Goal: Task Accomplishment & Management: Manage account settings

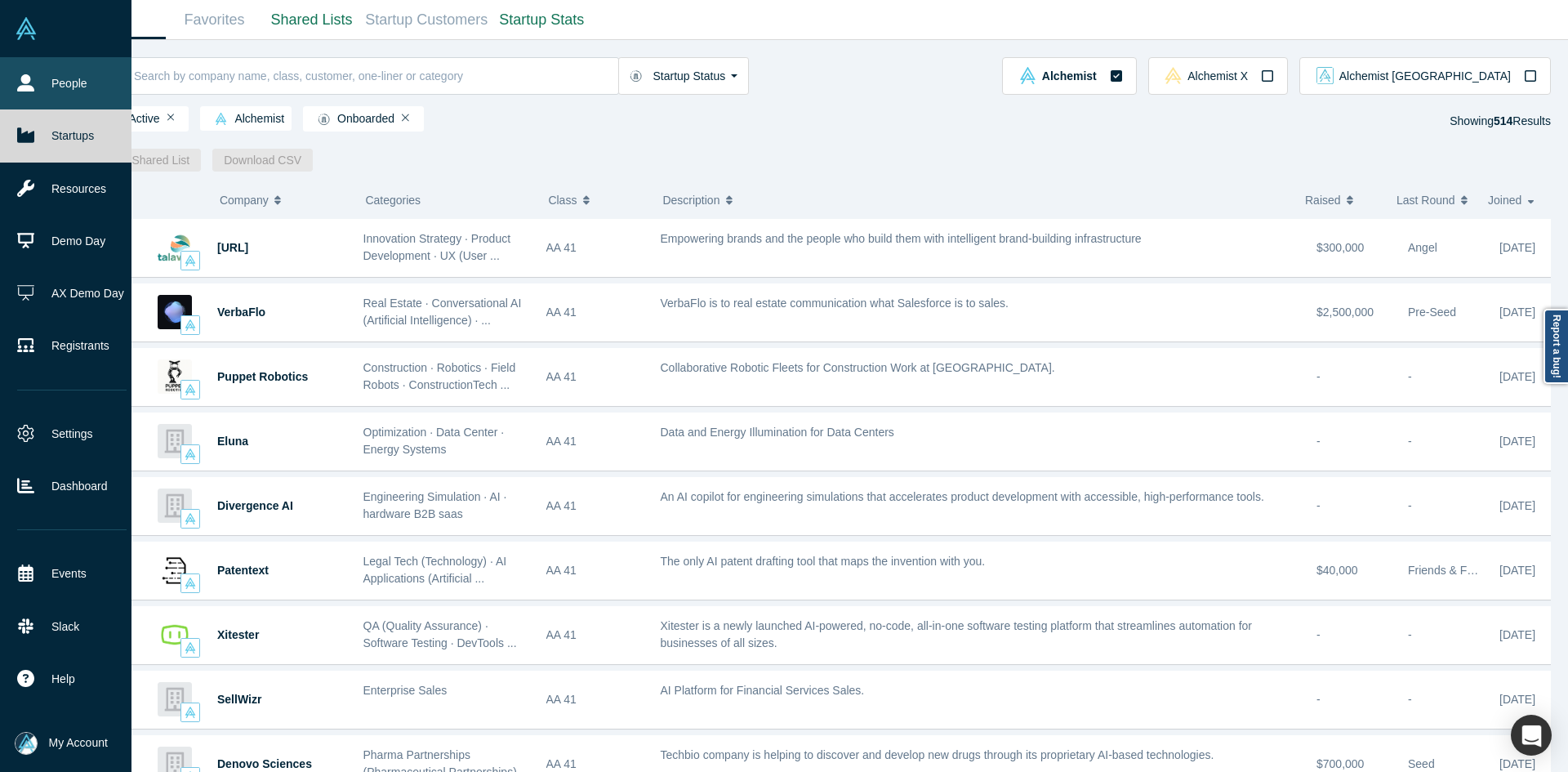
click at [34, 82] on icon at bounding box center [25, 82] width 17 height 17
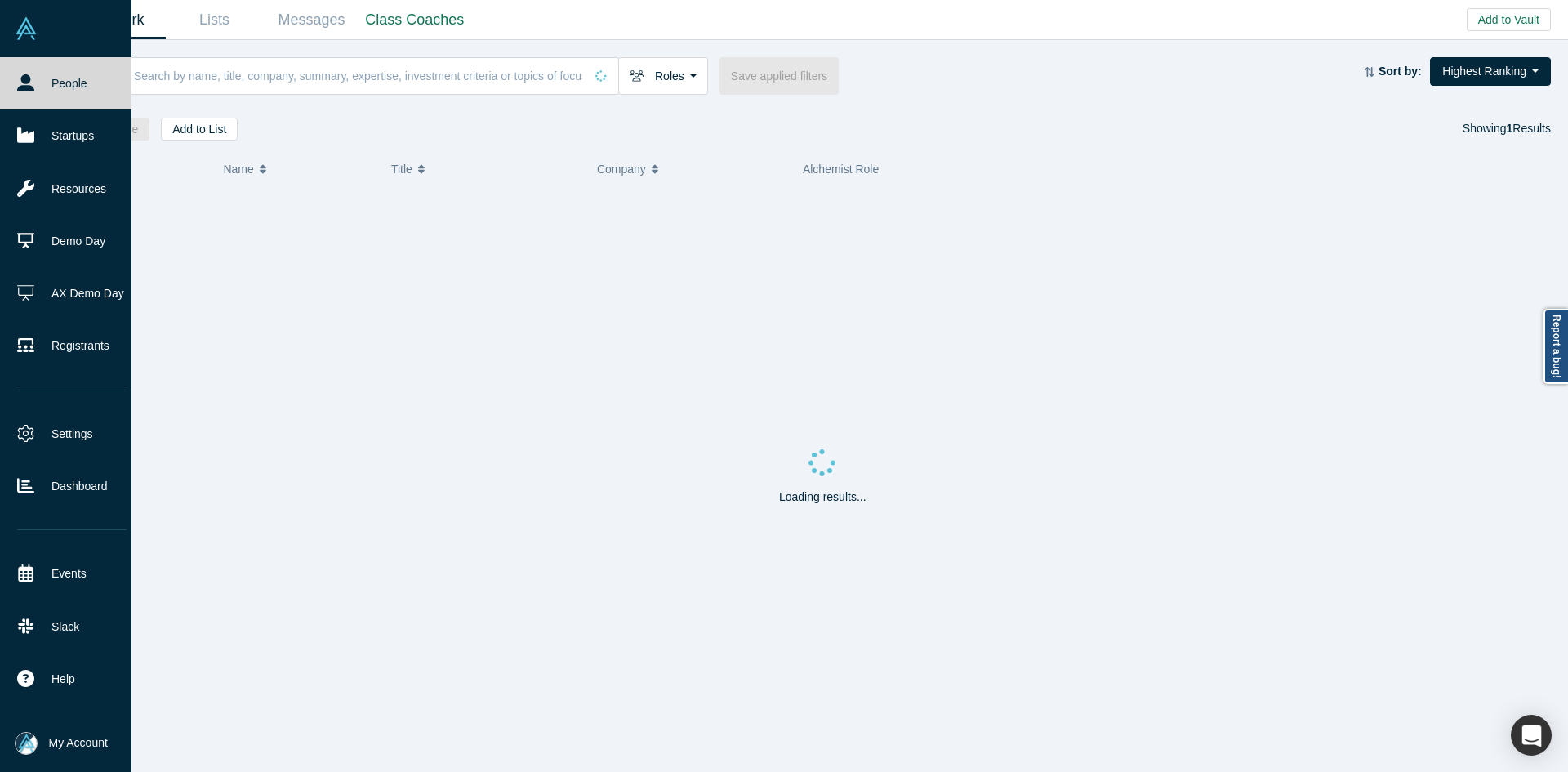
paste input "[PERSON_NAME]"
click at [270, 74] on input "[PERSON_NAME]" at bounding box center [358, 75] width 452 height 38
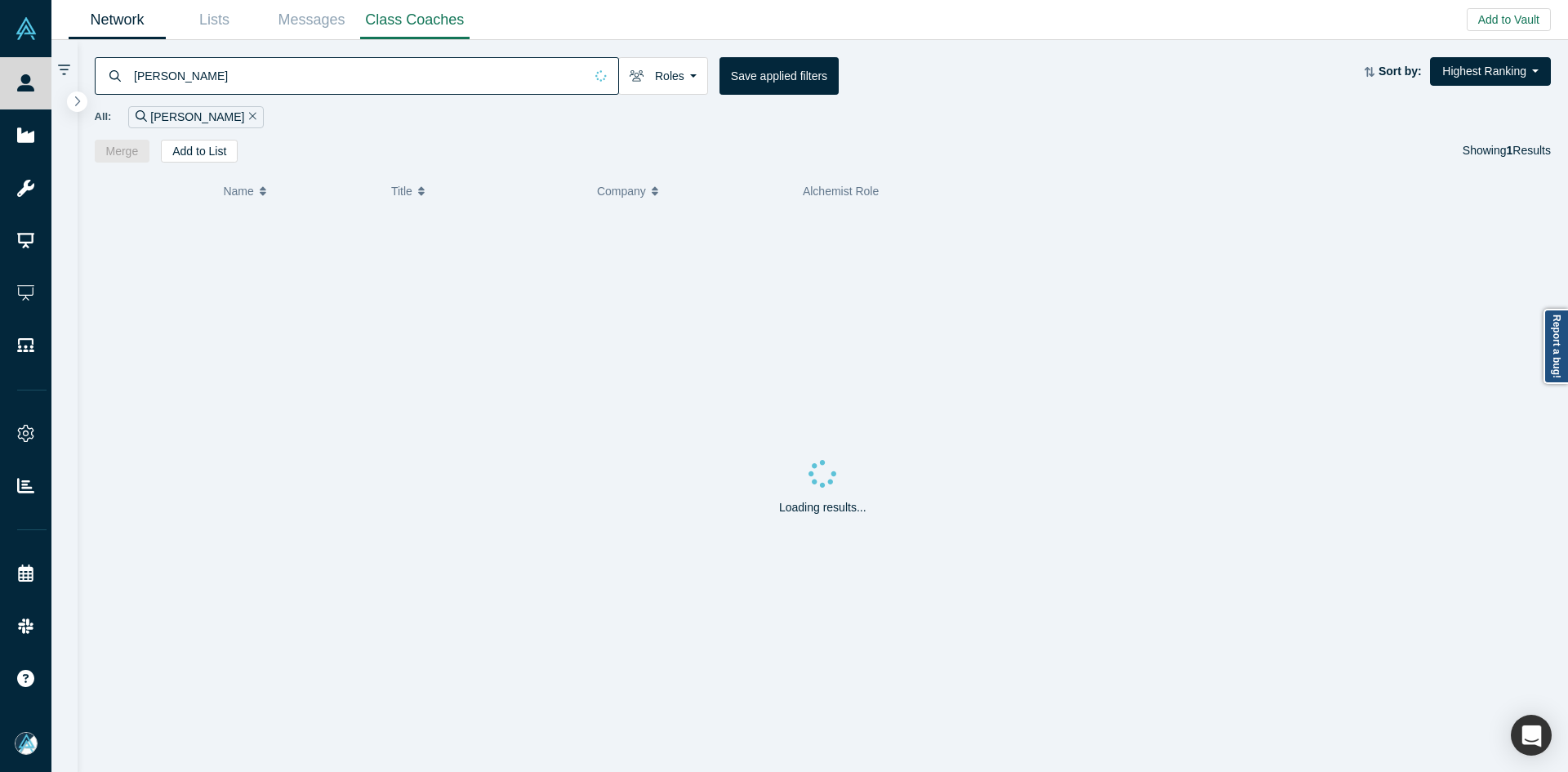
type input "[PERSON_NAME]"
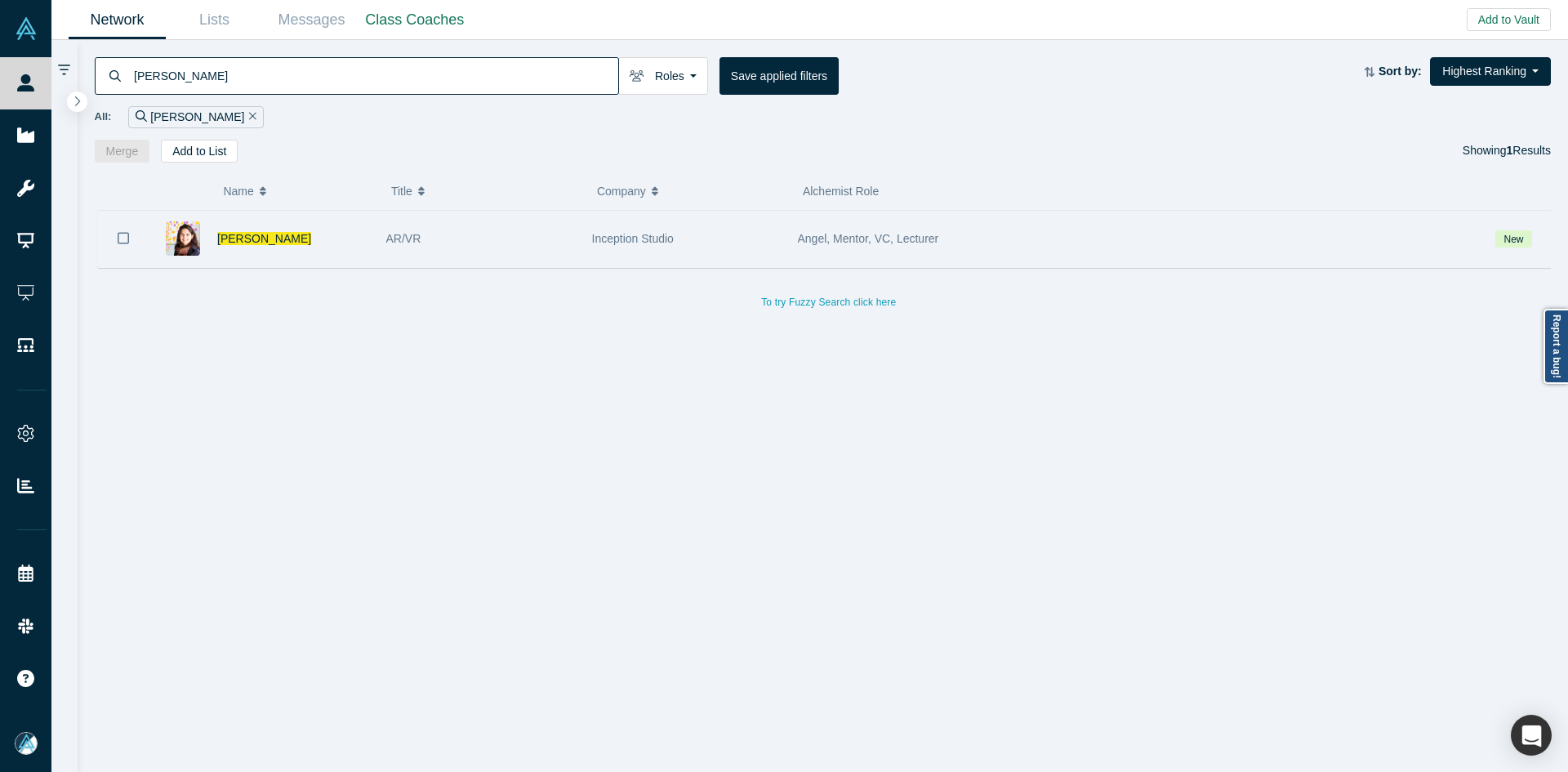
click at [119, 242] on icon "Bookmark" at bounding box center [123, 237] width 12 height 12
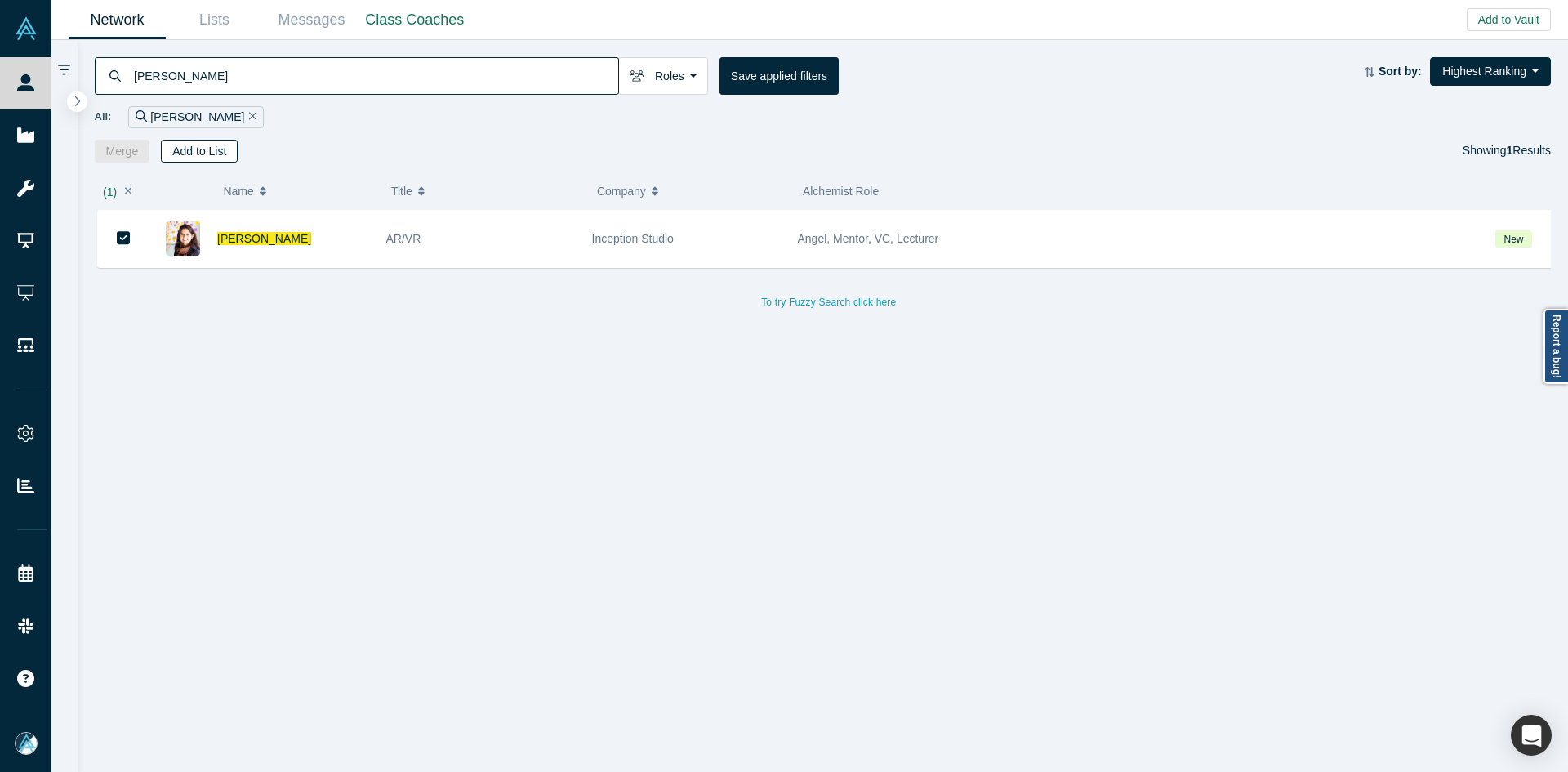
click at [195, 152] on button "Add to List" at bounding box center [199, 151] width 77 height 23
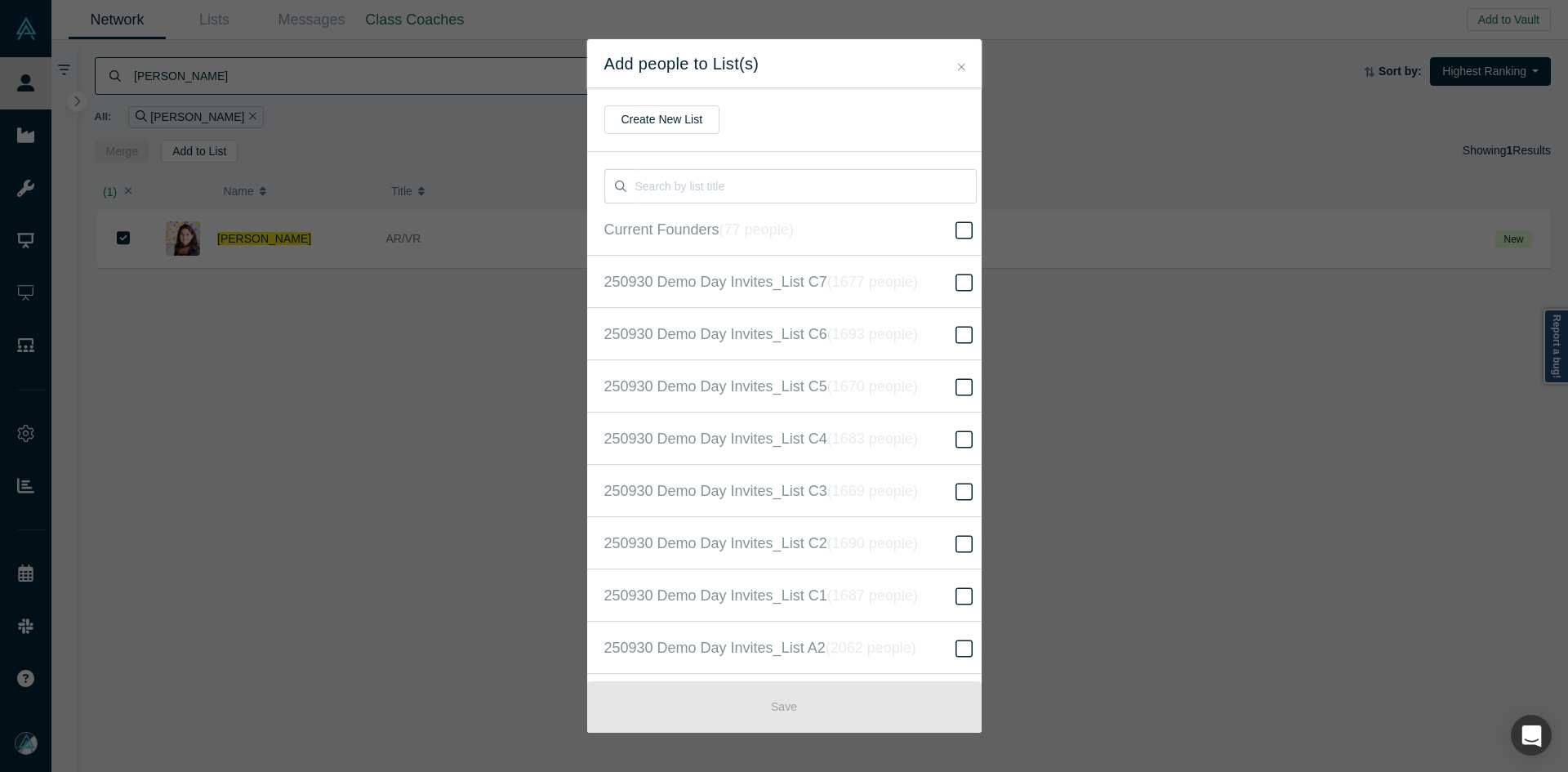
scroll to position [419, 0]
click at [923, 388] on icon "( 16620 people )" at bounding box center [892, 385] width 99 height 16
click at [0, 0] on input "250930 Demo Day Invites_Base List ( 16620 people )" at bounding box center [0, 0] width 0 height 0
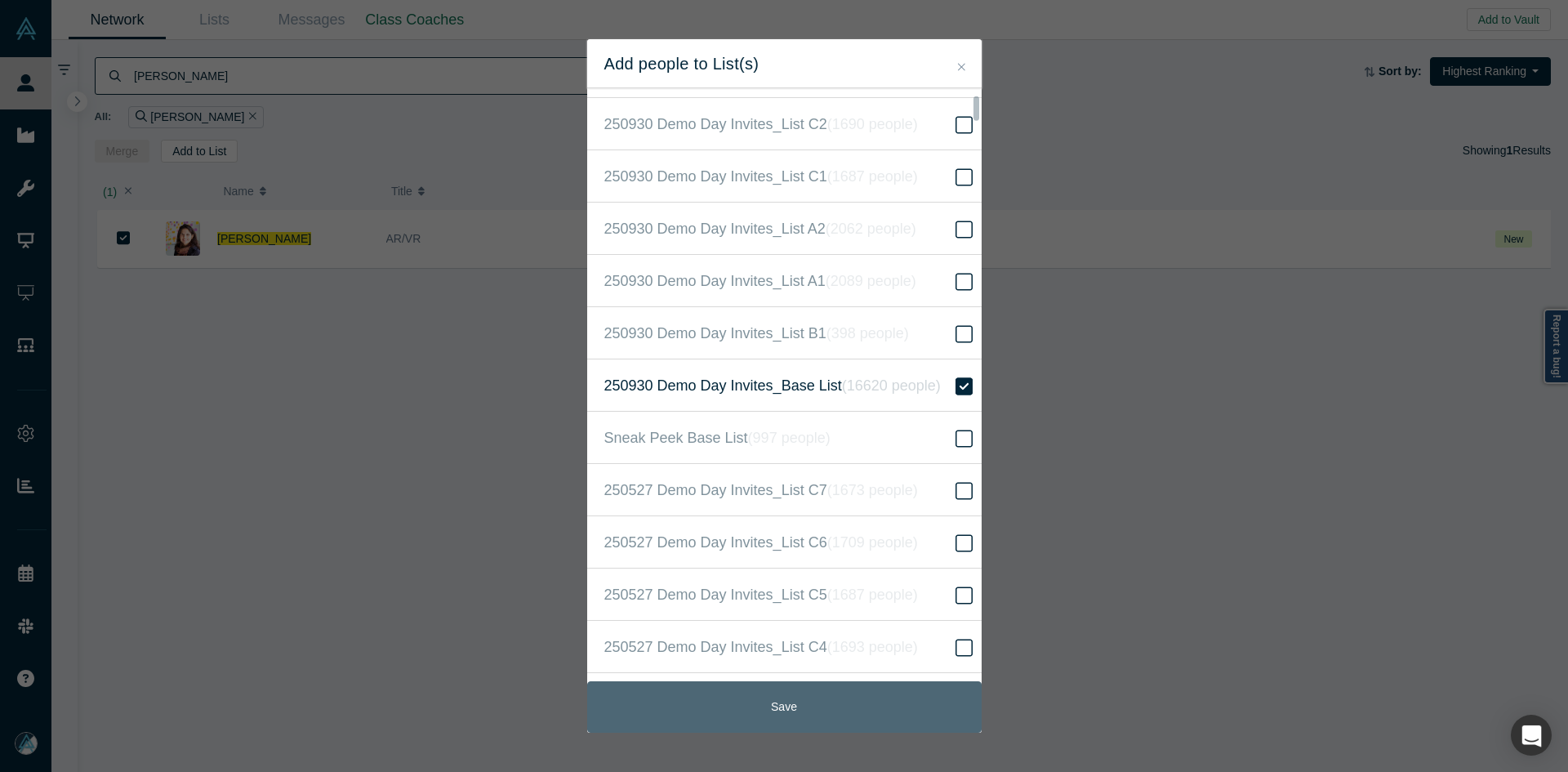
click at [760, 701] on button "Save" at bounding box center [784, 706] width 395 height 51
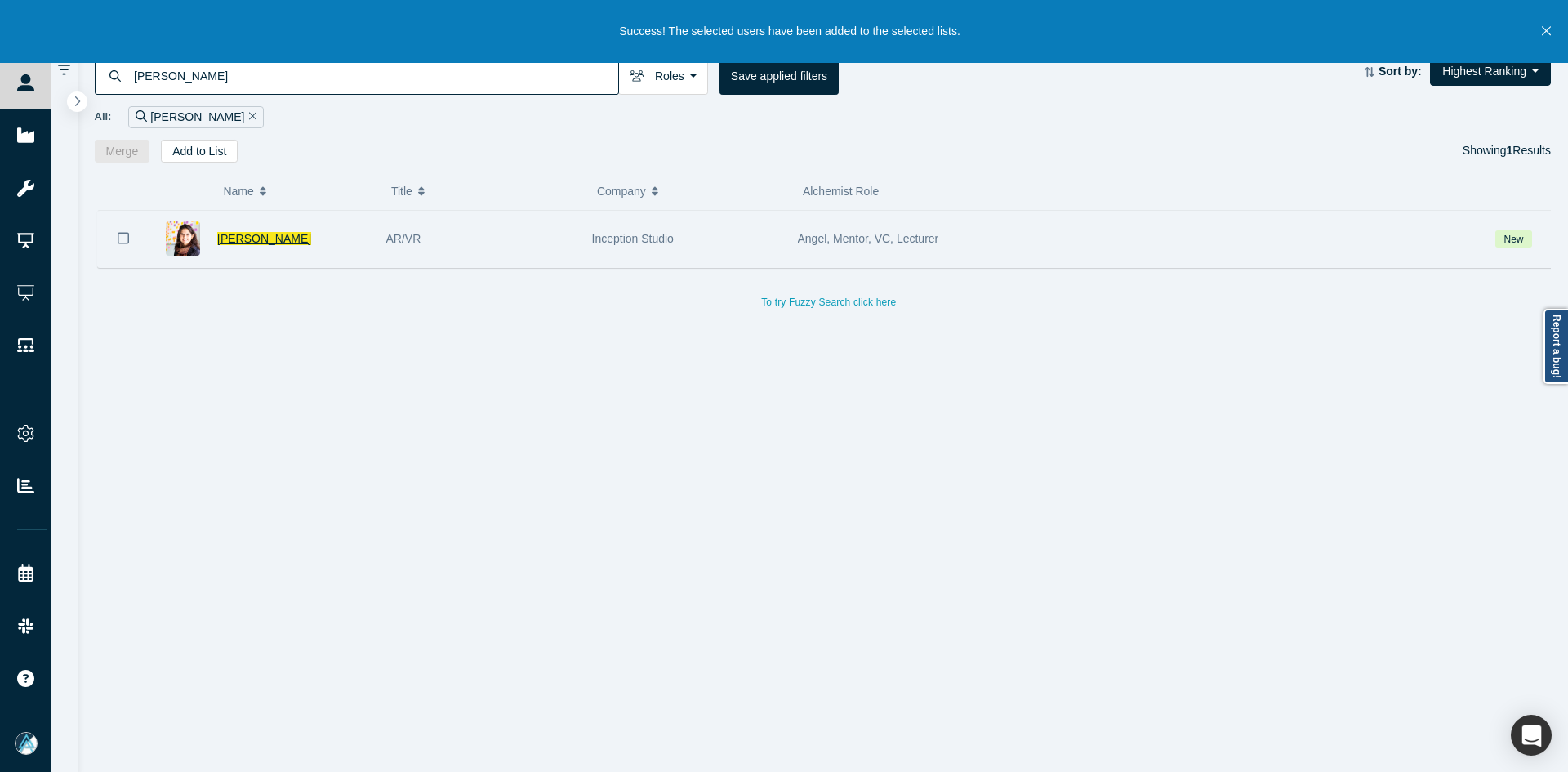
click at [262, 236] on span "[PERSON_NAME]" at bounding box center [264, 238] width 94 height 13
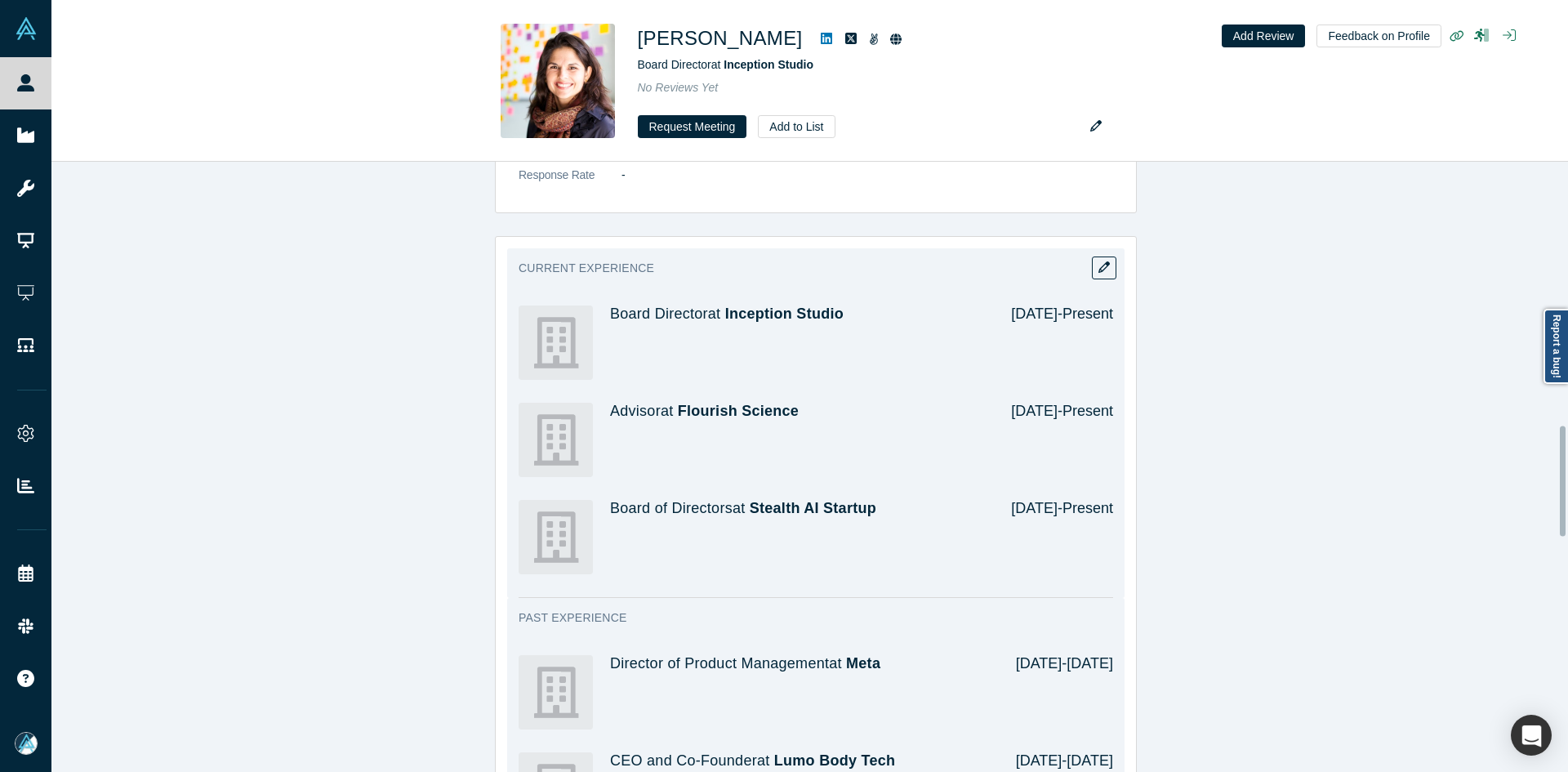
scroll to position [1419, 0]
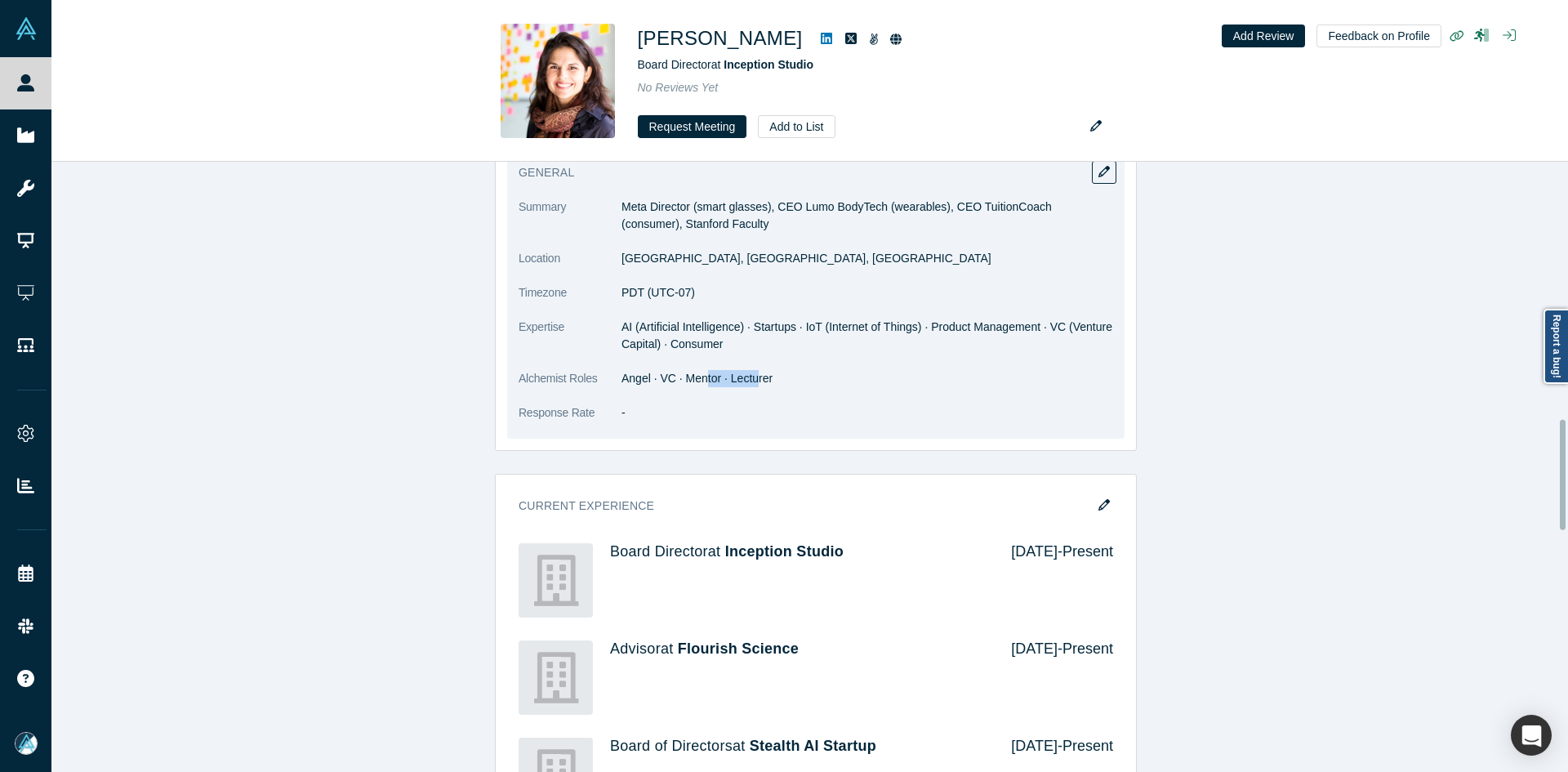
drag, startPoint x: 698, startPoint y: 363, endPoint x: 751, endPoint y: 363, distance: 53.0
click at [751, 370] on dd "Angel · VC · Mentor · Lecturer" at bounding box center [867, 378] width 491 height 17
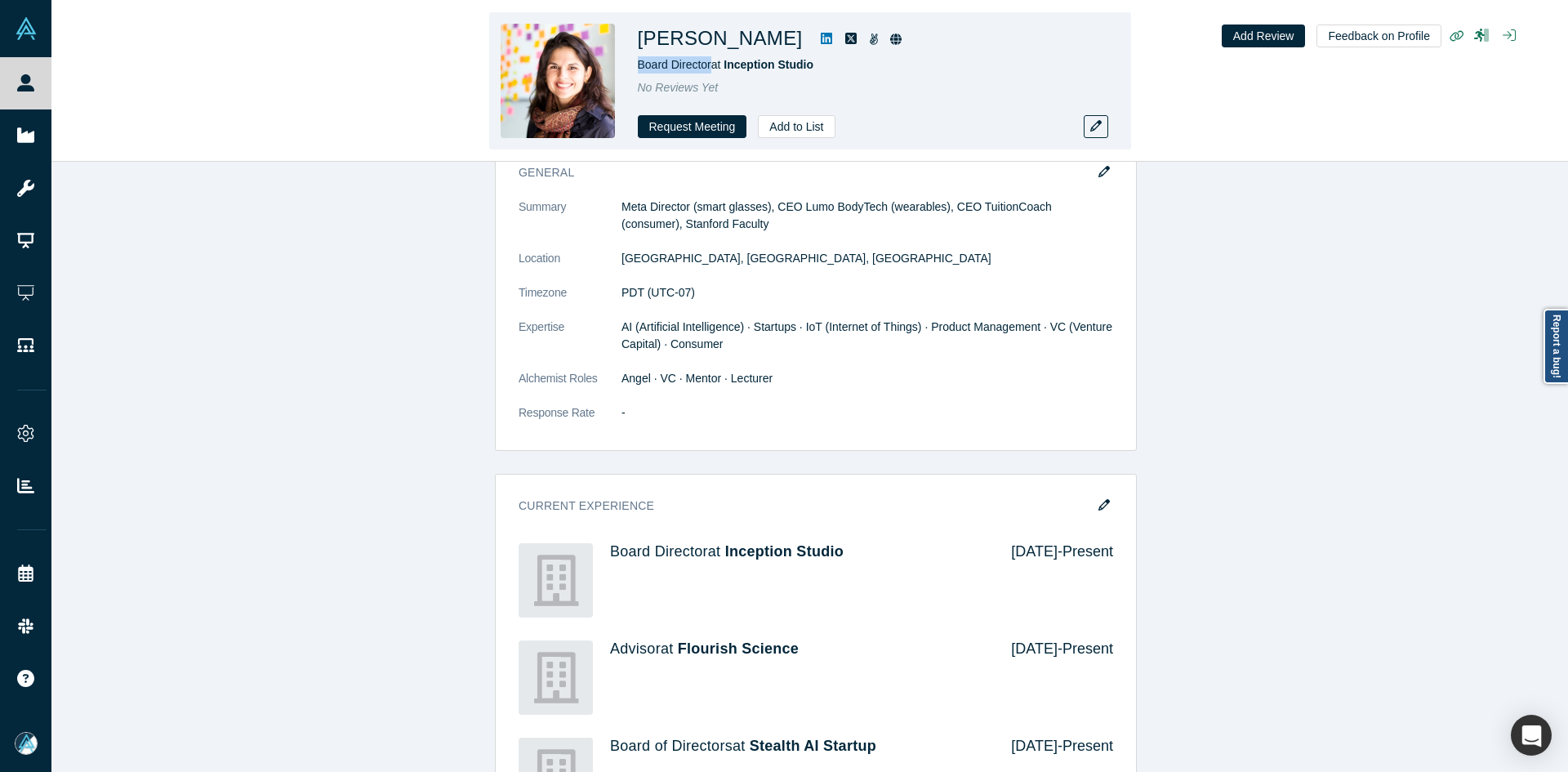
drag, startPoint x: 712, startPoint y: 68, endPoint x: 637, endPoint y: 70, distance: 75.0
click at [637, 70] on div "[PERSON_NAME] Board Director at Inception Studio No Reviews Yet Request Meeting…" at bounding box center [810, 81] width 642 height 137
copy span "Board Director"
copy div "[PERSON_NAME]"
drag, startPoint x: 787, startPoint y: 42, endPoint x: 640, endPoint y: 41, distance: 147.0
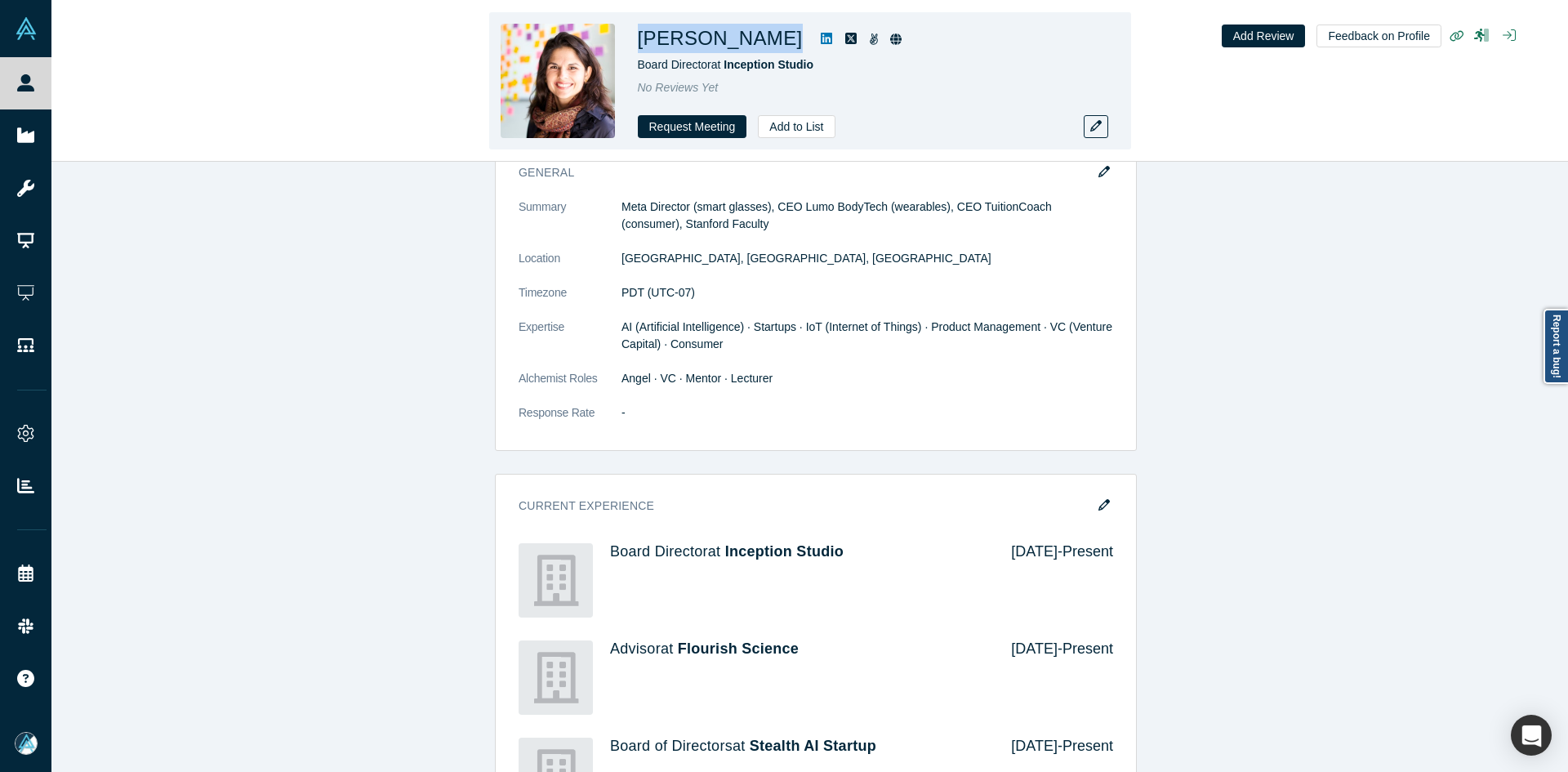
click at [640, 41] on div "[PERSON_NAME]" at bounding box center [867, 38] width 458 height 29
drag, startPoint x: 836, startPoint y: 65, endPoint x: 725, endPoint y: 64, distance: 111.0
click at [725, 64] on div "Board Director at Inception Studio" at bounding box center [867, 65] width 458 height 17
copy span "Inception Studio"
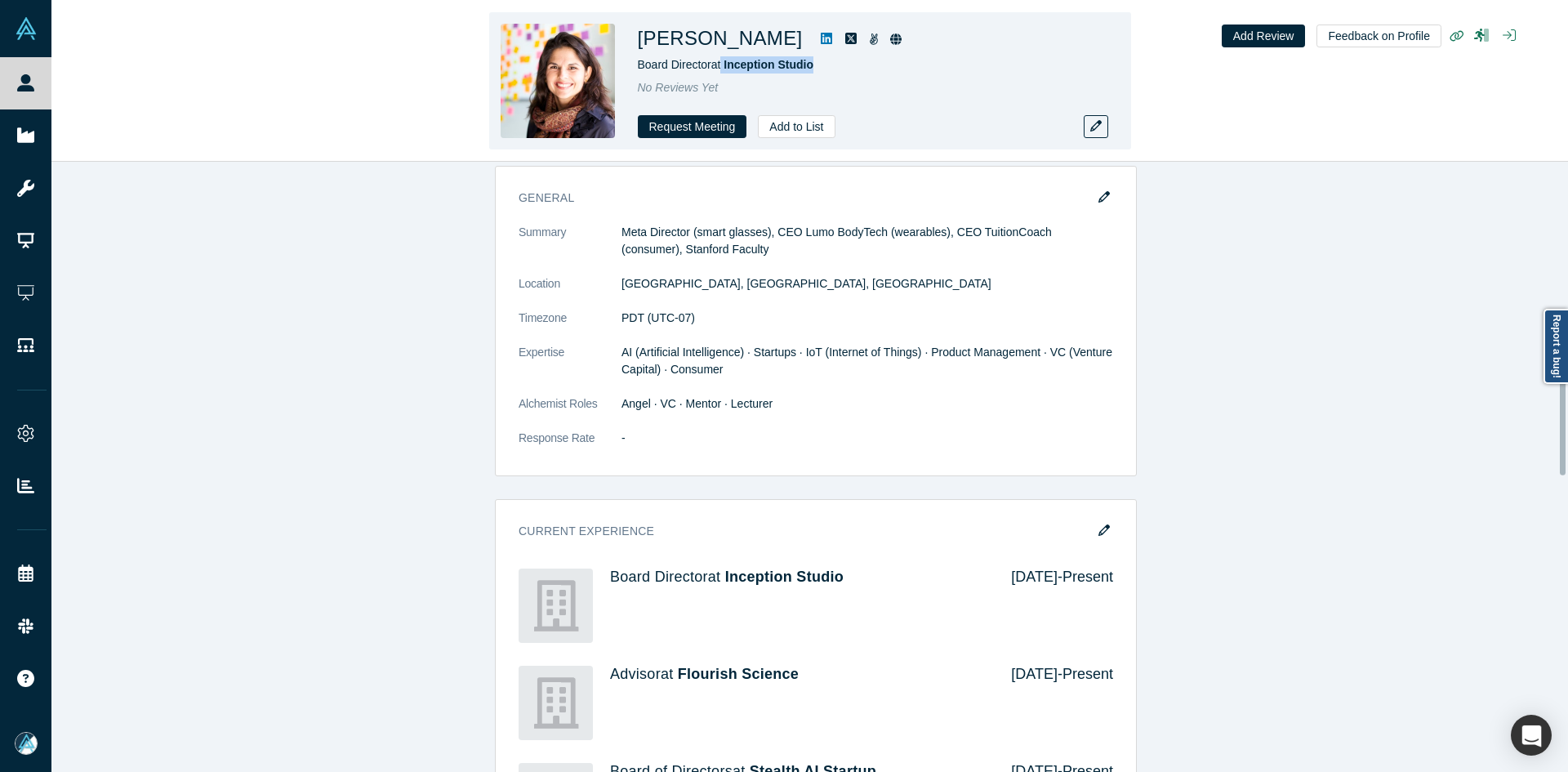
scroll to position [1115, 0]
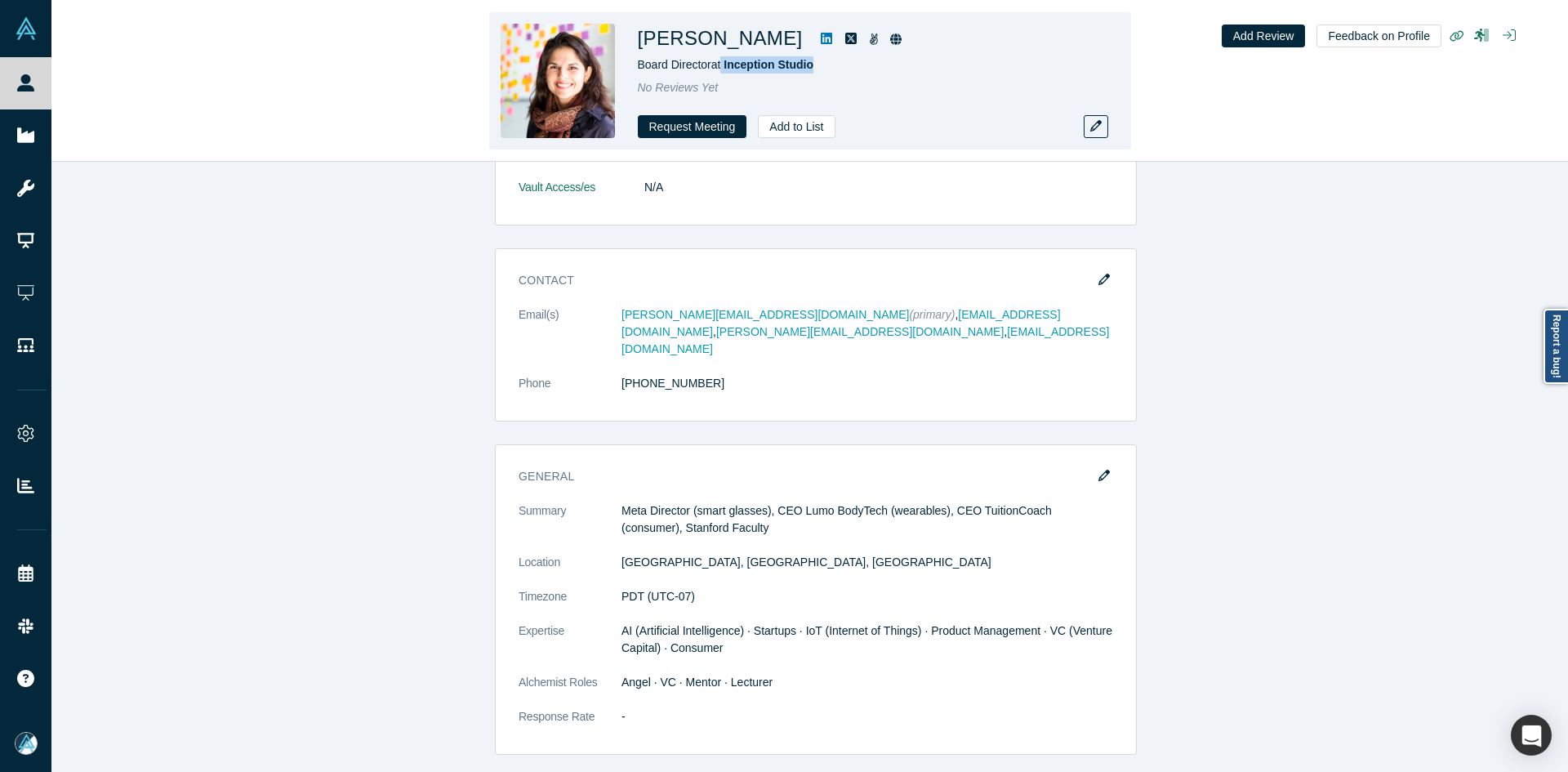
click at [821, 37] on icon at bounding box center [826, 38] width 12 height 12
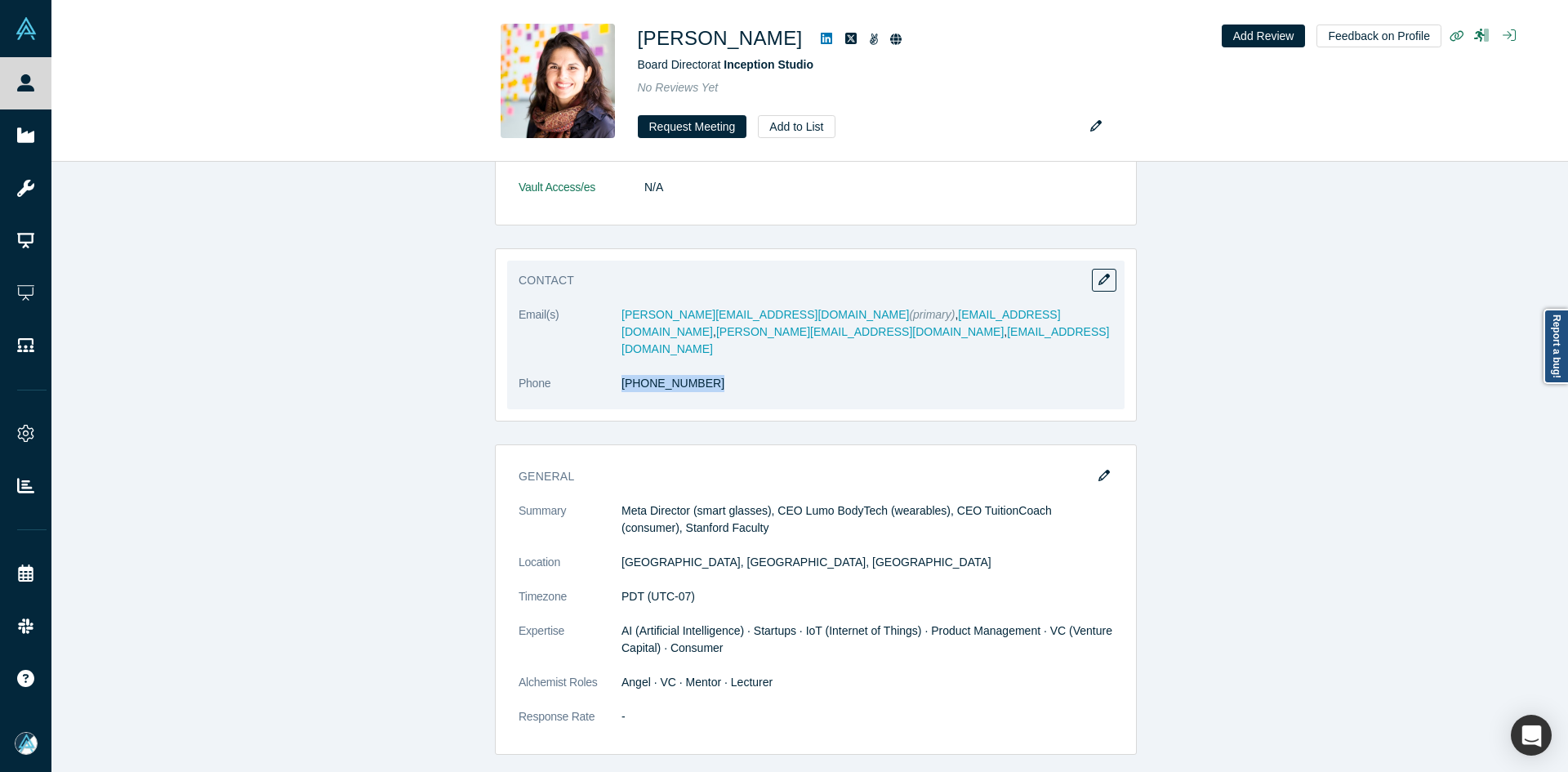
copy dl "[PHONE_NUMBER]"
drag, startPoint x: 691, startPoint y: 377, endPoint x: 613, endPoint y: 374, distance: 78.1
click at [613, 374] on dl "Email(s) [PERSON_NAME][EMAIL_ADDRESS][DOMAIN_NAME] (primary) , [EMAIL_ADDRESS][…" at bounding box center [816, 358] width 595 height 103
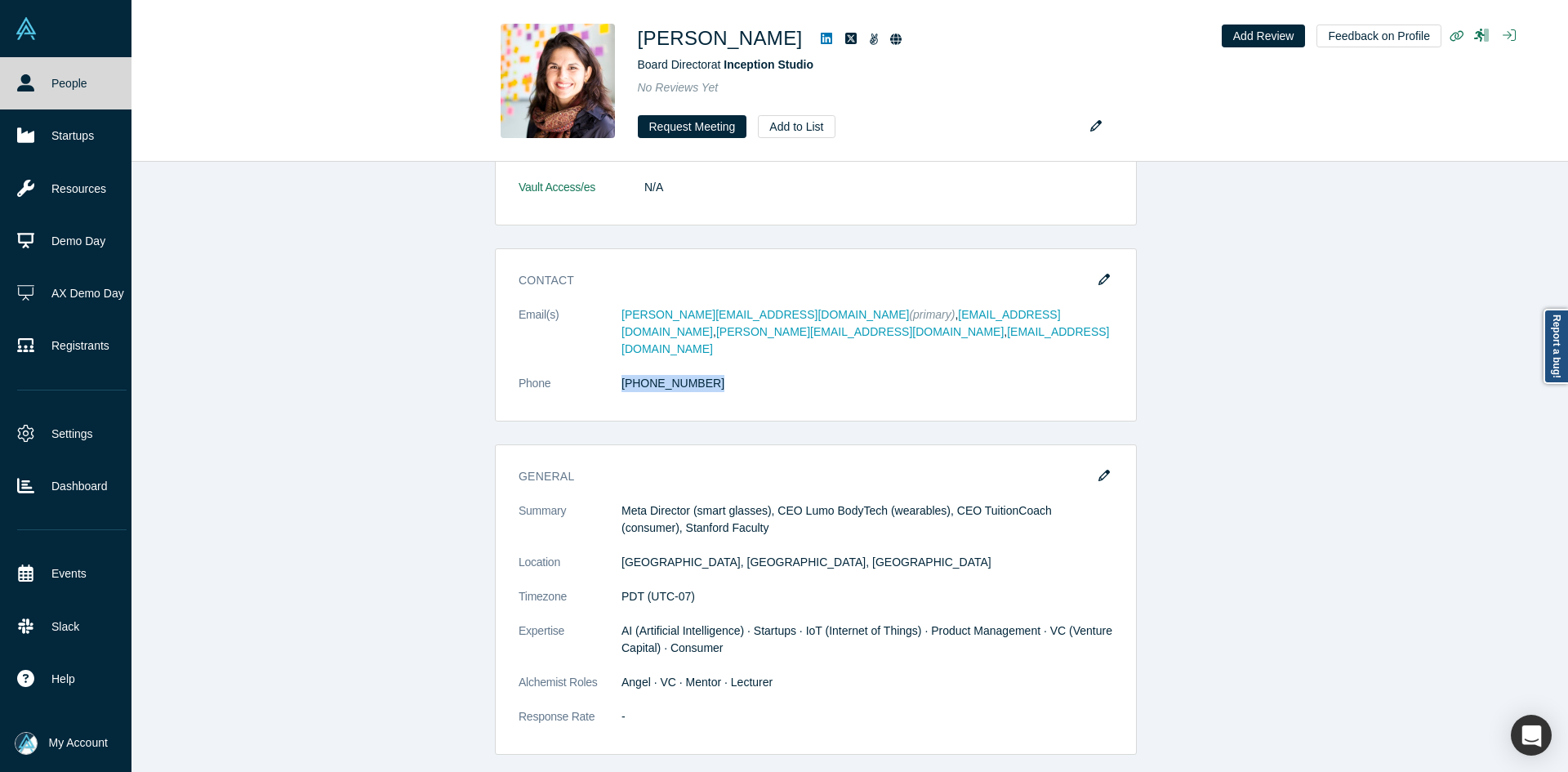
click at [28, 81] on icon at bounding box center [25, 82] width 17 height 17
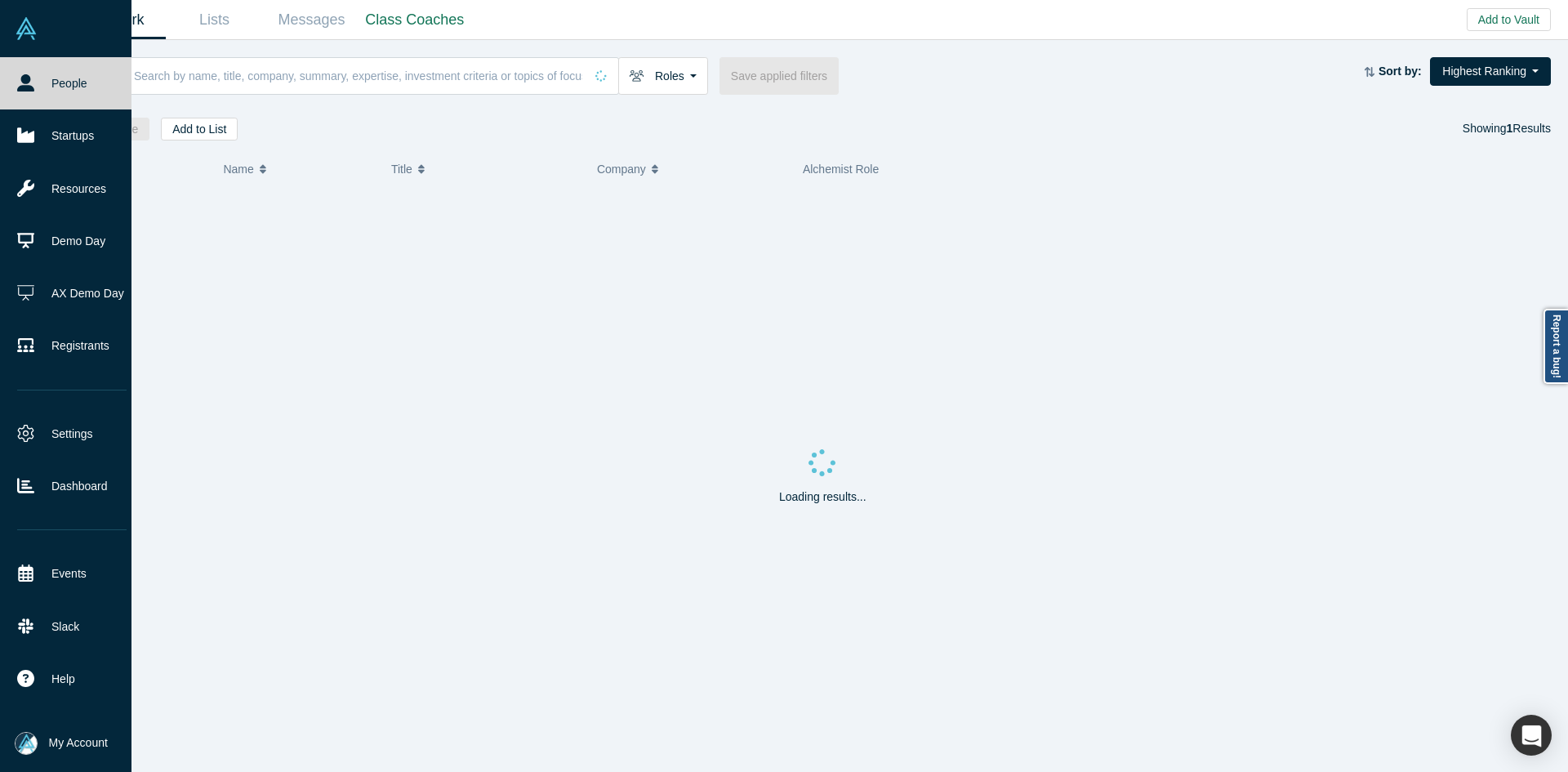
click at [240, 80] on input at bounding box center [358, 75] width 452 height 38
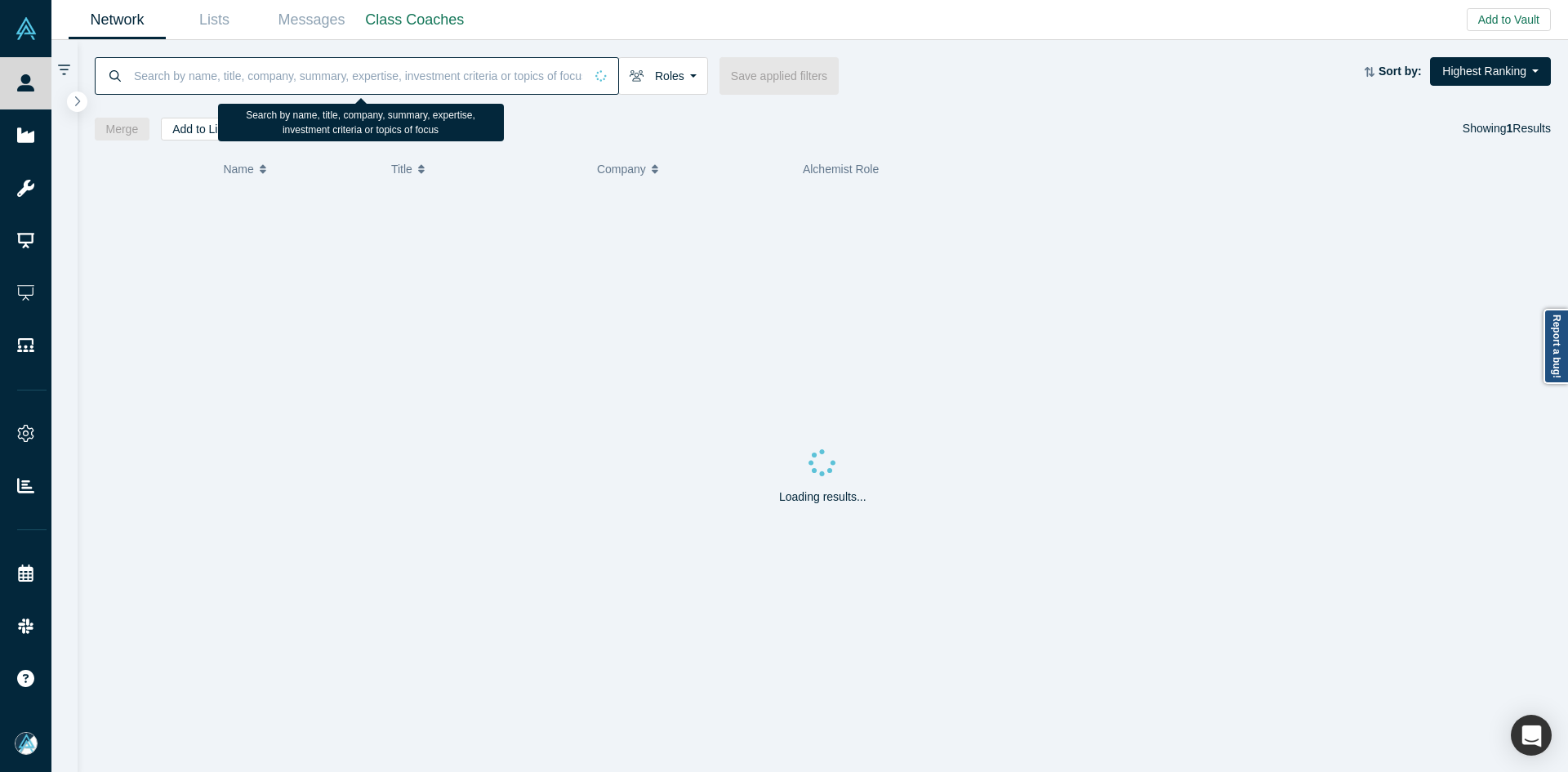
paste input "[PERSON_NAME]"
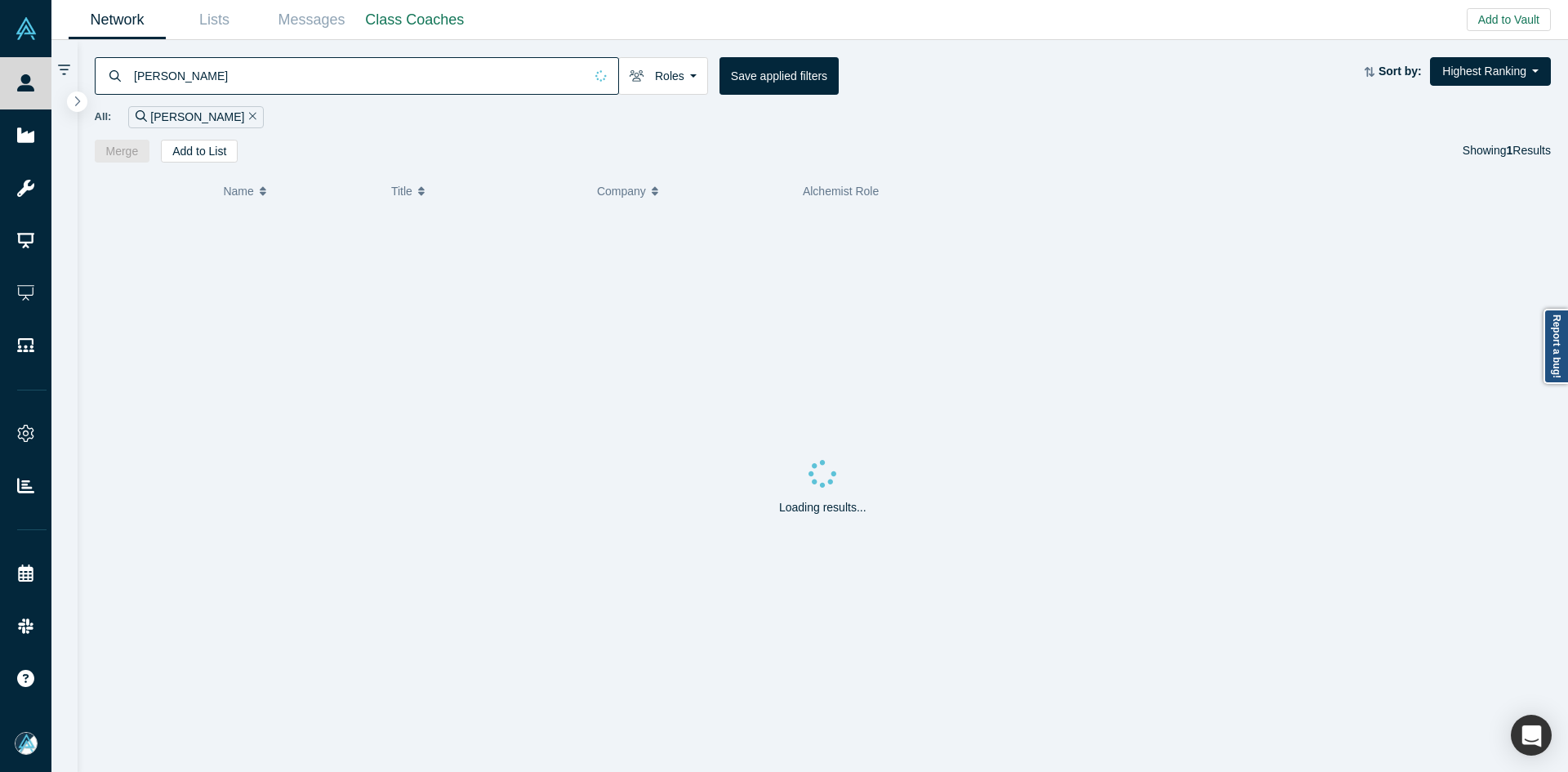
type input "[PERSON_NAME]"
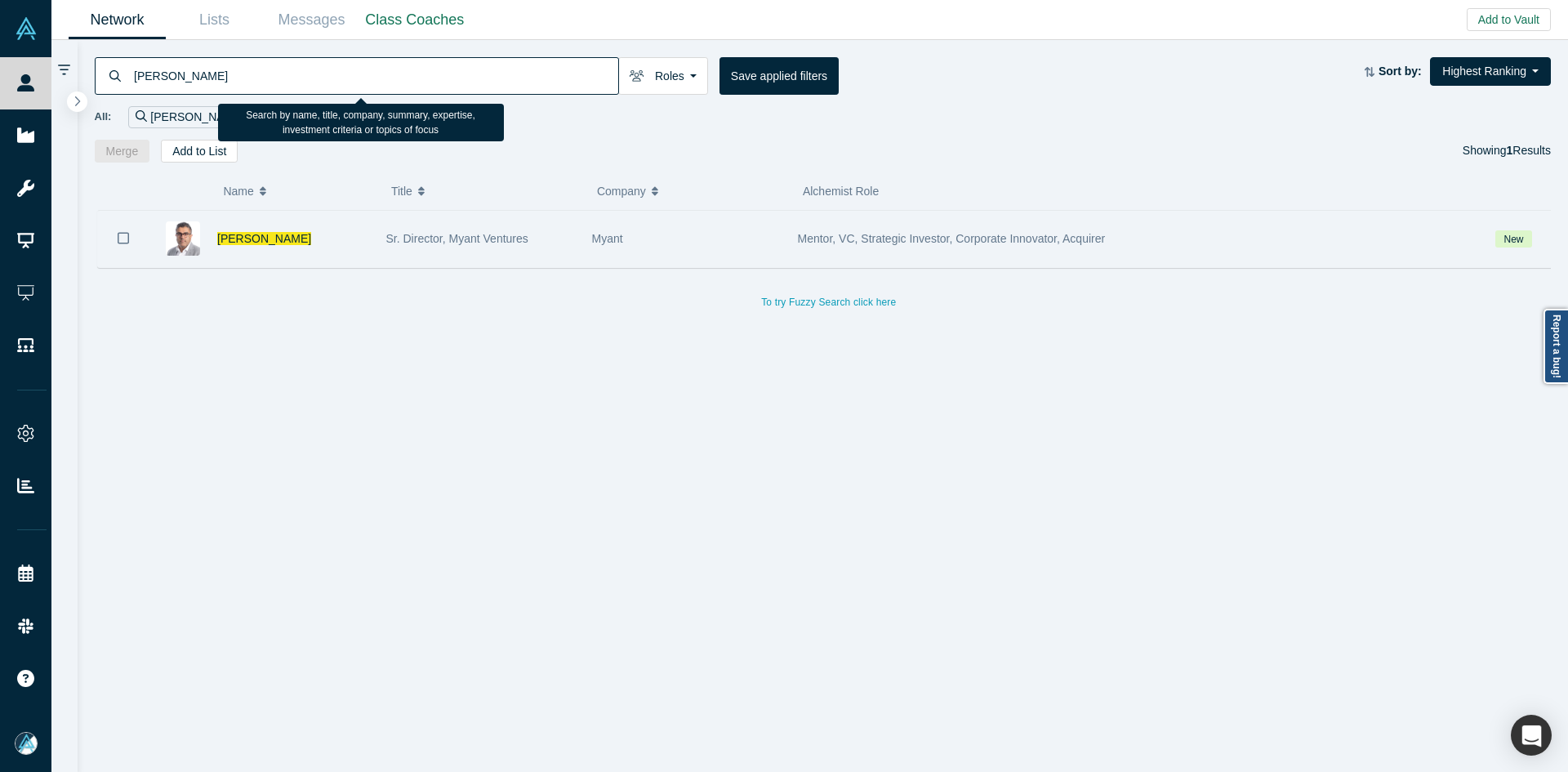
click at [126, 241] on icon "Bookmark" at bounding box center [123, 238] width 12 height 16
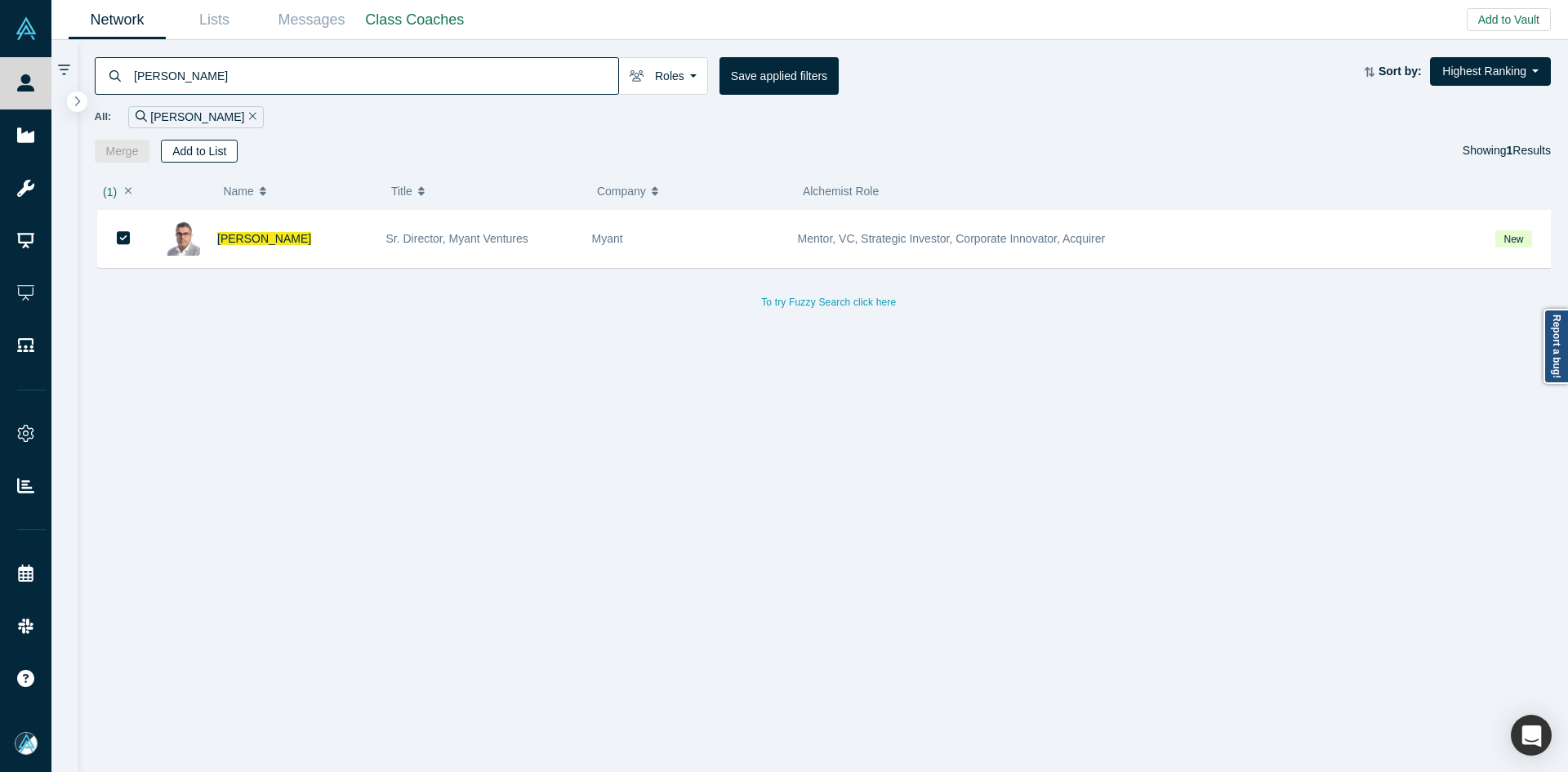
click at [187, 158] on button "Add to List" at bounding box center [199, 151] width 77 height 23
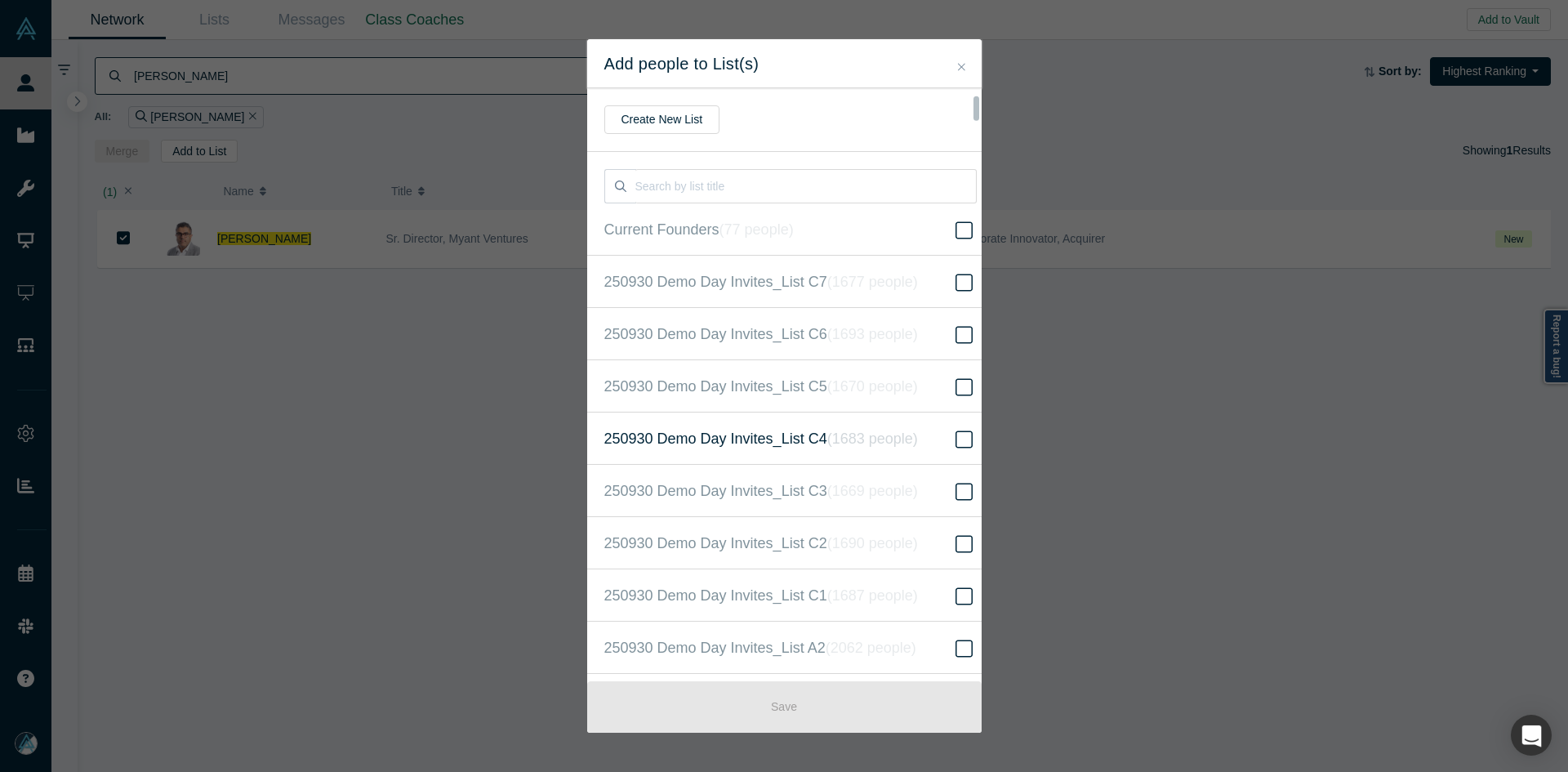
scroll to position [419, 0]
drag, startPoint x: 772, startPoint y: 389, endPoint x: 778, endPoint y: 417, distance: 28.6
click at [771, 389] on span "250930 Demo Day Invites_Base List ( 16620 people )" at bounding box center [773, 386] width 336 height 23
click at [0, 0] on input "250930 Demo Day Invites_Base List ( 16620 people )" at bounding box center [0, 0] width 0 height 0
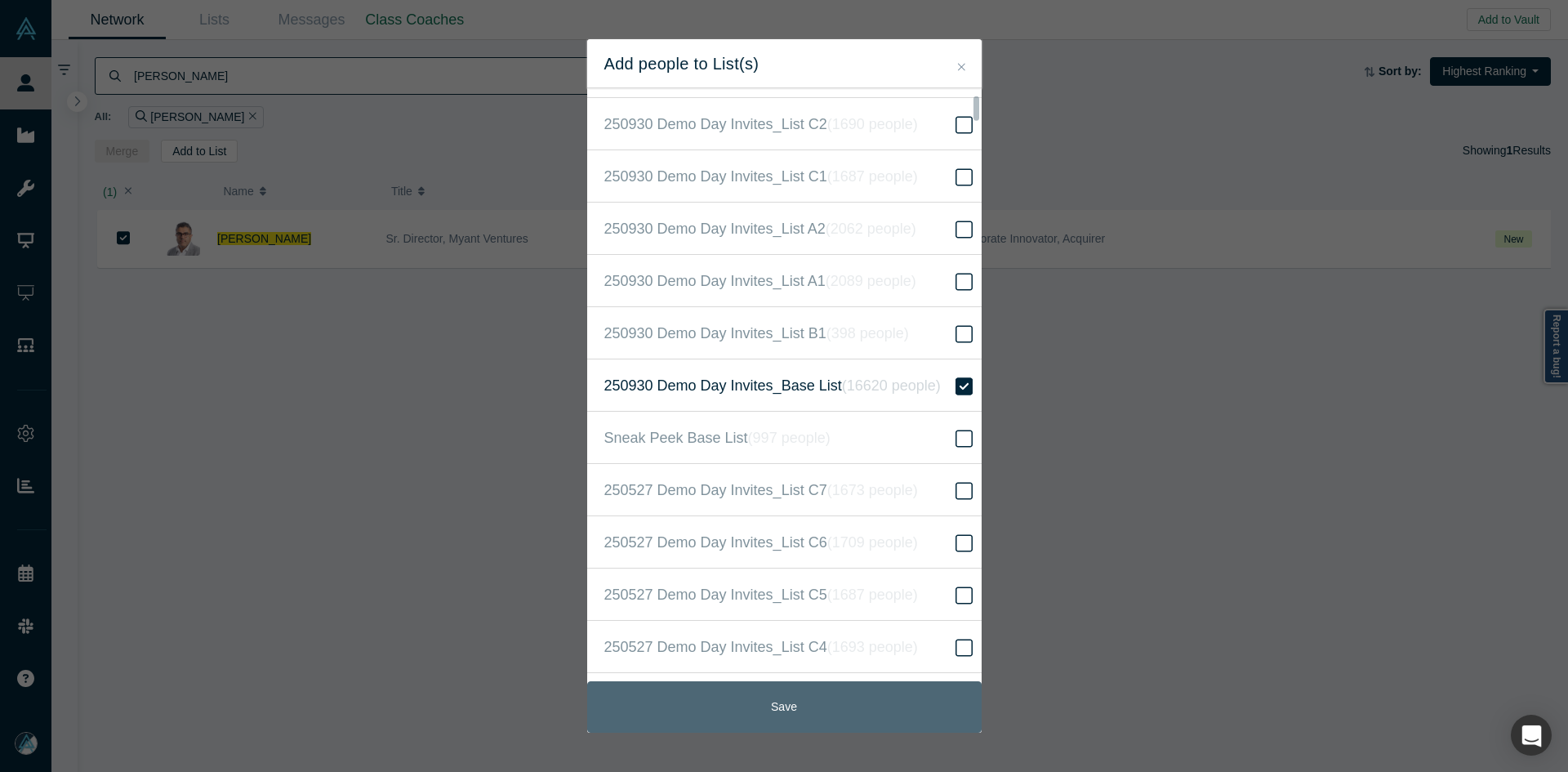
click at [807, 712] on button "Save" at bounding box center [784, 706] width 395 height 51
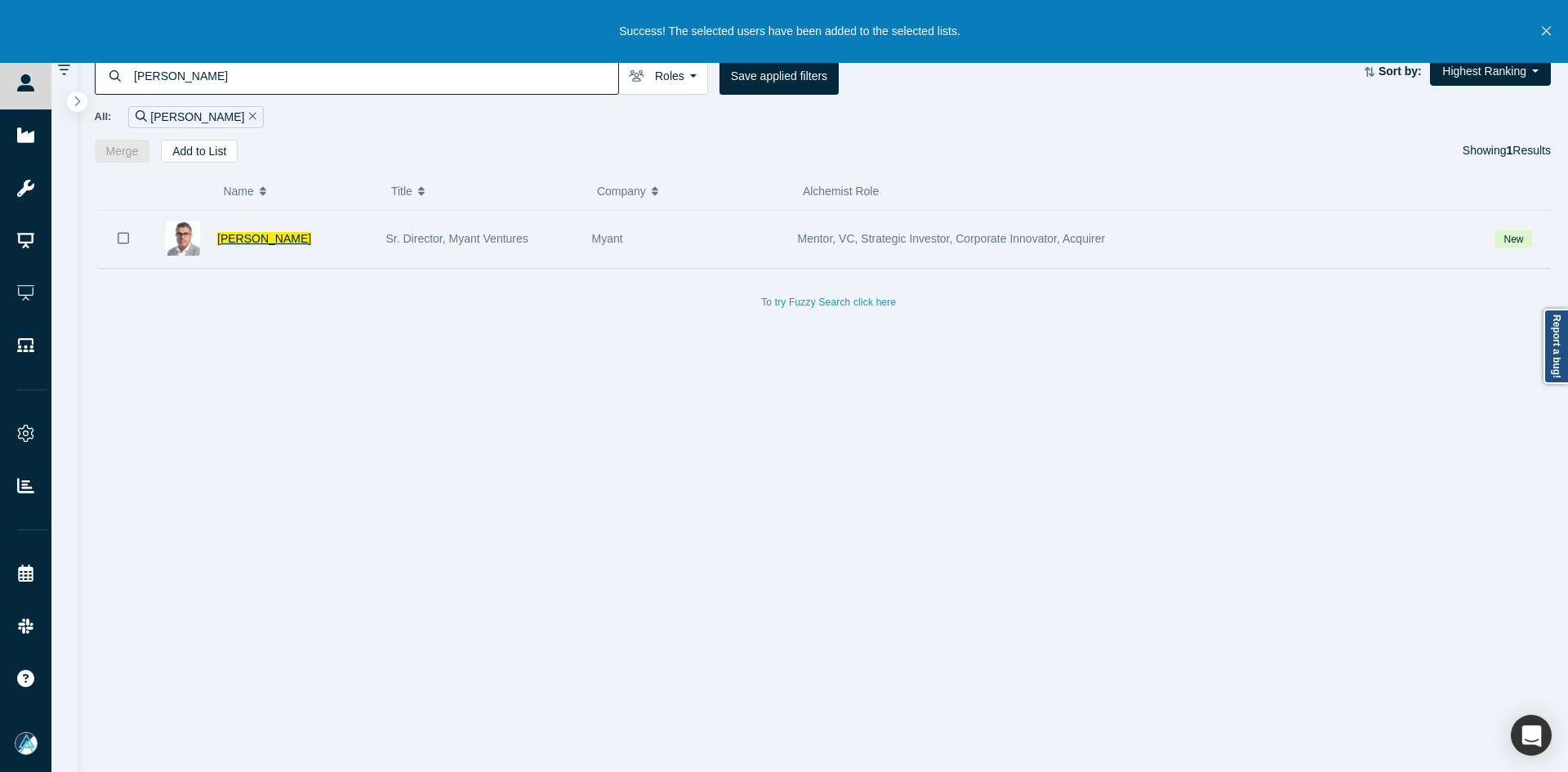
click at [228, 239] on span "[PERSON_NAME]" at bounding box center [264, 238] width 94 height 13
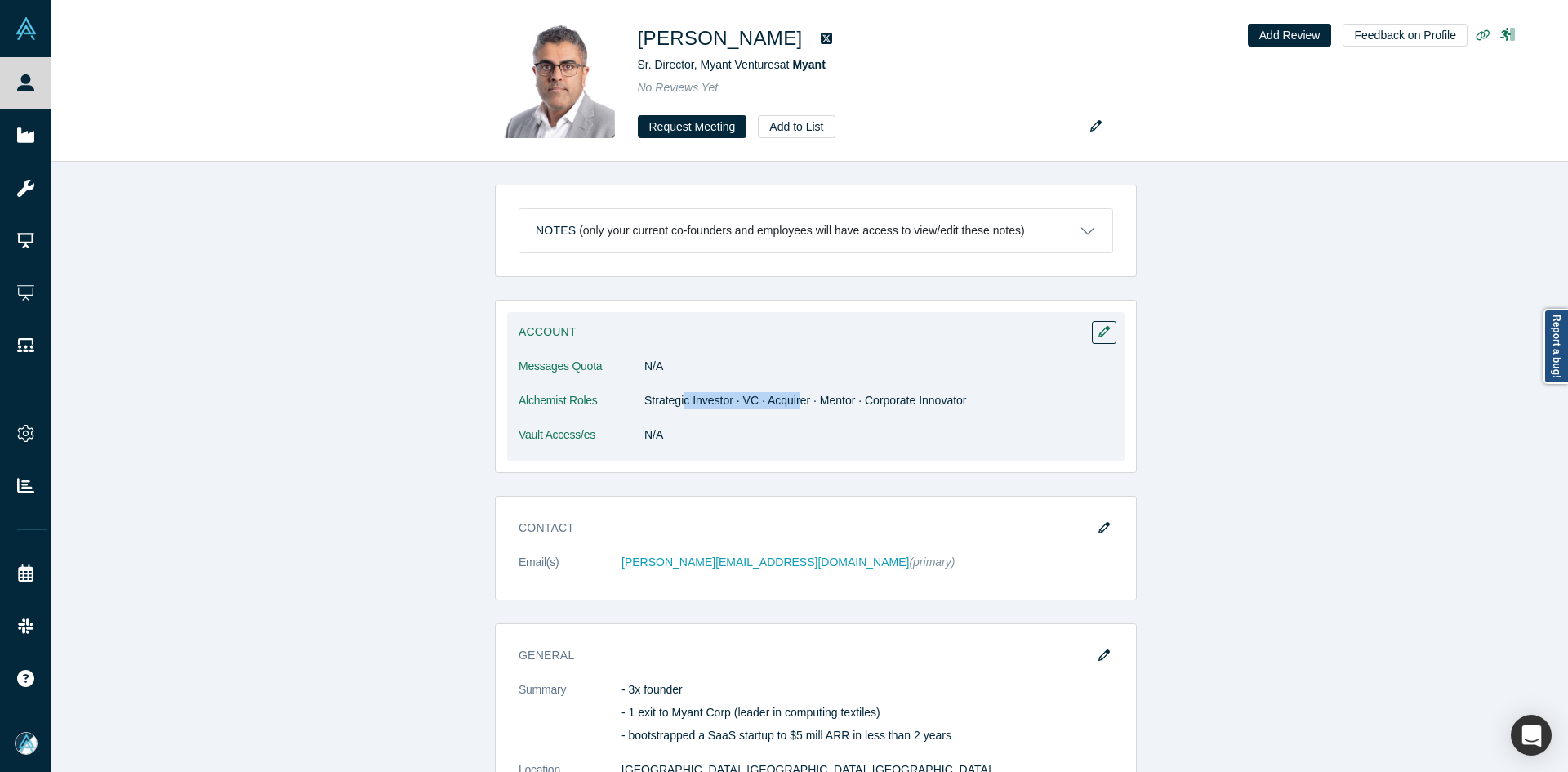
drag, startPoint x: 744, startPoint y: 401, endPoint x: 790, endPoint y: 405, distance: 46.2
click at [790, 405] on dd "Strategic Investor · VC · Acquirer · Mentor · Corporate Innovator" at bounding box center [879, 400] width 469 height 17
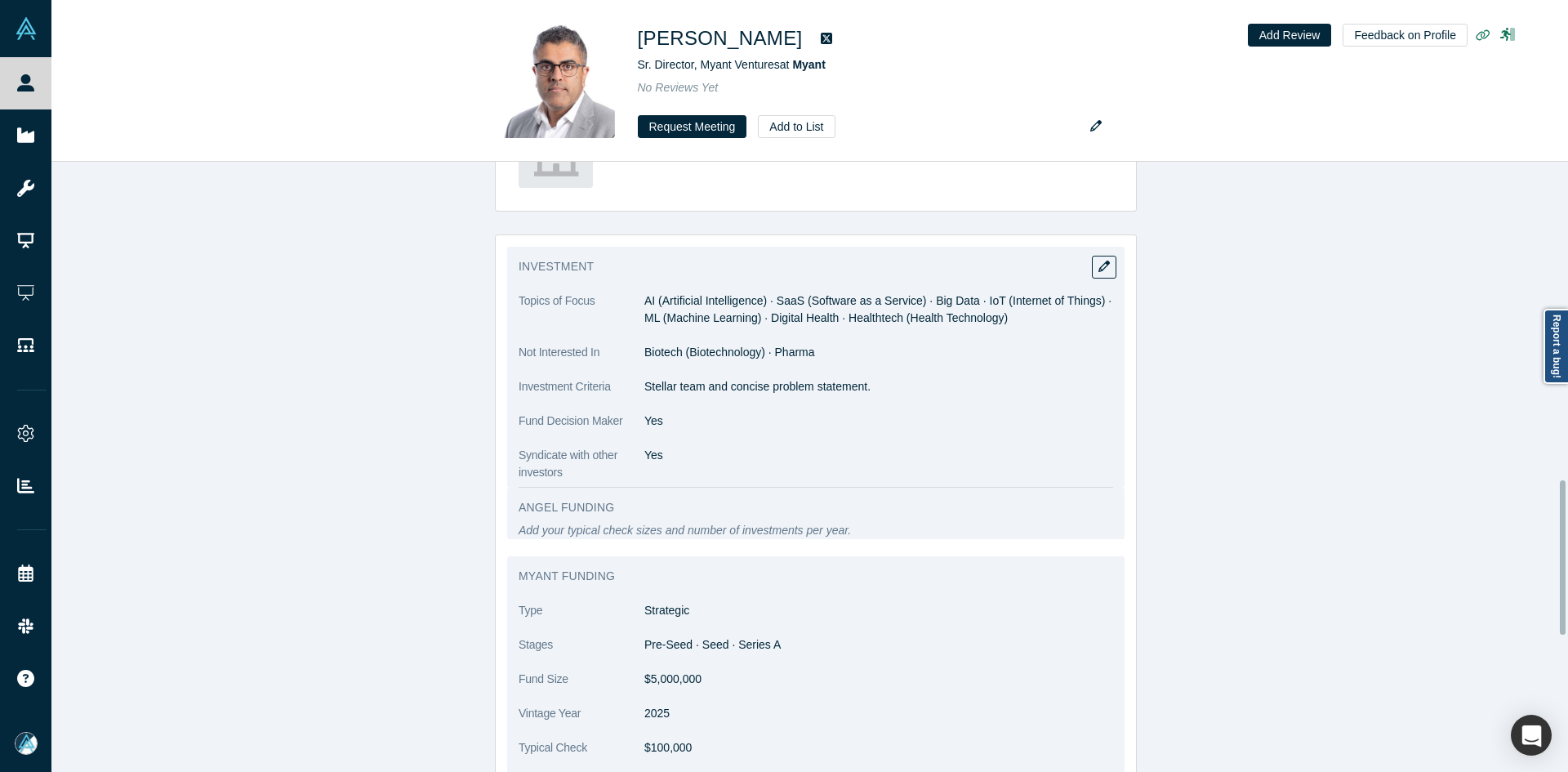
scroll to position [653, 0]
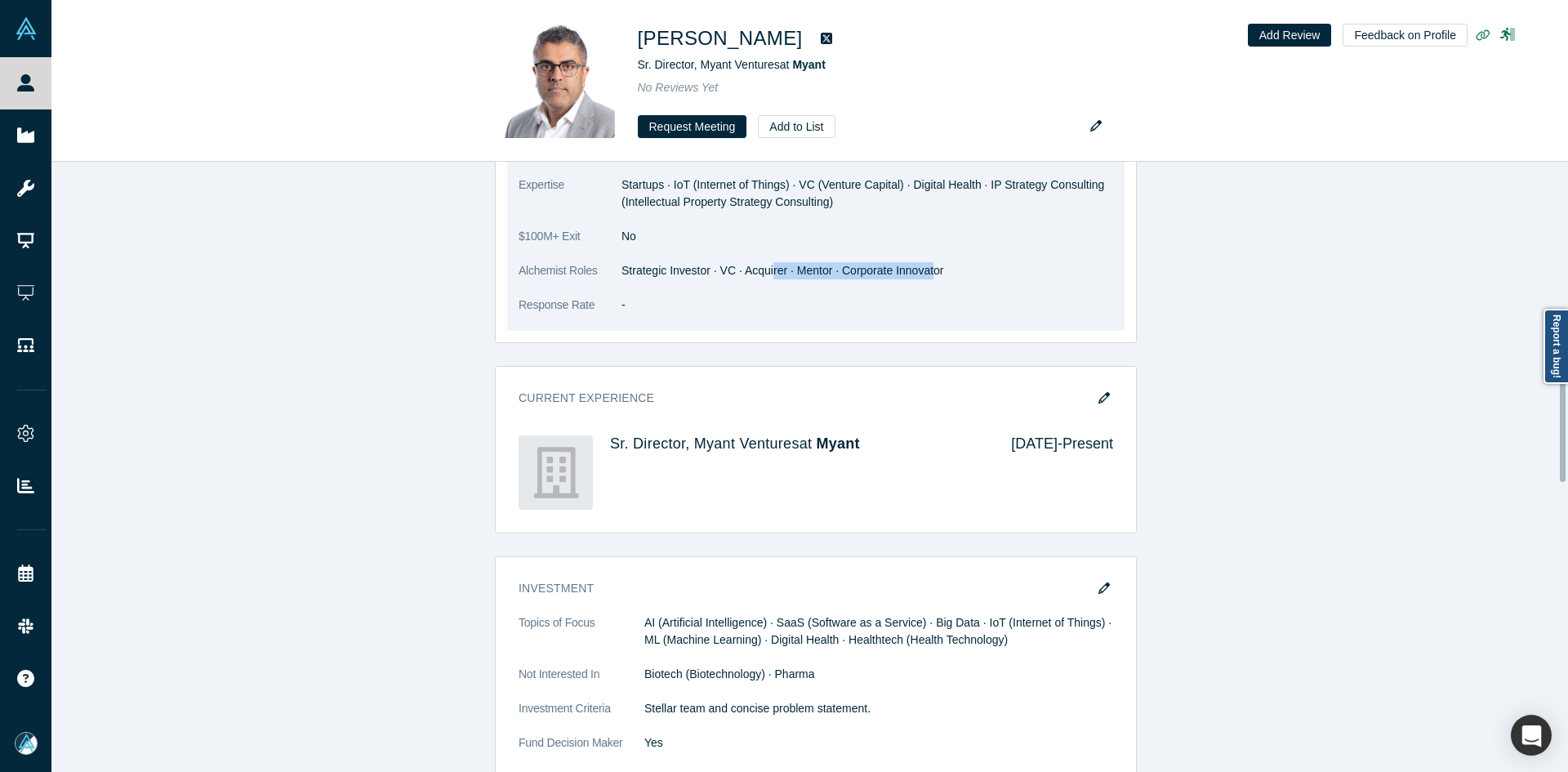
drag, startPoint x: 784, startPoint y: 273, endPoint x: 925, endPoint y: 281, distance: 141.2
click at [925, 281] on dl "Summary - 3x founder - 1 exit to Myant Corp (leader in computing textiles) - bo…" at bounding box center [816, 179] width 595 height 303
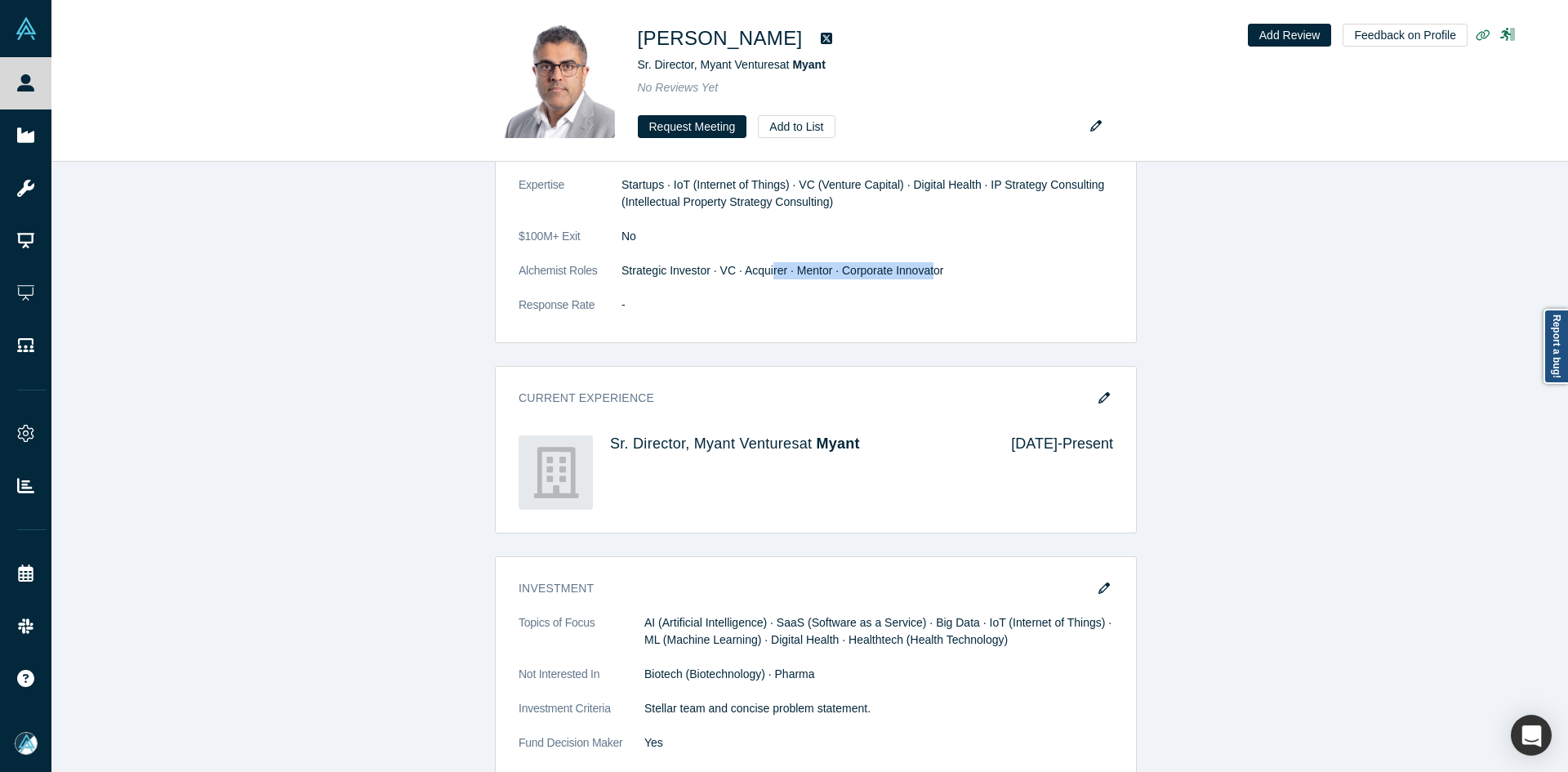
scroll to position [81, 0]
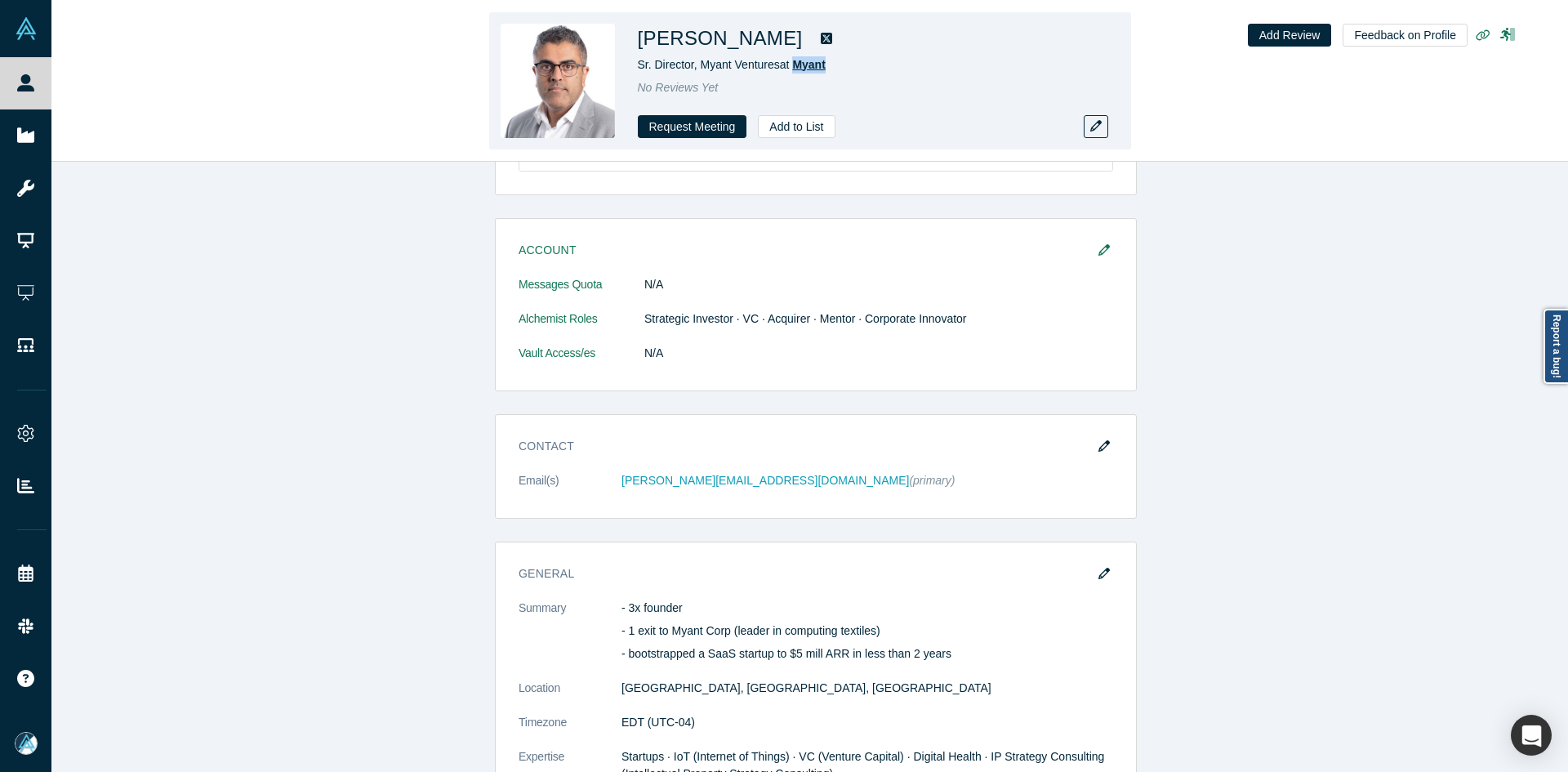
copy span "Myant"
drag, startPoint x: 860, startPoint y: 61, endPoint x: 797, endPoint y: 67, distance: 63.3
click at [797, 67] on div "Sr. Director, Myant Ventures at Myant" at bounding box center [867, 65] width 458 height 17
copy div "[PERSON_NAME]"
drag, startPoint x: 754, startPoint y: 42, endPoint x: 644, endPoint y: 40, distance: 110.0
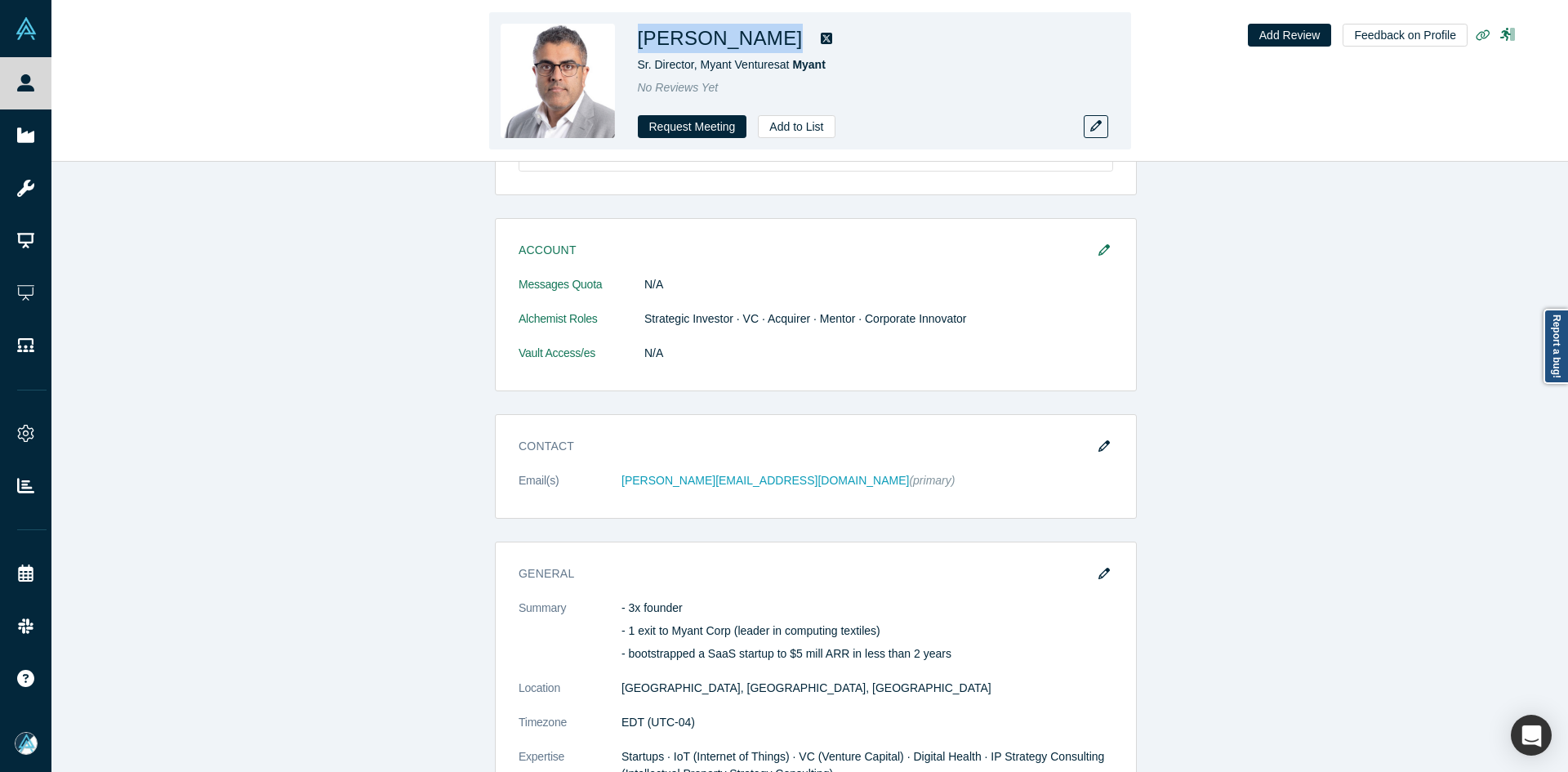
click at [644, 40] on div "[PERSON_NAME]" at bounding box center [867, 38] width 458 height 29
drag, startPoint x: 776, startPoint y: 69, endPoint x: 637, endPoint y: 66, distance: 139.0
click at [638, 66] on span "Sr. Director, Myant Ventures at Myant" at bounding box center [732, 65] width 188 height 13
copy span "Sr. Director, Myant Ventures"
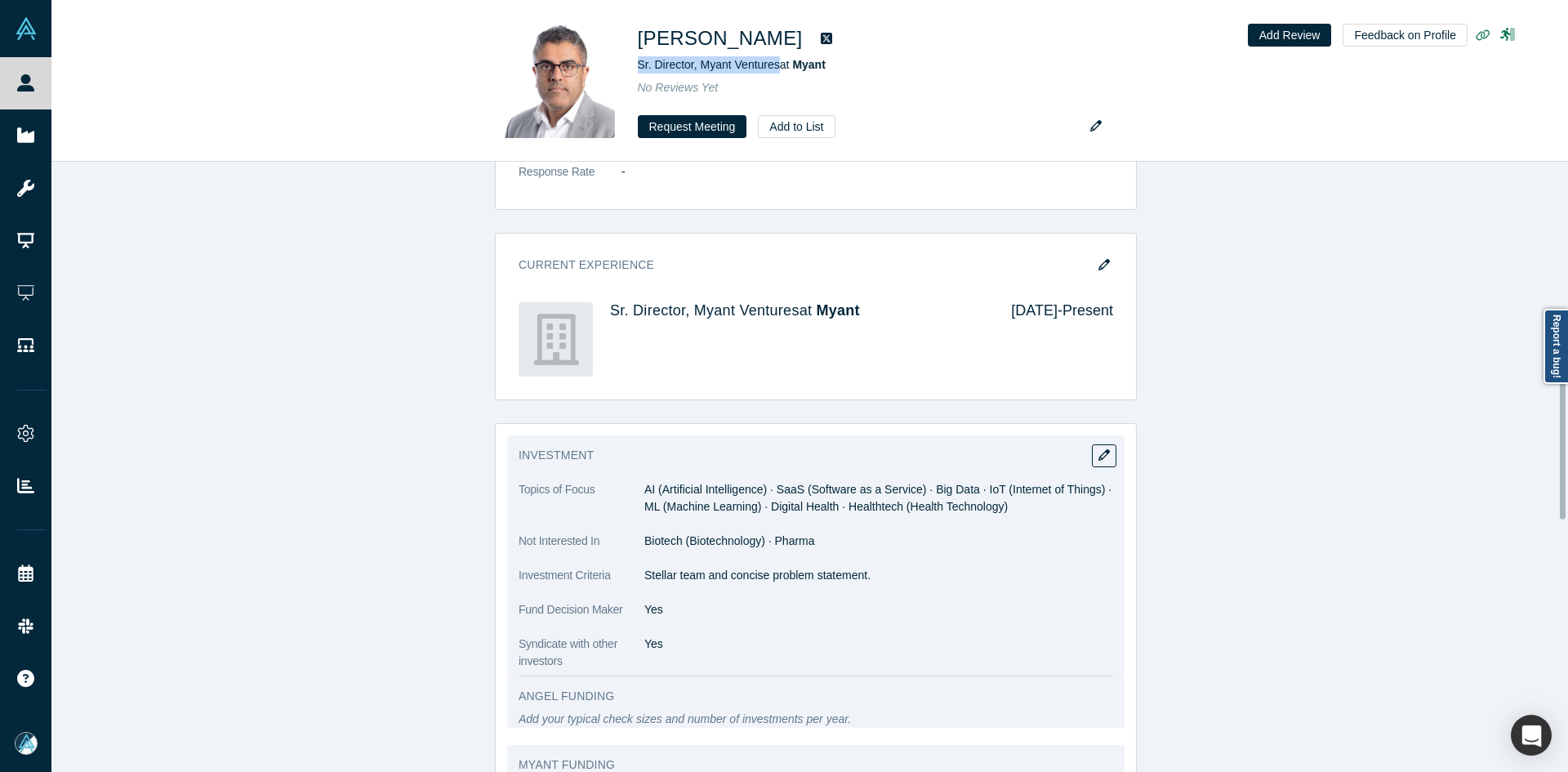
scroll to position [817, 0]
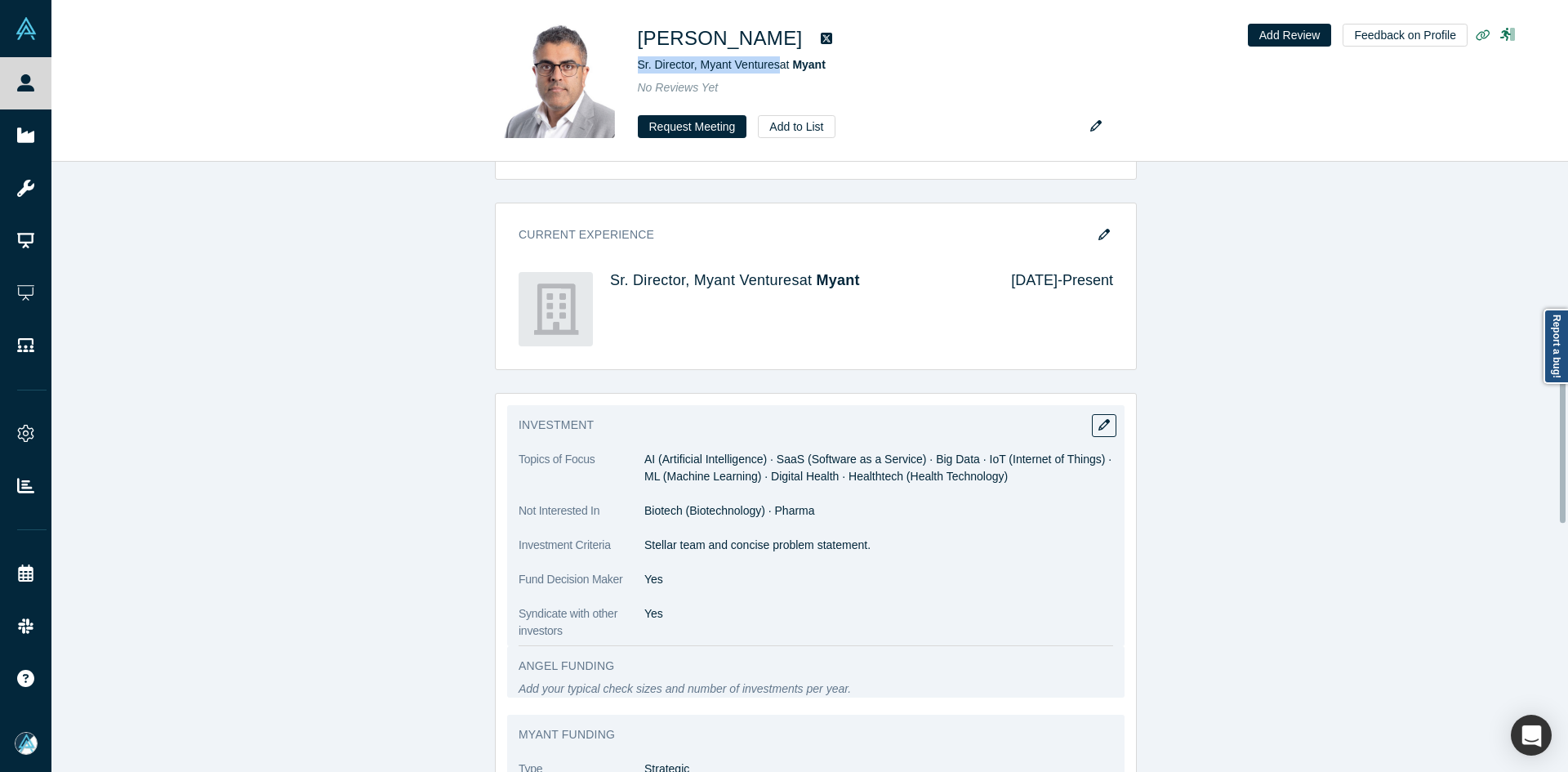
copy p "Stellar team and concise problem statement."
drag, startPoint x: 765, startPoint y: 541, endPoint x: 869, endPoint y: 541, distance: 104.0
click at [869, 541] on p "Stellar team and concise problem statement." at bounding box center [879, 544] width 469 height 17
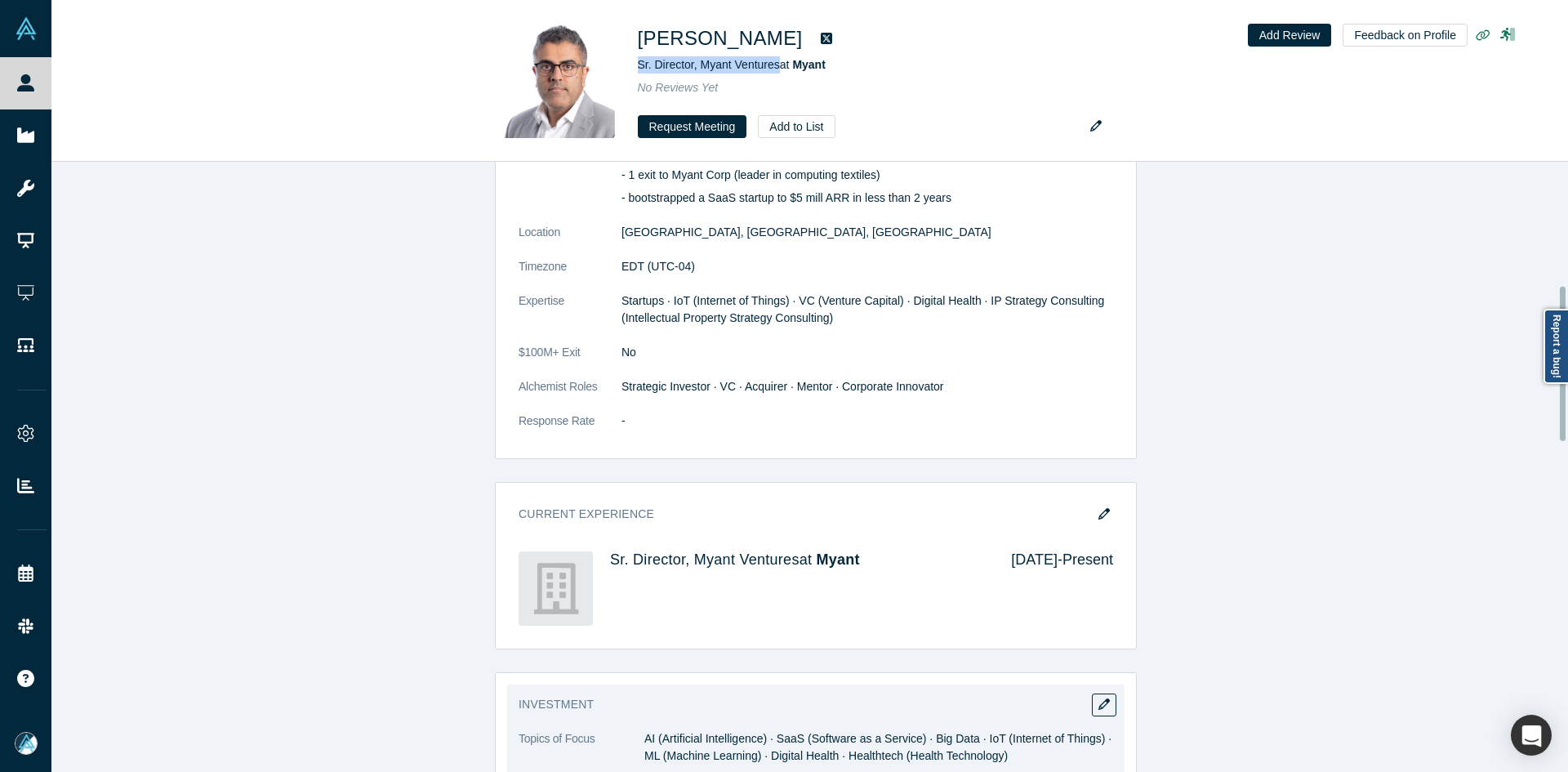
scroll to position [490, 0]
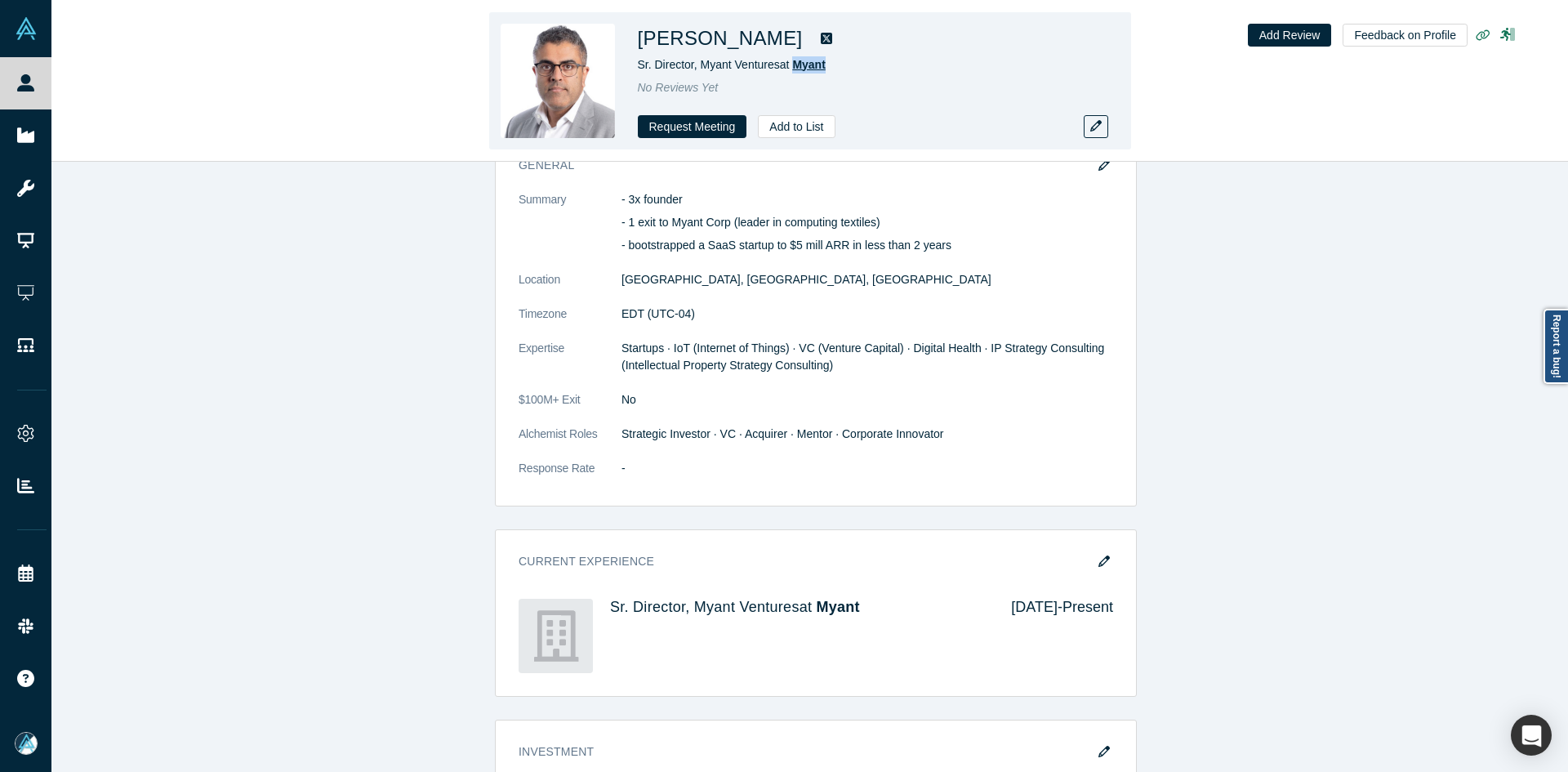
copy span "Myant"
drag, startPoint x: 837, startPoint y: 66, endPoint x: 799, endPoint y: 68, distance: 38.1
click at [799, 68] on div "Sr. Director, Myant Ventures at Myant" at bounding box center [867, 65] width 458 height 17
copy div "[PERSON_NAME]"
drag, startPoint x: 751, startPoint y: 43, endPoint x: 640, endPoint y: 40, distance: 111.0
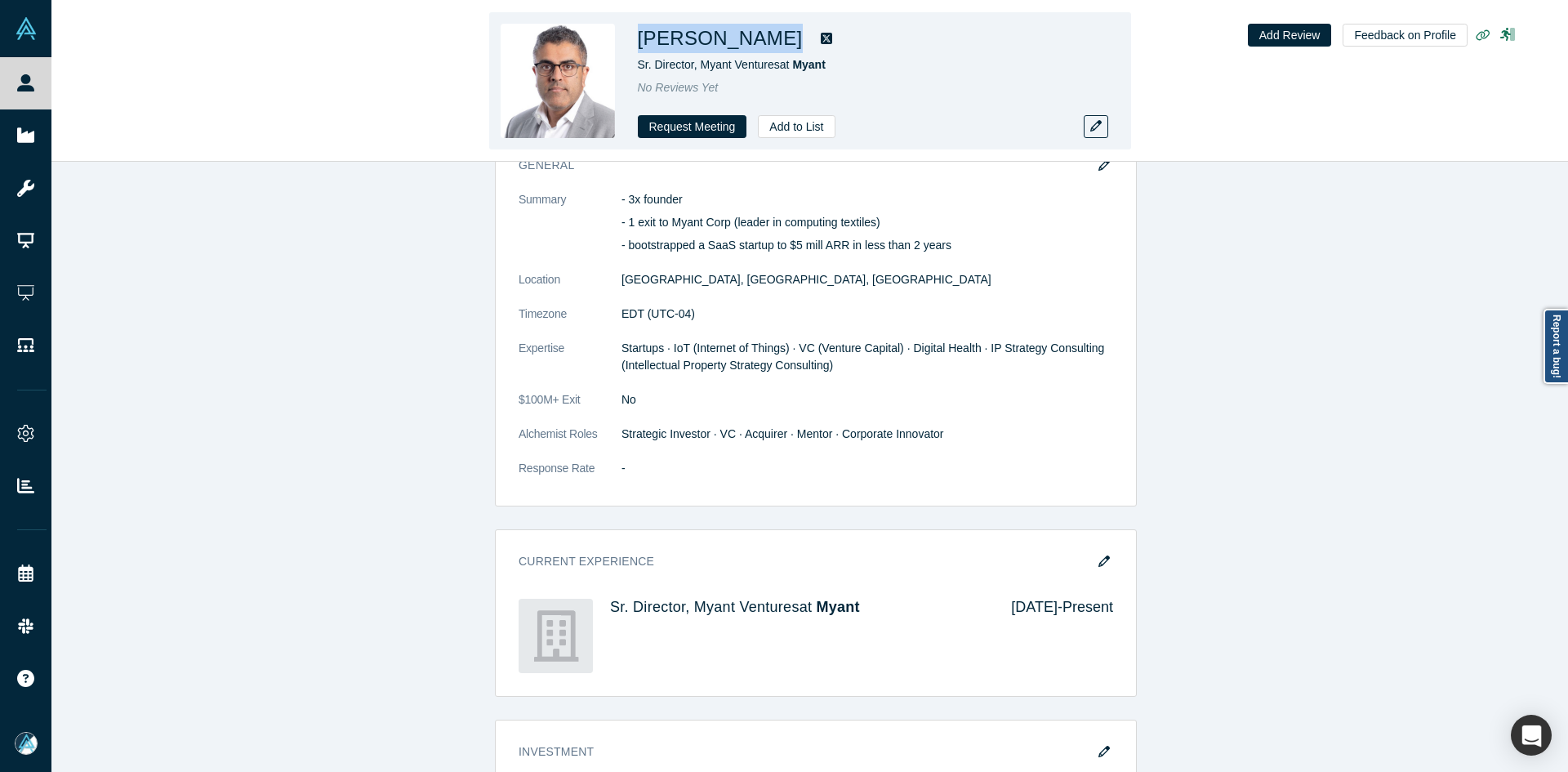
click at [640, 40] on div "[PERSON_NAME]" at bounding box center [867, 38] width 458 height 29
drag, startPoint x: 776, startPoint y: 67, endPoint x: 638, endPoint y: 67, distance: 138.0
click at [638, 67] on span "Sr. Director, Myant Ventures at Myant" at bounding box center [732, 65] width 188 height 13
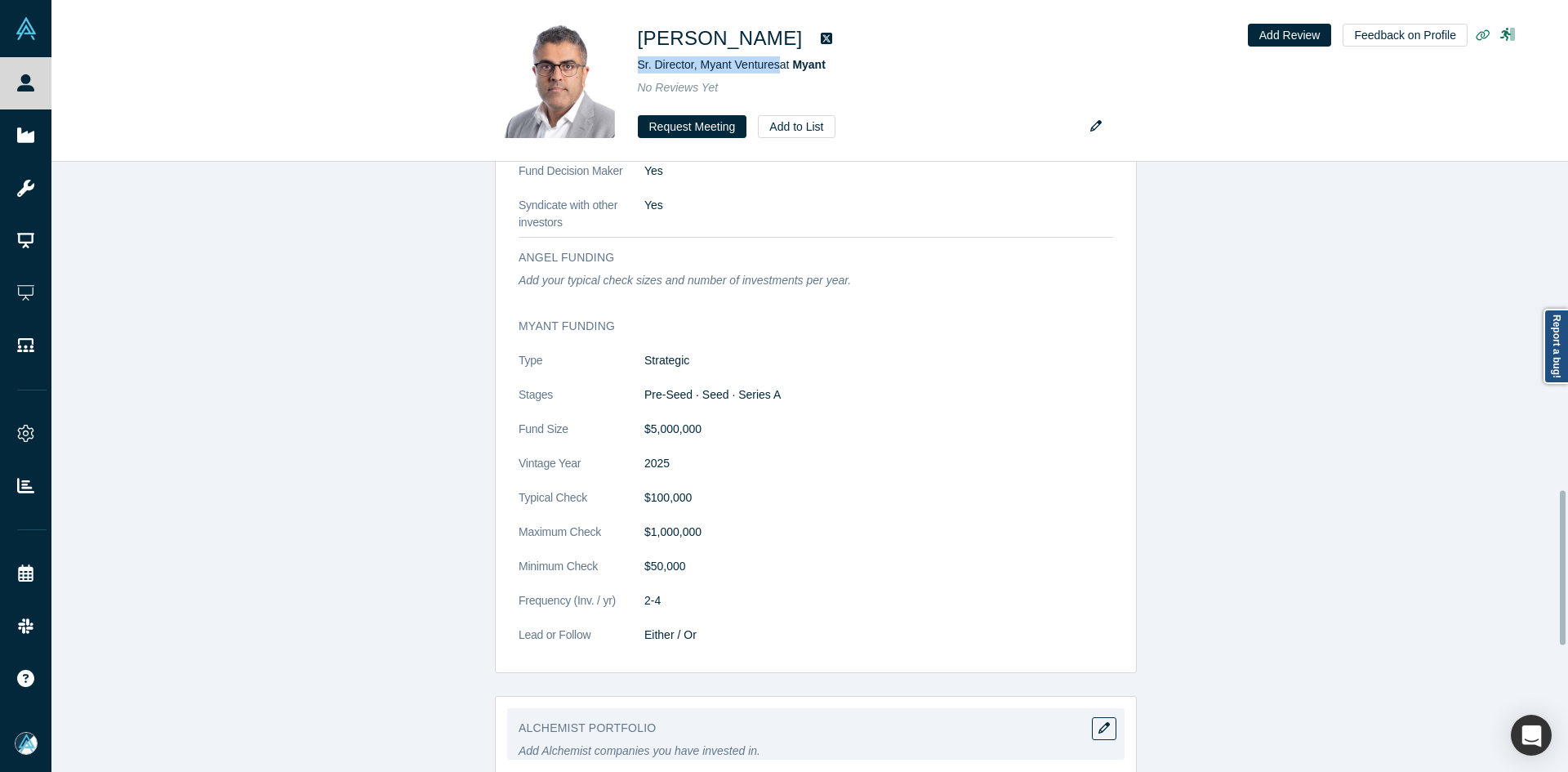
scroll to position [1715, 0]
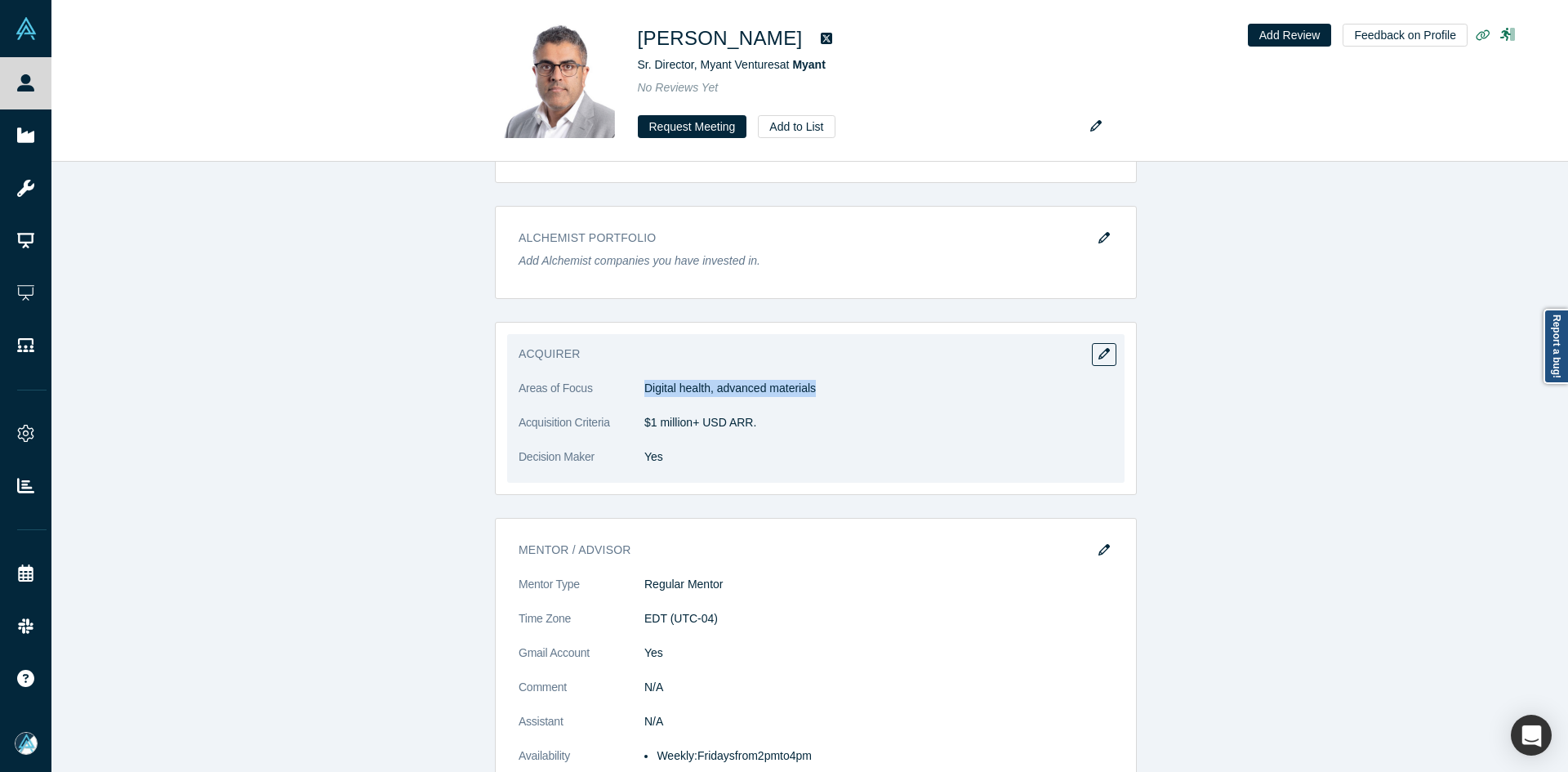
drag, startPoint x: 807, startPoint y: 390, endPoint x: 638, endPoint y: 389, distance: 169.0
click at [645, 389] on p "Digital health, advanced materials" at bounding box center [879, 388] width 469 height 17
drag, startPoint x: 713, startPoint y: 428, endPoint x: 640, endPoint y: 428, distance: 73.0
click at [645, 428] on p "$1 million+ USD ARR." at bounding box center [879, 422] width 469 height 17
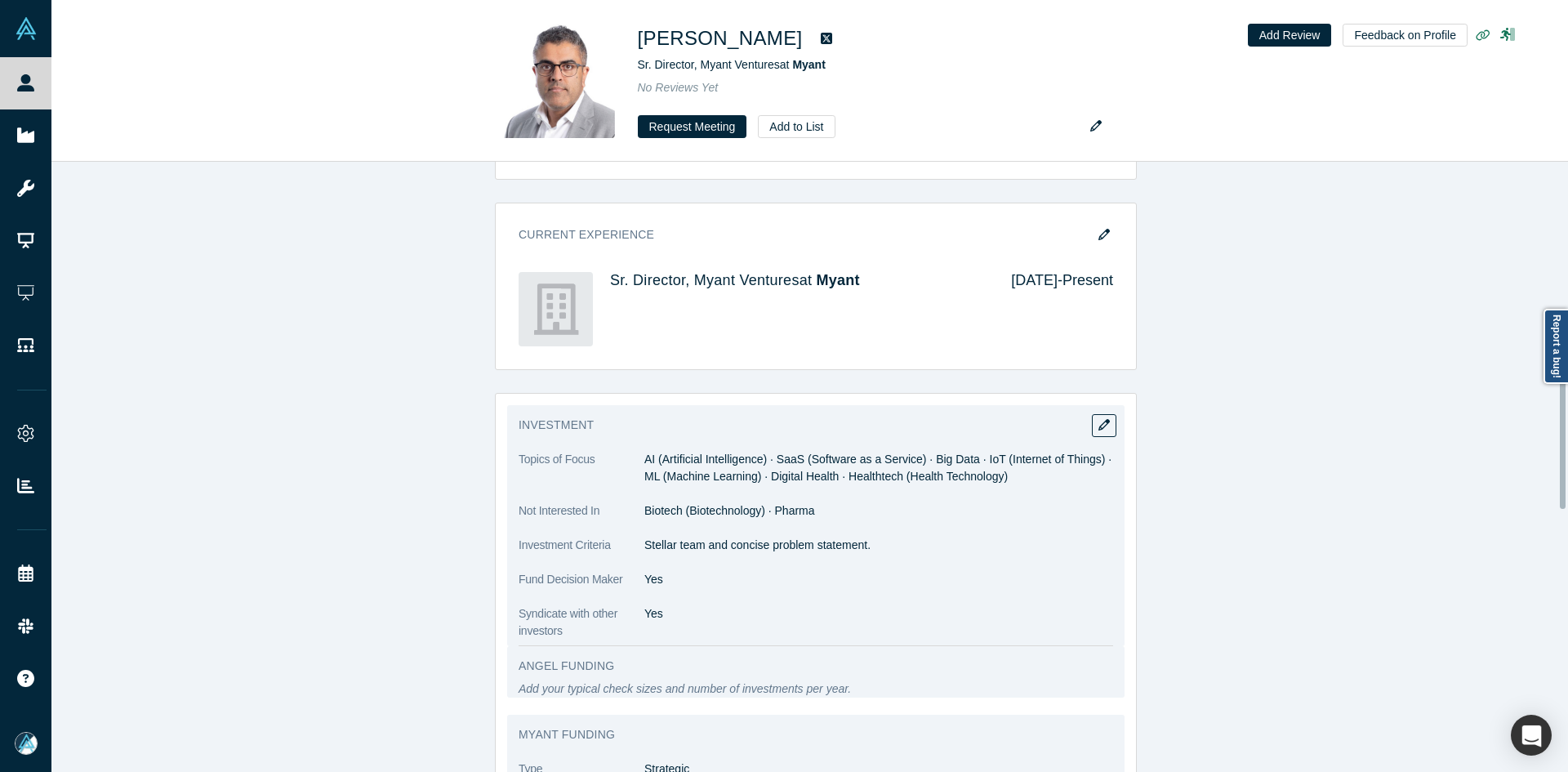
scroll to position [490, 0]
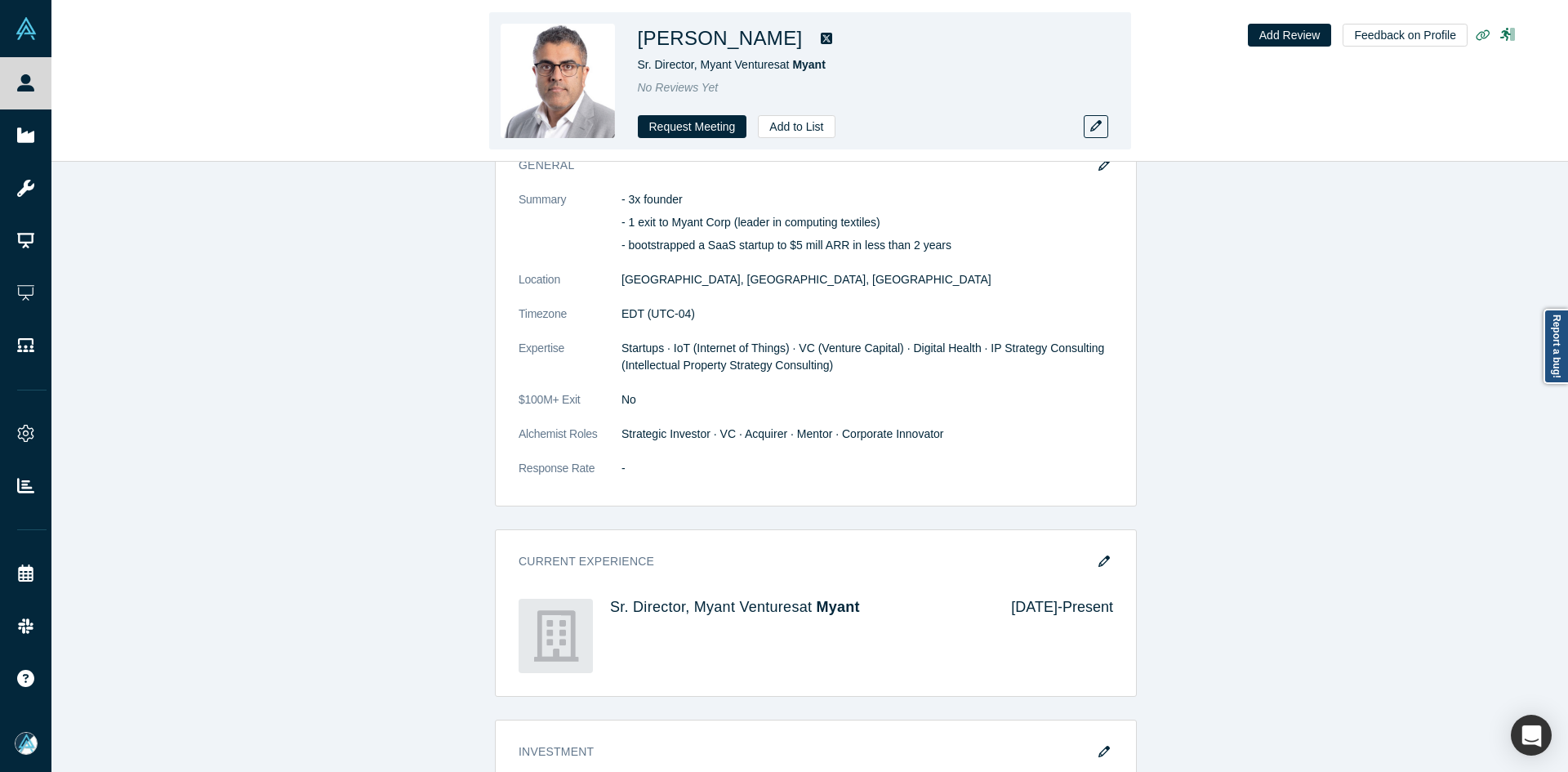
click at [723, 42] on h1 "[PERSON_NAME]" at bounding box center [721, 38] width 165 height 29
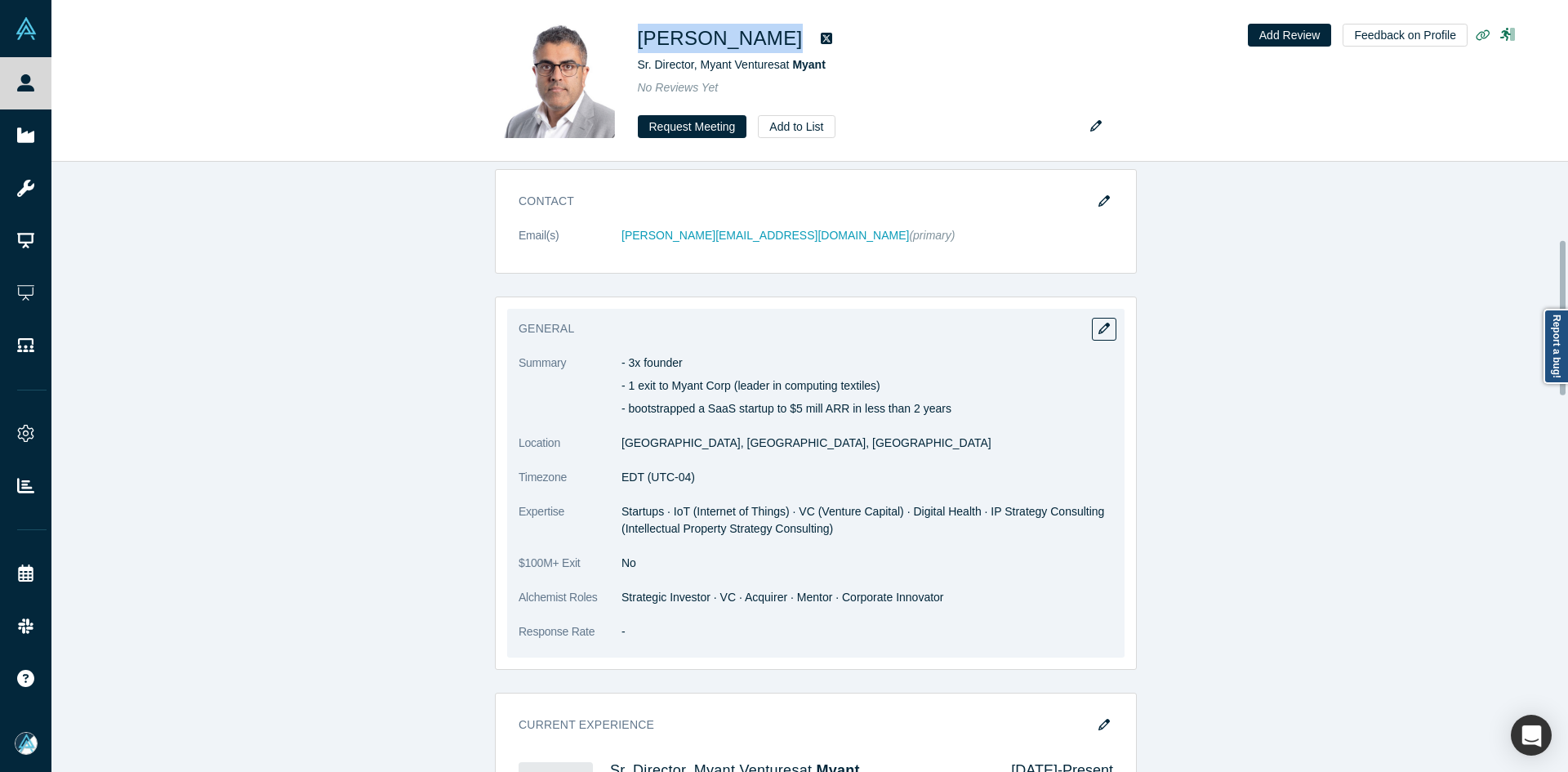
scroll to position [245, 0]
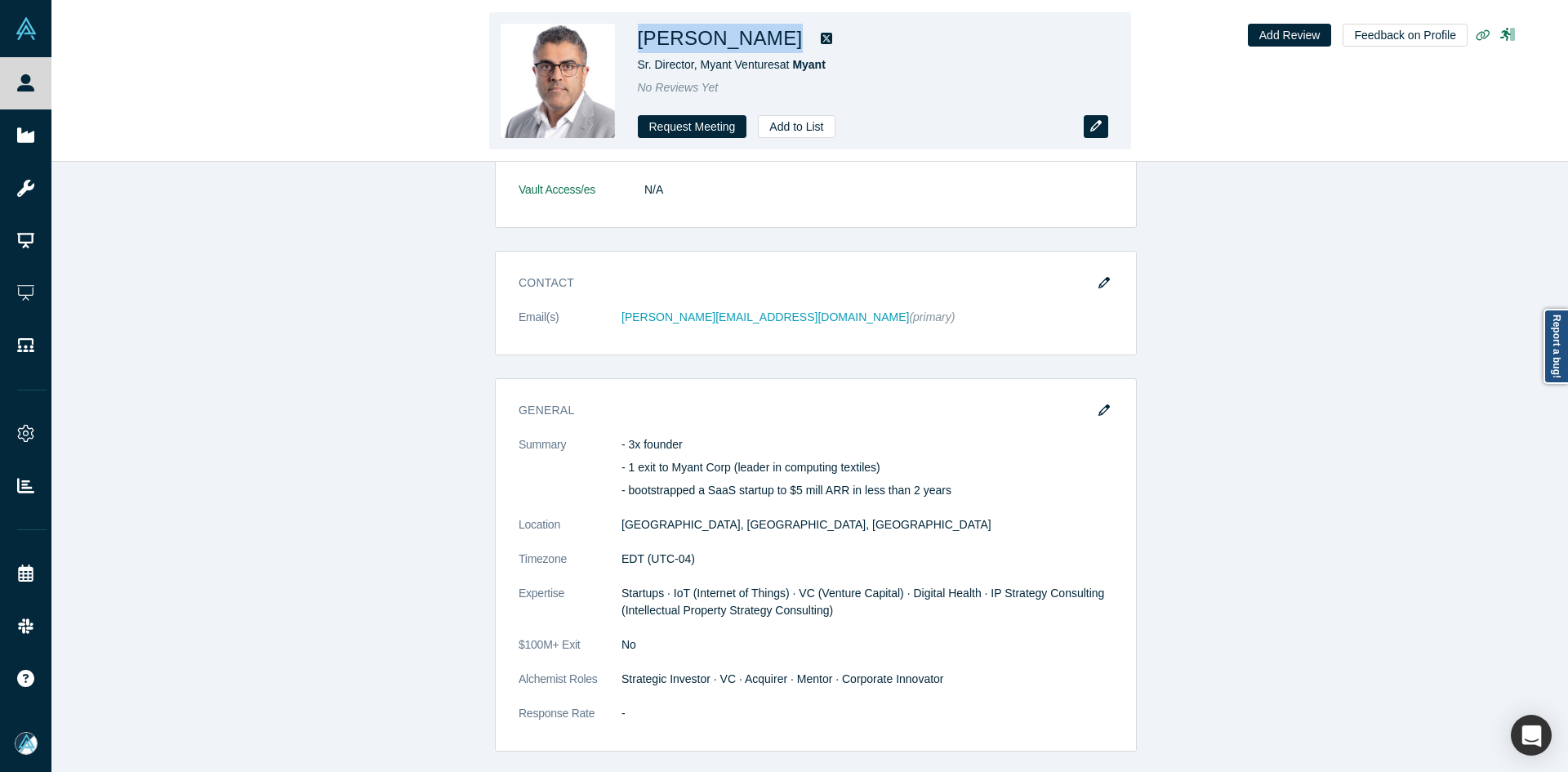
click at [1086, 128] on button "button" at bounding box center [1096, 127] width 25 height 23
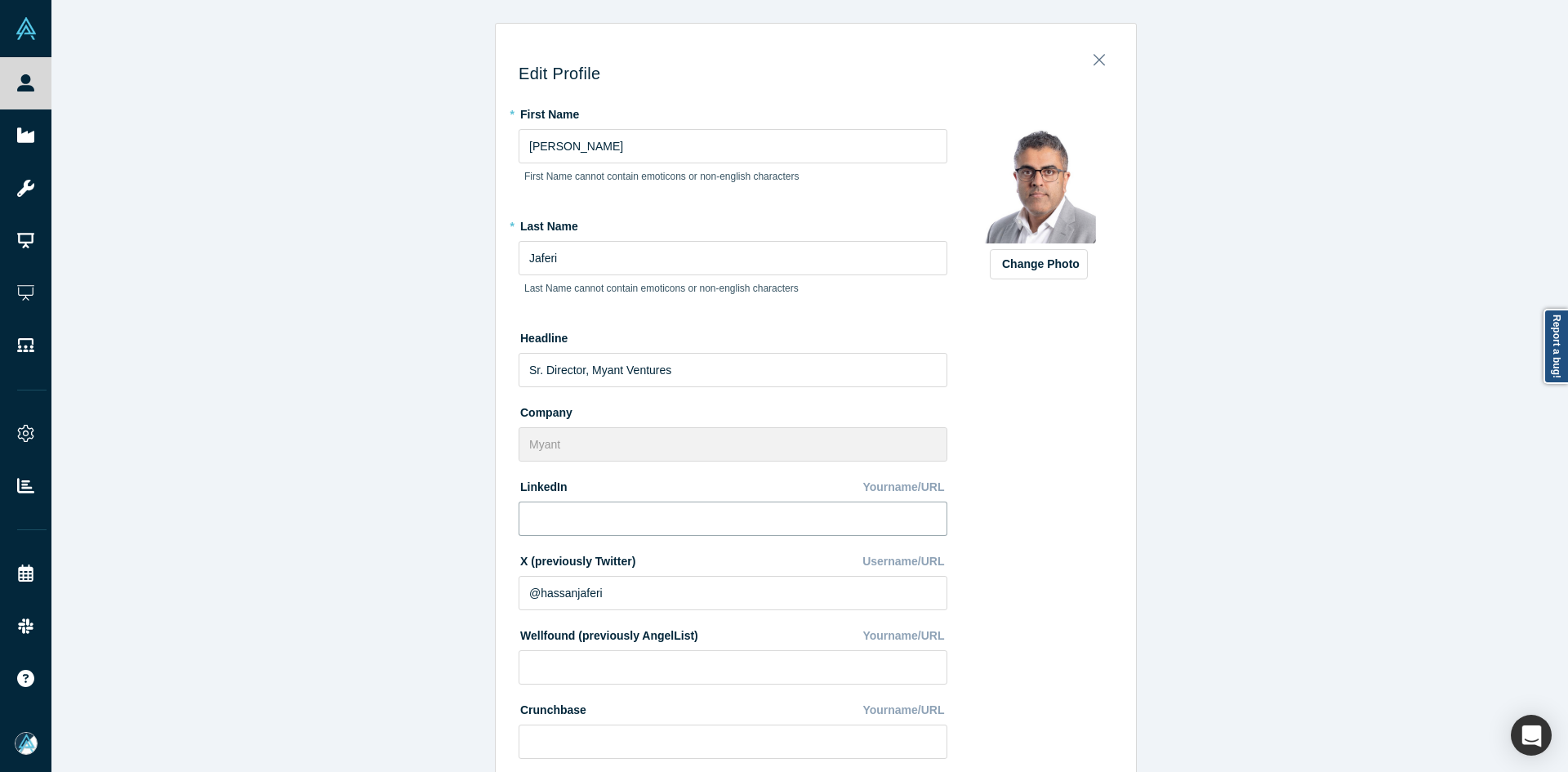
click at [602, 530] on input at bounding box center [733, 518] width 429 height 35
paste input "[URL][DOMAIN_NAME]"
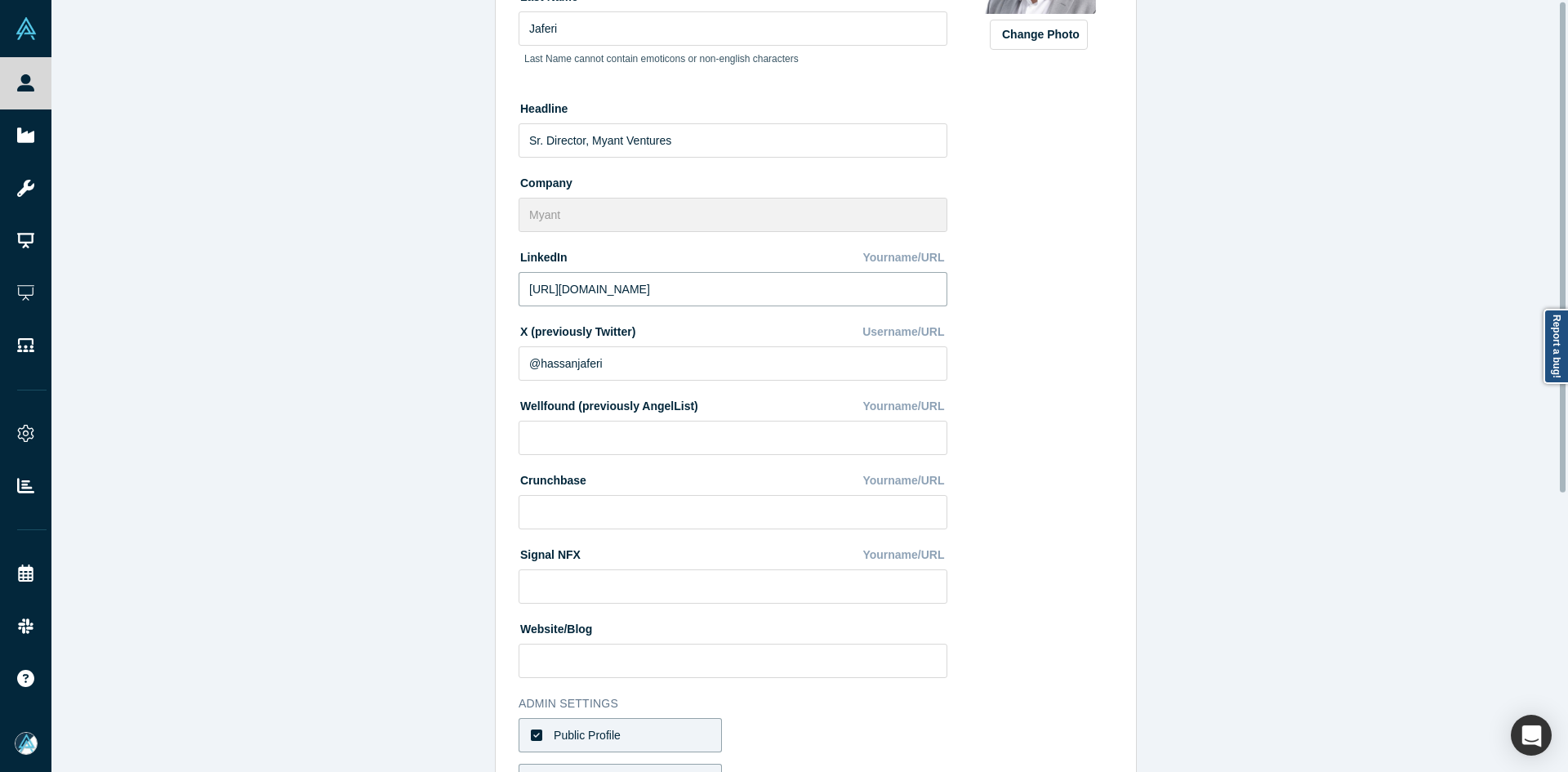
scroll to position [439, 0]
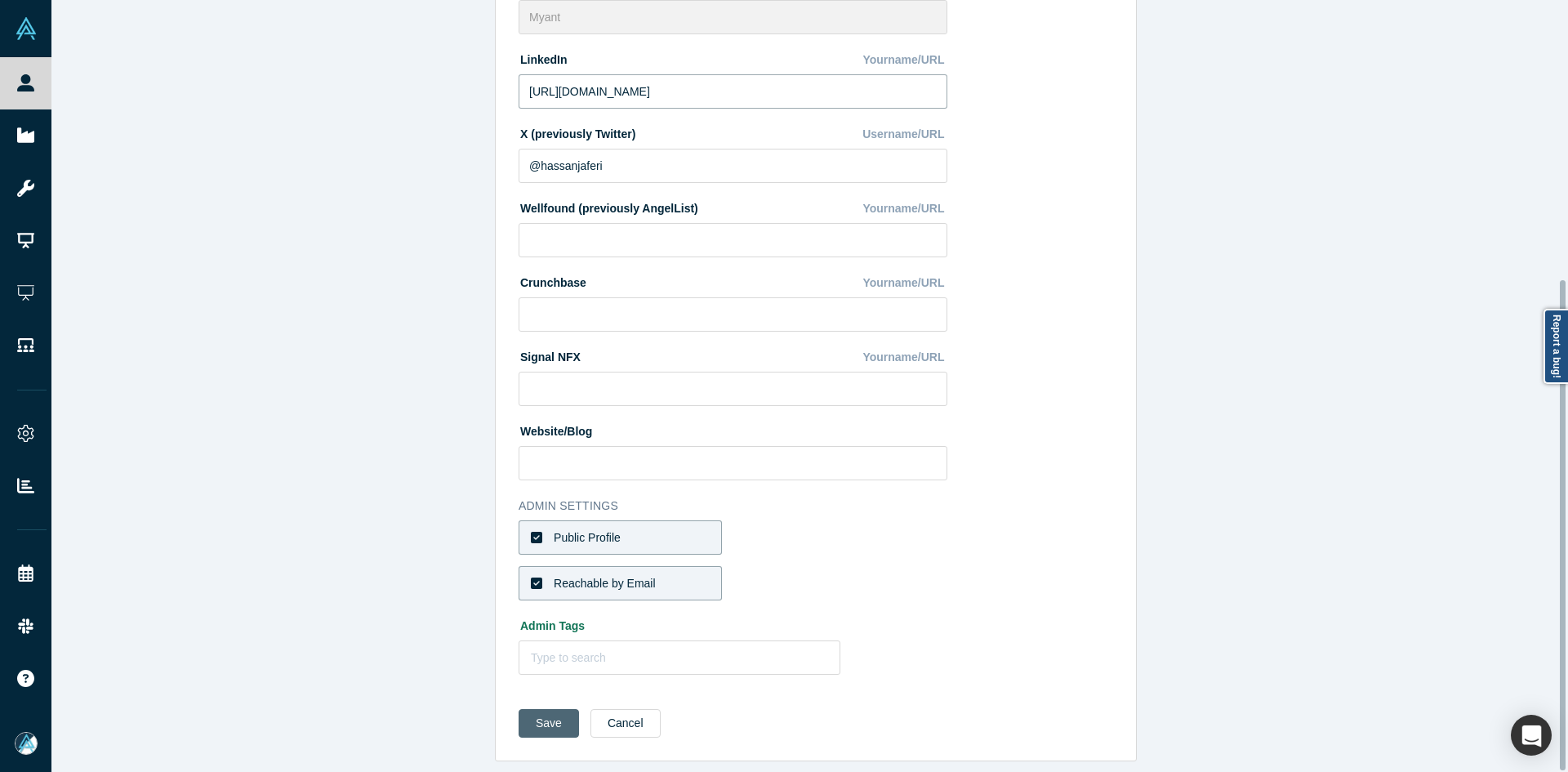
type input "[URL][DOMAIN_NAME]"
click at [533, 712] on button "Save" at bounding box center [549, 723] width 60 height 28
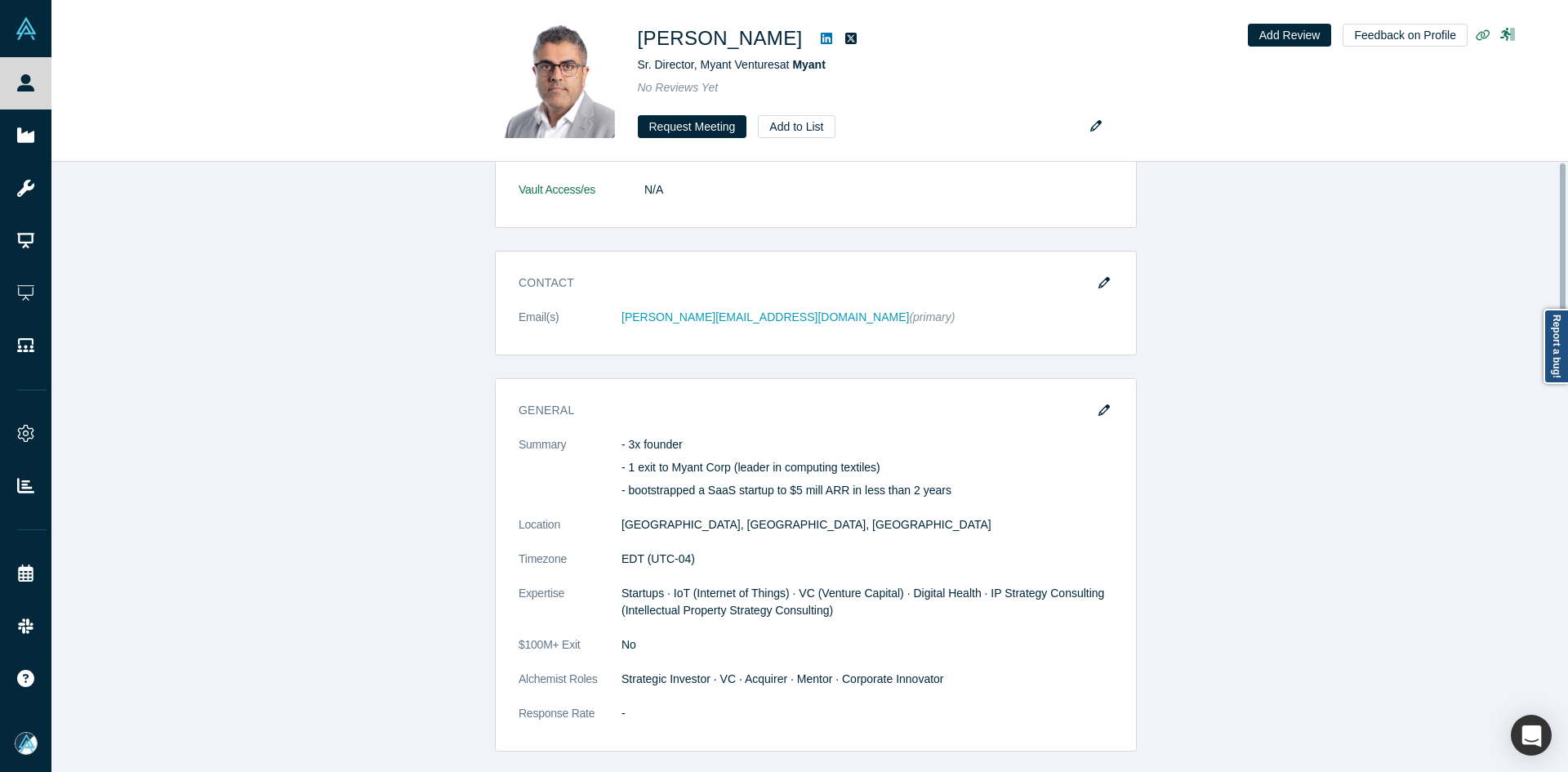
scroll to position [0, 0]
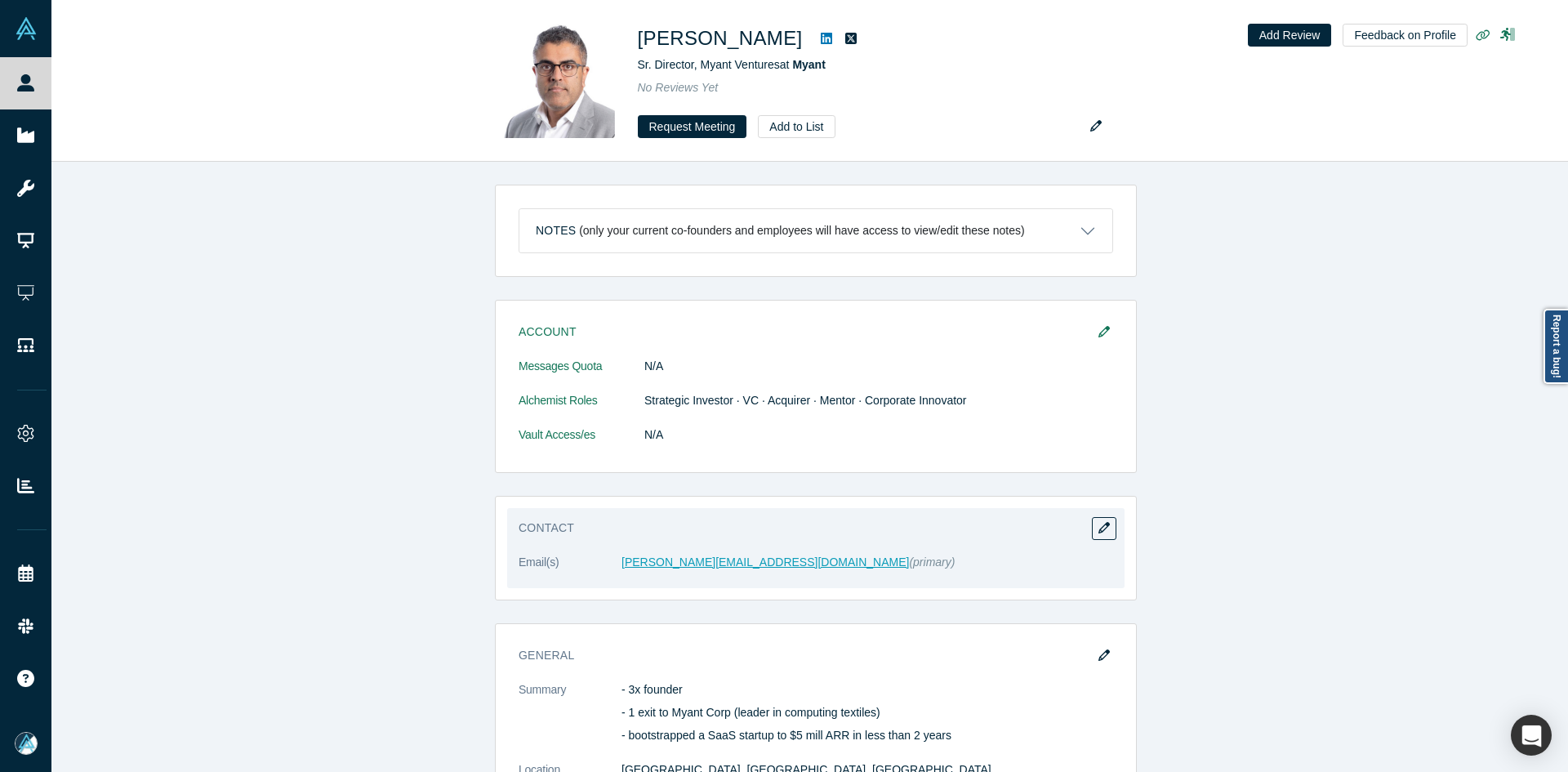
drag, startPoint x: 684, startPoint y: 546, endPoint x: 669, endPoint y: 555, distance: 17.5
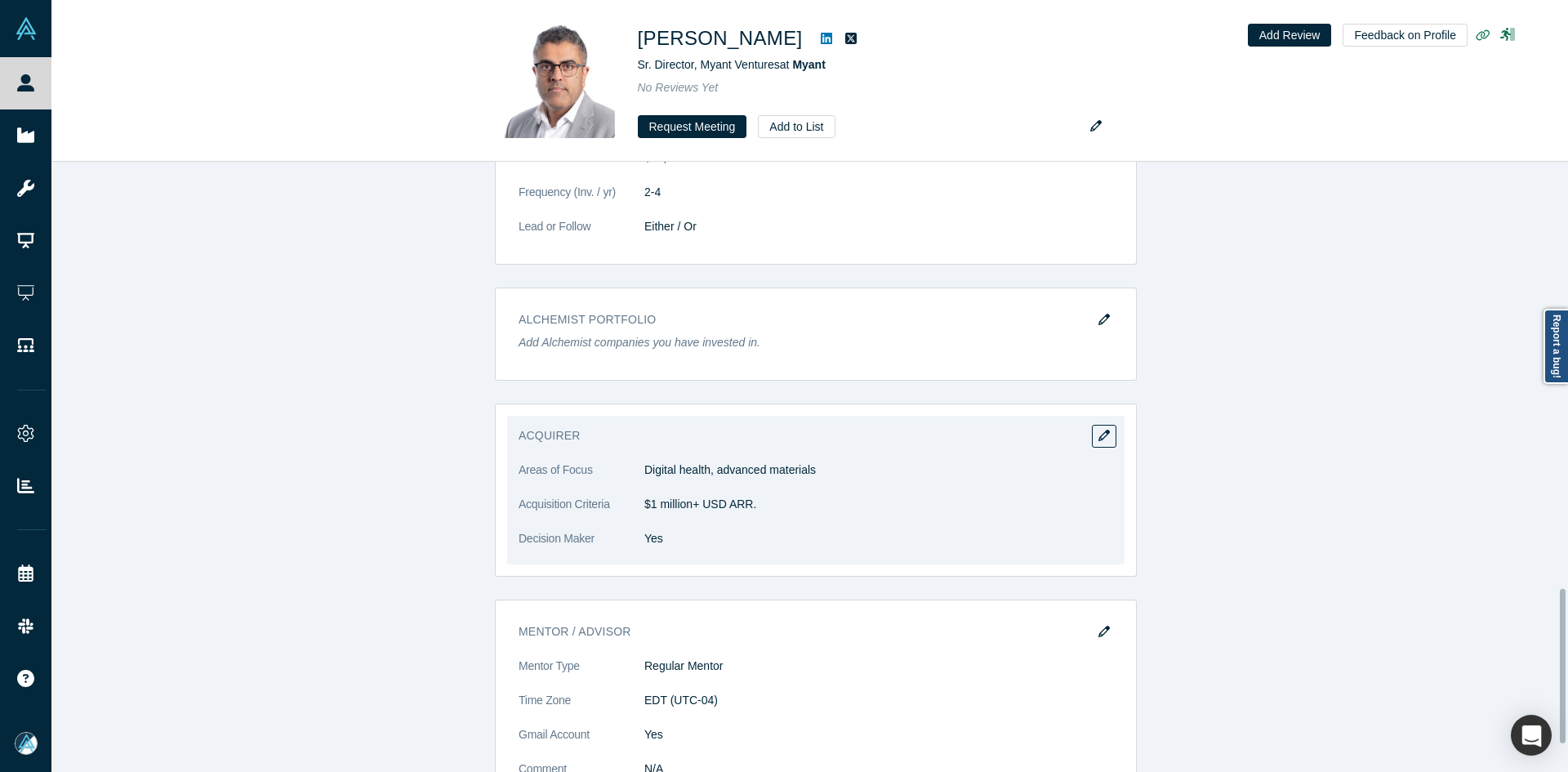
scroll to position [1801, 0]
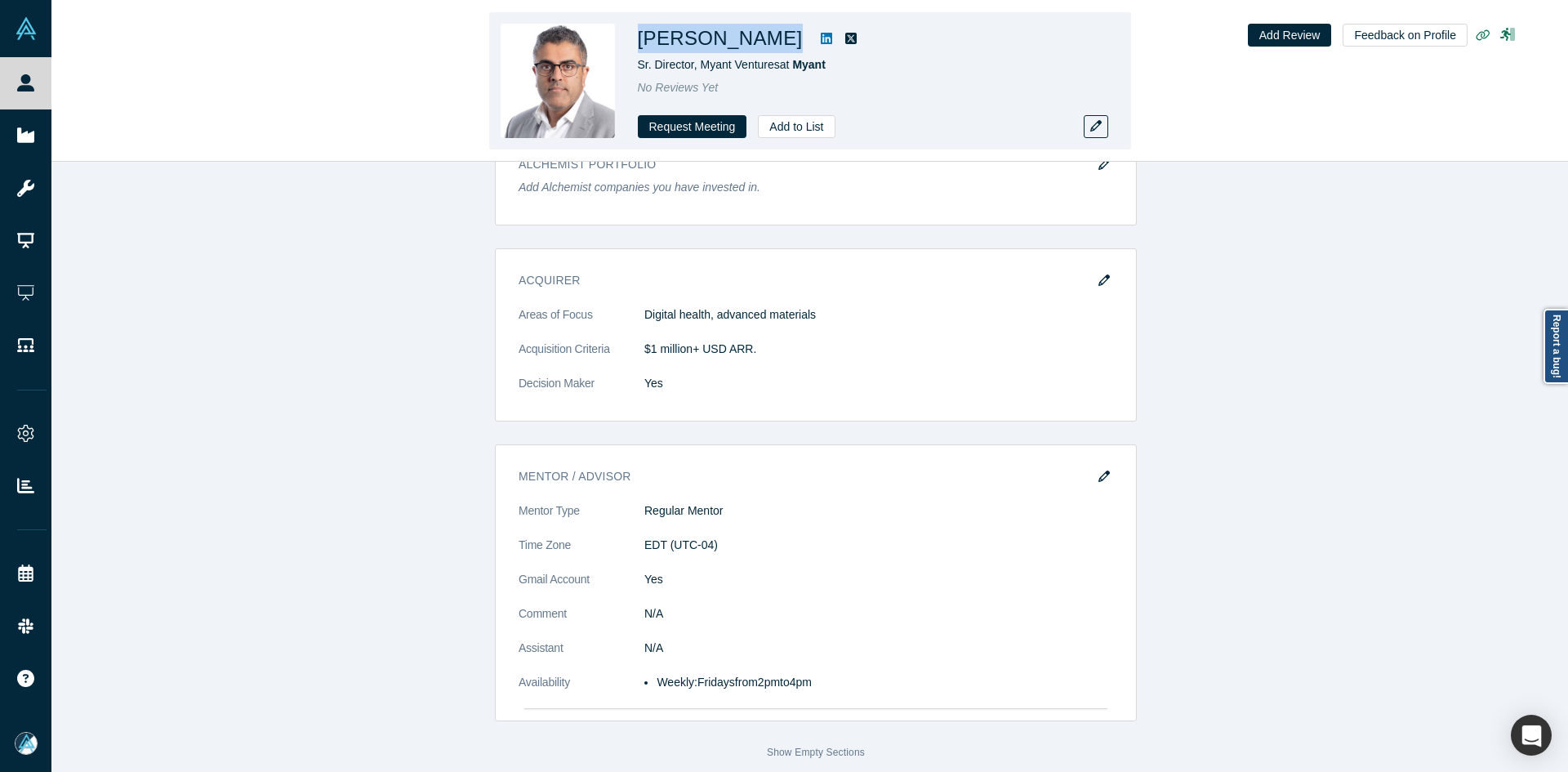
drag, startPoint x: 754, startPoint y: 41, endPoint x: 638, endPoint y: 42, distance: 116.0
click at [638, 42] on div "[PERSON_NAME]" at bounding box center [867, 38] width 458 height 29
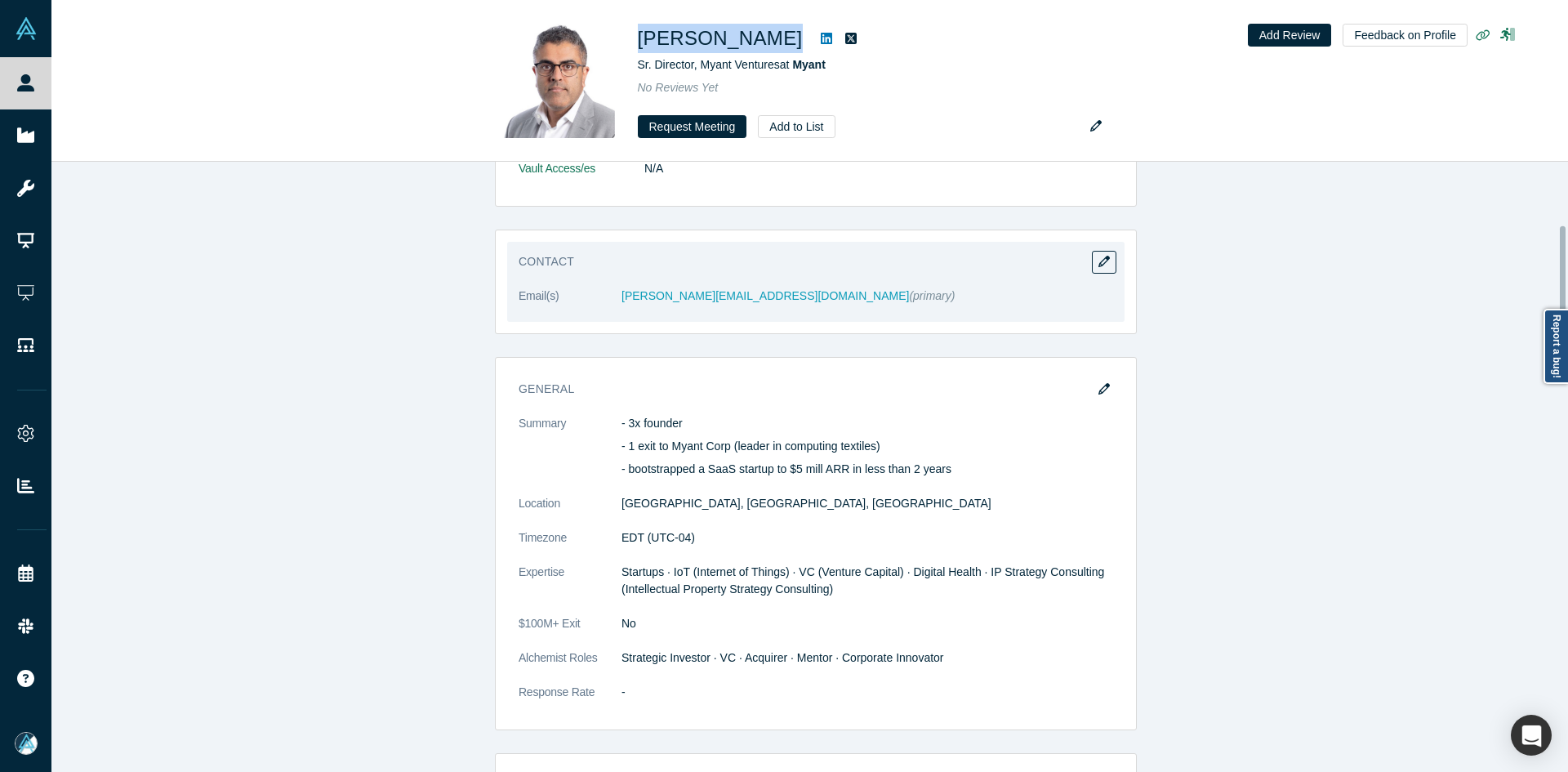
scroll to position [249, 0]
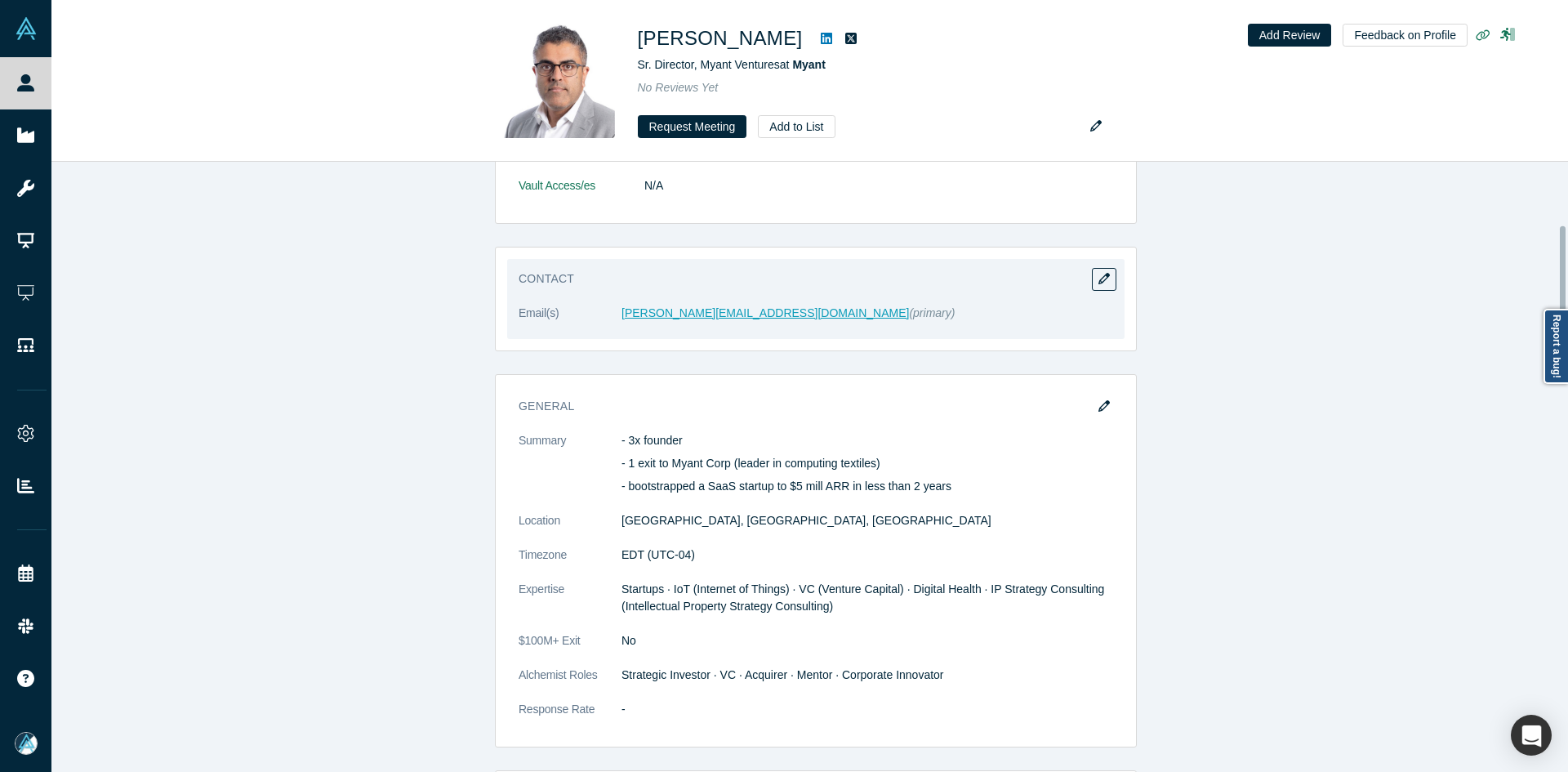
drag, startPoint x: 672, startPoint y: 323, endPoint x: 656, endPoint y: 314, distance: 18.4
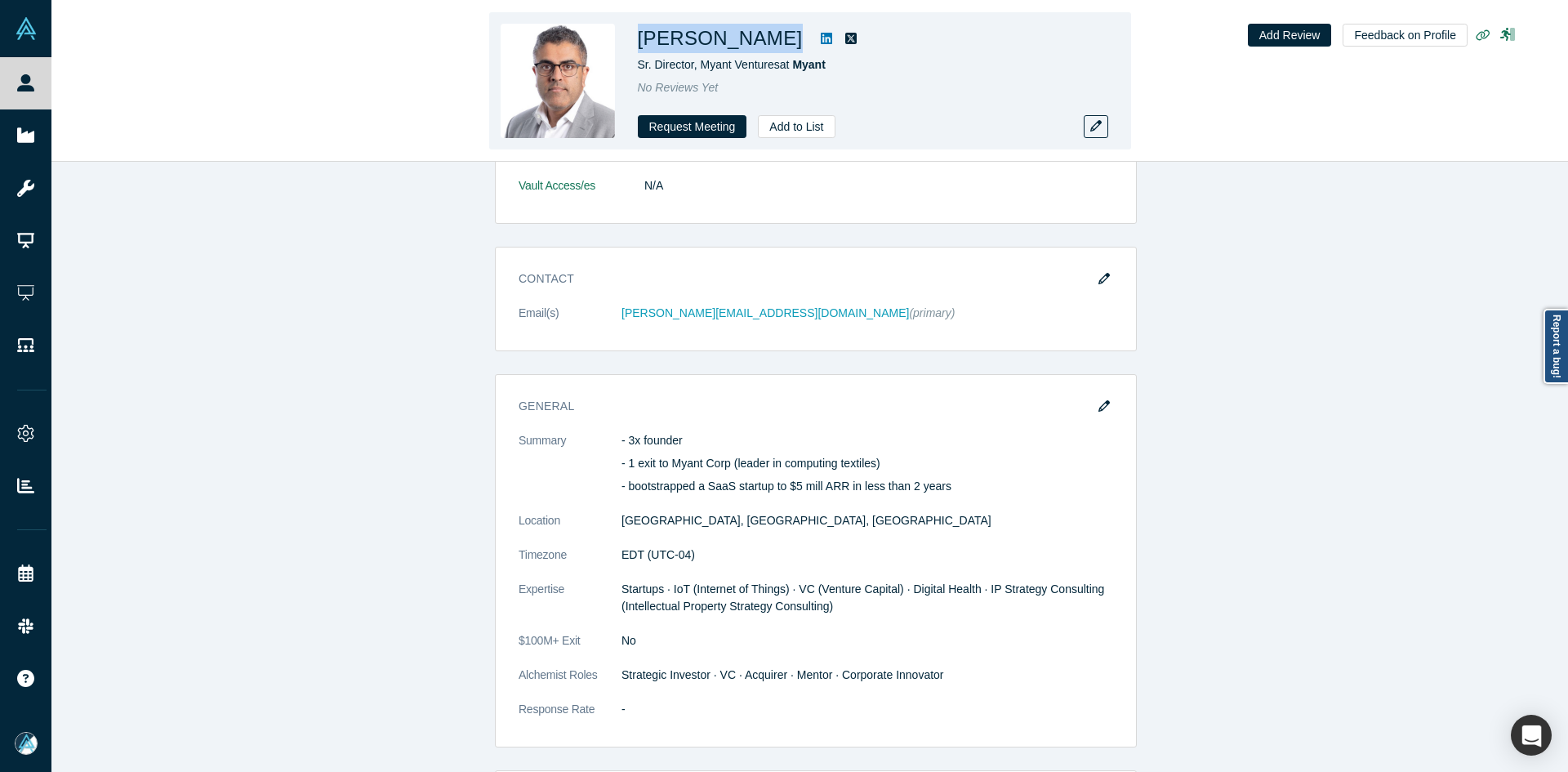
drag, startPoint x: 753, startPoint y: 39, endPoint x: 643, endPoint y: 41, distance: 110.0
click at [643, 41] on div "[PERSON_NAME]" at bounding box center [867, 38] width 458 height 29
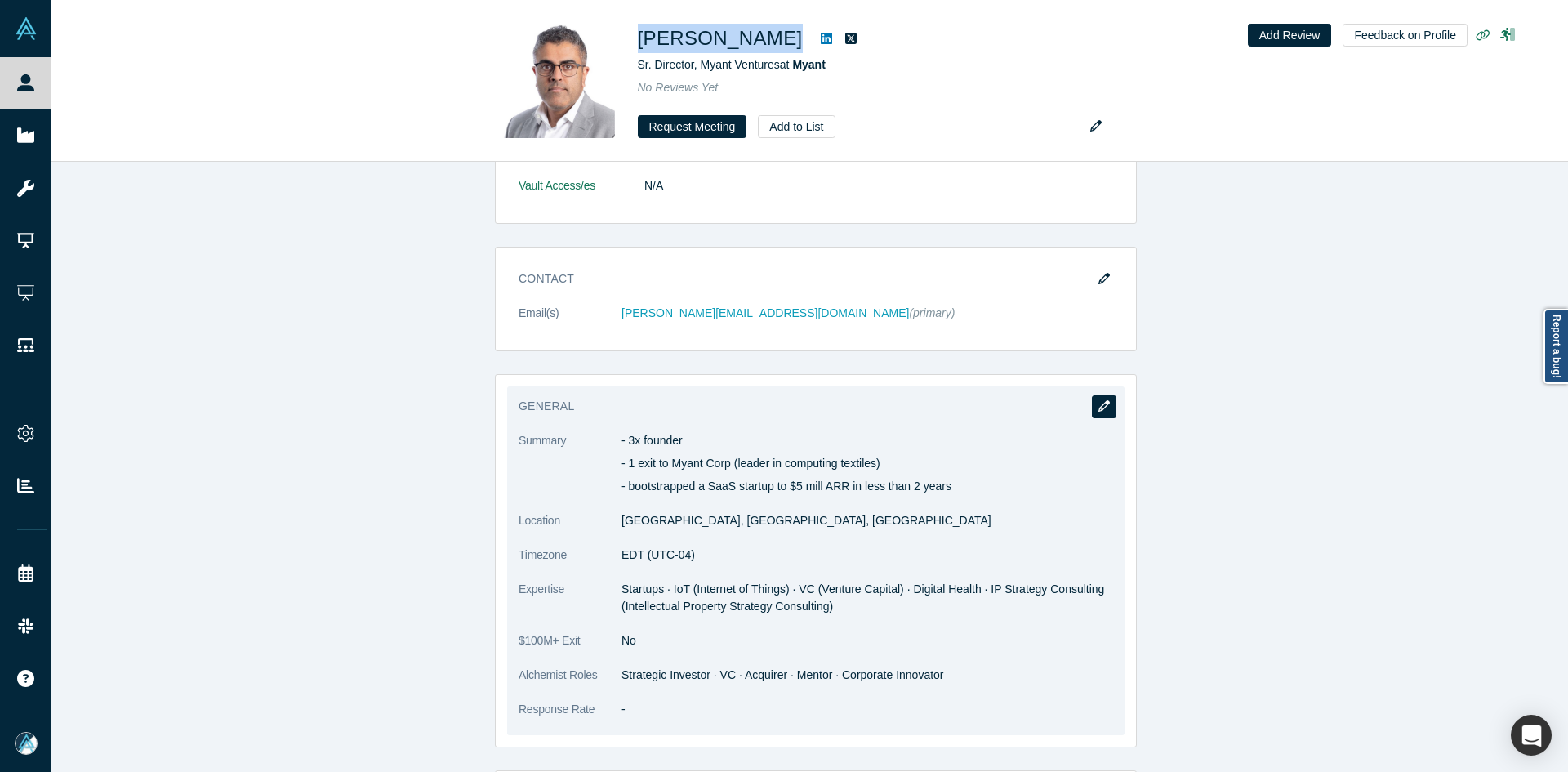
click at [1099, 405] on icon "button" at bounding box center [1104, 405] width 12 height 12
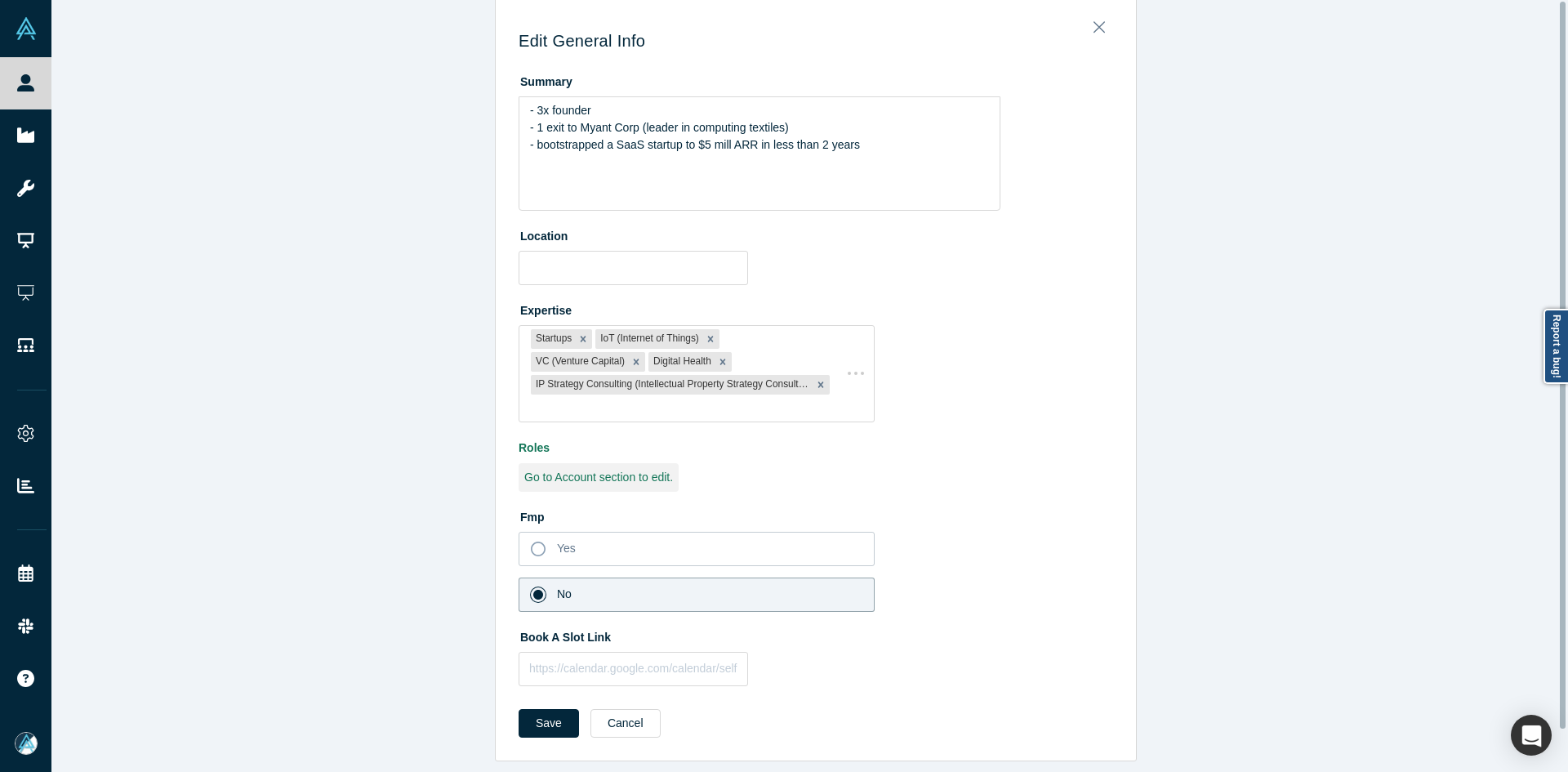
scroll to position [0, 0]
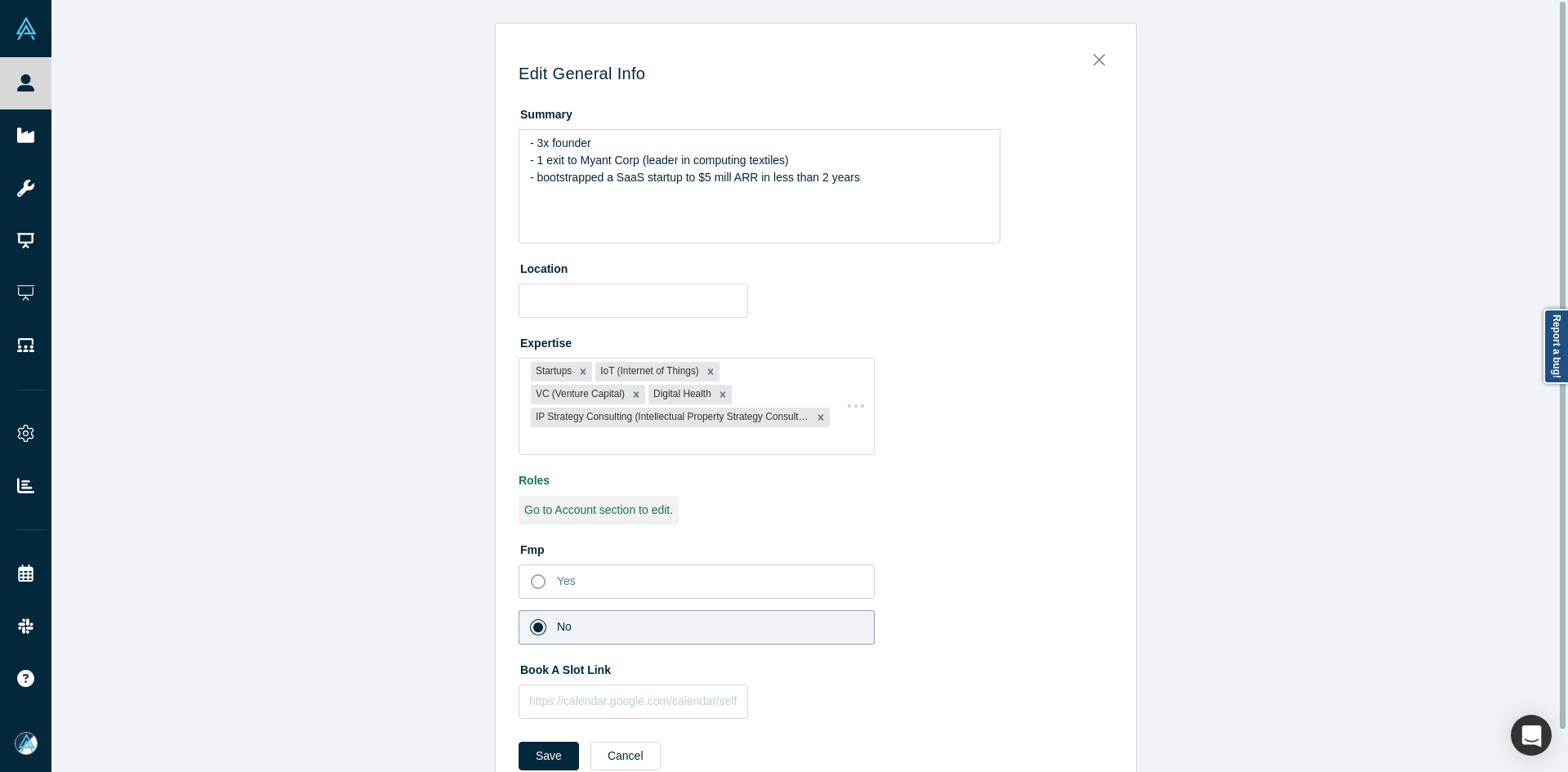
type input "[GEOGRAPHIC_DATA], [GEOGRAPHIC_DATA], [GEOGRAPHIC_DATA]"
click at [611, 714] on input "text" at bounding box center [633, 701] width 229 height 35
paste input "[URL][DOMAIN_NAME]"
type input "[URL][DOMAIN_NAME]"
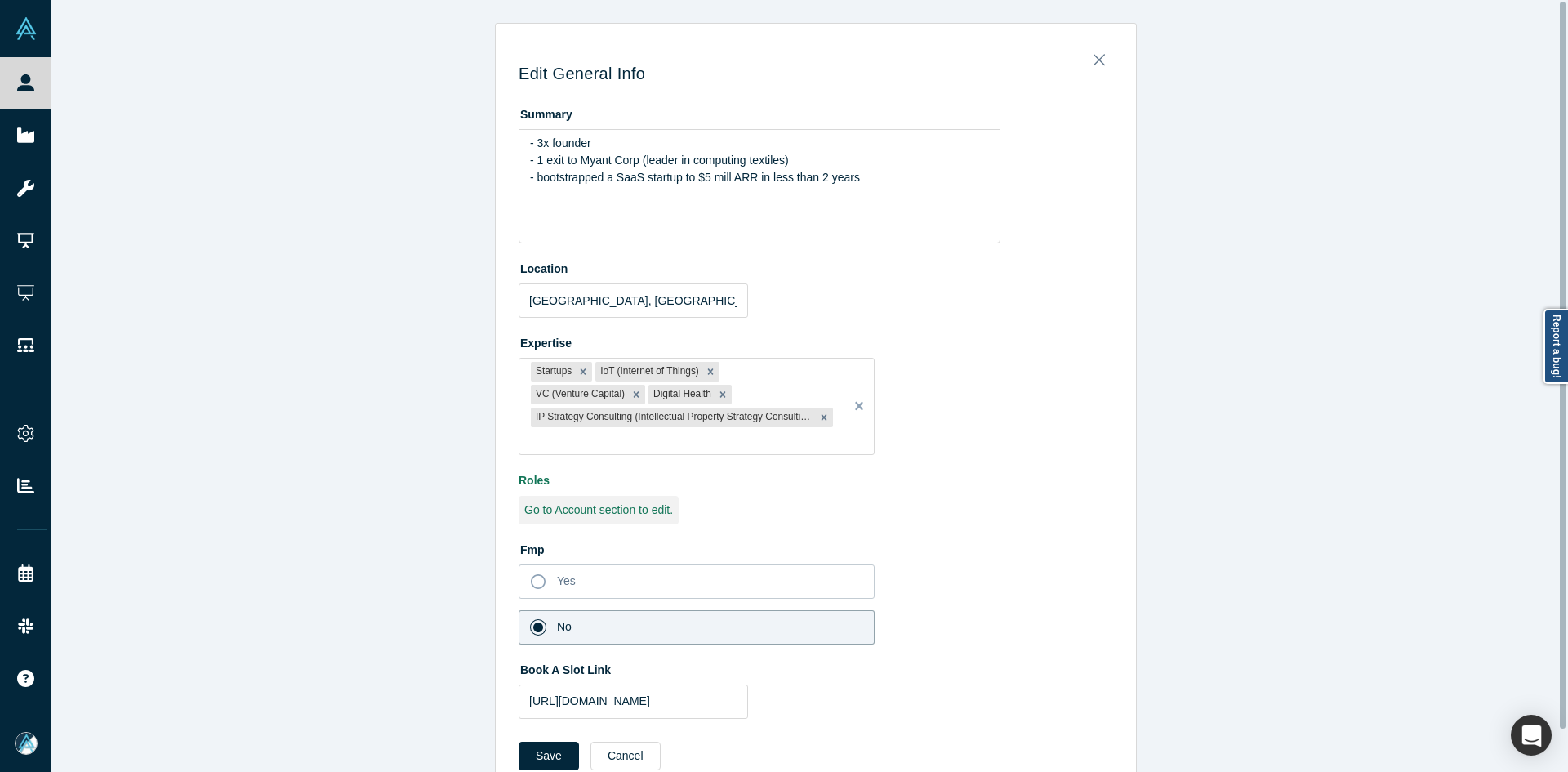
click at [532, 735] on form "Summary - 3x founder - 1 exit to Myant Corp (leader in computing textiles) - bo…" at bounding box center [816, 440] width 595 height 681
click at [544, 754] on button "Save" at bounding box center [549, 756] width 60 height 28
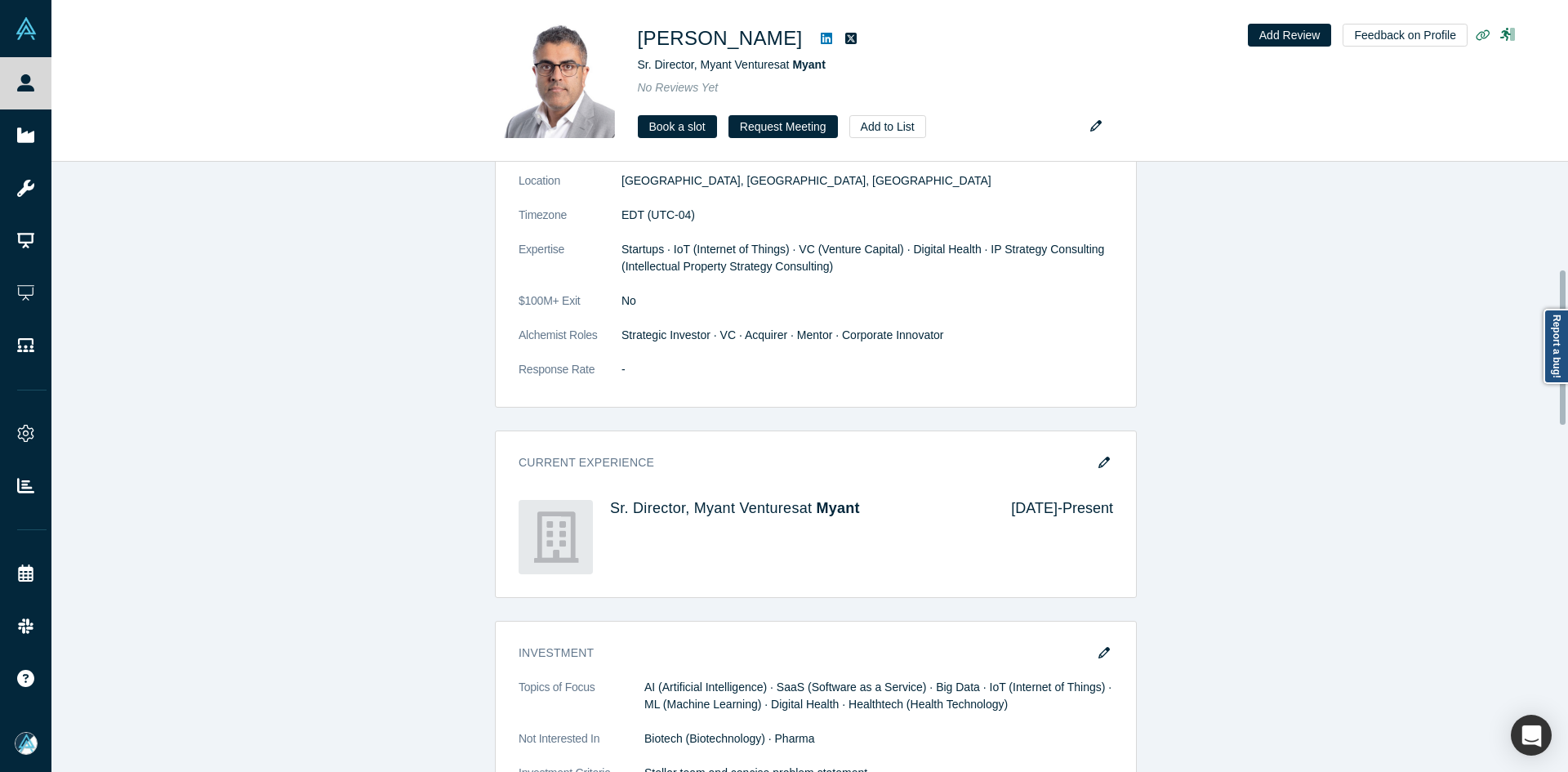
scroll to position [980, 0]
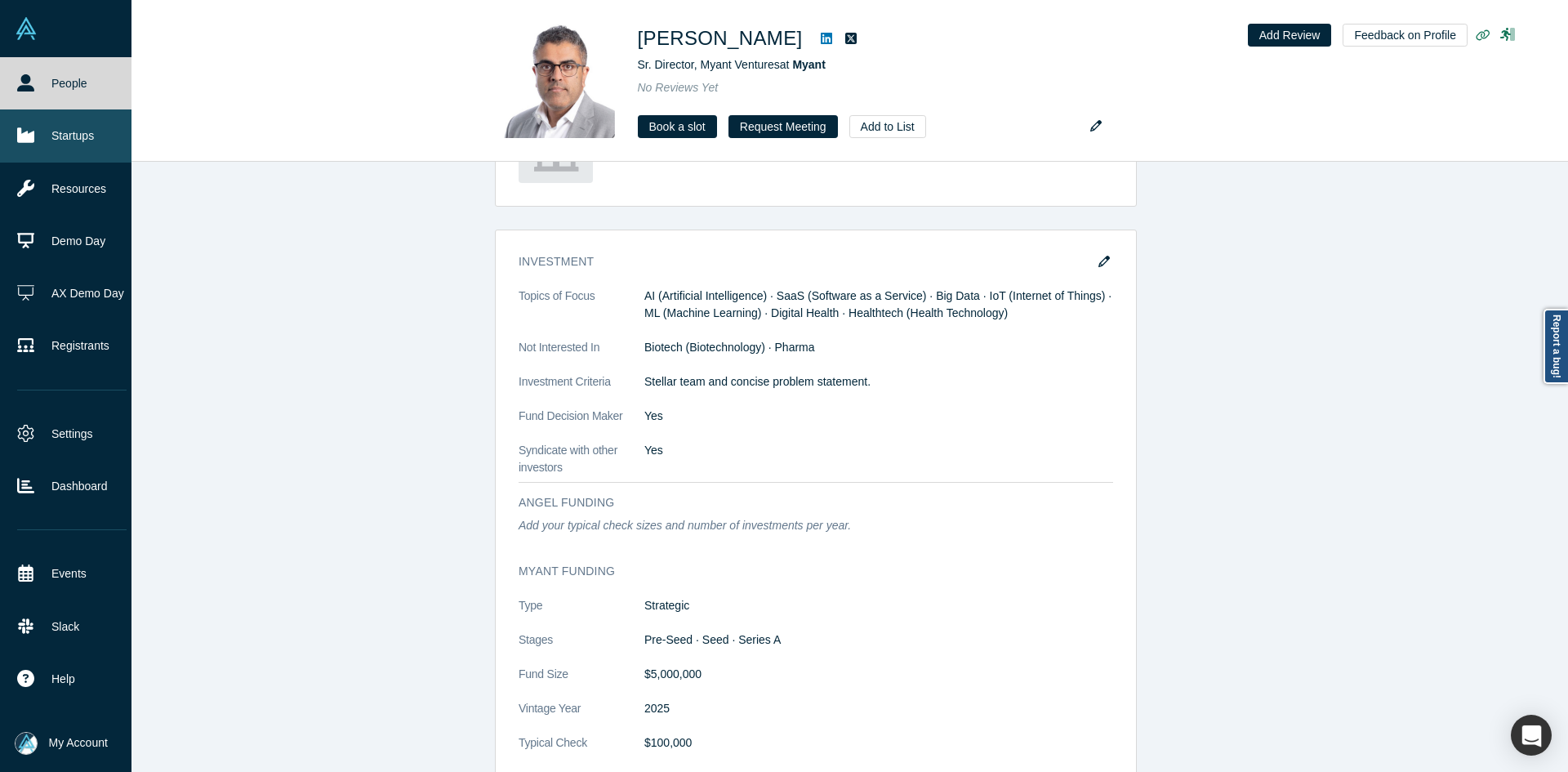
click at [41, 137] on link "Startups" at bounding box center [72, 135] width 143 height 52
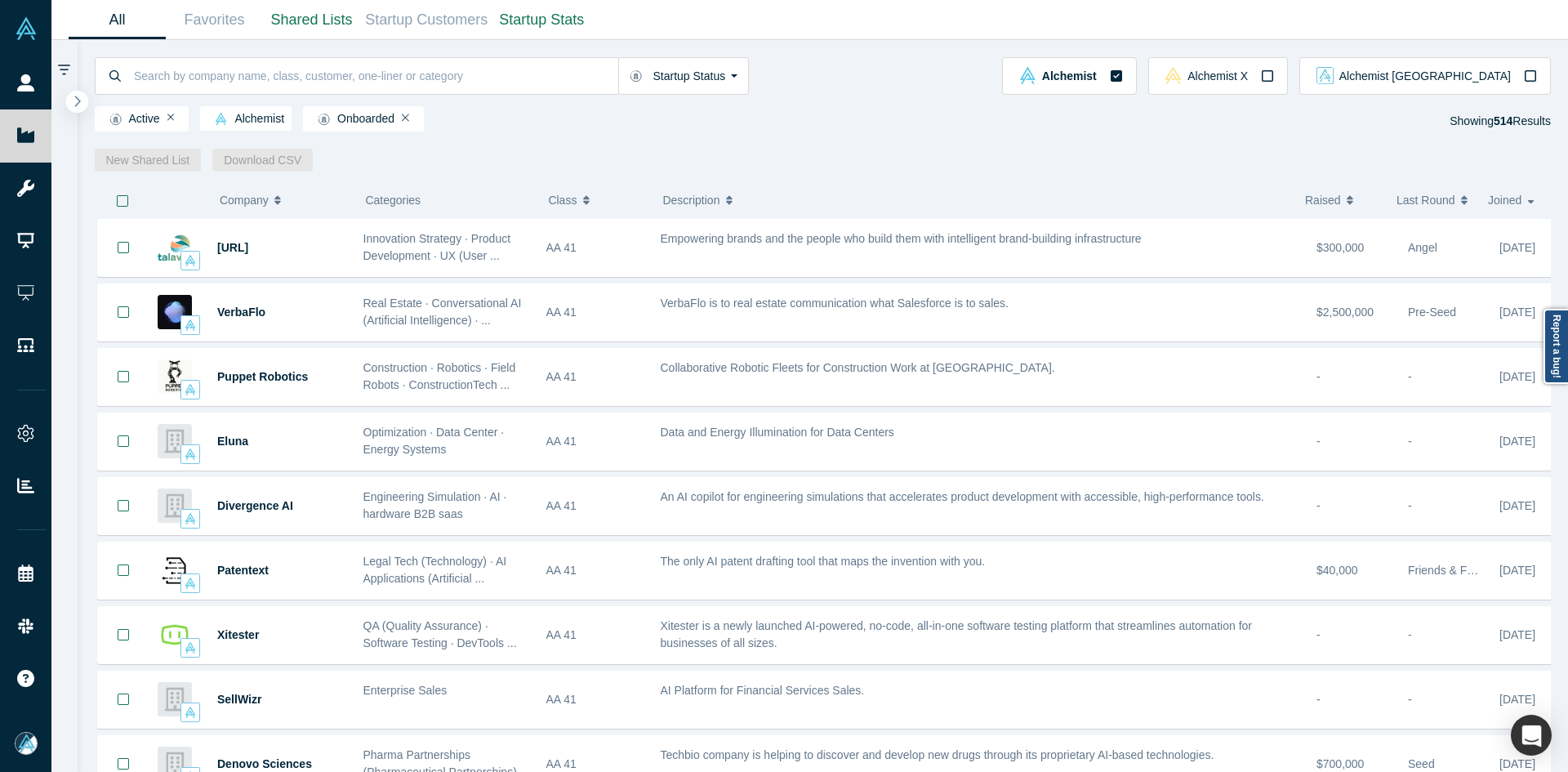
click at [79, 102] on icon "button" at bounding box center [77, 101] width 8 height 12
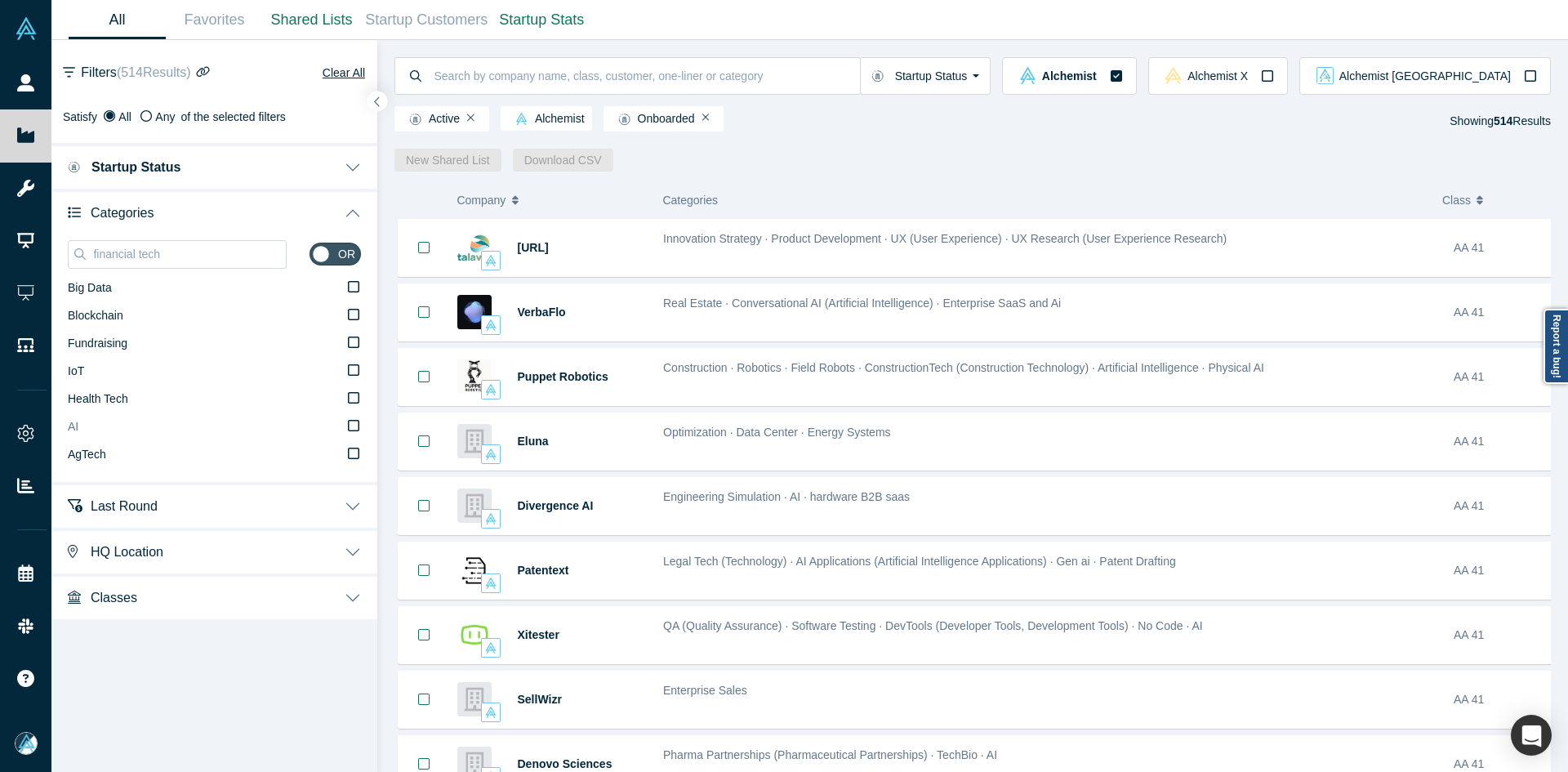
click at [88, 428] on label "AI" at bounding box center [214, 427] width 293 height 27
click at [0, 0] on input "AI" at bounding box center [0, 0] width 0 height 0
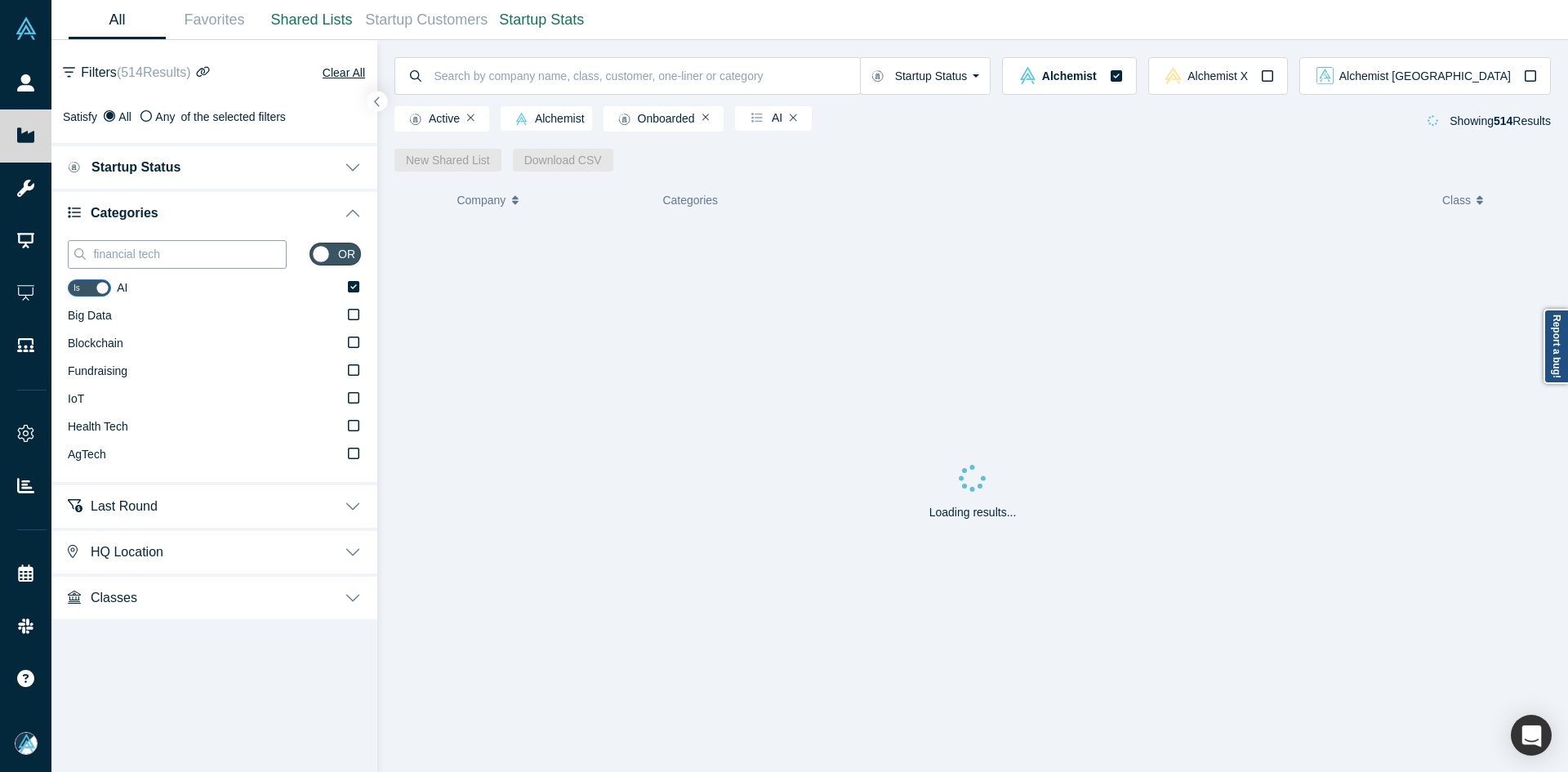
click at [129, 254] on input "financial tech" at bounding box center [189, 254] width 195 height 21
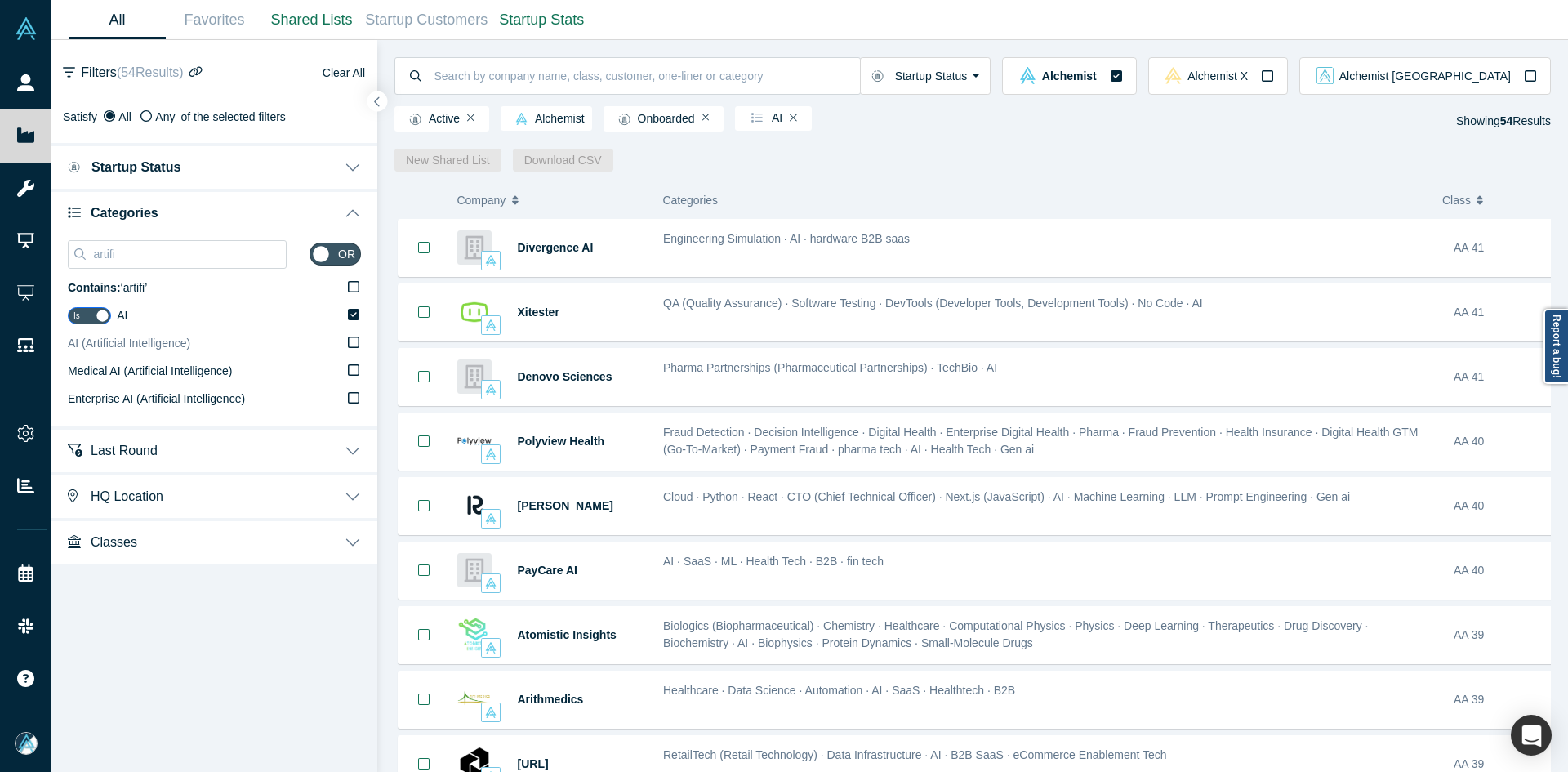
click at [176, 337] on span "AI (Artificial Intelligence)" at bounding box center [129, 343] width 122 height 13
click at [0, 0] on input "AI (Artificial Intelligence)" at bounding box center [0, 0] width 0 height 0
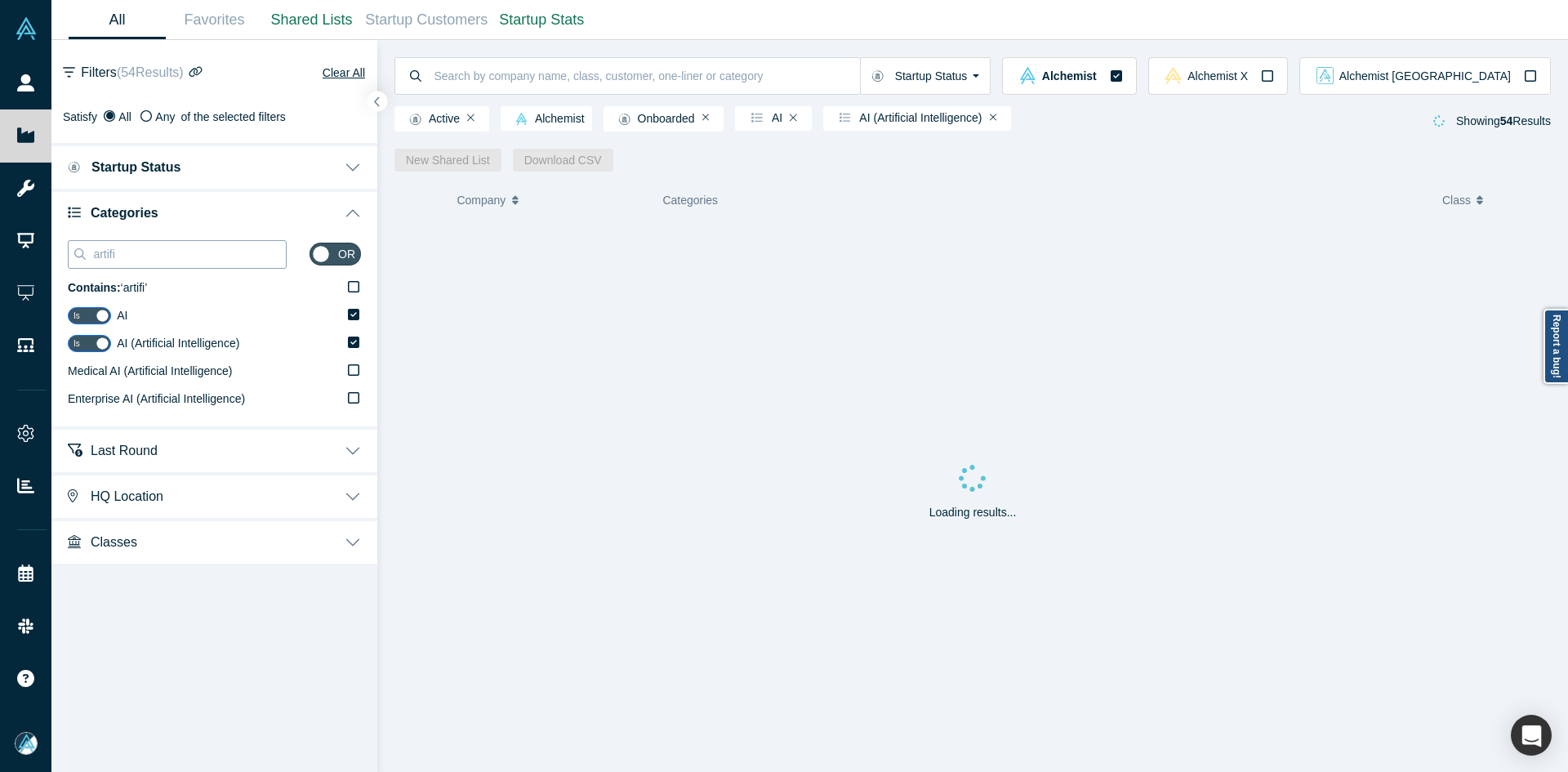
click at [161, 257] on input "artifi" at bounding box center [189, 254] width 195 height 21
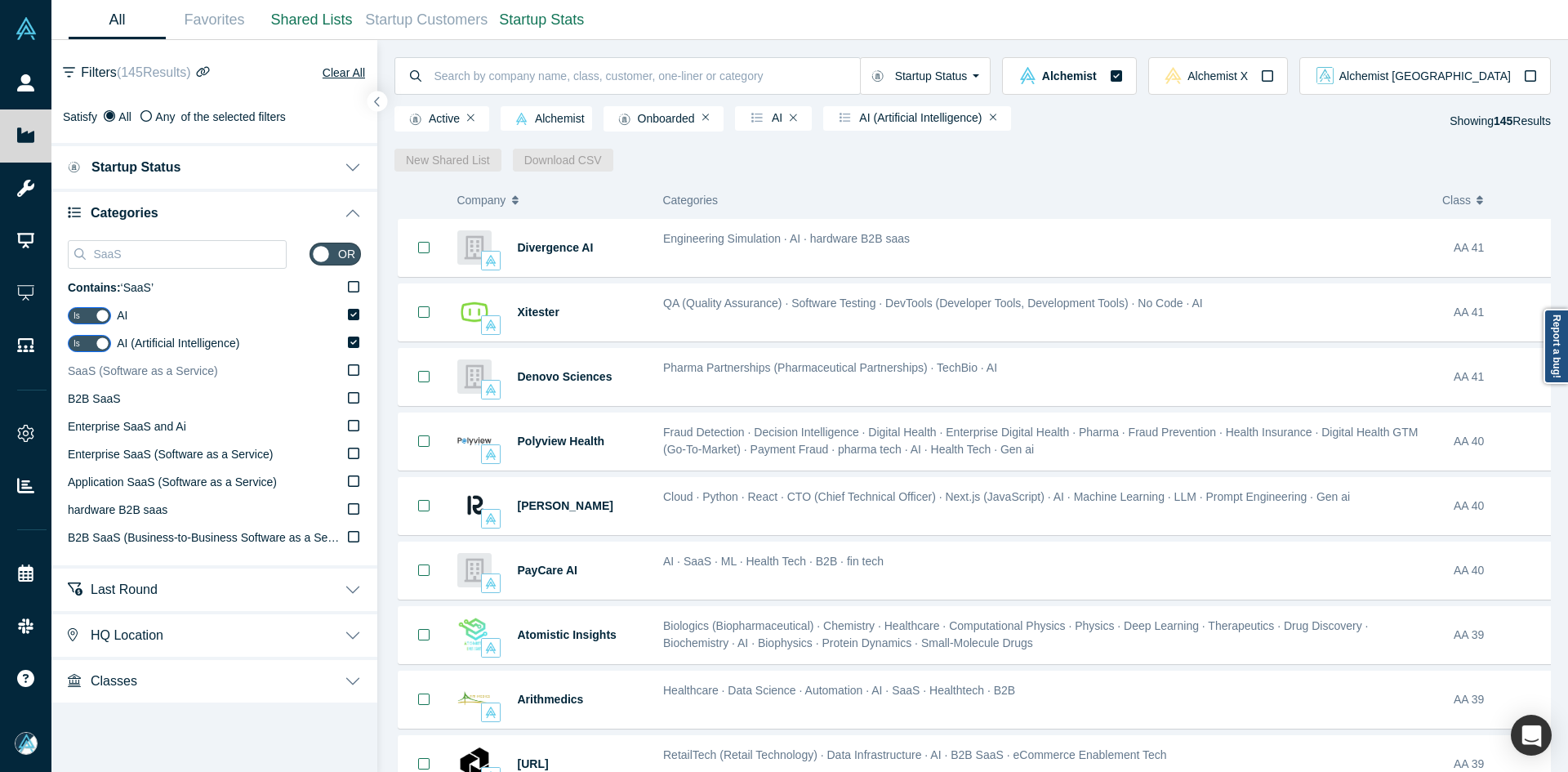
click at [126, 364] on span "SaaS (Software as a Service)" at bounding box center [143, 370] width 151 height 13
click at [0, 0] on input "SaaS (Software as a Service)" at bounding box center [0, 0] width 0 height 0
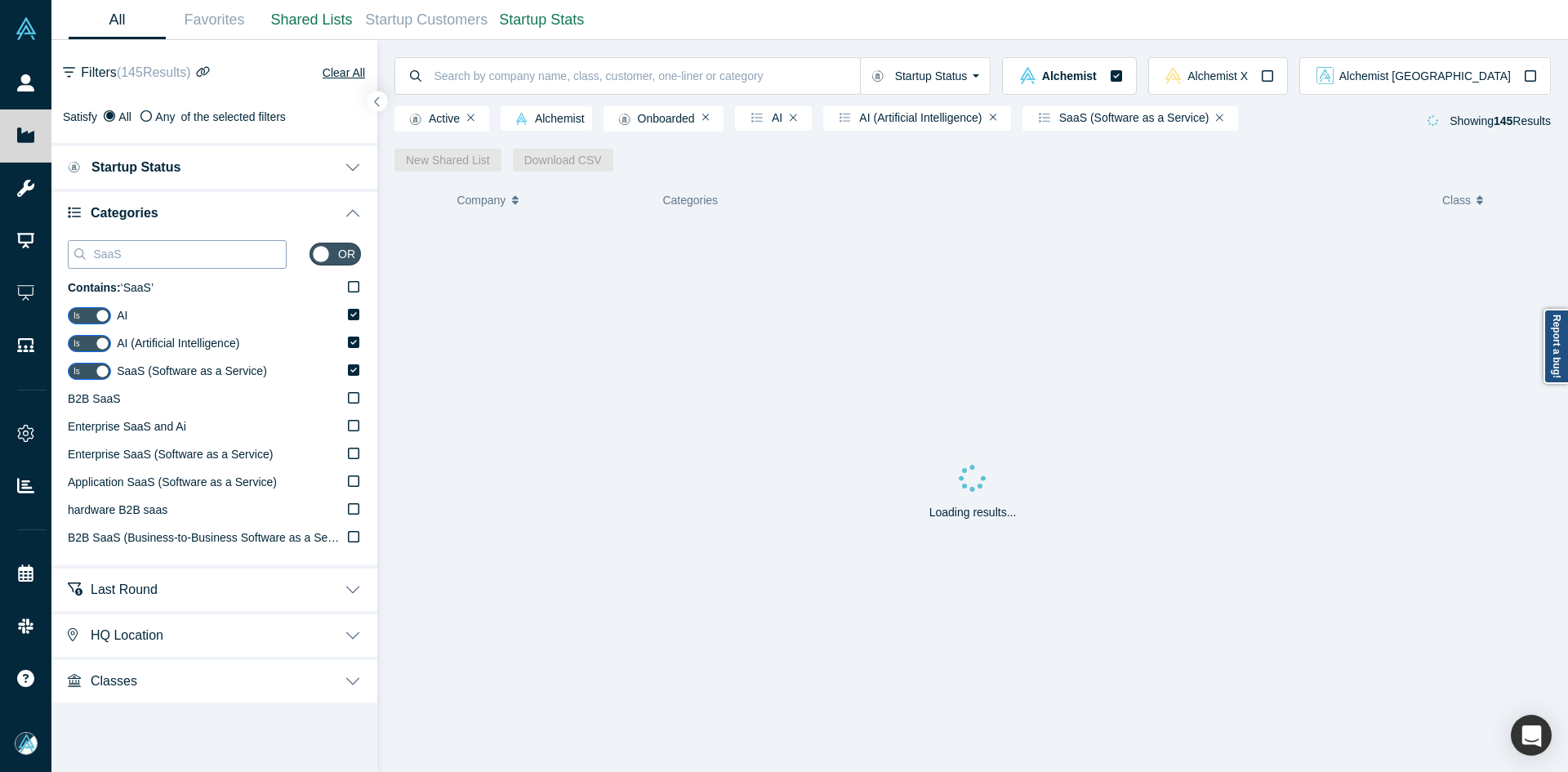
click at [143, 243] on input "SaaS" at bounding box center [189, 254] width 195 height 21
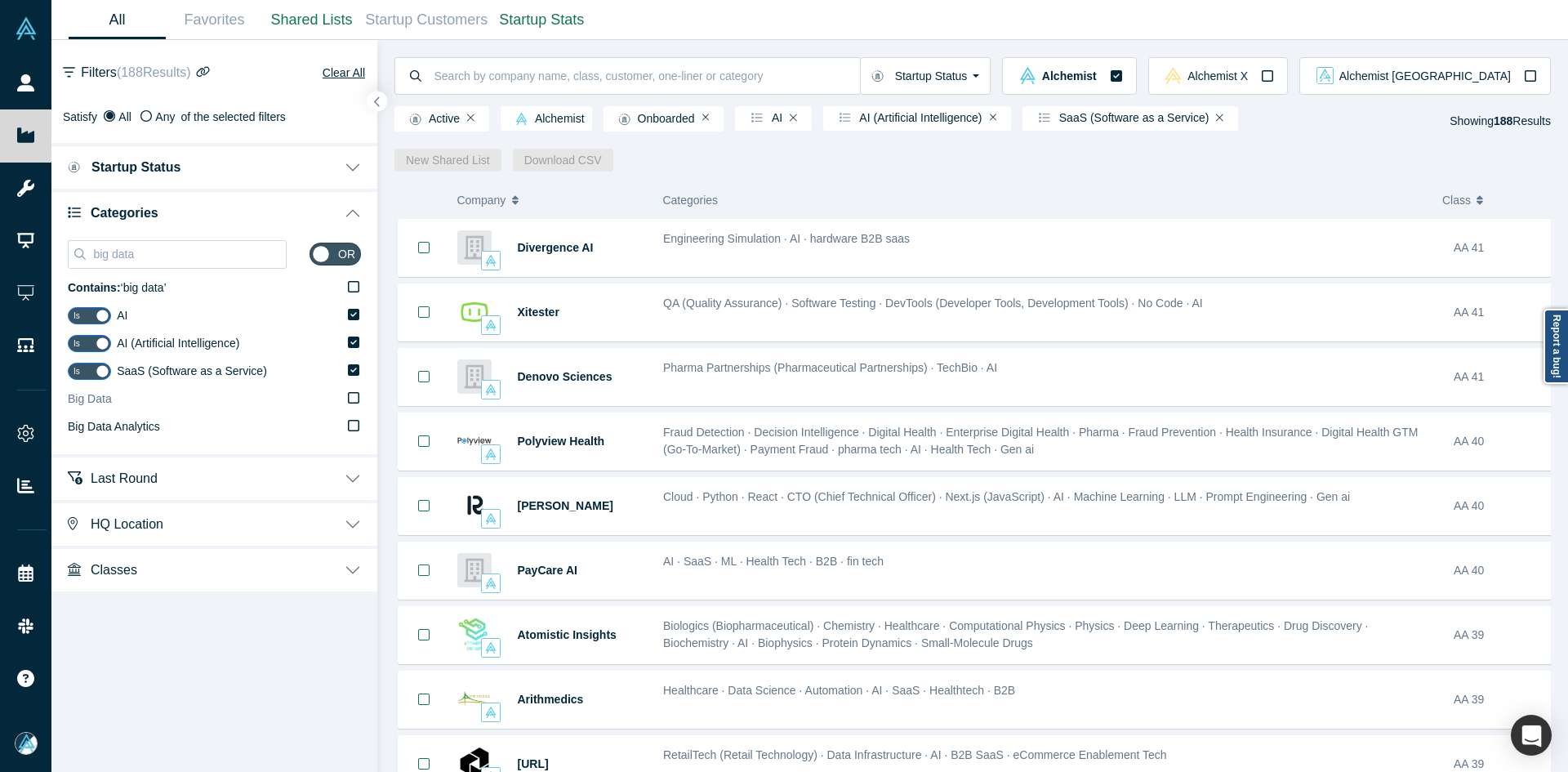
click at [114, 393] on label "Big Data" at bounding box center [214, 398] width 293 height 27
click at [0, 0] on input "Big Data" at bounding box center [0, 0] width 0 height 0
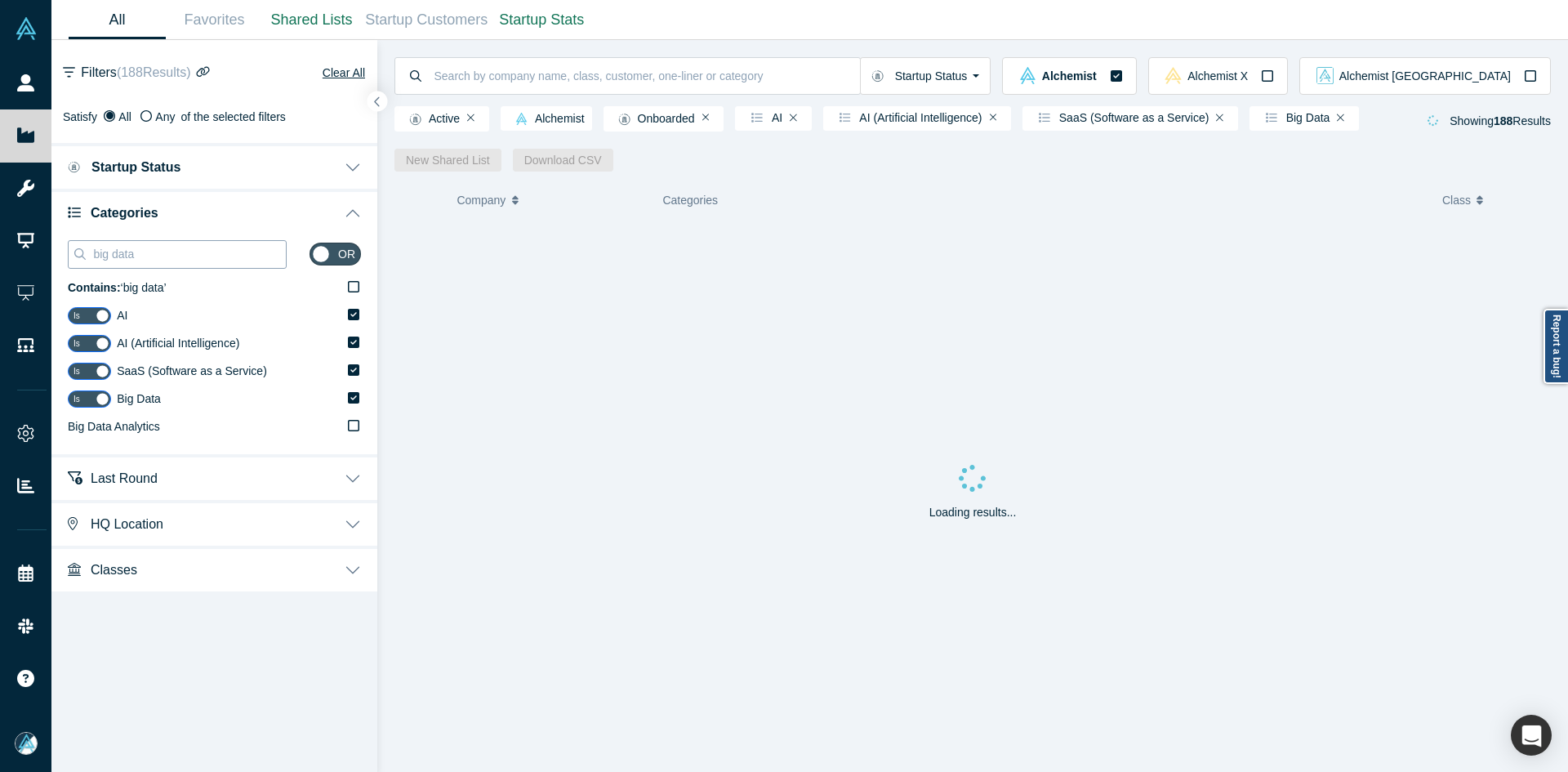
click at [135, 257] on input "big data" at bounding box center [189, 254] width 195 height 21
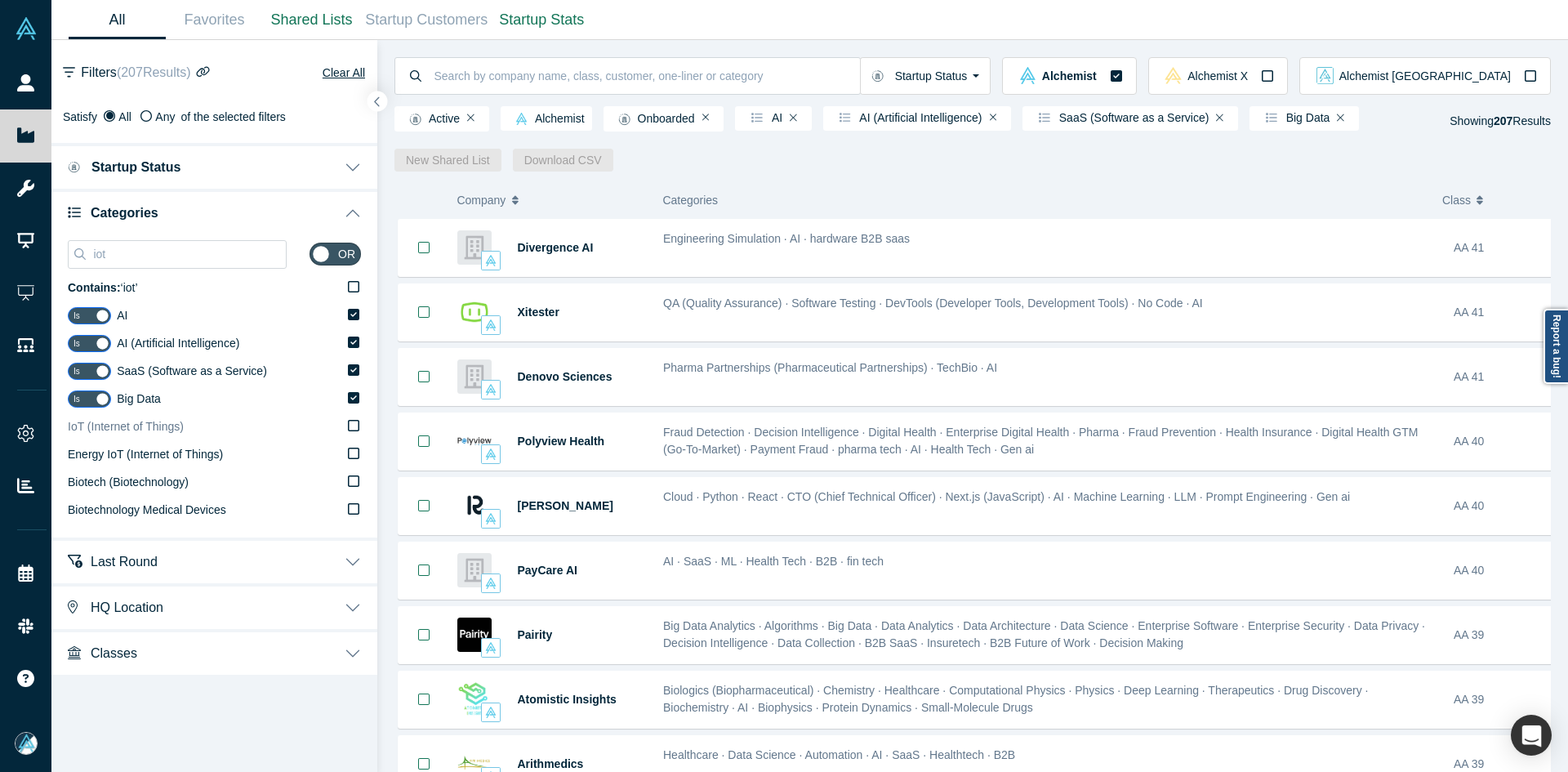
click at [143, 432] on span "IoT (Internet of Things)" at bounding box center [126, 426] width 116 height 13
click at [0, 0] on input "IoT (Internet of Things)" at bounding box center [0, 0] width 0 height 0
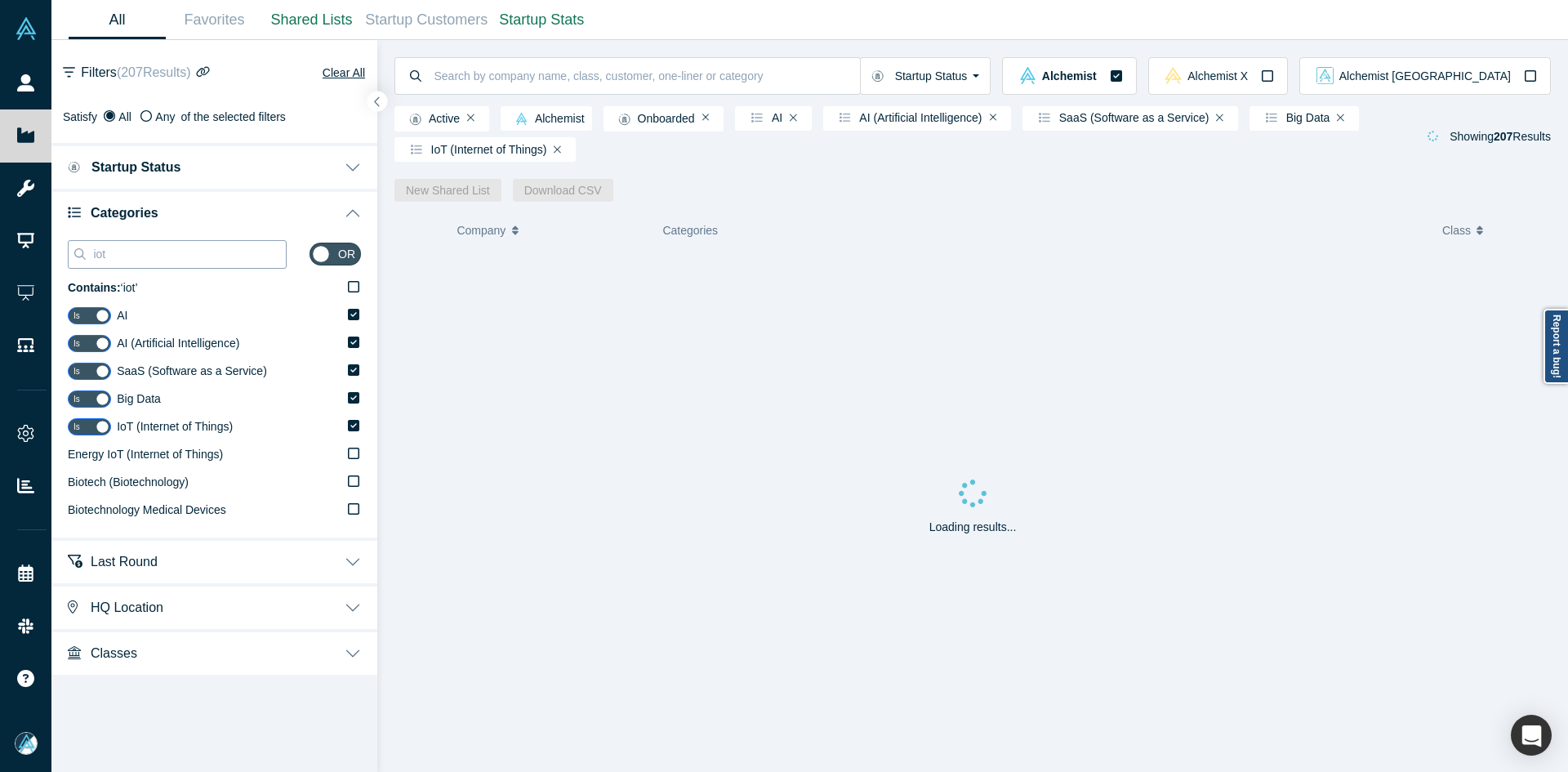
click at [136, 259] on input "iot" at bounding box center [189, 254] width 195 height 21
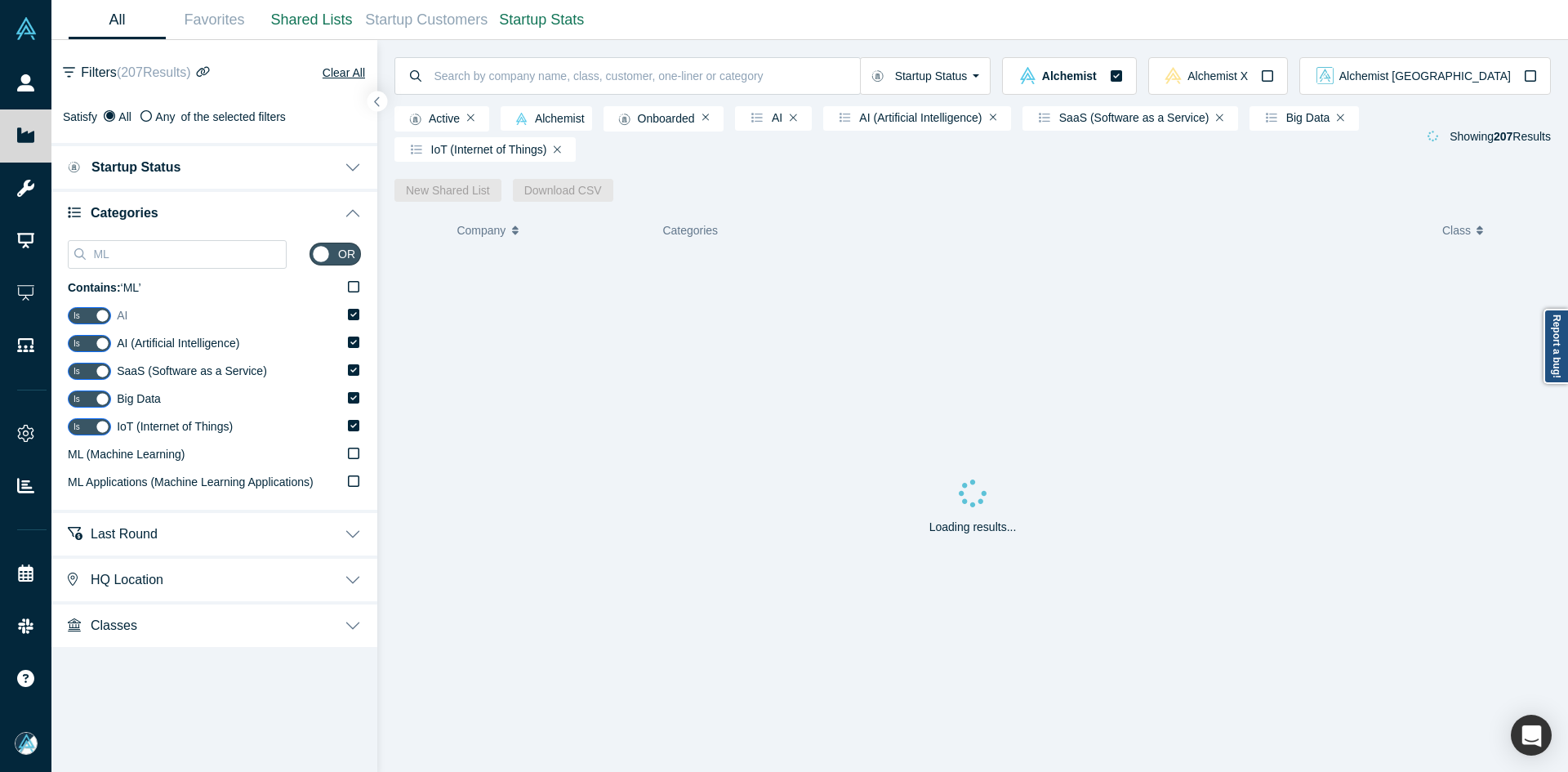
click at [120, 459] on span "ML (Machine Learning)" at bounding box center [127, 454] width 117 height 13
click at [0, 0] on input "ML (Machine Learning)" at bounding box center [0, 0] width 0 height 0
click at [136, 252] on input "ML" at bounding box center [189, 254] width 195 height 21
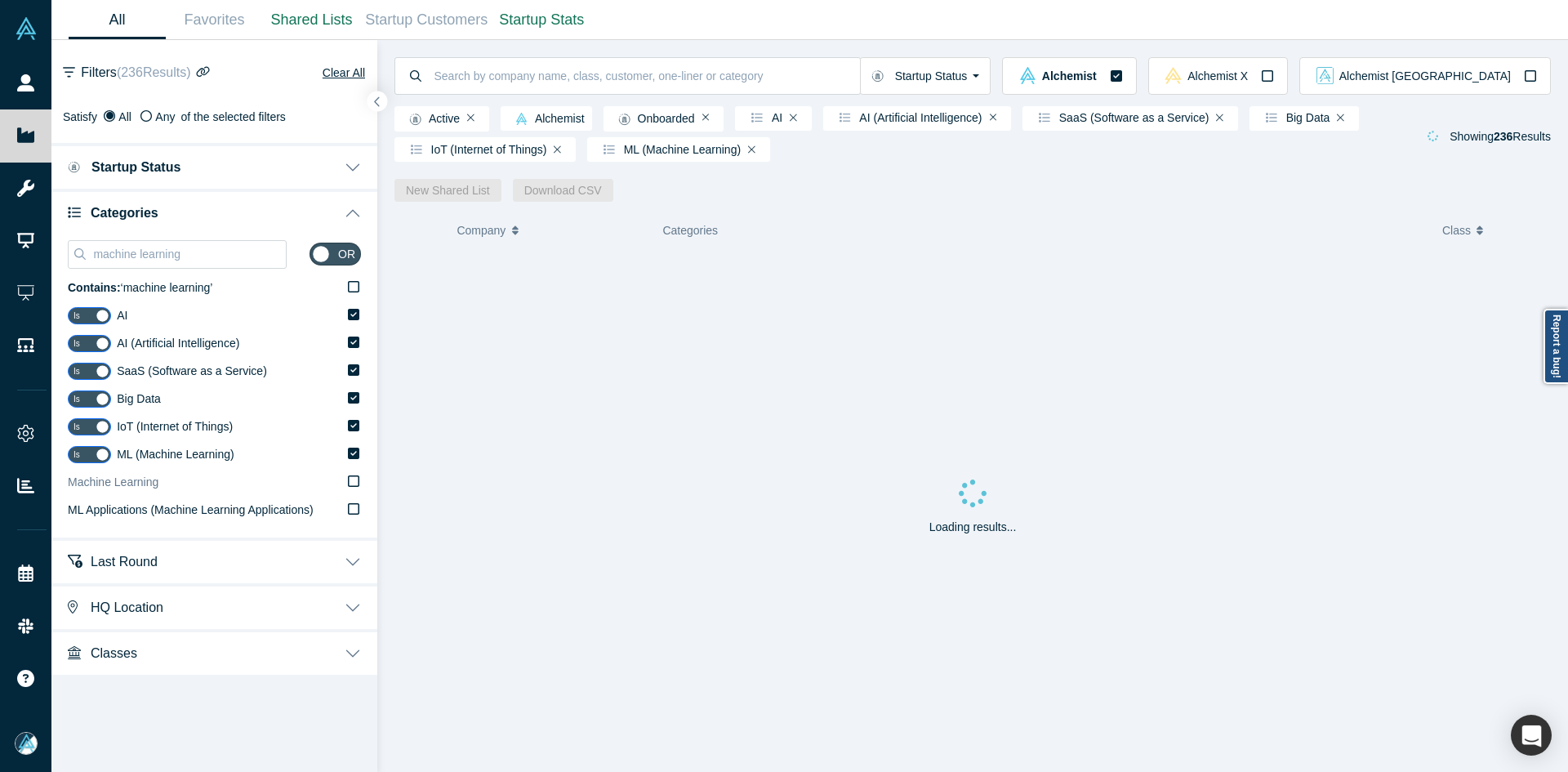
click at [164, 475] on label "Machine Learning" at bounding box center [214, 482] width 293 height 27
click at [0, 0] on input "Machine Learning" at bounding box center [0, 0] width 0 height 0
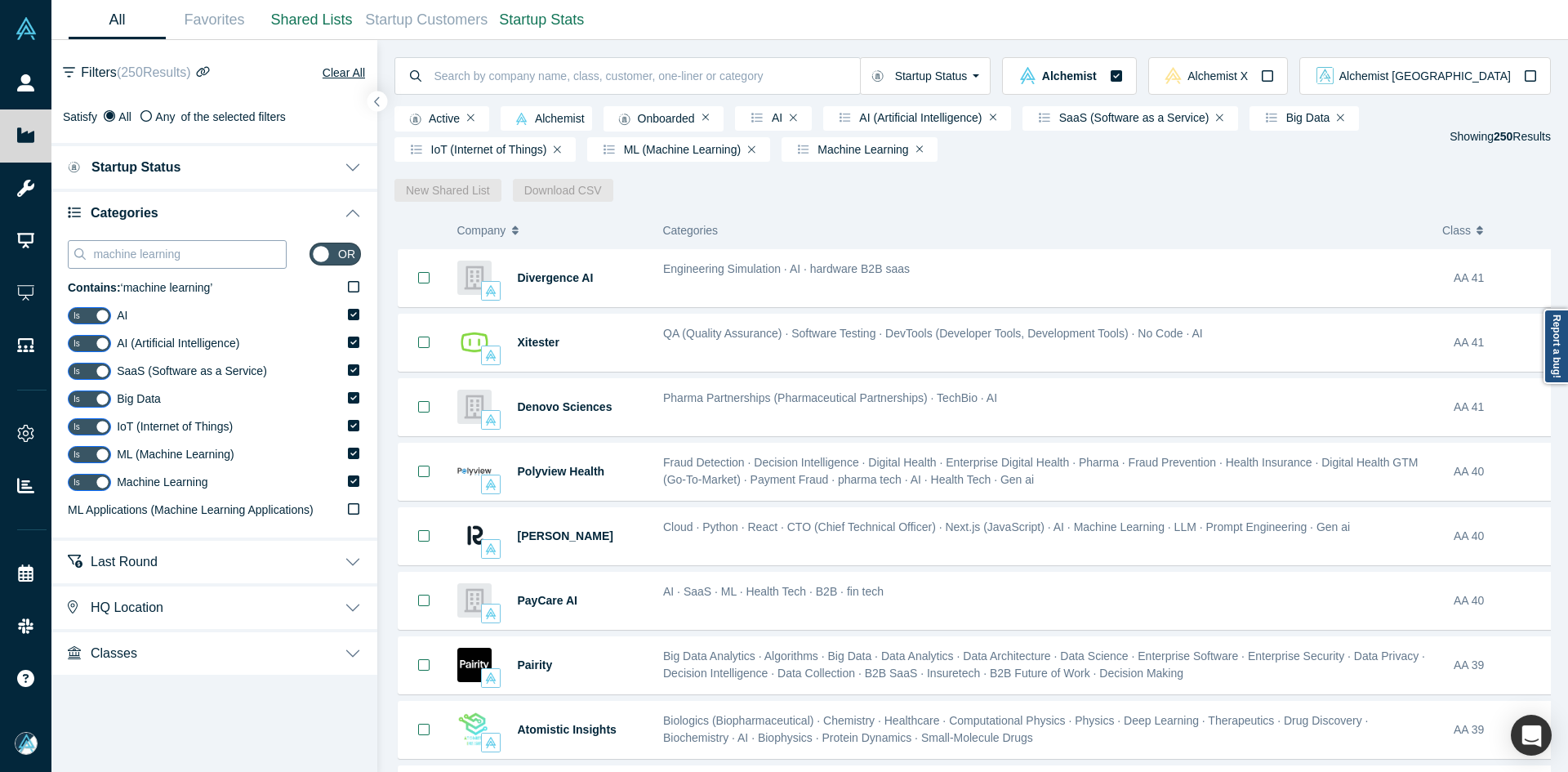
click at [168, 251] on input "machine learning" at bounding box center [189, 254] width 195 height 21
paste input "Digital Health"
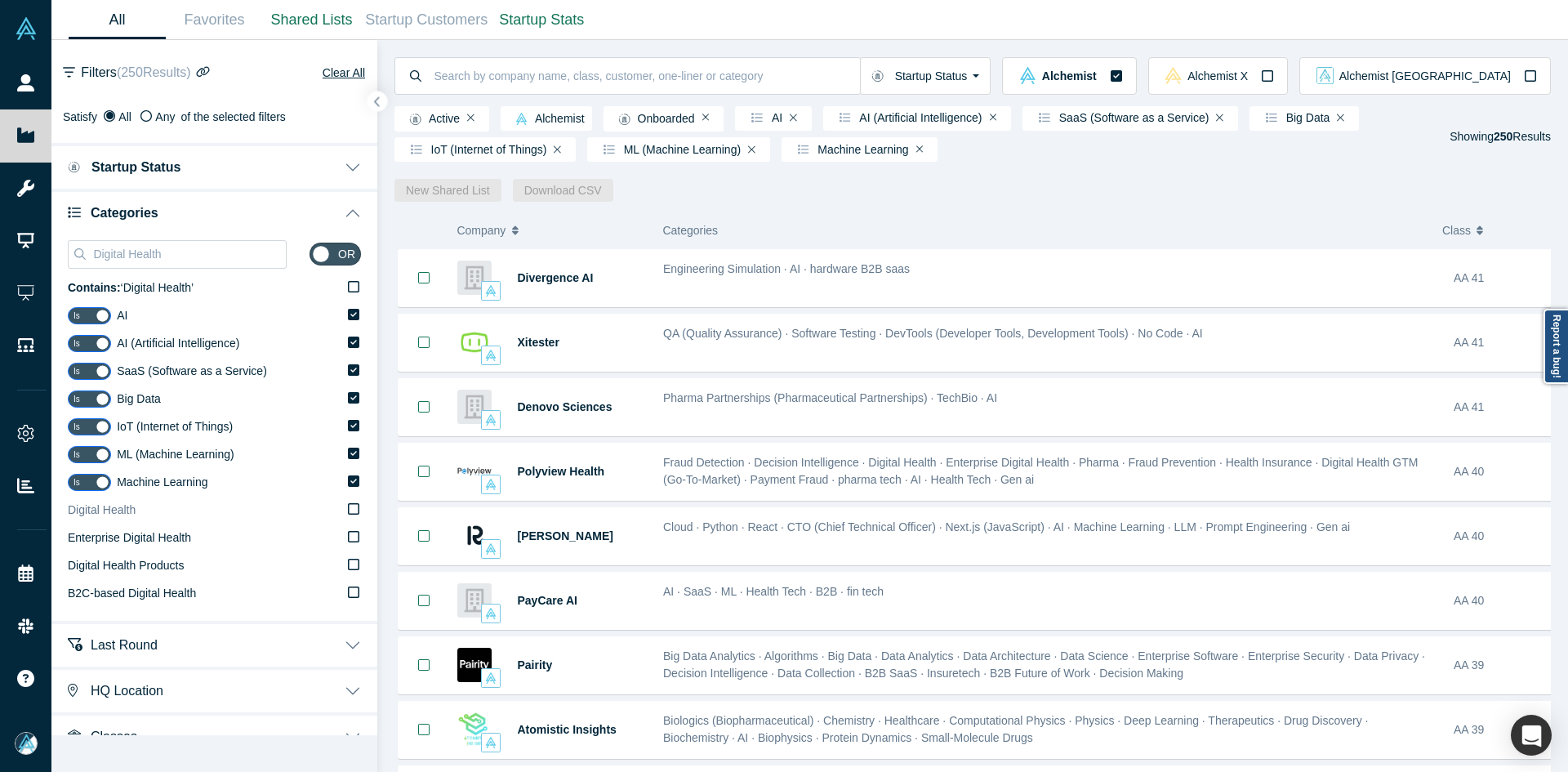
click at [132, 512] on span "Digital Health" at bounding box center [102, 509] width 68 height 13
click at [0, 0] on input "Digital Health" at bounding box center [0, 0] width 0 height 0
click at [186, 251] on input "Digital Health" at bounding box center [189, 254] width 195 height 21
paste input "Healthtec"
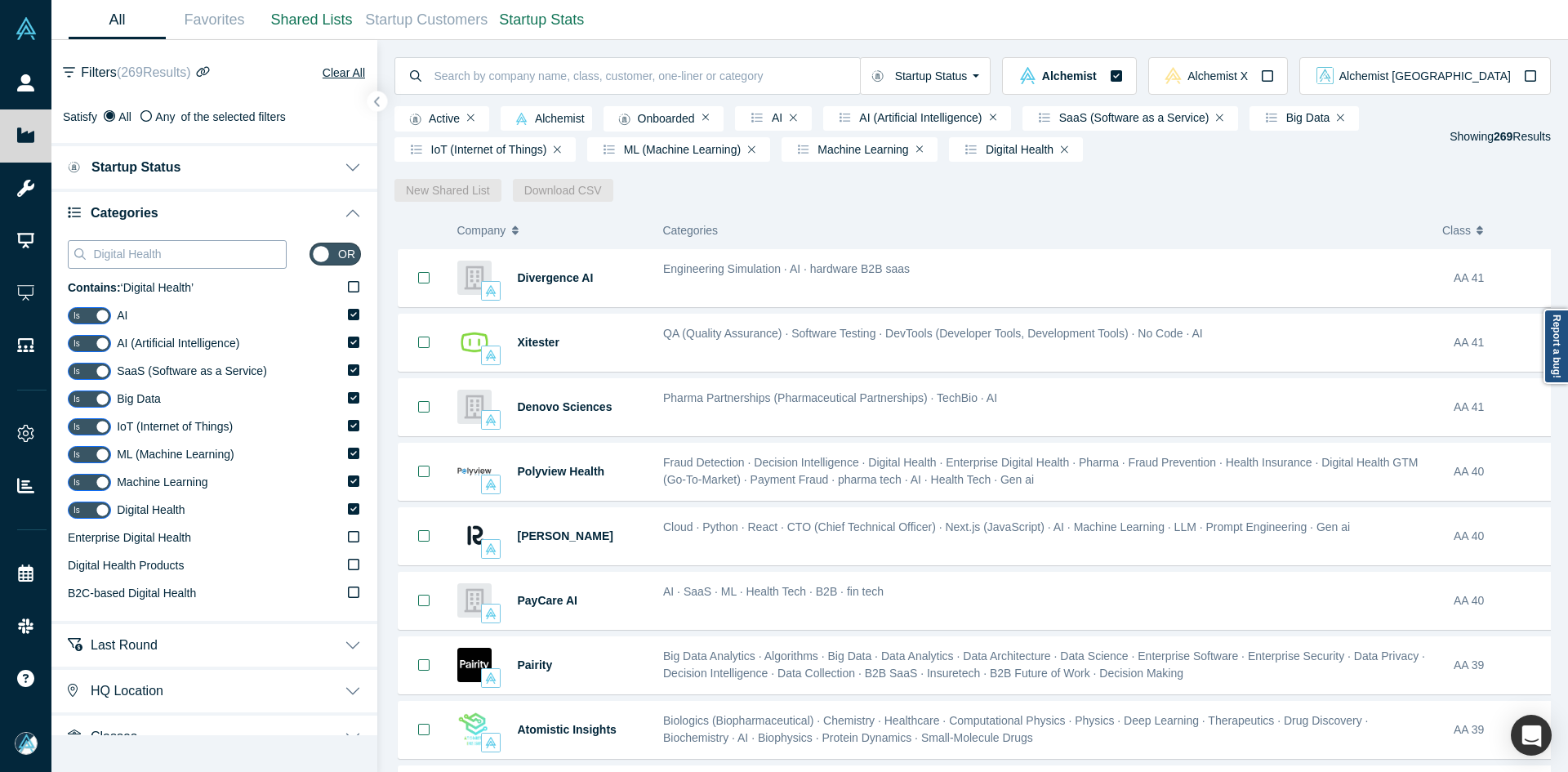
click at [186, 251] on input "Digital Health" at bounding box center [189, 254] width 195 height 21
click at [151, 543] on span "Healthtech (Health Technology)" at bounding box center [148, 537] width 159 height 13
click at [0, 0] on input "Healthtech (Health Technology)" at bounding box center [0, 0] width 0 height 0
click at [135, 571] on label "Healthtech" at bounding box center [214, 566] width 293 height 27
click at [0, 0] on input "Healthtech" at bounding box center [0, 0] width 0 height 0
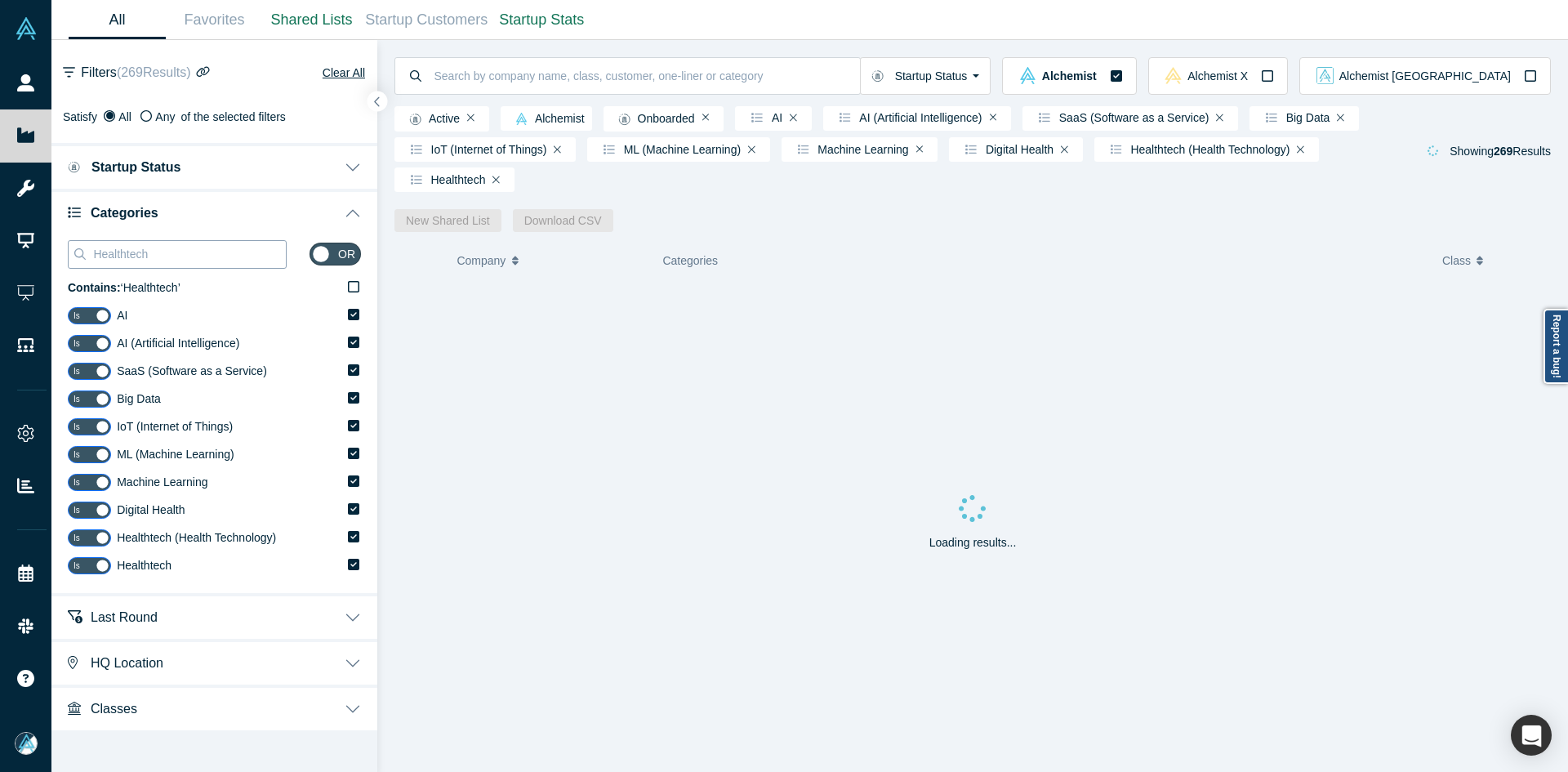
click at [122, 251] on input "Healthtech" at bounding box center [189, 254] width 195 height 21
type input "Health tech"
click at [132, 591] on label "Health Tech" at bounding box center [214, 593] width 293 height 27
click at [0, 0] on input "Health Tech" at bounding box center [0, 0] width 0 height 0
click at [384, 100] on button "button" at bounding box center [377, 101] width 22 height 22
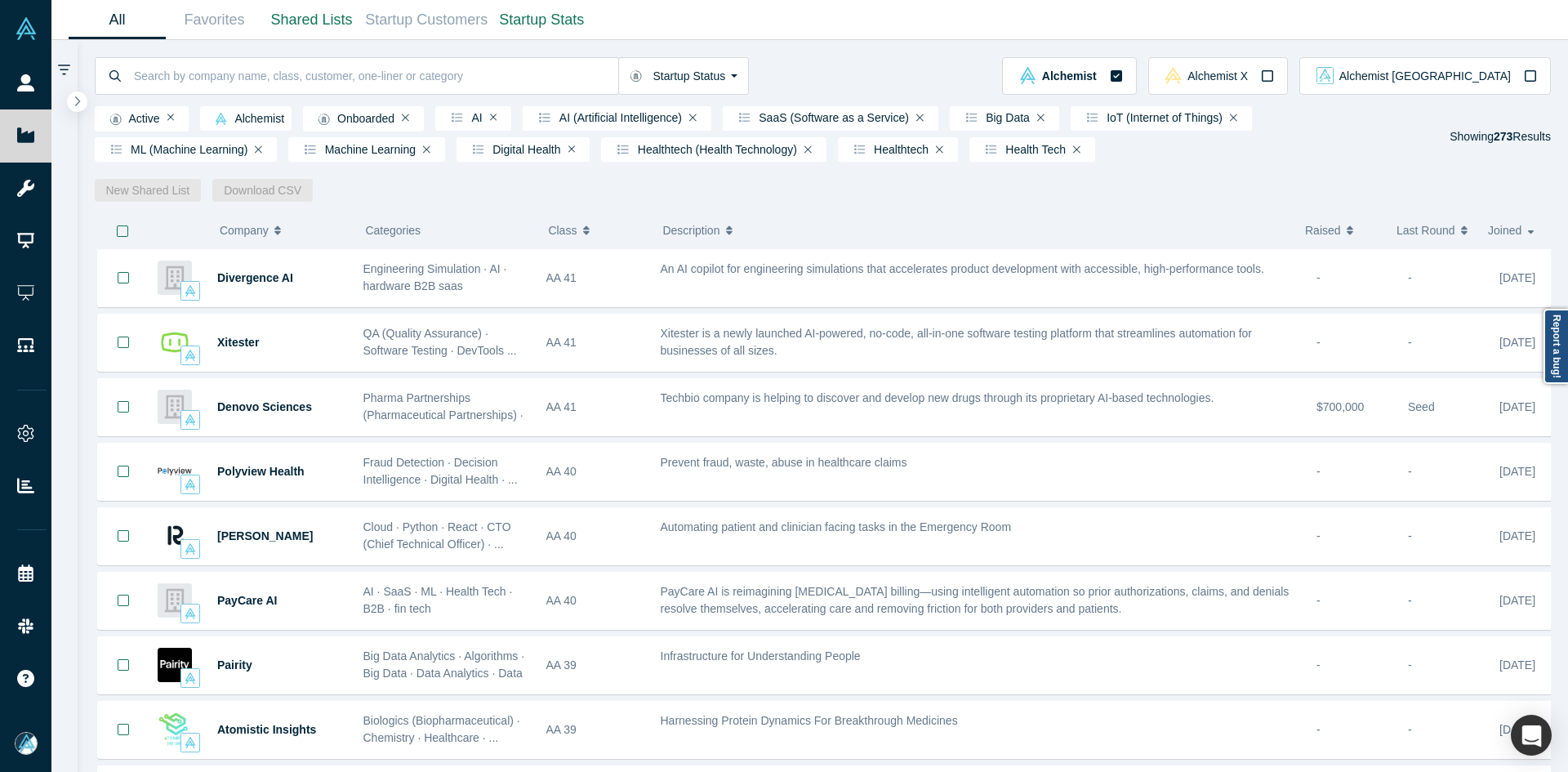
click at [127, 237] on icon "button" at bounding box center [122, 231] width 12 height 12
click at [150, 197] on link "New Shared List" at bounding box center [148, 190] width 107 height 23
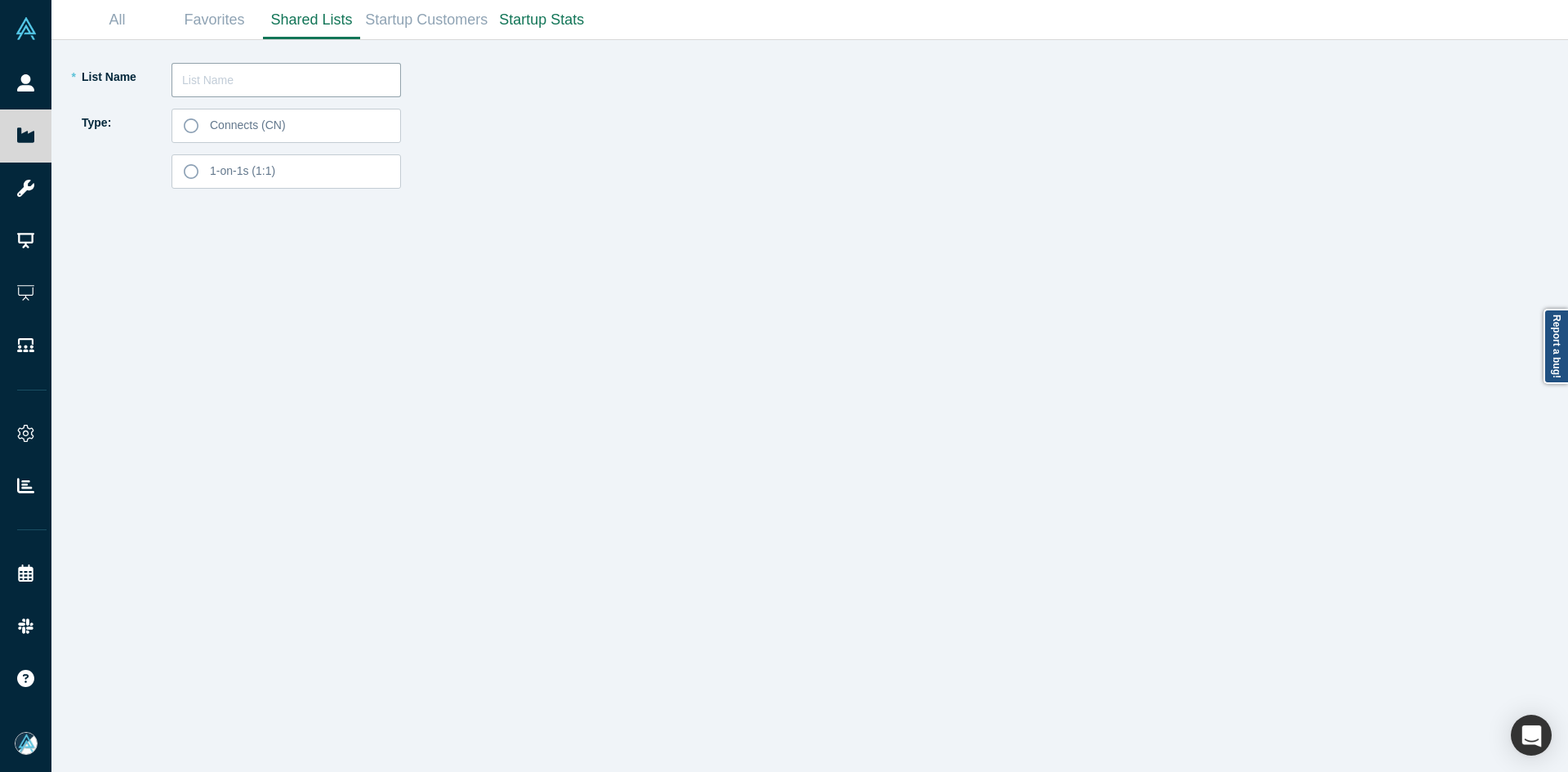
click at [220, 87] on input "text" at bounding box center [286, 80] width 229 height 35
paste input "[PERSON_NAME]"
type input "[PERSON_NAME] List 250925"
click at [286, 135] on label "Connects (CN)" at bounding box center [286, 126] width 229 height 35
click at [0, 0] on input "Connects (CN)" at bounding box center [0, 0] width 0 height 0
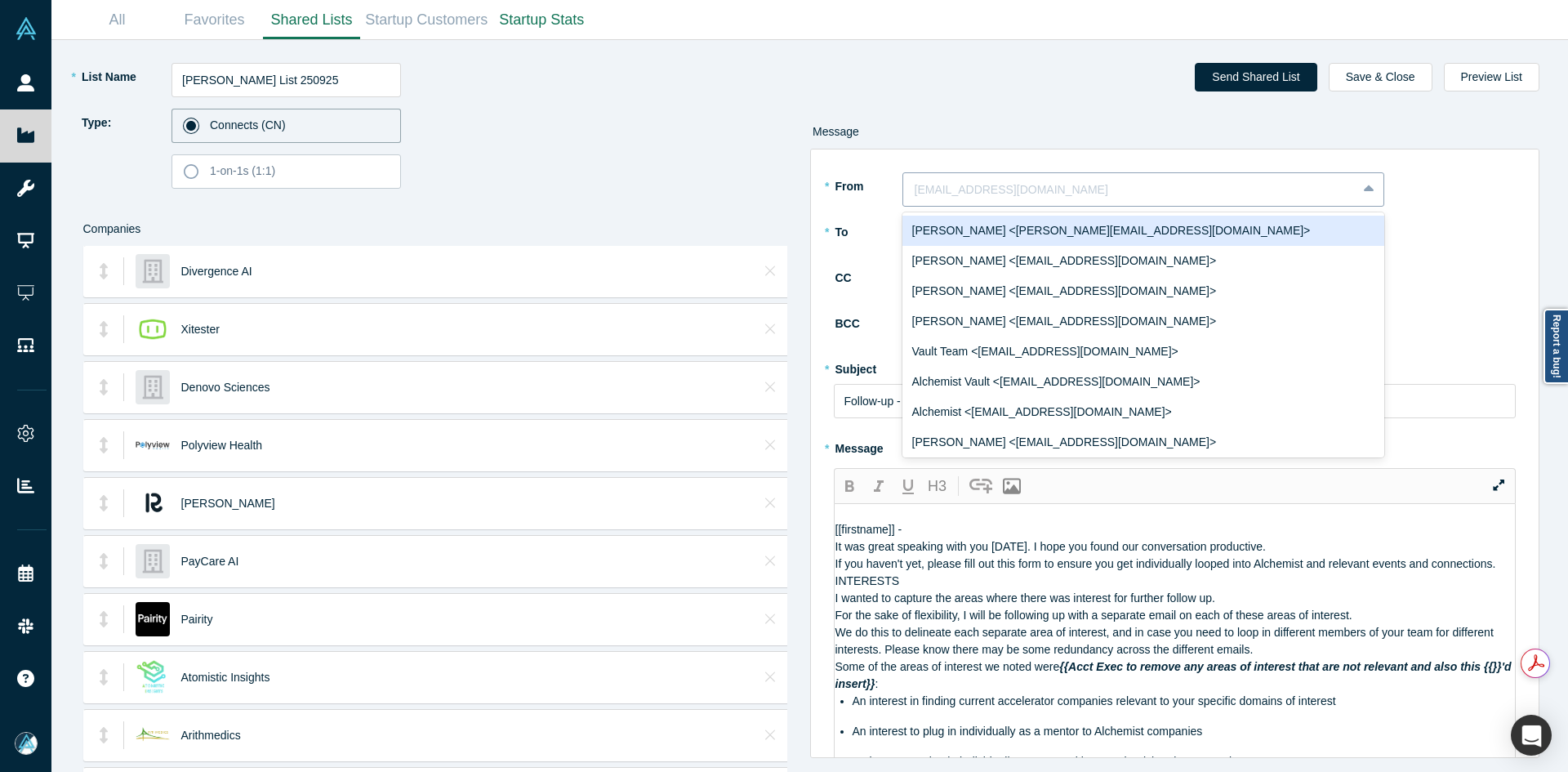
click at [936, 202] on div "[EMAIL_ADDRESS][DOMAIN_NAME]" at bounding box center [1130, 189] width 453 height 27
click at [943, 234] on div "[PERSON_NAME] <[PERSON_NAME][EMAIL_ADDRESS][DOMAIN_NAME]>" at bounding box center [1143, 231] width 482 height 30
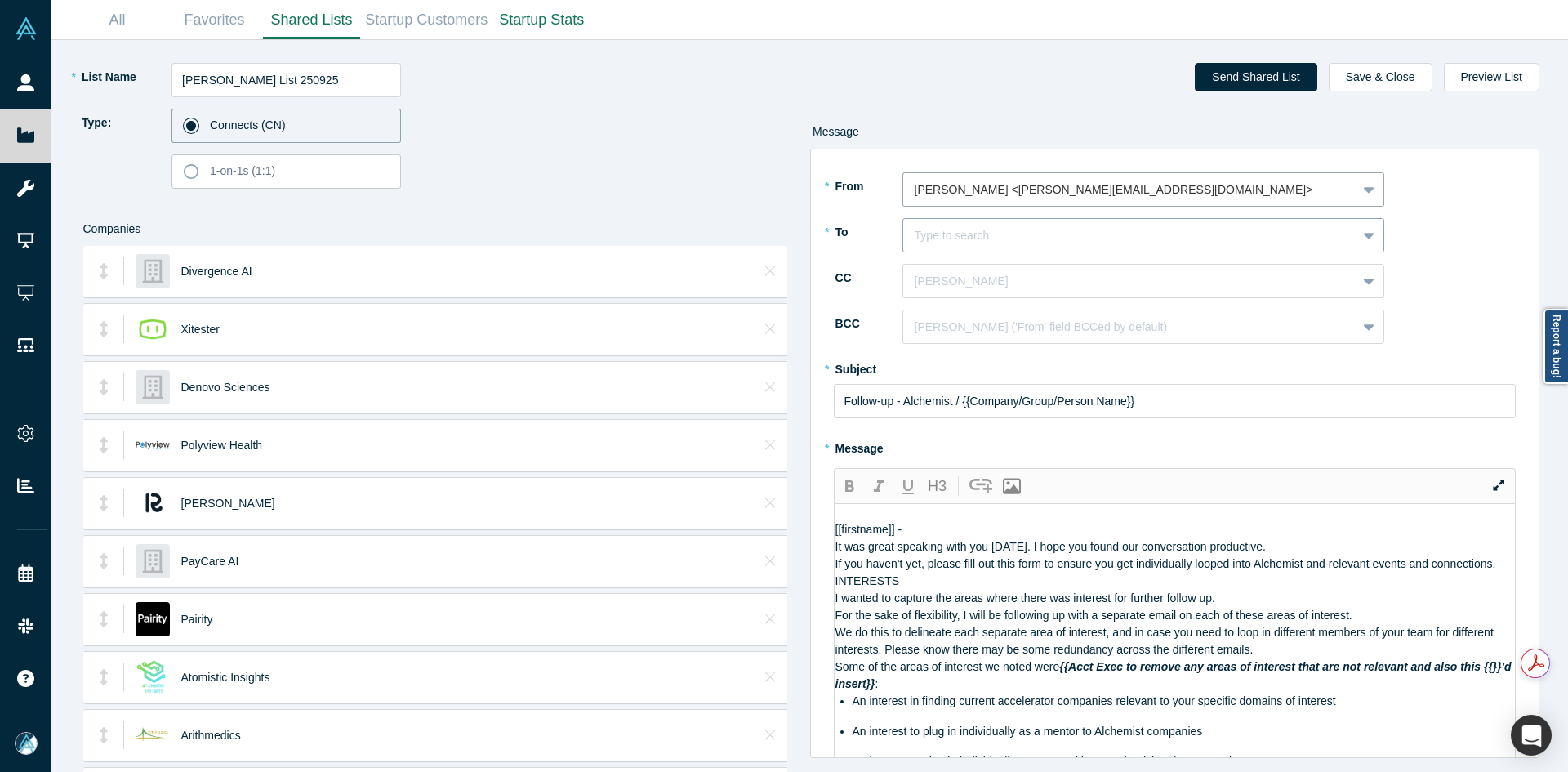
click at [943, 235] on div at bounding box center [1130, 235] width 430 height 20
paste input "[PERSON_NAME]"
type input "[PERSON_NAME]"
click at [953, 267] on div "[PERSON_NAME]" at bounding box center [1143, 276] width 482 height 30
click at [953, 276] on div at bounding box center [1130, 281] width 430 height 20
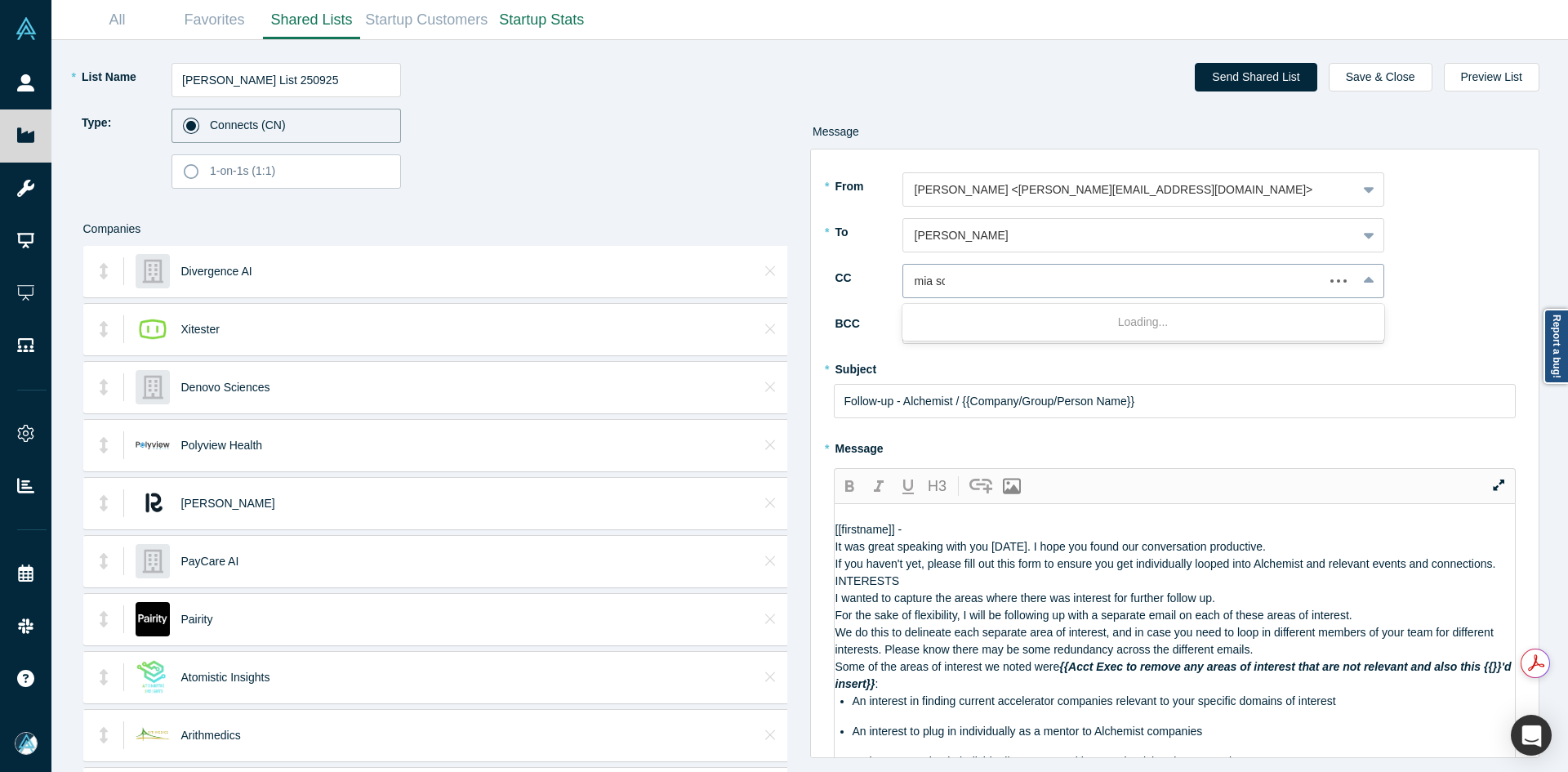
type input "mia sco"
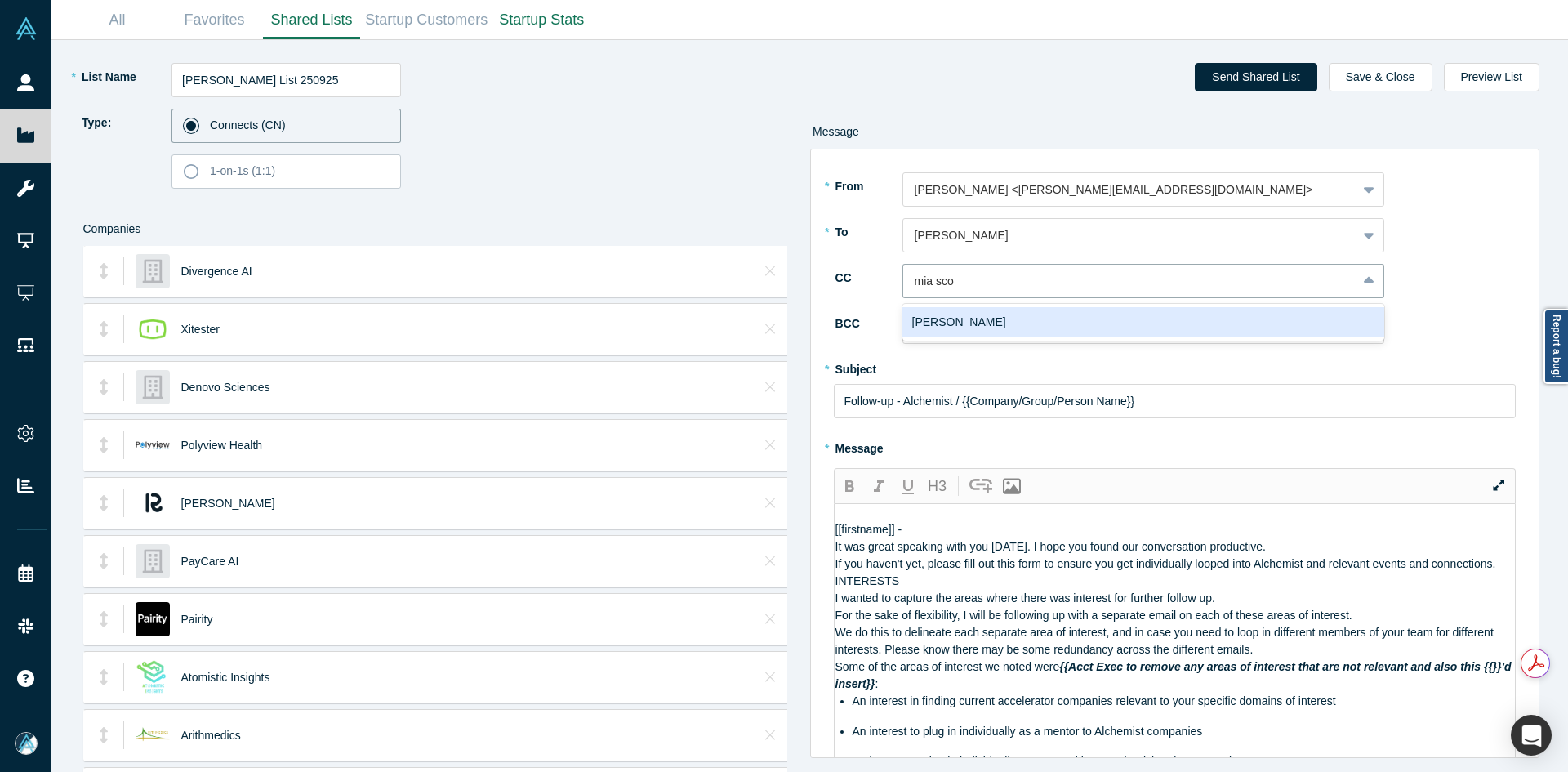
click at [967, 320] on div "[PERSON_NAME]" at bounding box center [1143, 322] width 482 height 30
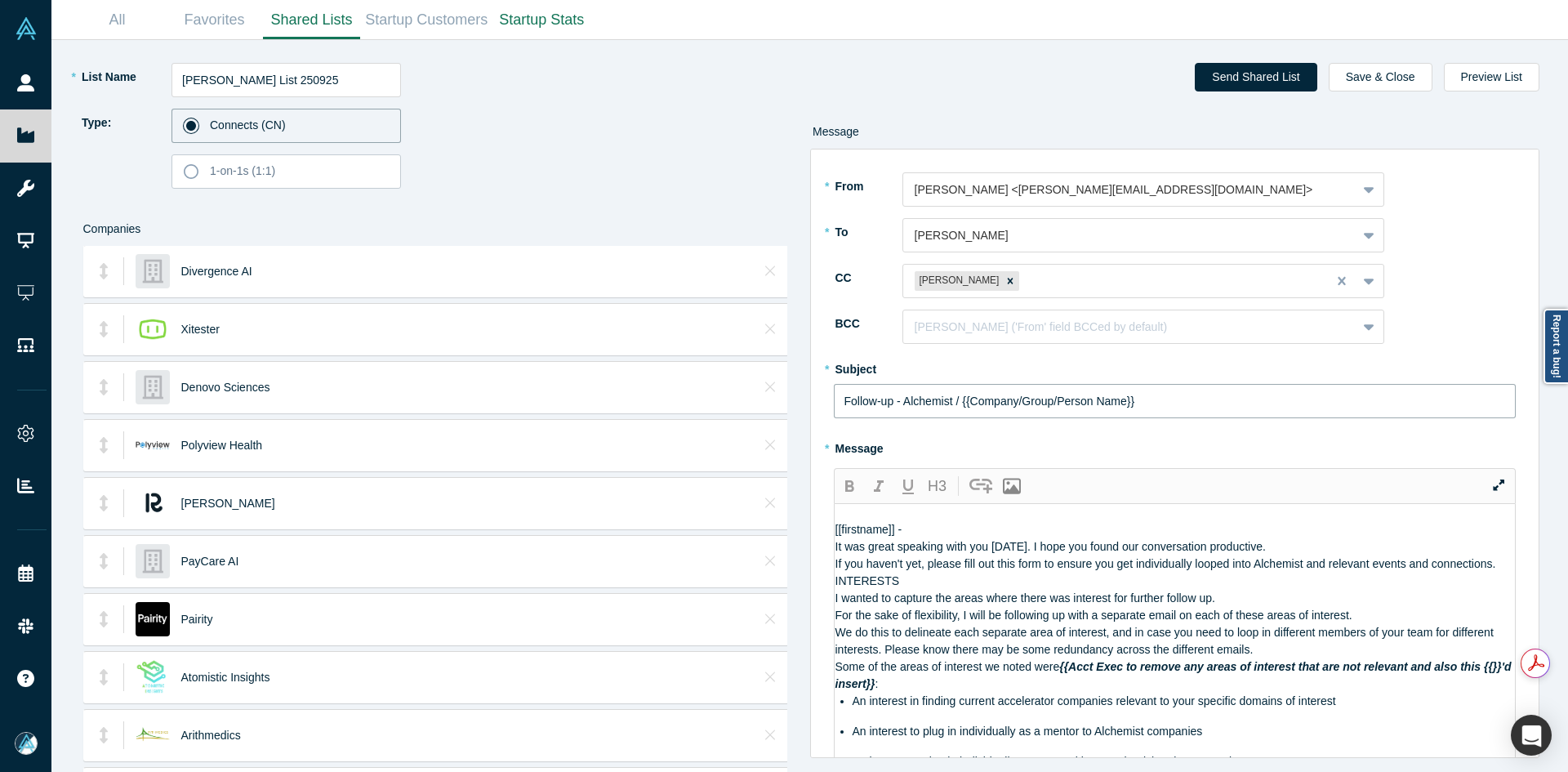
click at [902, 403] on input "Follow-up - Alchemist / {{Company/Group/Person Name}}" at bounding box center [1175, 401] width 683 height 35
paste input "Curated Alchemist Companies Relevant to Your Interests"
click at [902, 403] on input "Follow-up - Alchemist / {{Company/Group/Person Name}}" at bounding box center [1175, 401] width 683 height 35
type input "Curated Alchemist Companies Relevant to Your Interests"
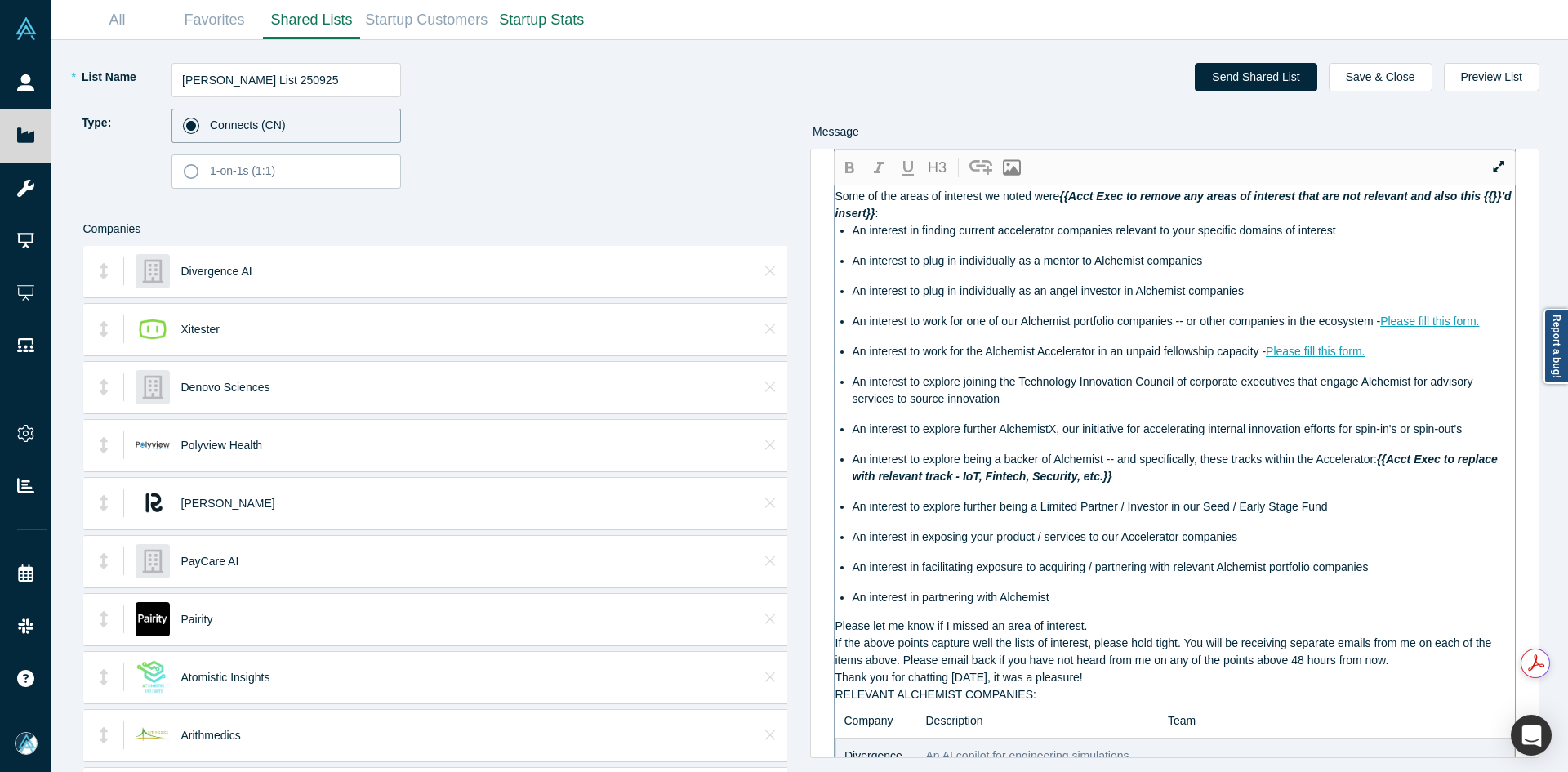
scroll to position [327, 0]
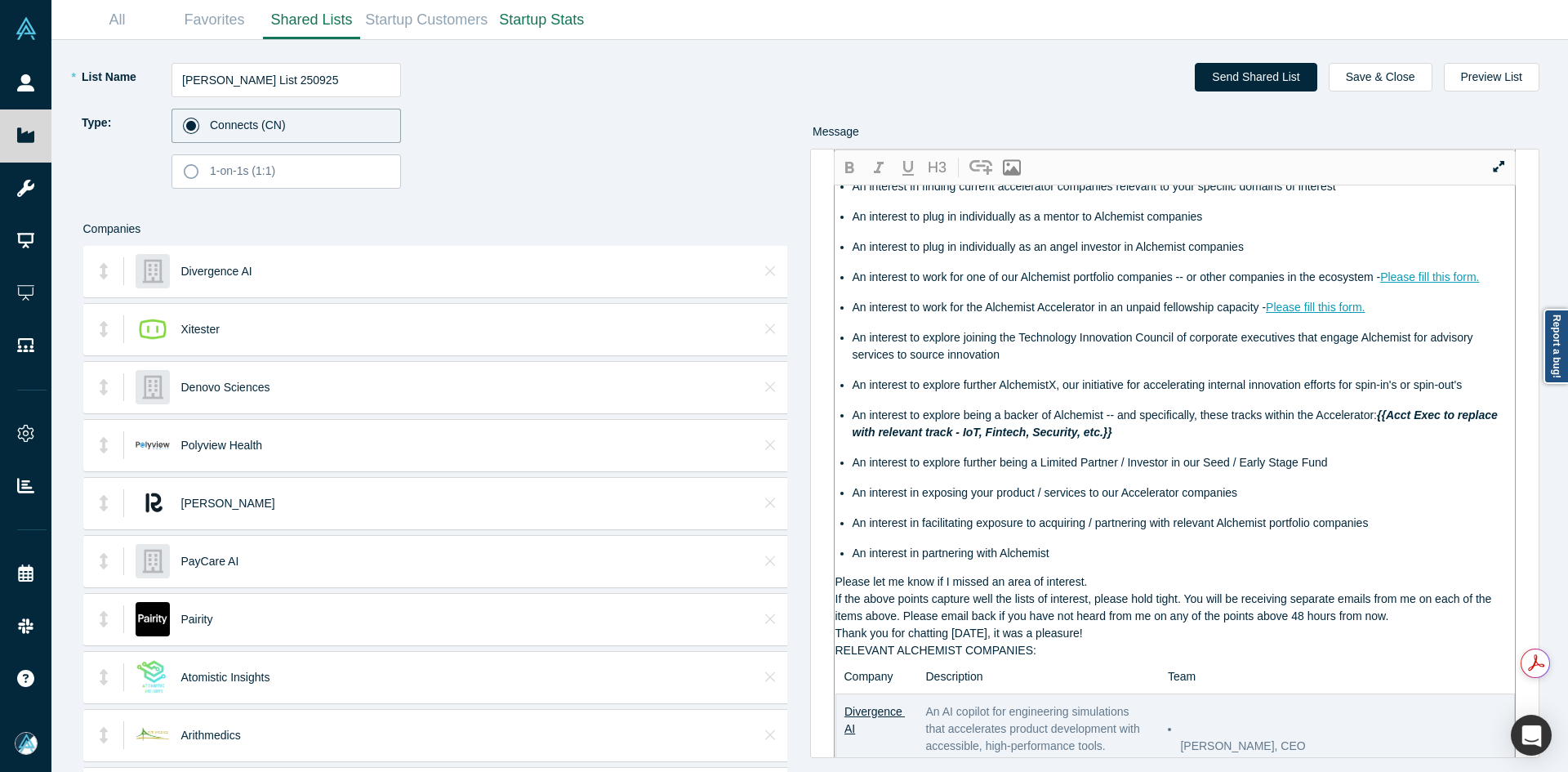
click at [1047, 642] on div "Thank you for chatting [DATE], it was a pleasure!" at bounding box center [1176, 633] width 681 height 17
click at [1047, 660] on div "RELEVANT ALCHEMIST COMPANIES:" at bounding box center [1176, 650] width 681 height 17
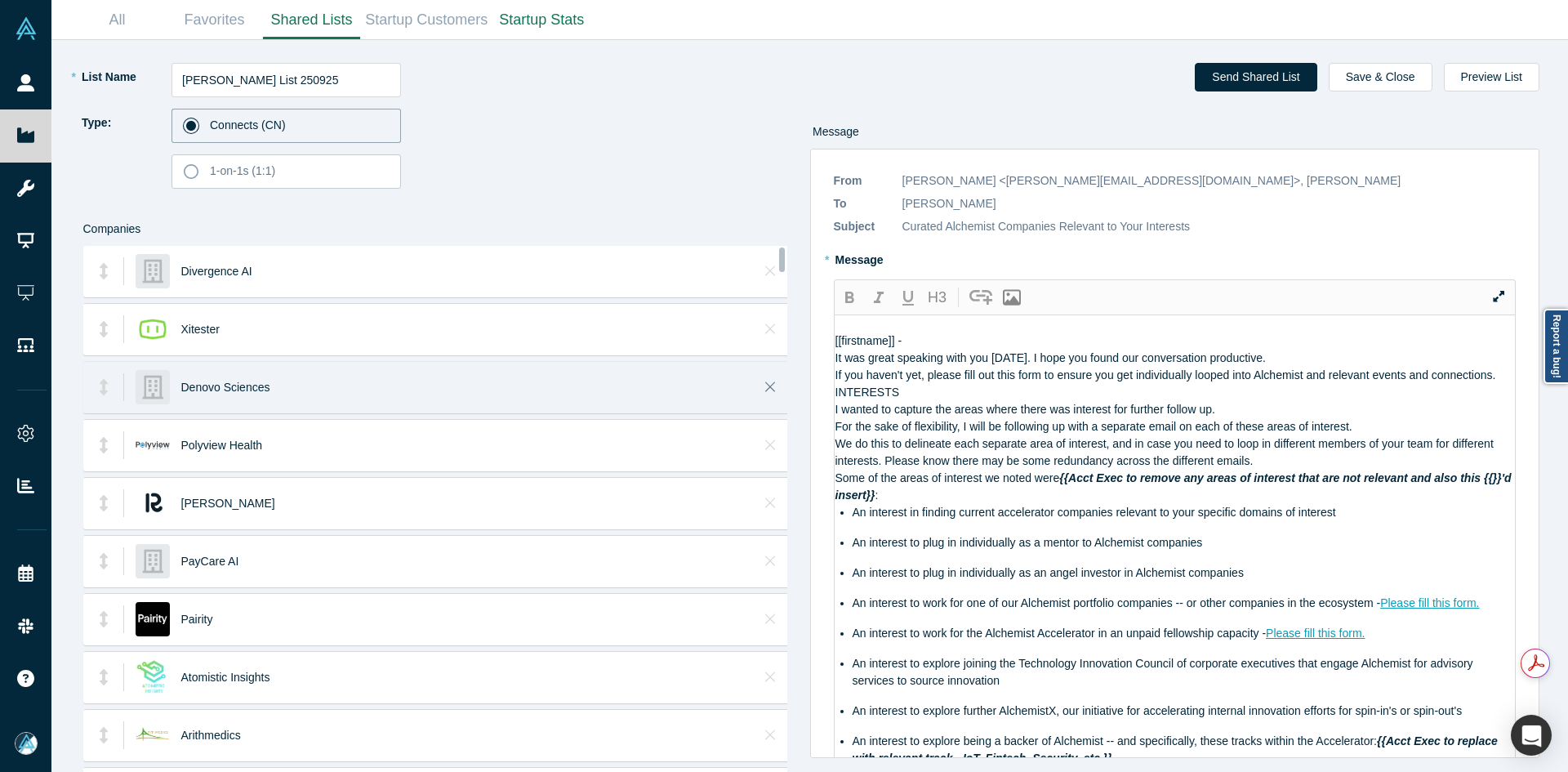
drag, startPoint x: 1064, startPoint y: 718, endPoint x: 768, endPoint y: 368, distance: 458.4
click at [768, 368] on div "* List Name [PERSON_NAME] List 250925 Type: Connects (CN) 1-on-1s (1:1) Compani…" at bounding box center [809, 405] width 1494 height 732
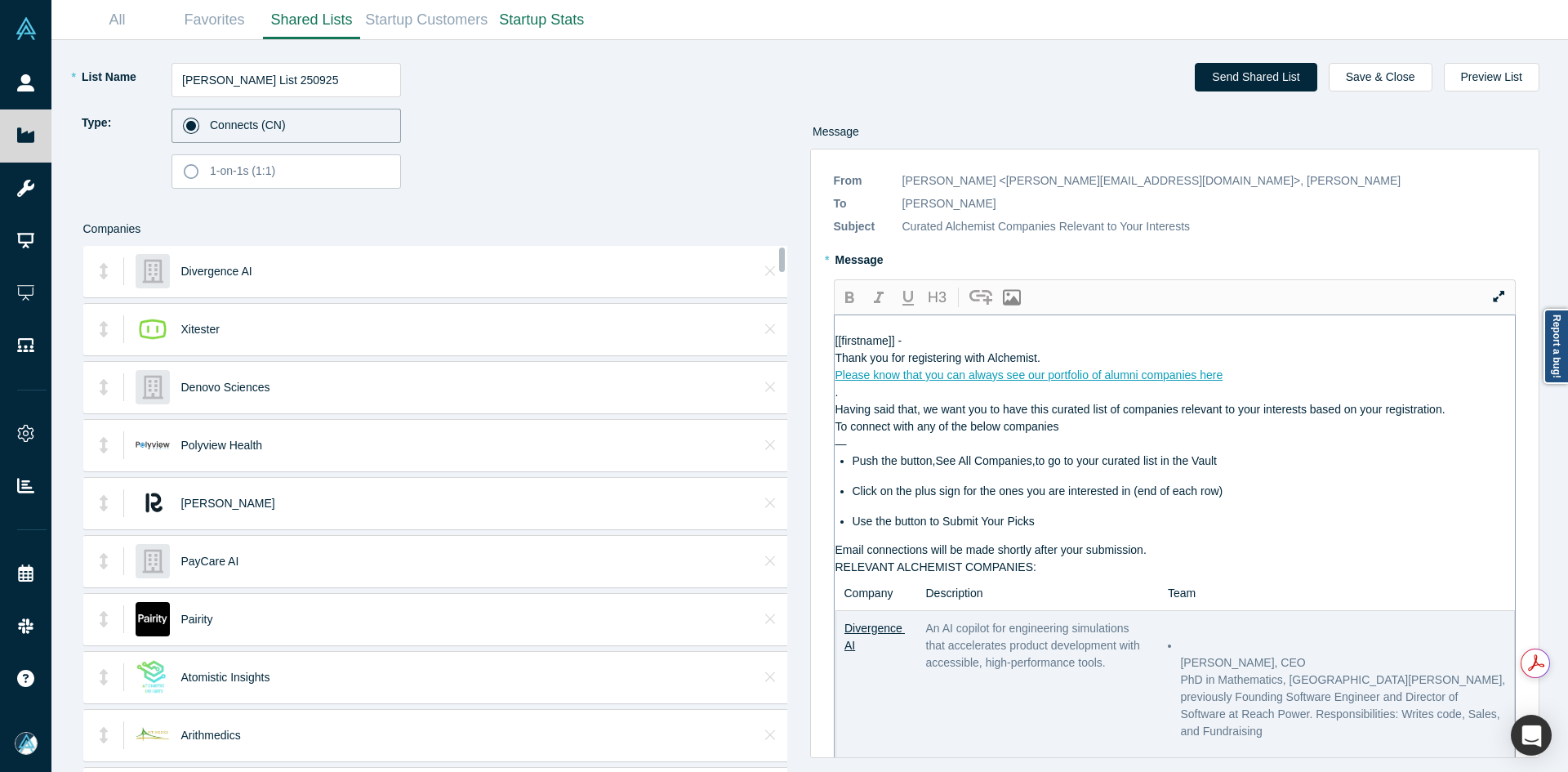
click at [1241, 384] on div "Please know that you can always see our portfolio of alumni companies here" at bounding box center [1176, 374] width 681 height 17
click at [1115, 367] on div "Thank you for registering with Alchemist." at bounding box center [1176, 358] width 681 height 17
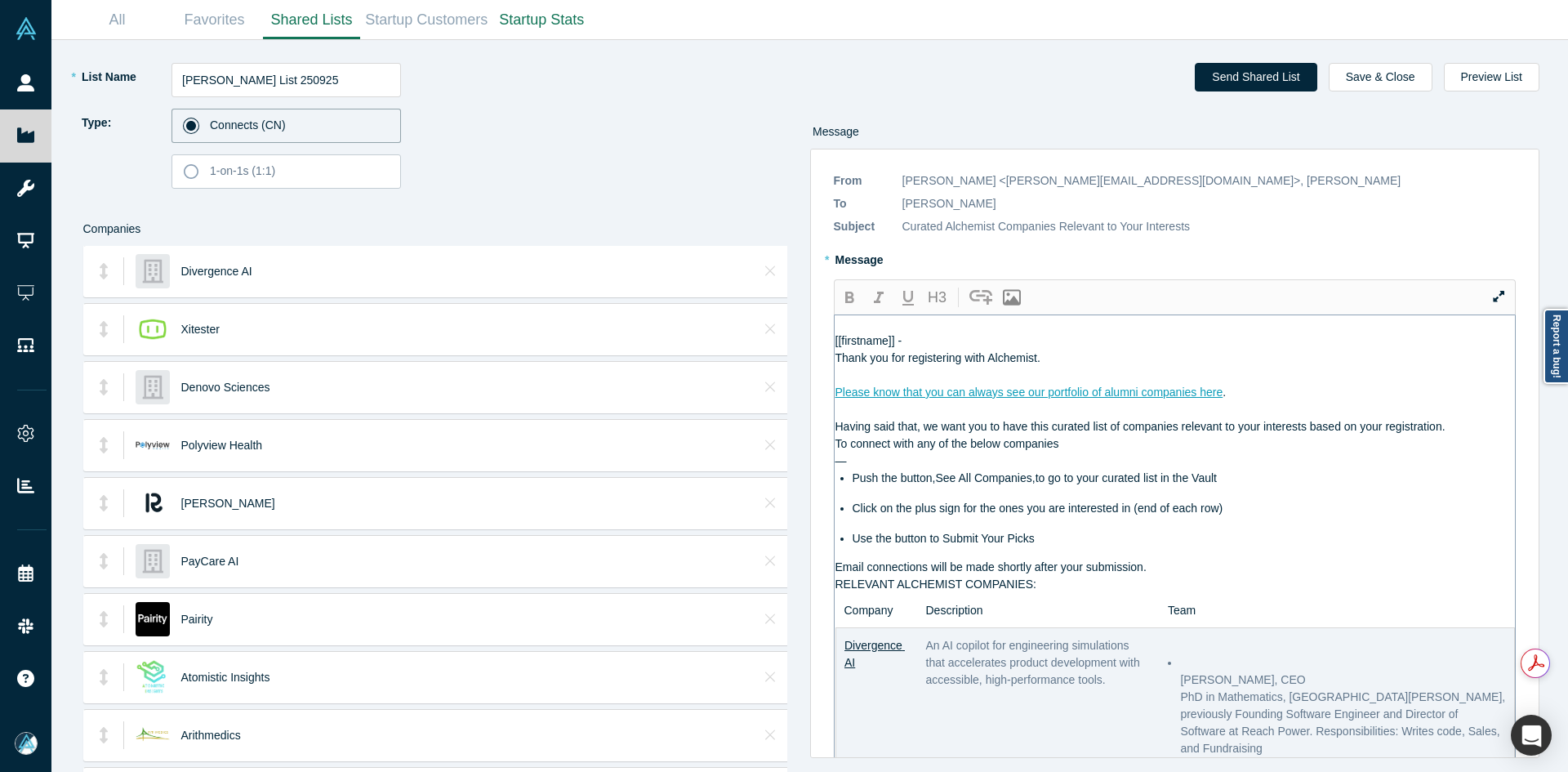
click at [1468, 436] on div "Having said that, we want you to have this curated list of companies relevant t…" at bounding box center [1176, 426] width 681 height 17
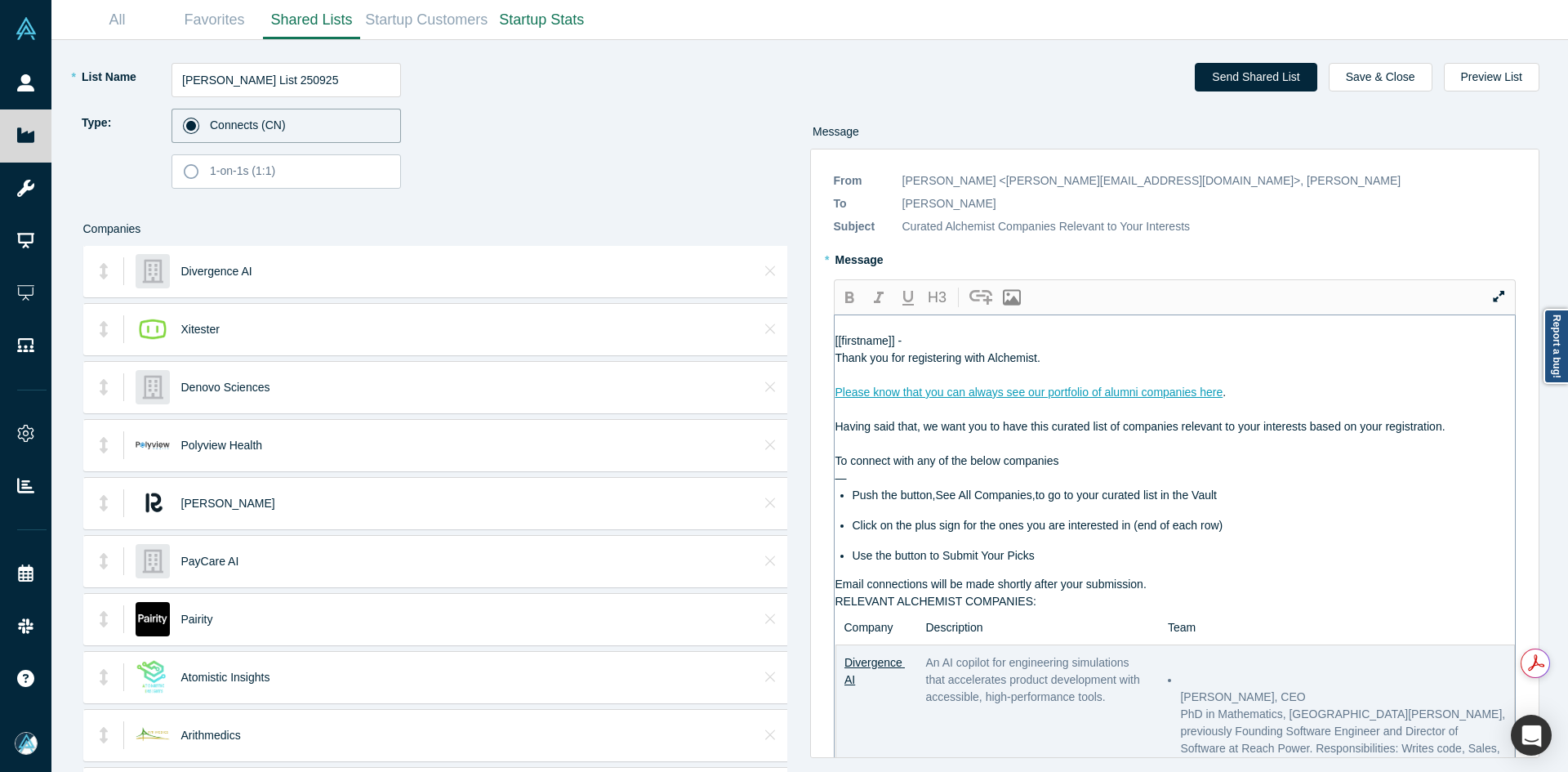
click at [1177, 593] on div "Email connections will be made shortly after your submission." at bounding box center [1176, 583] width 681 height 17
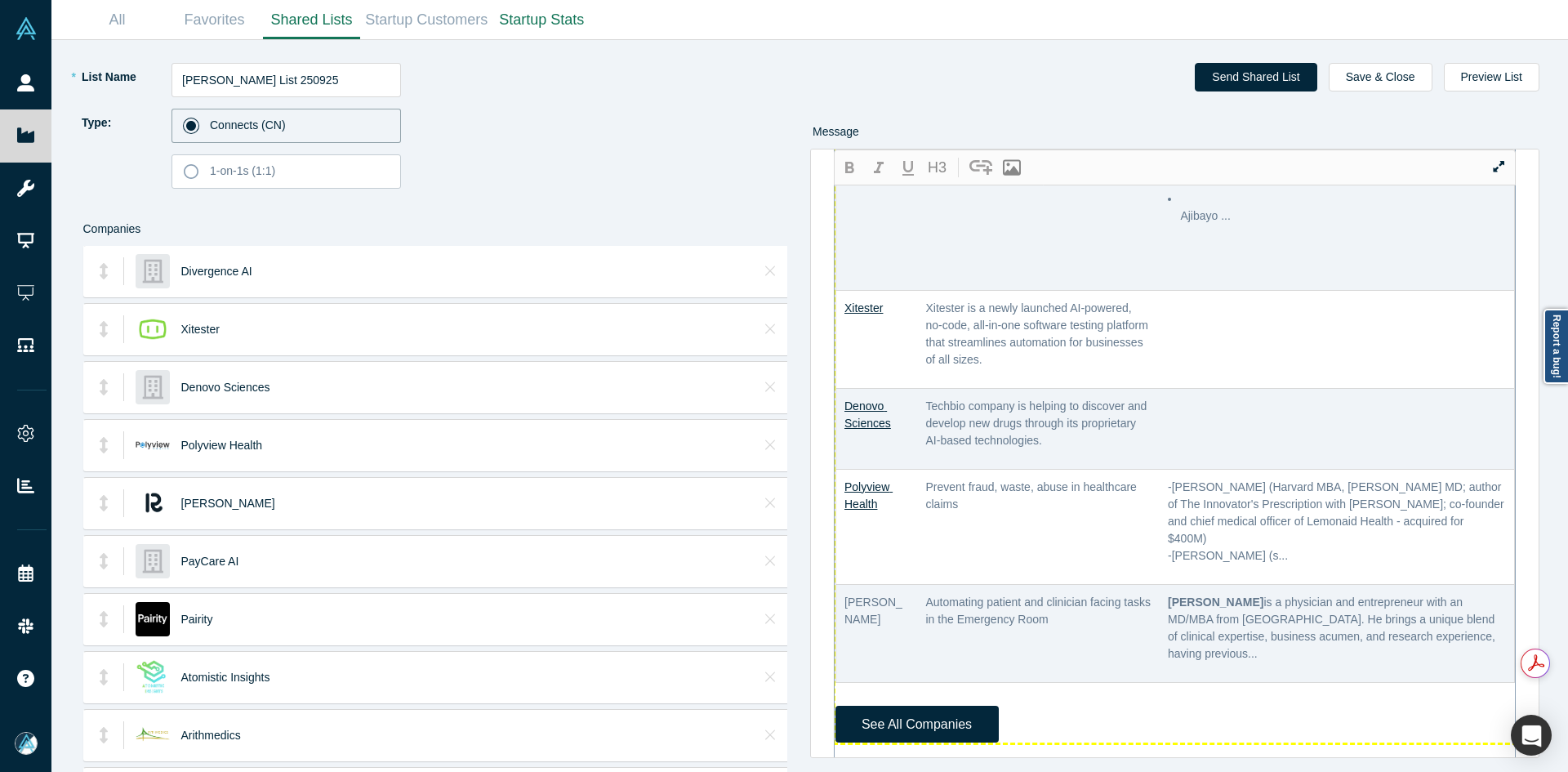
scroll to position [817, 0]
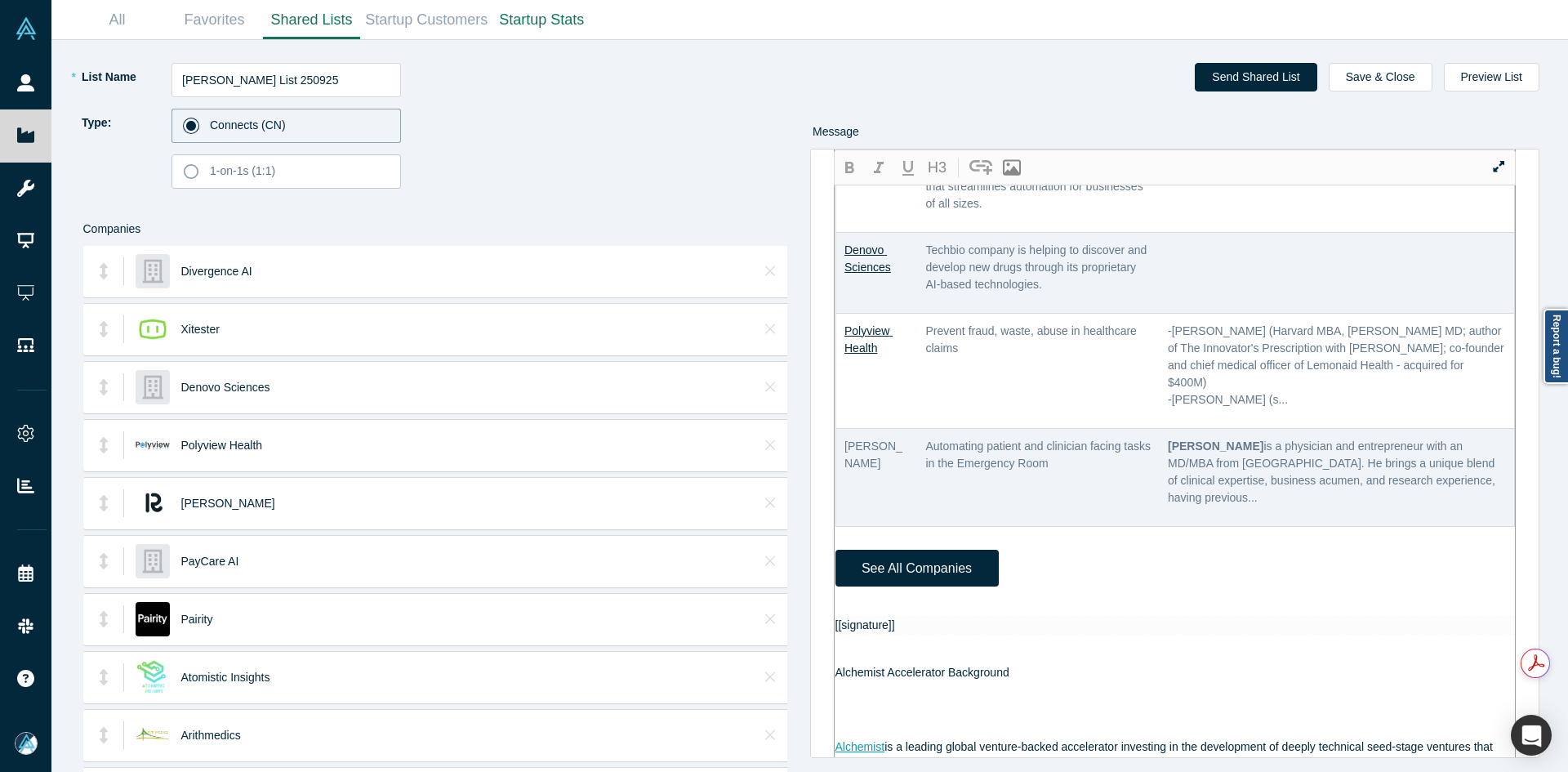
click at [879, 648] on div "[[firstname]] - Thank you for registering with Alchemist. Please know that you …" at bounding box center [1176, 526] width 681 height 2055
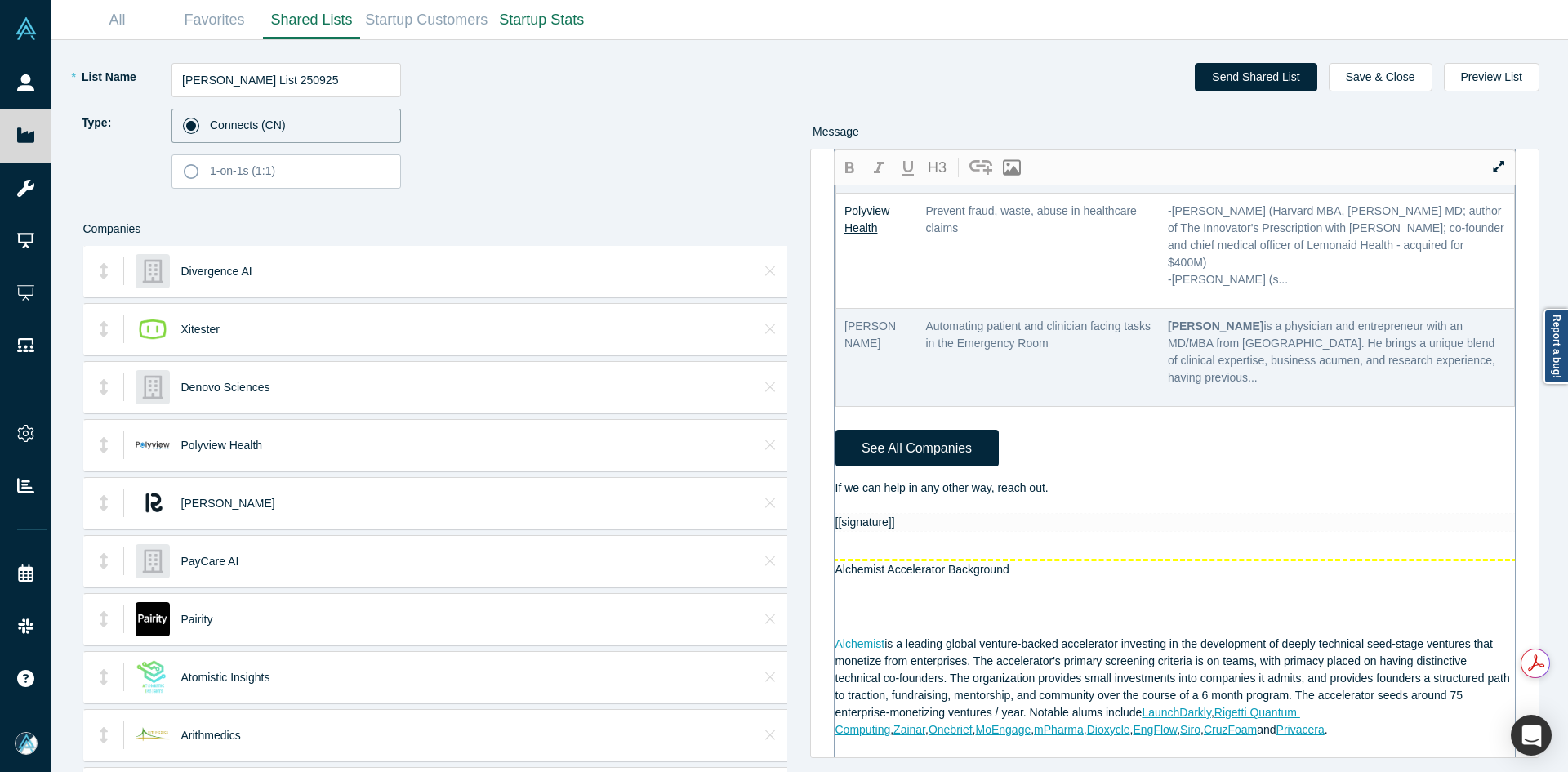
scroll to position [1269, 0]
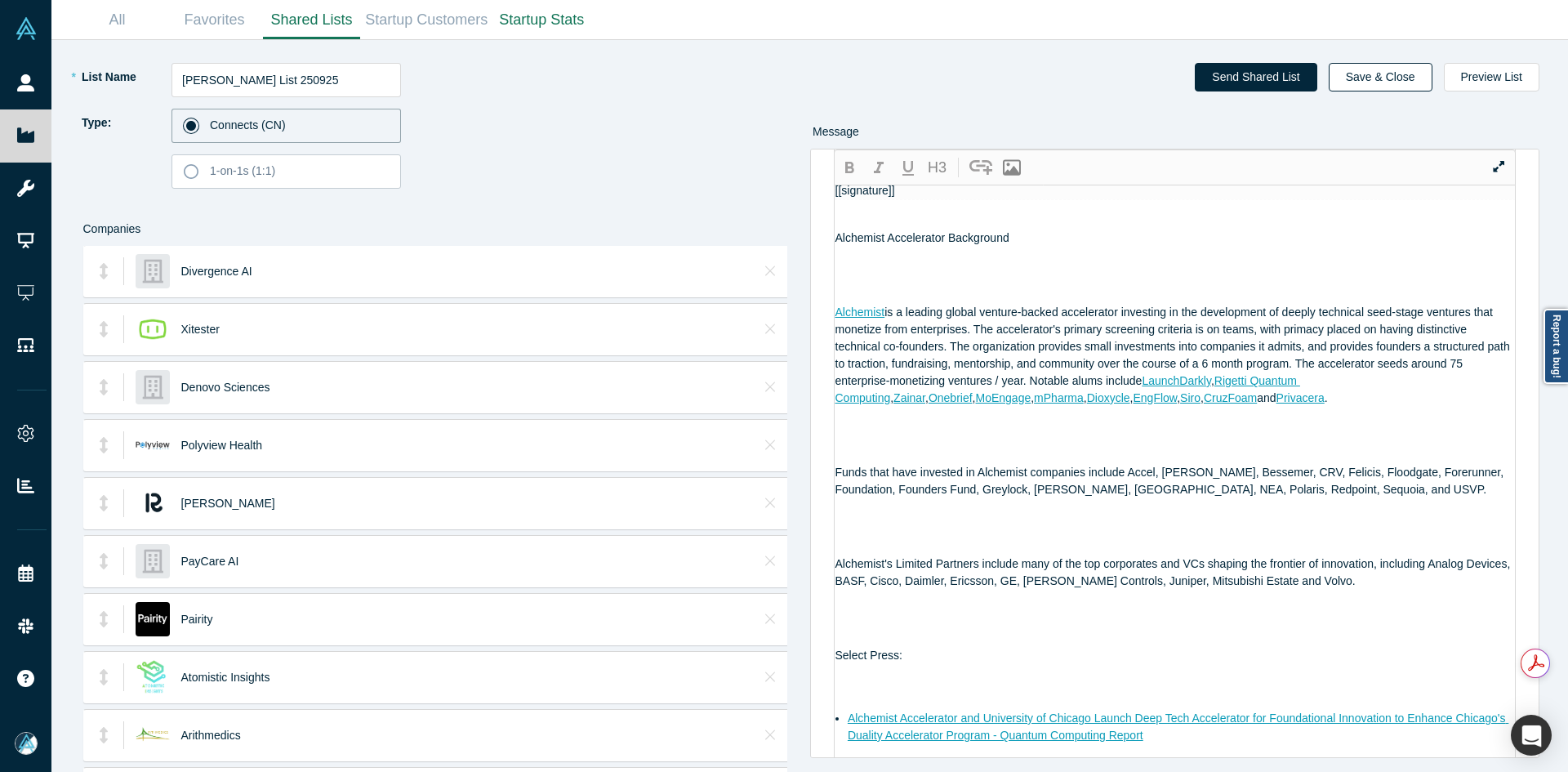
click at [1400, 70] on button "Save & Close" at bounding box center [1380, 77] width 104 height 28
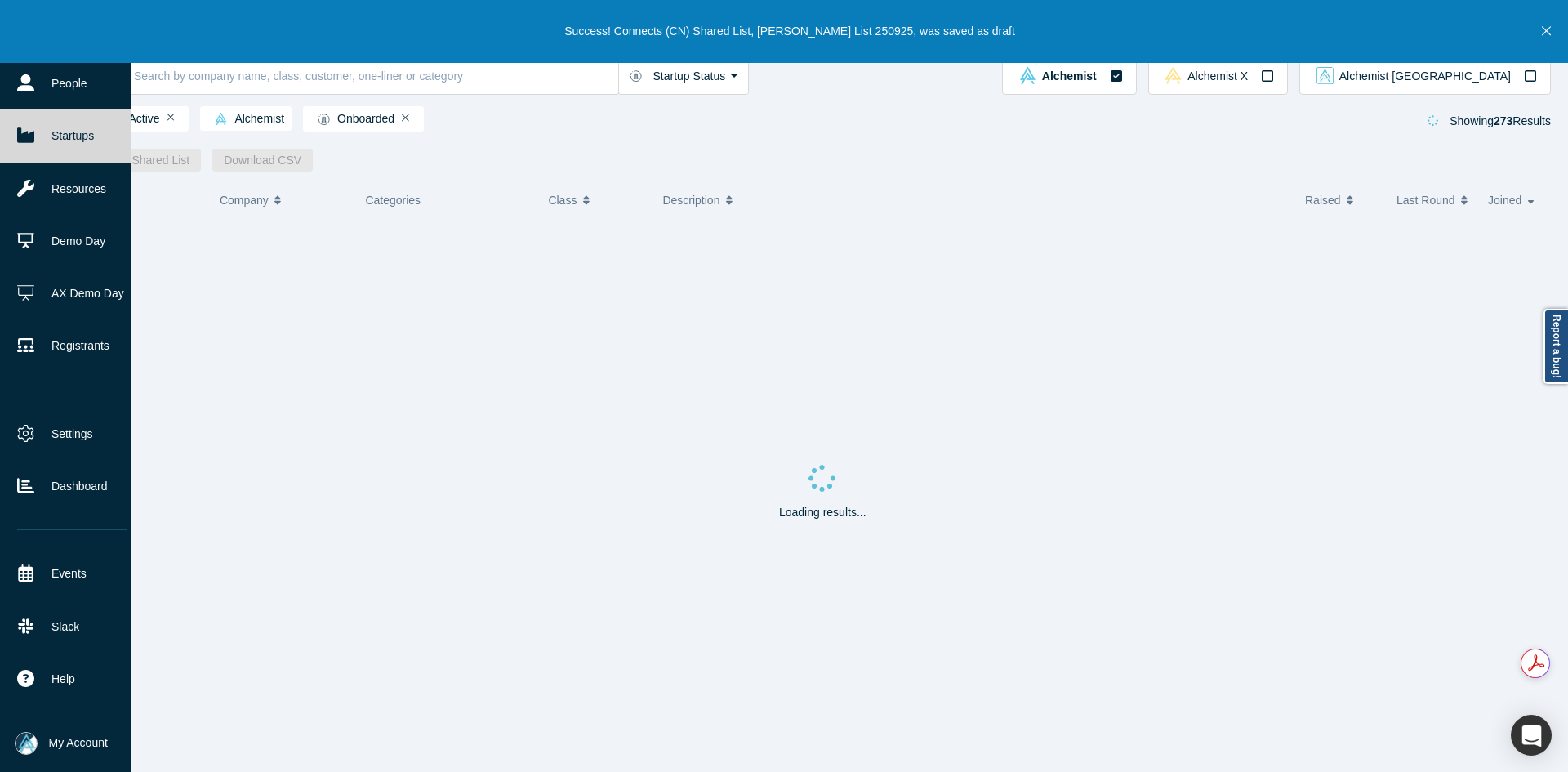
click at [33, 739] on img at bounding box center [27, 744] width 23 height 23
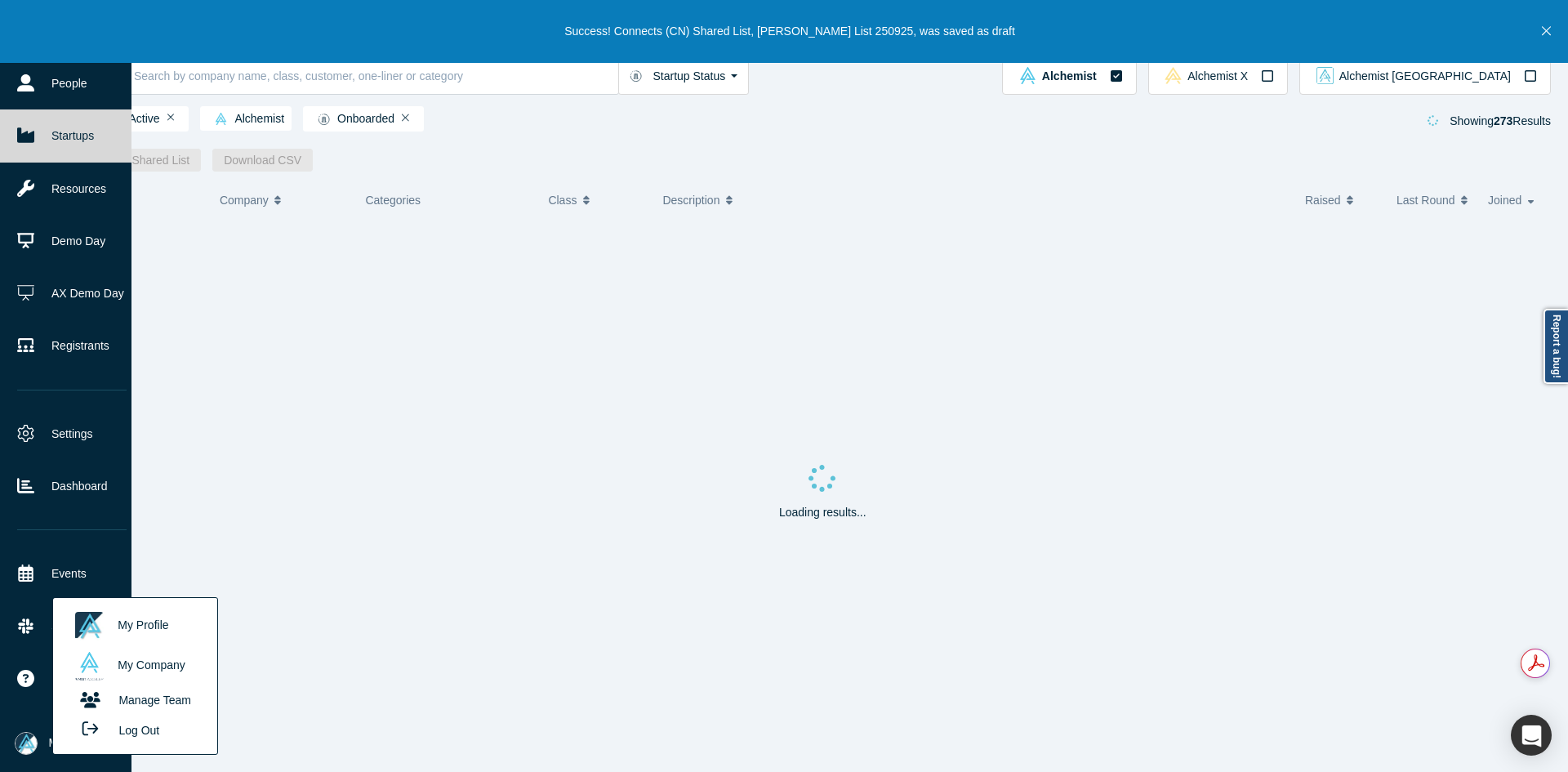
click at [93, 737] on button "Log Out" at bounding box center [116, 730] width 98 height 30
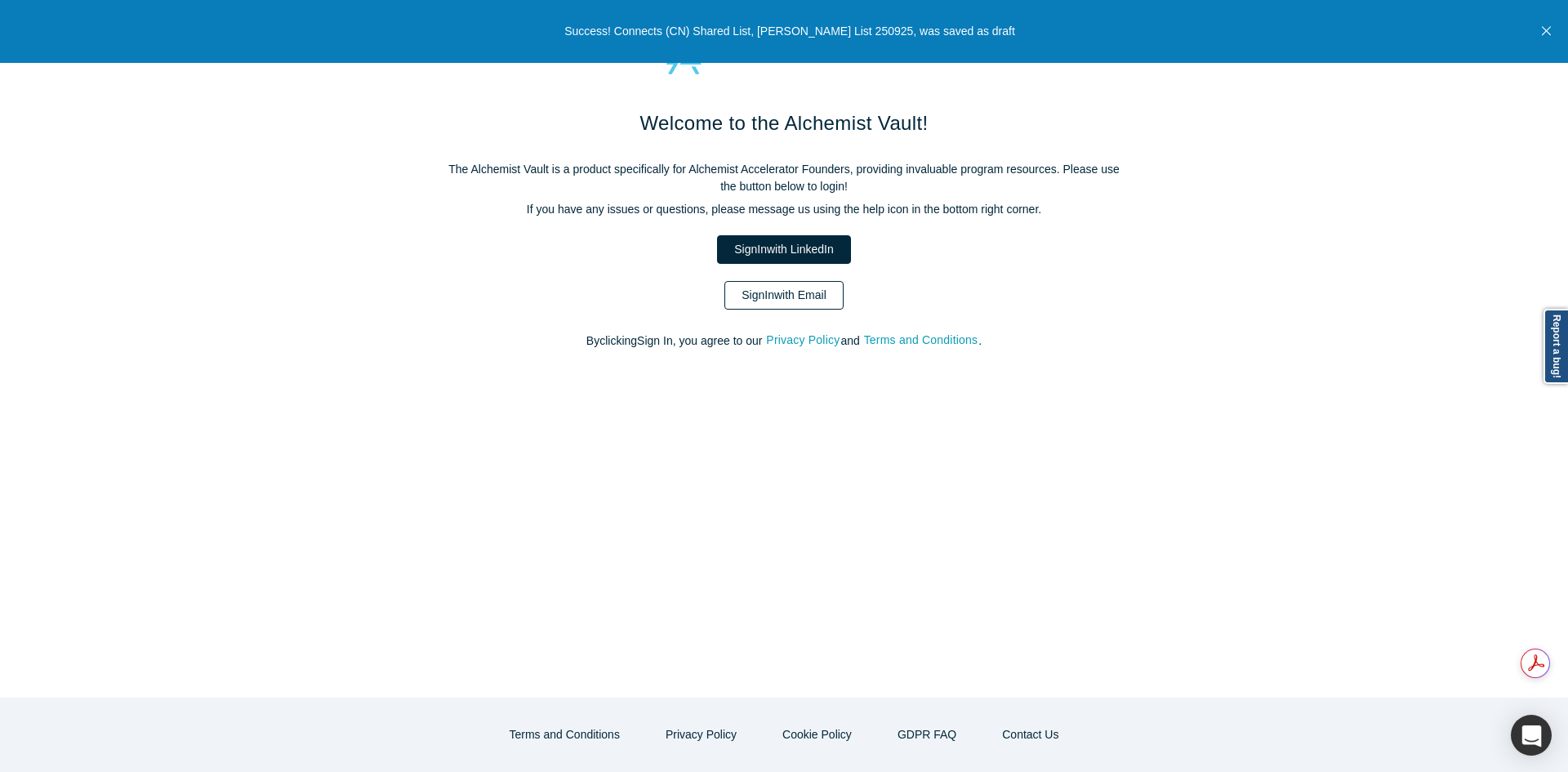
click at [755, 299] on link "Sign In with Email" at bounding box center [784, 295] width 120 height 28
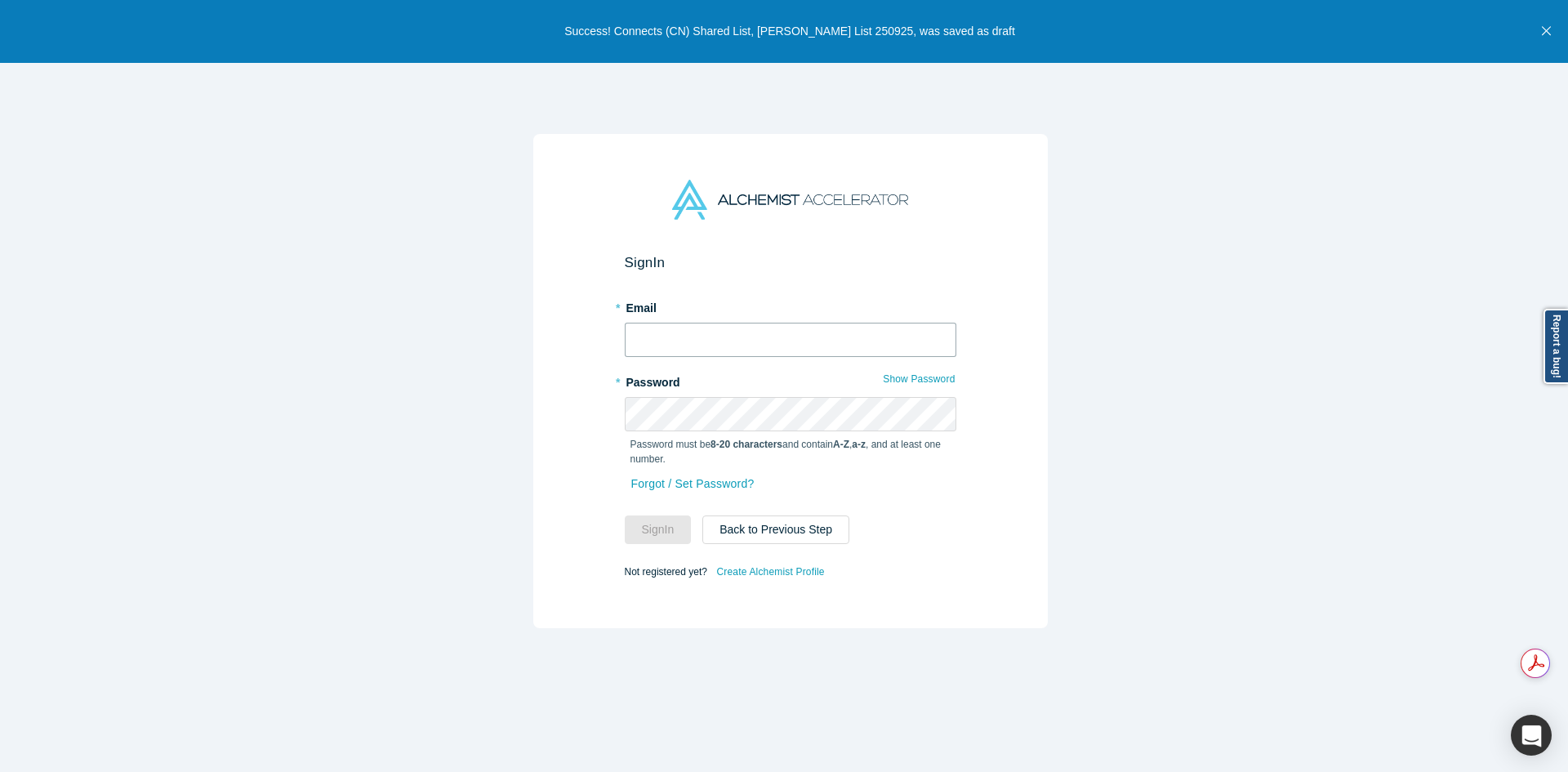
click at [754, 335] on input "text" at bounding box center [791, 339] width 332 height 35
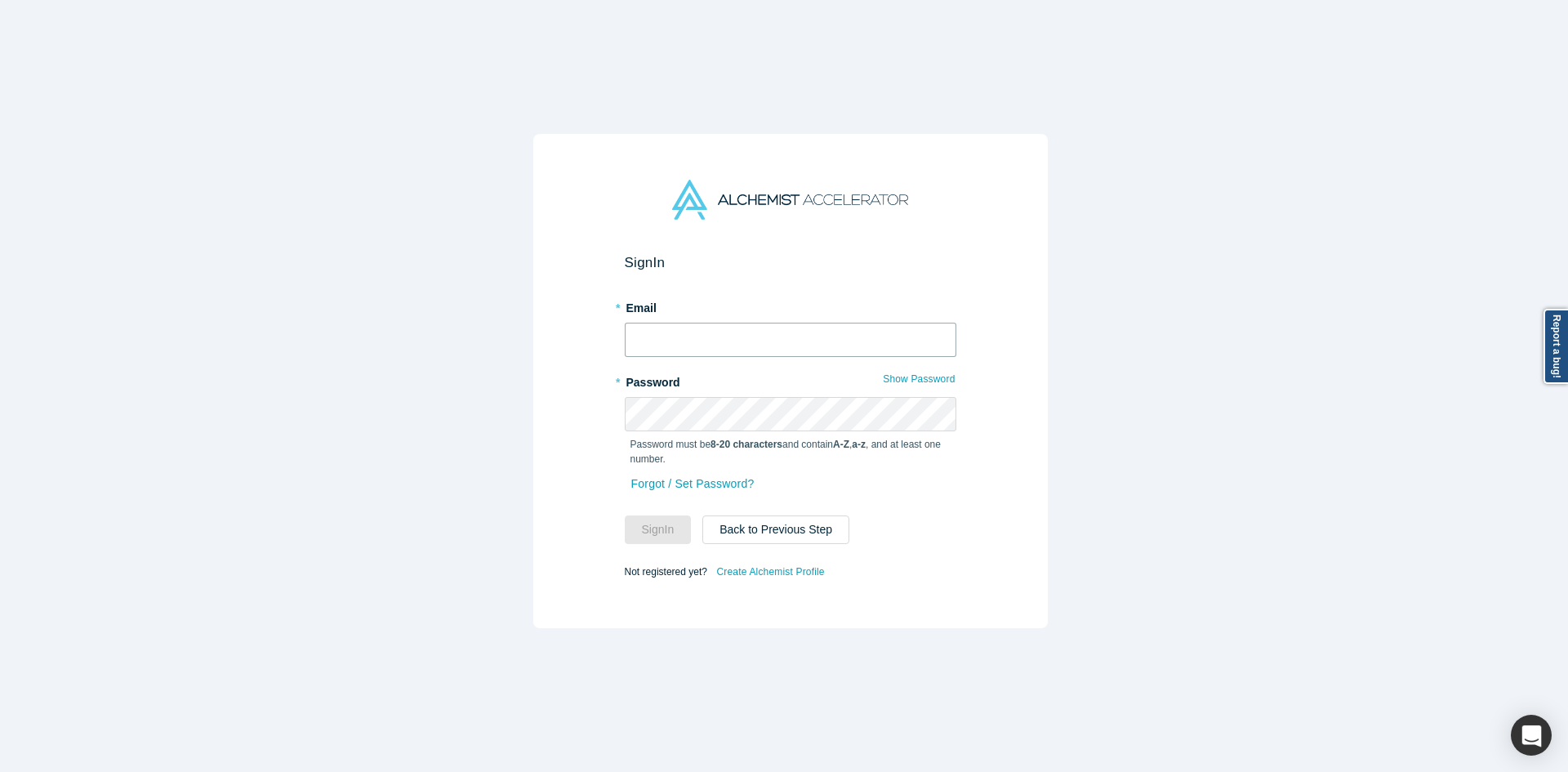
type input "[EMAIL_ADDRESS][DOMAIN_NAME]"
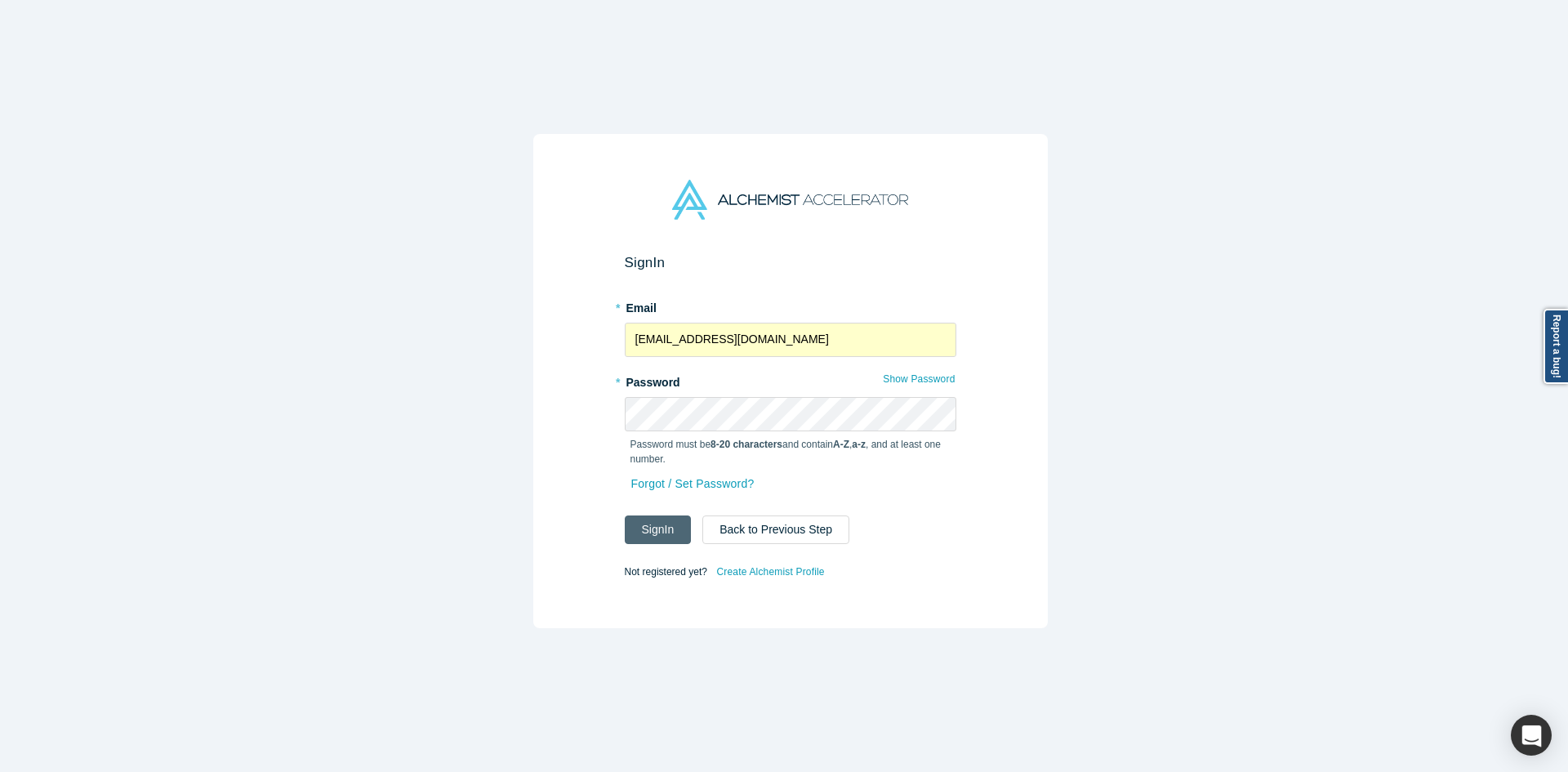
click at [649, 534] on button "Sign In" at bounding box center [659, 529] width 67 height 28
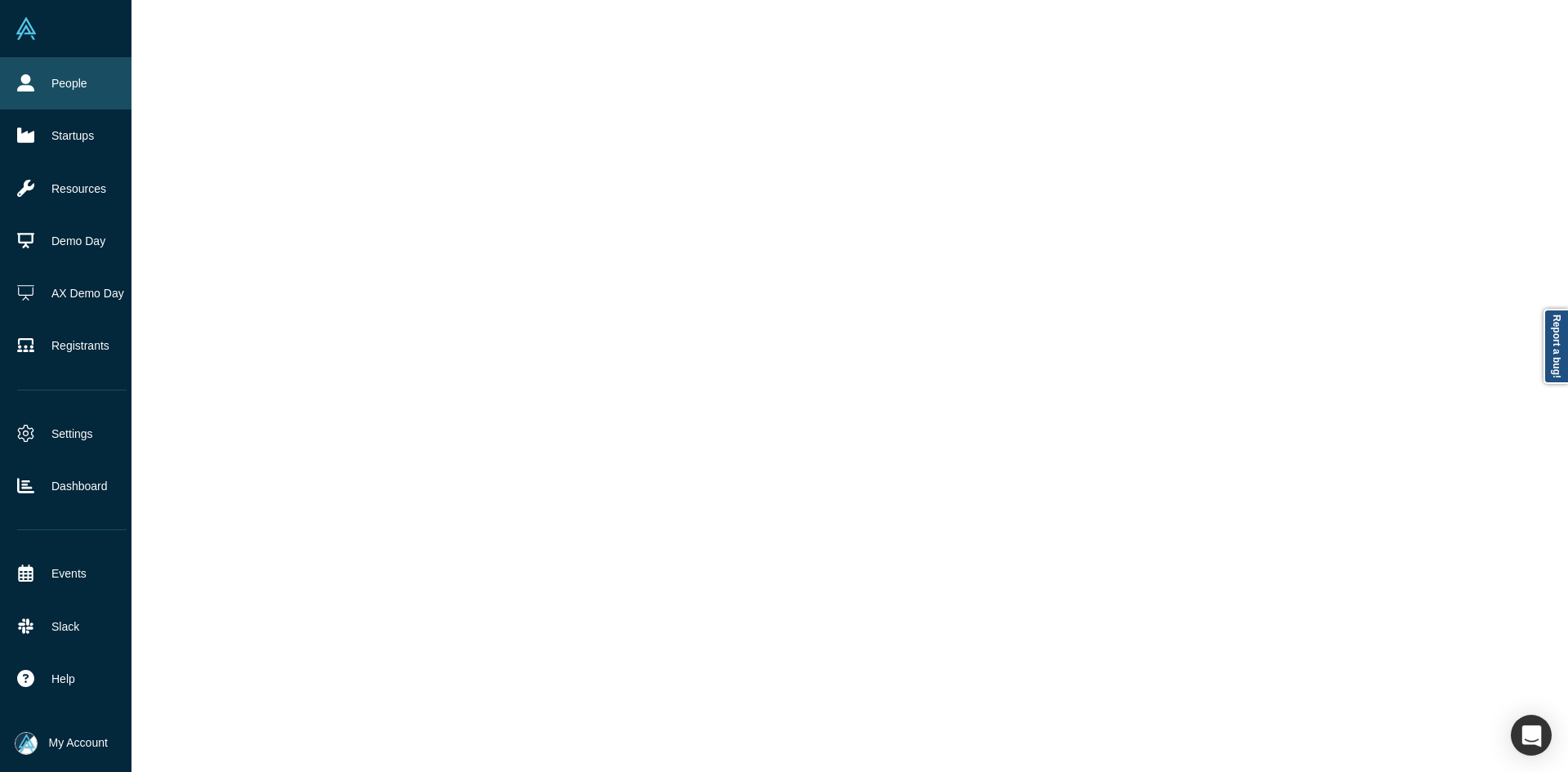
click at [100, 82] on link "People" at bounding box center [72, 83] width 143 height 52
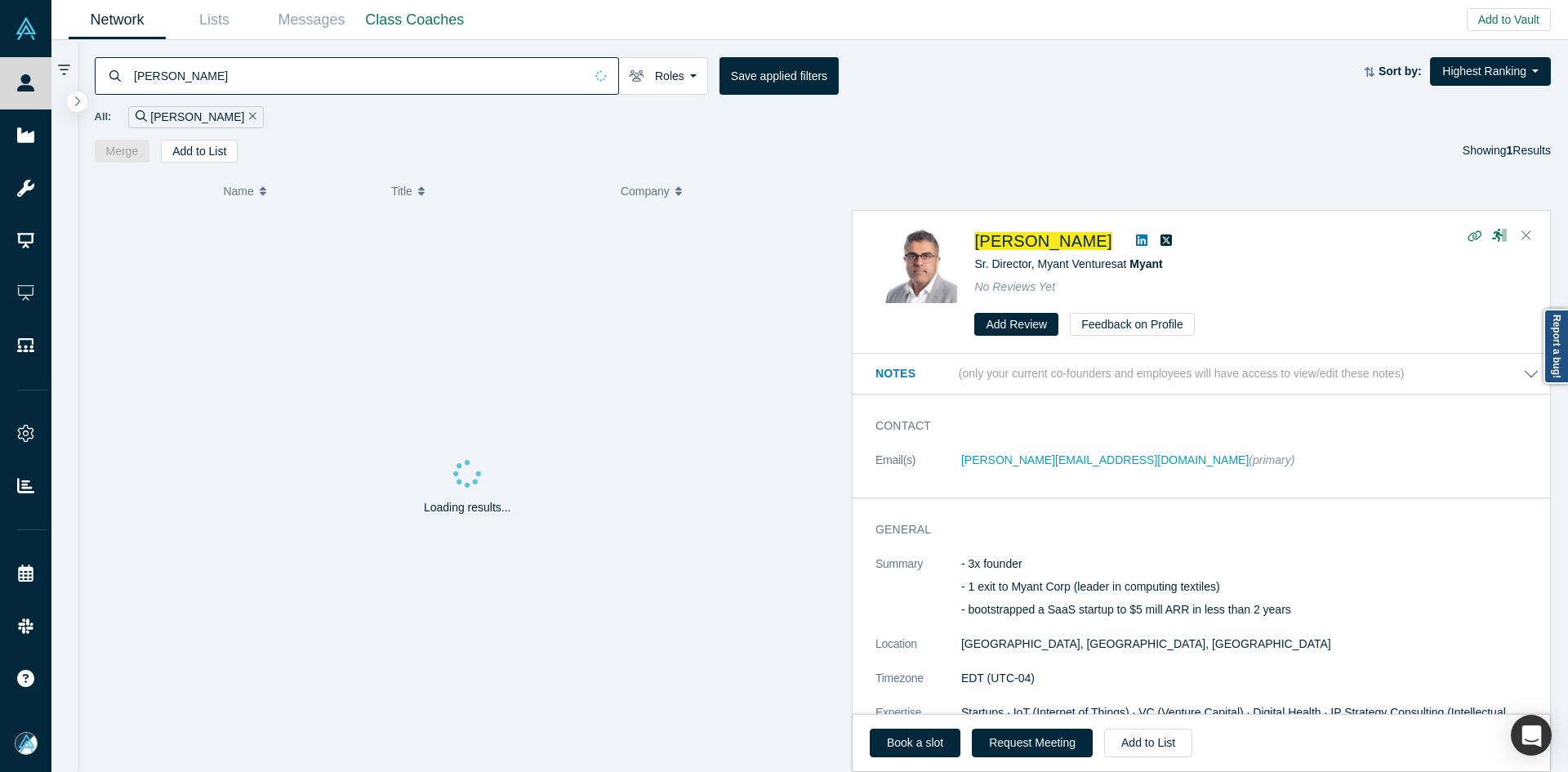
click at [199, 78] on input "[PERSON_NAME]" at bounding box center [358, 75] width 452 height 38
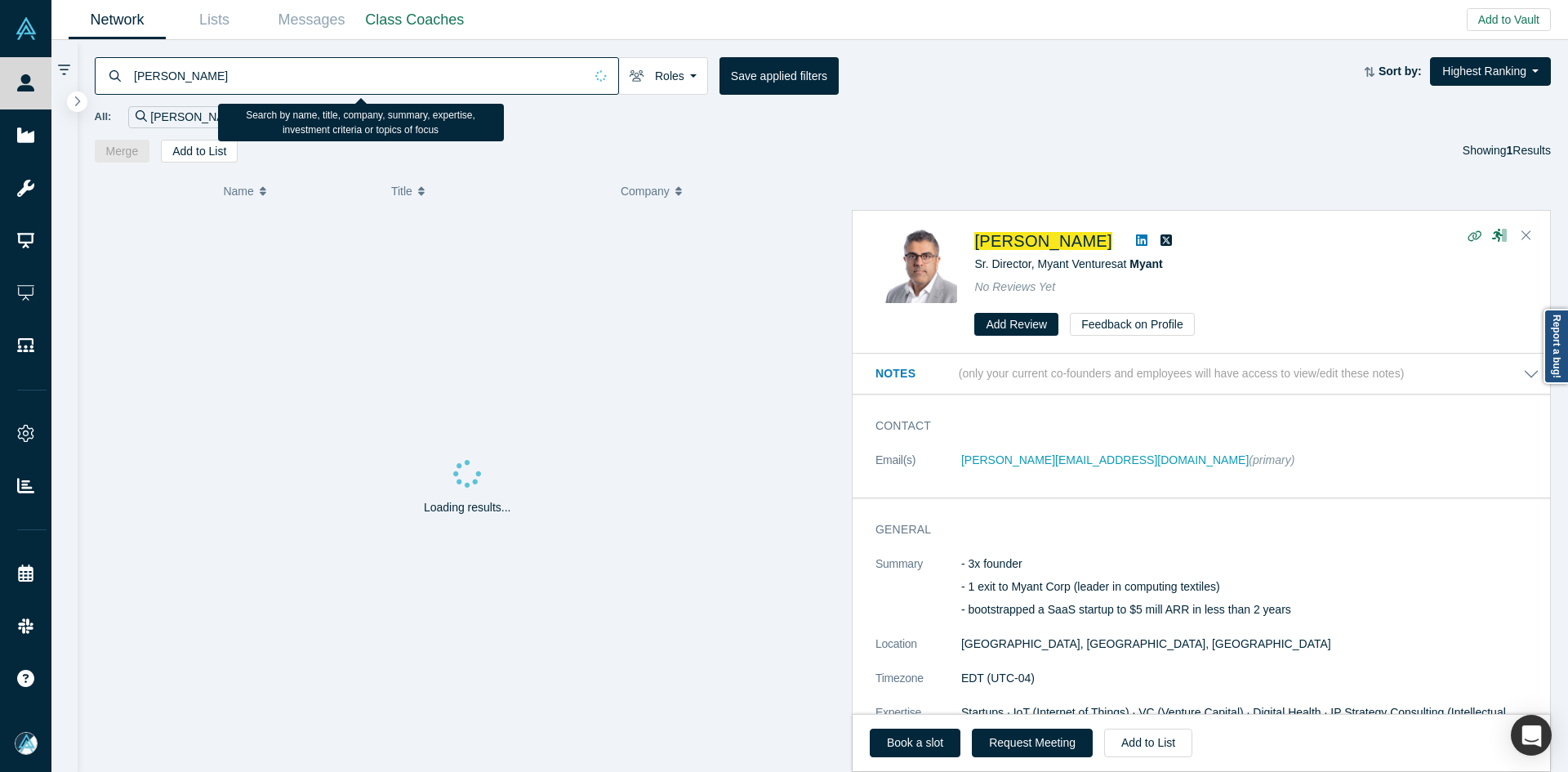
click at [199, 78] on input "[PERSON_NAME]" at bounding box center [358, 75] width 452 height 38
paste input "[PERSON_NAME]"
click at [199, 78] on input "[PERSON_NAME]" at bounding box center [358, 75] width 452 height 38
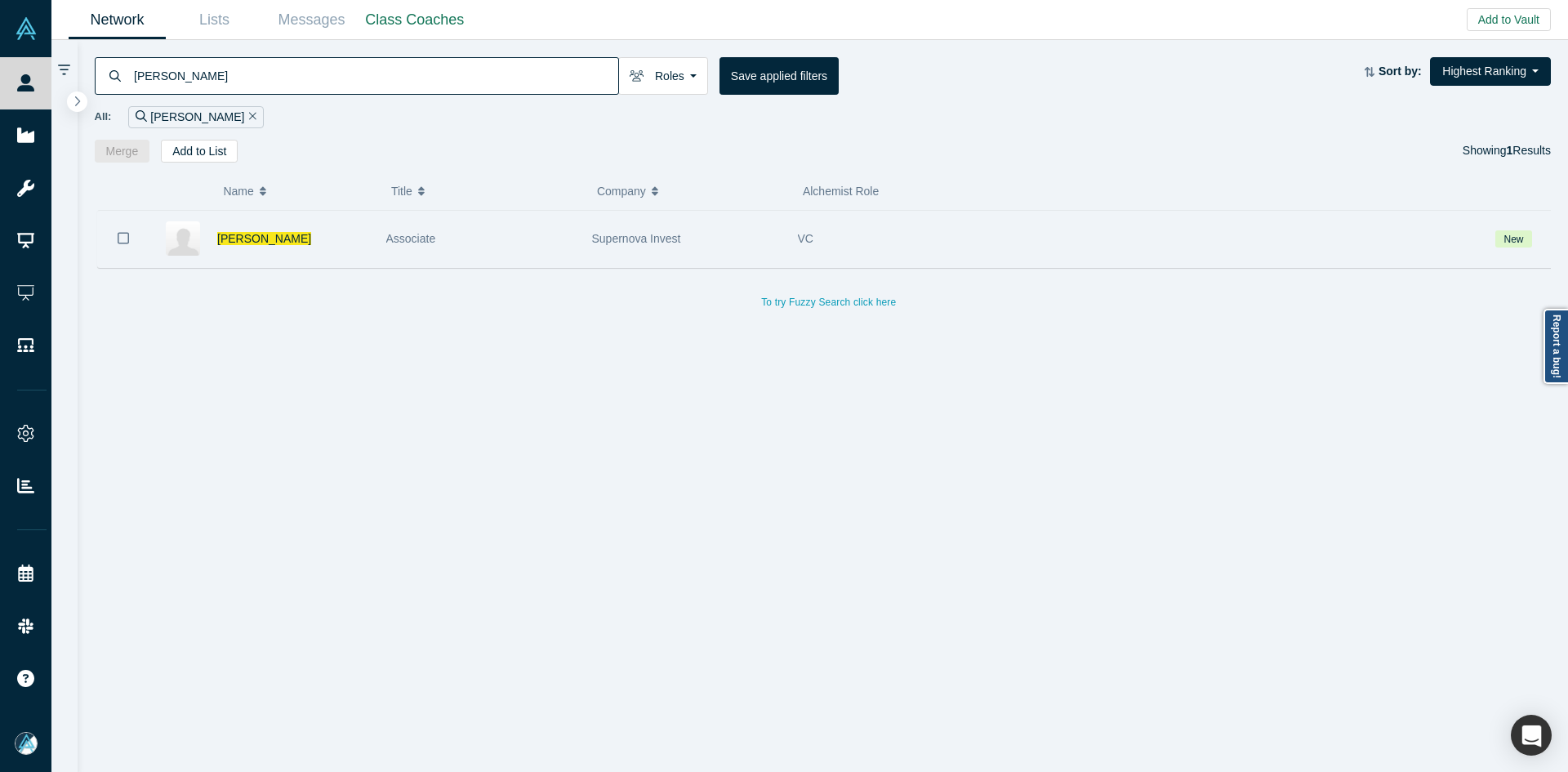
type input "[PERSON_NAME]"
click at [120, 234] on icon "Bookmark" at bounding box center [123, 238] width 12 height 16
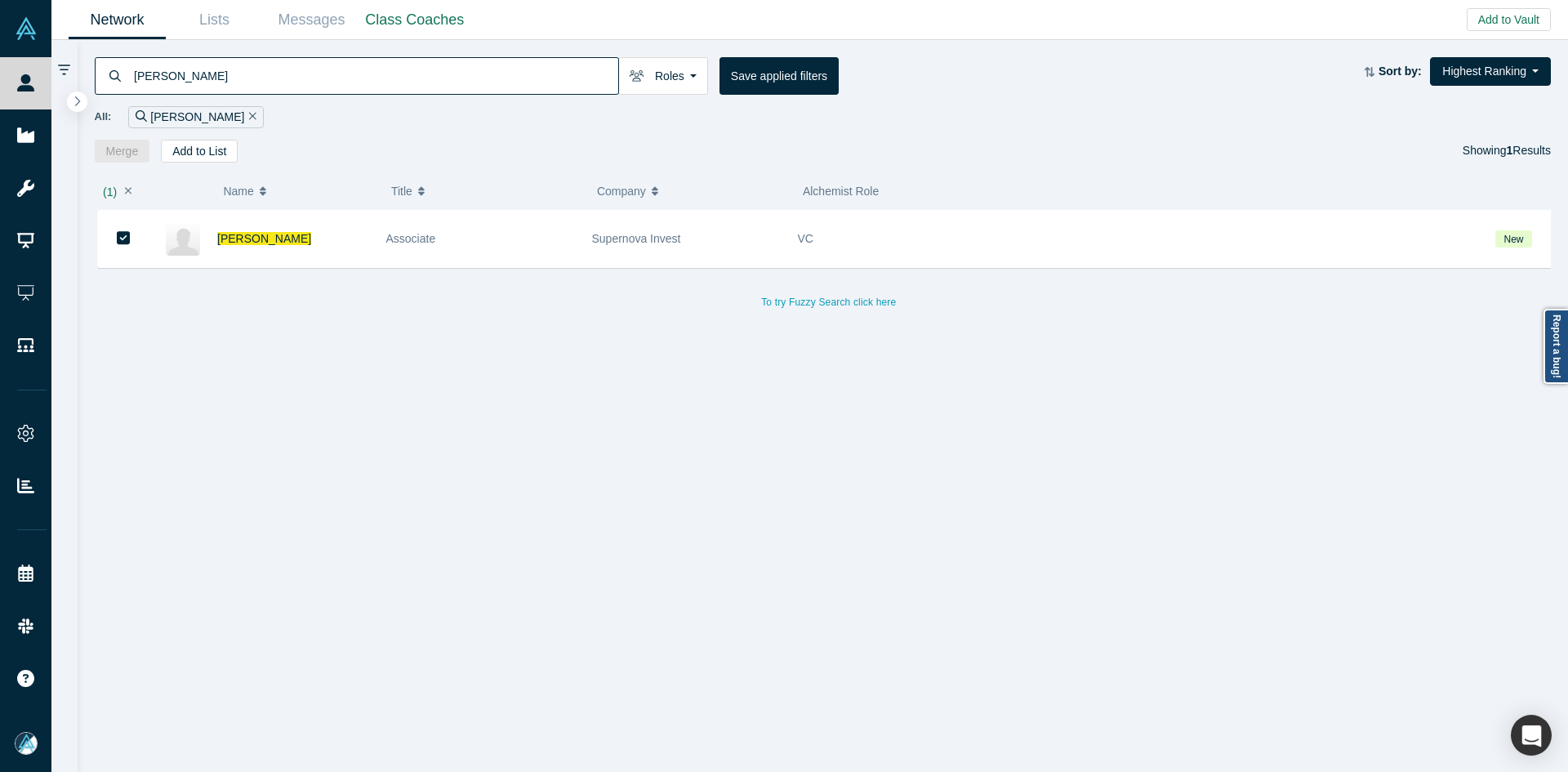
click at [214, 163] on div "( 1 ) Name Title Company Alchemist Role [PERSON_NAME] Associate Supernova Inves…" at bounding box center [823, 467] width 1492 height 610
click at [212, 154] on button "Add to List" at bounding box center [199, 151] width 77 height 23
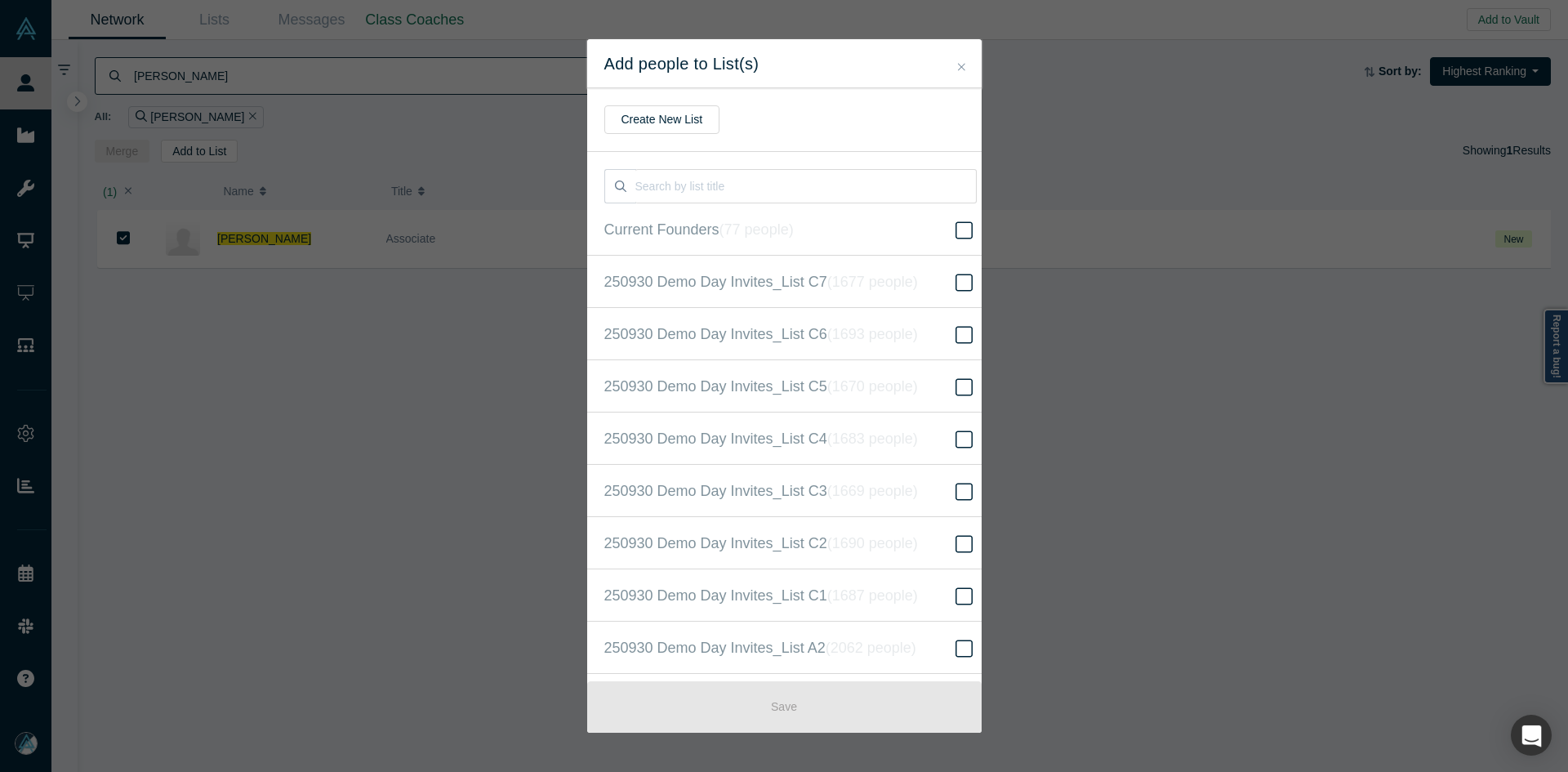
scroll to position [419, 0]
click at [955, 386] on icon at bounding box center [963, 386] width 17 height 19
click at [0, 0] on input "250930 Demo Day Invites_Base List ( 16621 people )" at bounding box center [0, 0] width 0 height 0
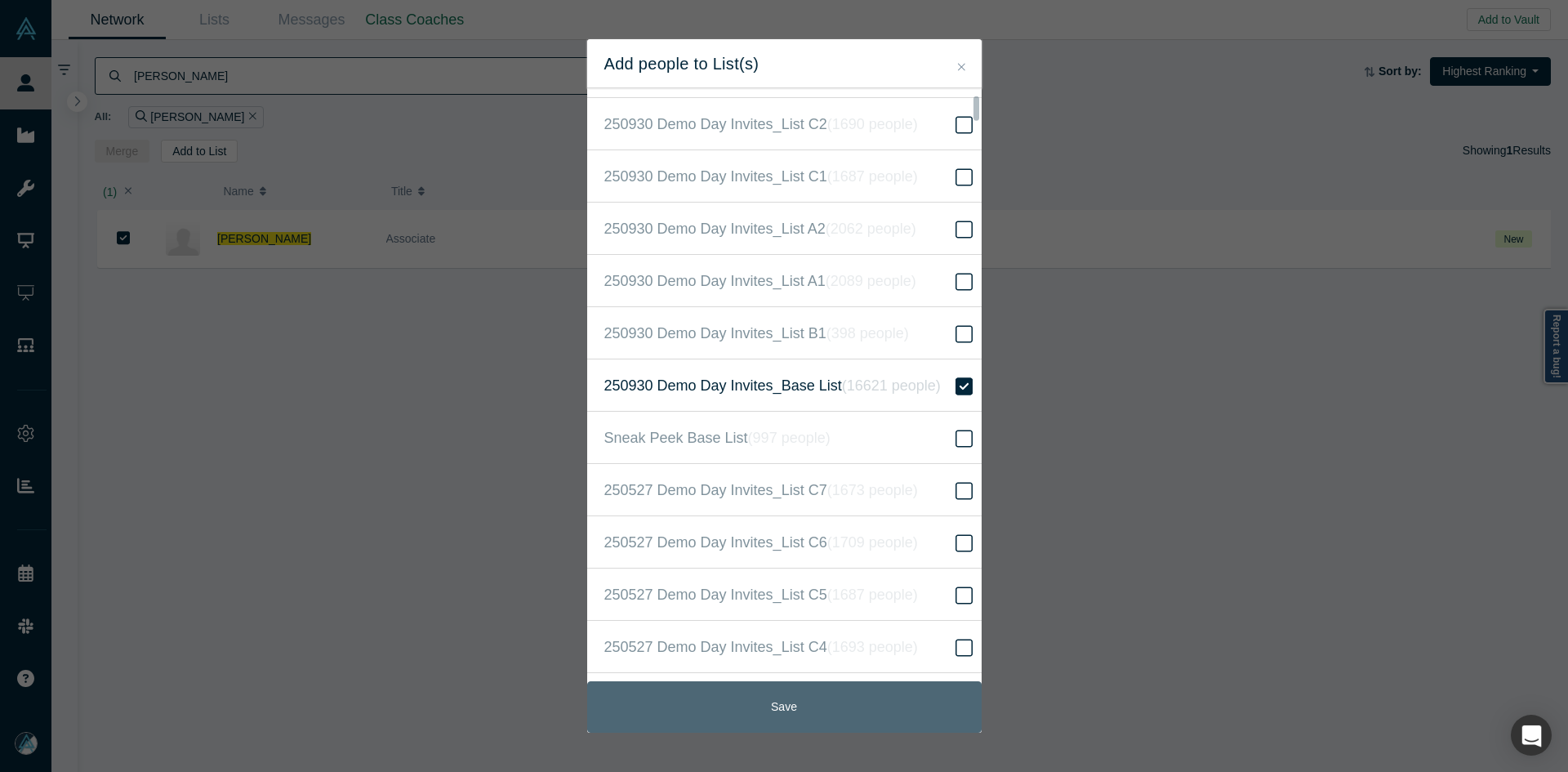
click at [749, 716] on button "Save" at bounding box center [784, 706] width 395 height 51
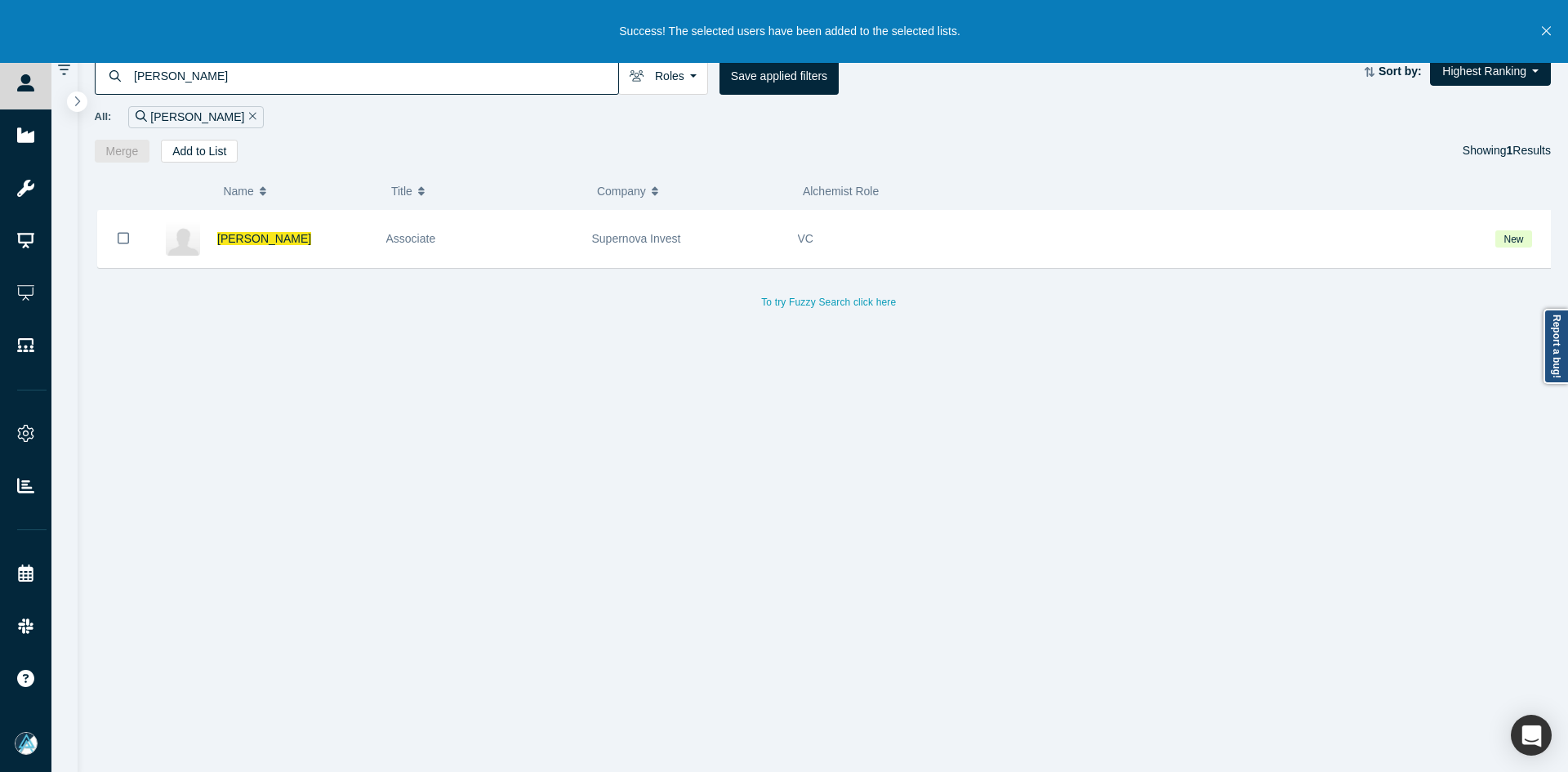
drag, startPoint x: 257, startPoint y: 240, endPoint x: 328, endPoint y: 0, distance: 250.3
click at [257, 240] on span "[PERSON_NAME]" at bounding box center [264, 238] width 94 height 13
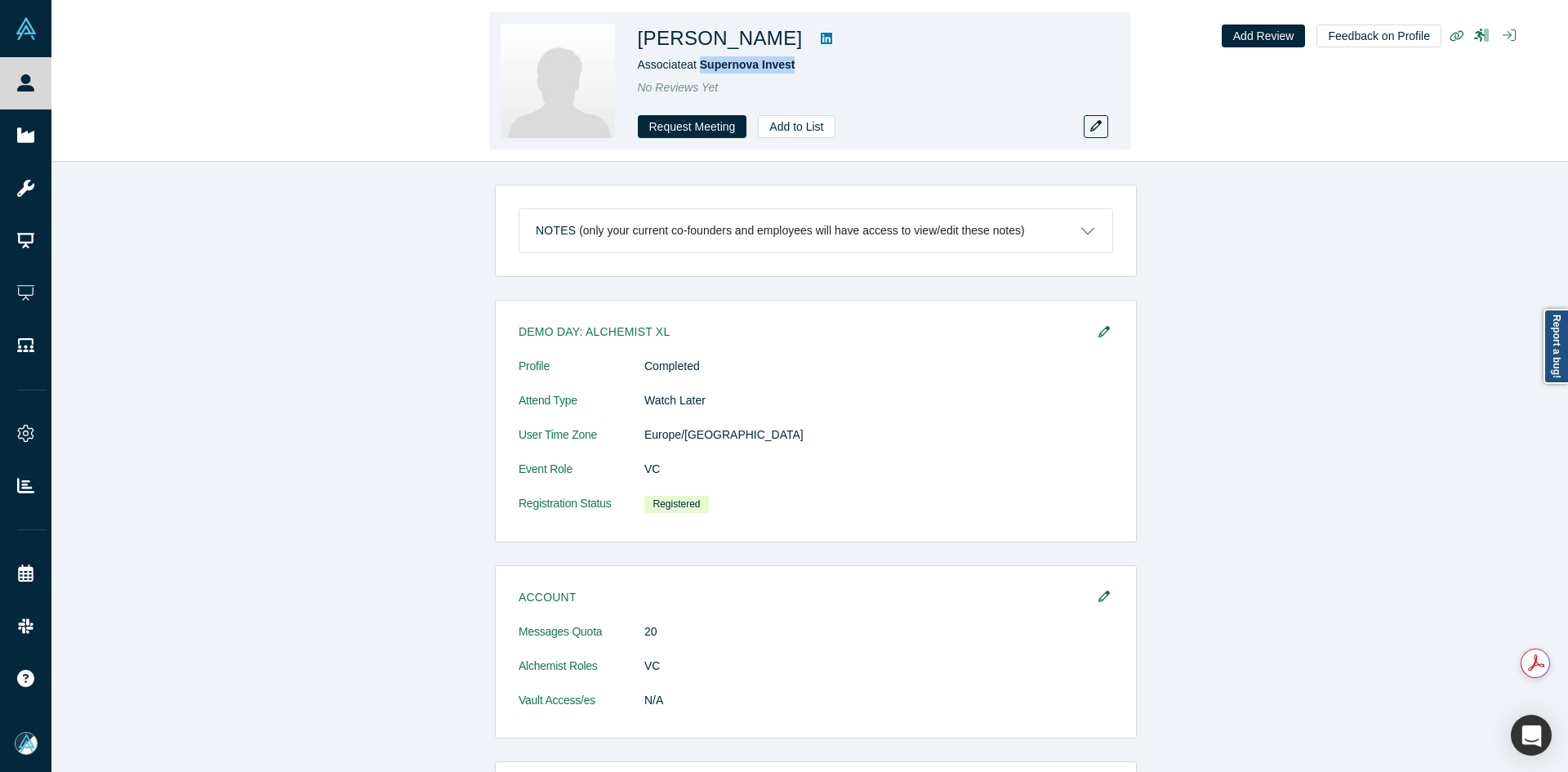
drag, startPoint x: 795, startPoint y: 73, endPoint x: 699, endPoint y: 84, distance: 96.6
click at [704, 73] on div "Associate at Supernova Invest" at bounding box center [867, 65] width 458 height 17
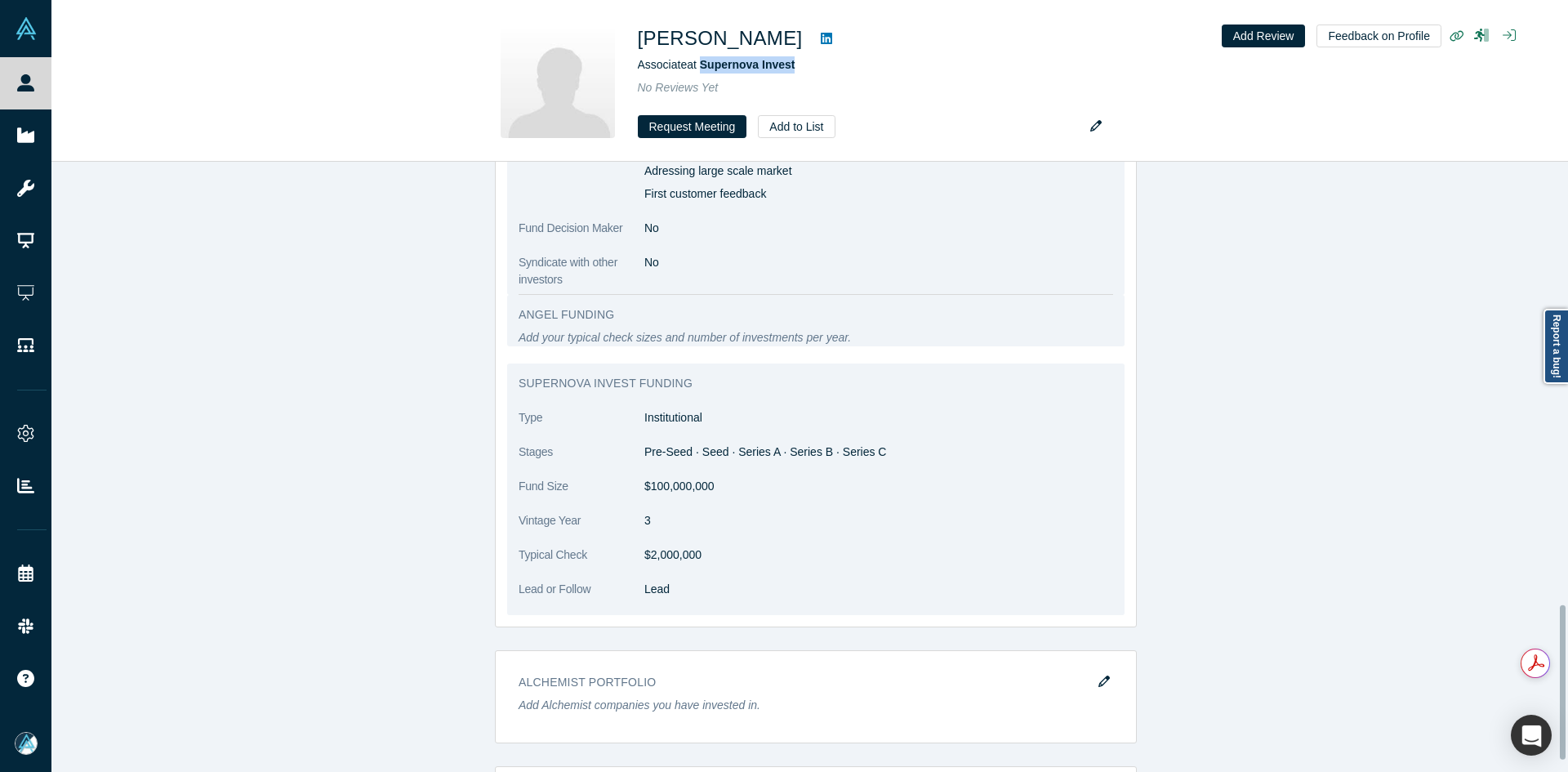
scroll to position [1382, 0]
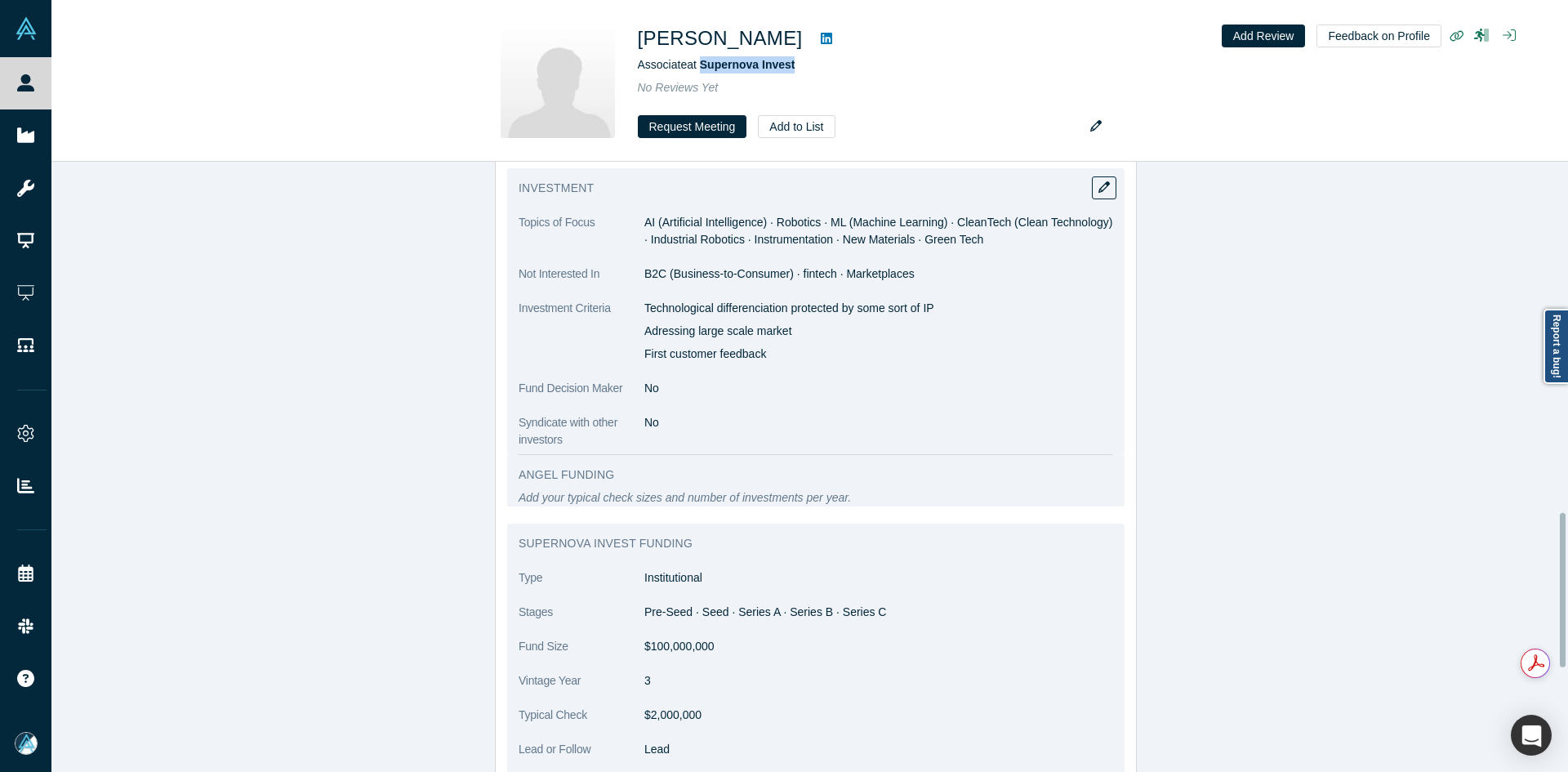
drag, startPoint x: 638, startPoint y: 287, endPoint x: 763, endPoint y: 332, distance: 132.9
click at [763, 332] on div "Technological differenciation protected by some sort of IP Adressing large scal…" at bounding box center [879, 331] width 469 height 63
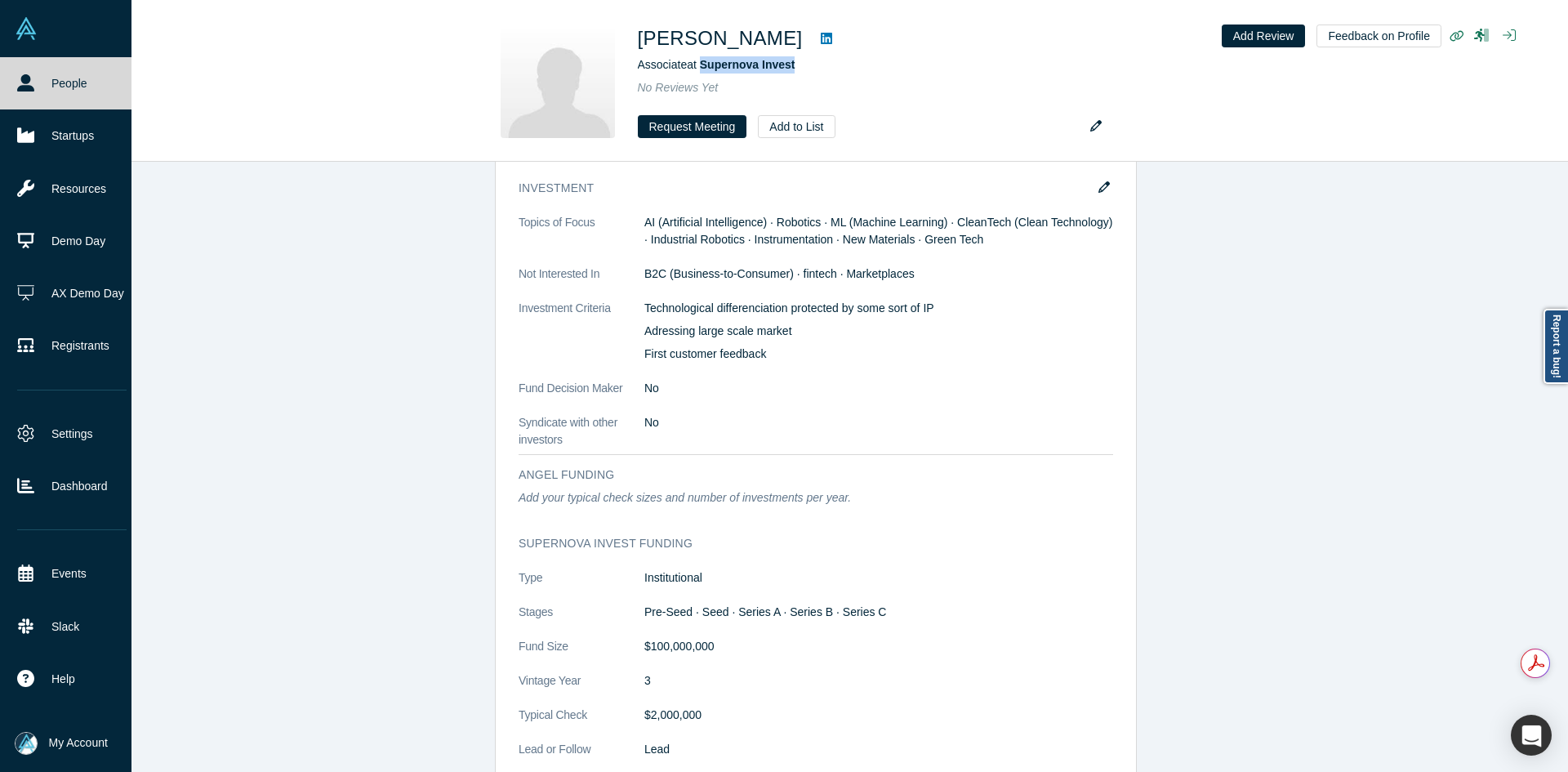
click at [39, 83] on link "People" at bounding box center [72, 83] width 143 height 52
click at [38, 83] on link "People" at bounding box center [72, 83] width 143 height 52
click at [38, 82] on link "People" at bounding box center [72, 83] width 143 height 52
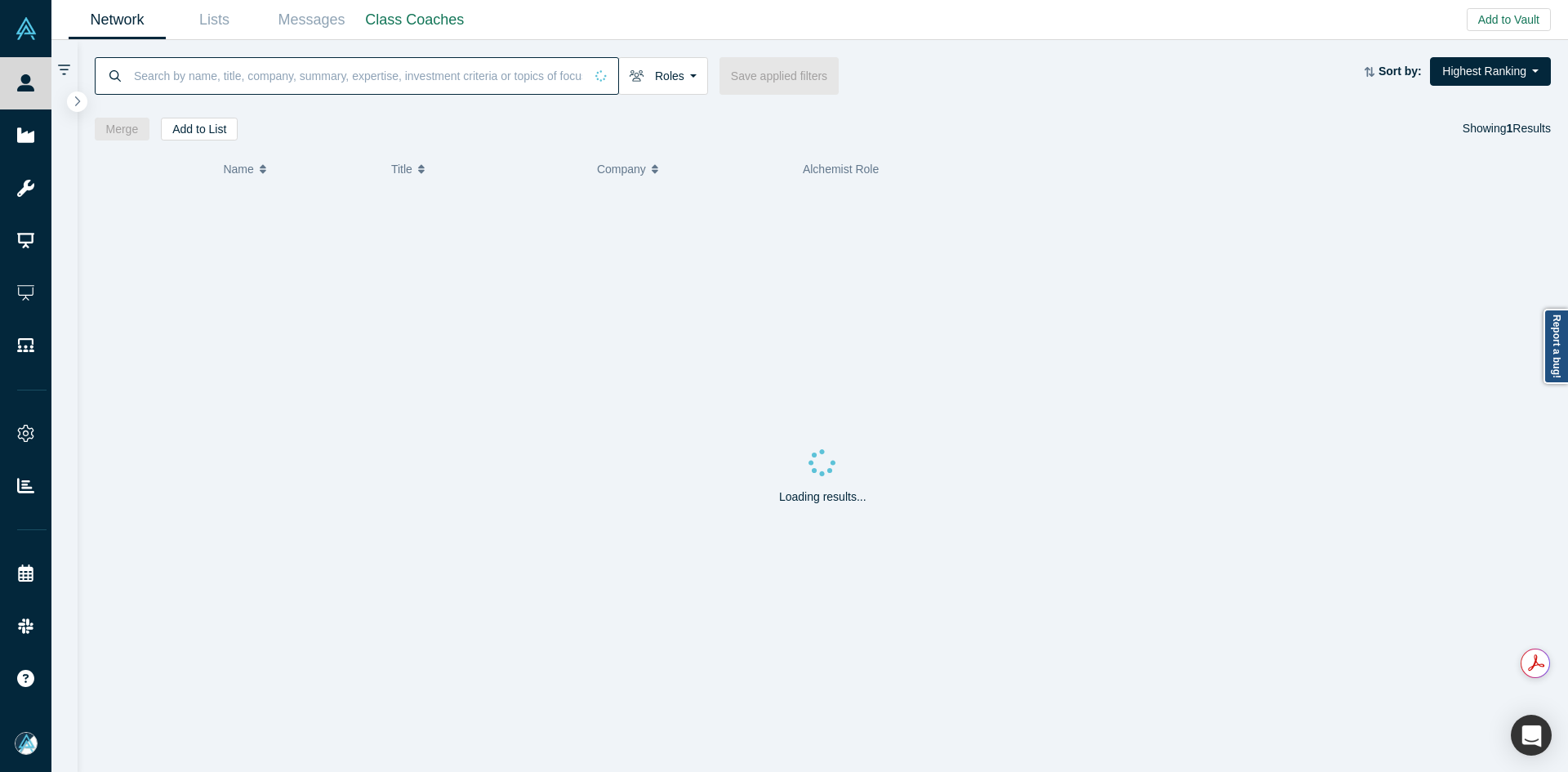
click at [249, 81] on input at bounding box center [358, 75] width 452 height 38
paste input "[PERSON_NAME]"
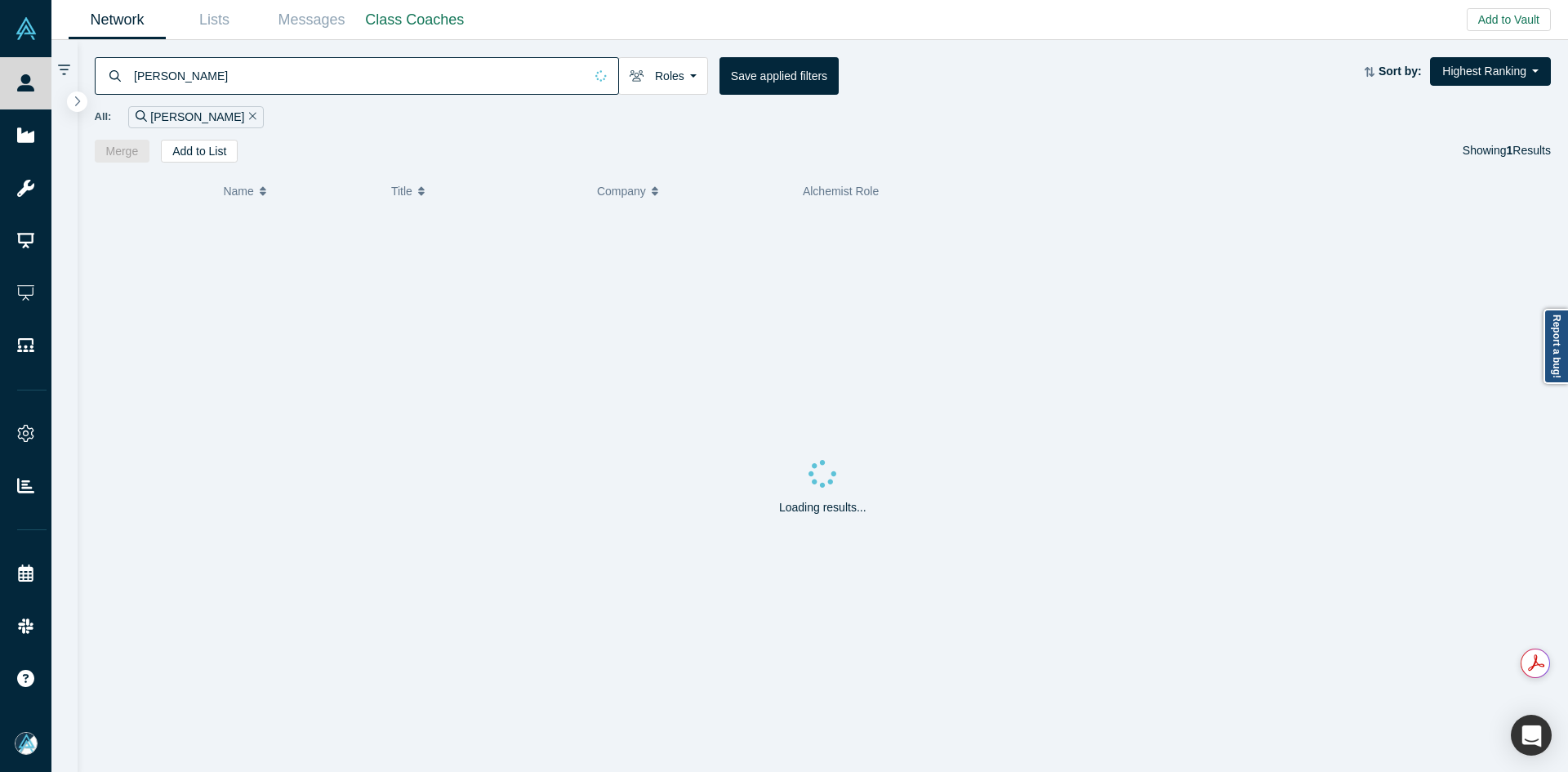
type input "[PERSON_NAME]"
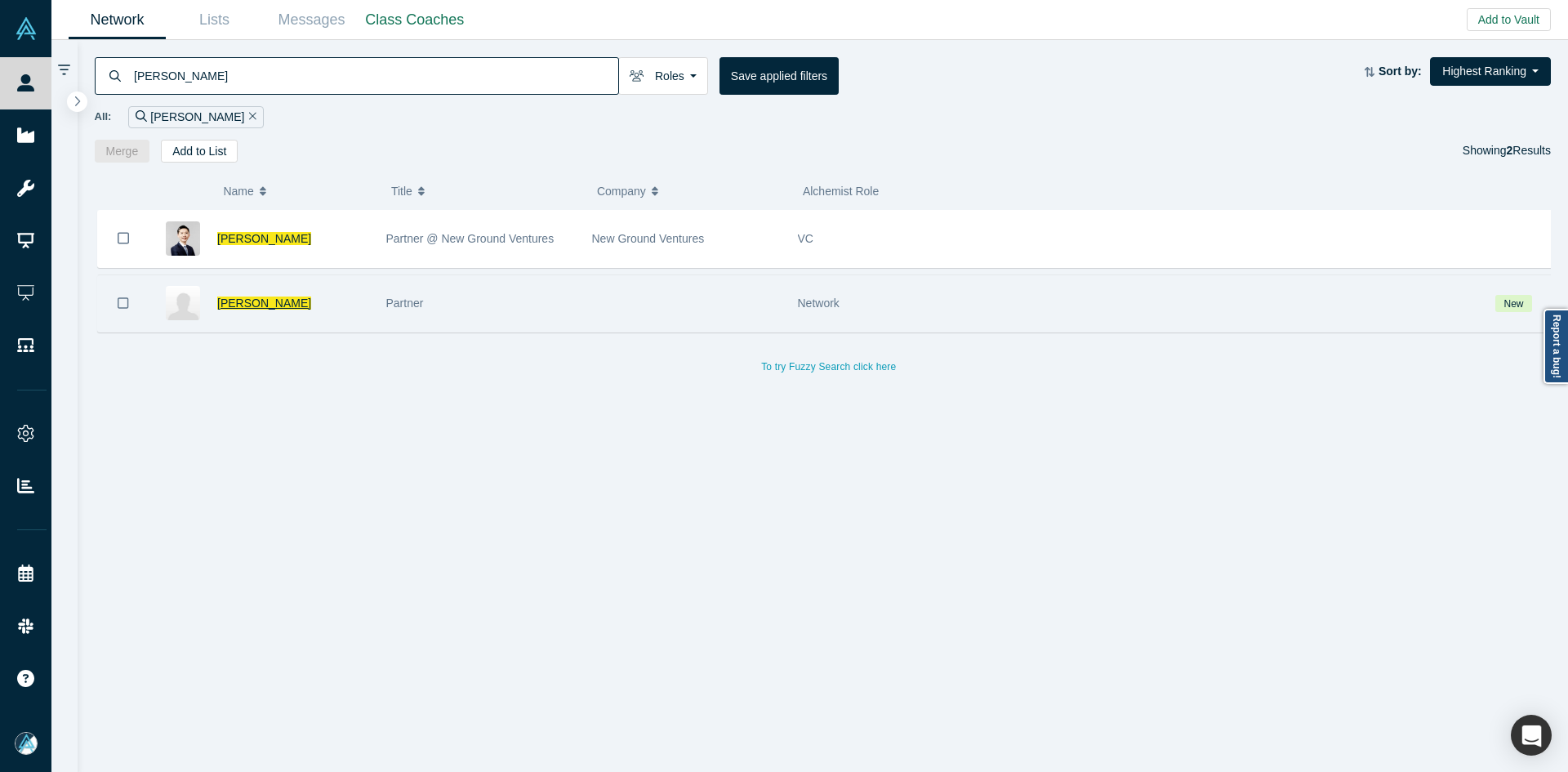
click at [249, 301] on span "[PERSON_NAME]" at bounding box center [264, 303] width 94 height 13
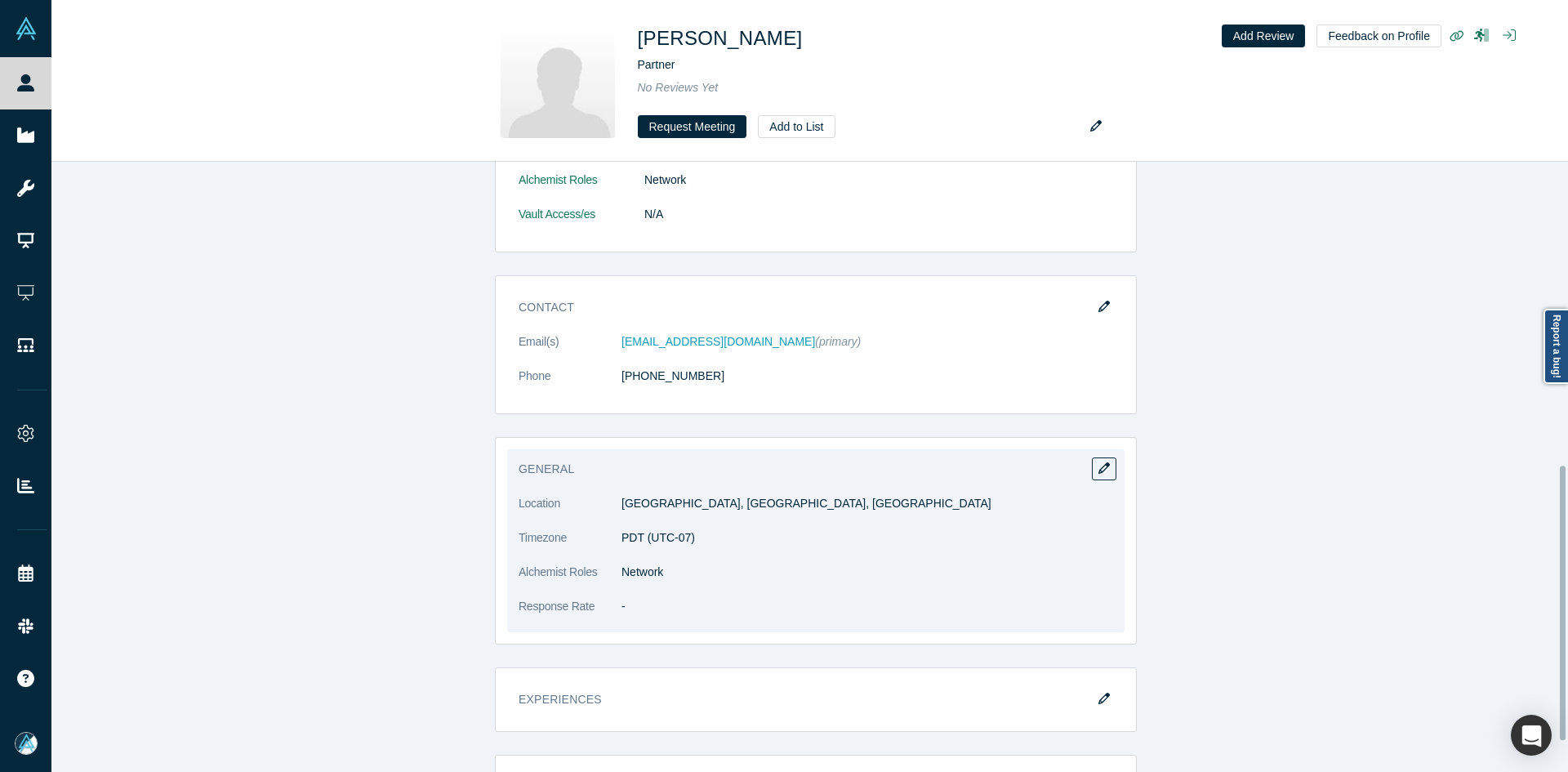
scroll to position [332, 0]
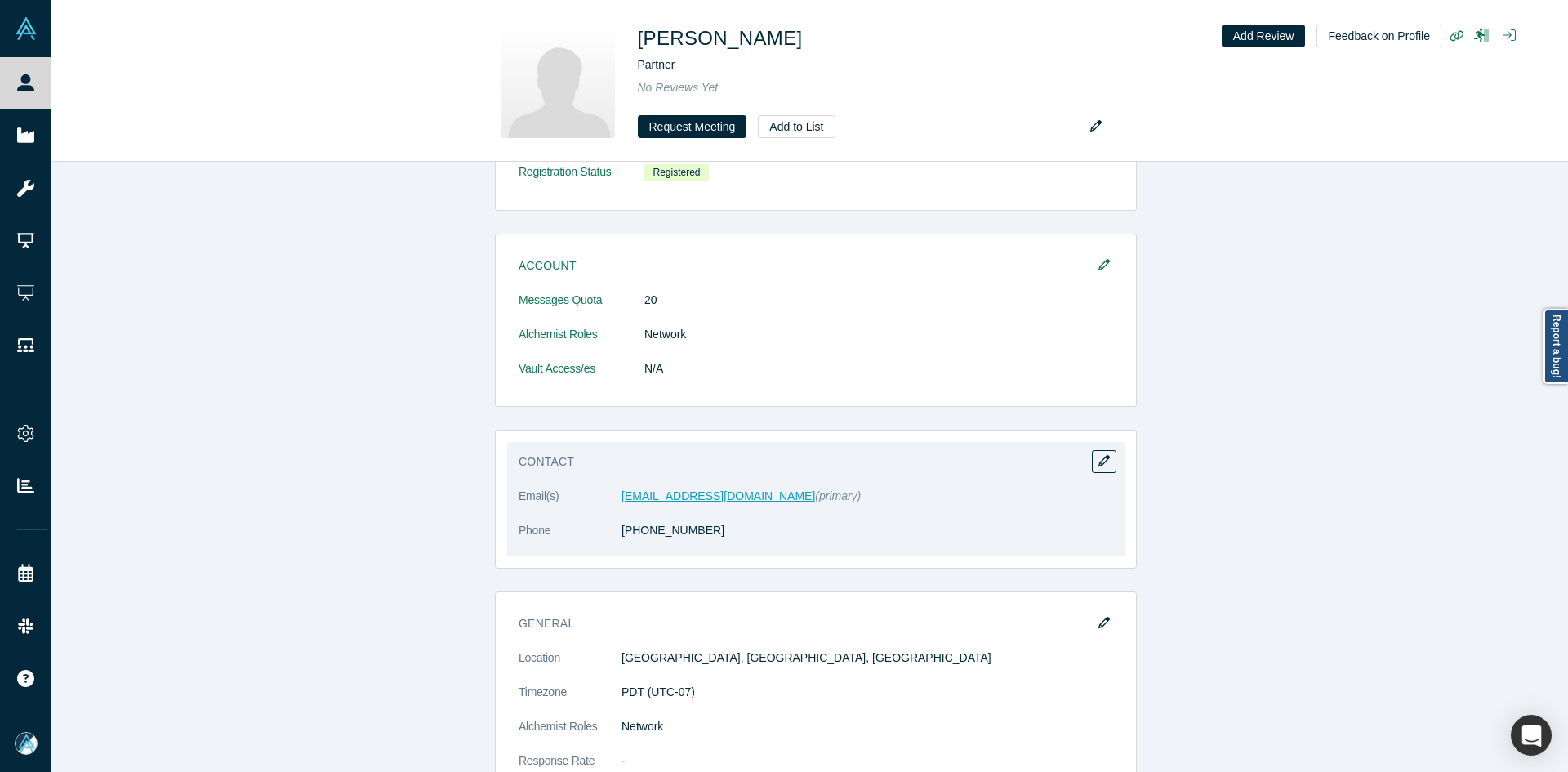
drag, startPoint x: 670, startPoint y: 485, endPoint x: 660, endPoint y: 495, distance: 14.1
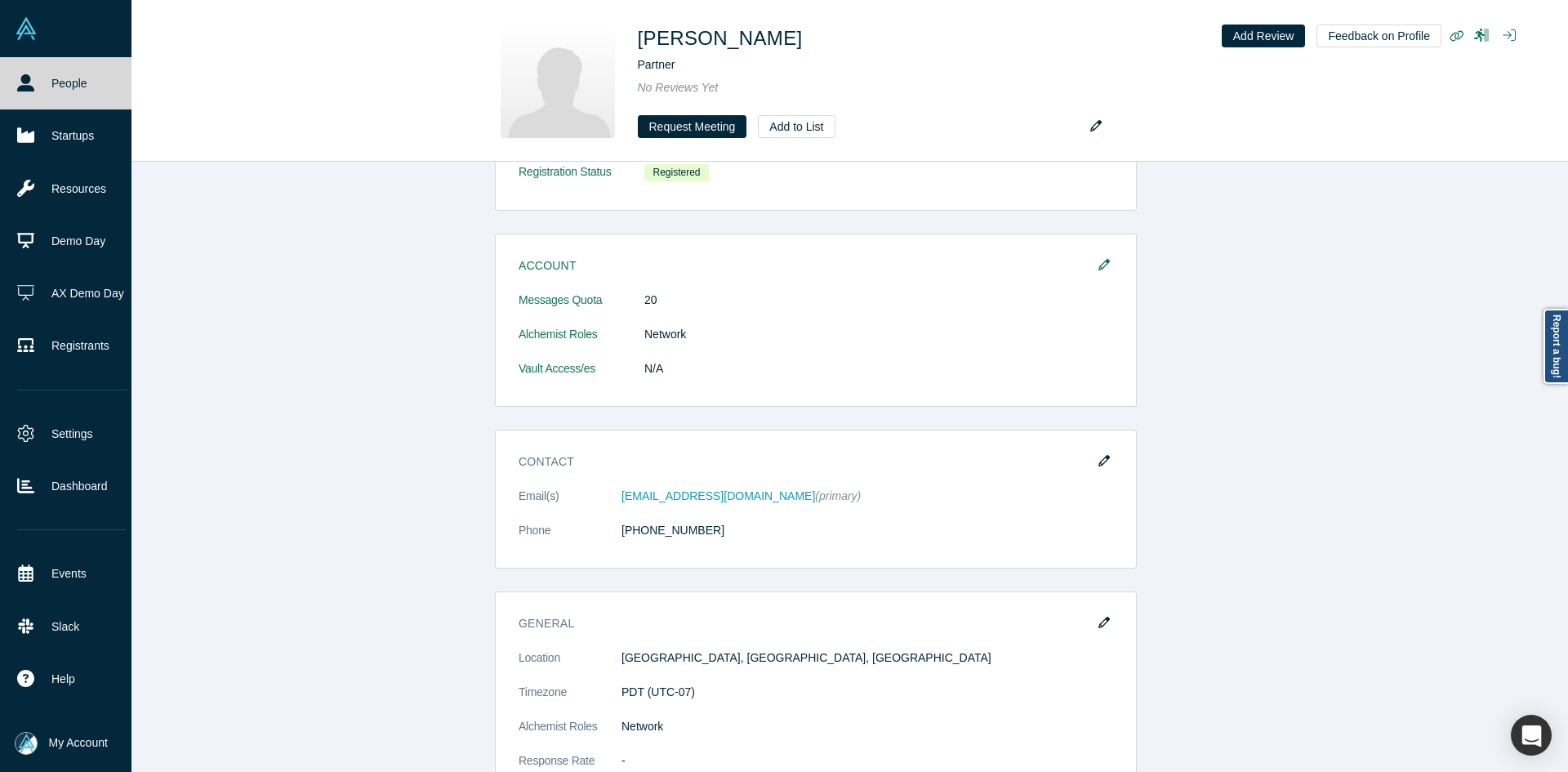
click at [22, 72] on link "People" at bounding box center [72, 83] width 143 height 52
click at [23, 72] on link "People" at bounding box center [72, 83] width 143 height 52
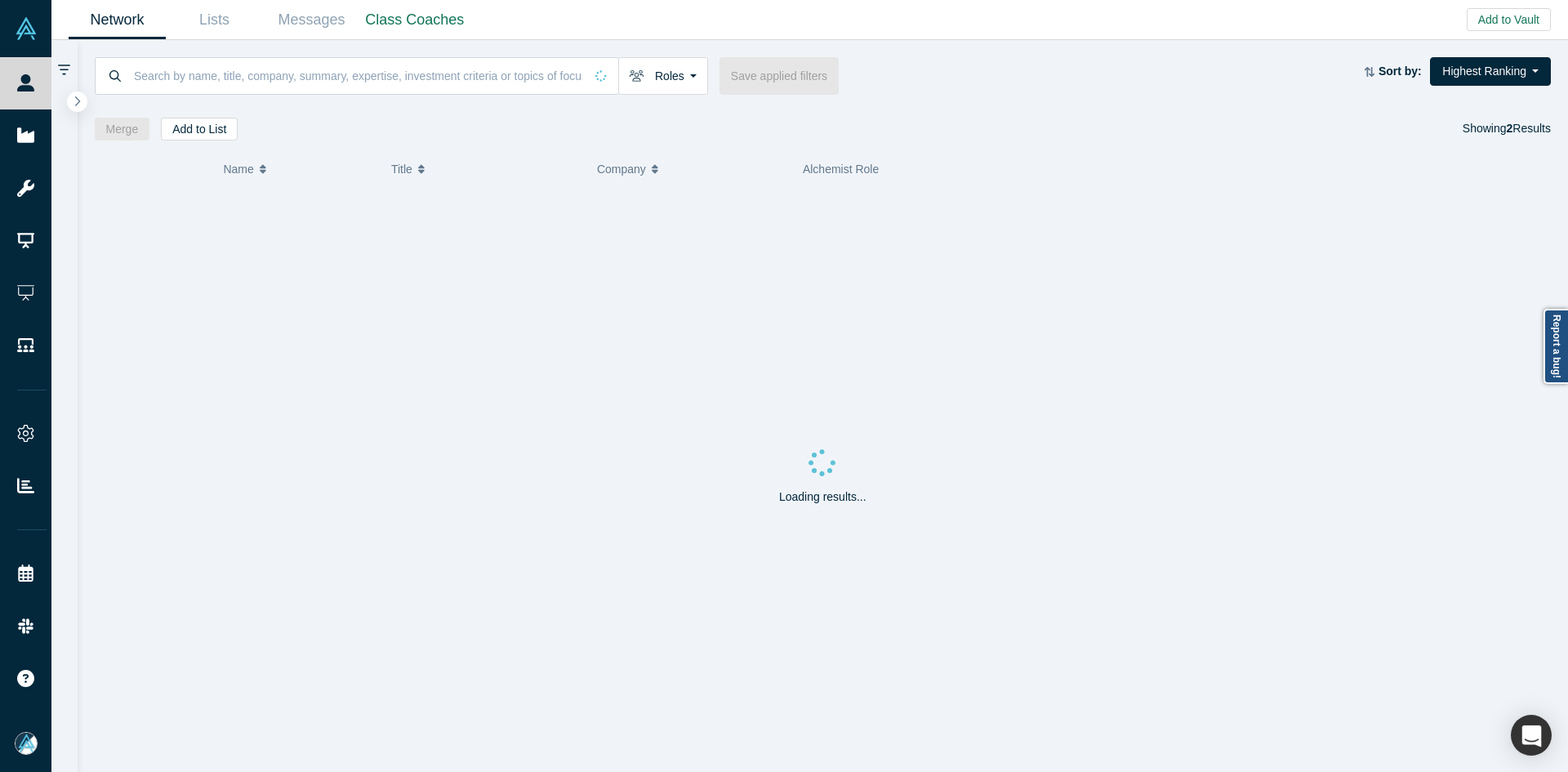
click at [336, 72] on input at bounding box center [358, 75] width 452 height 38
paste input "[PERSON_NAME]"
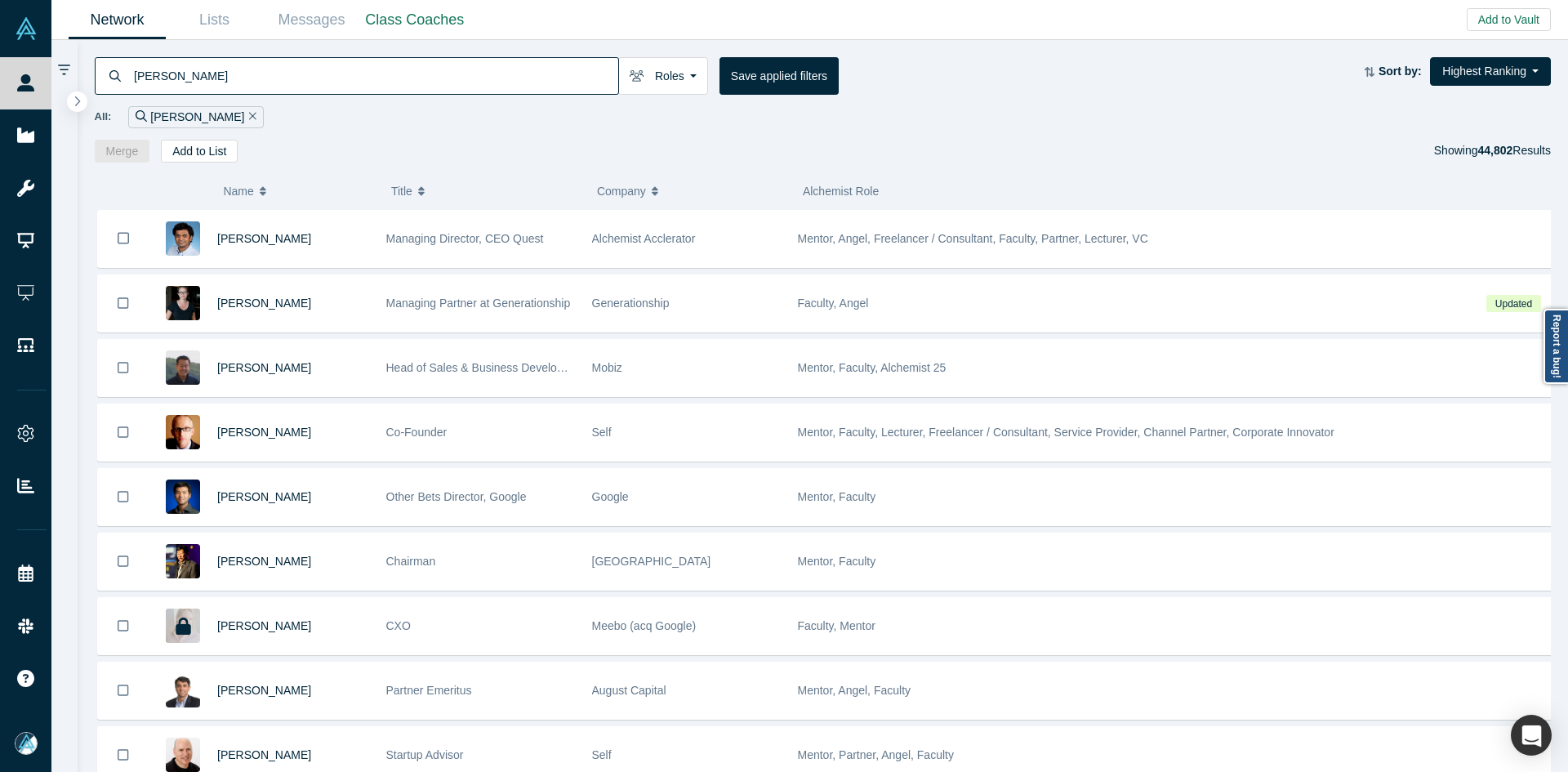
type input "[PERSON_NAME]"
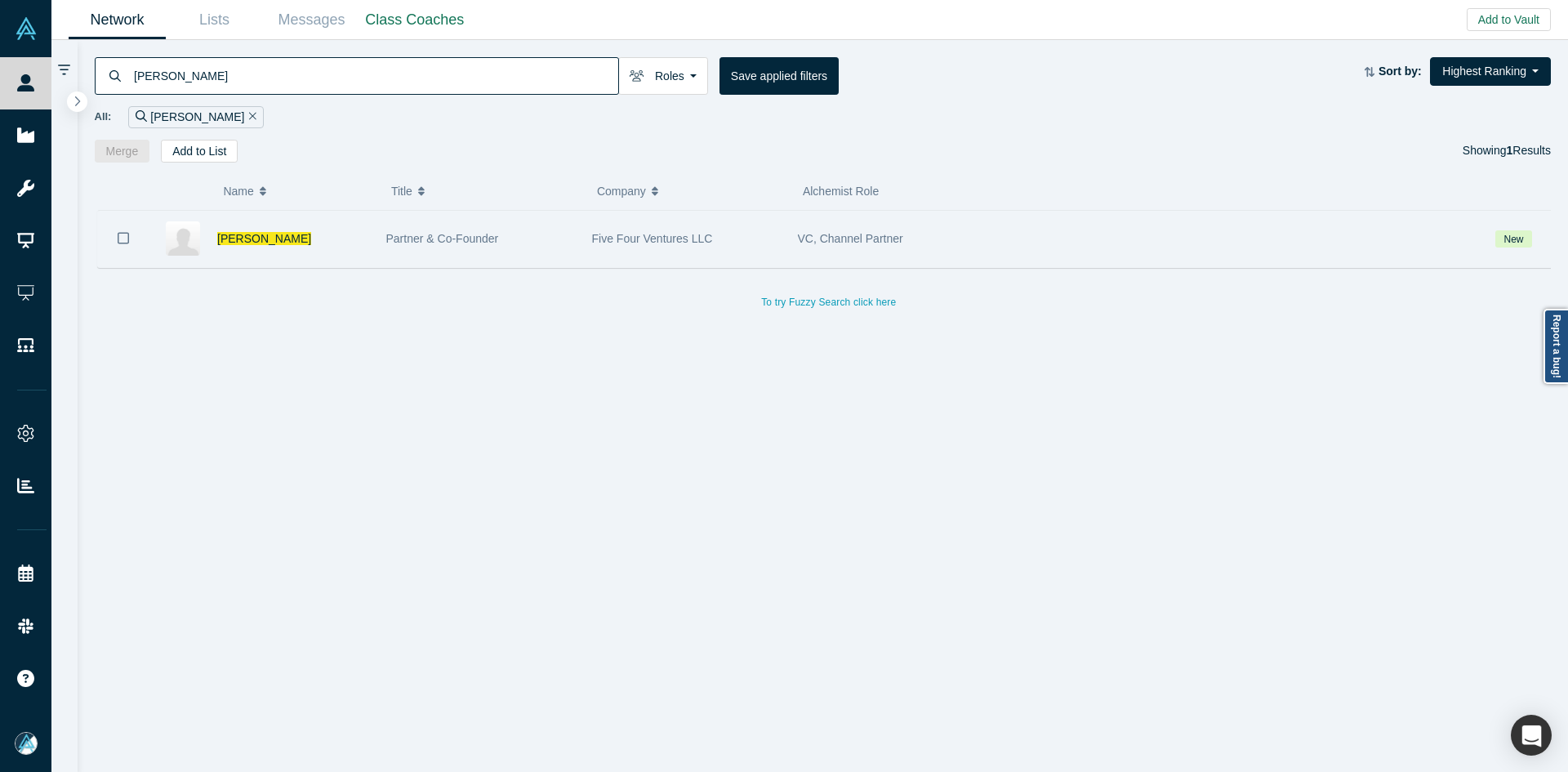
click at [125, 237] on icon "Bookmark" at bounding box center [123, 238] width 12 height 16
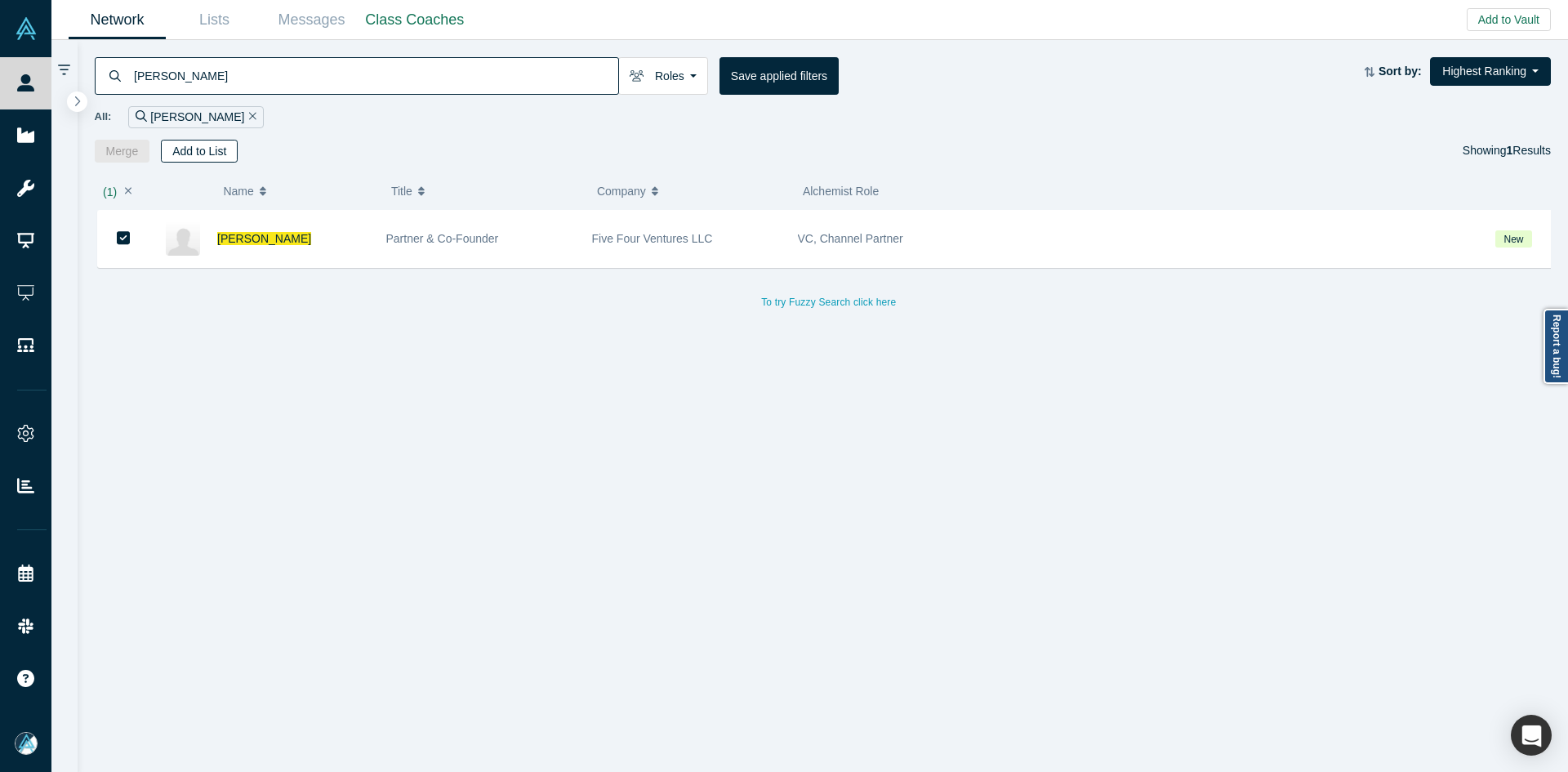
click at [209, 152] on button "Add to List" at bounding box center [199, 151] width 77 height 23
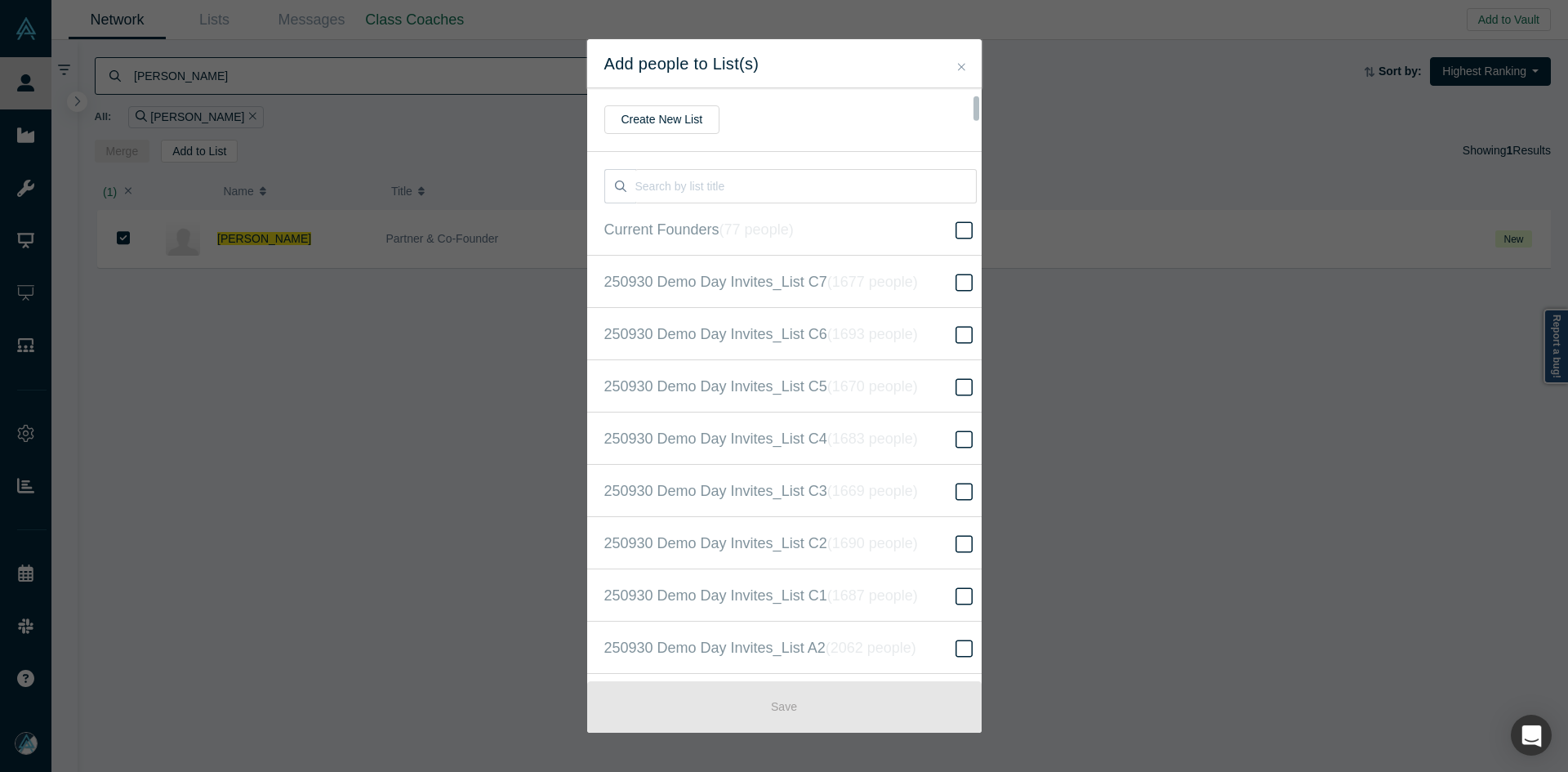
scroll to position [419, 0]
click at [912, 396] on span "250930 Demo Day Invites_Base List ( 16621 people )" at bounding box center [773, 386] width 336 height 23
click at [0, 0] on input "250930 Demo Day Invites_Base List ( 16621 people )" at bounding box center [0, 0] width 0 height 0
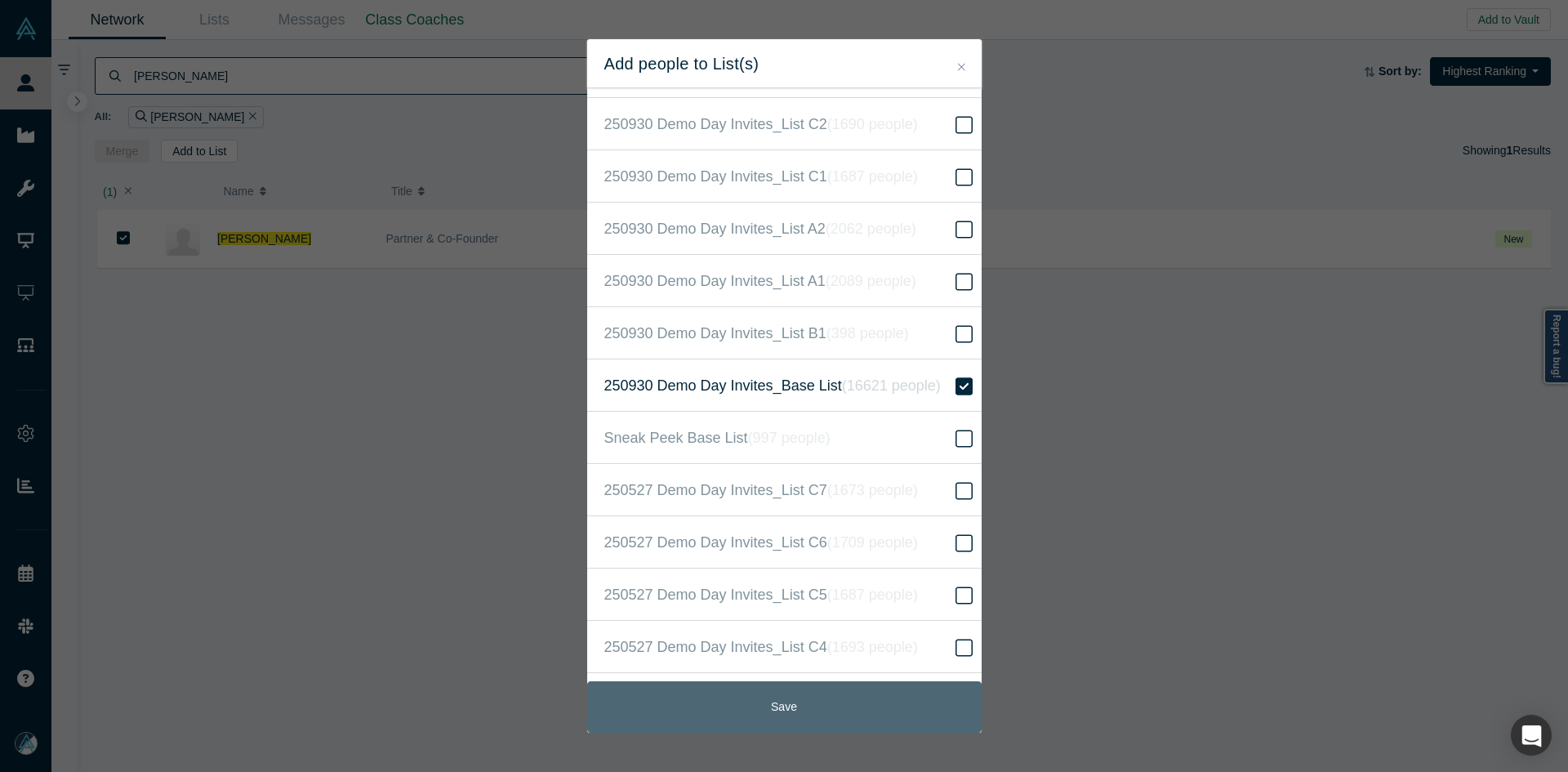
click at [771, 706] on button "Save" at bounding box center [784, 706] width 395 height 51
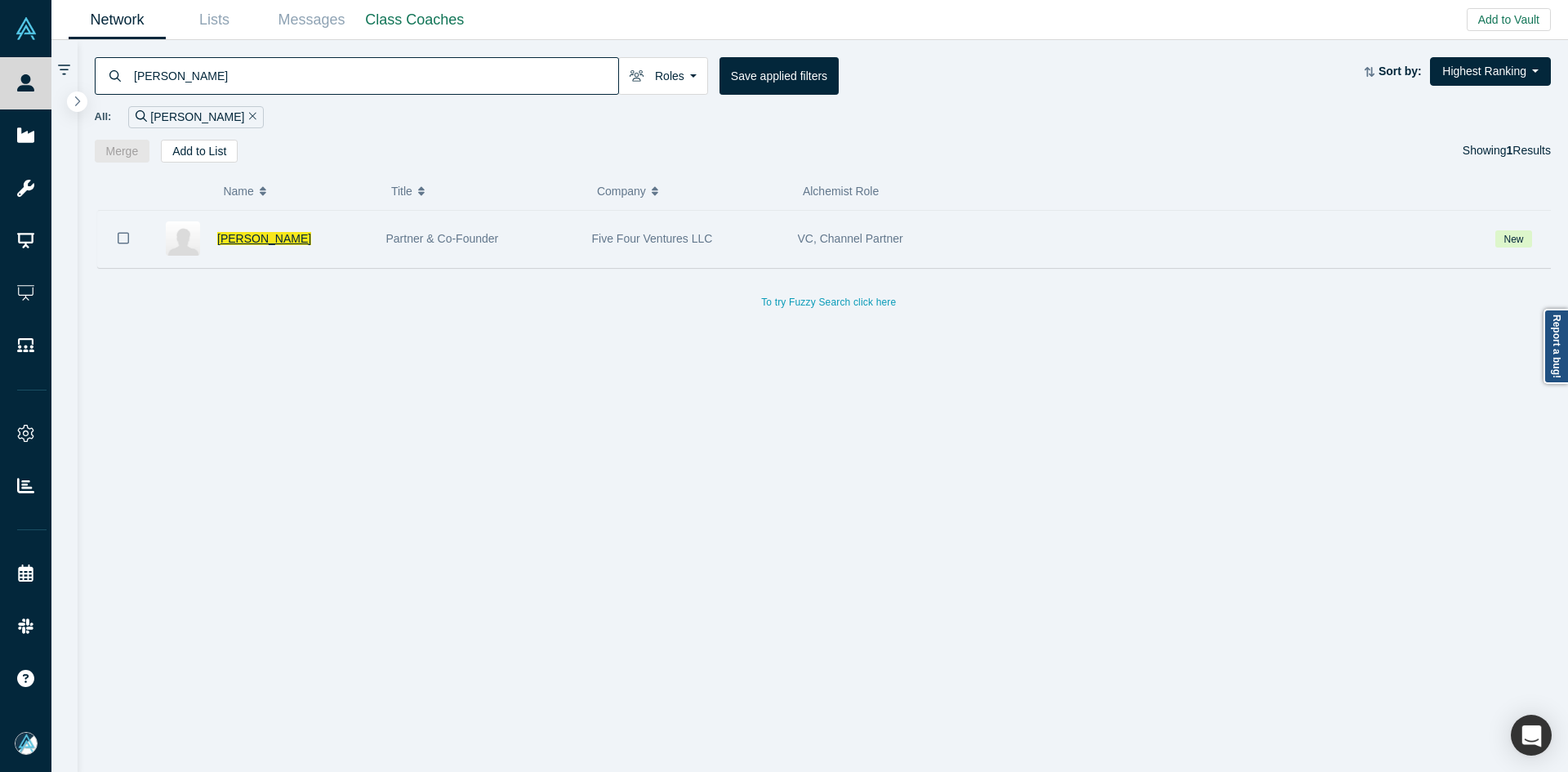
click at [243, 243] on span "[PERSON_NAME]" at bounding box center [264, 238] width 94 height 13
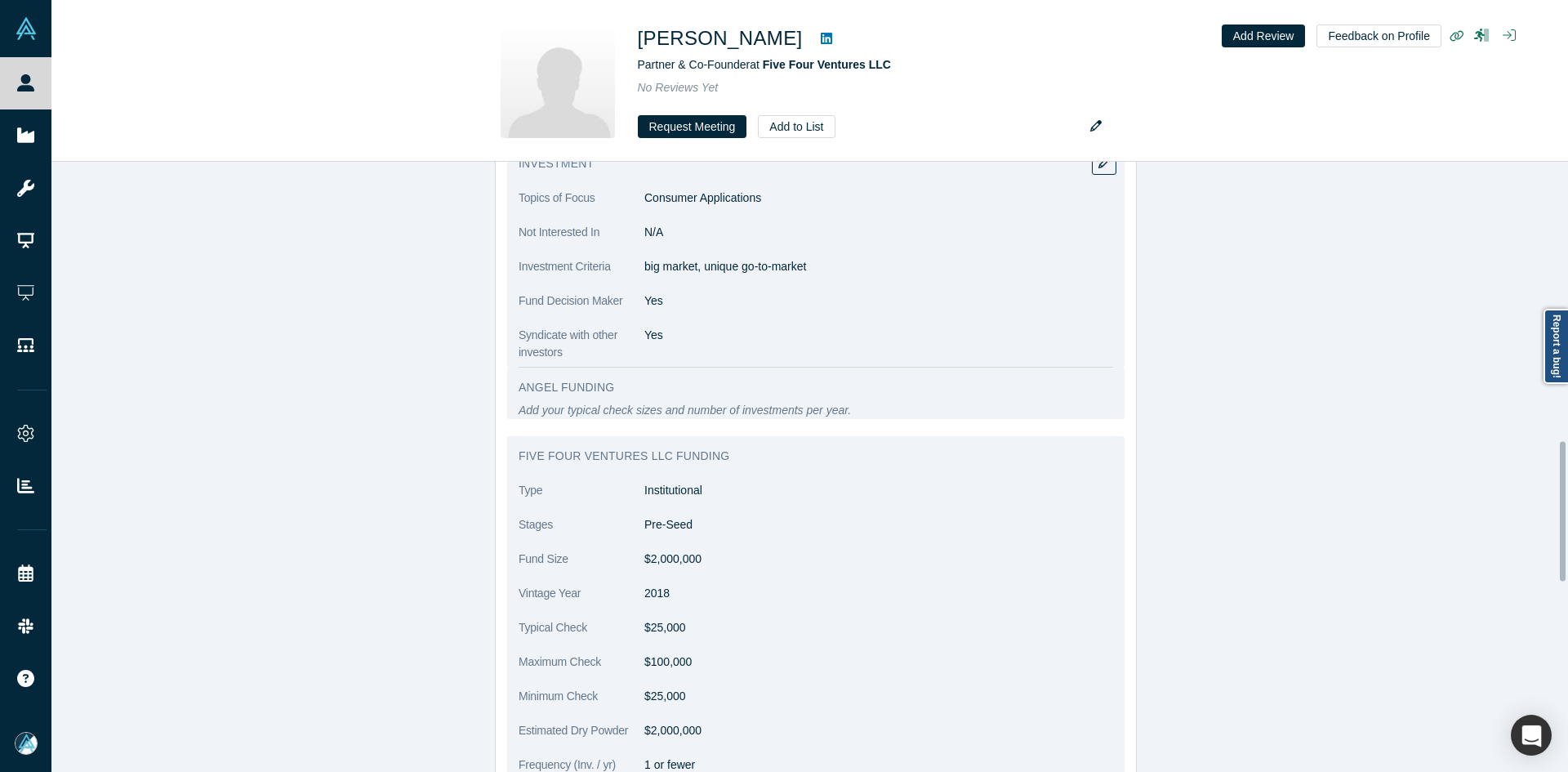
scroll to position [1225, 0]
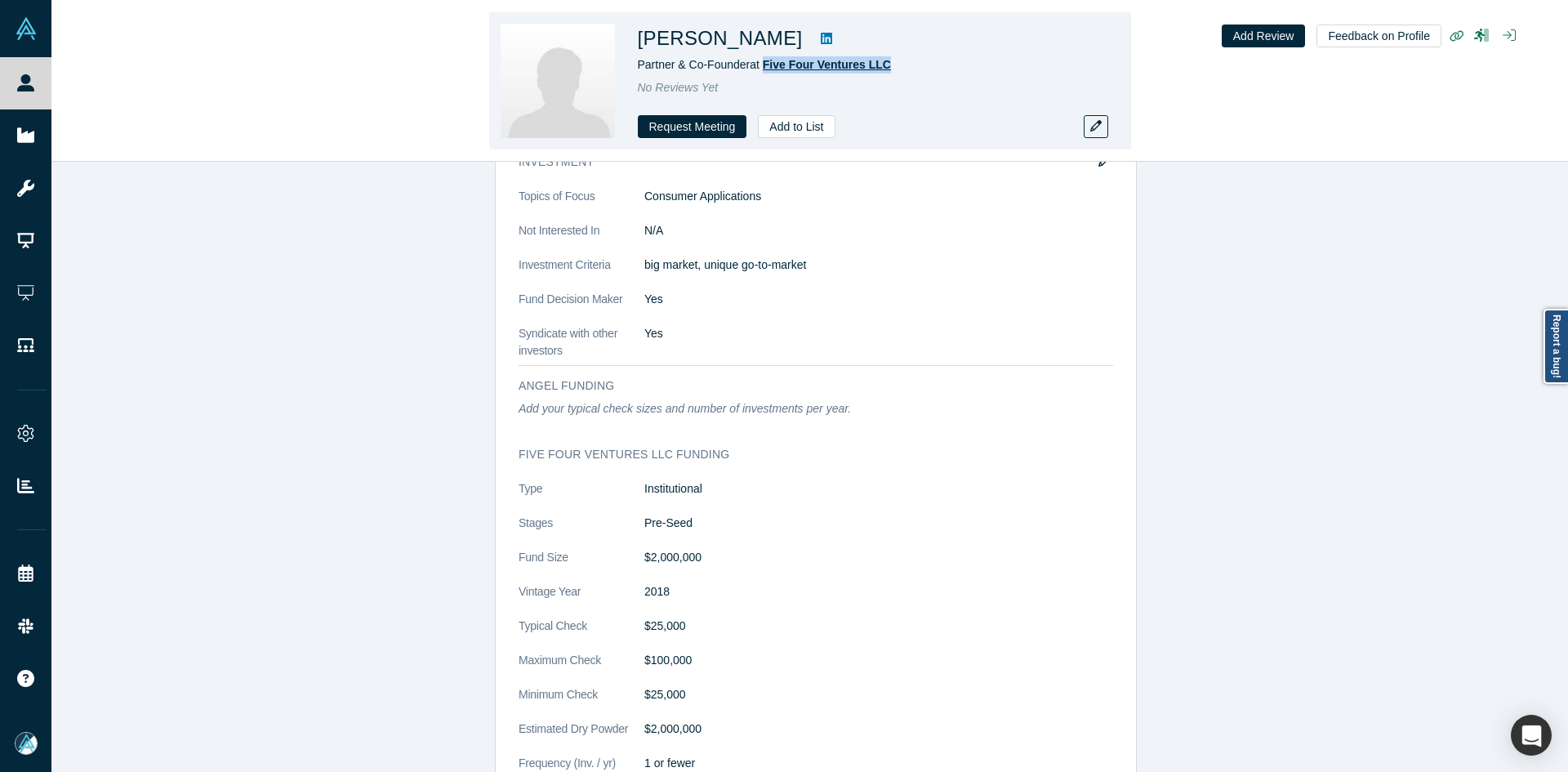
drag, startPoint x: 898, startPoint y: 59, endPoint x: 766, endPoint y: 68, distance: 132.3
click at [766, 68] on div "Partner & Co-Founder at Five Four Ventures LLC" at bounding box center [867, 65] width 458 height 17
drag, startPoint x: 749, startPoint y: 68, endPoint x: 640, endPoint y: 68, distance: 109.0
click at [640, 68] on span "Partner & Co-Founder at Five Four Ventures LLC" at bounding box center [765, 65] width 253 height 13
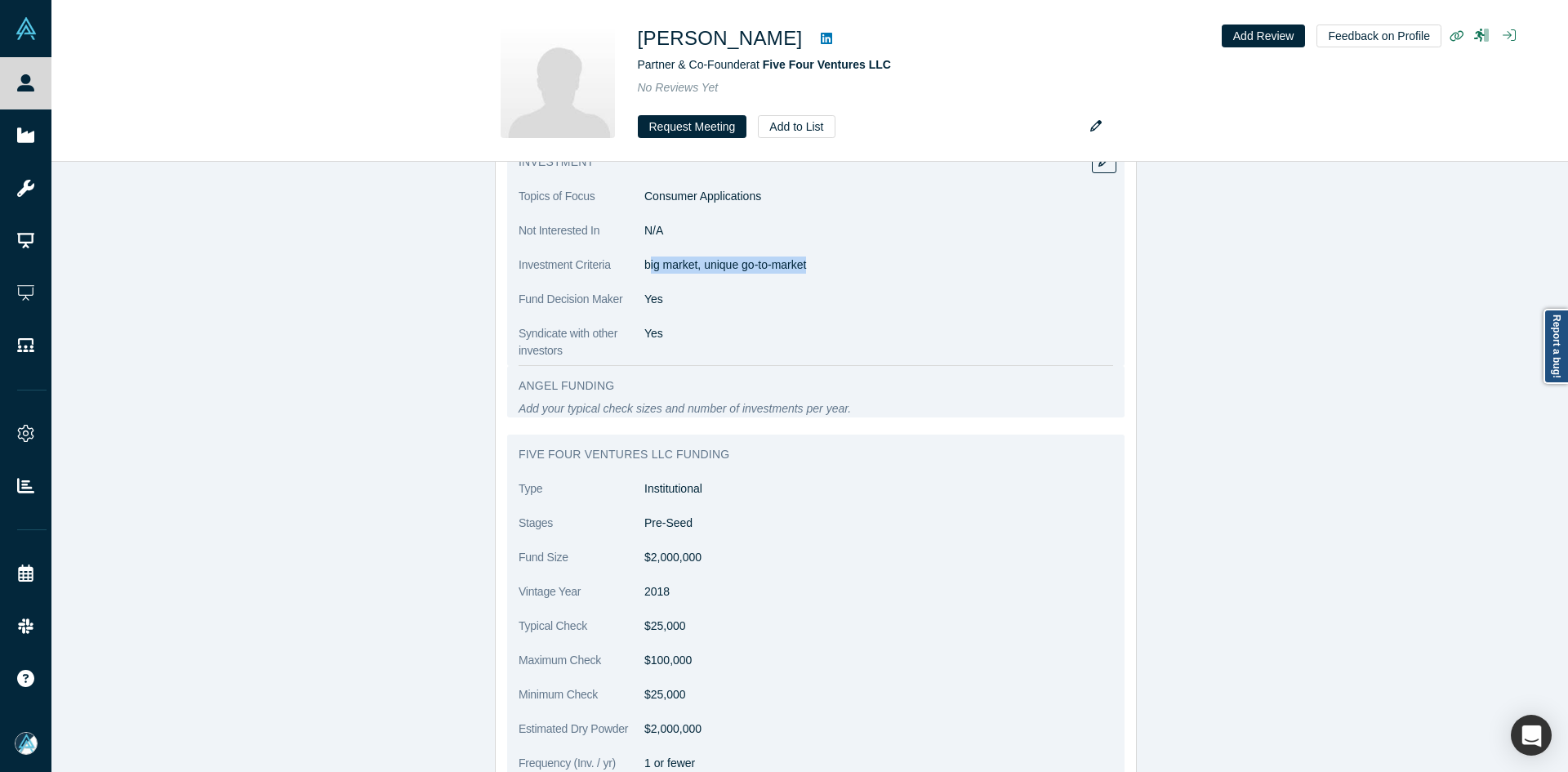
drag, startPoint x: 807, startPoint y: 264, endPoint x: 643, endPoint y: 269, distance: 164.1
click at [645, 269] on p "big market, unique go-to-market" at bounding box center [879, 265] width 469 height 17
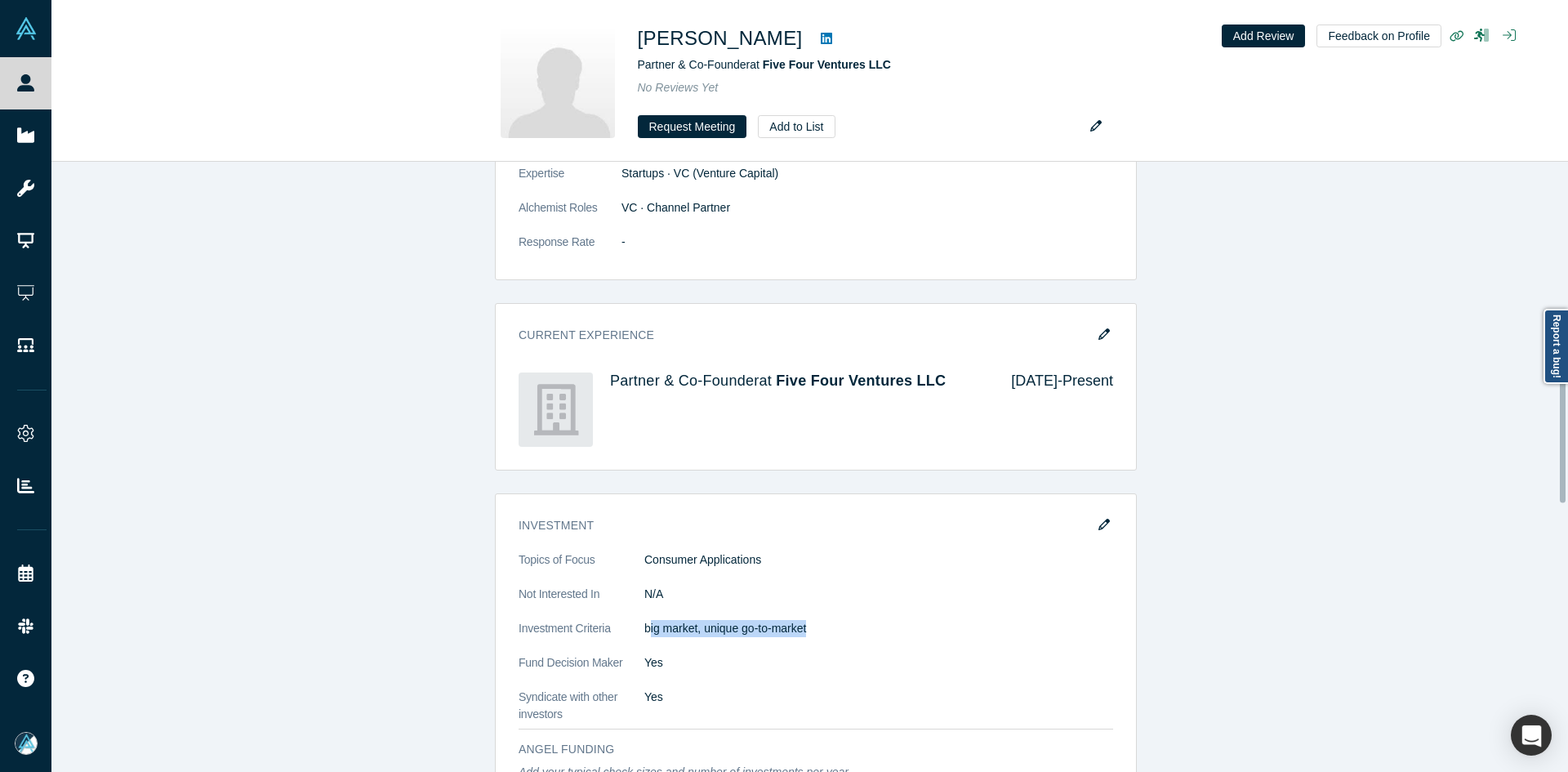
scroll to position [899, 0]
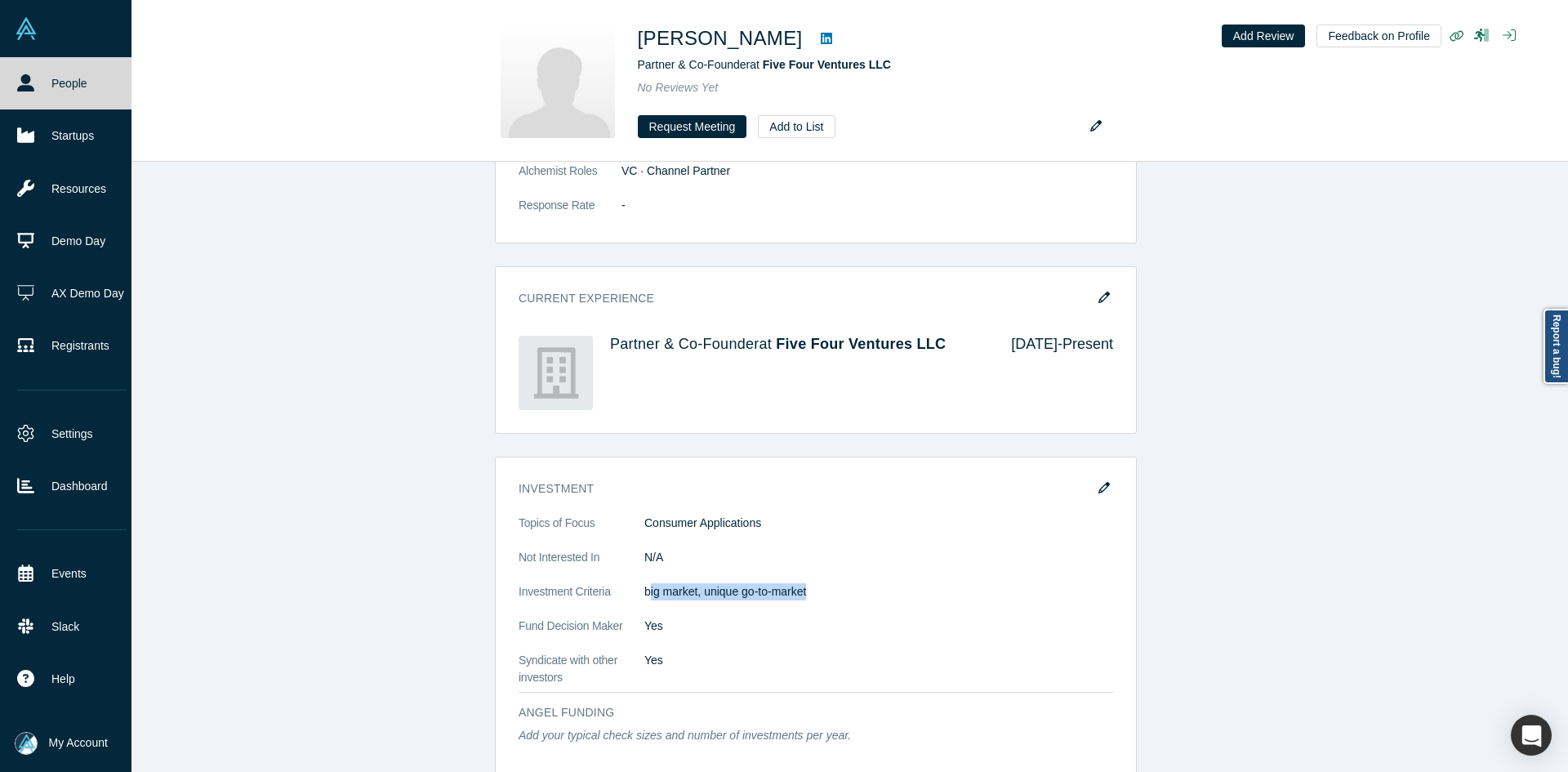
click at [59, 139] on link "Startups" at bounding box center [72, 135] width 143 height 52
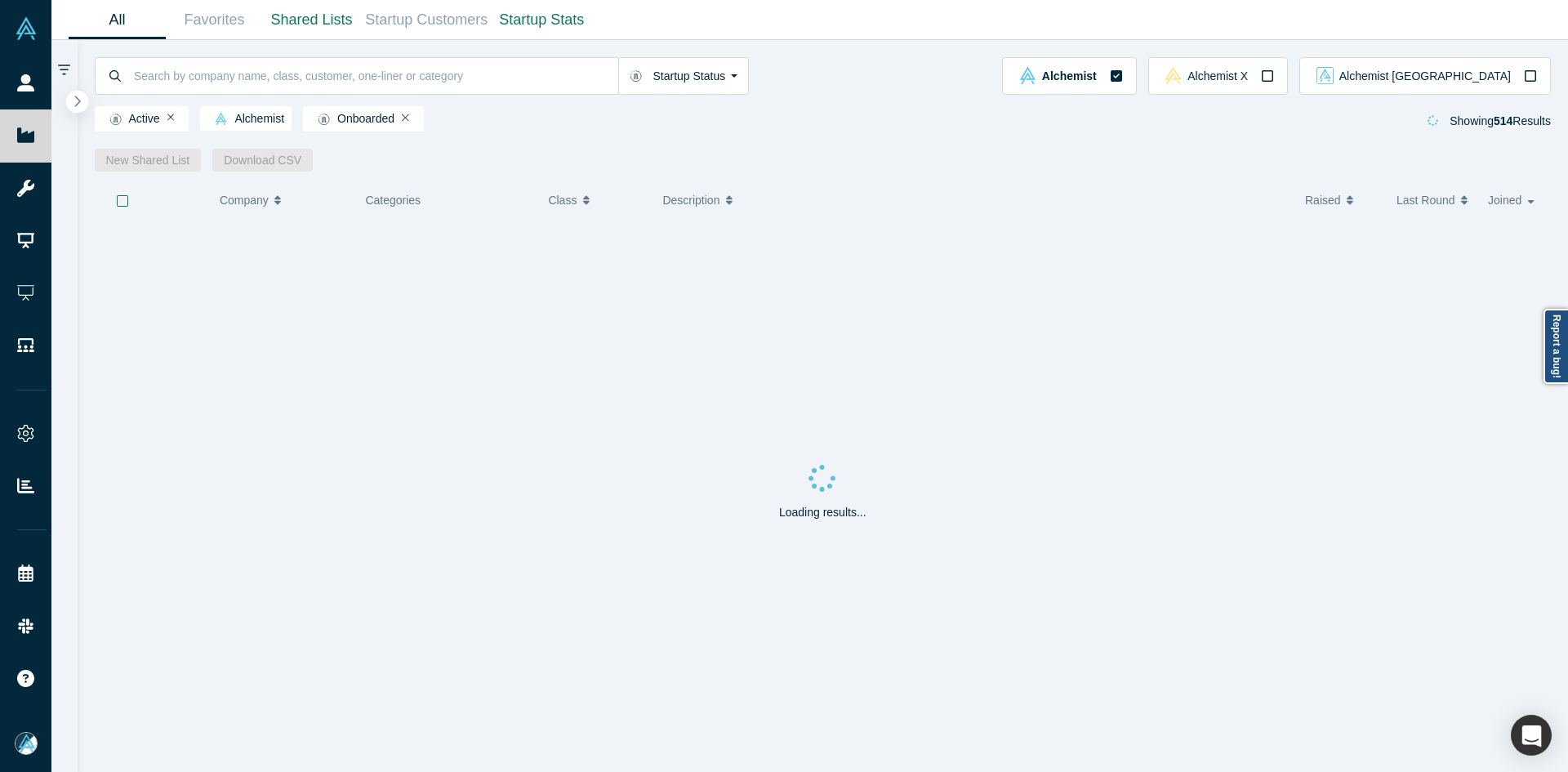
click at [78, 104] on icon "button" at bounding box center [78, 101] width 5 height 11
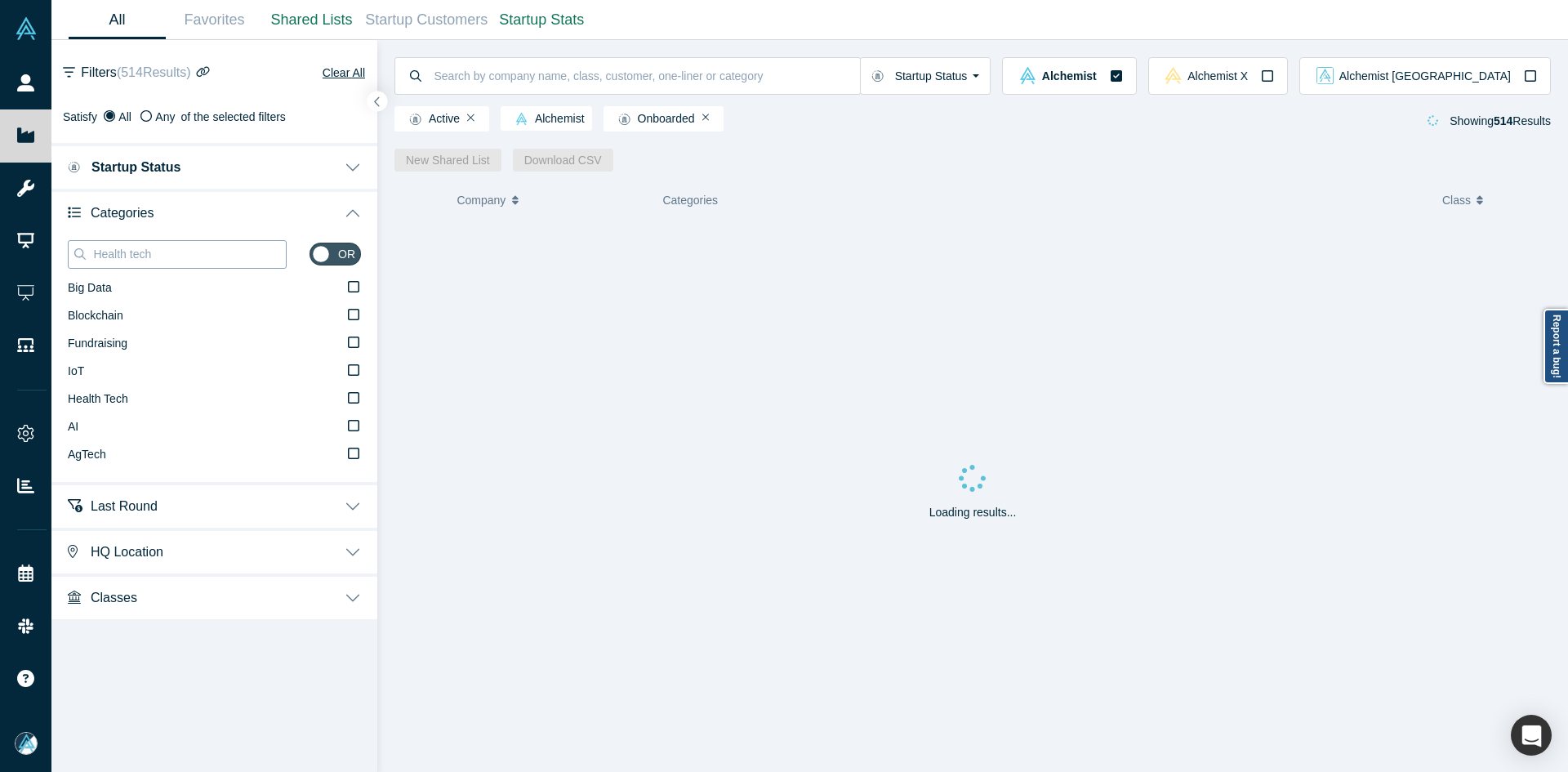
click at [138, 260] on input "Health tech" at bounding box center [189, 254] width 195 height 21
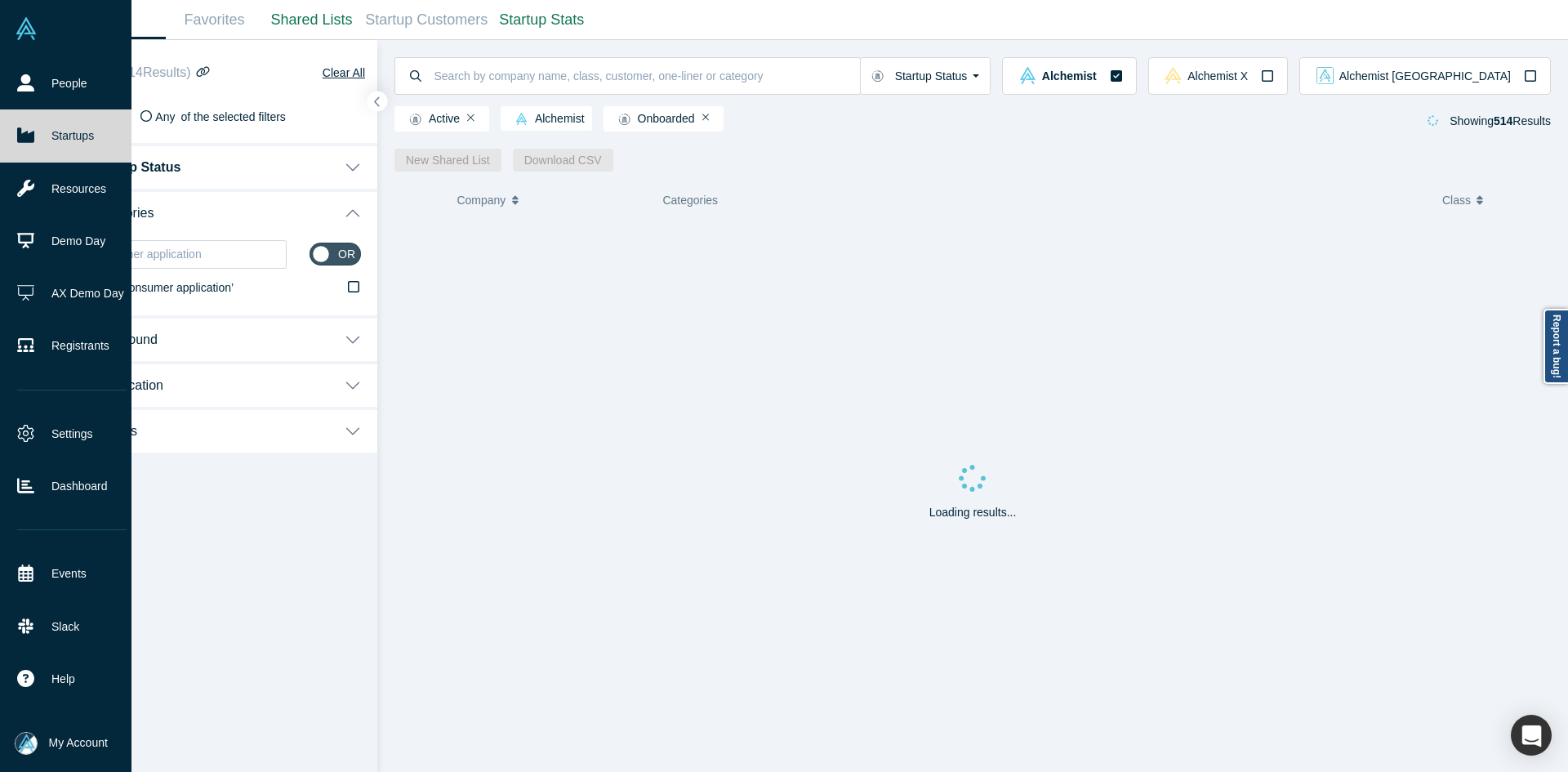
type input "consumer application"
click at [17, 74] on icon at bounding box center [25, 82] width 17 height 17
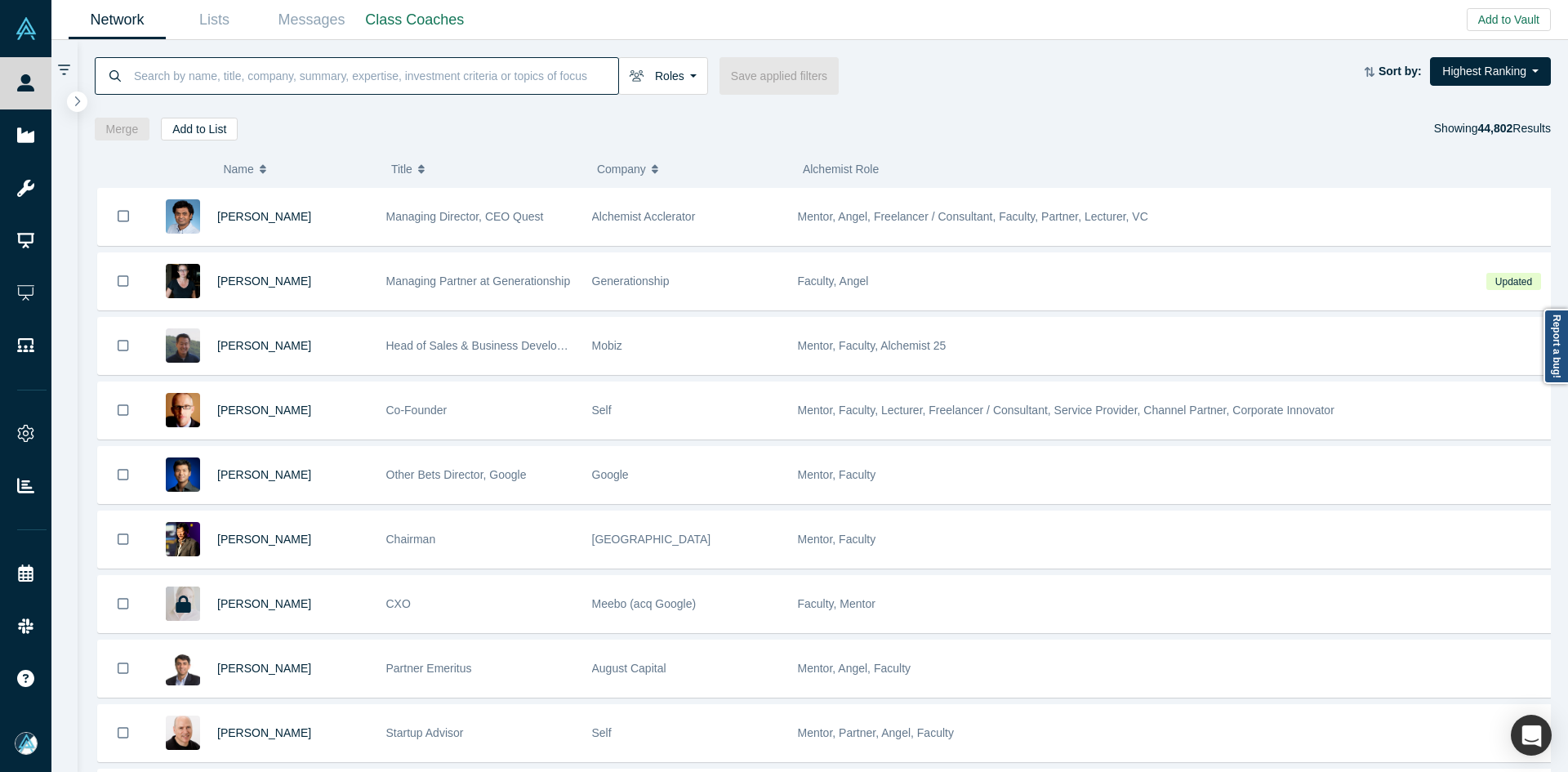
click at [384, 88] on input at bounding box center [375, 75] width 486 height 38
paste input "[PERSON_NAME]"
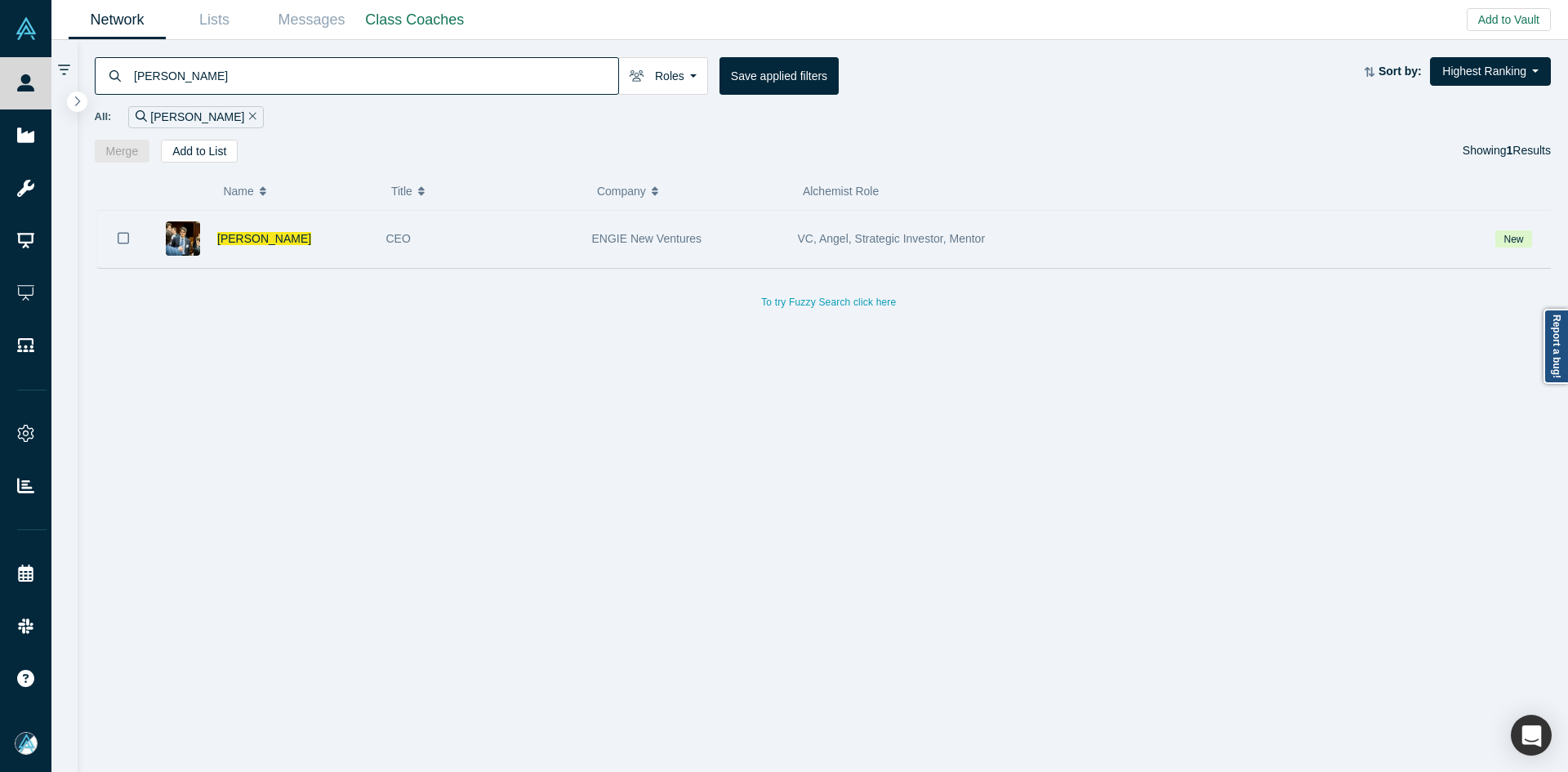
type input "[PERSON_NAME]"
drag, startPoint x: 123, startPoint y: 236, endPoint x: 138, endPoint y: 227, distance: 17.5
click at [123, 236] on icon "Bookmark" at bounding box center [123, 238] width 12 height 16
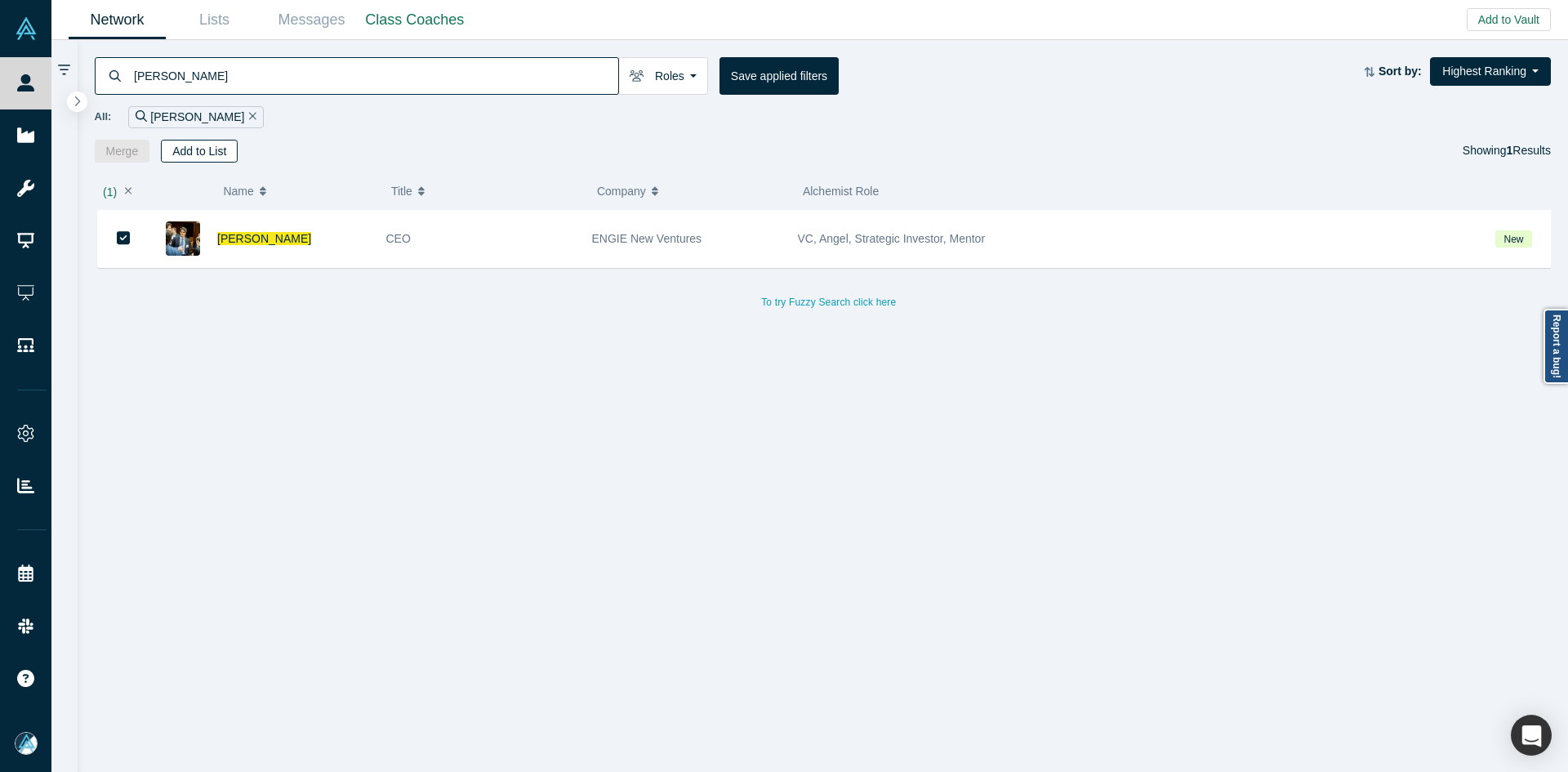
click at [211, 153] on button "Add to List" at bounding box center [199, 151] width 77 height 23
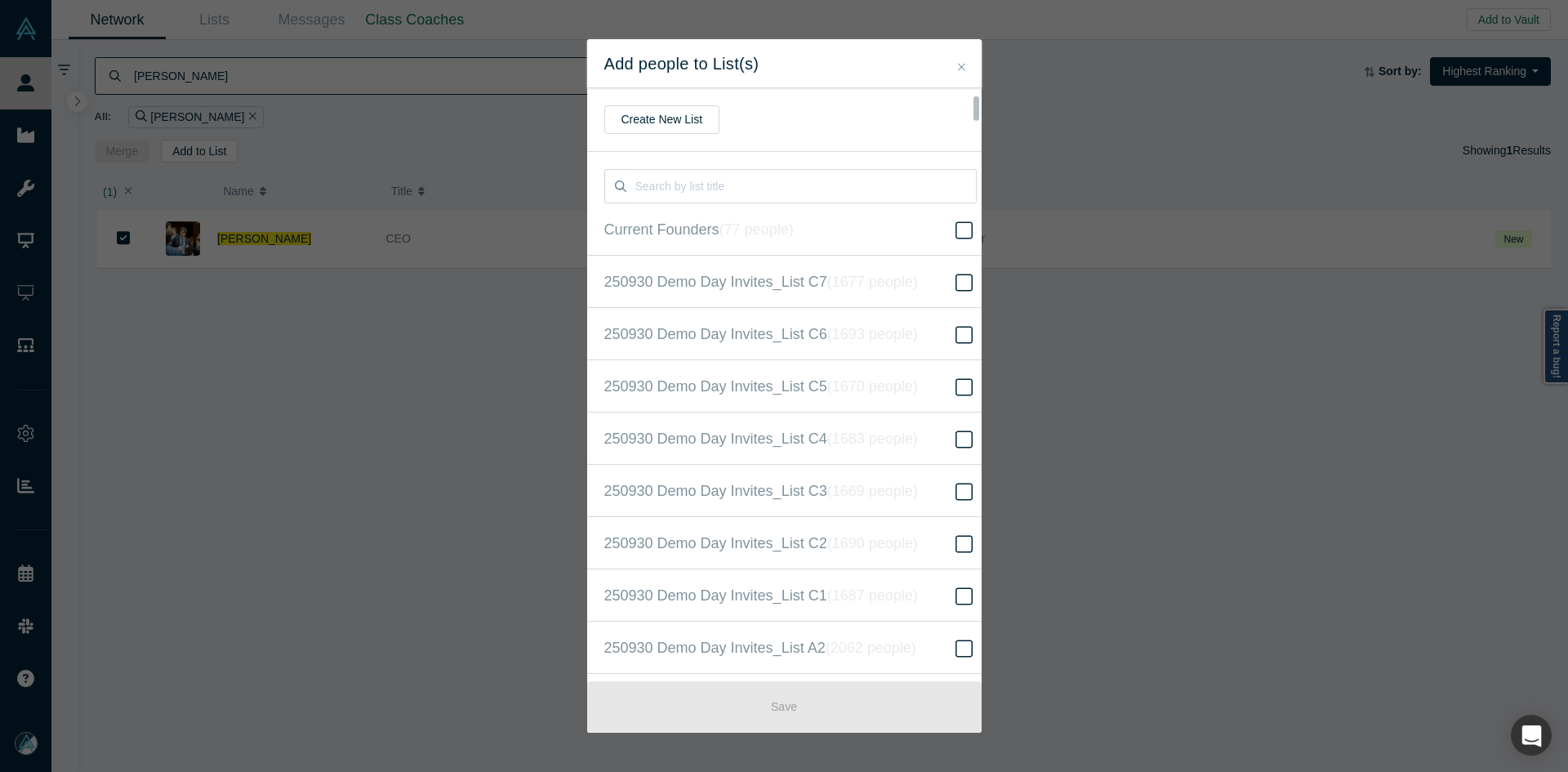
scroll to position [419, 0]
click at [918, 382] on icon "( 16621 people )" at bounding box center [892, 385] width 99 height 16
click at [0, 0] on input "250930 Demo Day Invites_Base List ( 16621 people )" at bounding box center [0, 0] width 0 height 0
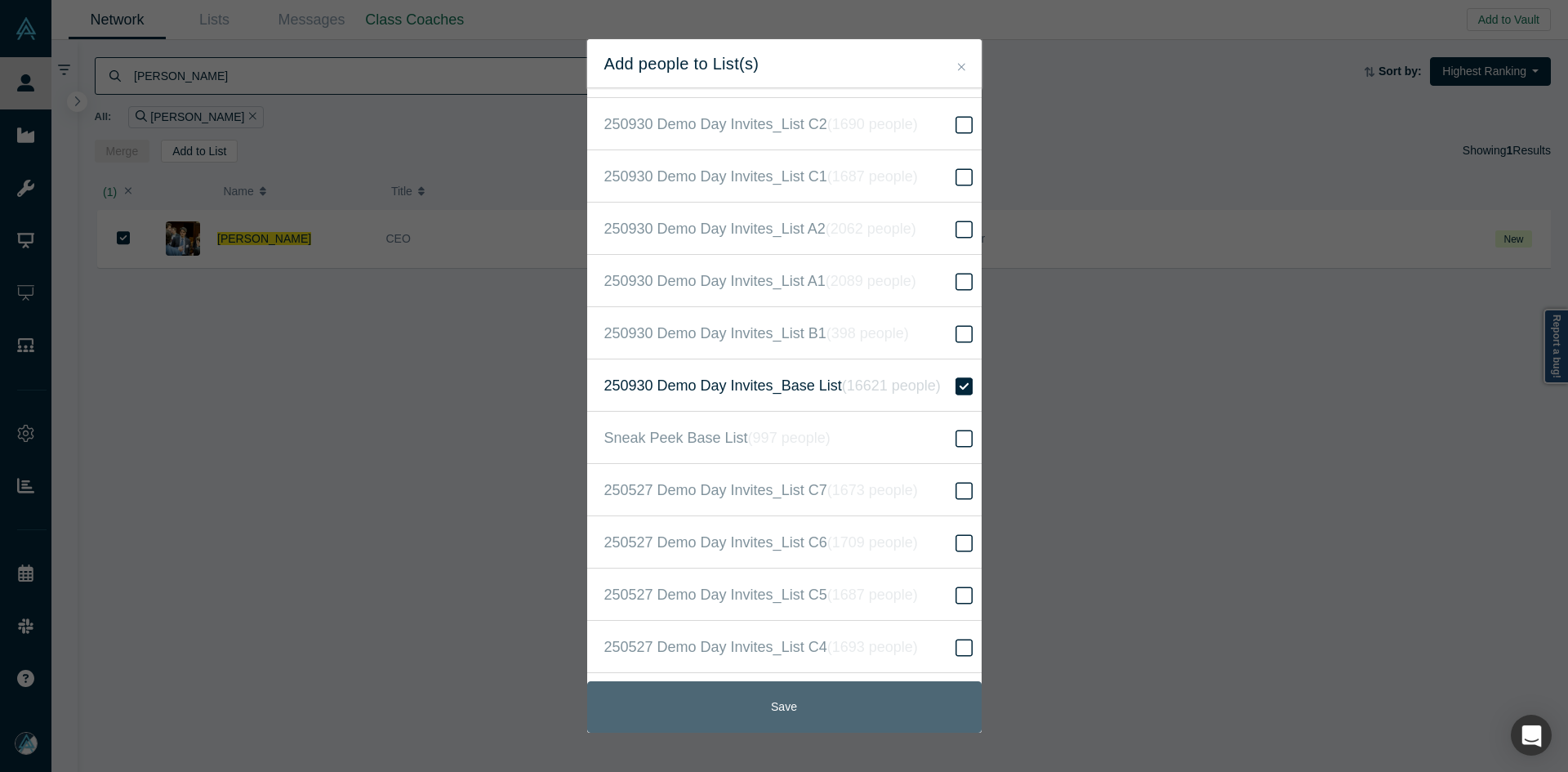
click at [740, 706] on button "Save" at bounding box center [784, 706] width 395 height 51
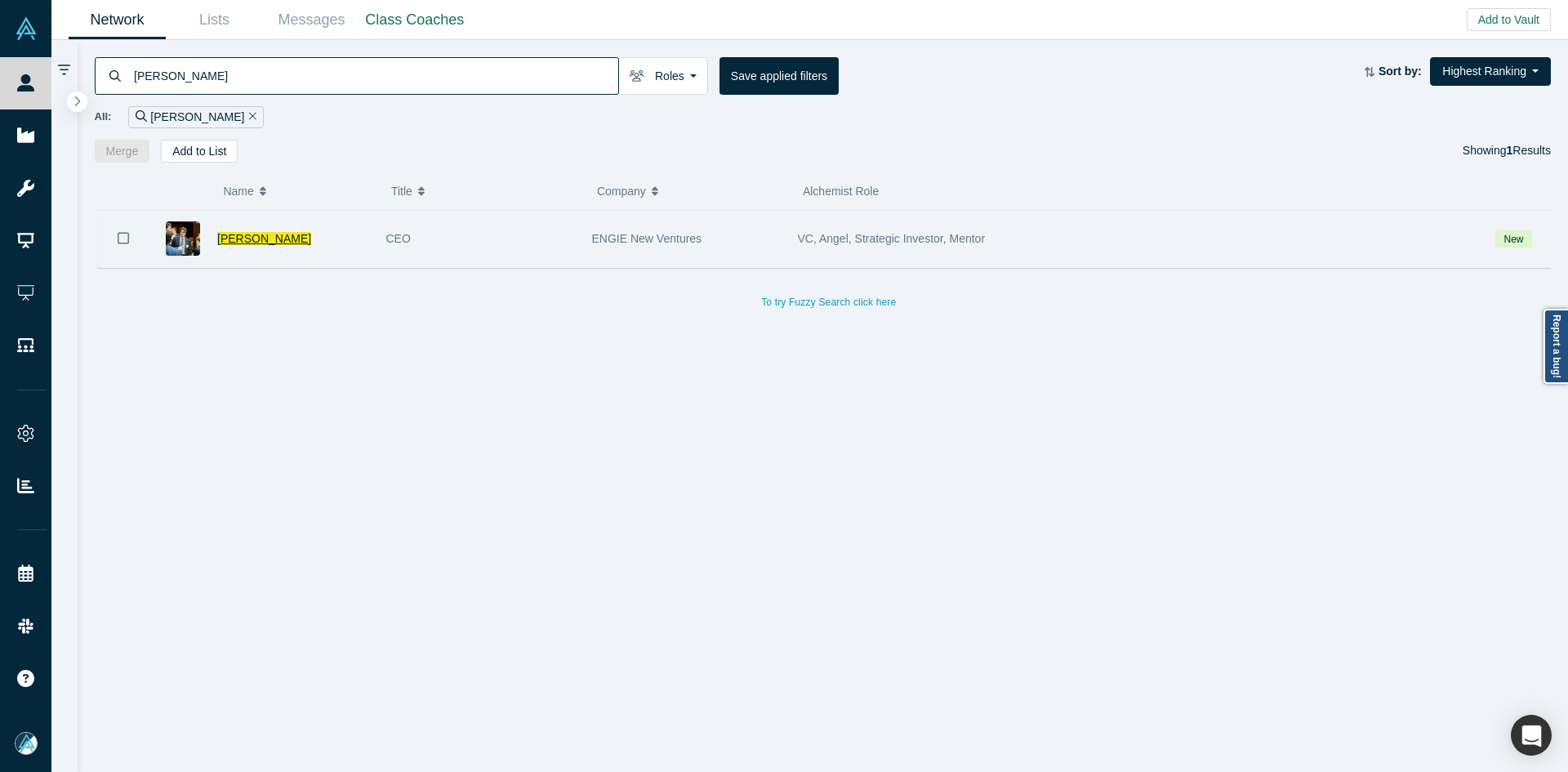
click at [240, 235] on span "[PERSON_NAME]" at bounding box center [264, 238] width 94 height 13
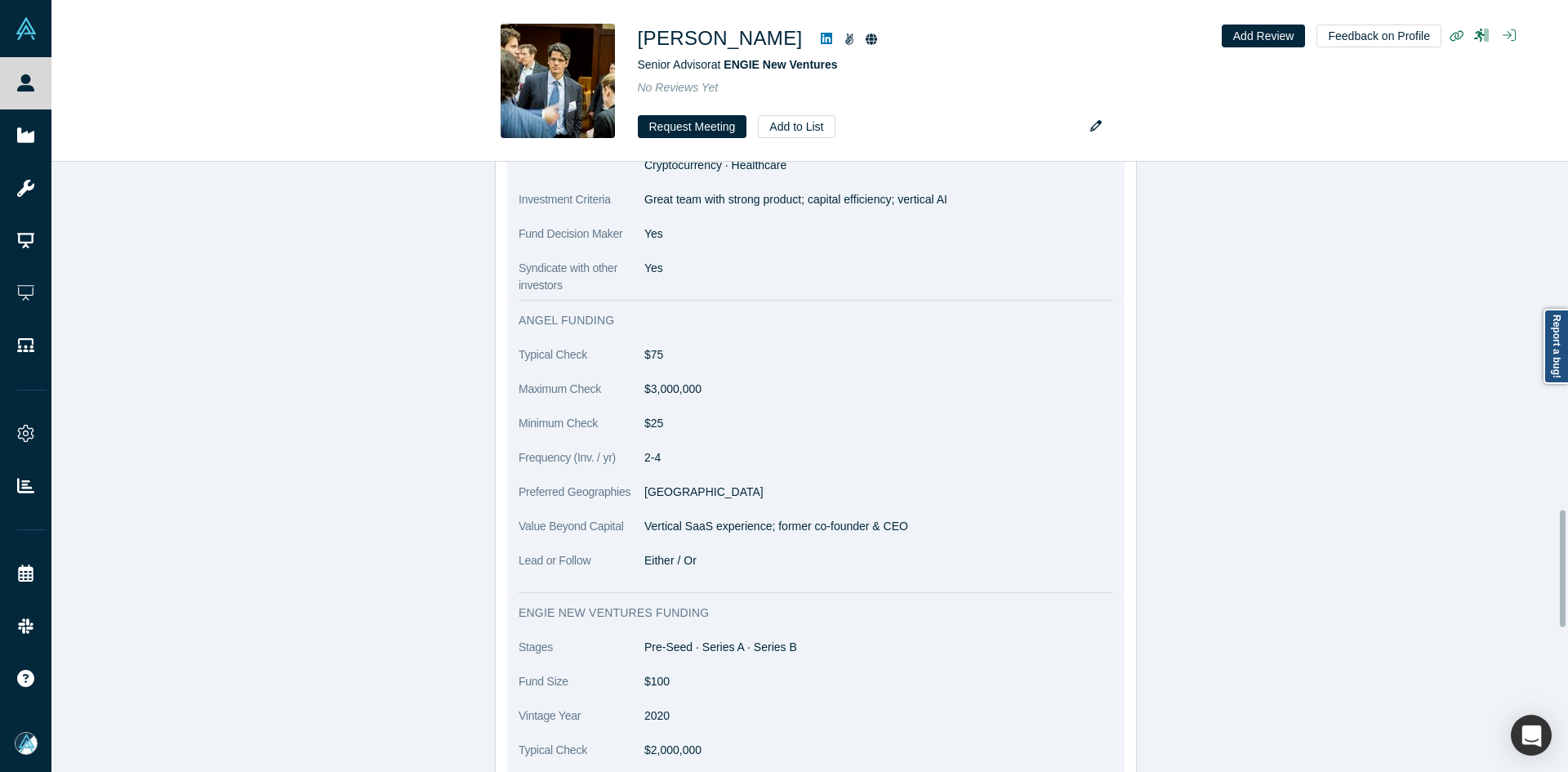
scroll to position [1960, 0]
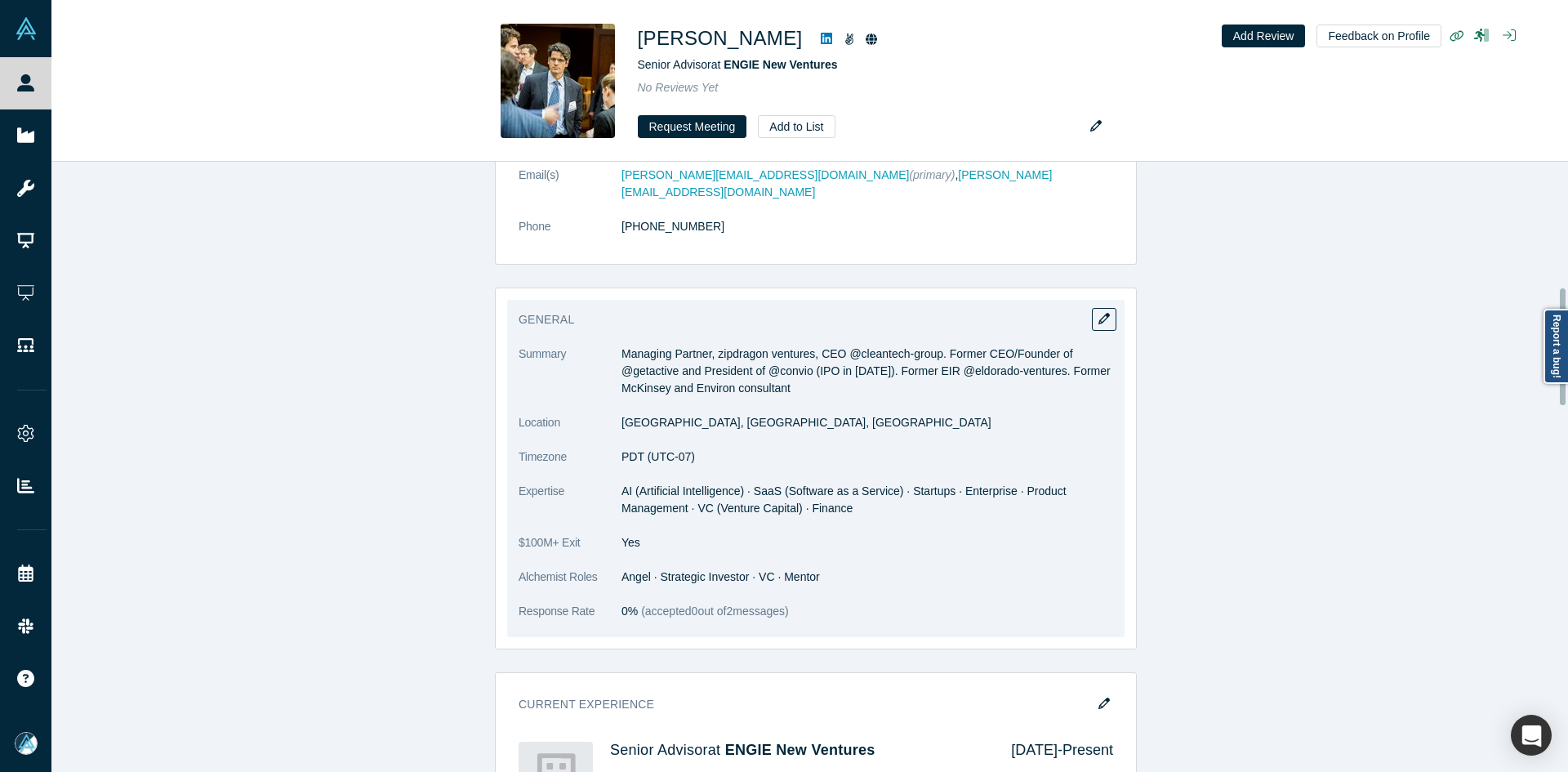
scroll to position [653, 0]
drag, startPoint x: 743, startPoint y: 554, endPoint x: 810, endPoint y: 458, distance: 117.1
click at [809, 567] on dd "Angel · Strategic Investor · VC · Mentor" at bounding box center [867, 575] width 491 height 17
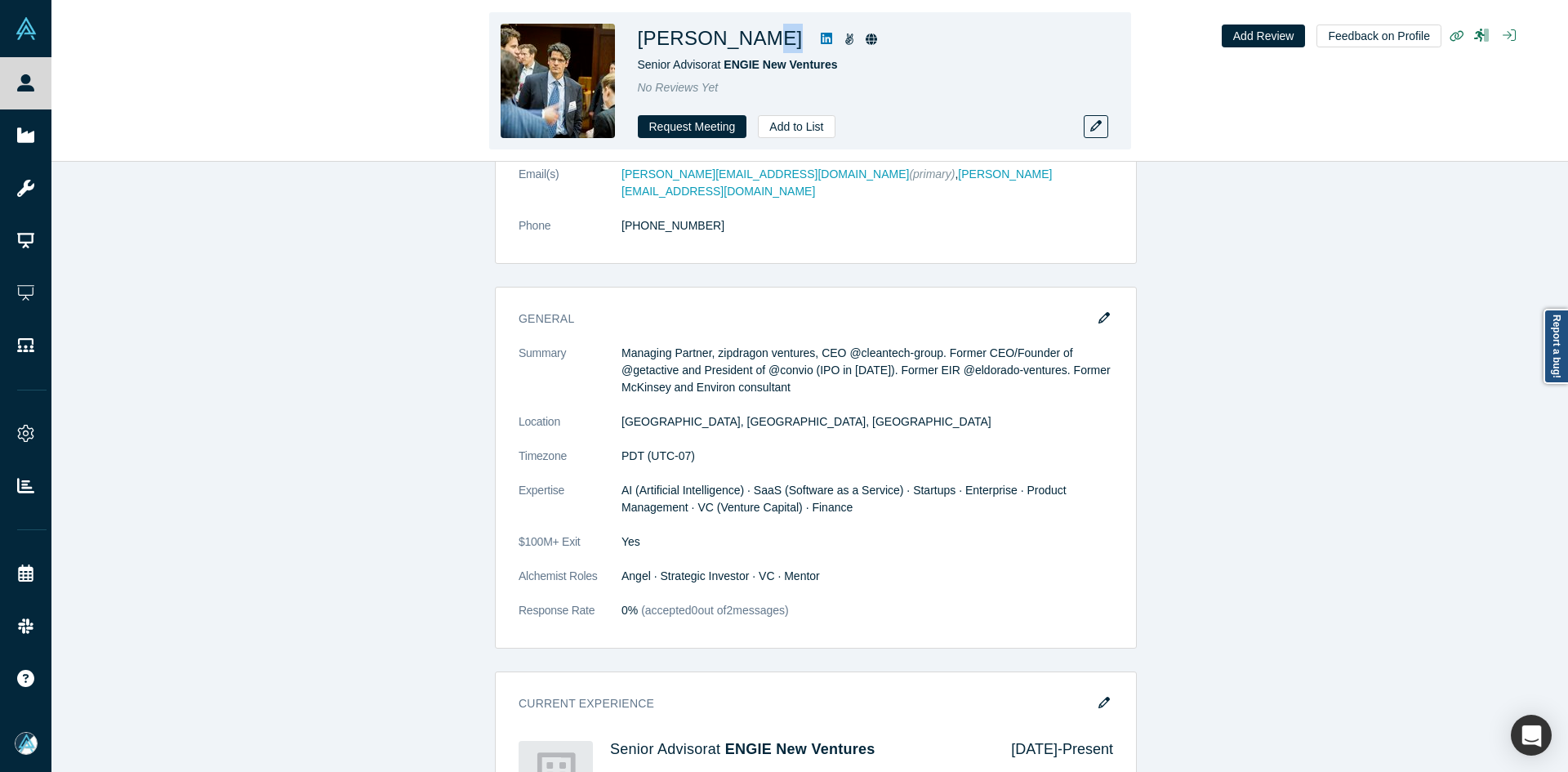
click at [742, 45] on div "[PERSON_NAME]" at bounding box center [867, 38] width 458 height 29
click at [860, 62] on div "Senior Advisor at ENGIE New Ventures" at bounding box center [867, 65] width 458 height 17
drag, startPoint x: 874, startPoint y: 68, endPoint x: 728, endPoint y: 65, distance: 146.0
click at [728, 65] on div "Senior Advisor at ENGIE New Ventures" at bounding box center [867, 65] width 458 height 17
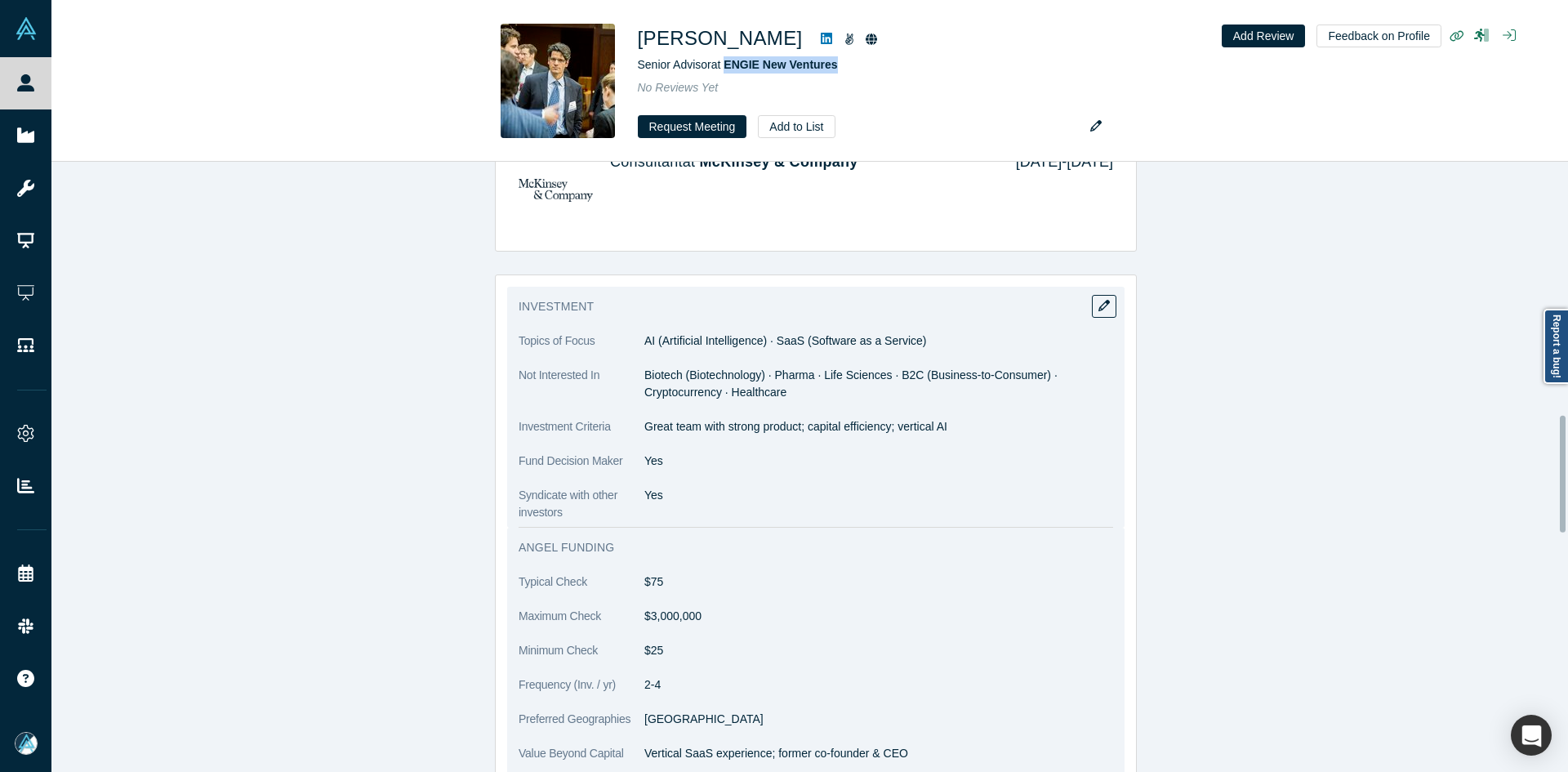
scroll to position [1715, 0]
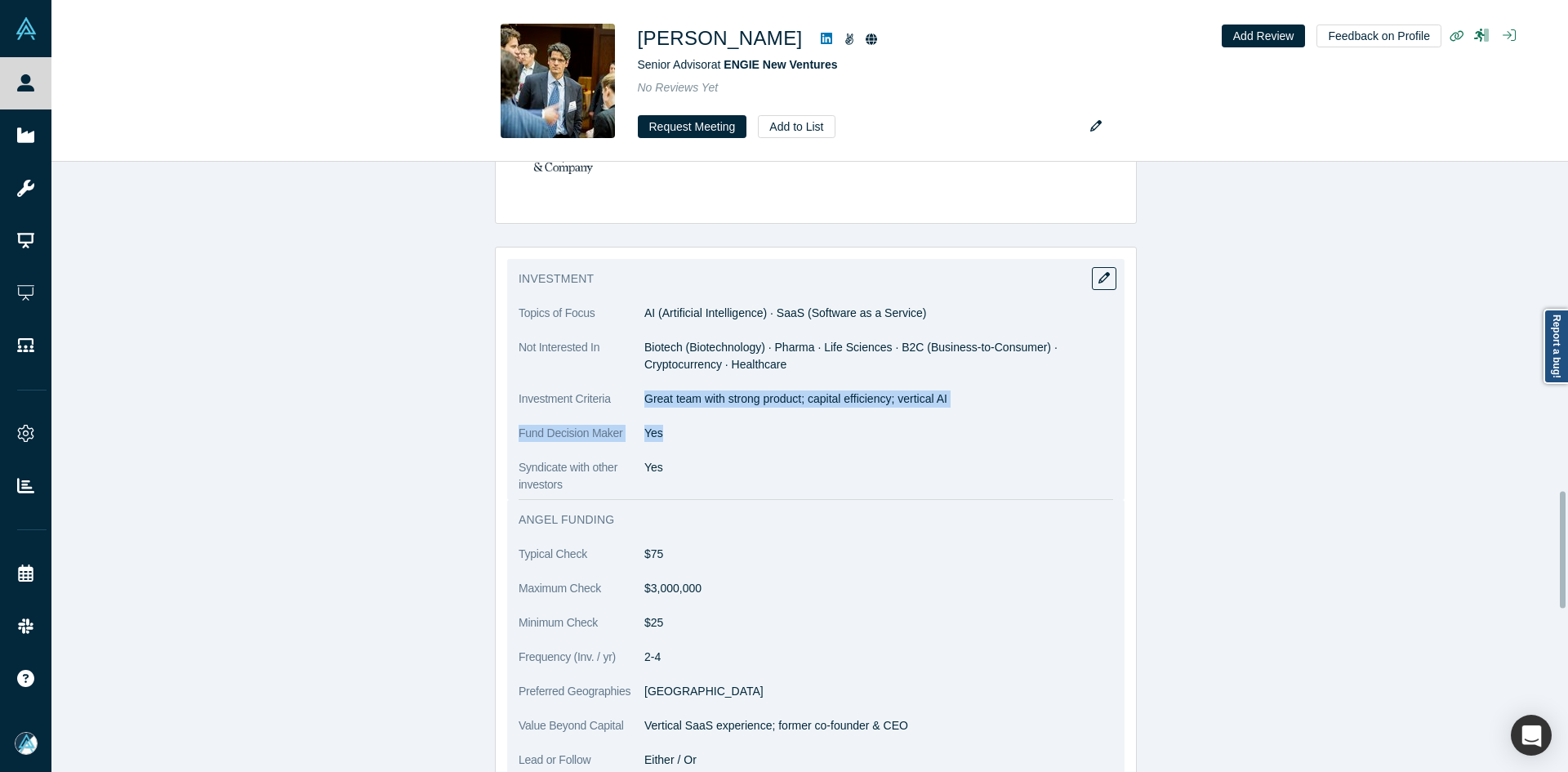
drag, startPoint x: 637, startPoint y: 384, endPoint x: 945, endPoint y: 399, distance: 308.4
click at [945, 399] on dl "Topics of Focus AI (Artificial Intelligence) · SaaS (Software as a Service) Not…" at bounding box center [816, 398] width 595 height 189
click at [945, 500] on div "Angel Funding Typical Check $75 Maximum Check $3,000,000 Minimum Check $25 Freq…" at bounding box center [815, 646] width 617 height 292
click at [898, 390] on p "Great team with strong product; capital efficiency; vertical AI" at bounding box center [879, 398] width 469 height 17
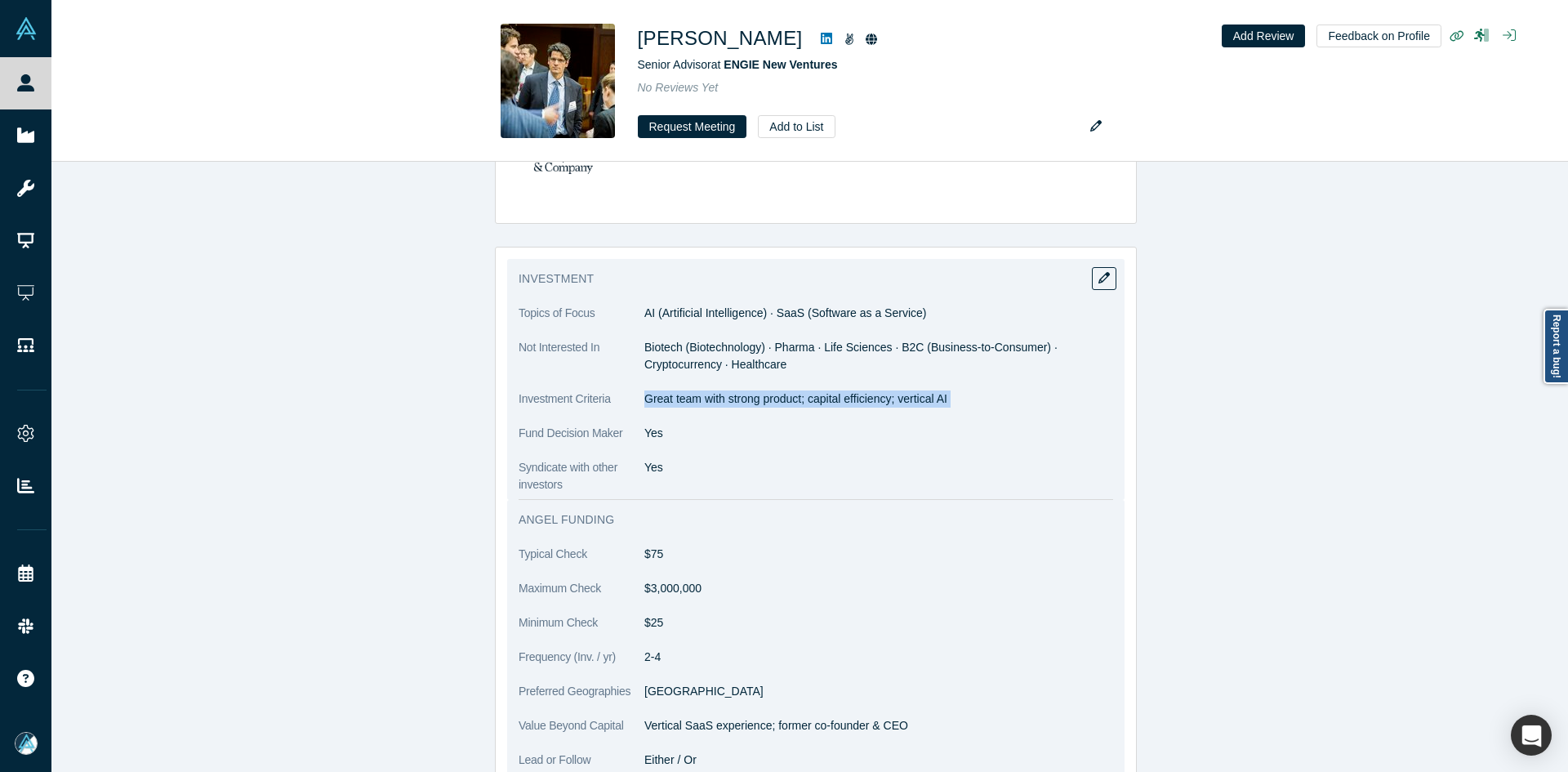
click at [898, 390] on p "Great team with strong product; capital efficiency; vertical AI" at bounding box center [879, 398] width 469 height 17
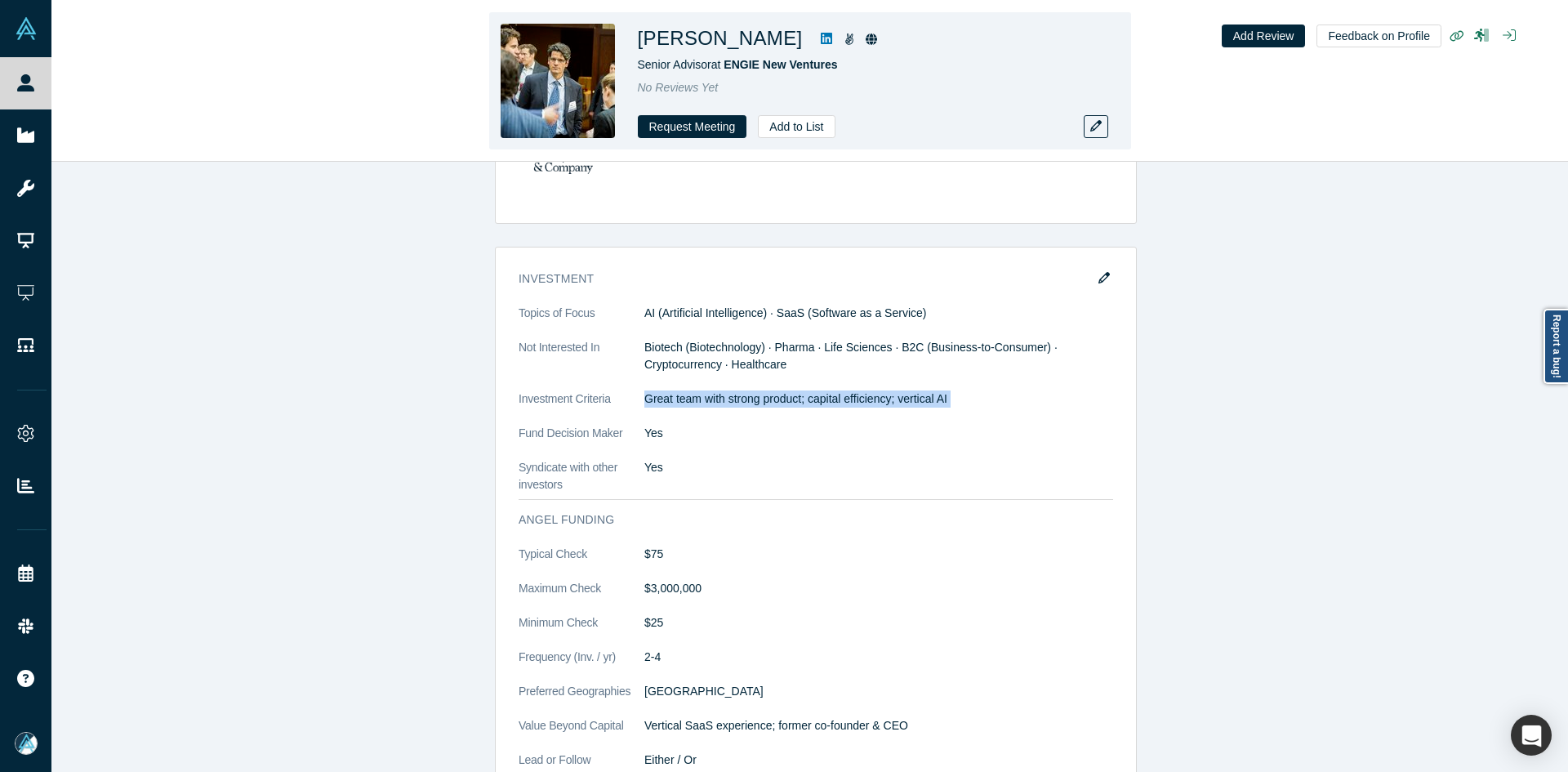
click at [821, 39] on icon at bounding box center [826, 38] width 12 height 12
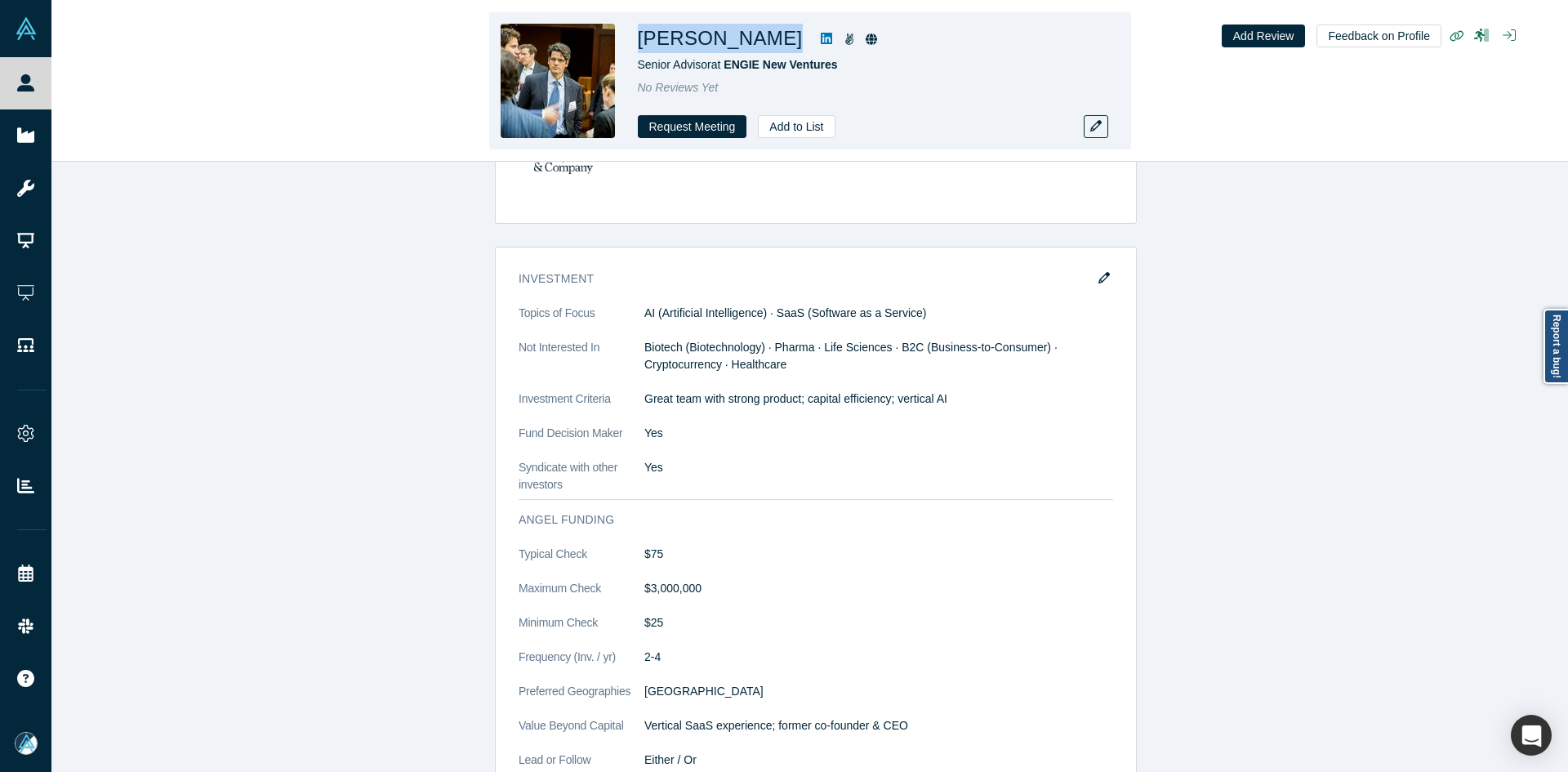
drag, startPoint x: 747, startPoint y: 38, endPoint x: 640, endPoint y: 42, distance: 107.1
click at [640, 42] on div "[PERSON_NAME]" at bounding box center [867, 38] width 458 height 29
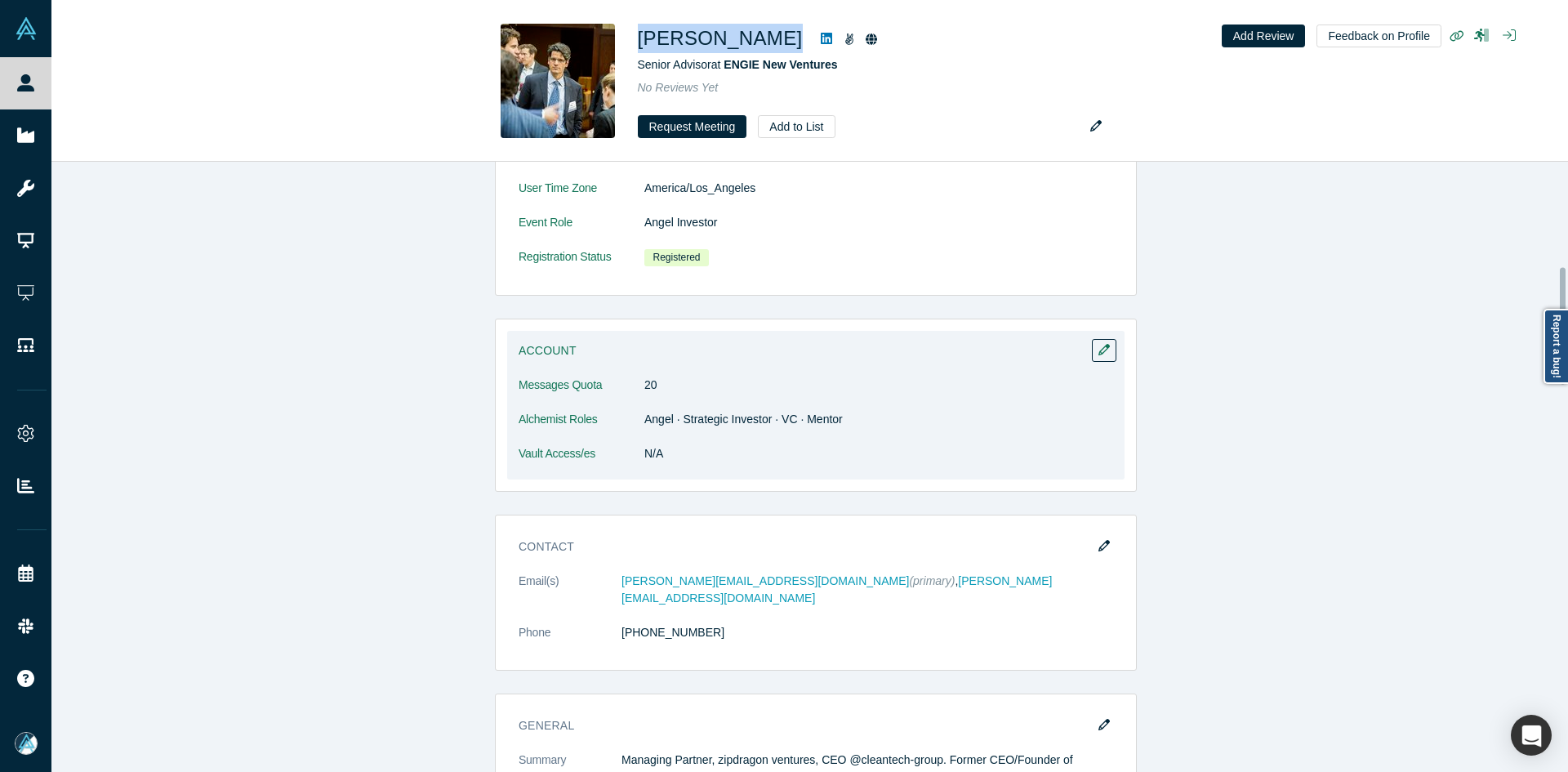
scroll to position [245, 0]
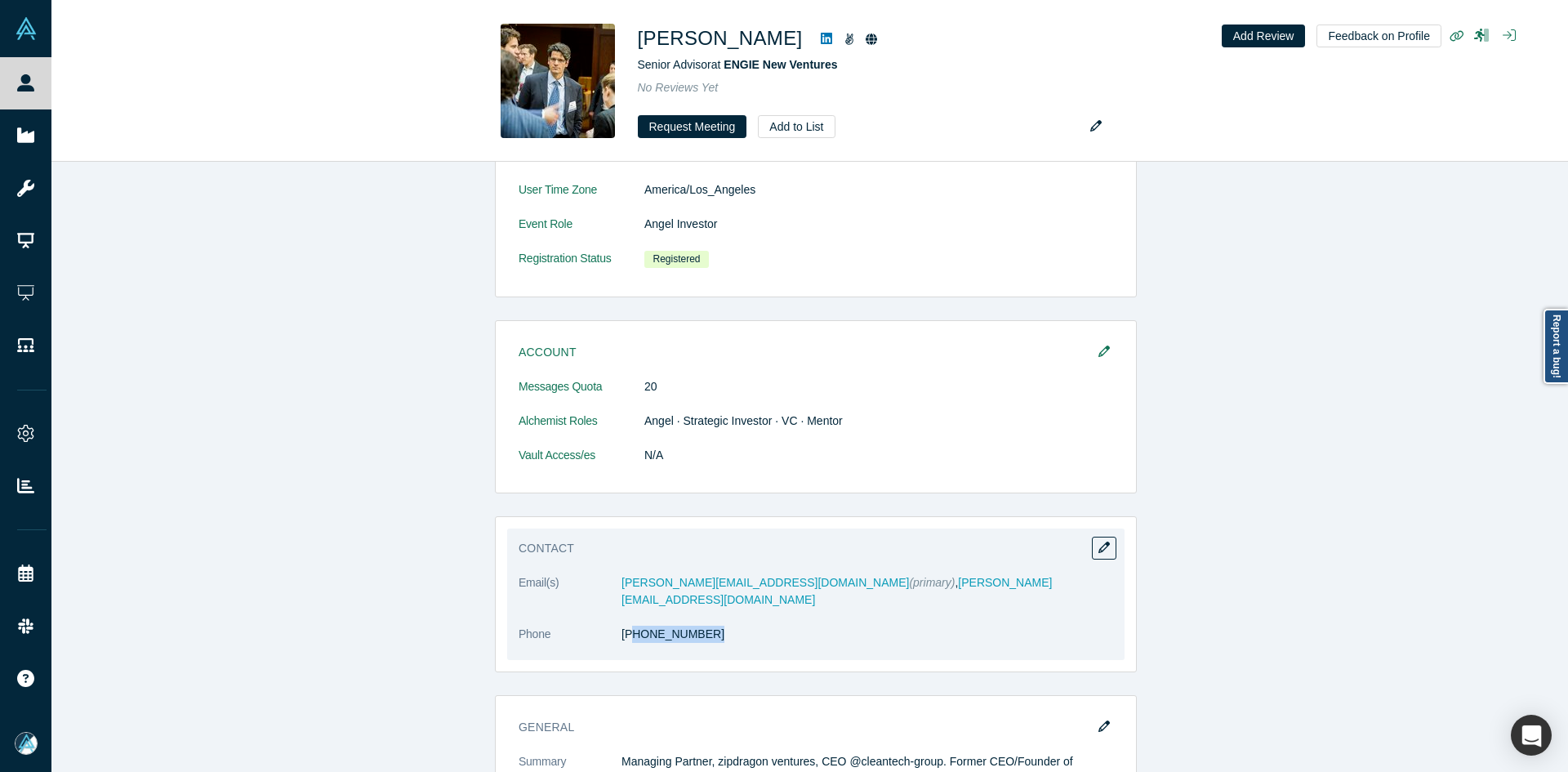
drag, startPoint x: 697, startPoint y: 637, endPoint x: 628, endPoint y: 637, distance: 69.0
click at [628, 637] on dl "Email(s) [PERSON_NAME][EMAIL_ADDRESS][DOMAIN_NAME] (primary) , [PERSON_NAME][EM…" at bounding box center [816, 617] width 595 height 86
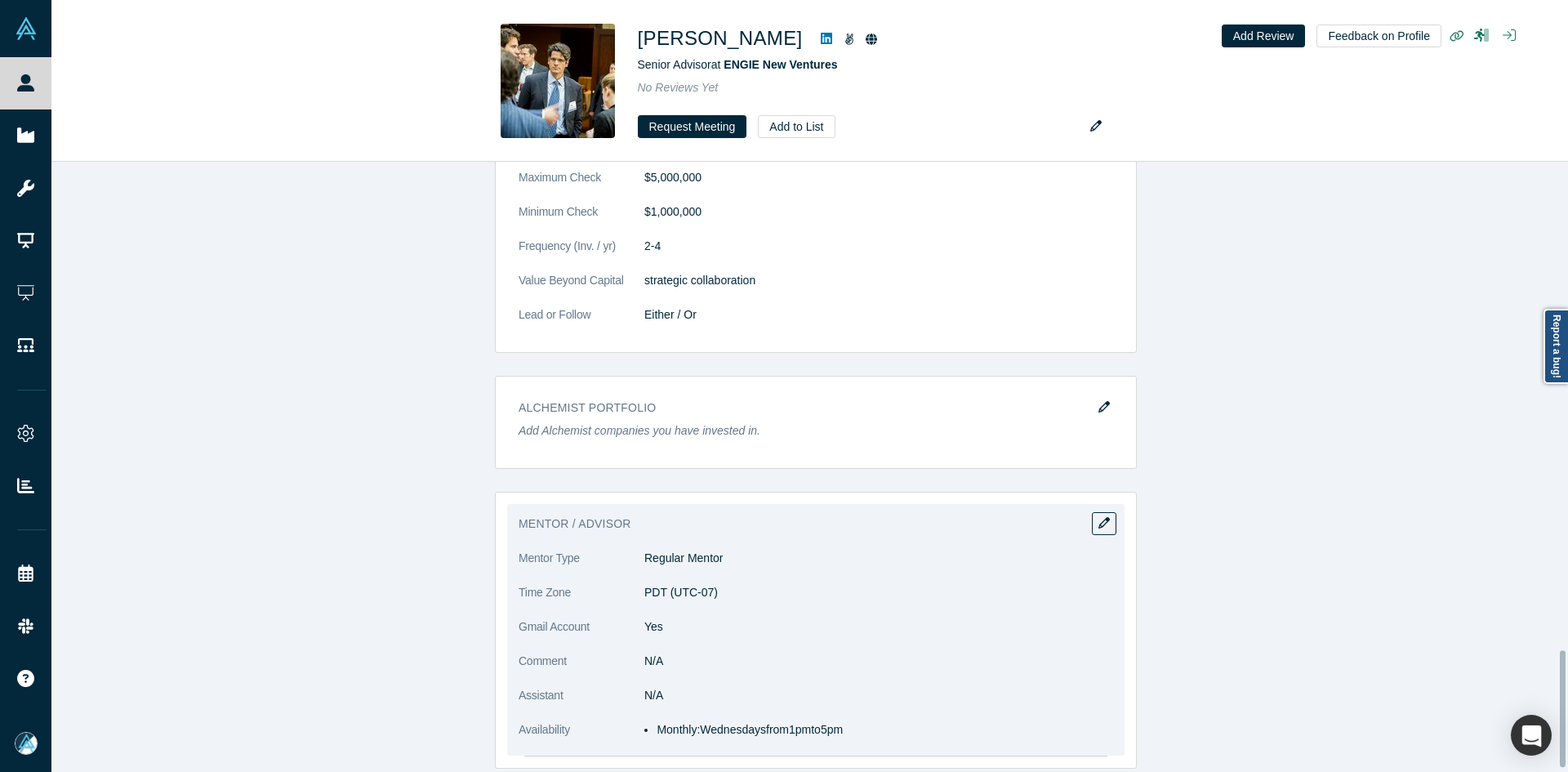
scroll to position [2564, 0]
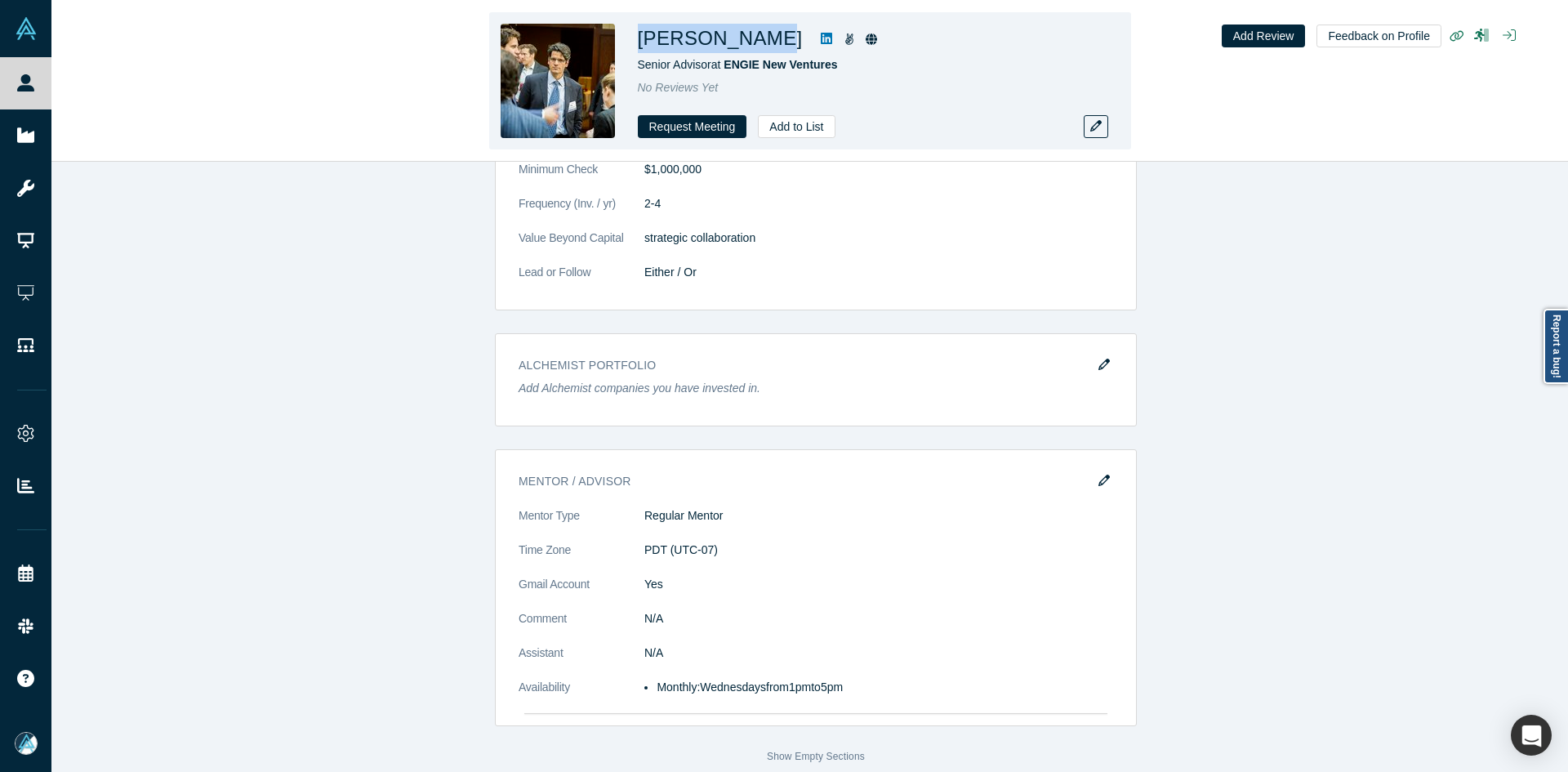
drag, startPoint x: 746, startPoint y: 43, endPoint x: 641, endPoint y: 37, distance: 105.2
click at [641, 37] on h1 "[PERSON_NAME]" at bounding box center [721, 38] width 165 height 29
click at [846, 40] on icon at bounding box center [849, 39] width 8 height 12
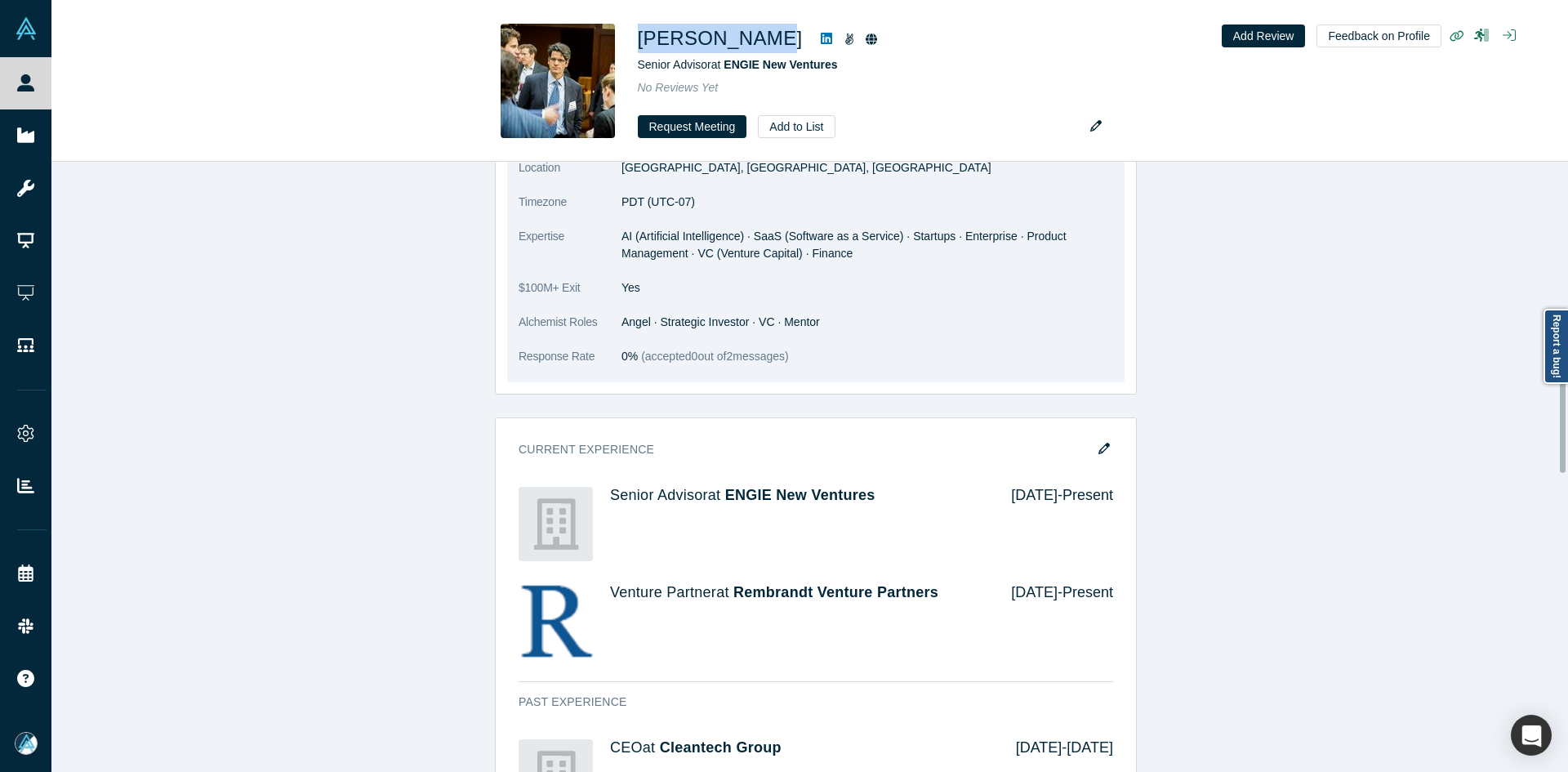
scroll to position [604, 0]
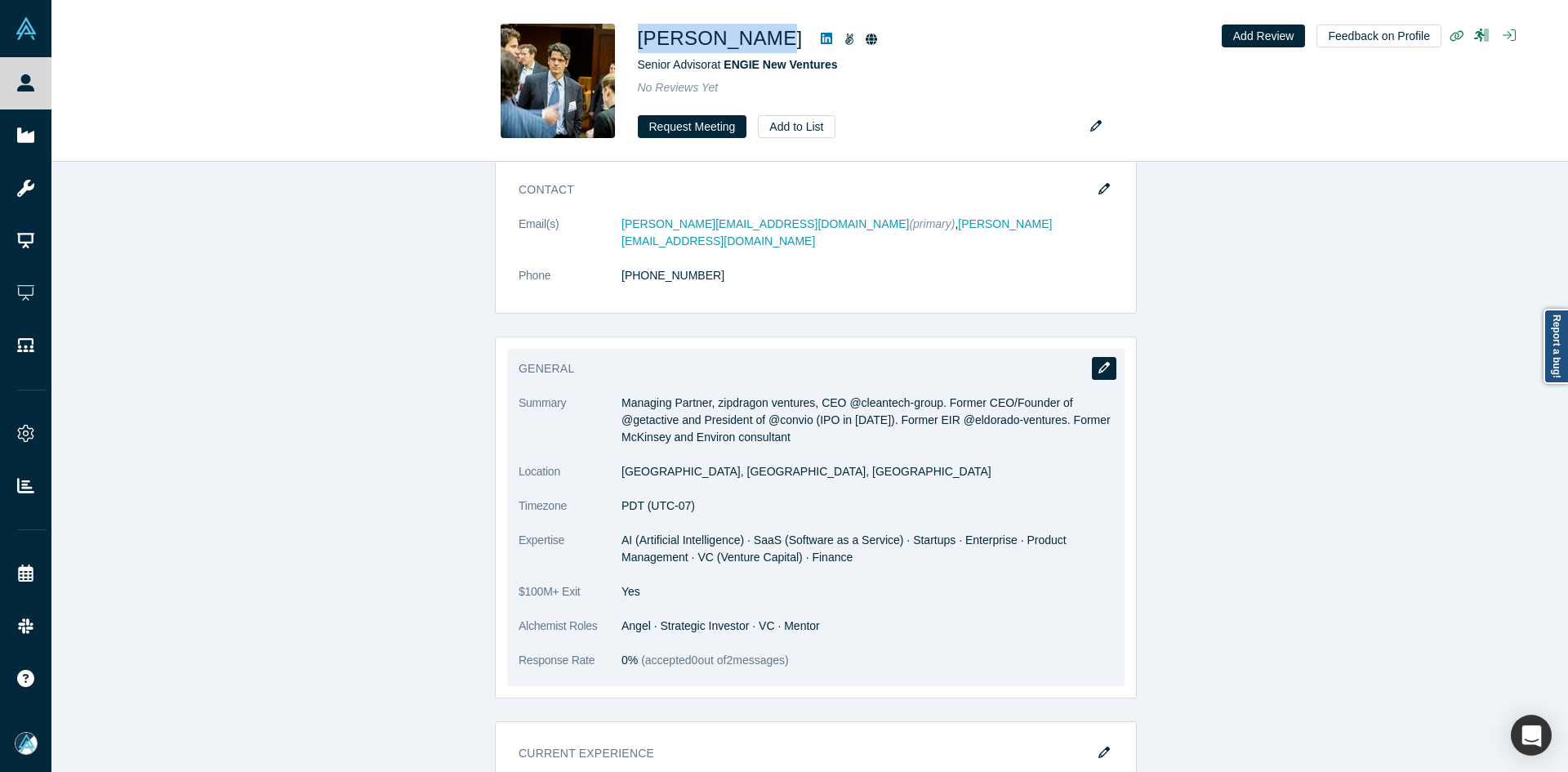
click at [1099, 362] on icon "button" at bounding box center [1104, 367] width 12 height 12
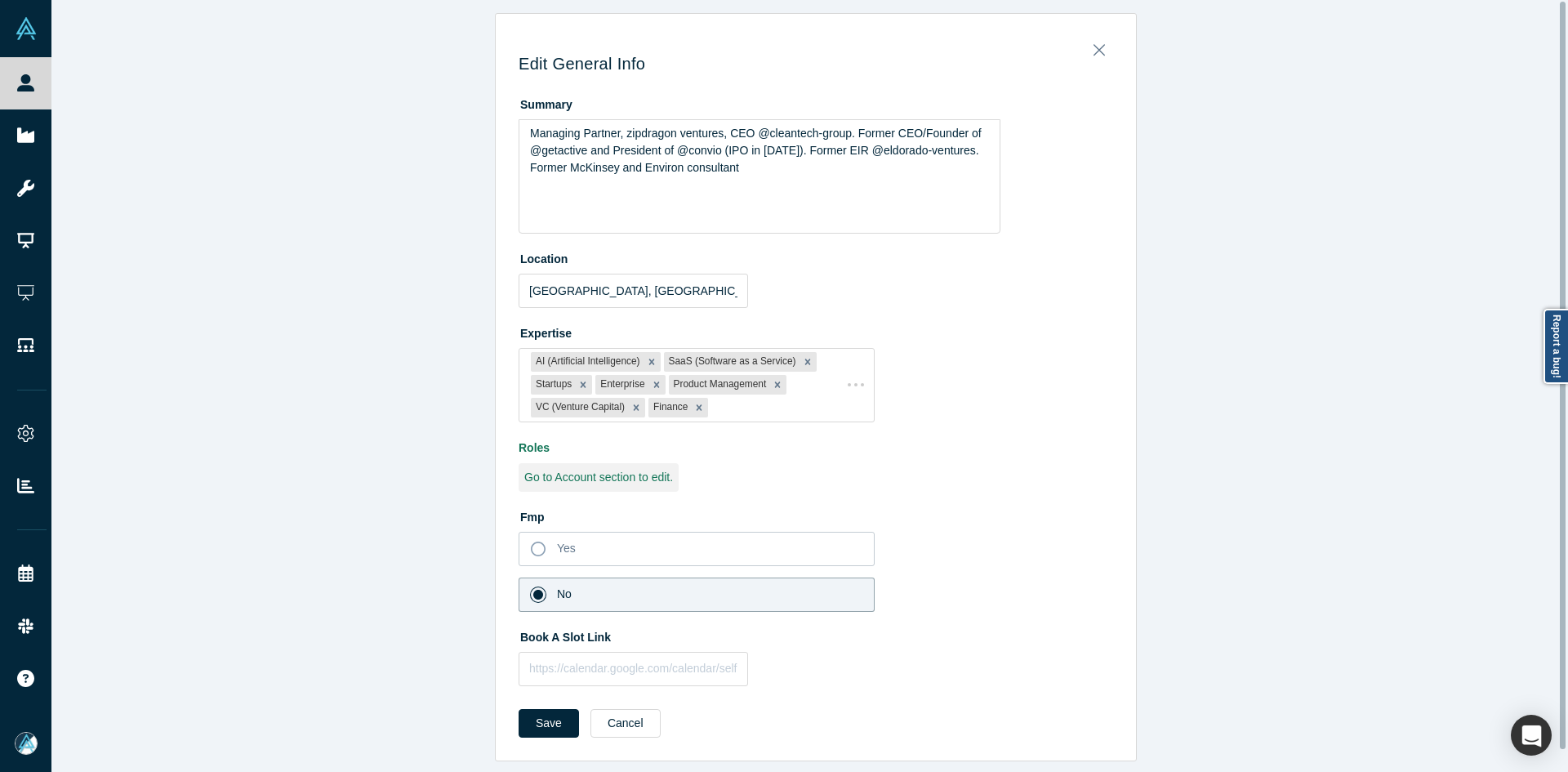
scroll to position [0, 0]
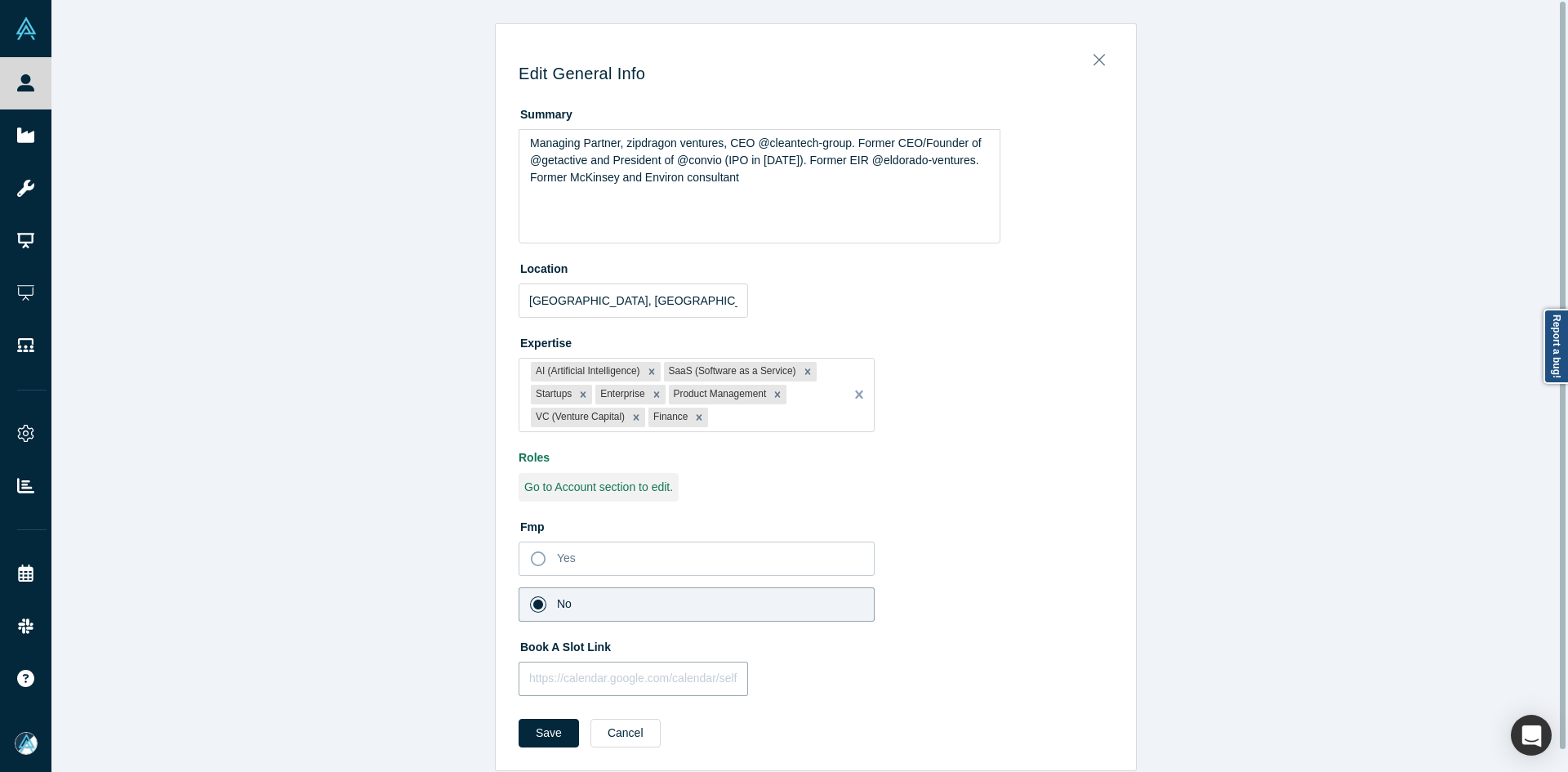
click at [608, 688] on input "text" at bounding box center [633, 678] width 229 height 35
paste input "[URL][DOMAIN_NAME]"
type input "[URL][DOMAIN_NAME]"
click at [560, 727] on button "Save" at bounding box center [549, 733] width 60 height 28
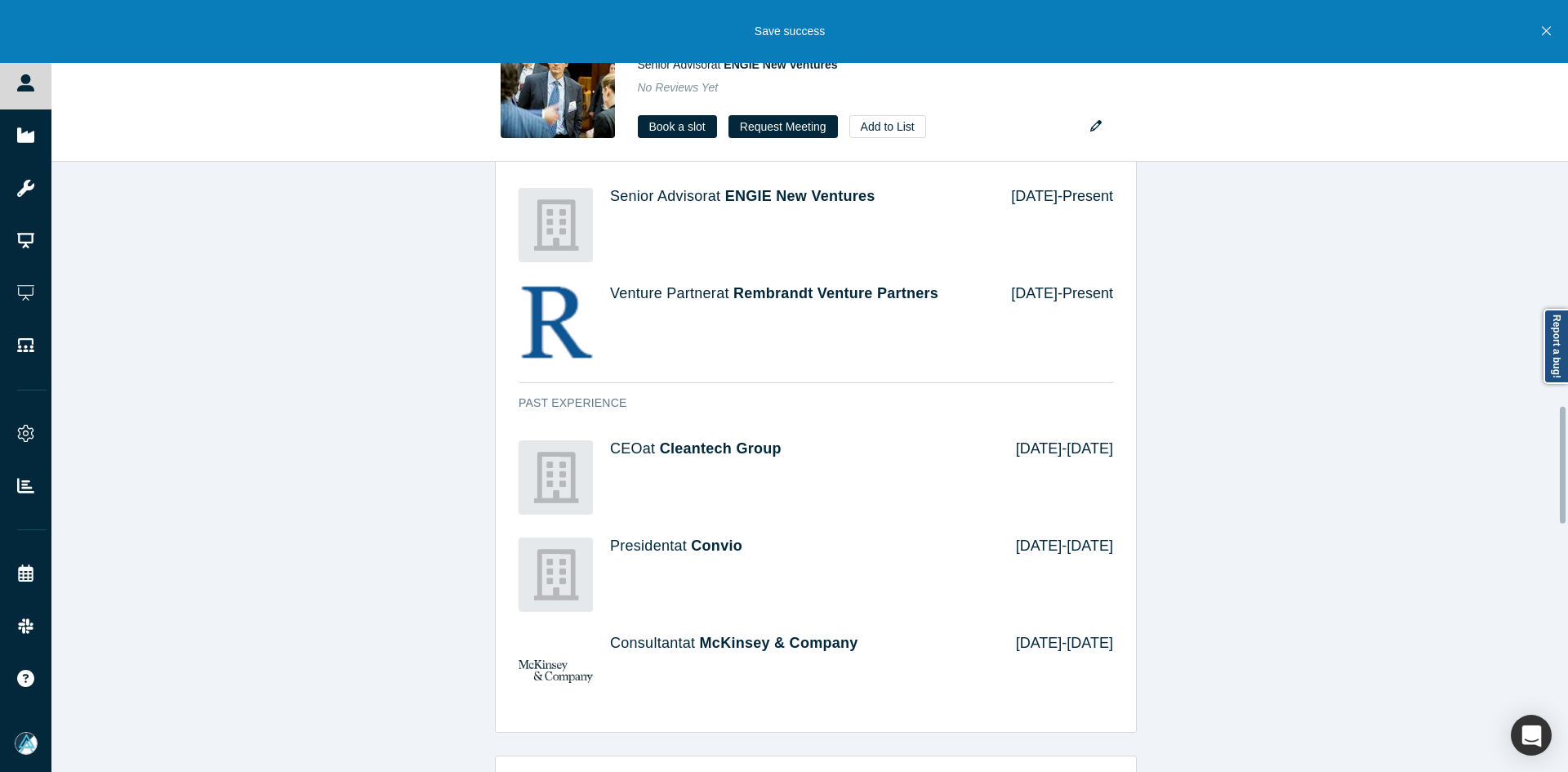
scroll to position [1552, 0]
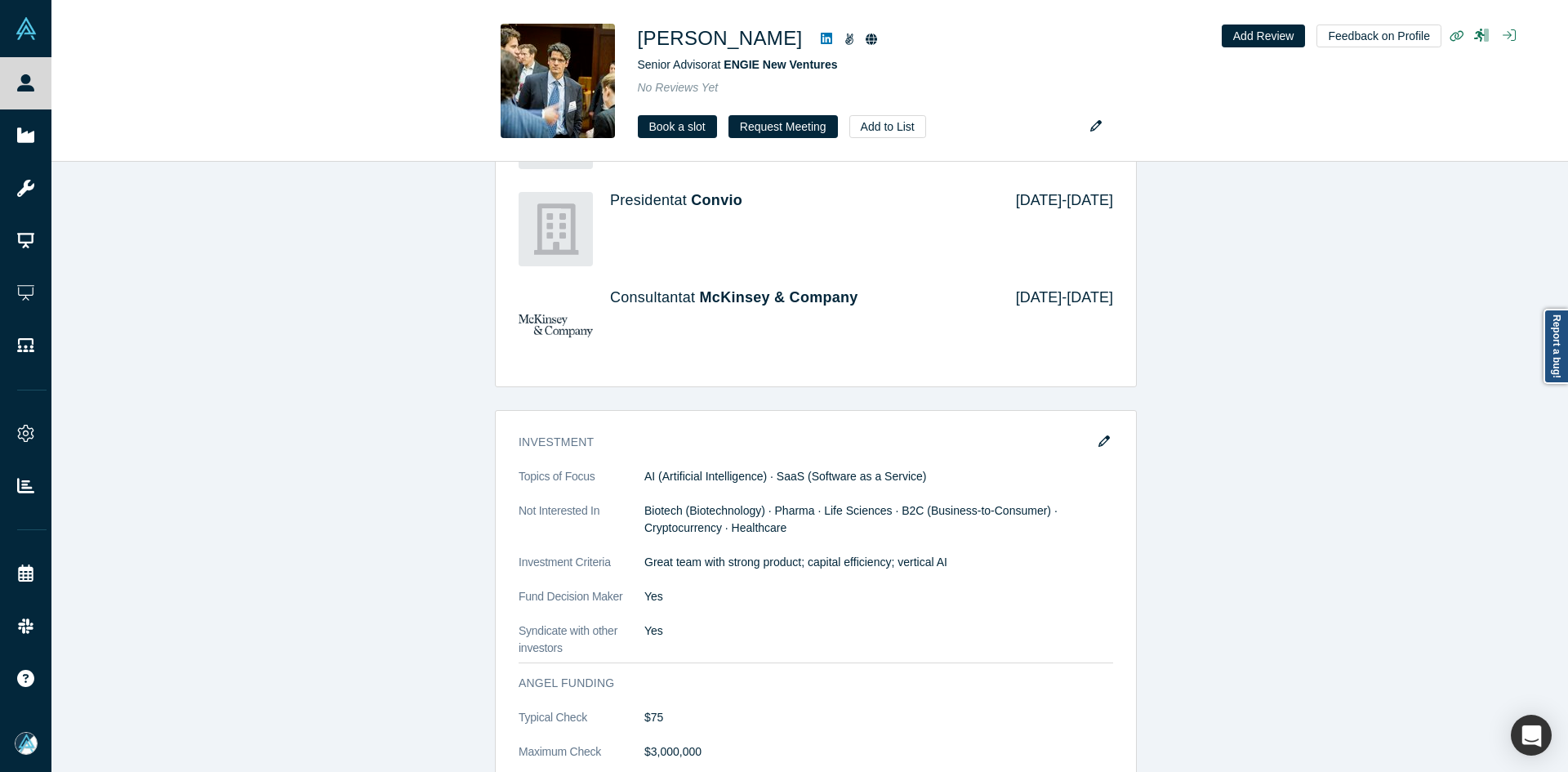
click at [417, 358] on div "Demo Day: Alchemist XL Profile Completed Attend Type Watch Later User Time Zone…" at bounding box center [815, 263] width 1529 height 3030
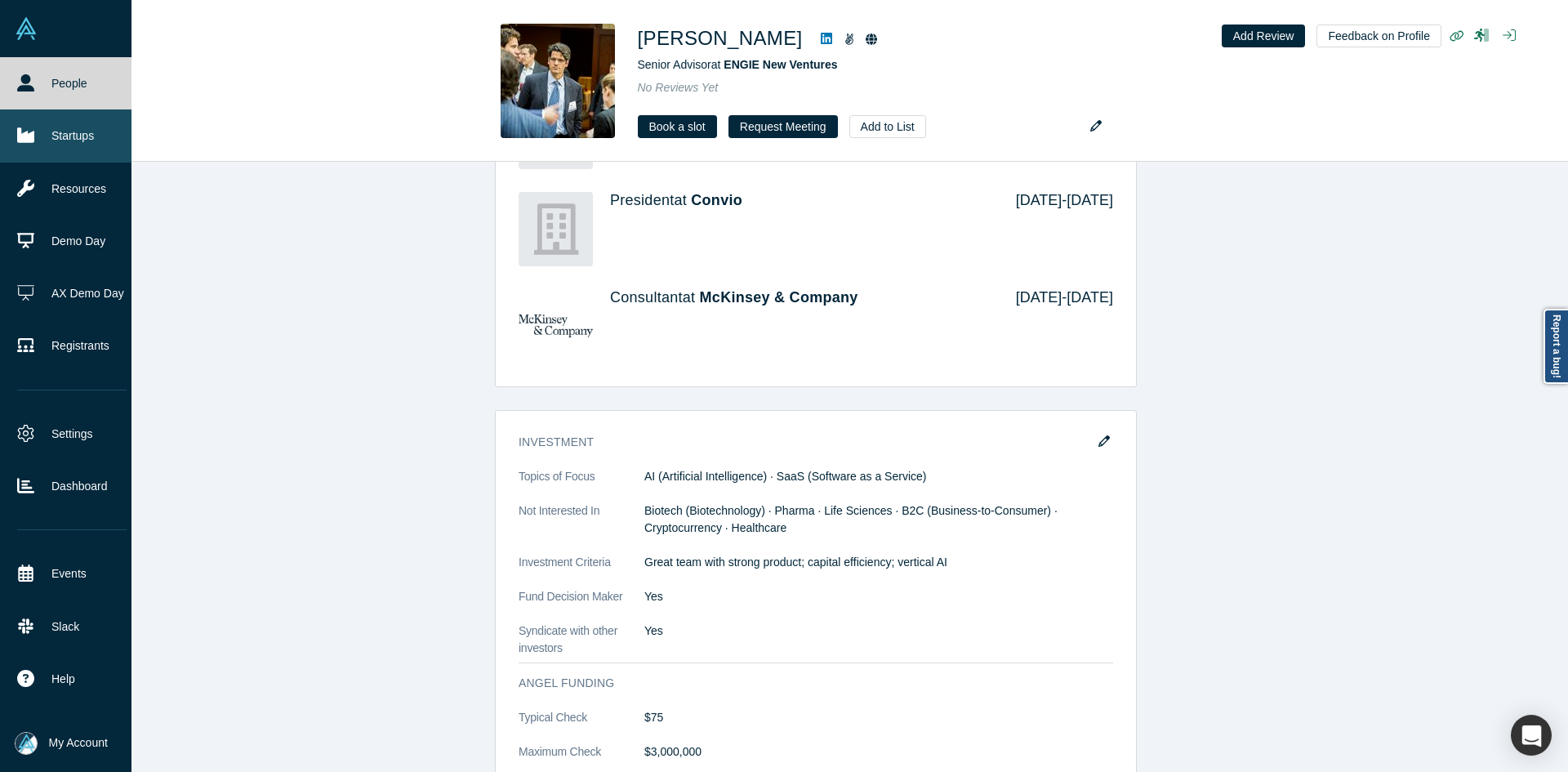
click at [36, 131] on link "Startups" at bounding box center [72, 135] width 143 height 52
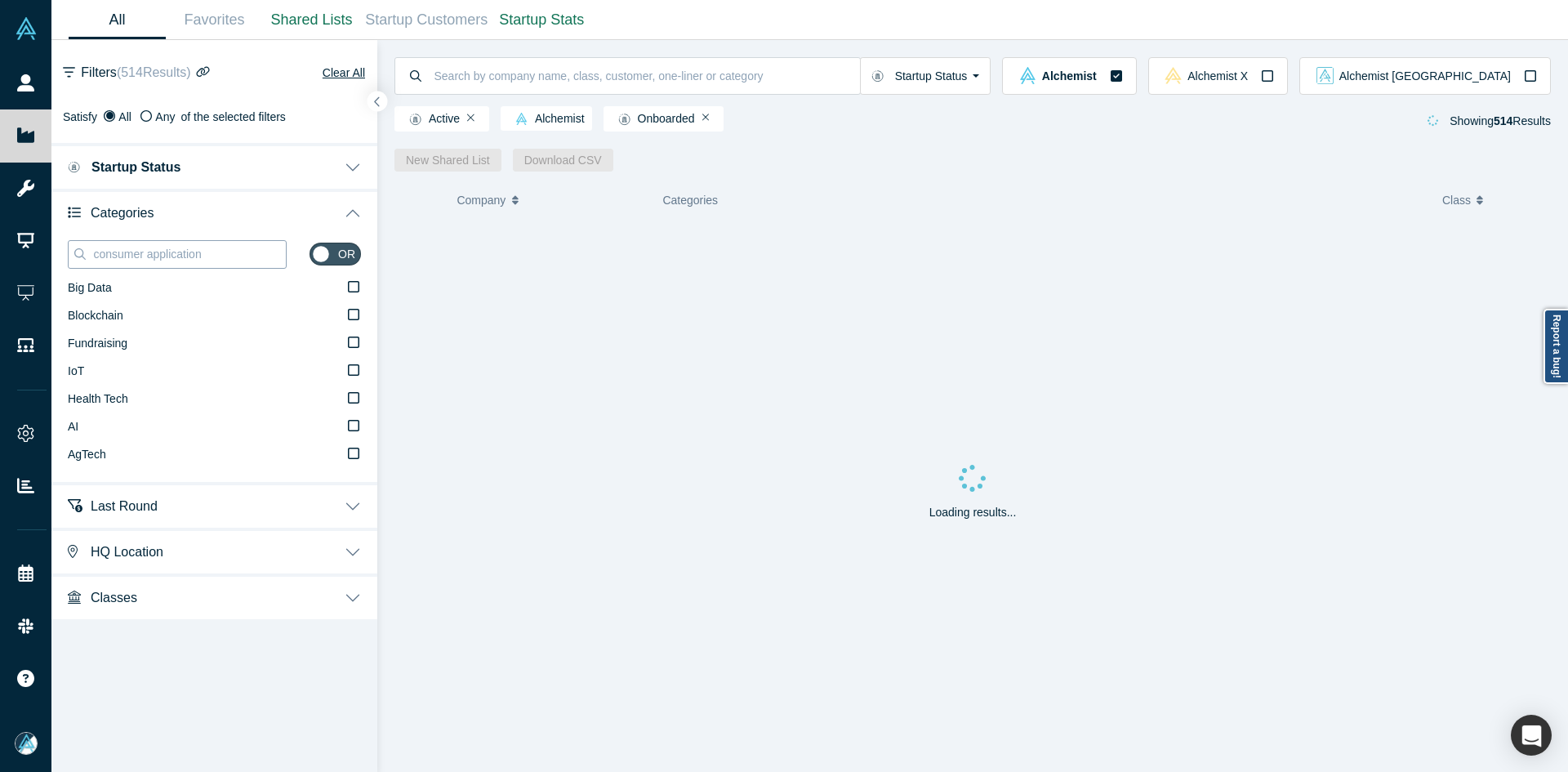
click at [174, 249] on input "consumer application" at bounding box center [189, 254] width 195 height 21
click at [89, 427] on label "AI" at bounding box center [214, 427] width 293 height 27
click at [0, 0] on input "AI" at bounding box center [0, 0] width 0 height 0
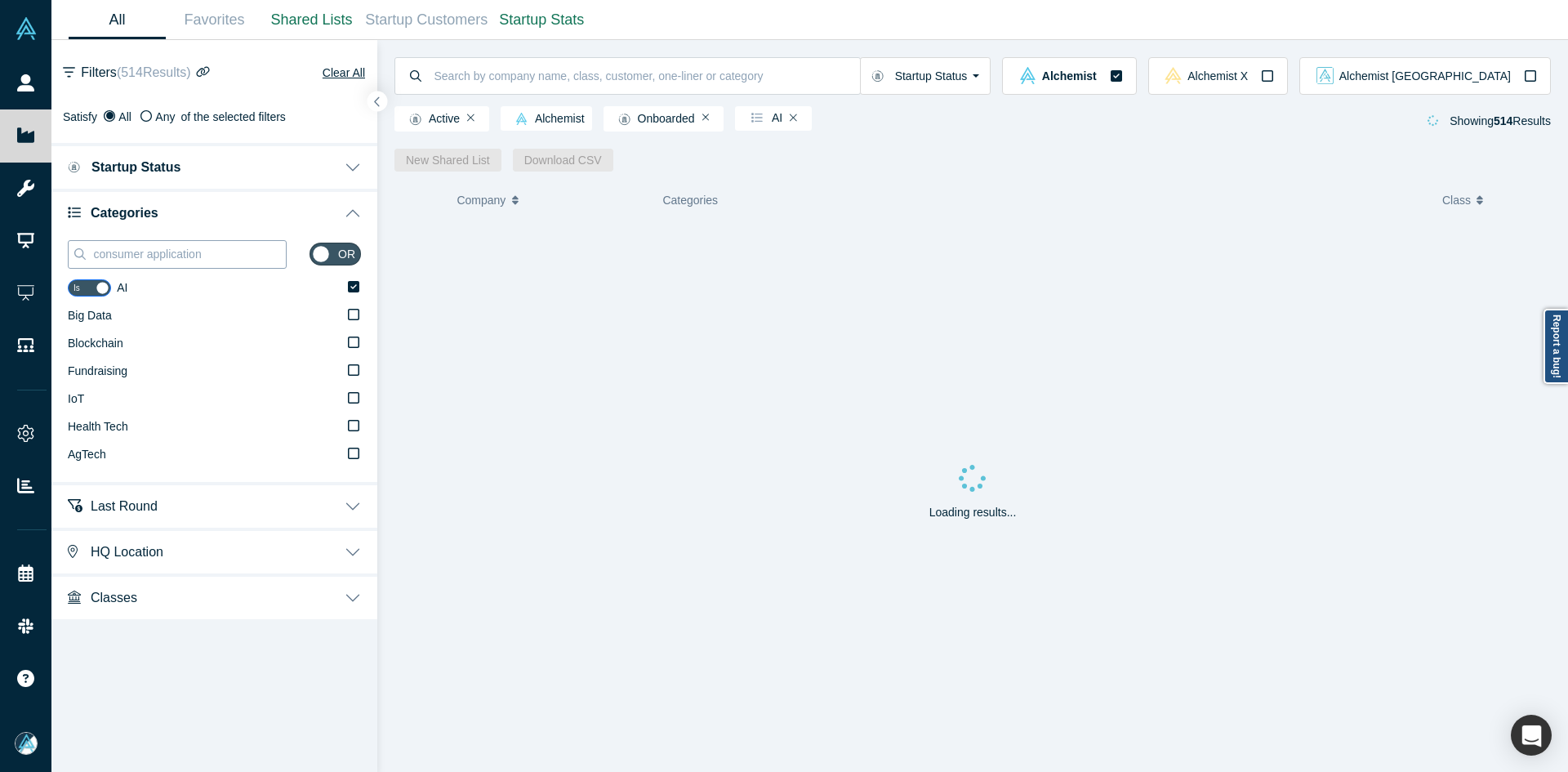
click at [192, 245] on input "consumer application" at bounding box center [189, 254] width 195 height 21
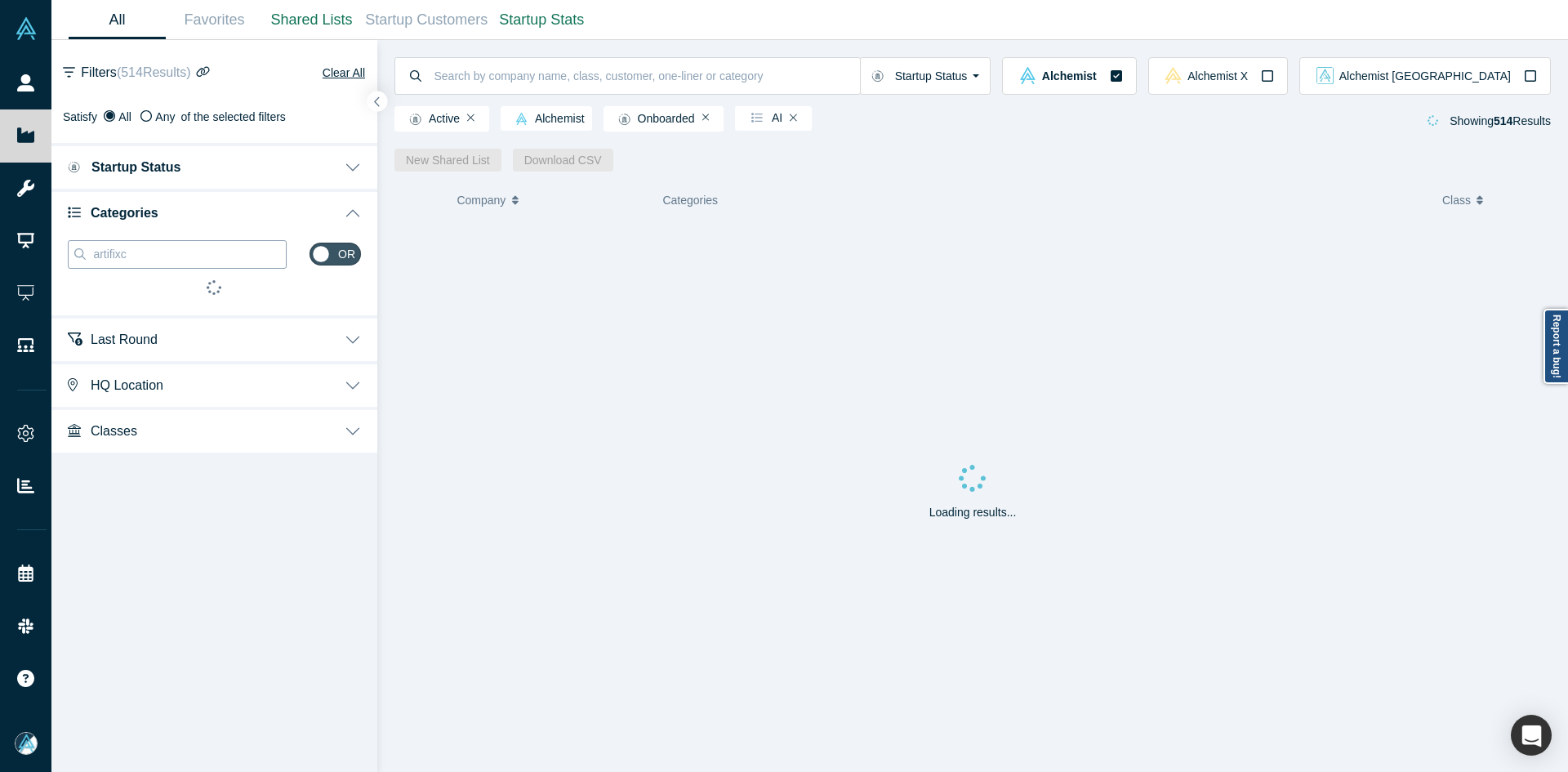
type input "artifixci"
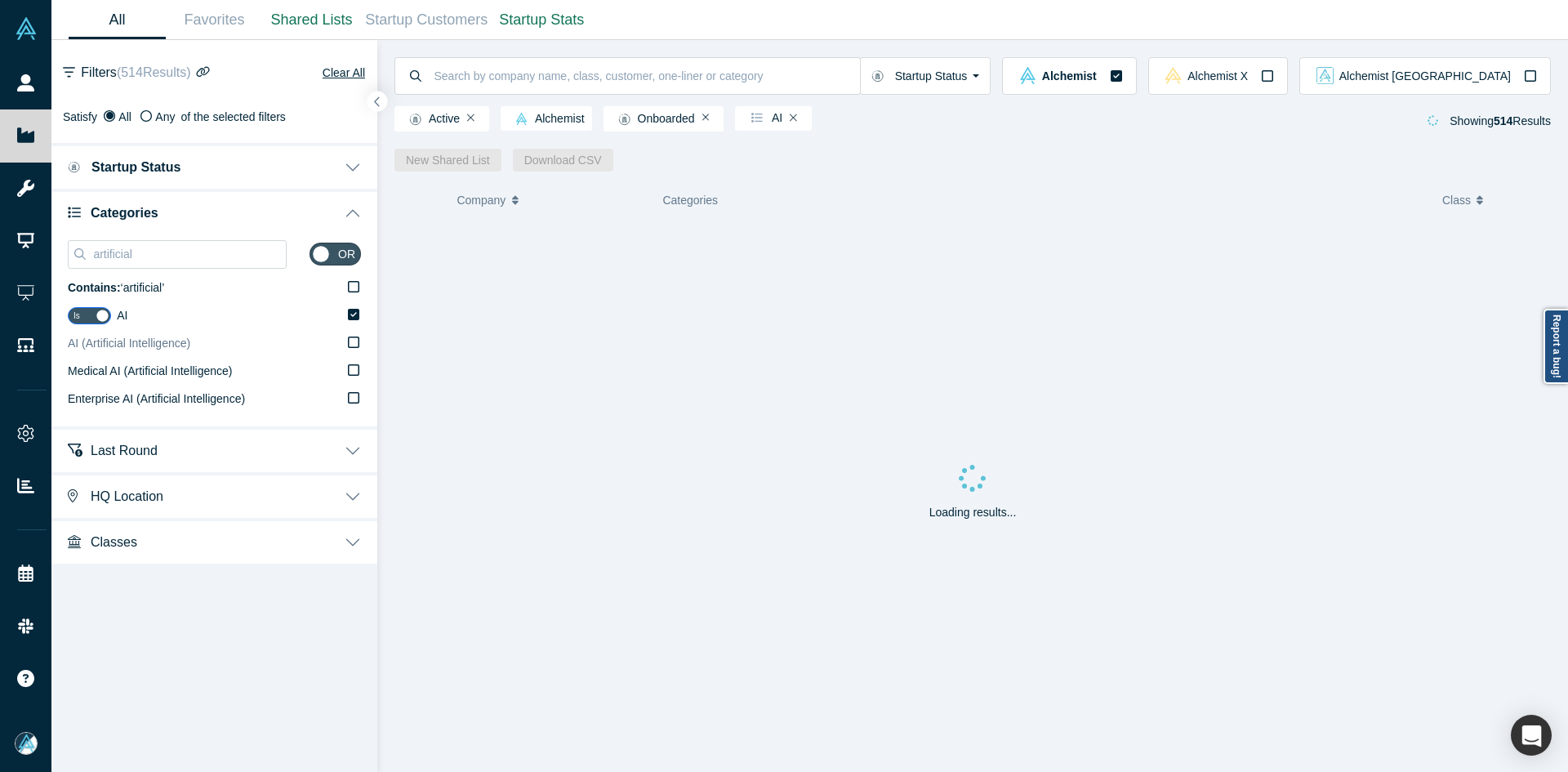
click at [155, 343] on span "AI (Artificial Intelligence)" at bounding box center [129, 343] width 122 height 13
click at [0, 0] on input "AI (Artificial Intelligence)" at bounding box center [0, 0] width 0 height 0
click at [143, 258] on input "artificial" at bounding box center [189, 254] width 195 height 21
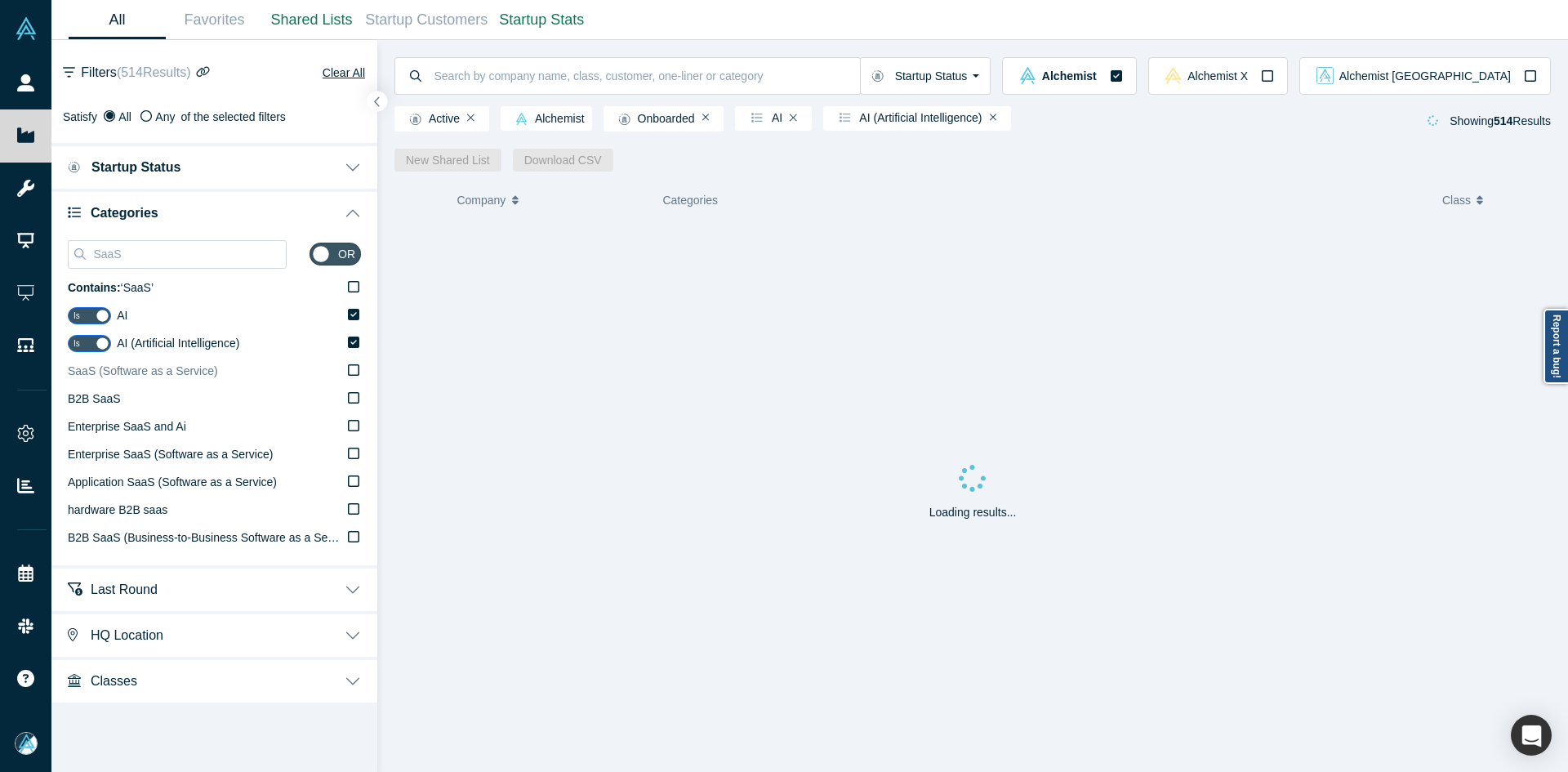
type input "SaaS"
click at [115, 369] on span "SaaS (Software as a Service)" at bounding box center [143, 370] width 151 height 13
click at [0, 0] on input "SaaS (Software as a Service)" at bounding box center [0, 0] width 0 height 0
click at [370, 100] on button "button" at bounding box center [377, 101] width 22 height 22
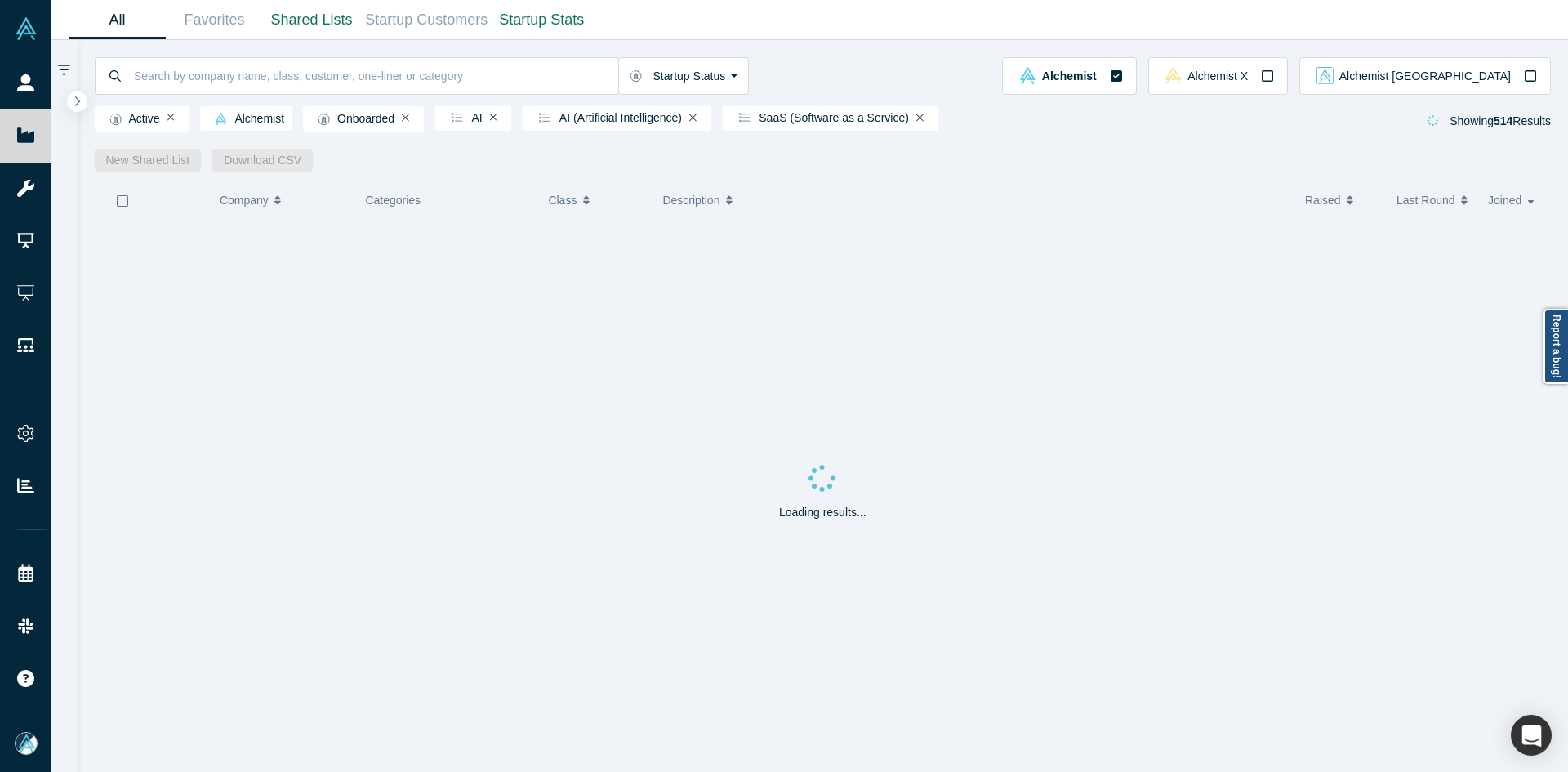
click at [123, 202] on icon "button" at bounding box center [122, 201] width 13 height 13
click at [150, 165] on link "New Shared List" at bounding box center [148, 160] width 107 height 23
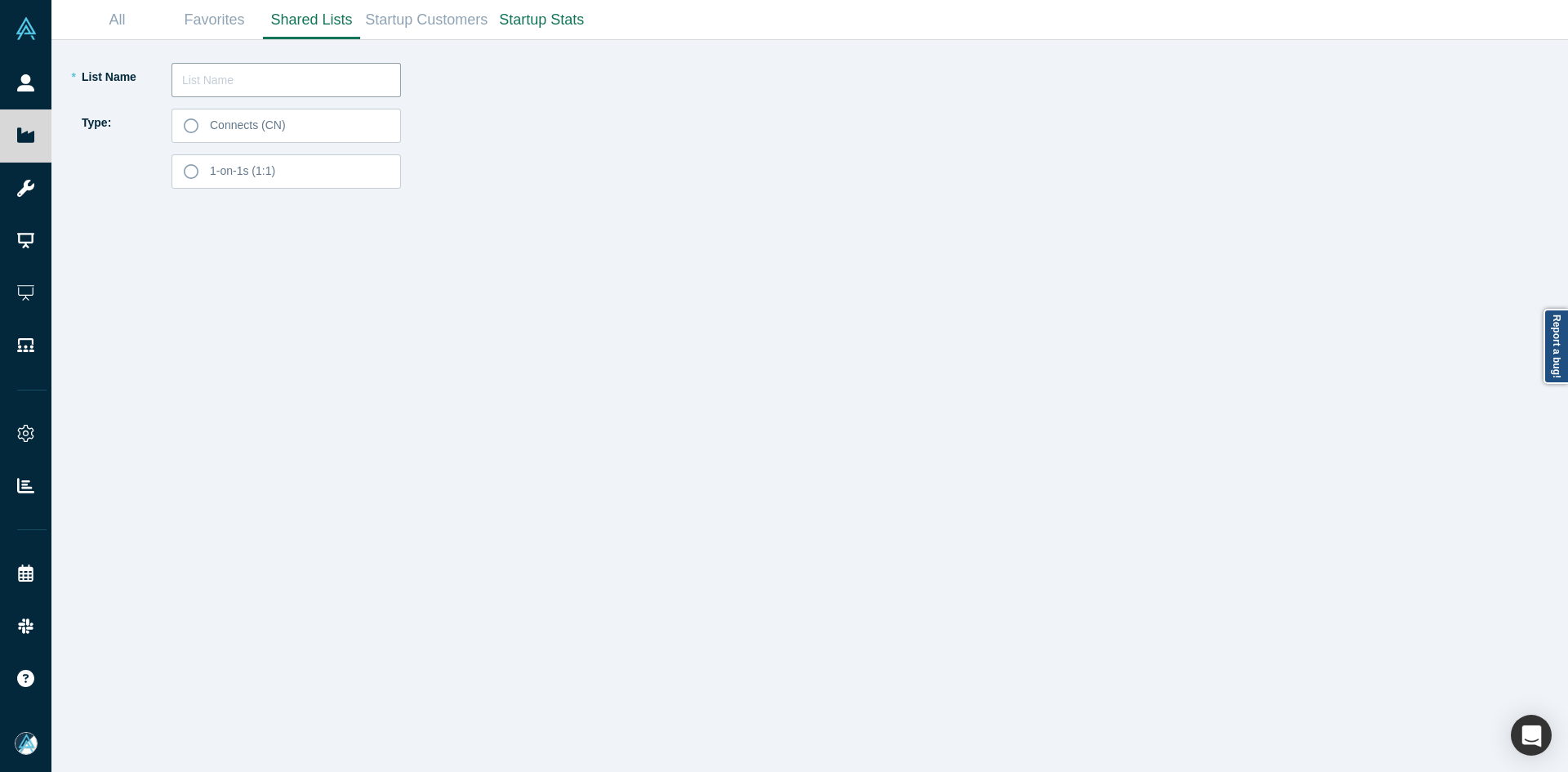
click at [248, 81] on input "text" at bounding box center [286, 80] width 229 height 35
paste input "[PERSON_NAME]"
type input "[PERSON_NAME] List 250925"
click at [263, 138] on label "Connects (CN)" at bounding box center [286, 126] width 229 height 35
click at [0, 0] on input "Connects (CN)" at bounding box center [0, 0] width 0 height 0
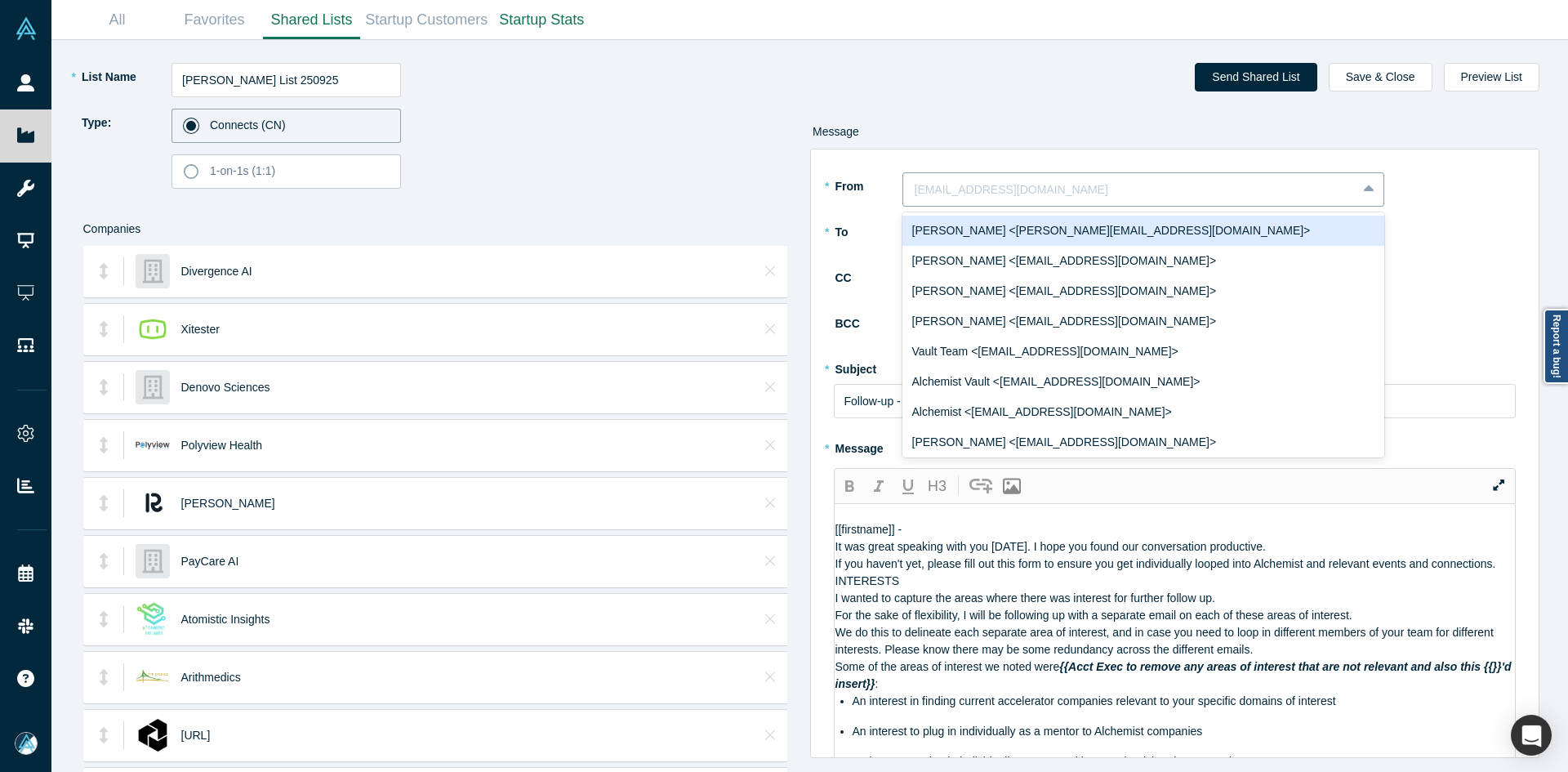
click at [935, 190] on div at bounding box center [1130, 189] width 430 height 20
click at [945, 232] on div "[PERSON_NAME] <[PERSON_NAME][EMAIL_ADDRESS][DOMAIN_NAME]>" at bounding box center [1143, 231] width 482 height 30
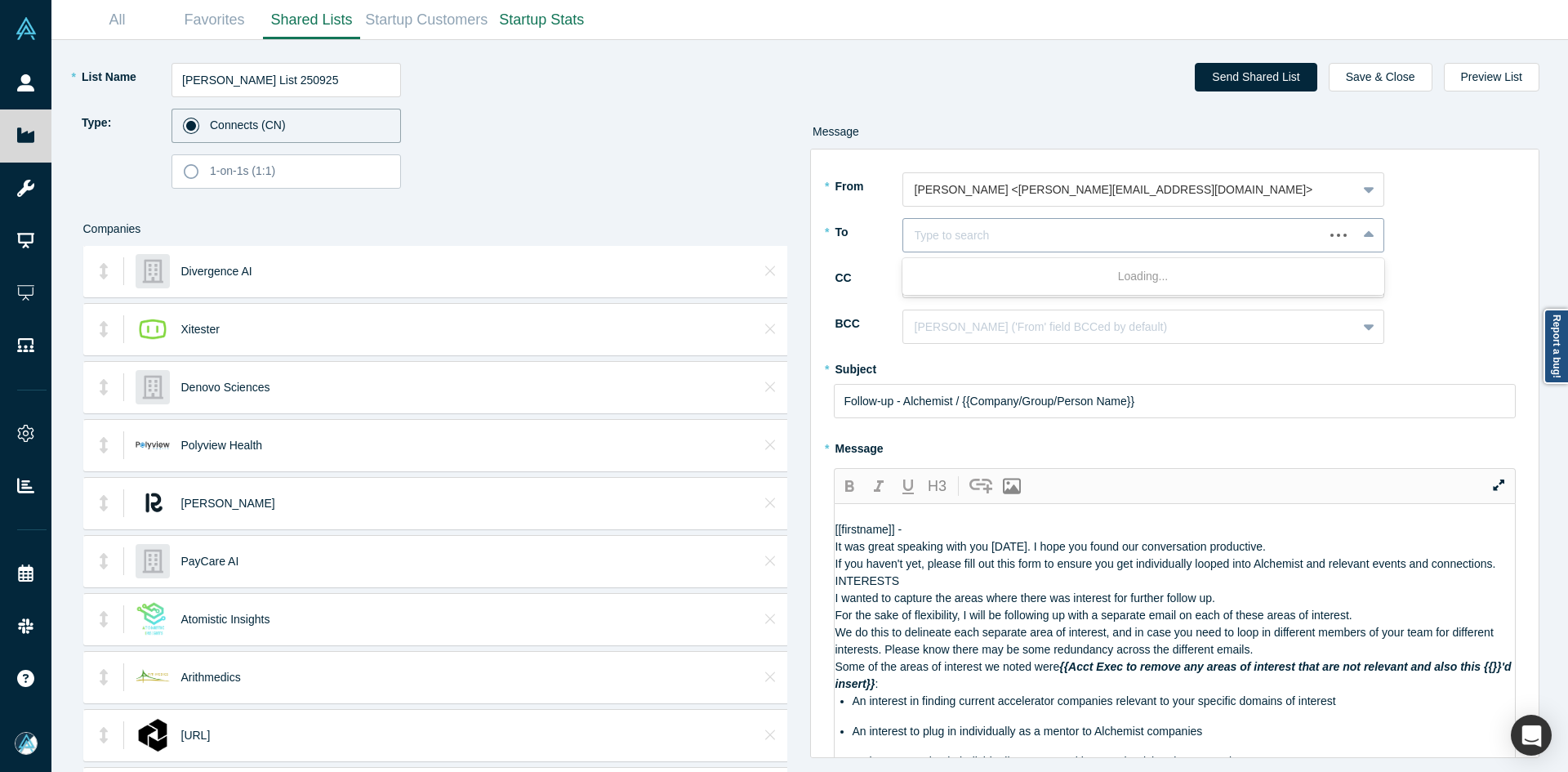
click at [945, 233] on div at bounding box center [1113, 235] width 398 height 20
paste input "[PERSON_NAME]"
type input "[PERSON_NAME]"
click at [952, 272] on div "[PERSON_NAME]" at bounding box center [1143, 276] width 482 height 30
click at [965, 290] on div at bounding box center [1130, 281] width 430 height 20
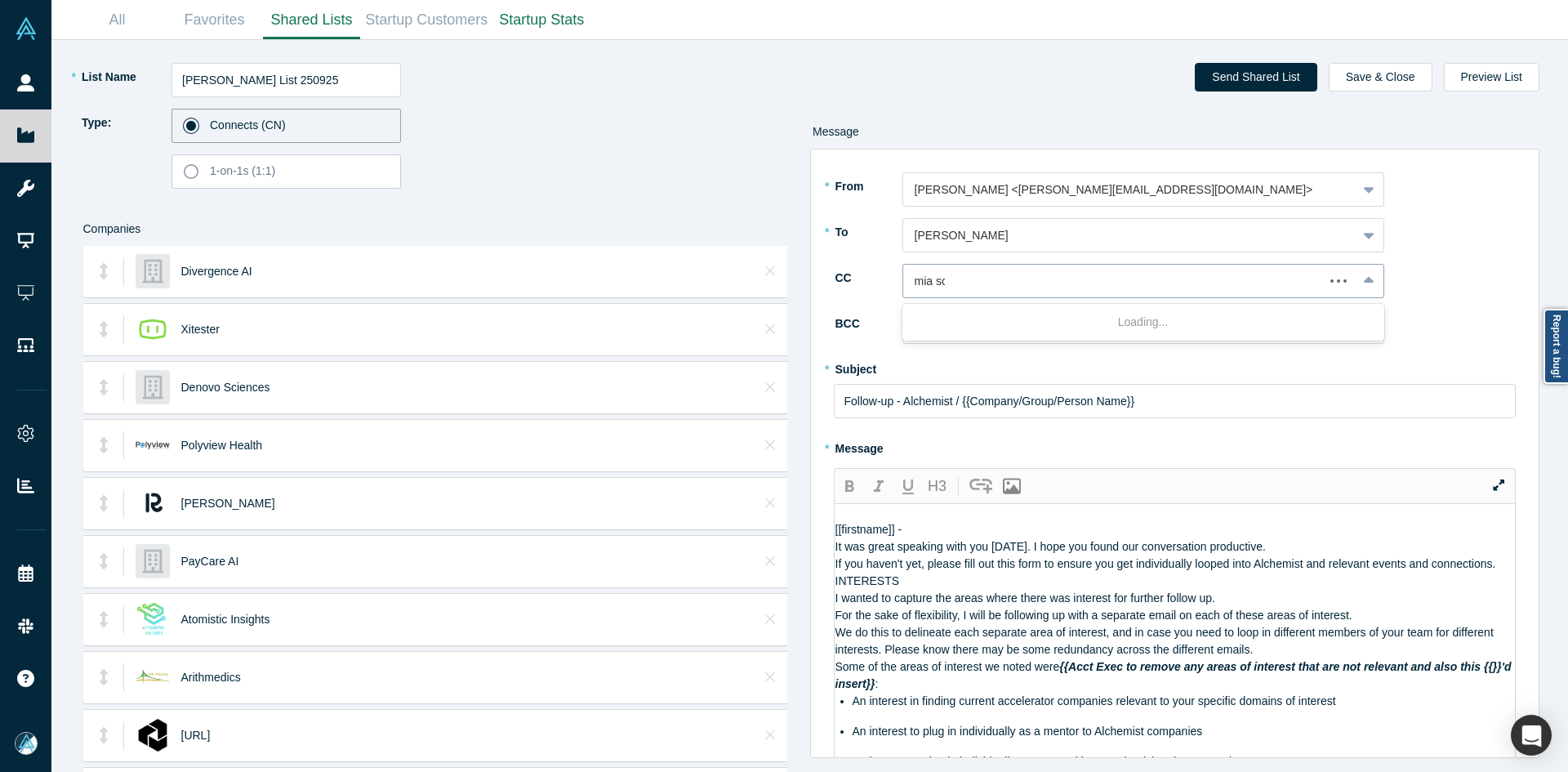
type input "mia sco"
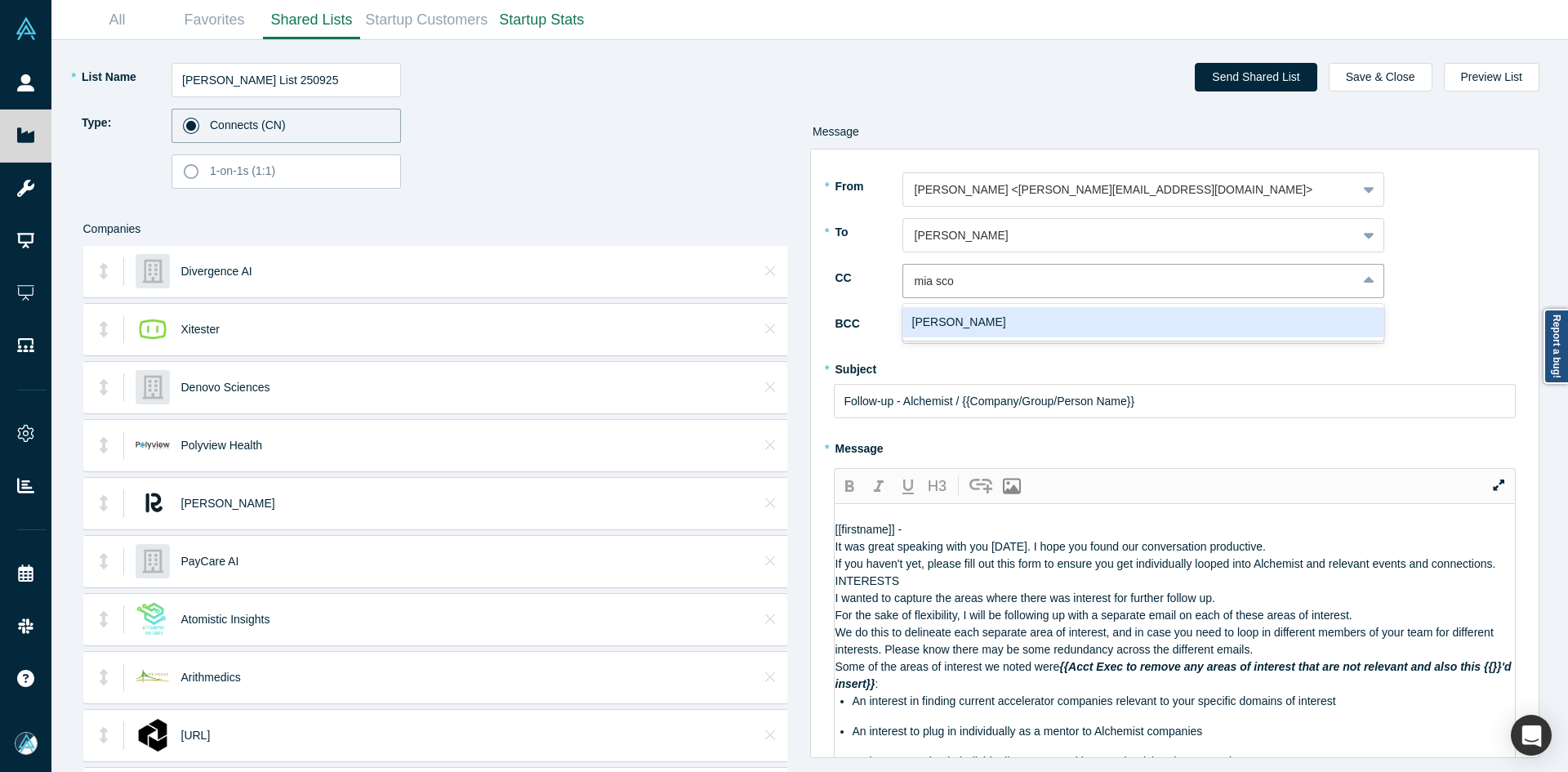
click at [985, 321] on div "[PERSON_NAME]" at bounding box center [1143, 322] width 482 height 30
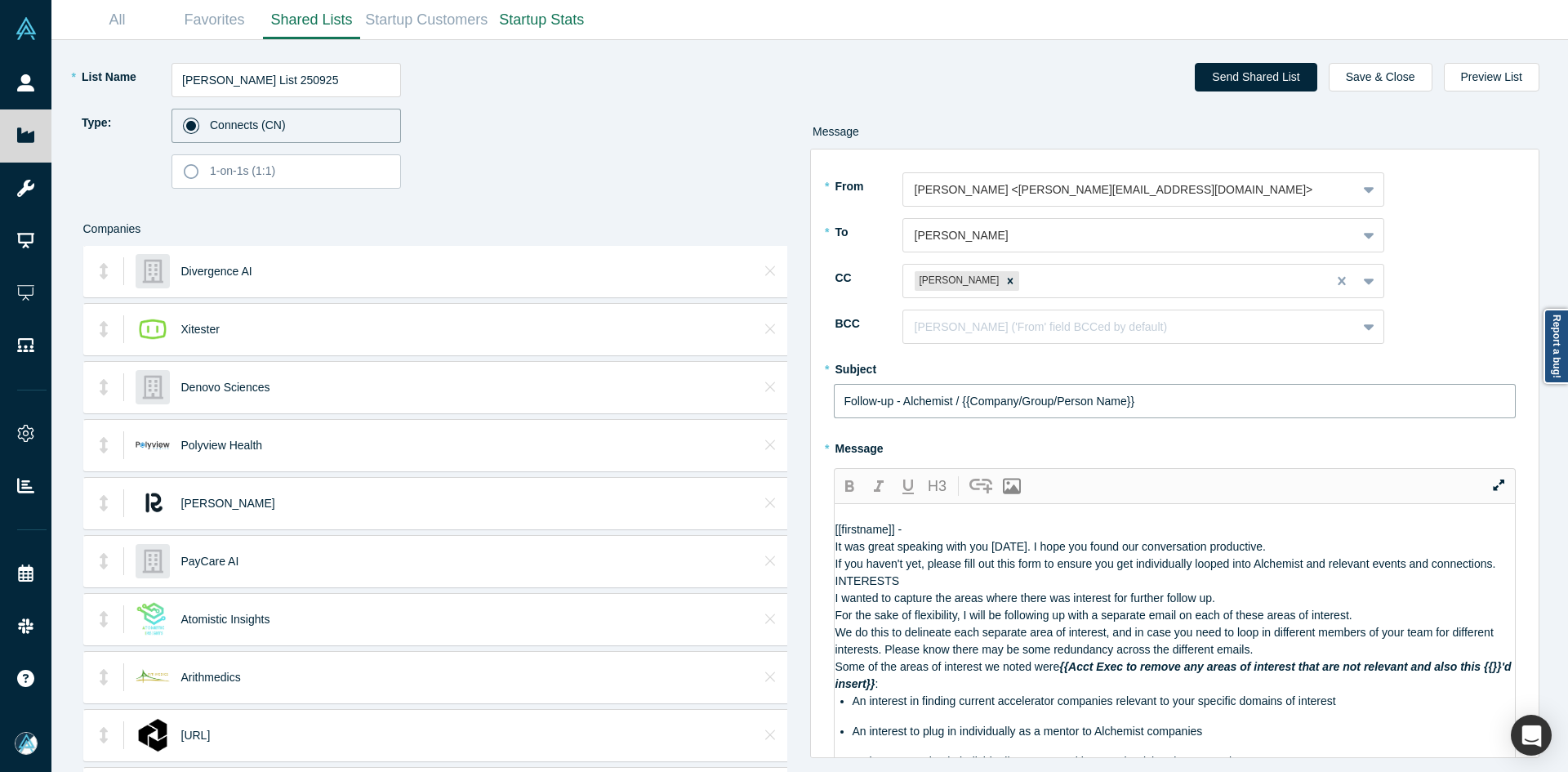
click at [908, 393] on input "Follow-up - Alchemist / {{Company/Group/Person Name}}" at bounding box center [1175, 401] width 683 height 35
paste input "Curated Alchemist Companies Relevant to Your Interests"
type input "Curated Alchemist Companies Relevant to Your Interests"
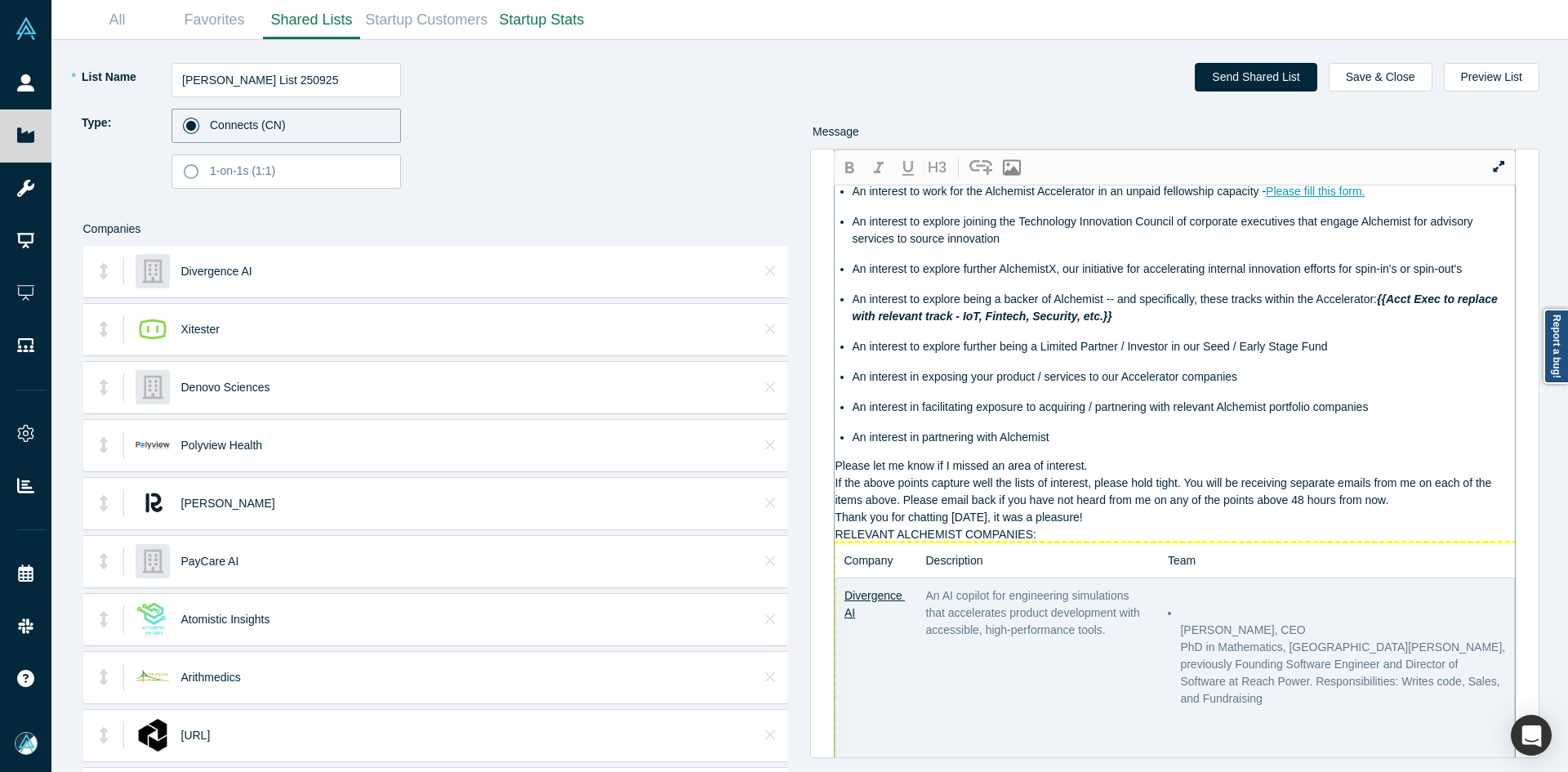
click at [1040, 578] on th "Description" at bounding box center [1039, 561] width 243 height 35
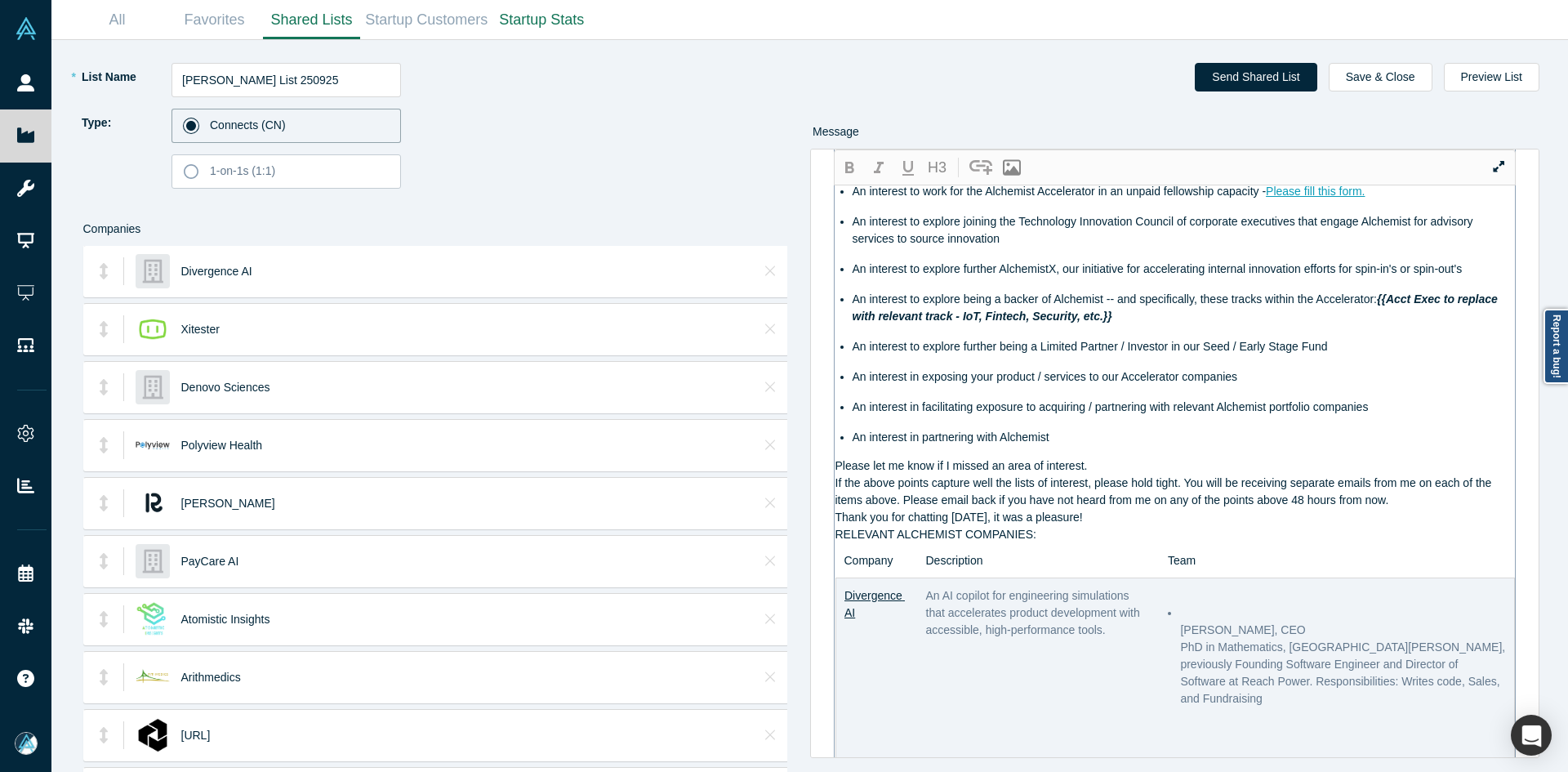
click at [1039, 544] on div "RELEVANT ALCHEMIST COMPANIES:" at bounding box center [1176, 534] width 681 height 17
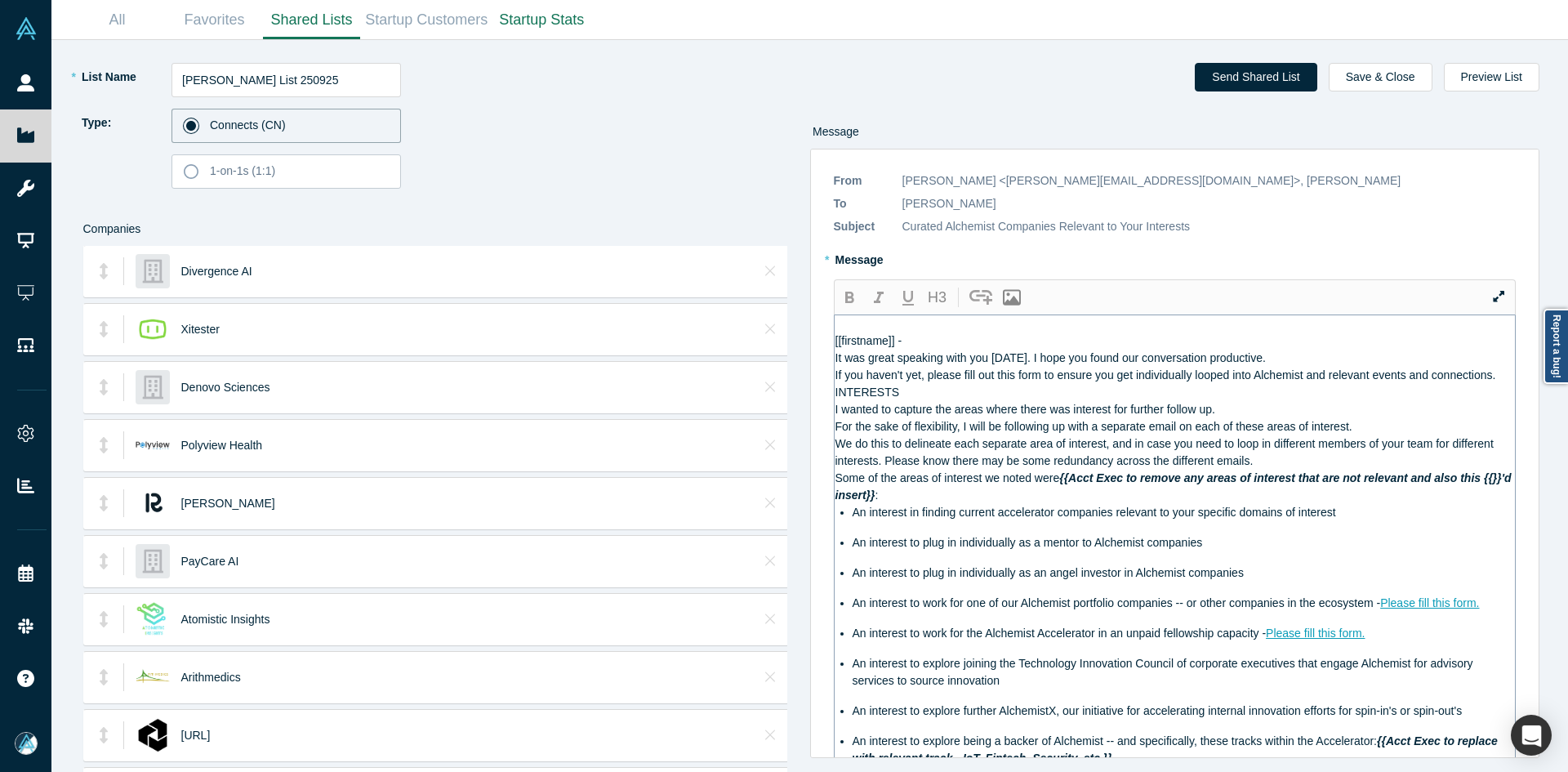
click at [856, 384] on div "If you haven't yet, please fill out this form to ensure you get individually lo…" at bounding box center [1176, 374] width 681 height 17
click at [850, 364] on span "It was great speaking with you [DATE]. I hope you found our conversation produc…" at bounding box center [1051, 358] width 430 height 13
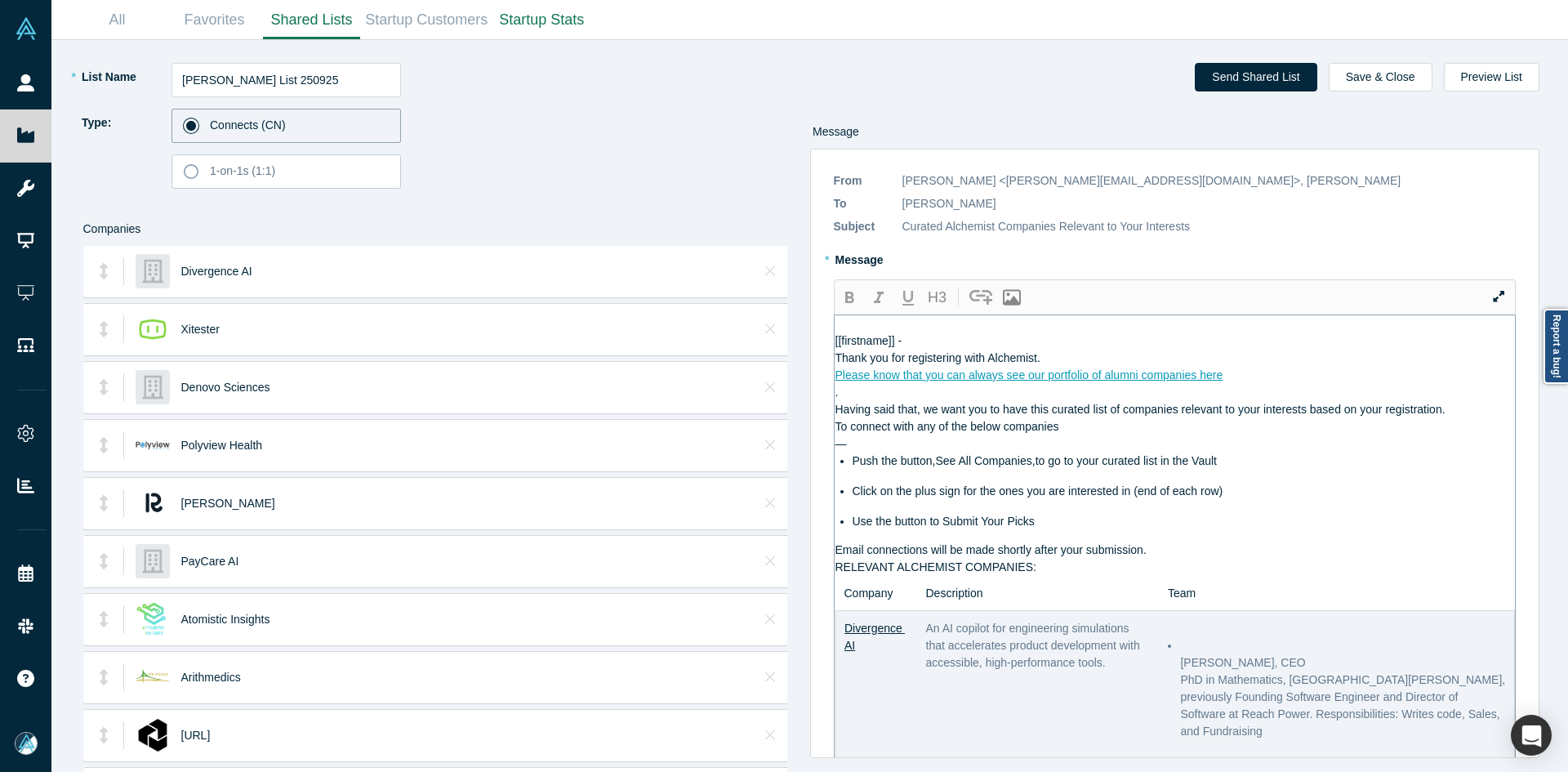
click at [1263, 384] on div "Please know that you can always see our portfolio of alumni companies here" at bounding box center [1176, 374] width 681 height 17
click at [1457, 418] on div "Having said that, we want you to have this curated list of companies relevant t…" at bounding box center [1176, 409] width 681 height 17
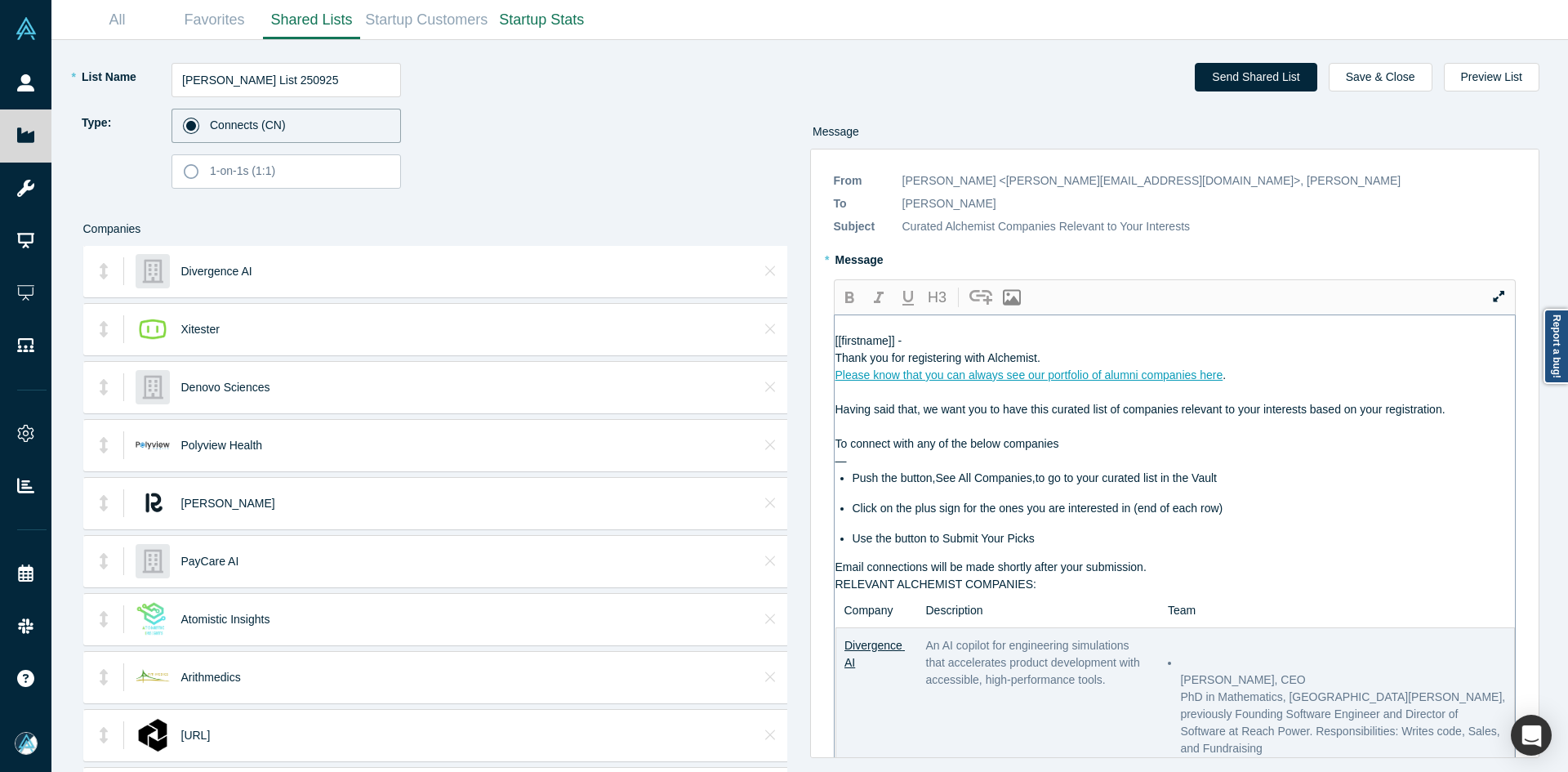
click at [1216, 575] on div "Email connections will be made shortly after your submission." at bounding box center [1176, 567] width 681 height 17
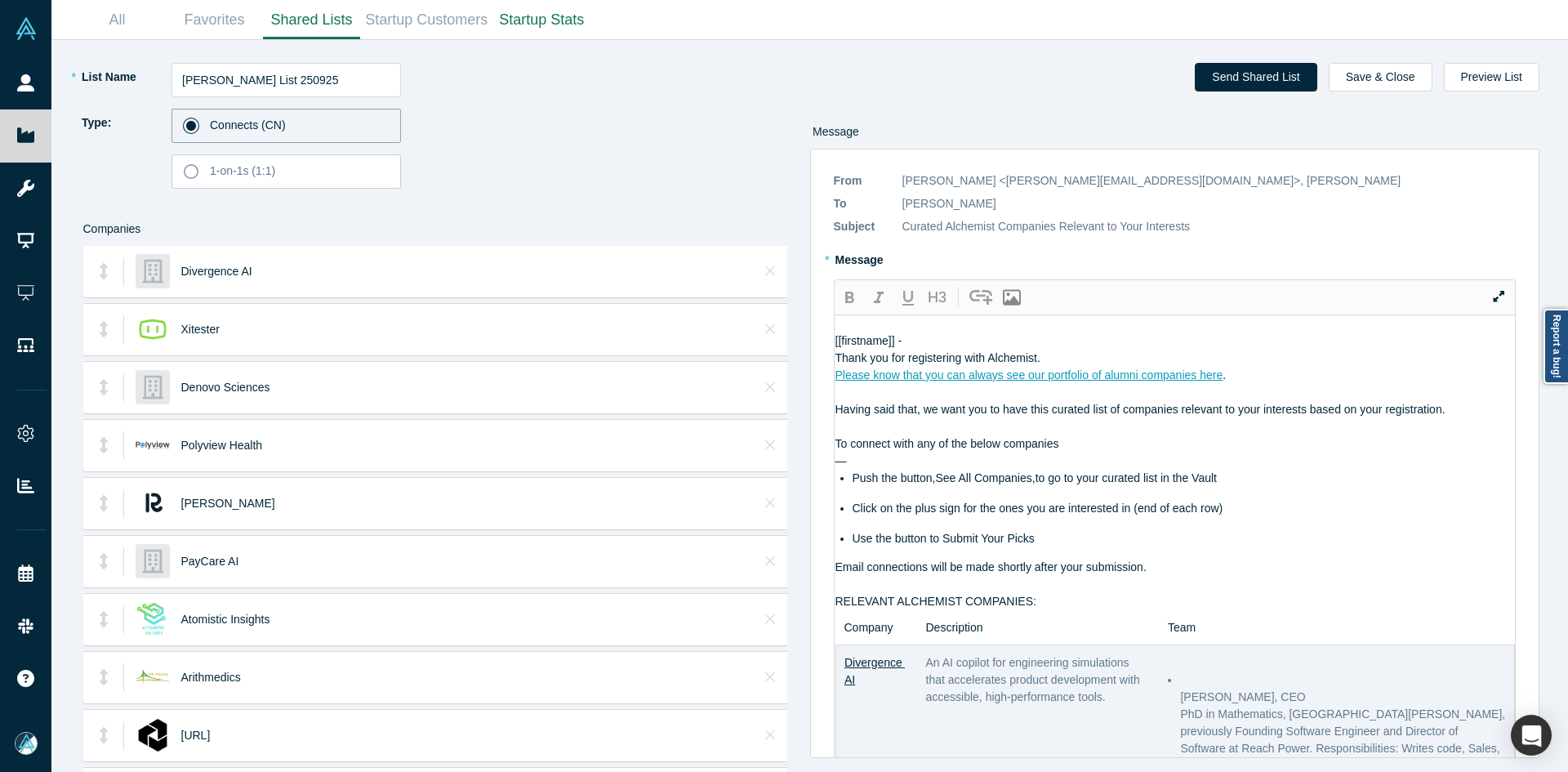
click at [1108, 367] on div "Thank you for registering with Alchemist." at bounding box center [1176, 358] width 681 height 17
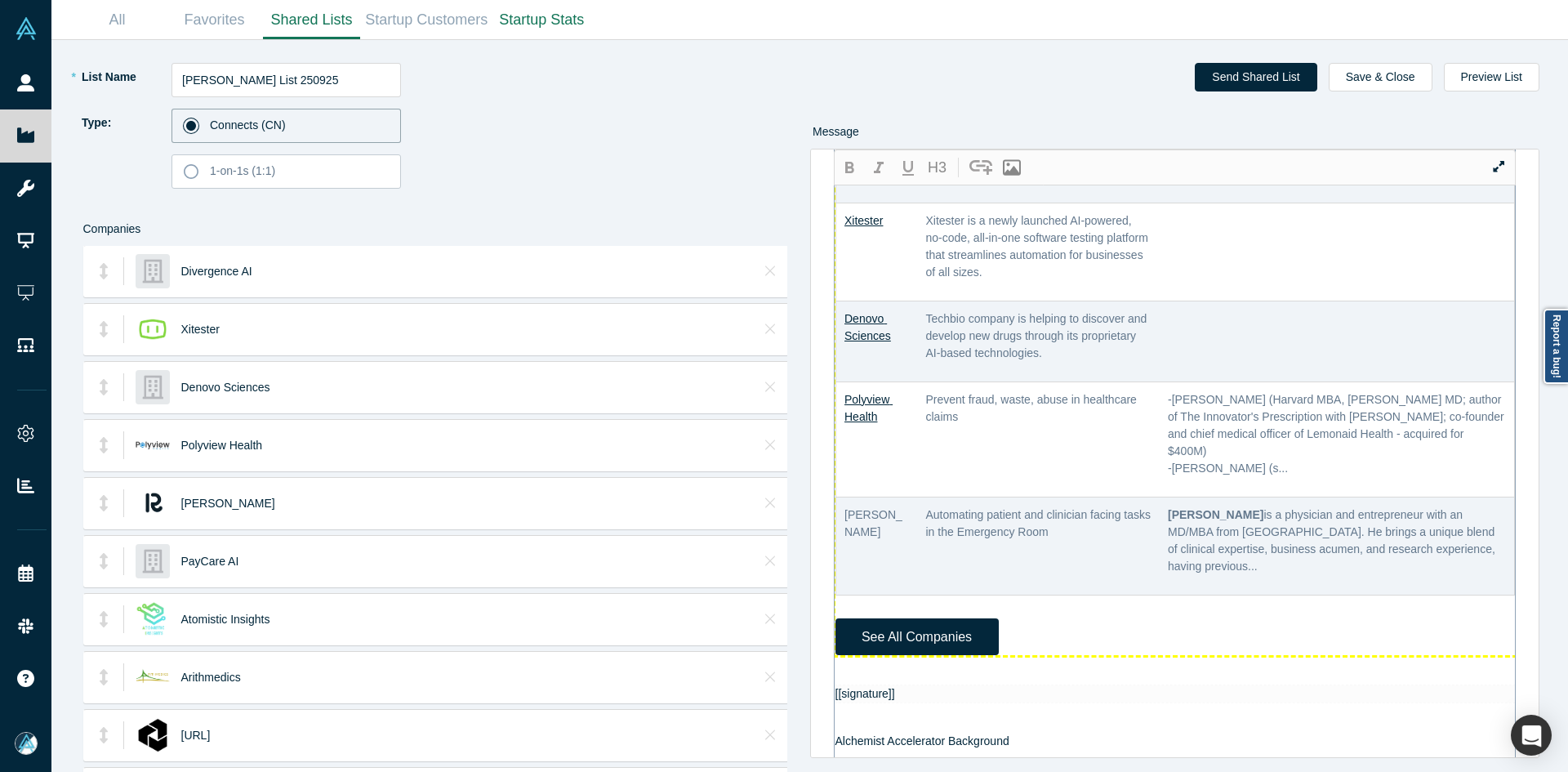
scroll to position [899, 0]
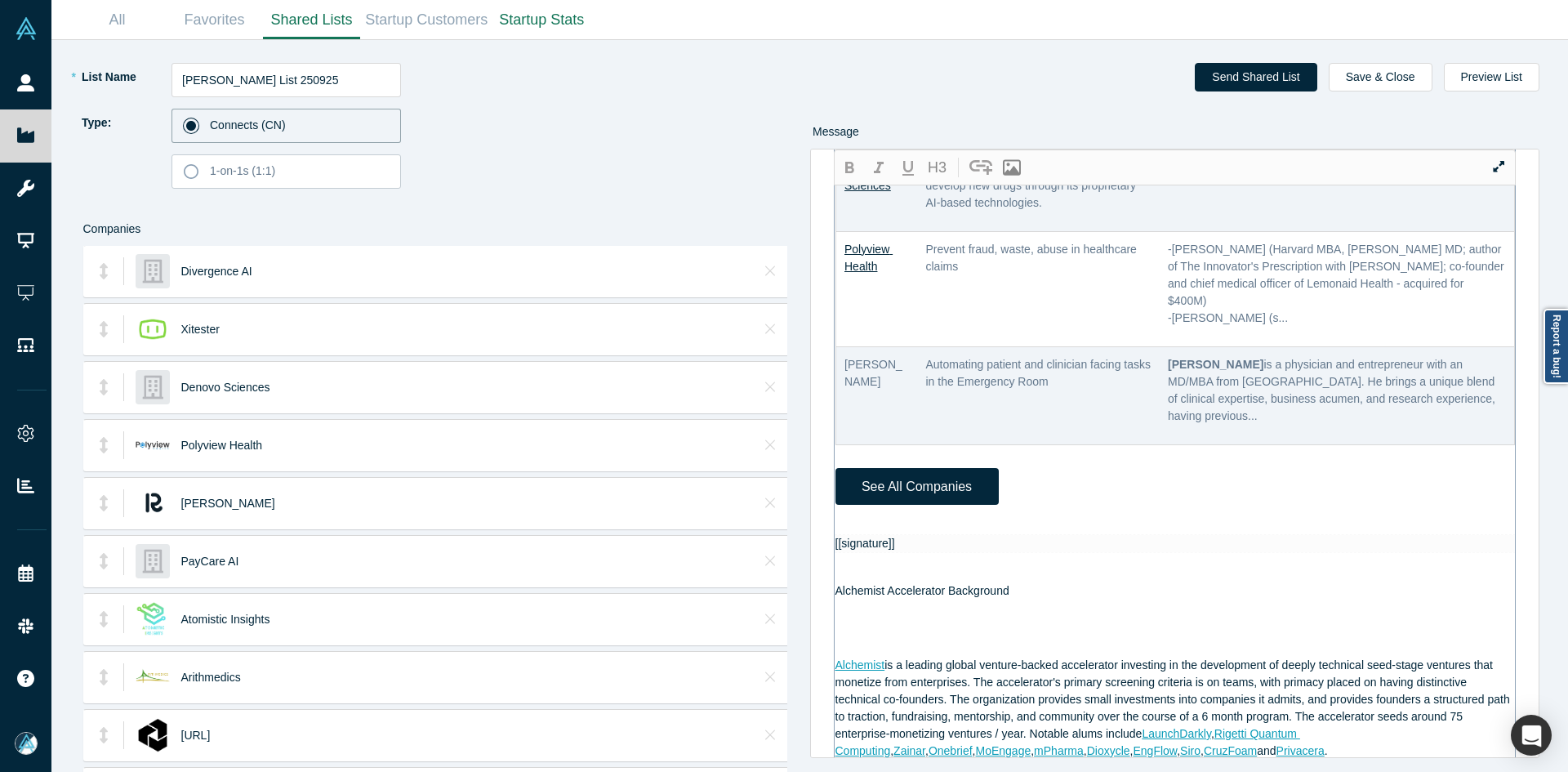
click at [873, 564] on div "[[firstname]] - Thank you for registering with Alchemist. Please know that you …" at bounding box center [1176, 444] width 681 height 2055
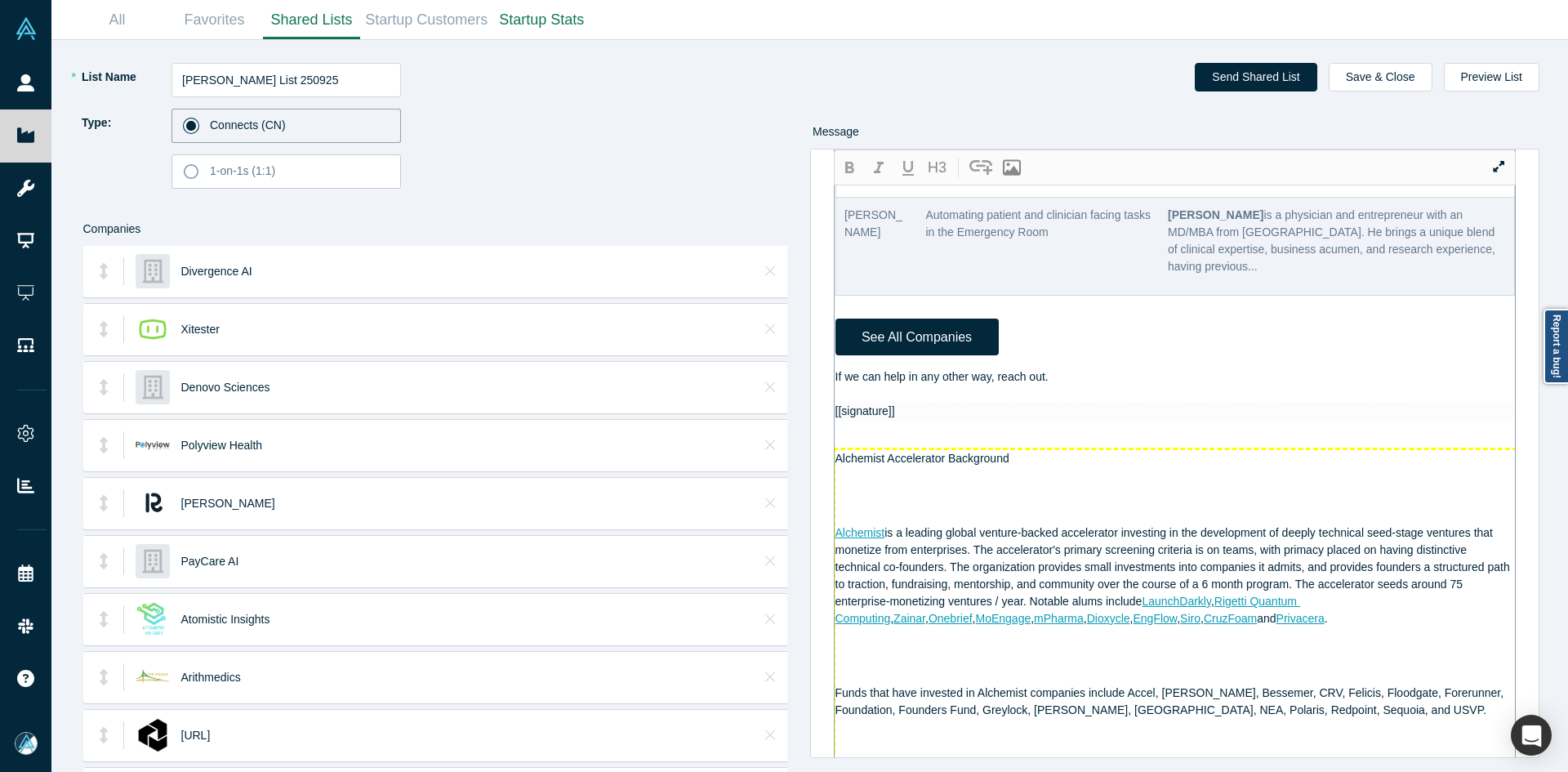
scroll to position [1034, 0]
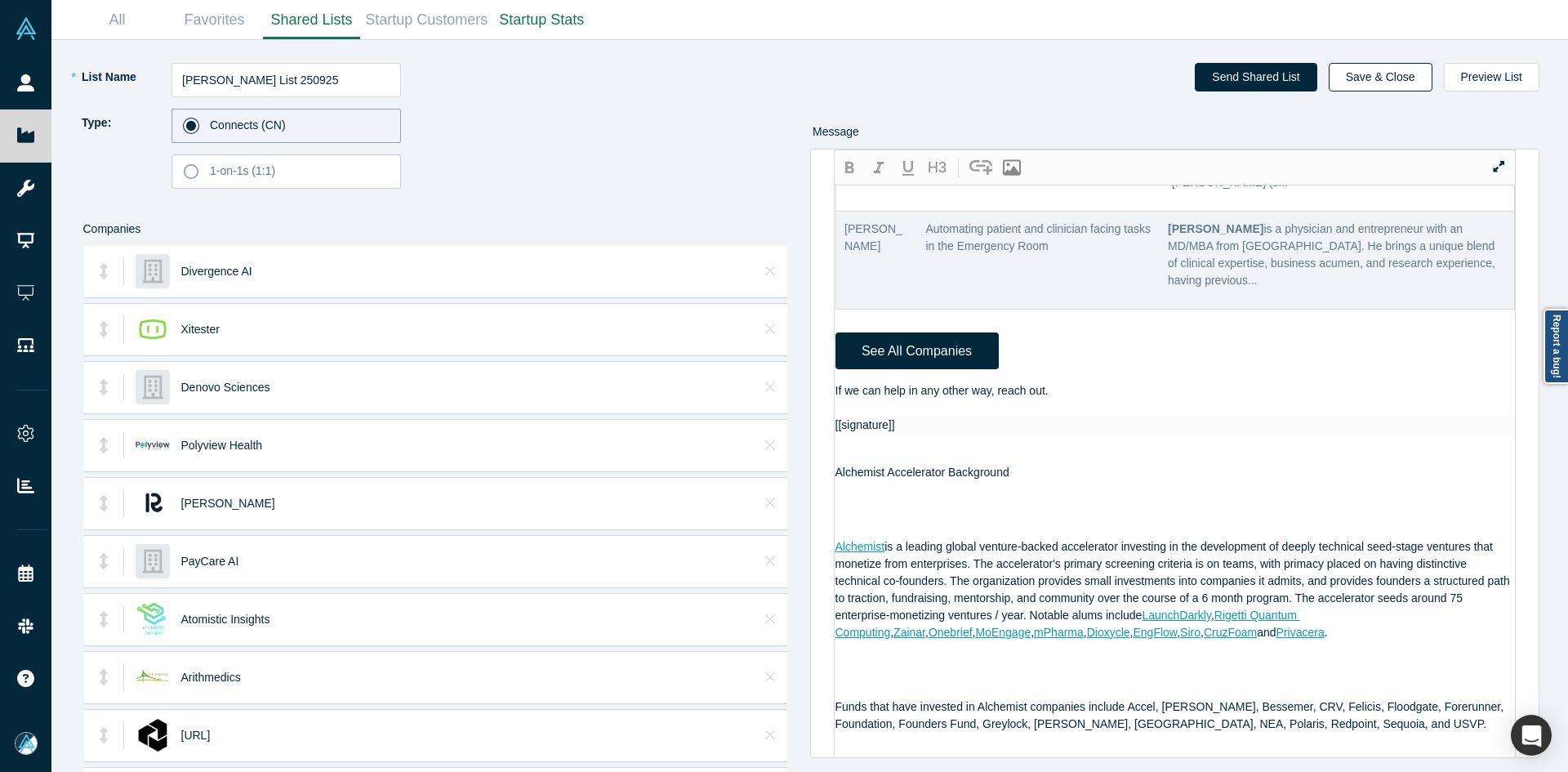
click at [1390, 73] on button "Save & Close" at bounding box center [1380, 77] width 104 height 28
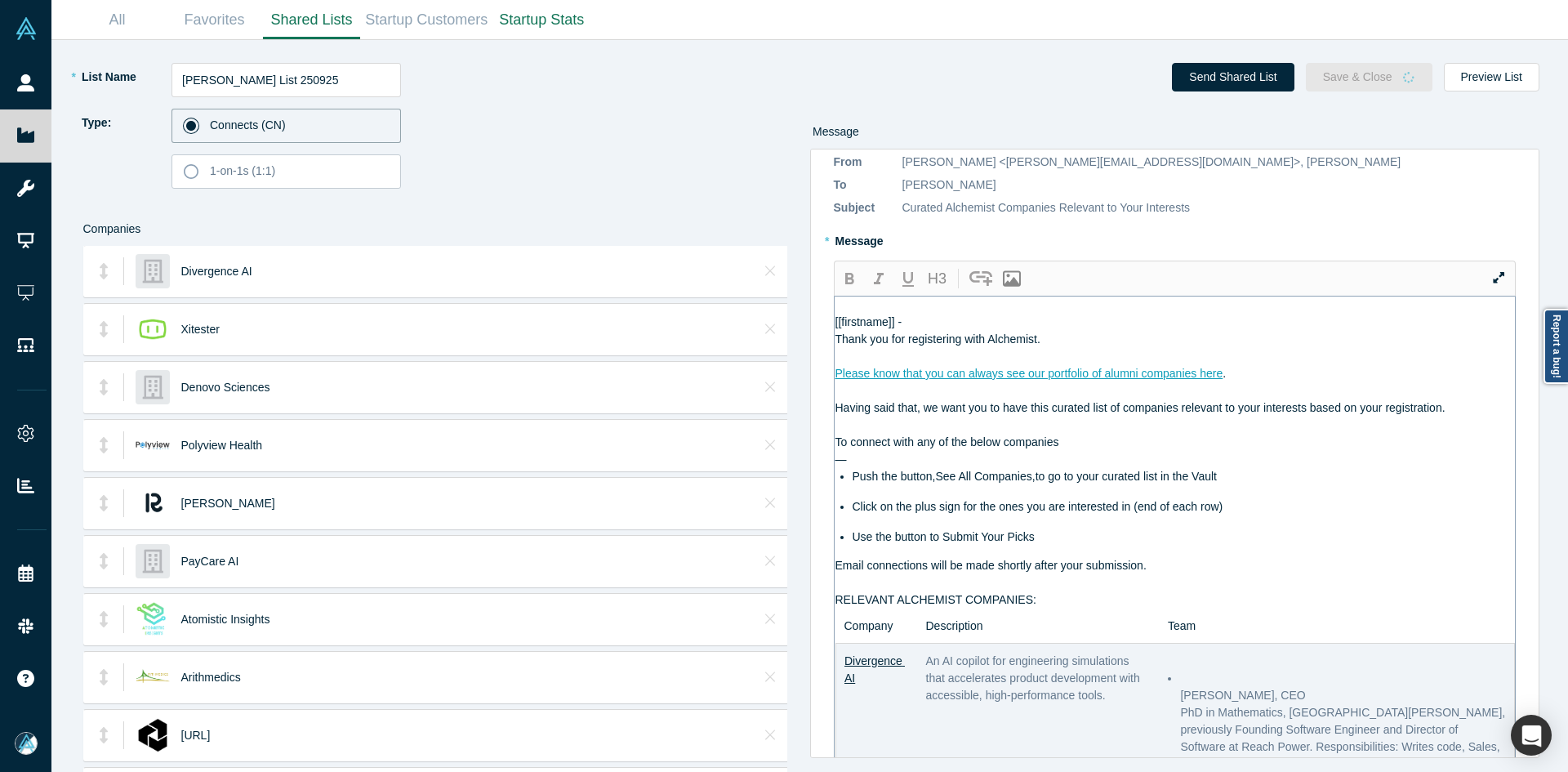
scroll to position [0, 0]
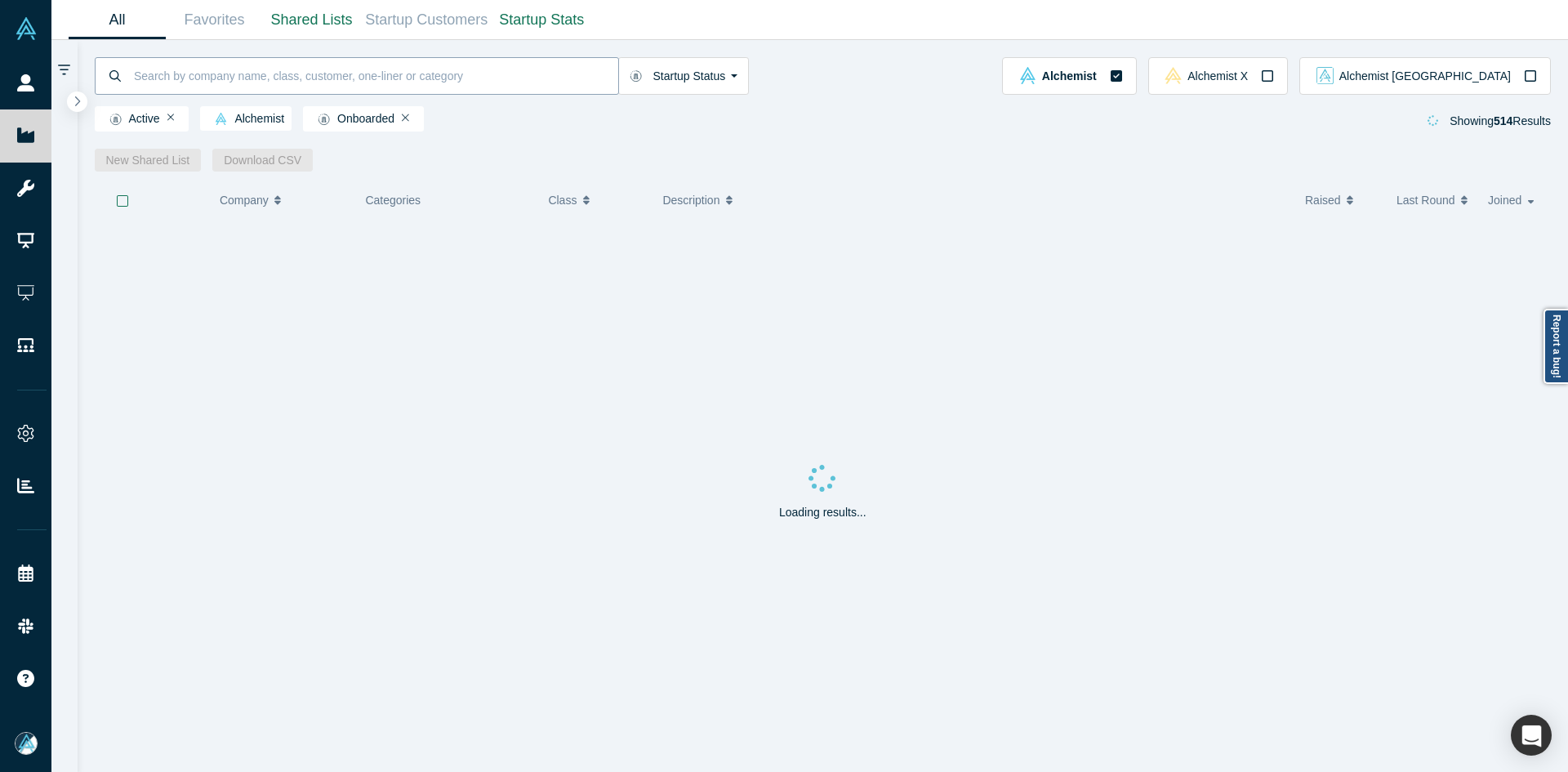
click at [143, 79] on input at bounding box center [375, 75] width 486 height 38
paste input "[PERSON_NAME]"
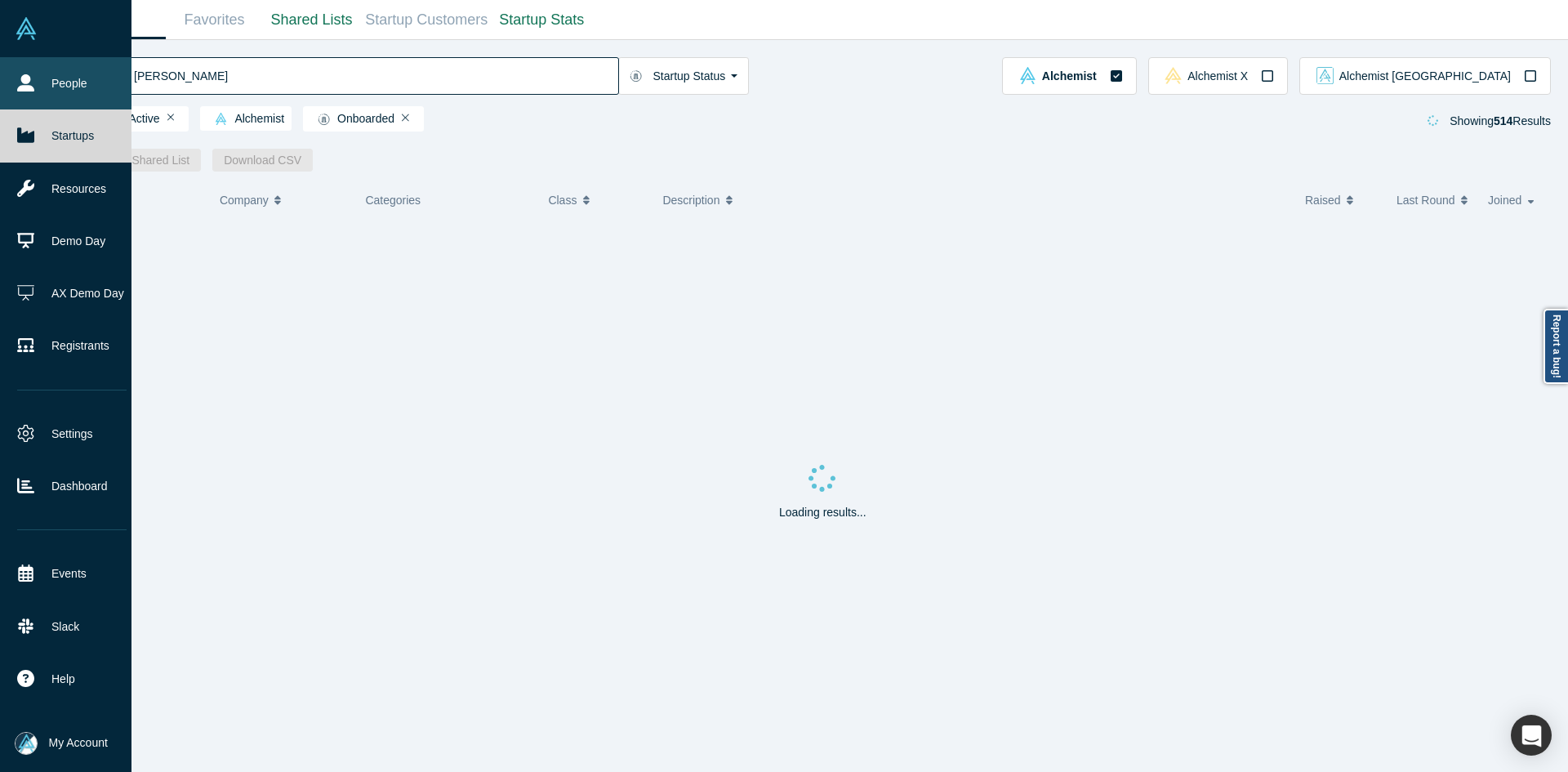
type input "[PERSON_NAME]"
click at [23, 83] on icon at bounding box center [25, 82] width 17 height 17
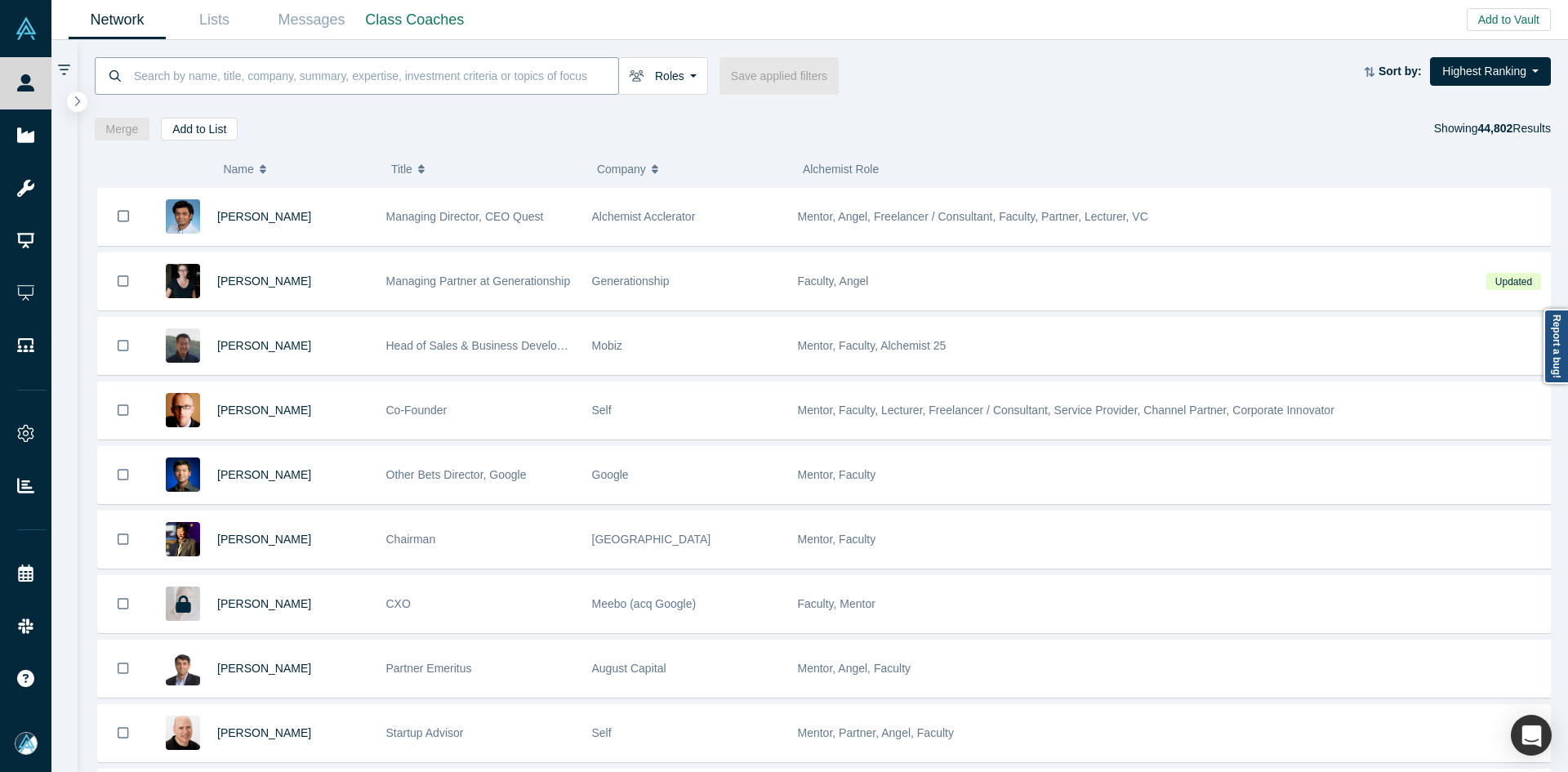
click at [271, 78] on input at bounding box center [375, 75] width 486 height 38
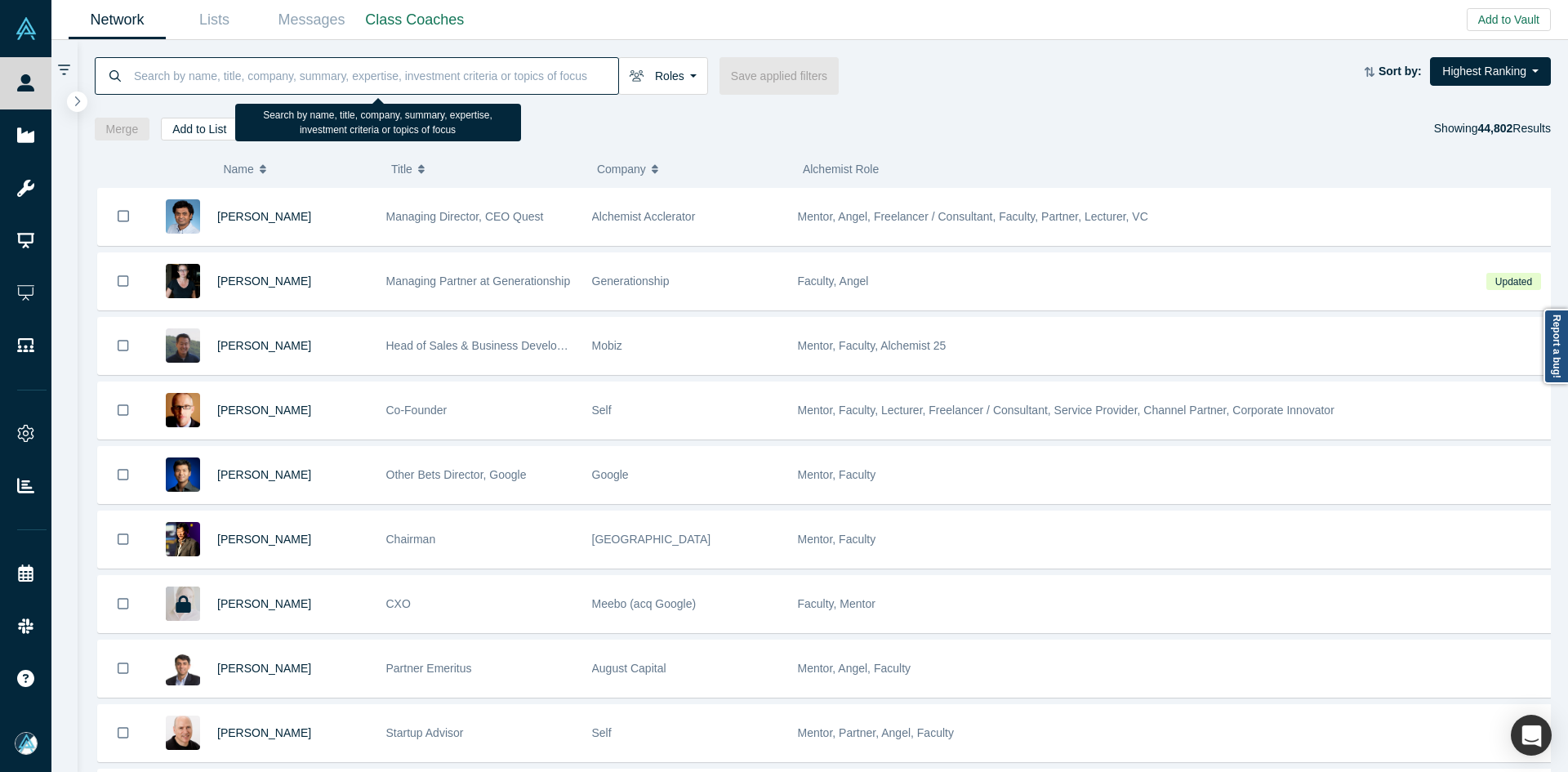
paste input "[PERSON_NAME]"
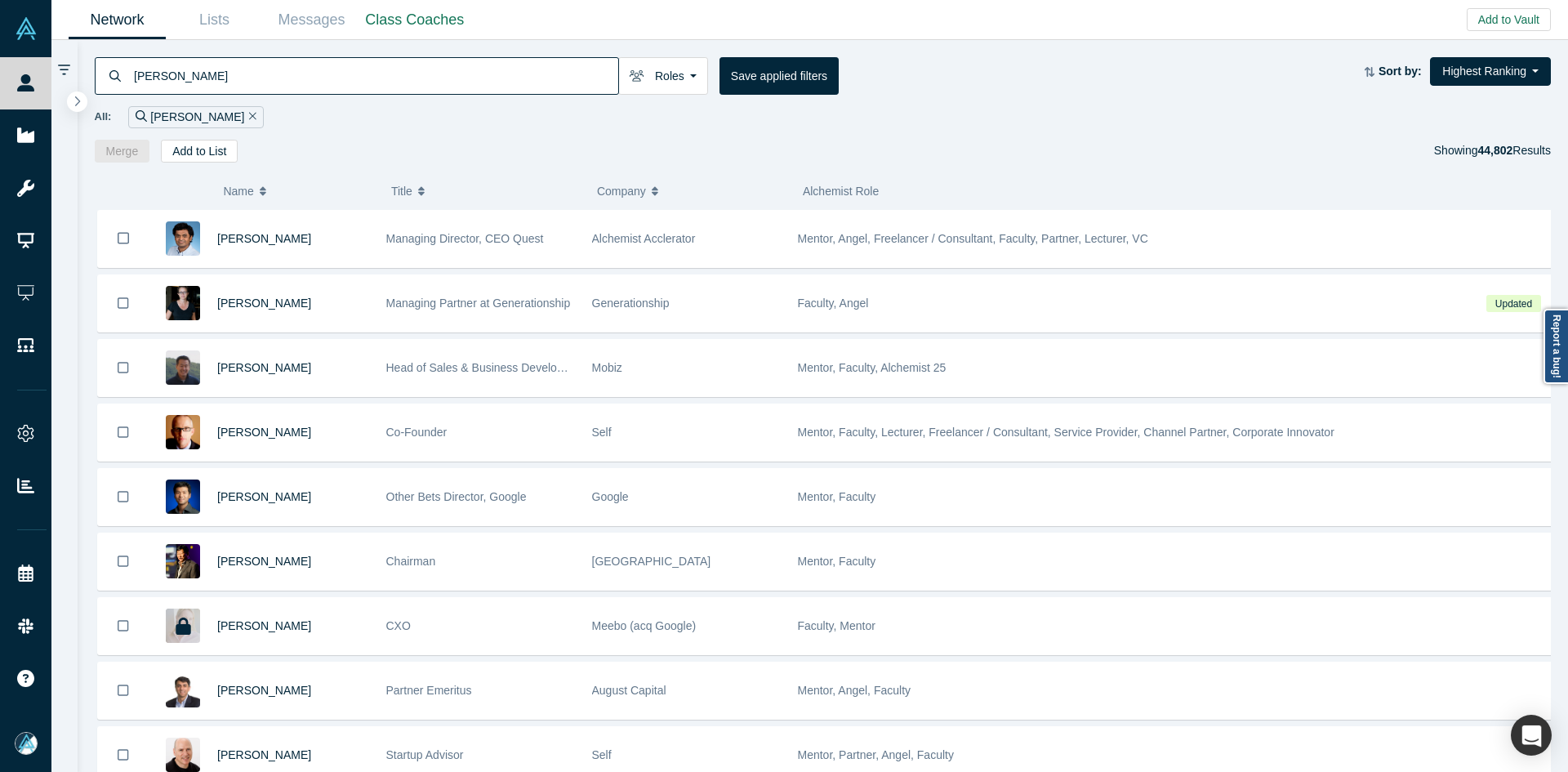
type input "[PERSON_NAME]"
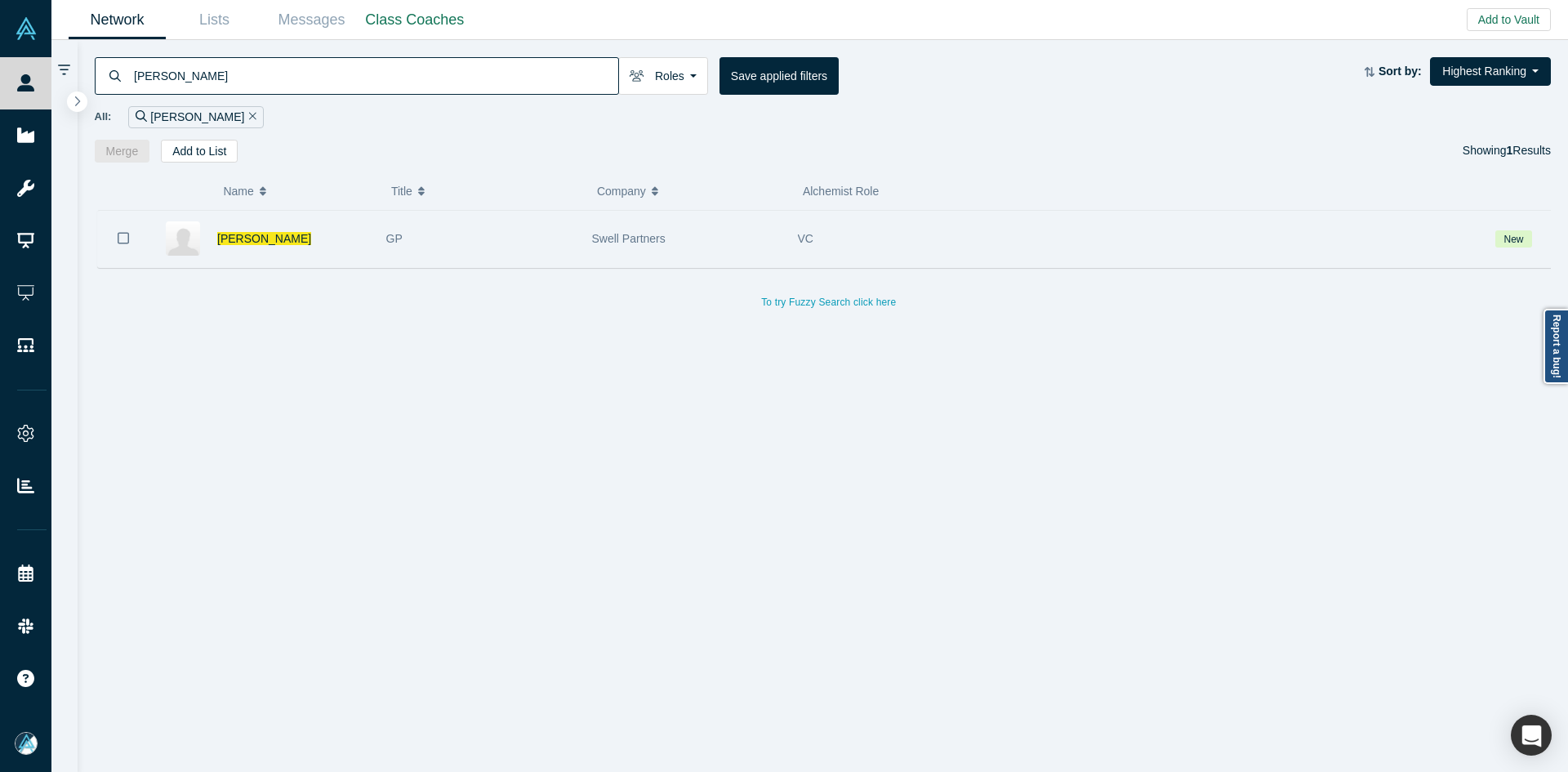
click at [127, 237] on icon "Bookmark" at bounding box center [123, 238] width 12 height 16
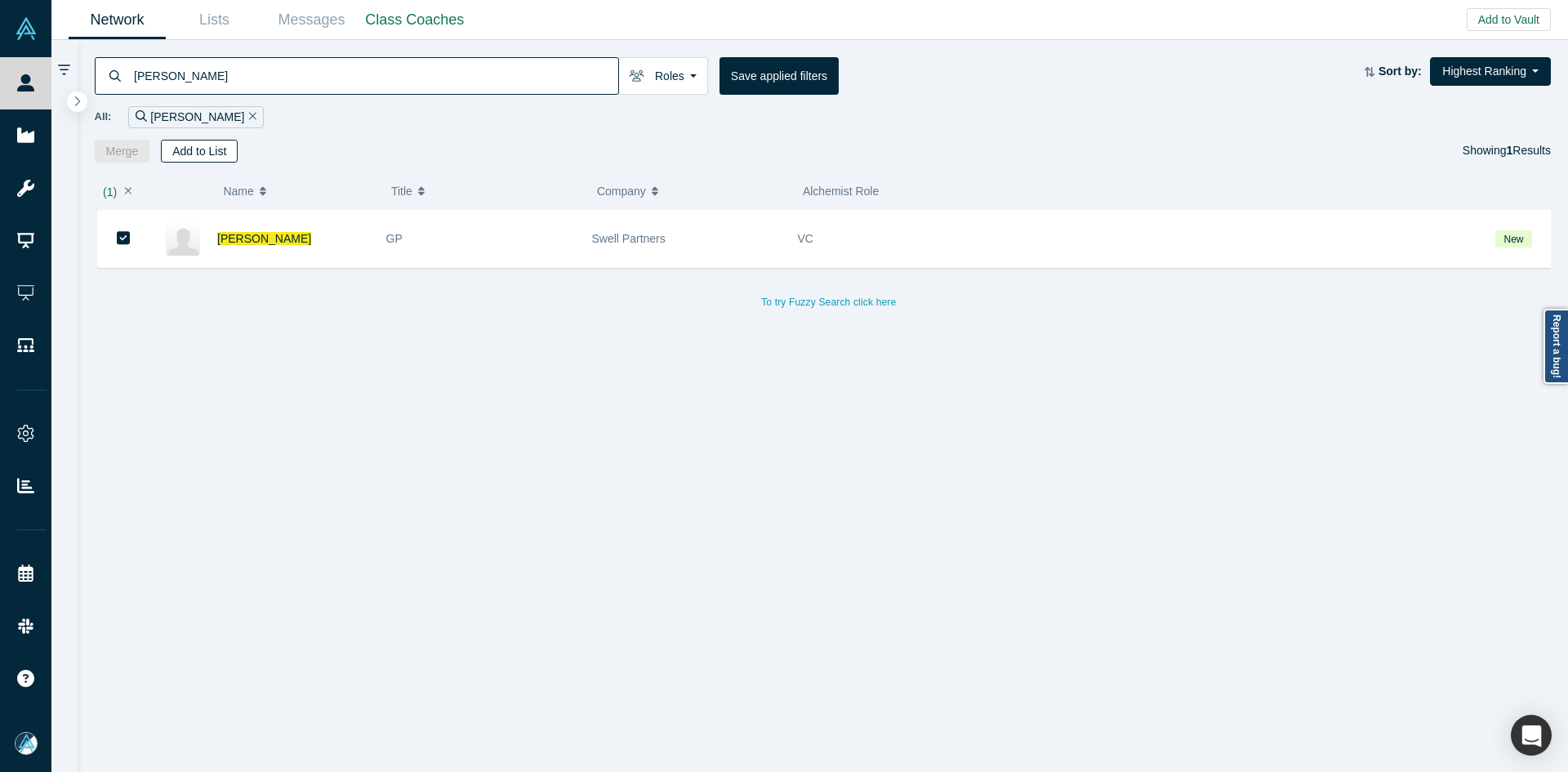
click at [211, 153] on button "Add to List" at bounding box center [199, 151] width 77 height 23
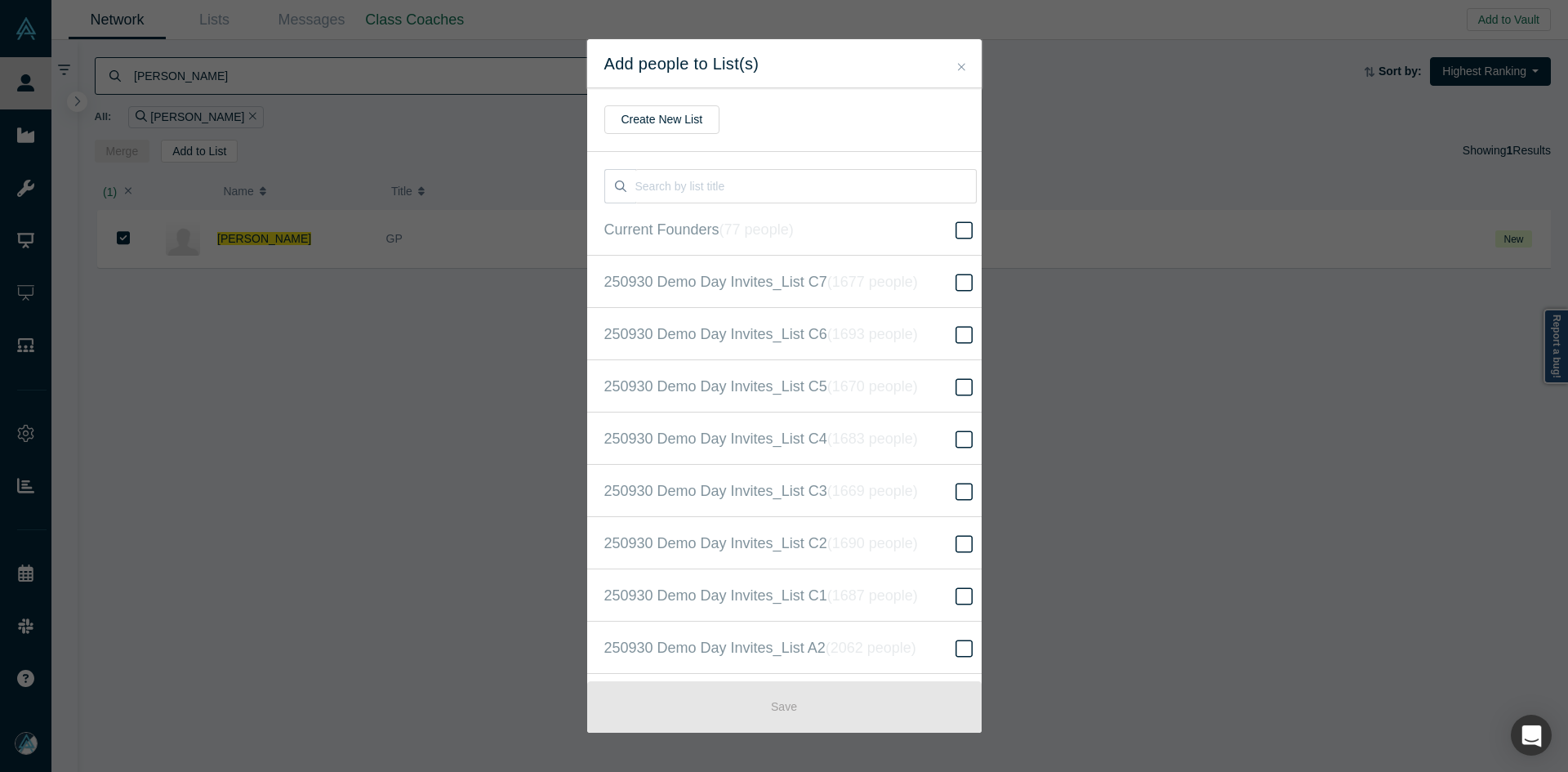
scroll to position [419, 0]
click at [894, 396] on span "250930 Demo Day Invites_Base List ( 16621 people )" at bounding box center [773, 386] width 336 height 23
click at [0, 0] on input "250930 Demo Day Invites_Base List ( 16621 people )" at bounding box center [0, 0] width 0 height 0
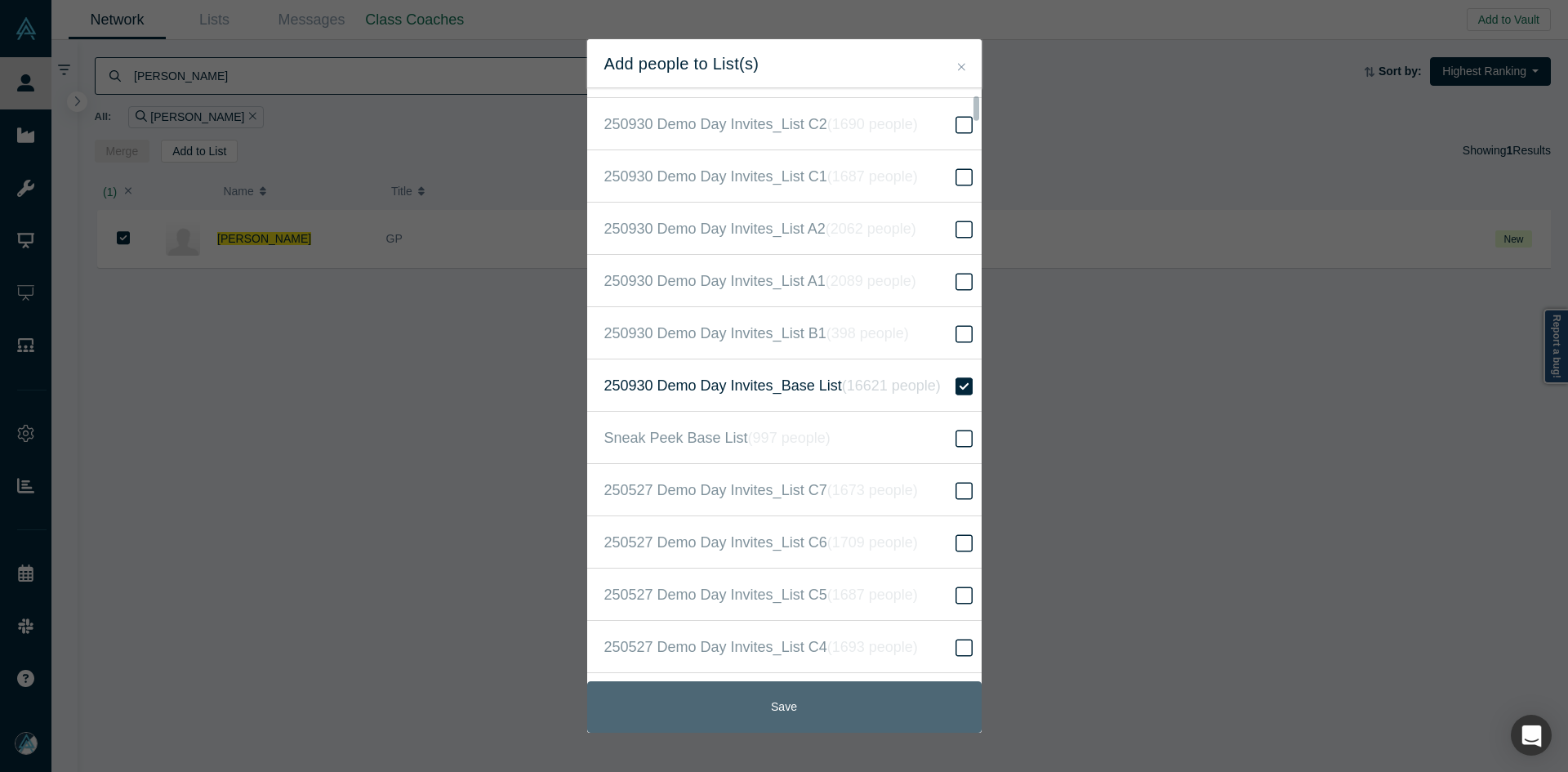
click at [901, 692] on button "Save" at bounding box center [784, 706] width 395 height 51
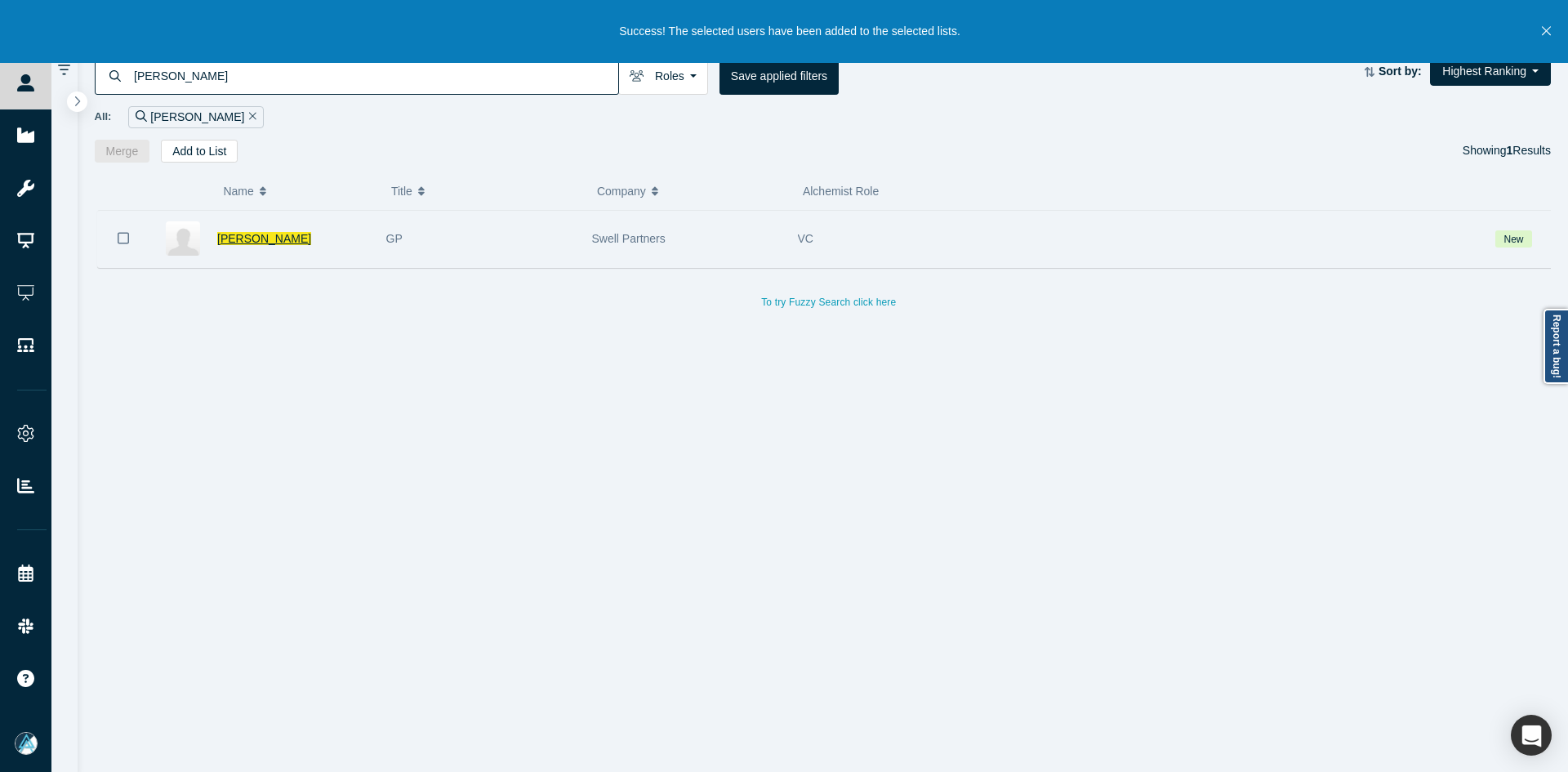
click at [243, 236] on span "[PERSON_NAME]" at bounding box center [264, 238] width 94 height 13
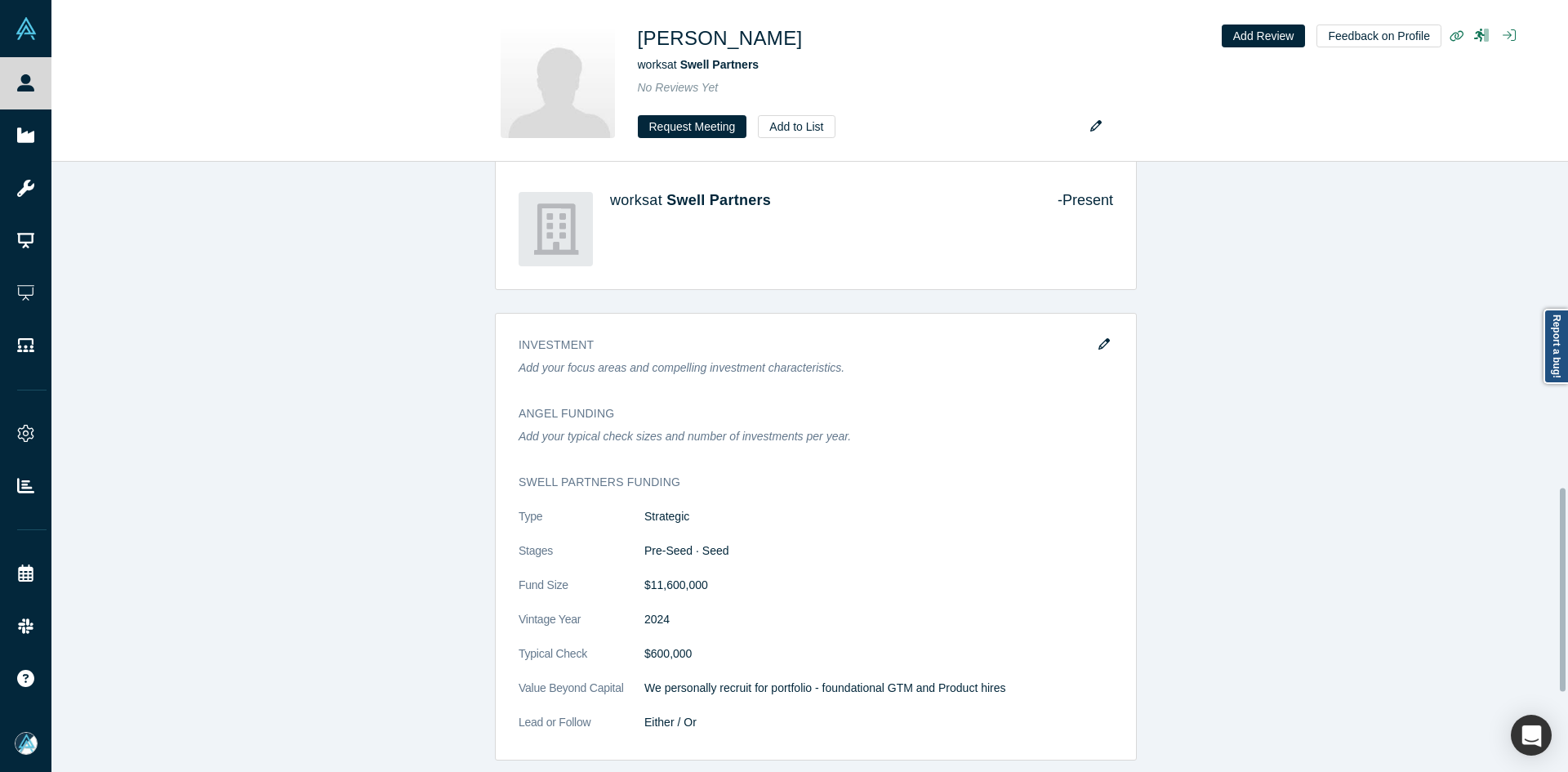
scroll to position [980, 0]
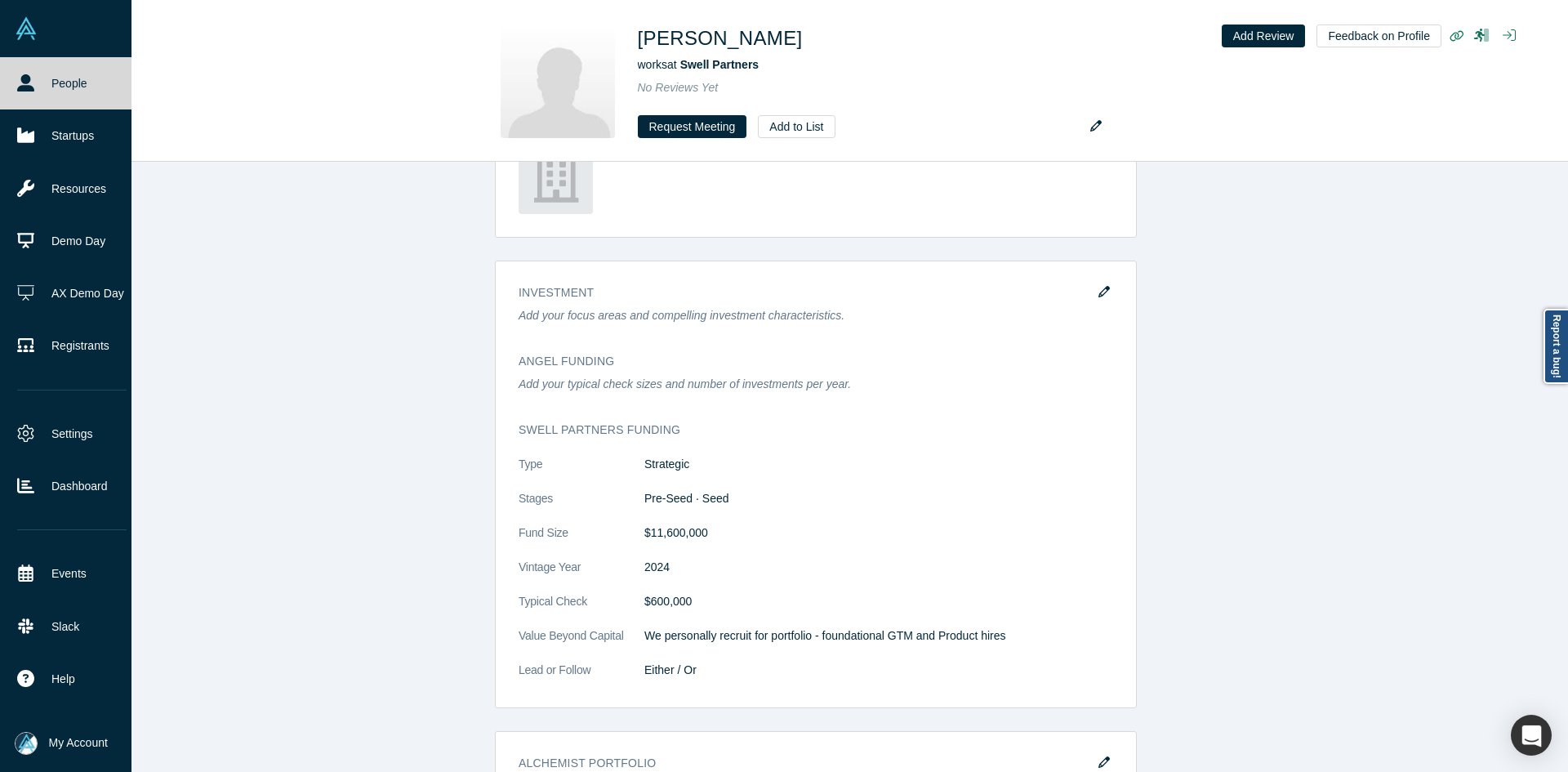
click at [30, 86] on icon at bounding box center [25, 82] width 17 height 17
click at [35, 86] on link "People" at bounding box center [72, 83] width 143 height 52
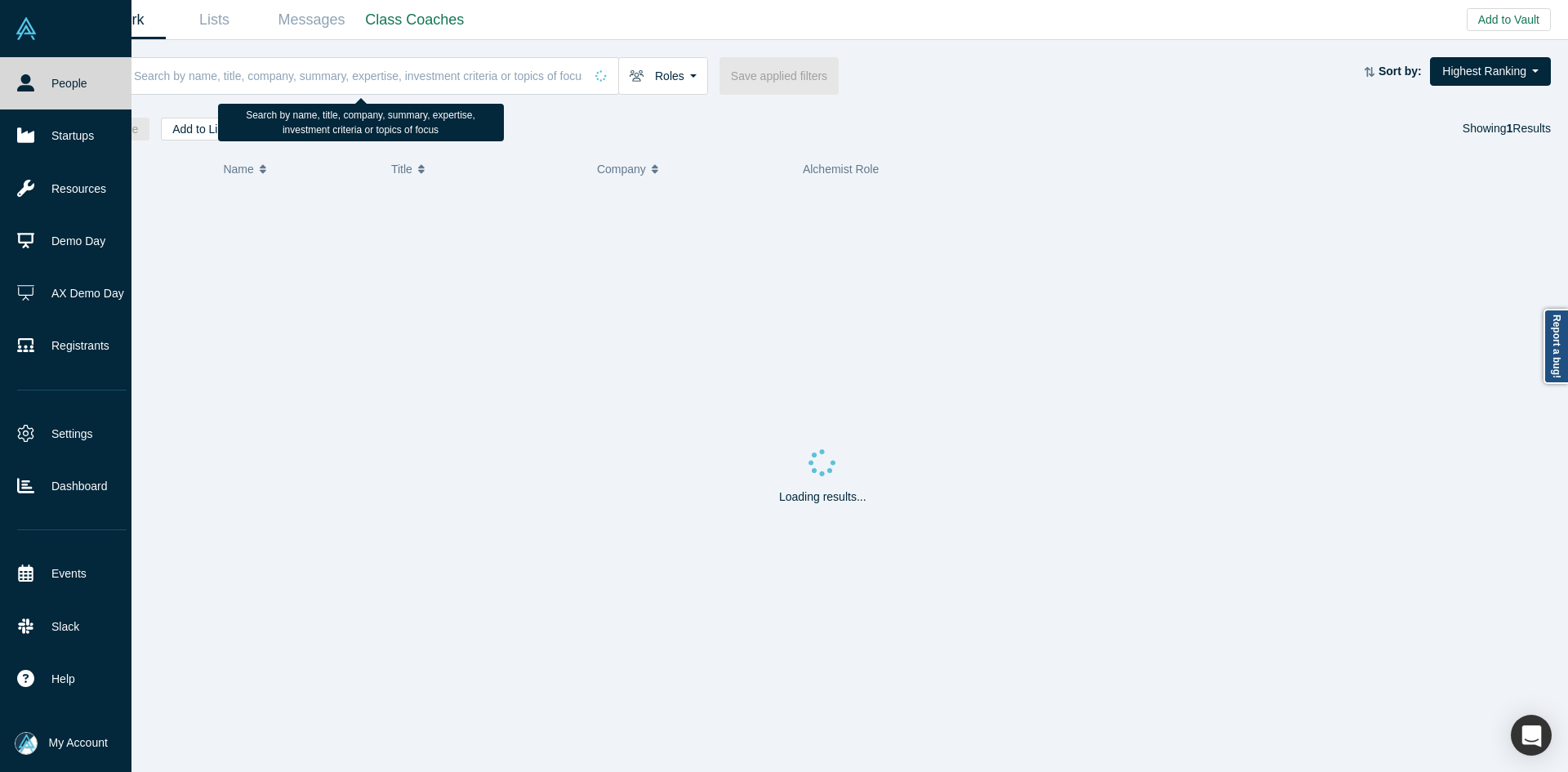
click at [413, 79] on input at bounding box center [358, 75] width 452 height 38
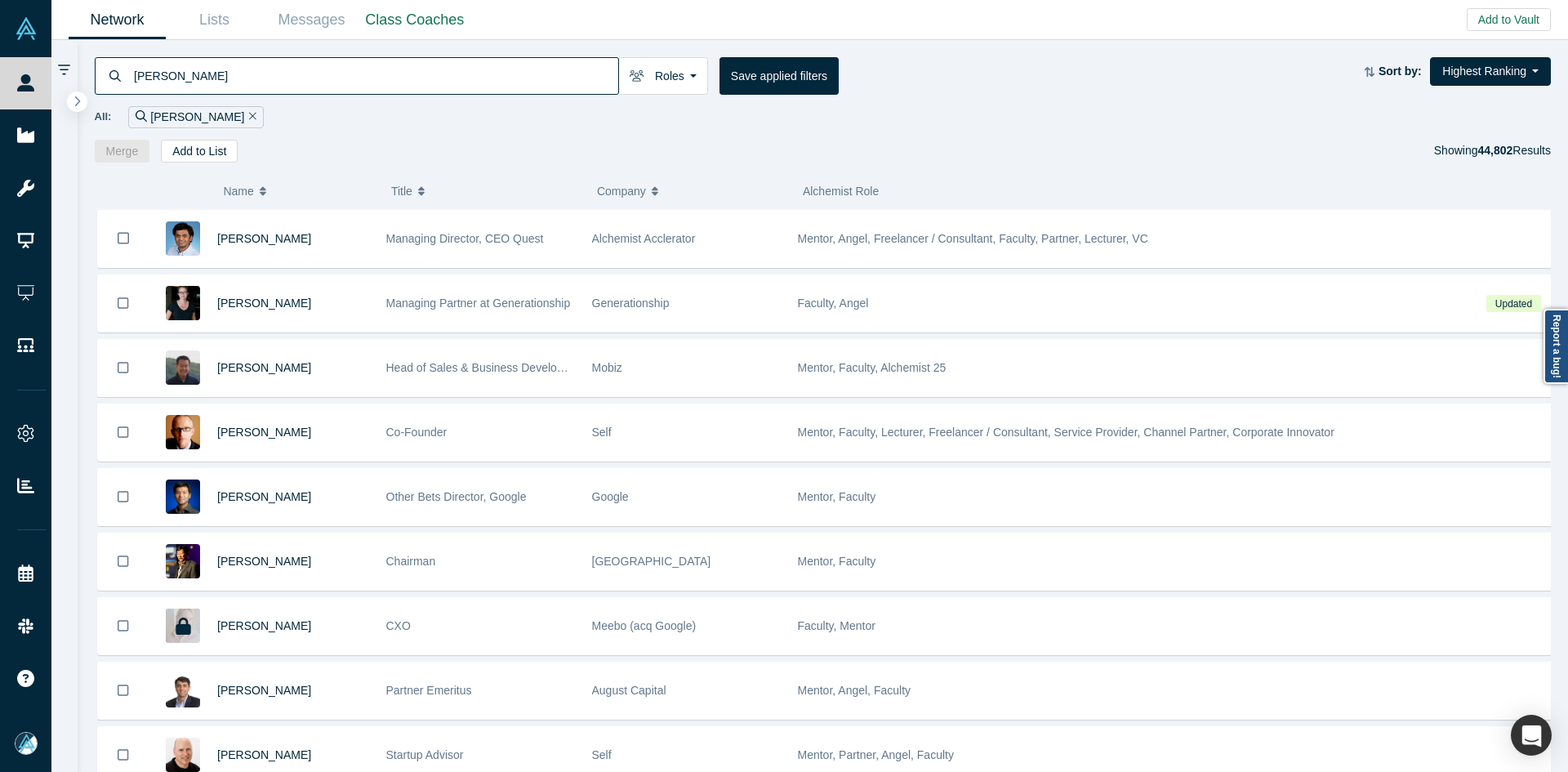
type input "[PERSON_NAME]"
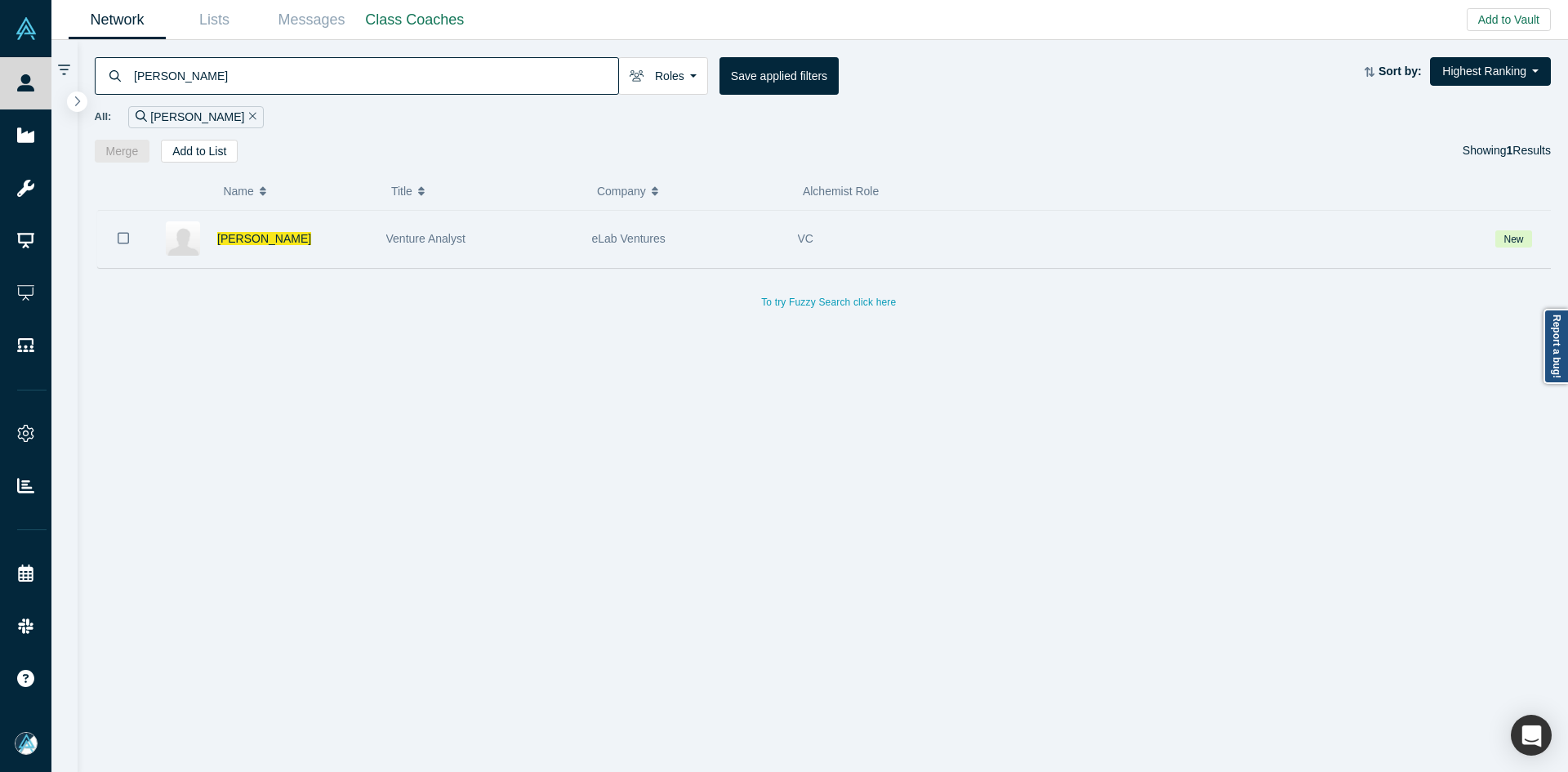
click at [117, 241] on button "Bookmark" at bounding box center [123, 238] width 50 height 58
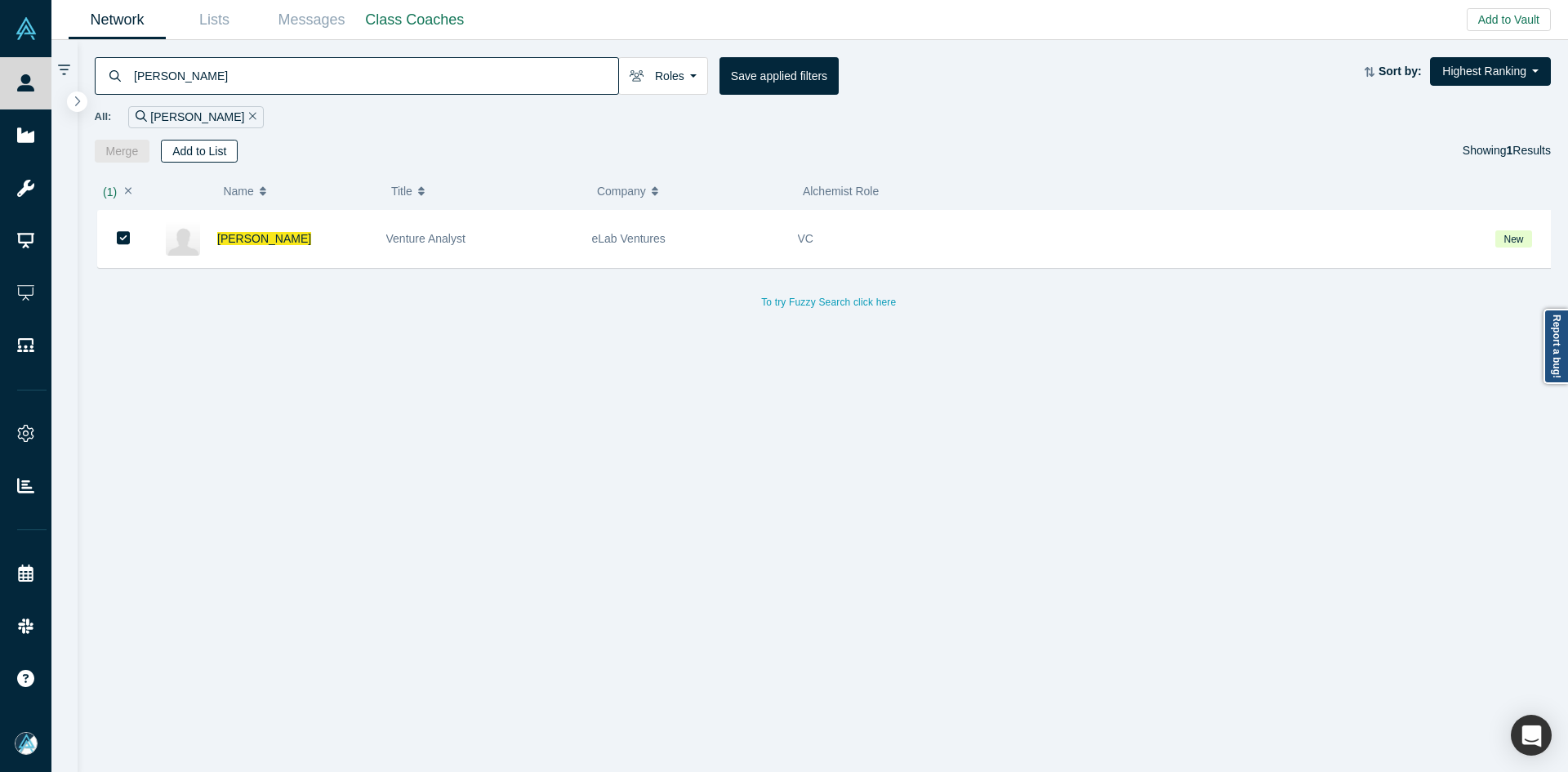
click at [199, 156] on button "Add to List" at bounding box center [199, 151] width 77 height 23
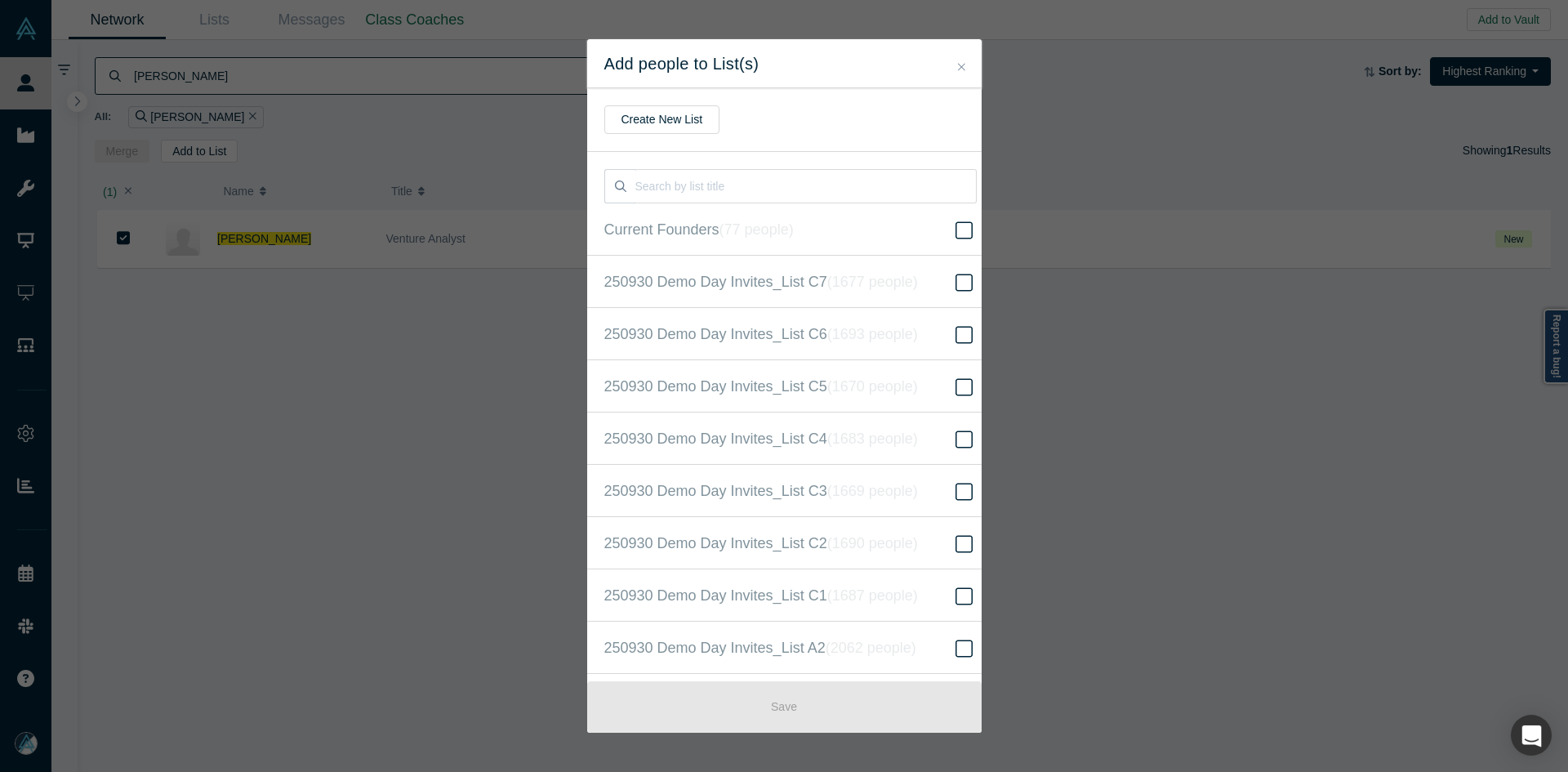
scroll to position [419, 0]
click at [913, 377] on icon "( 16621 people )" at bounding box center [892, 385] width 99 height 16
click at [0, 0] on input "250930 Demo Day Invites_Base List ( 16621 people )" at bounding box center [0, 0] width 0 height 0
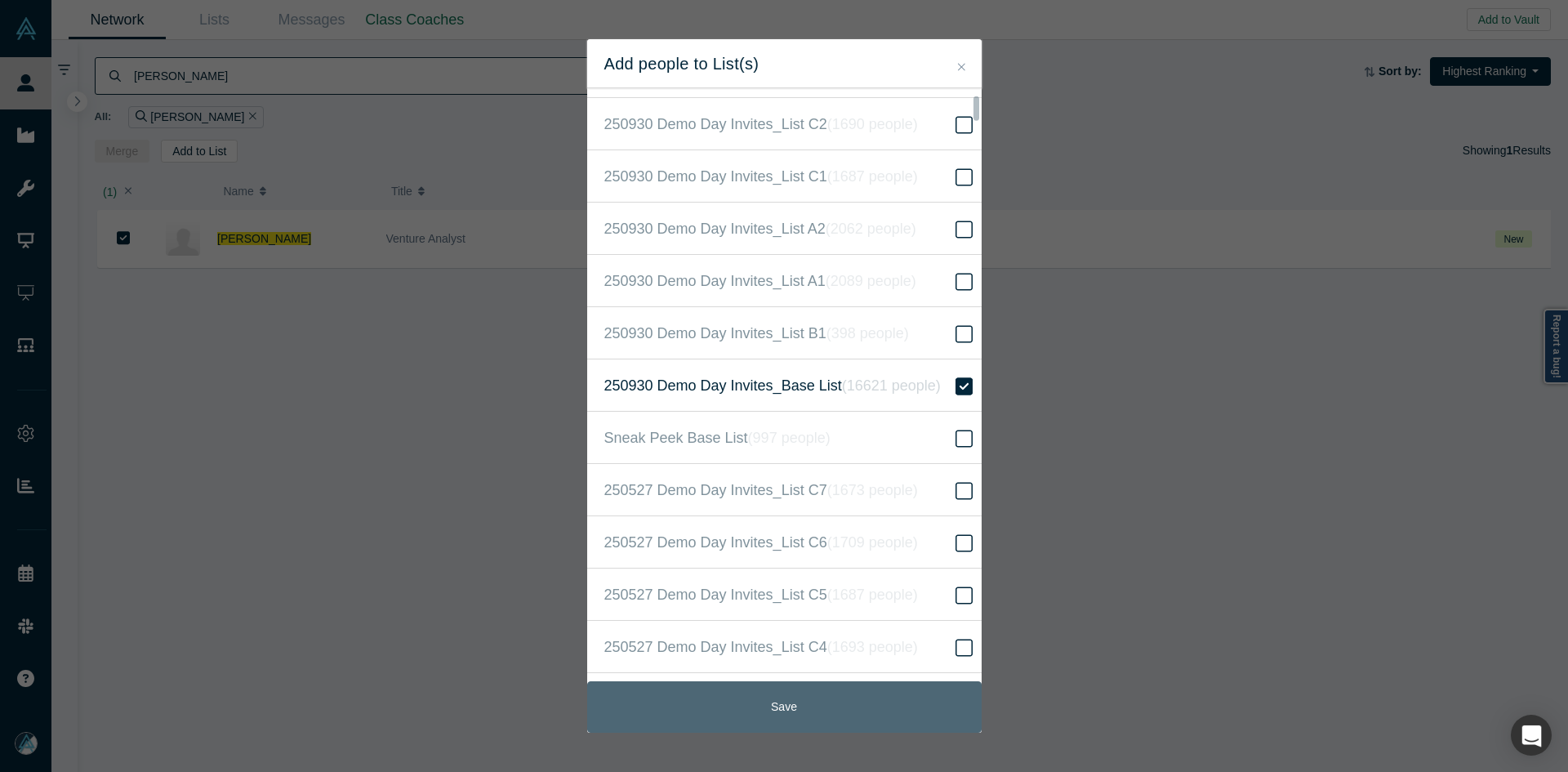
click at [880, 699] on button "Save" at bounding box center [784, 706] width 395 height 51
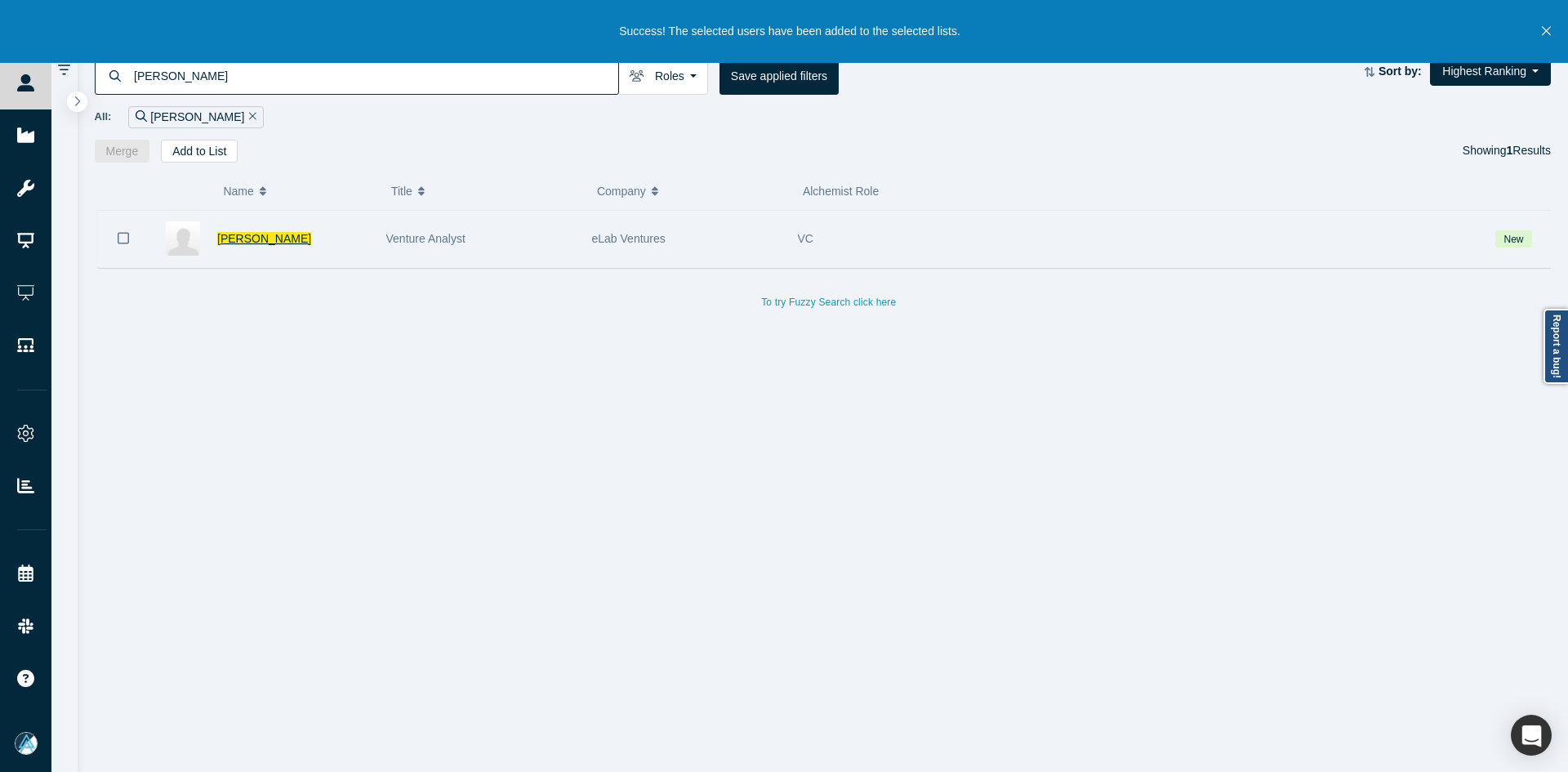
click at [248, 237] on span "[PERSON_NAME]" at bounding box center [264, 238] width 94 height 13
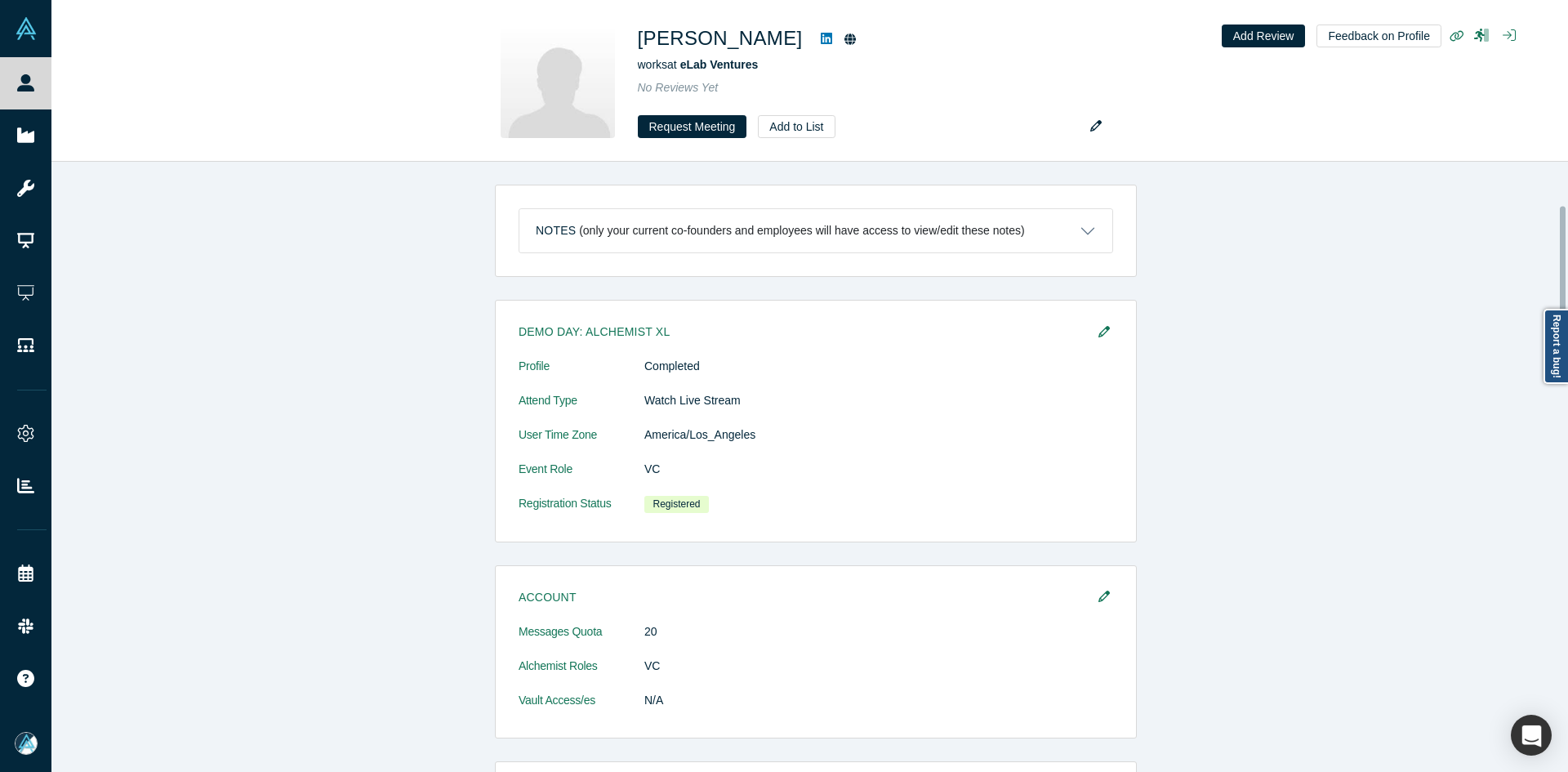
scroll to position [490, 0]
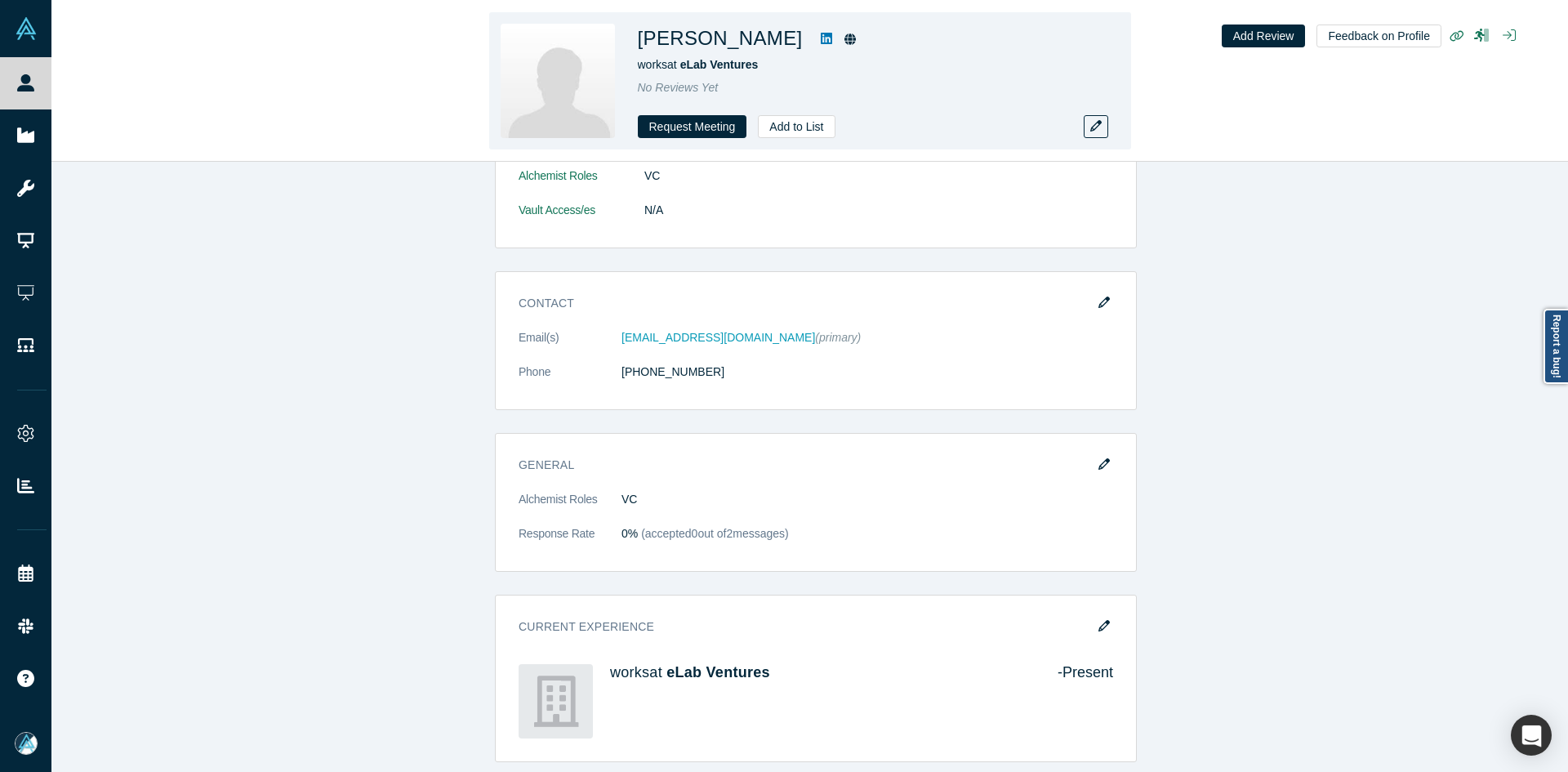
click at [821, 45] on icon at bounding box center [826, 38] width 12 height 13
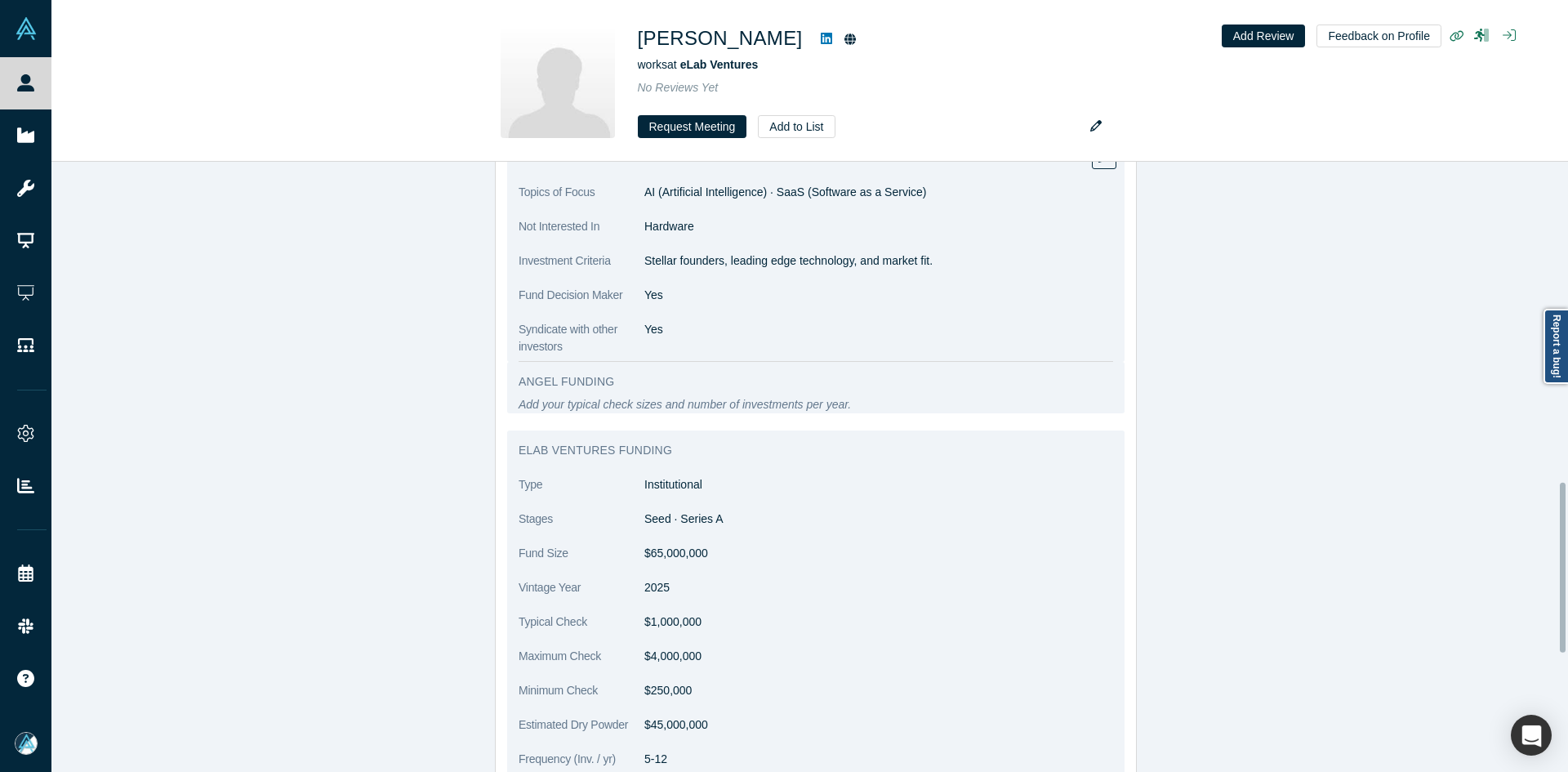
scroll to position [1144, 0]
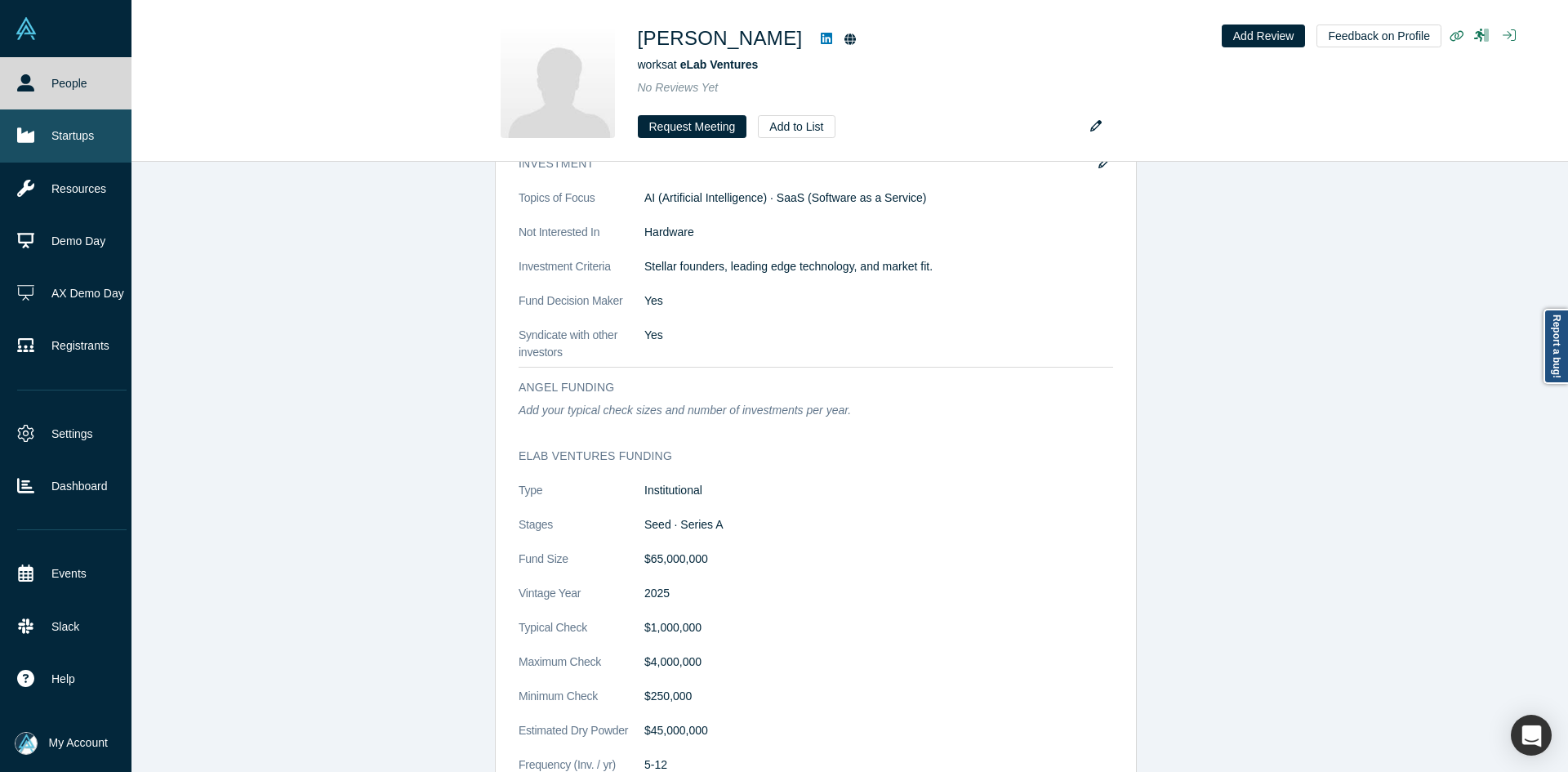
click at [37, 135] on link "Startups" at bounding box center [72, 135] width 143 height 52
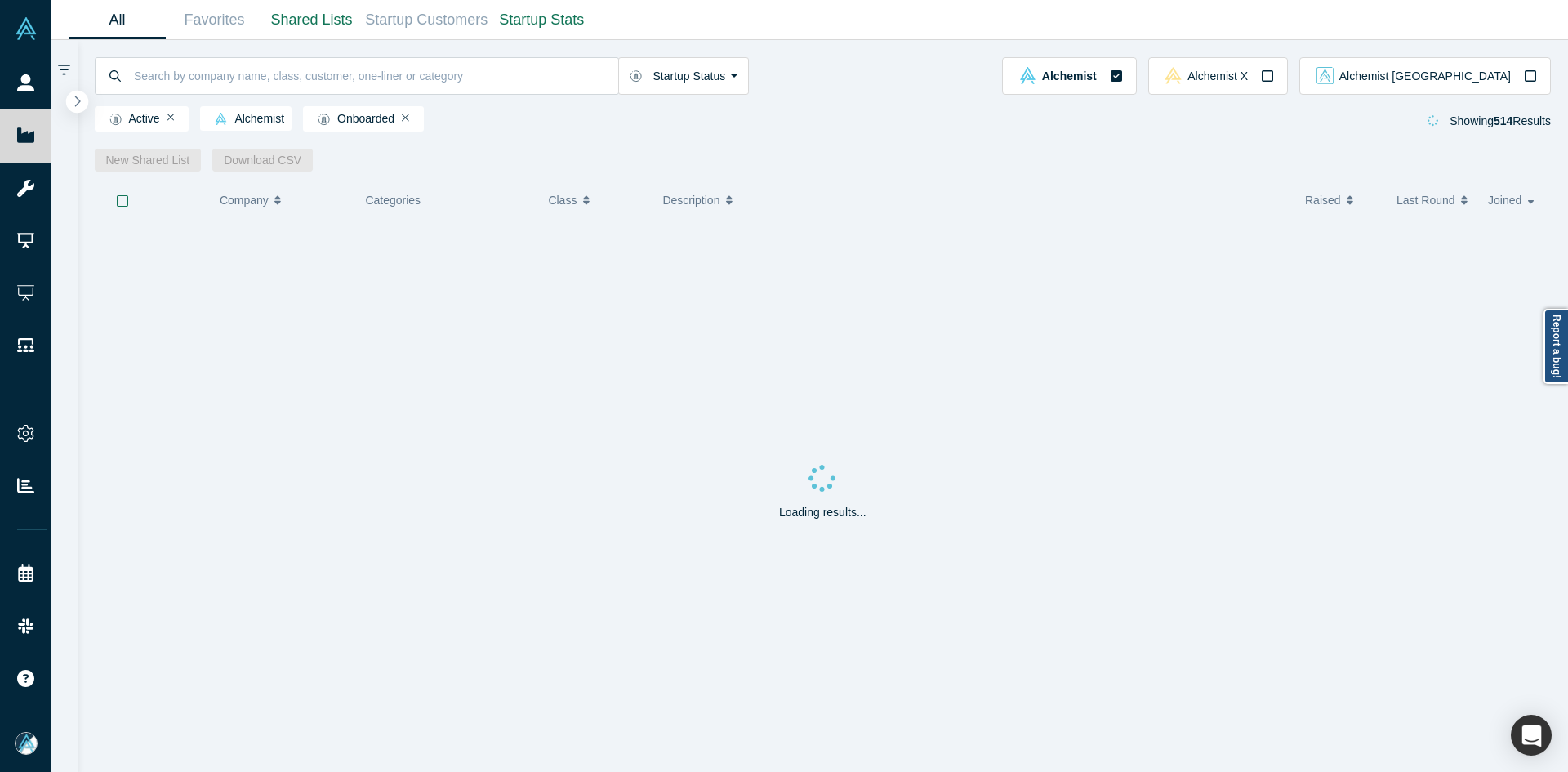
click at [87, 100] on button "button" at bounding box center [77, 101] width 22 height 22
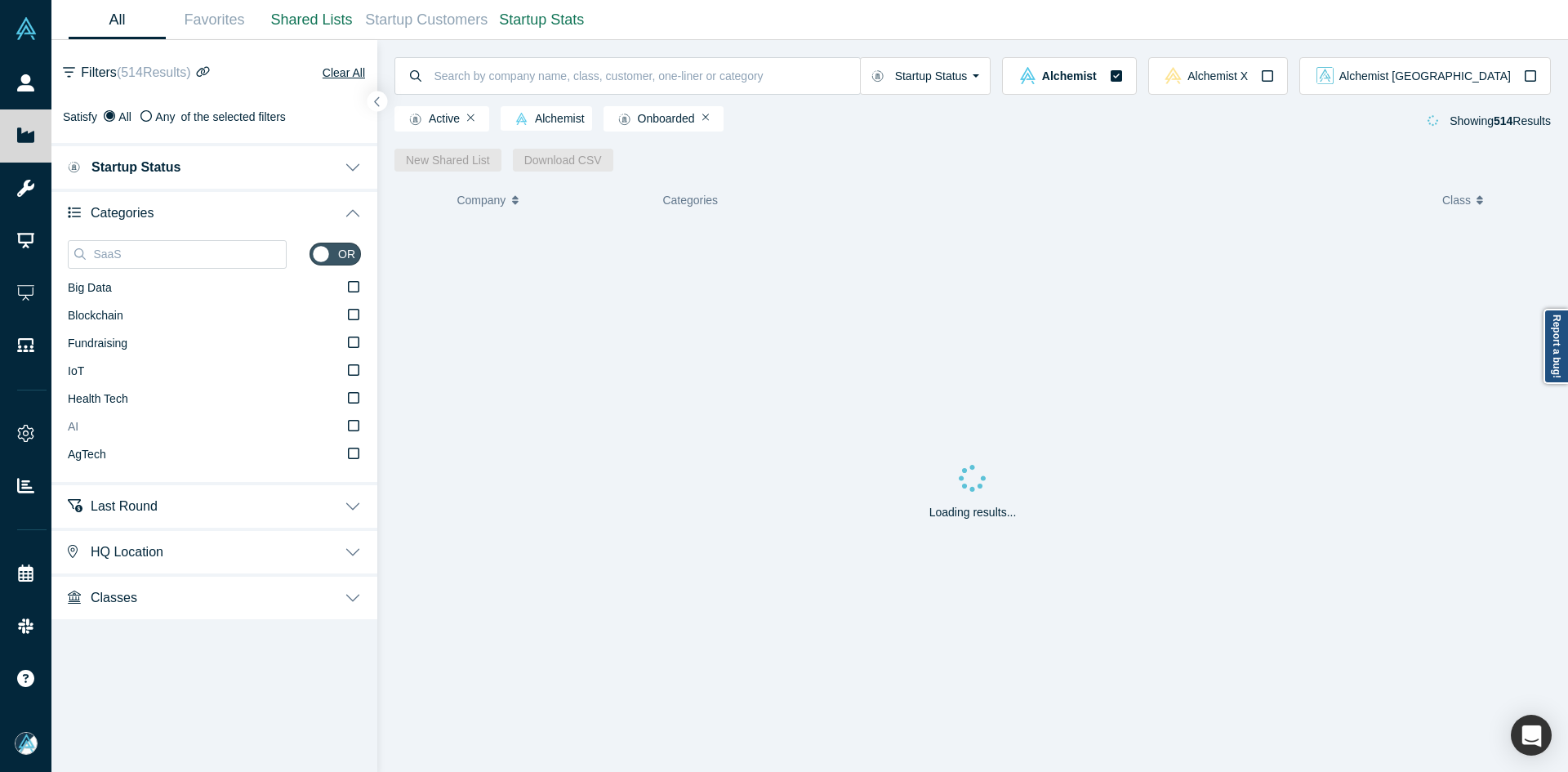
click at [101, 431] on label "AI" at bounding box center [214, 427] width 293 height 27
click at [0, 0] on input "AI" at bounding box center [0, 0] width 0 height 0
click at [158, 259] on input "SaaS" at bounding box center [189, 254] width 195 height 21
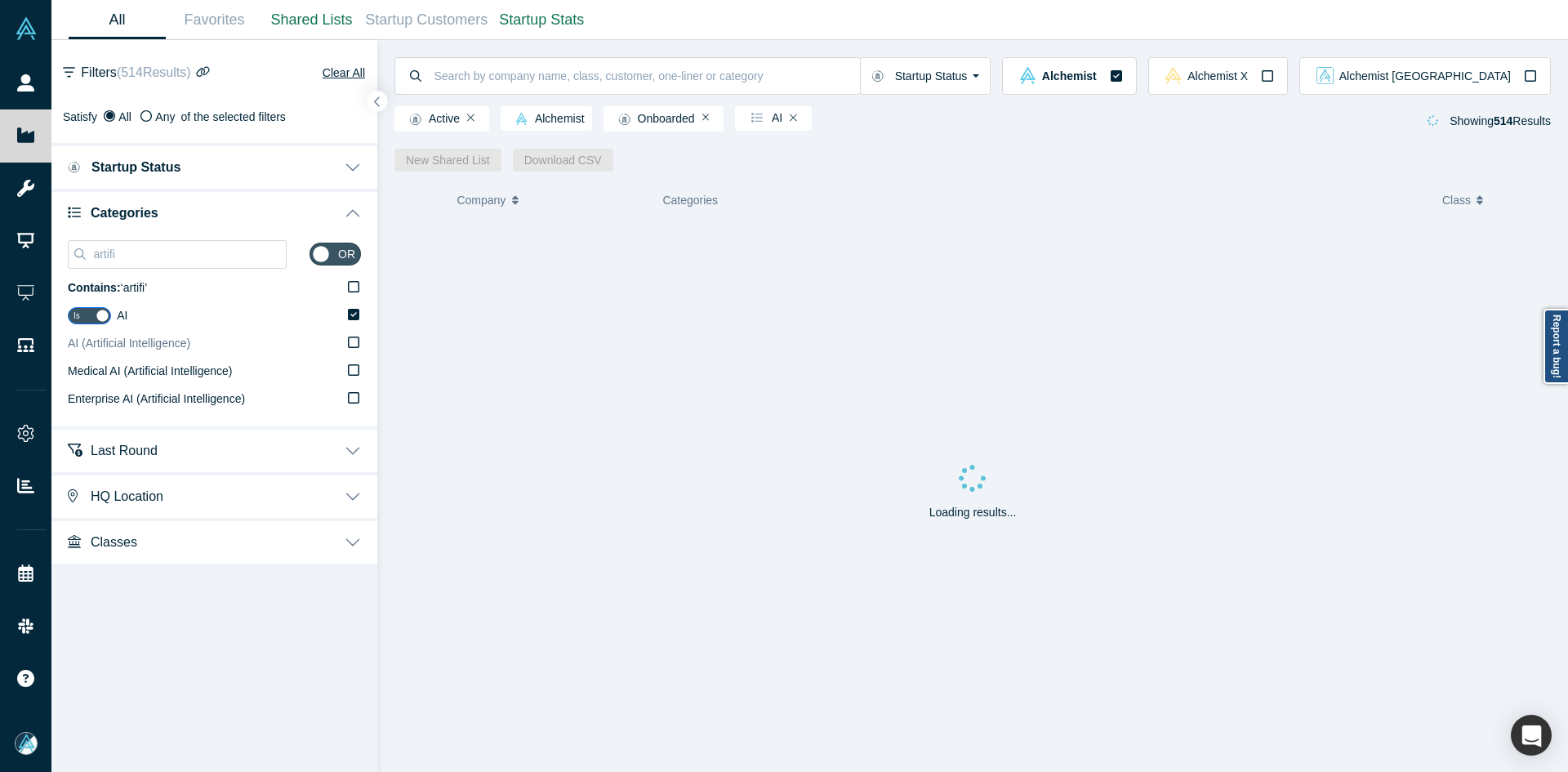
click at [189, 347] on span "AI (Artificial Intelligence)" at bounding box center [129, 343] width 122 height 13
click at [0, 0] on input "AI (Artificial Intelligence)" at bounding box center [0, 0] width 0 height 0
click at [168, 257] on input "artifi" at bounding box center [189, 254] width 195 height 21
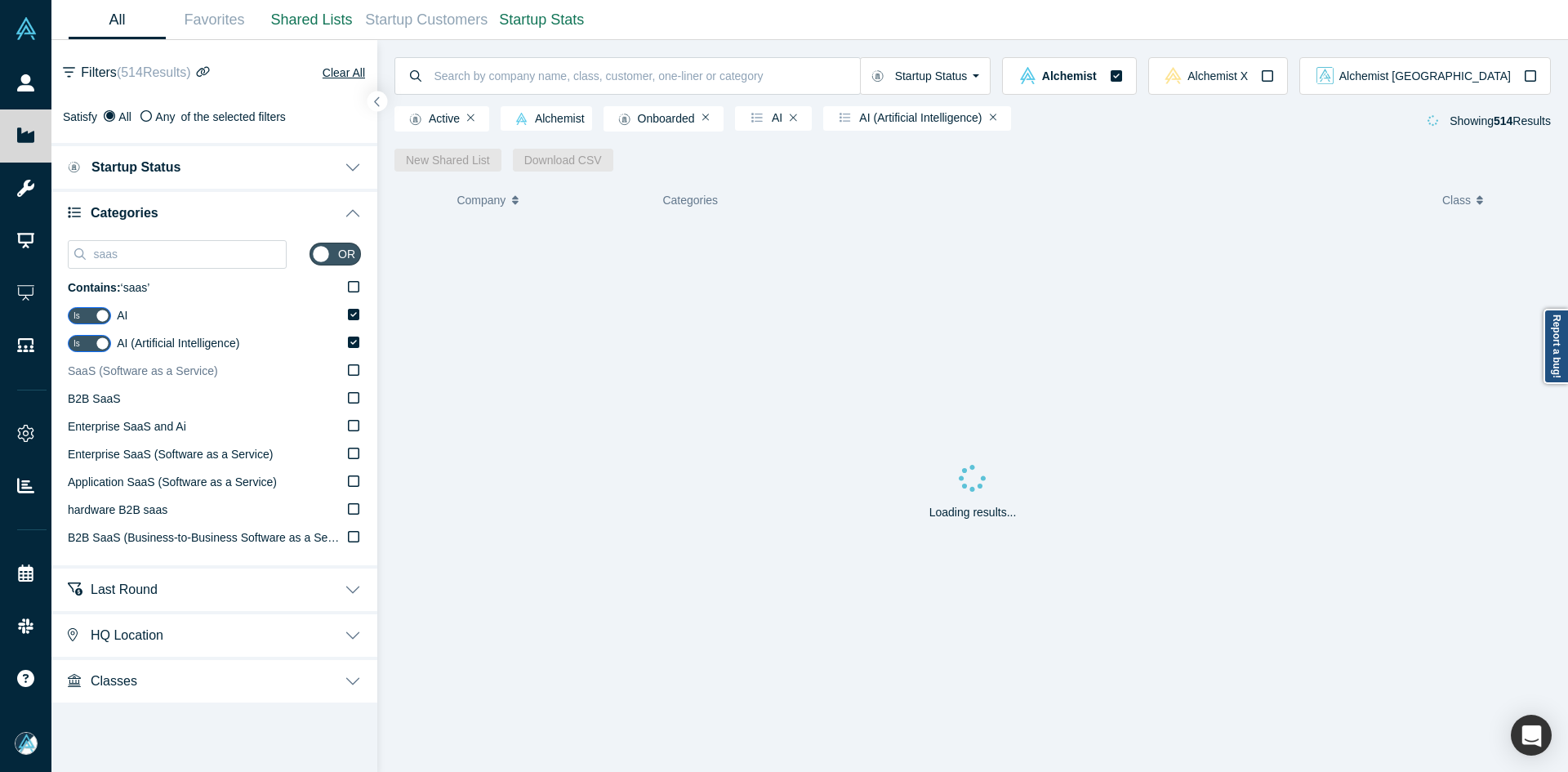
type input "saas"
click at [117, 372] on span "SaaS (Software as a Service)" at bounding box center [143, 370] width 151 height 13
click at [0, 0] on input "SaaS (Software as a Service)" at bounding box center [0, 0] width 0 height 0
click at [375, 113] on div "Satisfy All Any of the selected filters" at bounding box center [214, 113] width 326 height 27
click at [374, 101] on icon "button" at bounding box center [377, 102] width 8 height 12
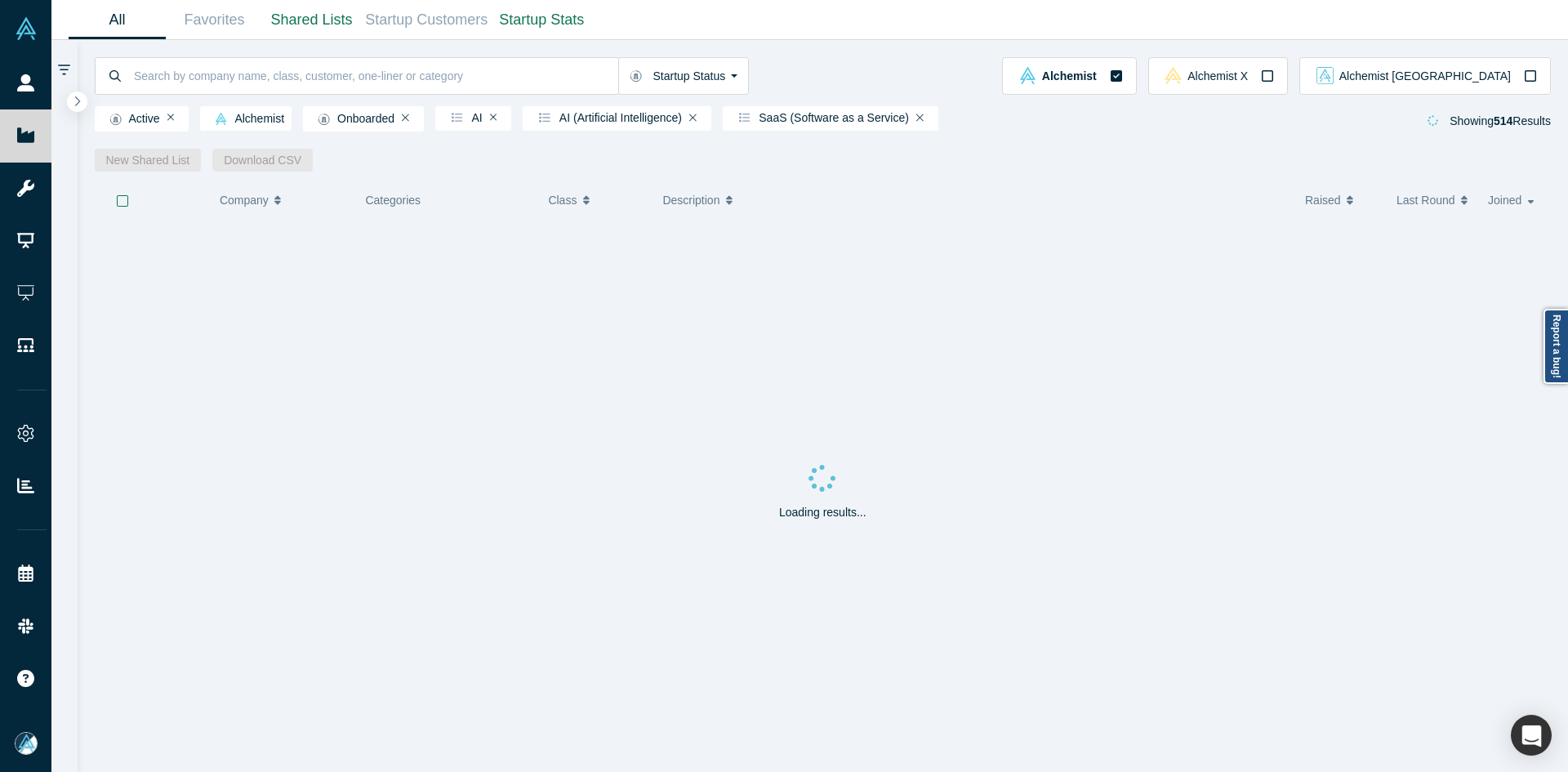
click at [129, 204] on div at bounding box center [122, 201] width 50 height 36
click at [124, 202] on icon "button" at bounding box center [122, 201] width 13 height 13
click at [150, 157] on link "New Shared List" at bounding box center [148, 160] width 107 height 23
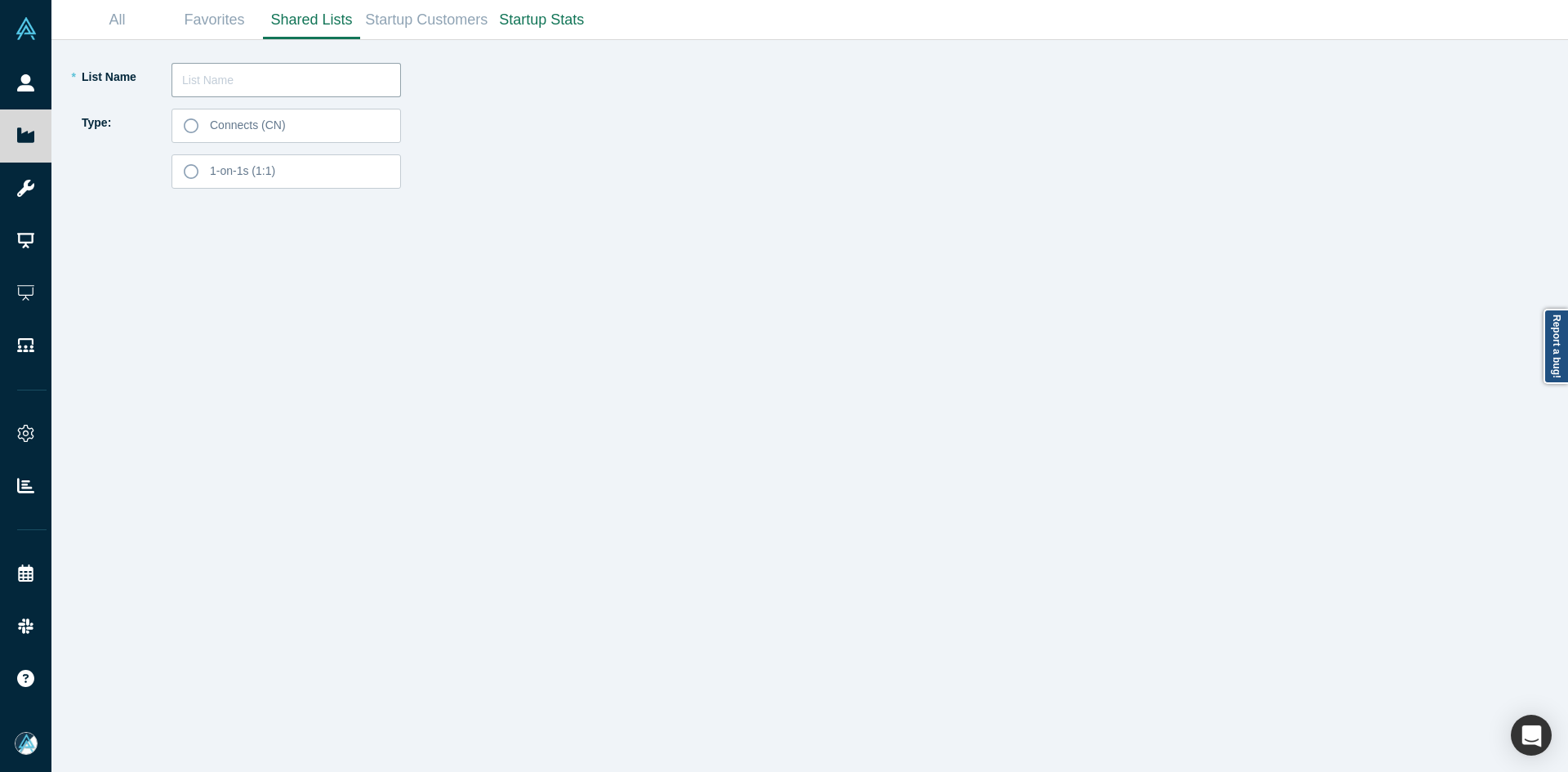
click at [297, 86] on input "text" at bounding box center [286, 80] width 229 height 35
paste input "[PERSON_NAME]"
type input "[PERSON_NAME] List 250925"
click at [323, 121] on label "Connects (CN)" at bounding box center [286, 126] width 229 height 35
click at [0, 0] on input "Connects (CN)" at bounding box center [0, 0] width 0 height 0
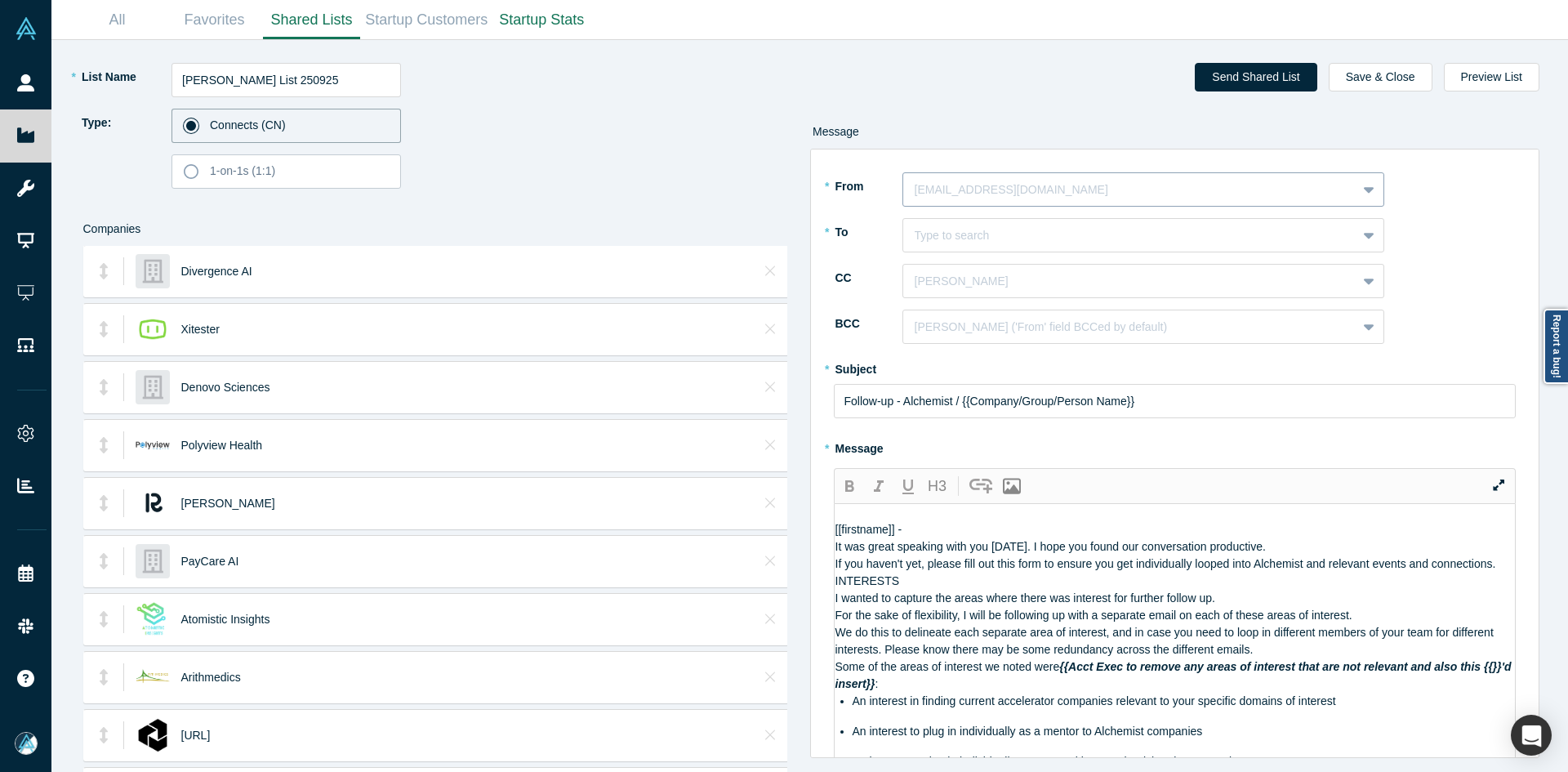
click at [1082, 182] on div at bounding box center [1130, 189] width 430 height 20
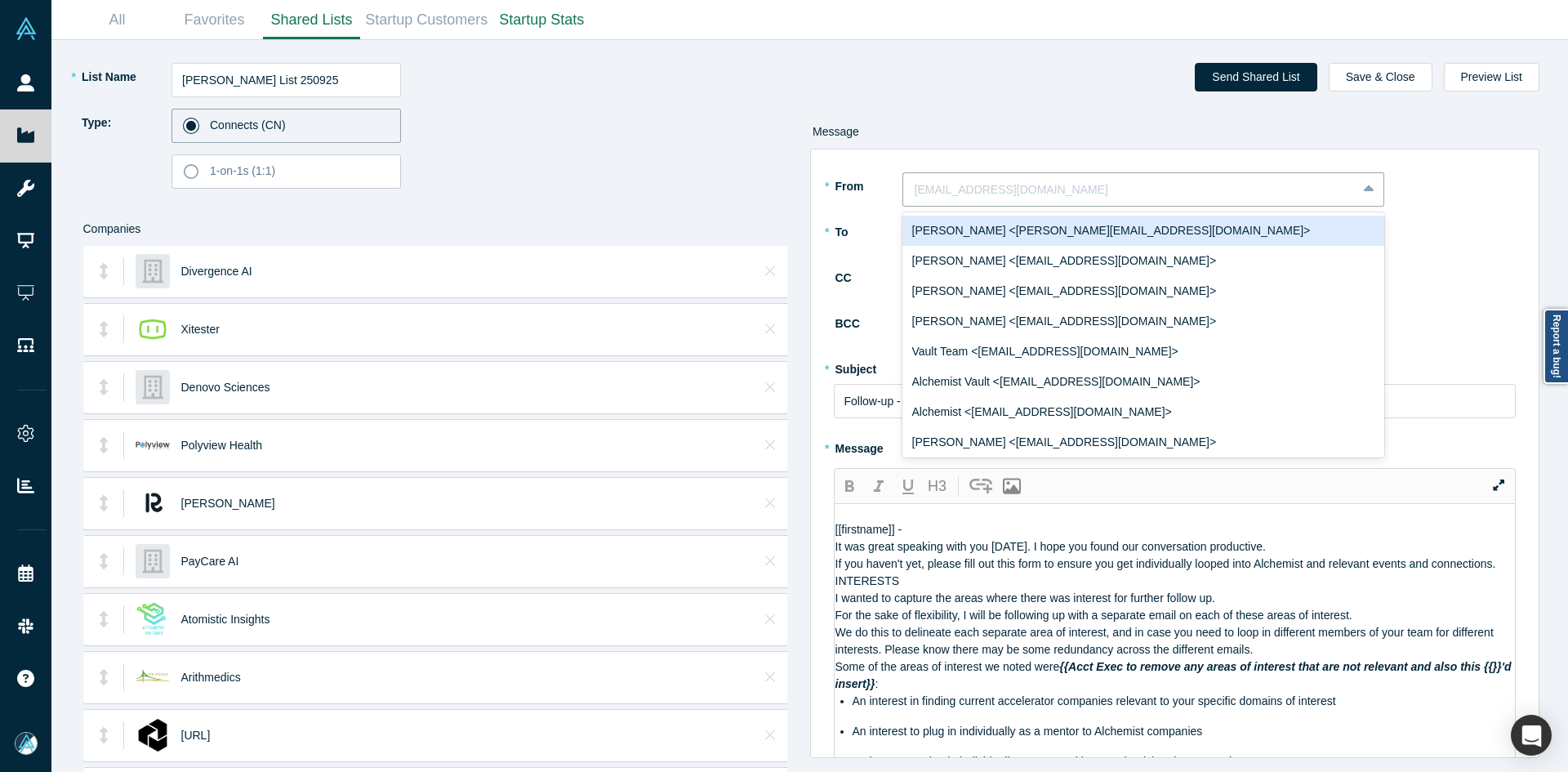
click at [1026, 236] on div "[PERSON_NAME] <[PERSON_NAME][EMAIL_ADDRESS][DOMAIN_NAME]>" at bounding box center [1143, 231] width 482 height 30
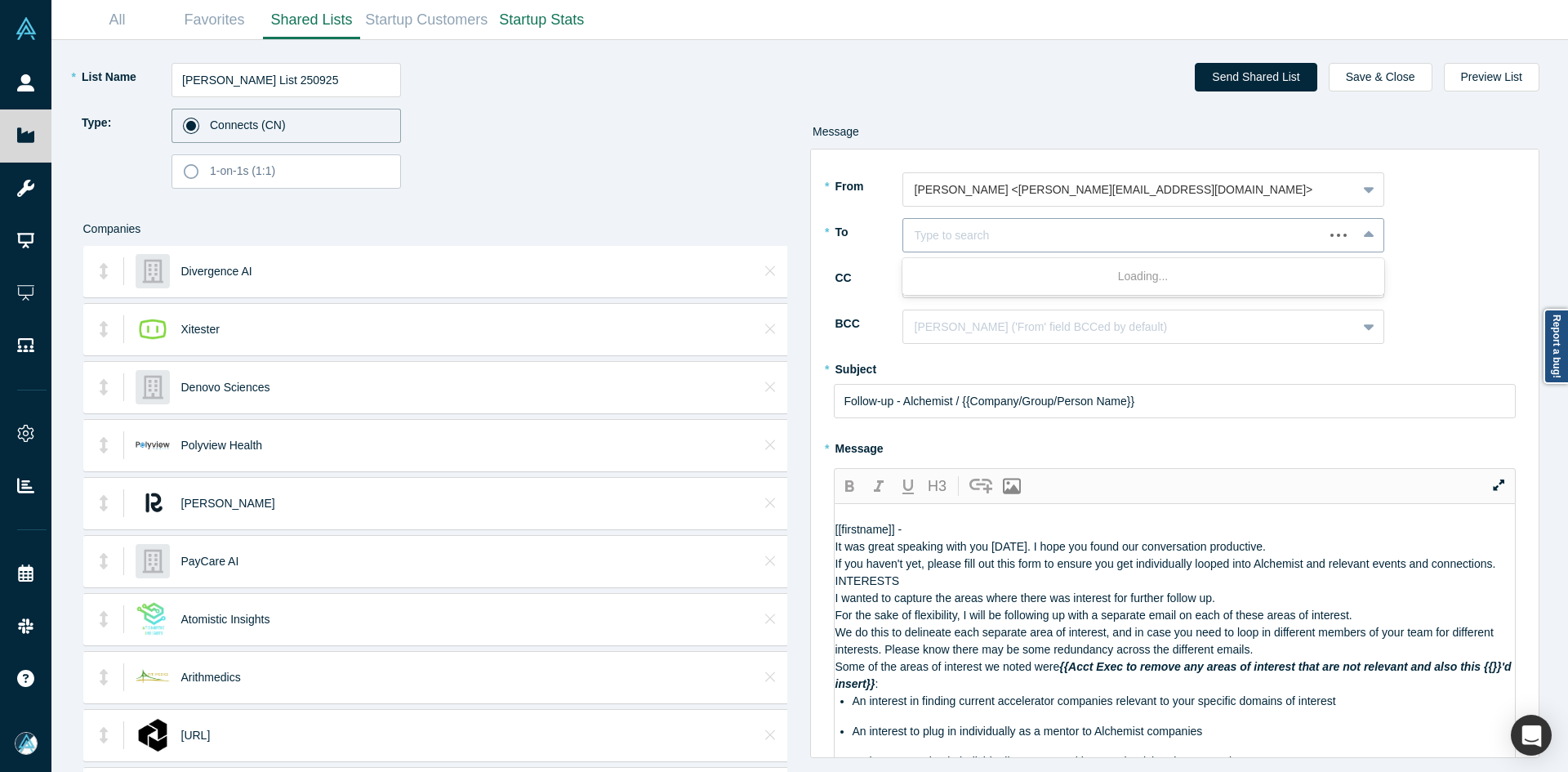
click at [1016, 243] on div at bounding box center [1113, 235] width 398 height 20
paste input "[PERSON_NAME]"
type input "[PERSON_NAME]"
click at [977, 276] on div "[PERSON_NAME]" at bounding box center [1143, 276] width 482 height 30
click at [977, 279] on div at bounding box center [1130, 281] width 430 height 20
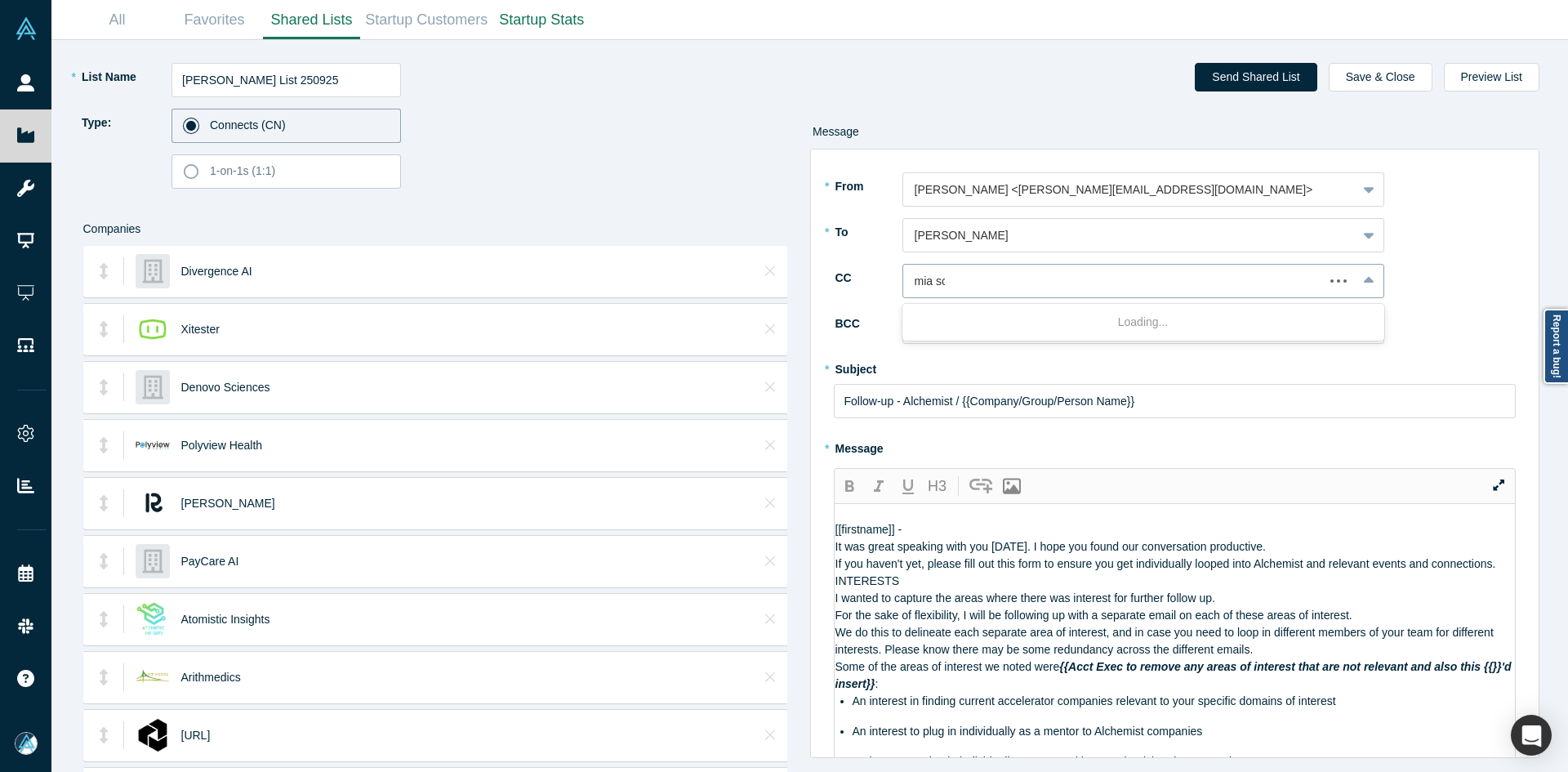
type input "mia sco"
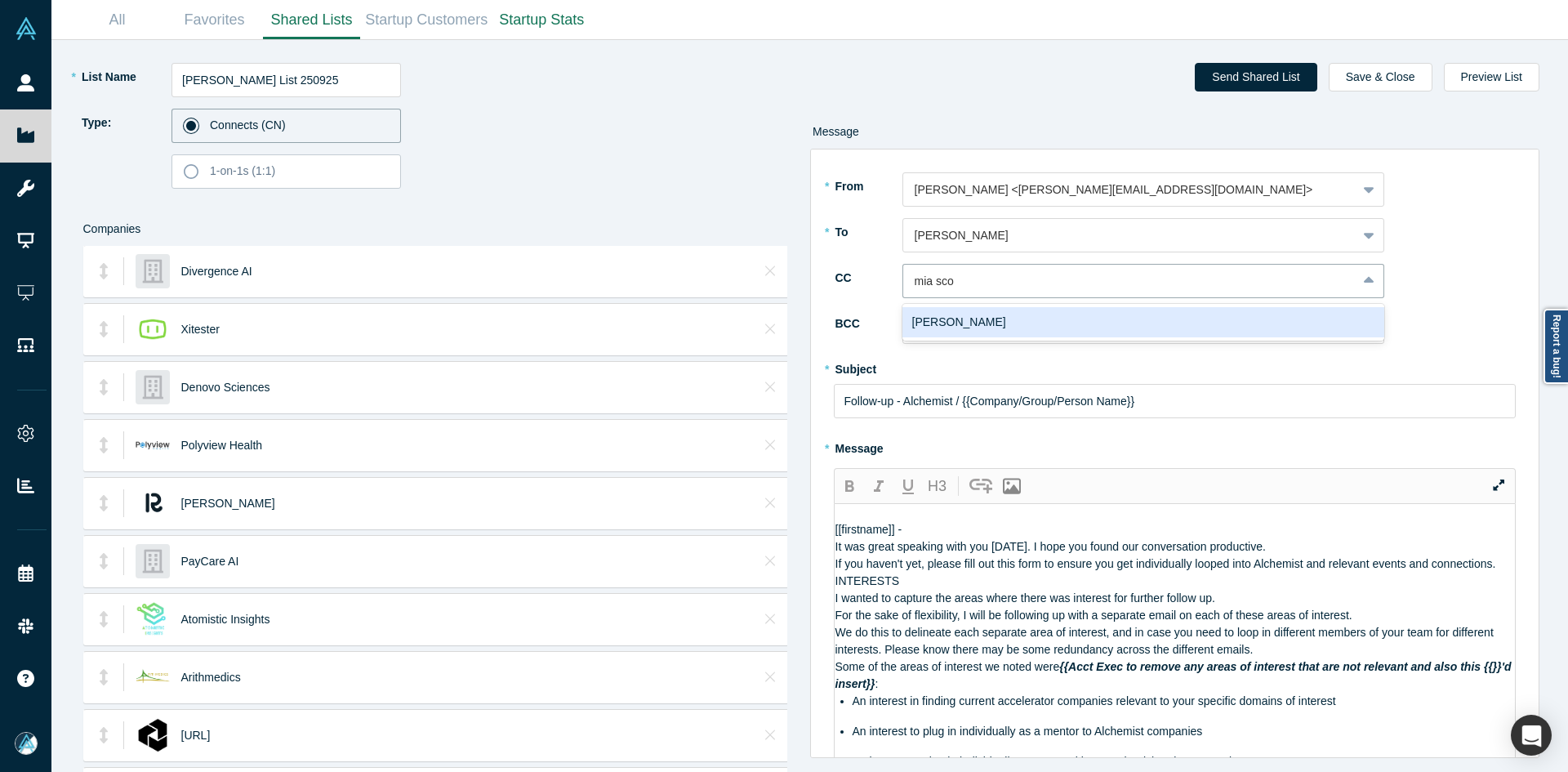
click at [956, 313] on div "[PERSON_NAME]" at bounding box center [1143, 322] width 482 height 30
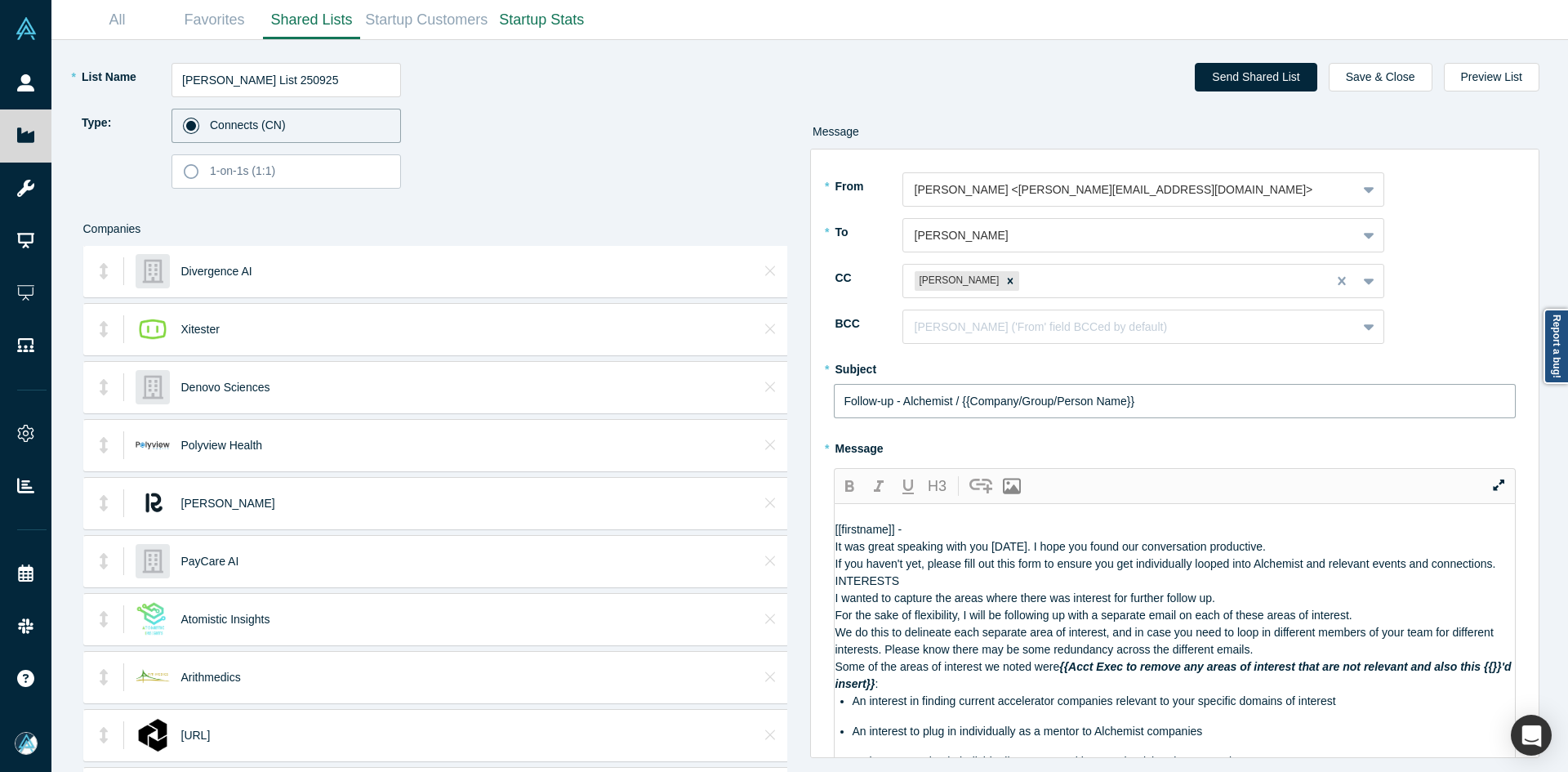
click at [899, 406] on input "Follow-up - Alchemist / {{Company/Group/Person Name}}" at bounding box center [1175, 401] width 683 height 35
paste input "Curated Alchemist Companies Relevant to Your Interests"
click at [899, 406] on input "Follow-up - Alchemist / {{Company/Group/Person Name}}" at bounding box center [1175, 401] width 683 height 35
type input "Curated Alchemist Companies Relevant to Your Interests"
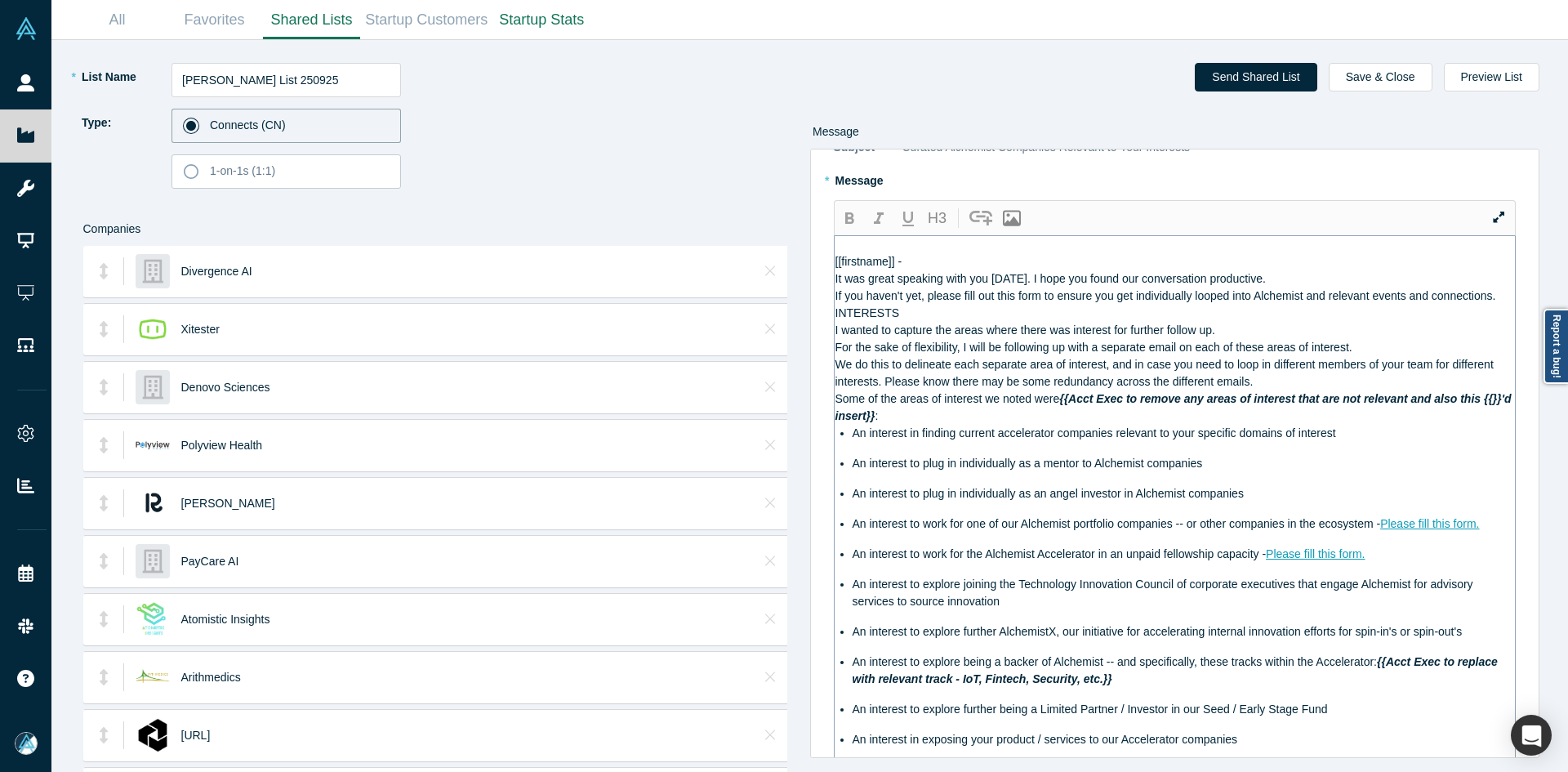
scroll to position [35, 0]
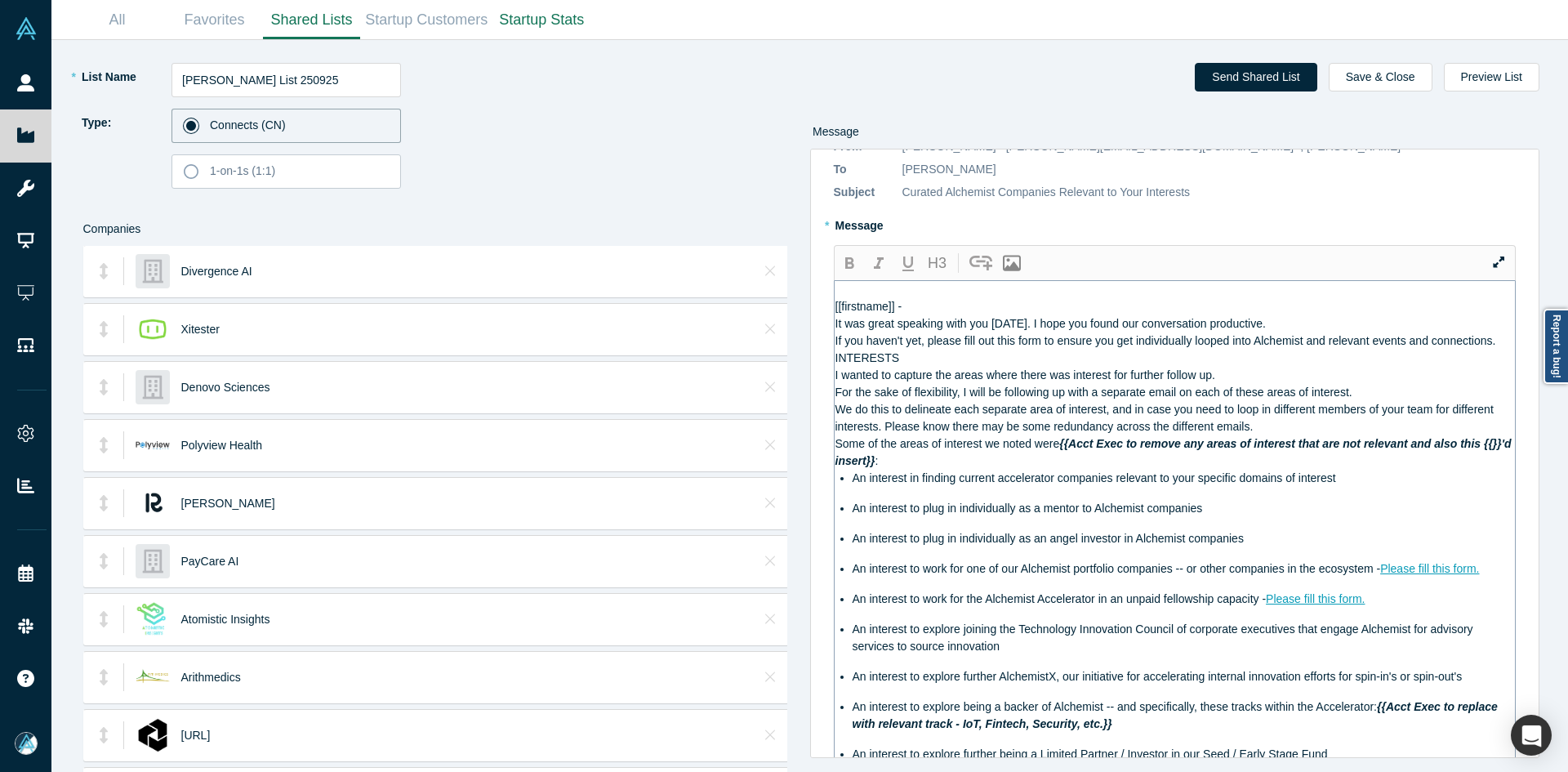
click at [841, 330] on span "It was great speaking with you [DATE]. I hope you found our conversation produc…" at bounding box center [1051, 323] width 430 height 13
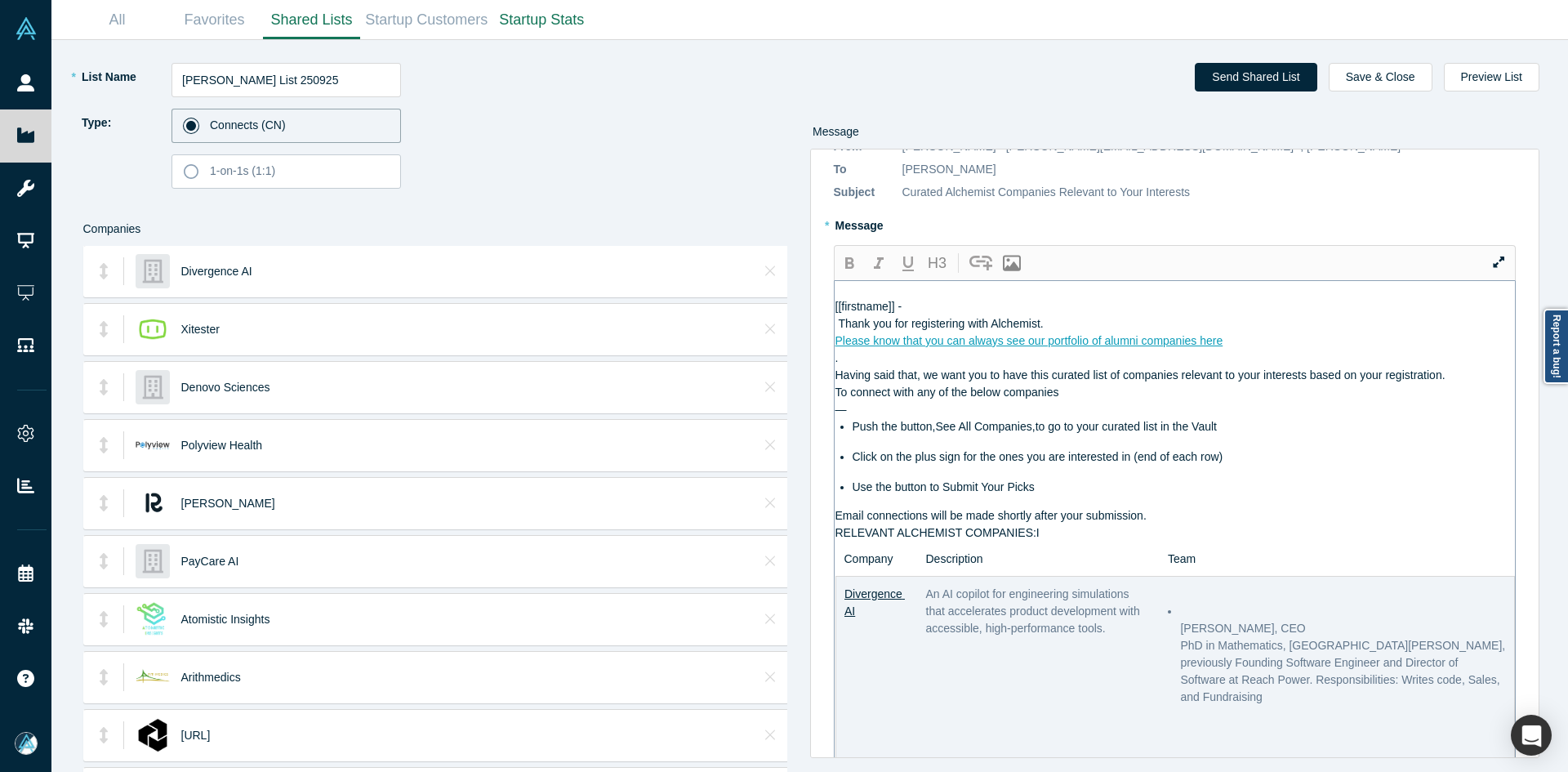
click at [931, 305] on div "[[firstname]] - Thank you for registering with Alchemist." at bounding box center [1176, 315] width 681 height 35
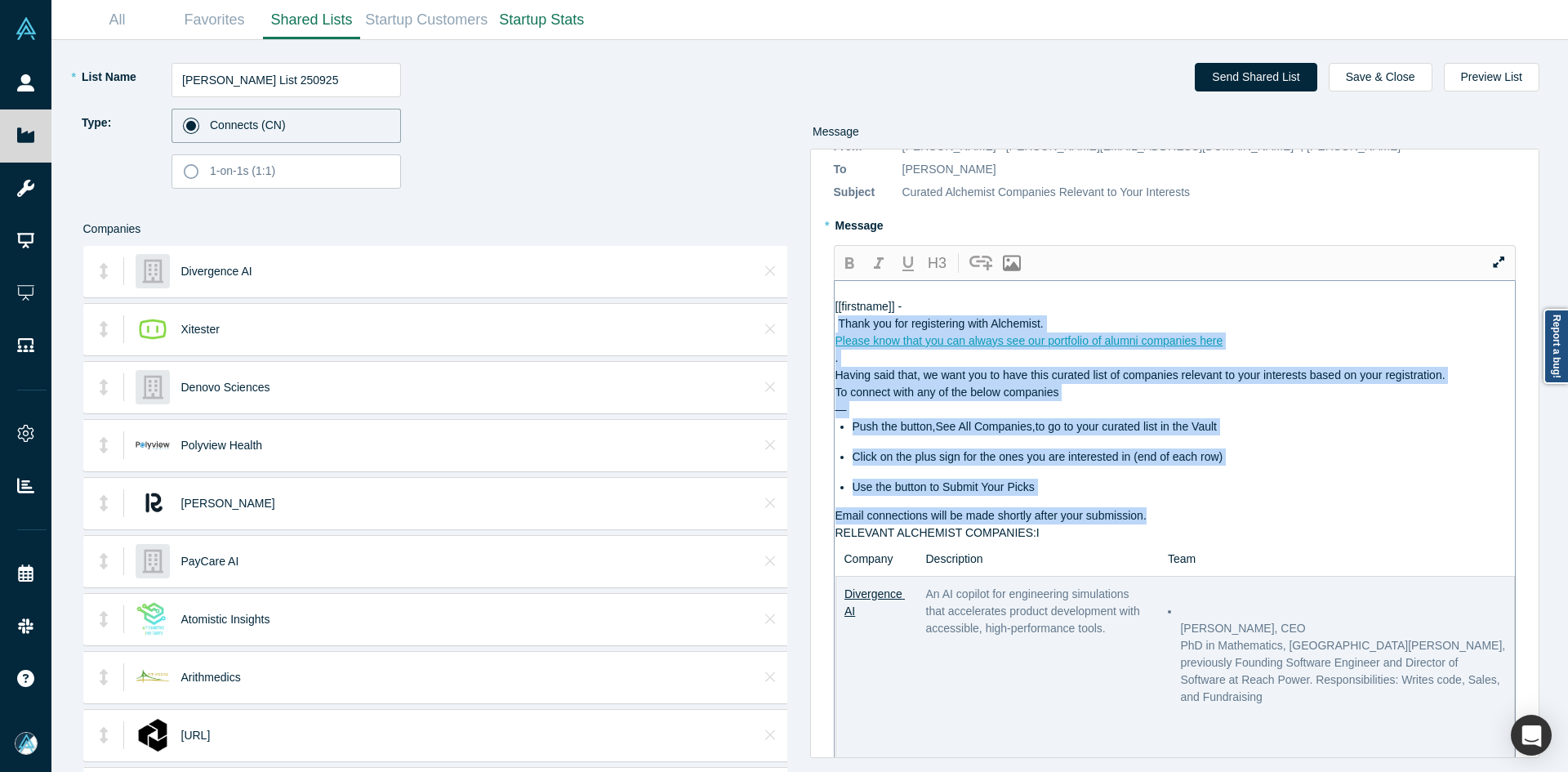
drag, startPoint x: 840, startPoint y: 322, endPoint x: 1217, endPoint y: 517, distance: 424.4
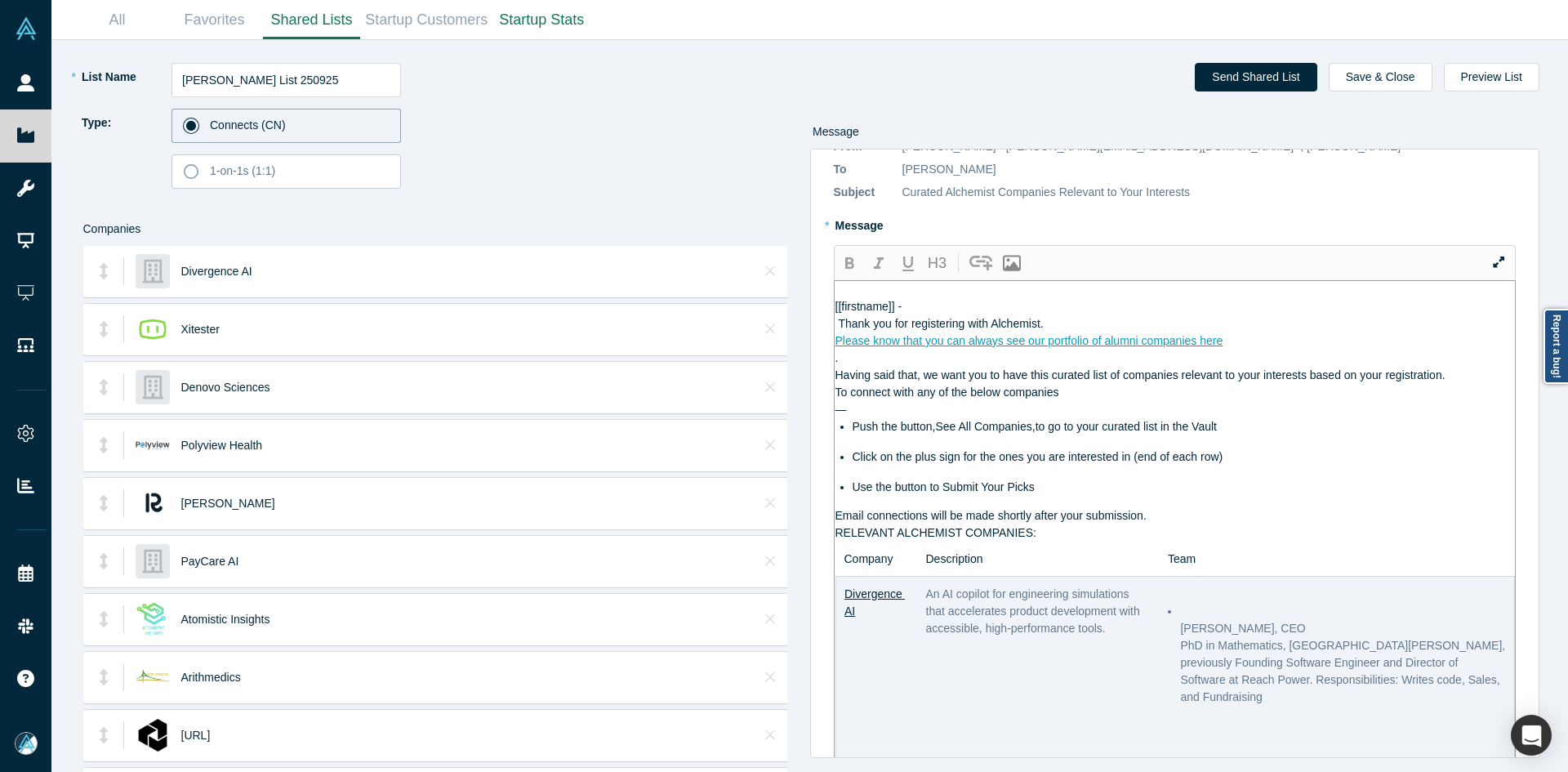
click at [839, 323] on span "[[firstname]] - Thank you for registering with Alchemist." at bounding box center [939, 315] width 208 height 30
click at [1070, 332] on div "Thank you for registering with Alchemist." at bounding box center [1176, 323] width 681 height 17
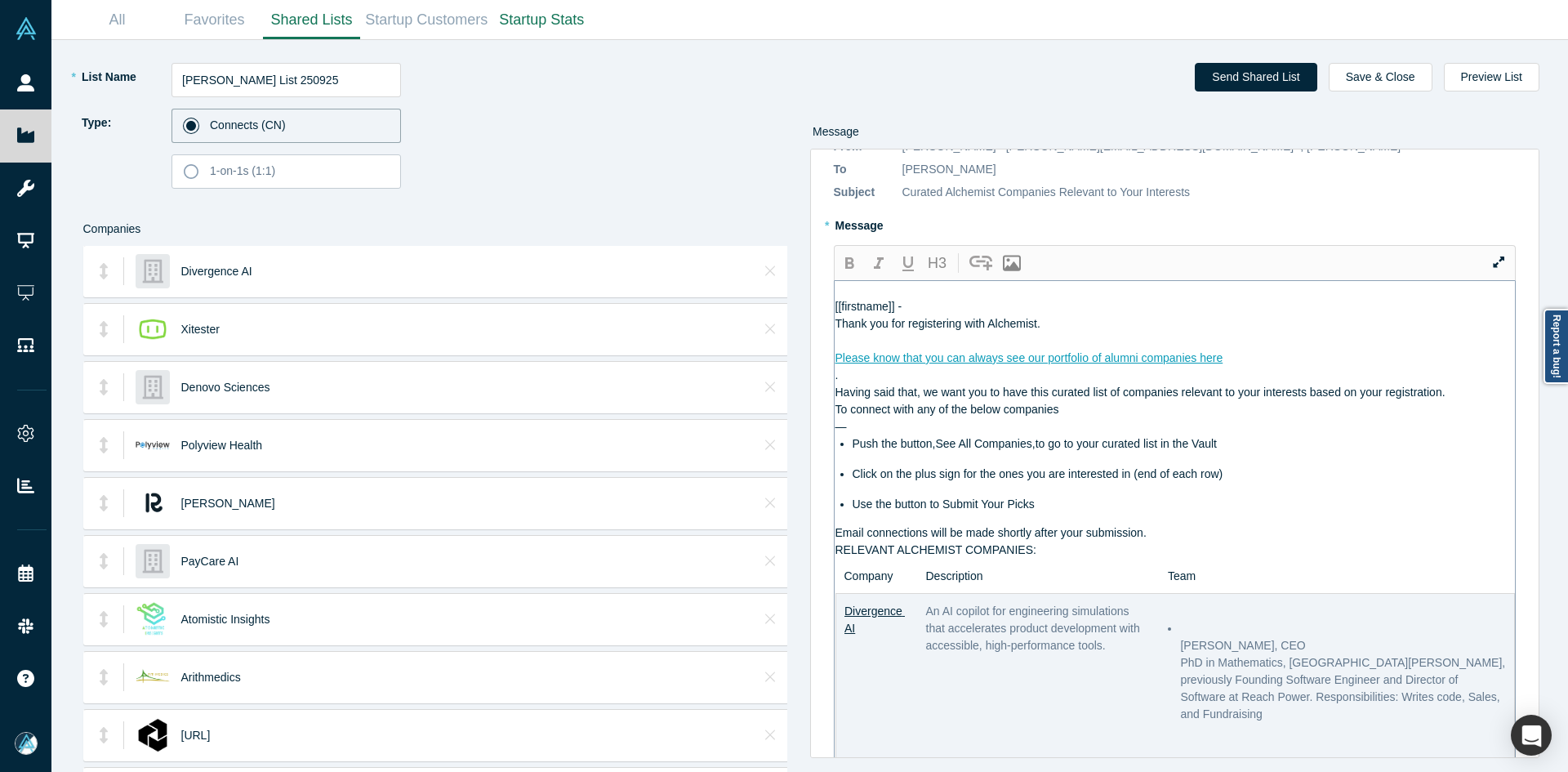
click at [1247, 367] on div "Please know that you can always see our portfolio of alumni companies here" at bounding box center [1176, 358] width 681 height 17
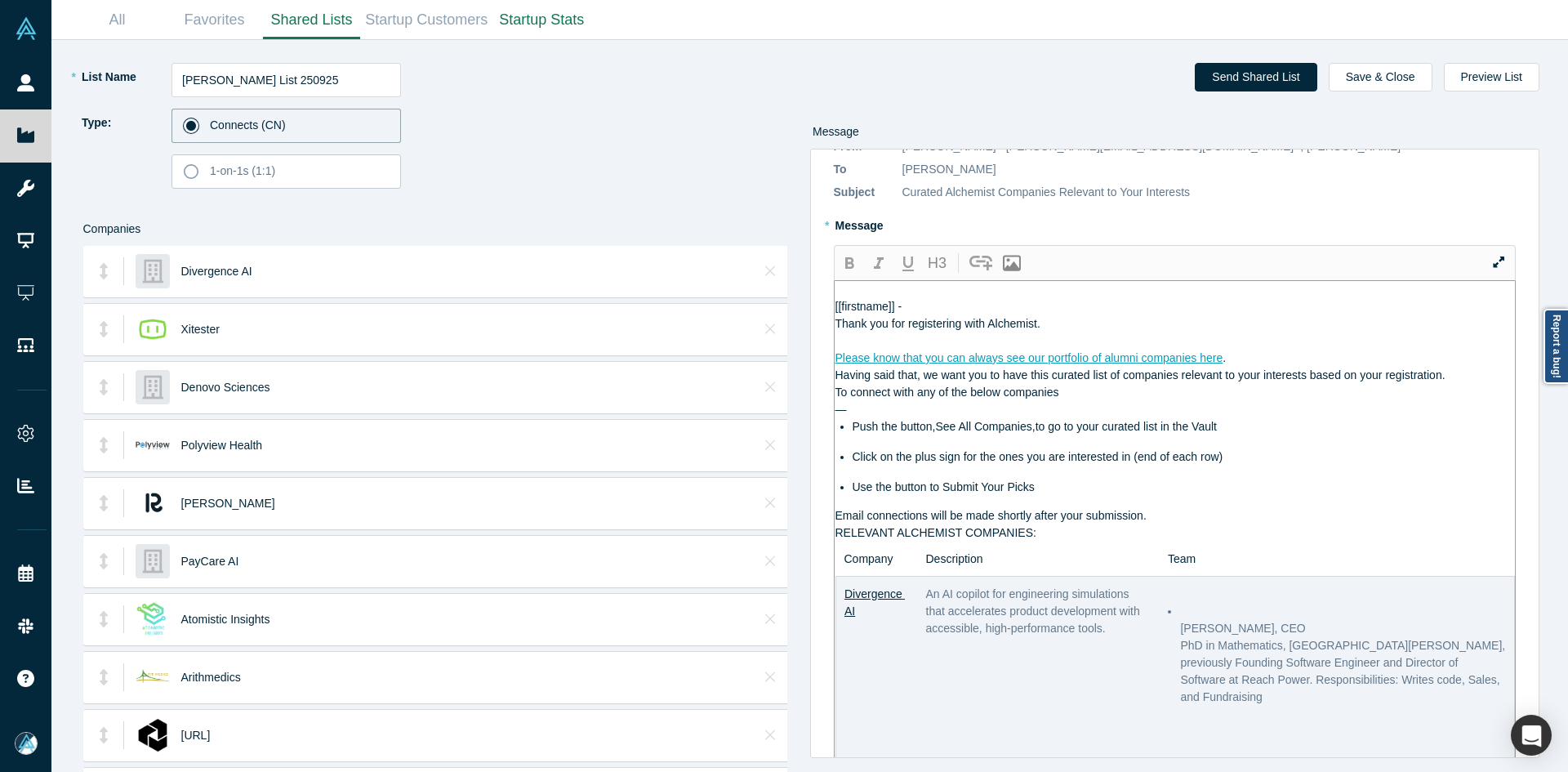
click at [1458, 384] on div "Having said that, we want you to have this curated list of companies relevant t…" at bounding box center [1176, 374] width 681 height 17
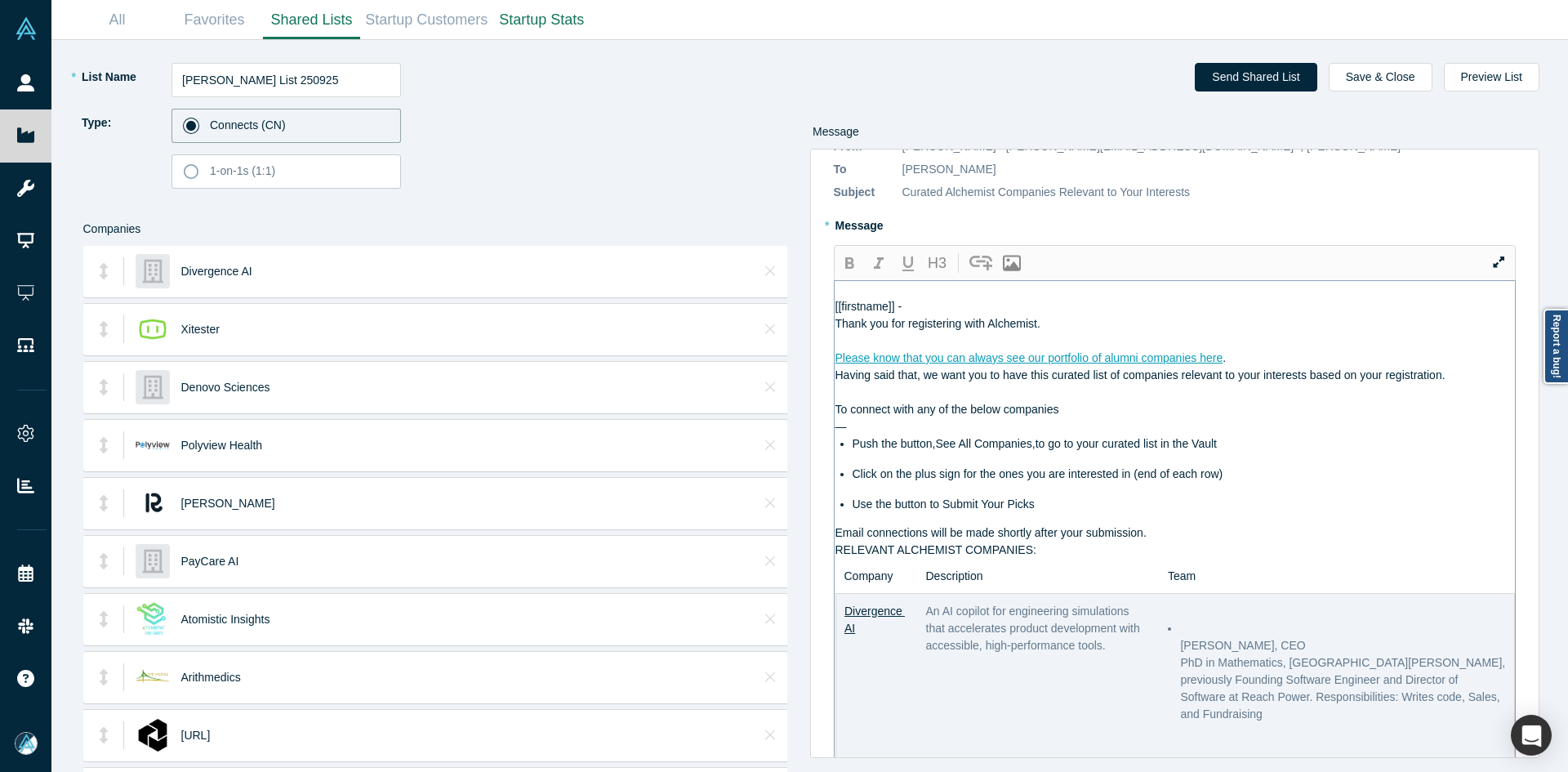
click at [1292, 367] on div "Please know that you can always see our portfolio of alumni companies here ." at bounding box center [1176, 358] width 681 height 17
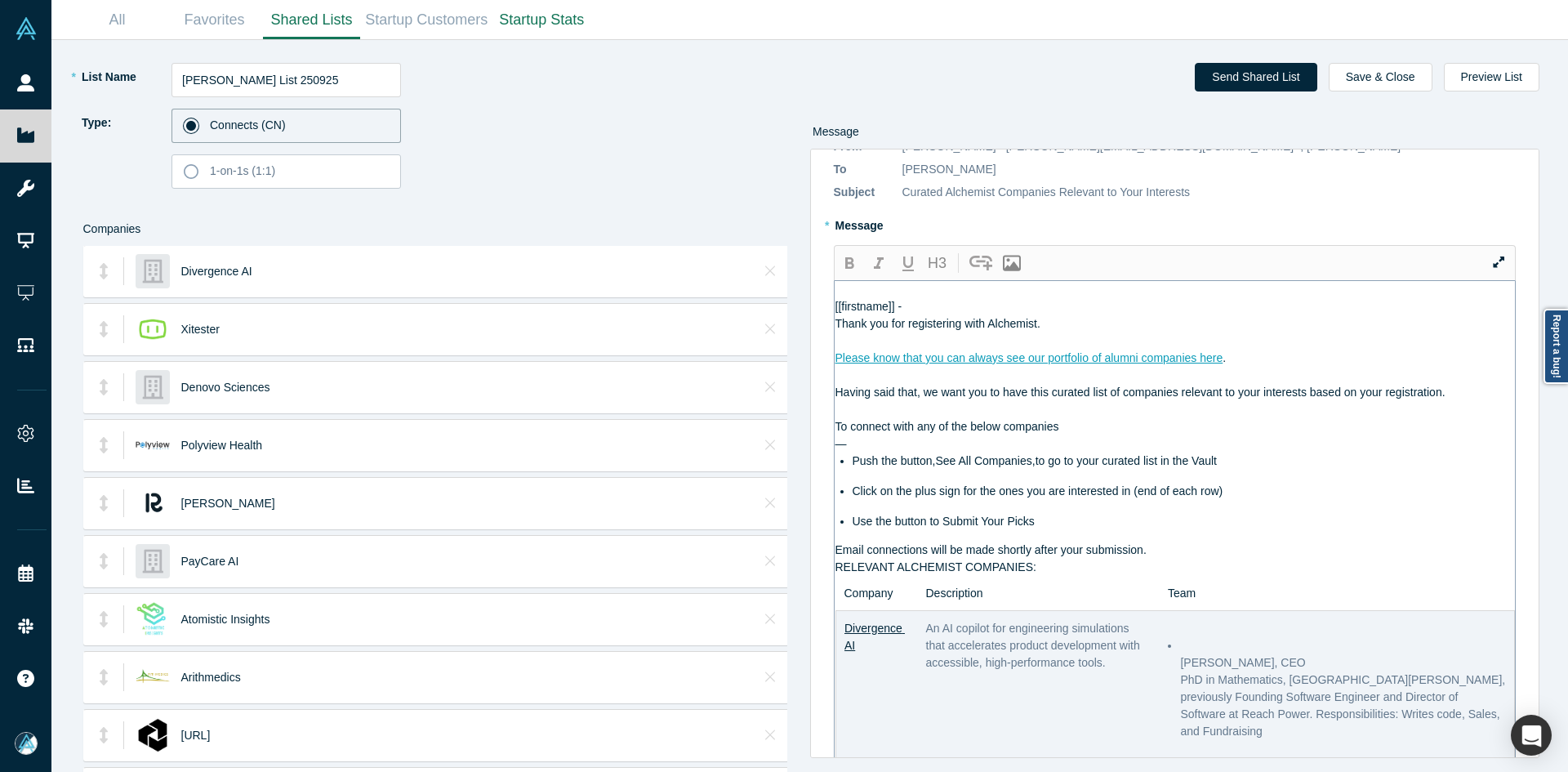
click at [1190, 559] on div "Email connections will be made shortly after your submission." at bounding box center [1176, 550] width 681 height 17
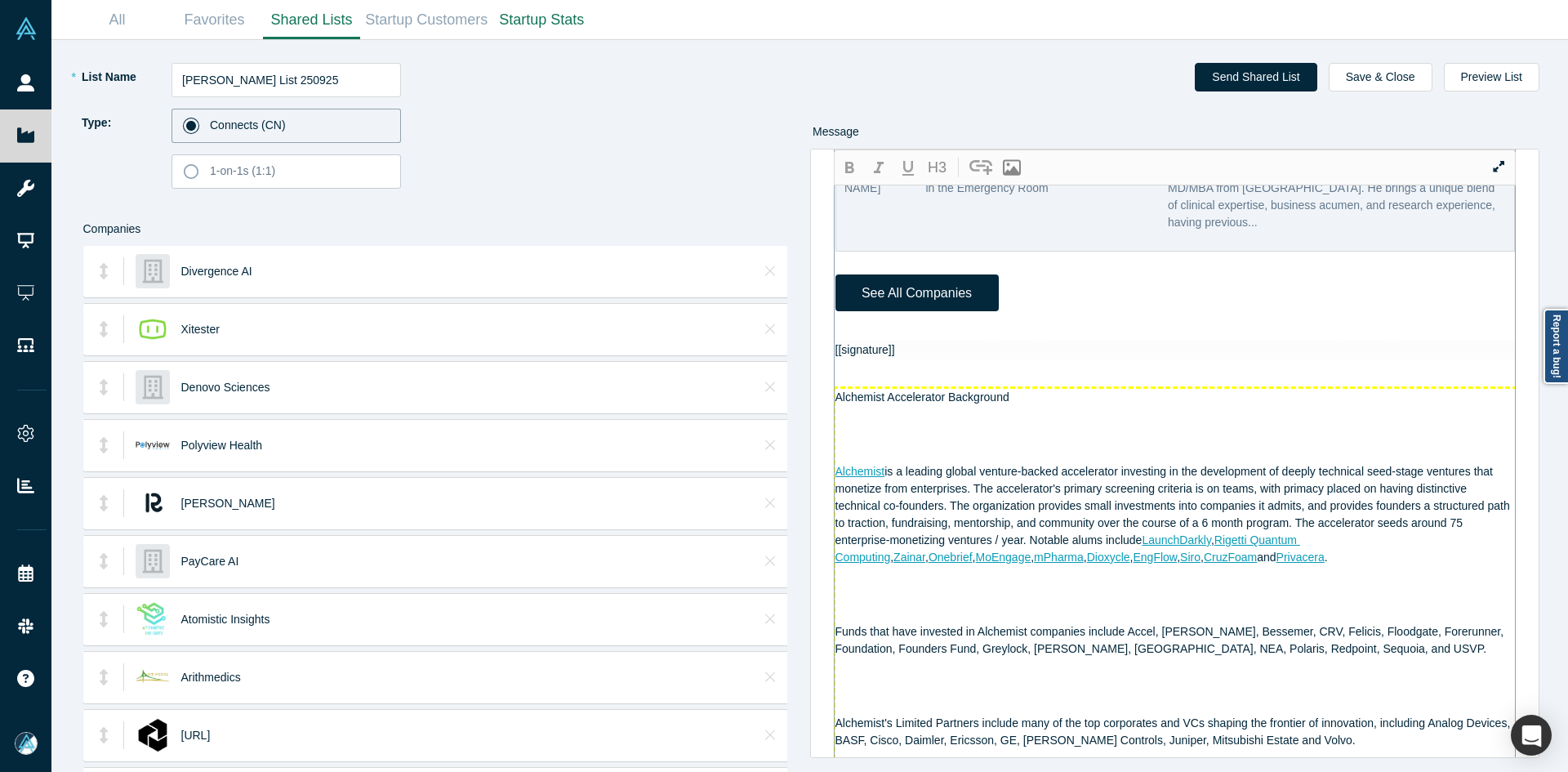
scroll to position [1096, 0]
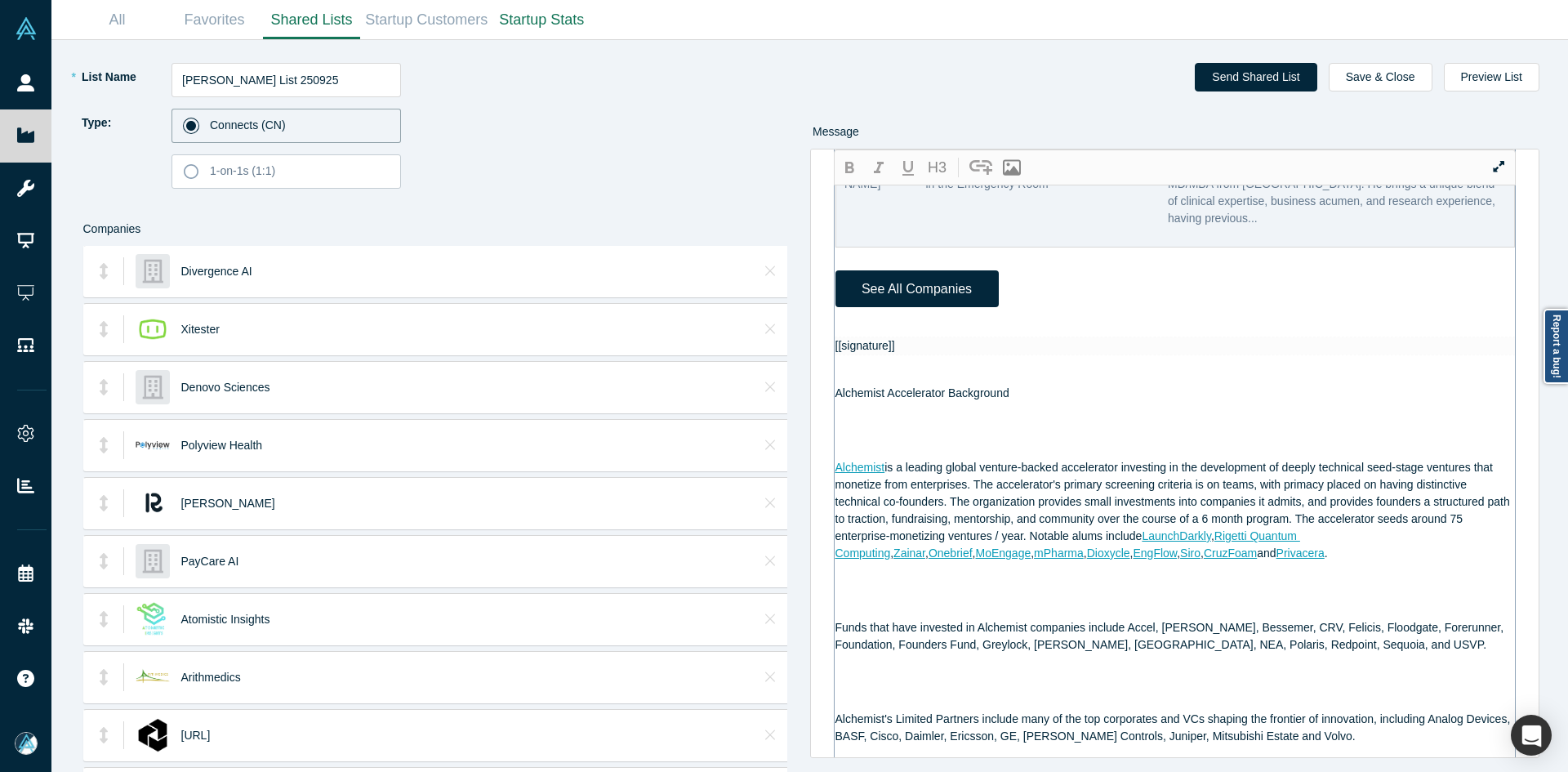
click at [869, 337] on div at bounding box center [1176, 328] width 681 height 17
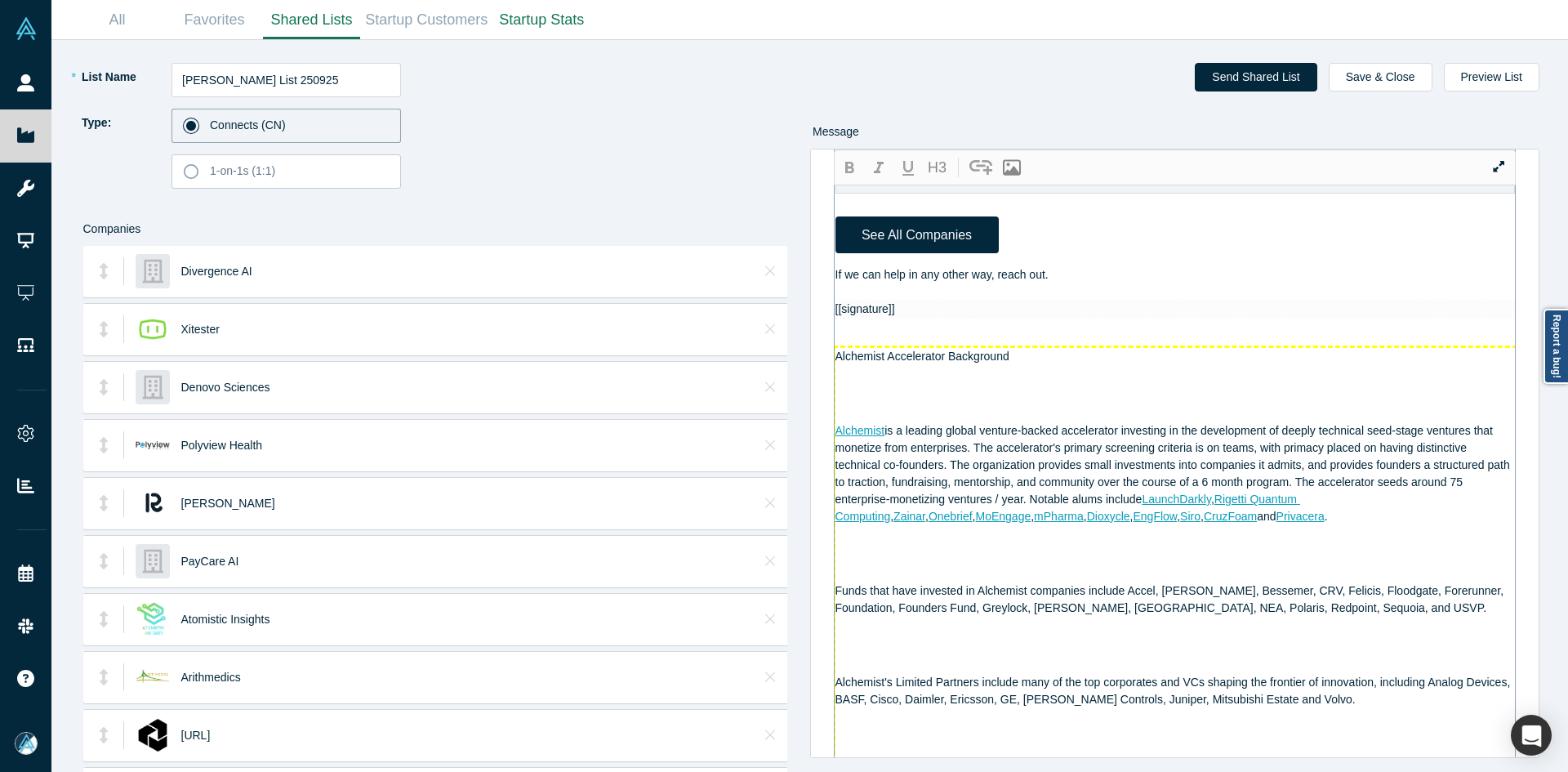
scroll to position [1687, 0]
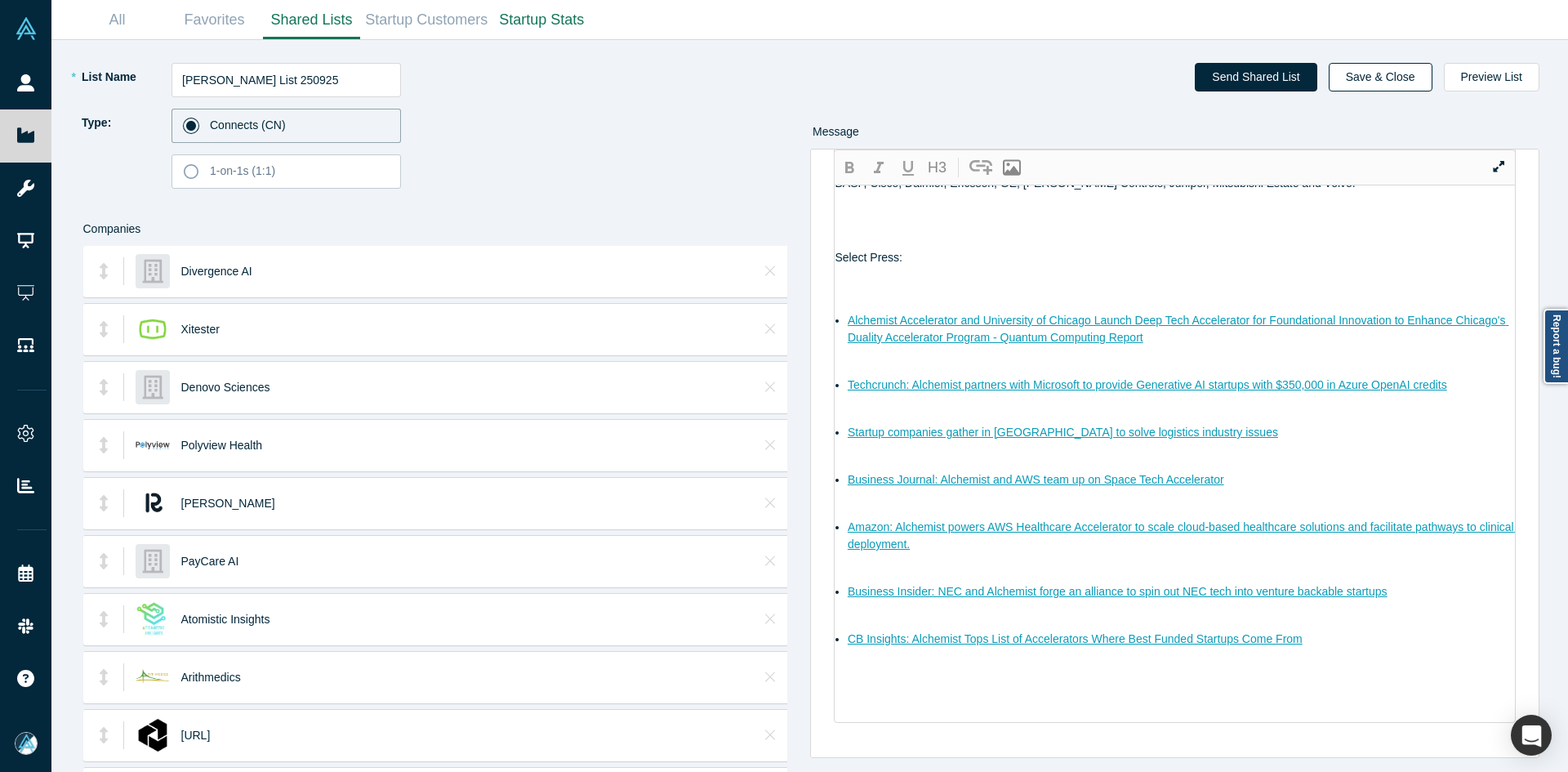
click at [1407, 72] on button "Save & Close" at bounding box center [1380, 77] width 104 height 28
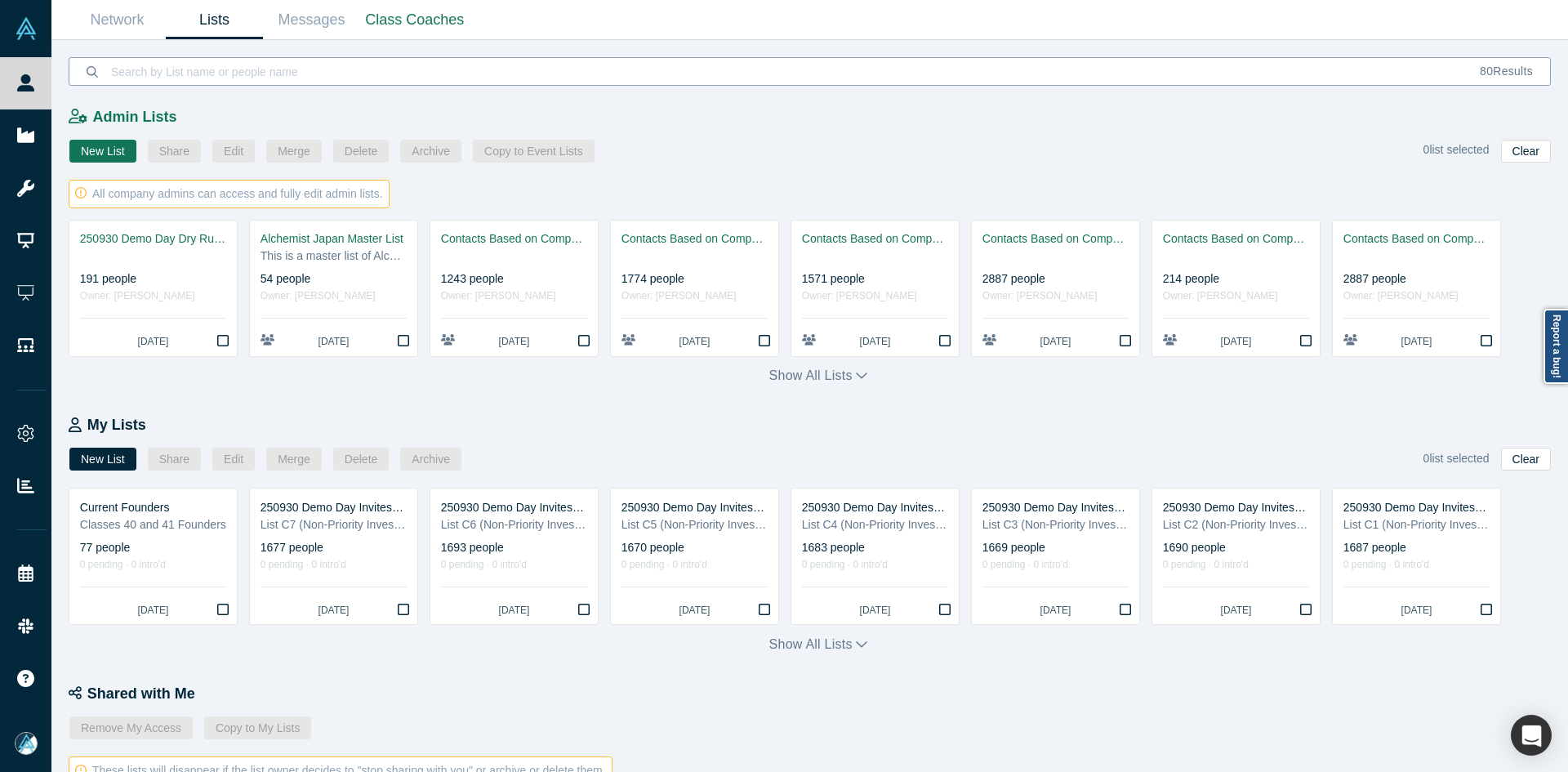
scroll to position [541, 0]
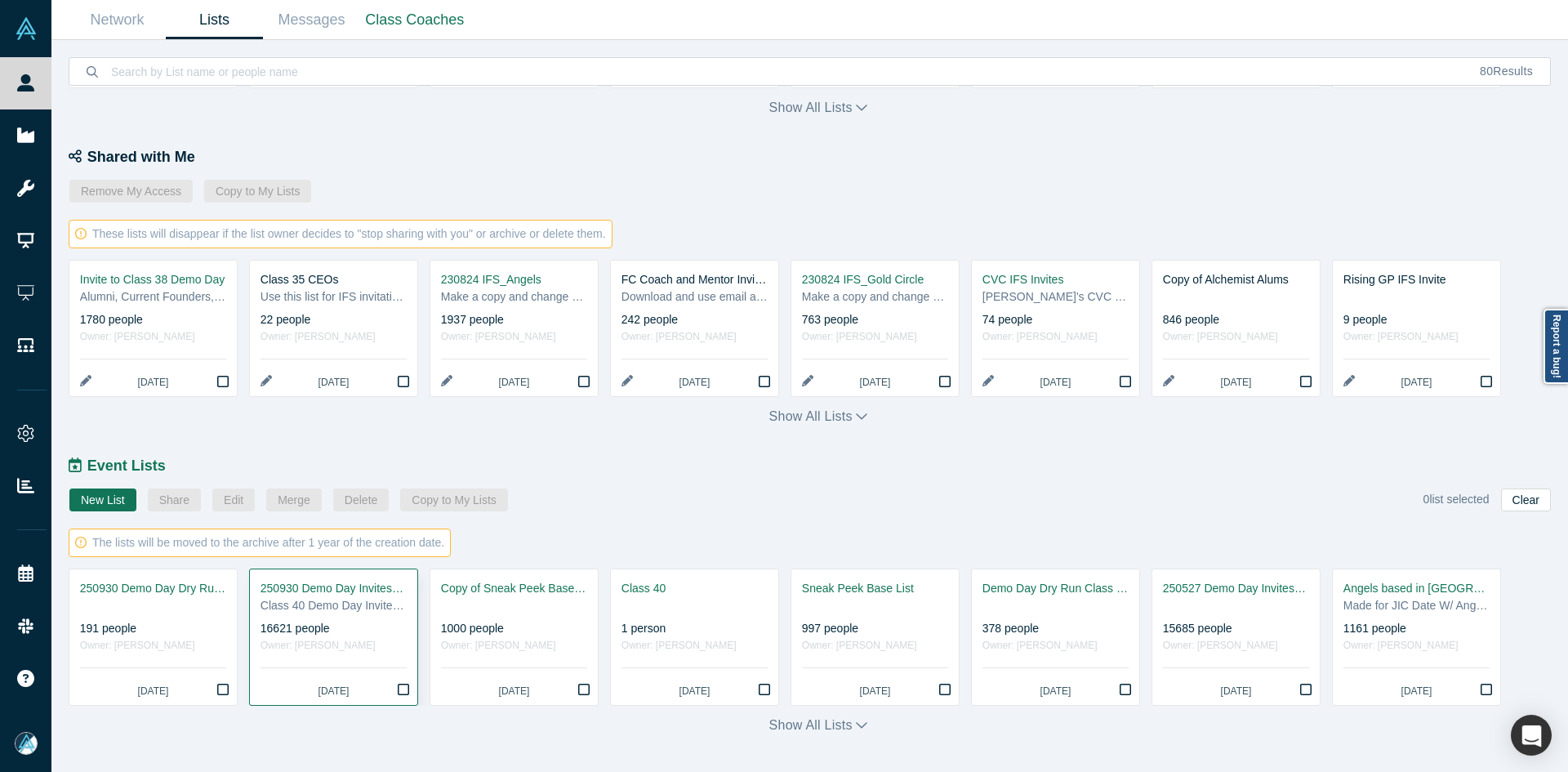
click at [310, 607] on div "Class 40 Demo Day Invitees List" at bounding box center [333, 605] width 146 height 17
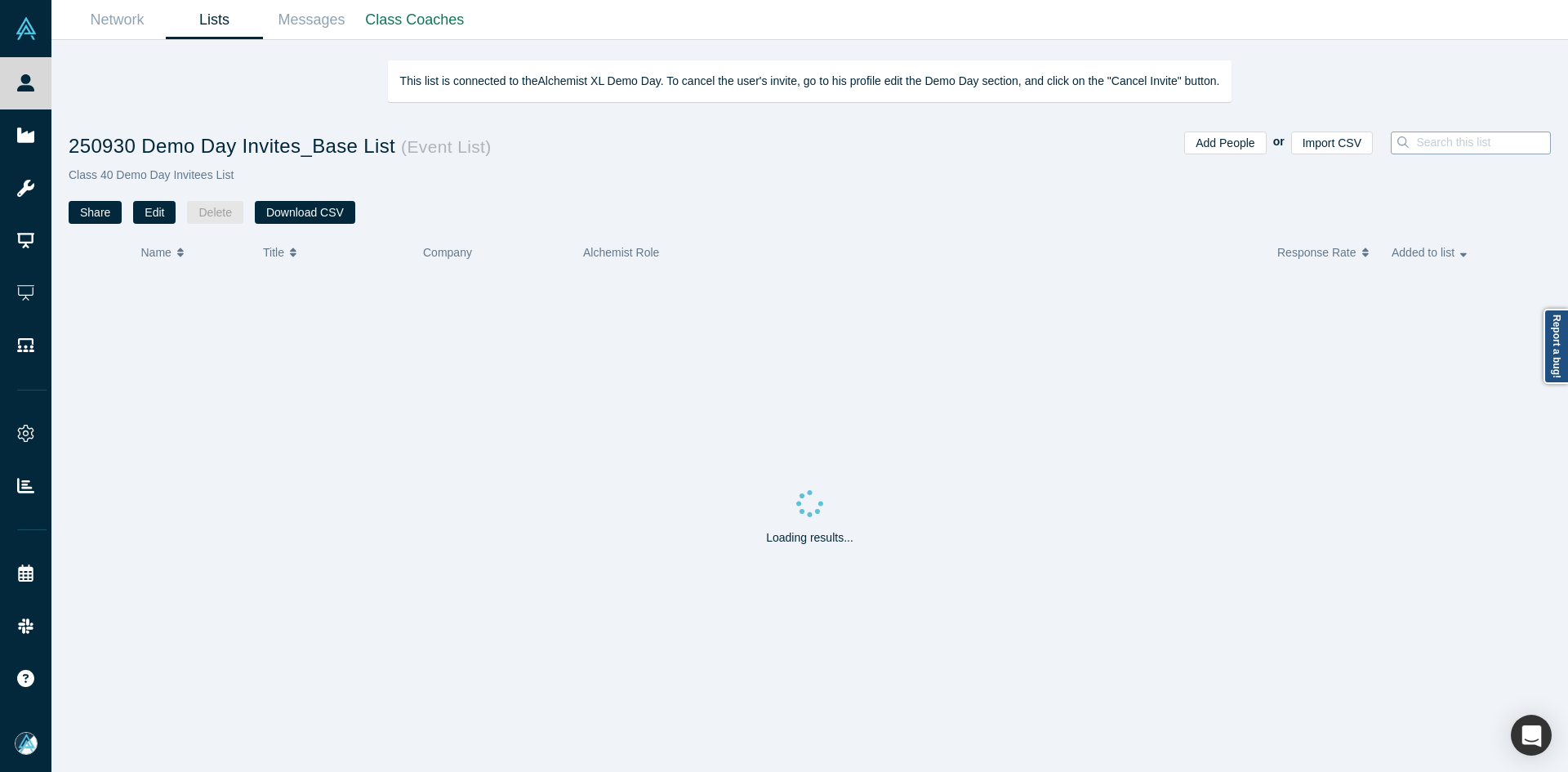
click at [1457, 138] on input at bounding box center [1487, 143] width 146 height 21
type input "hassa"
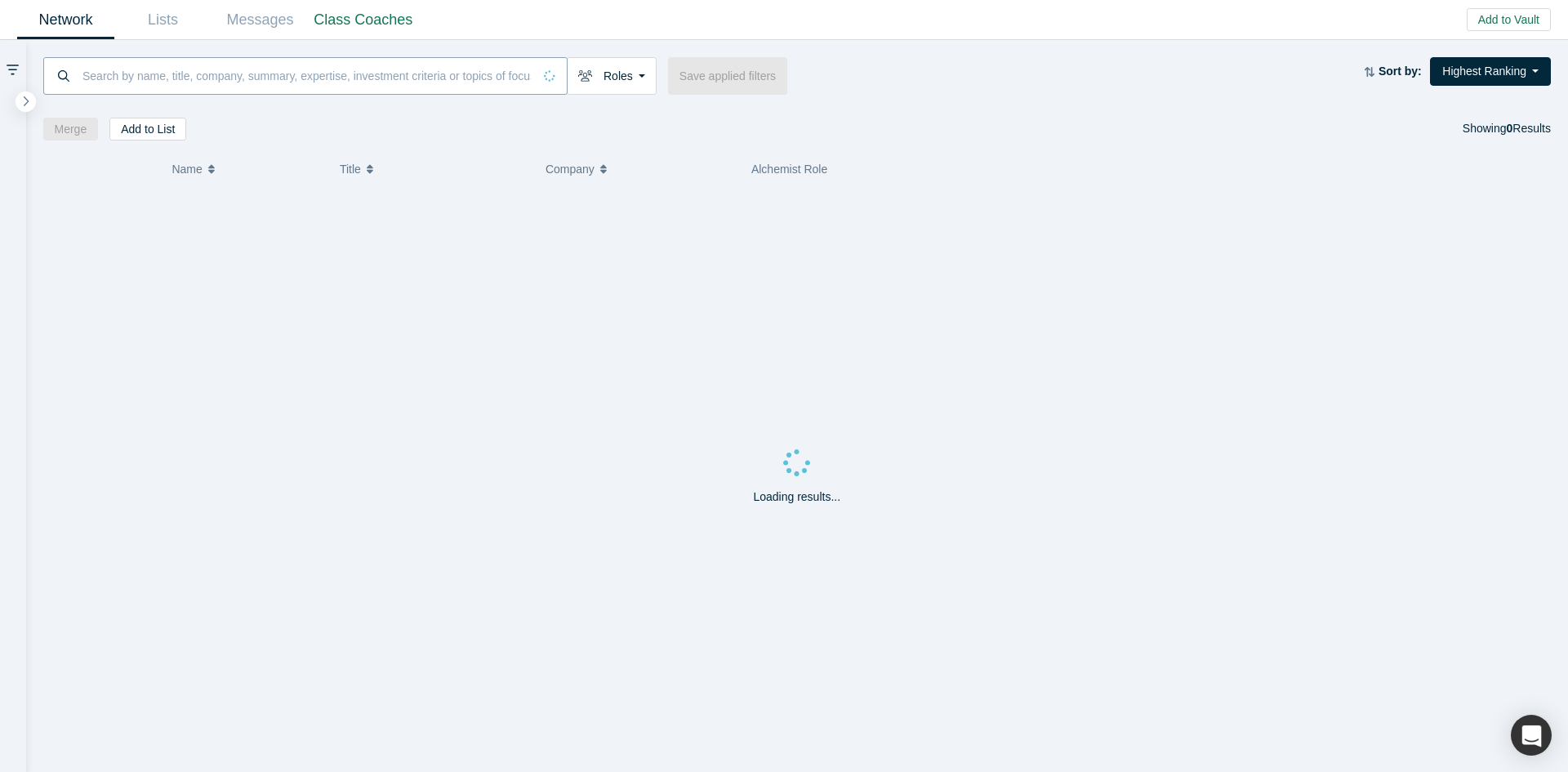
click at [438, 72] on input at bounding box center [306, 75] width 452 height 38
paste input "[PERSON_NAME]"
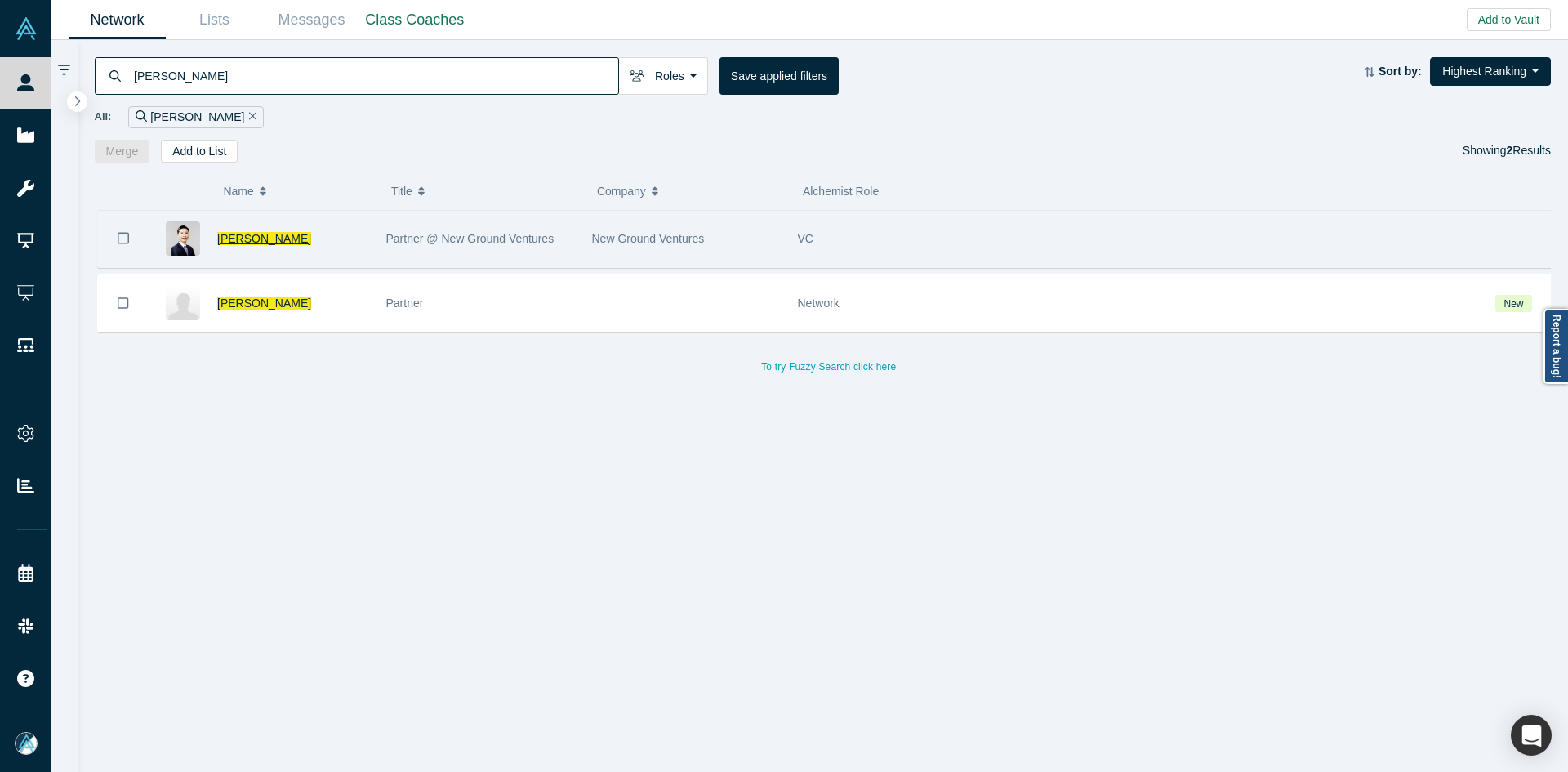
type input "[PERSON_NAME]"
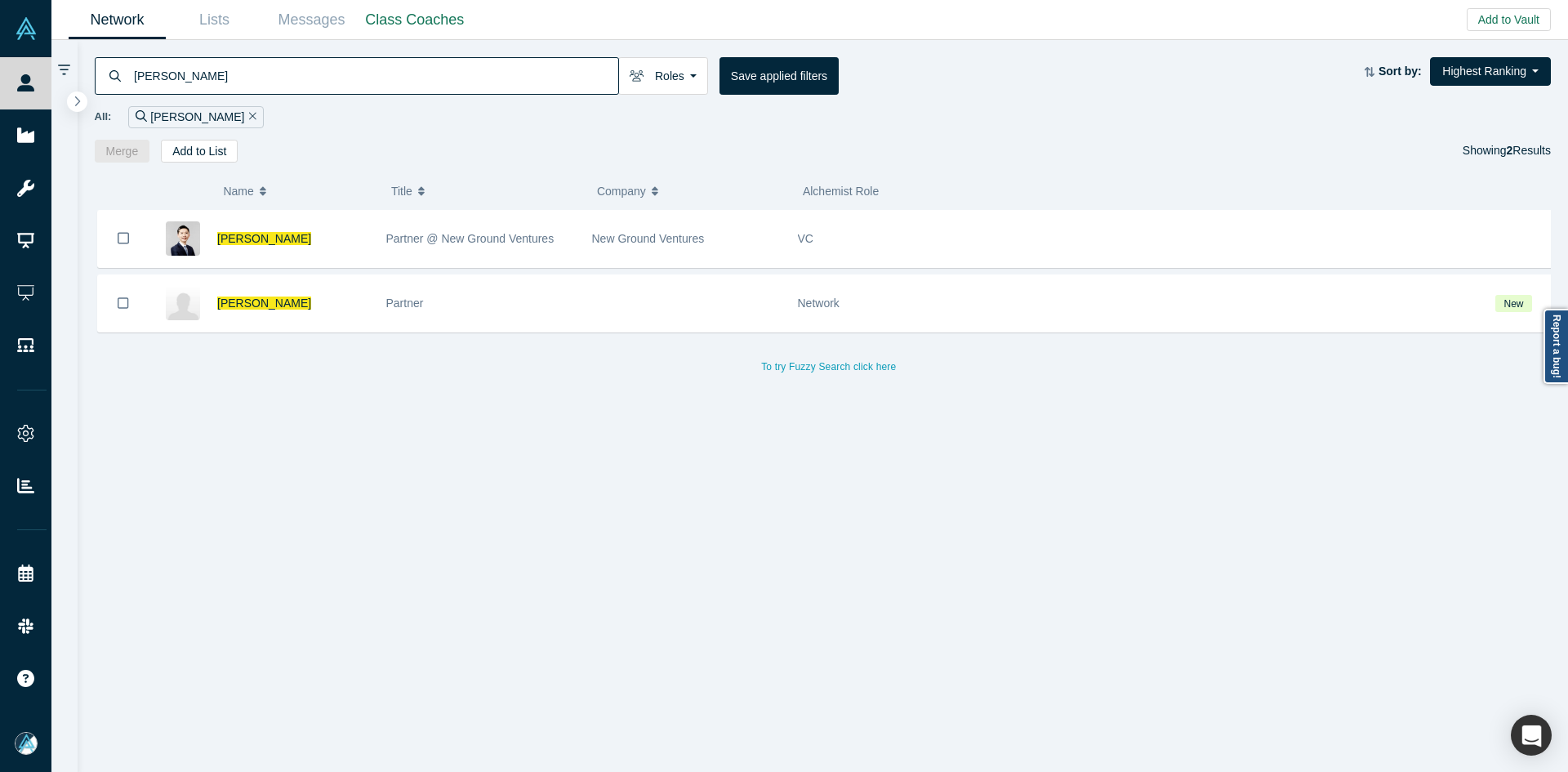
drag, startPoint x: 255, startPoint y: 235, endPoint x: 285, endPoint y: 259, distance: 38.4
click at [255, 235] on span "[PERSON_NAME]" at bounding box center [264, 238] width 94 height 13
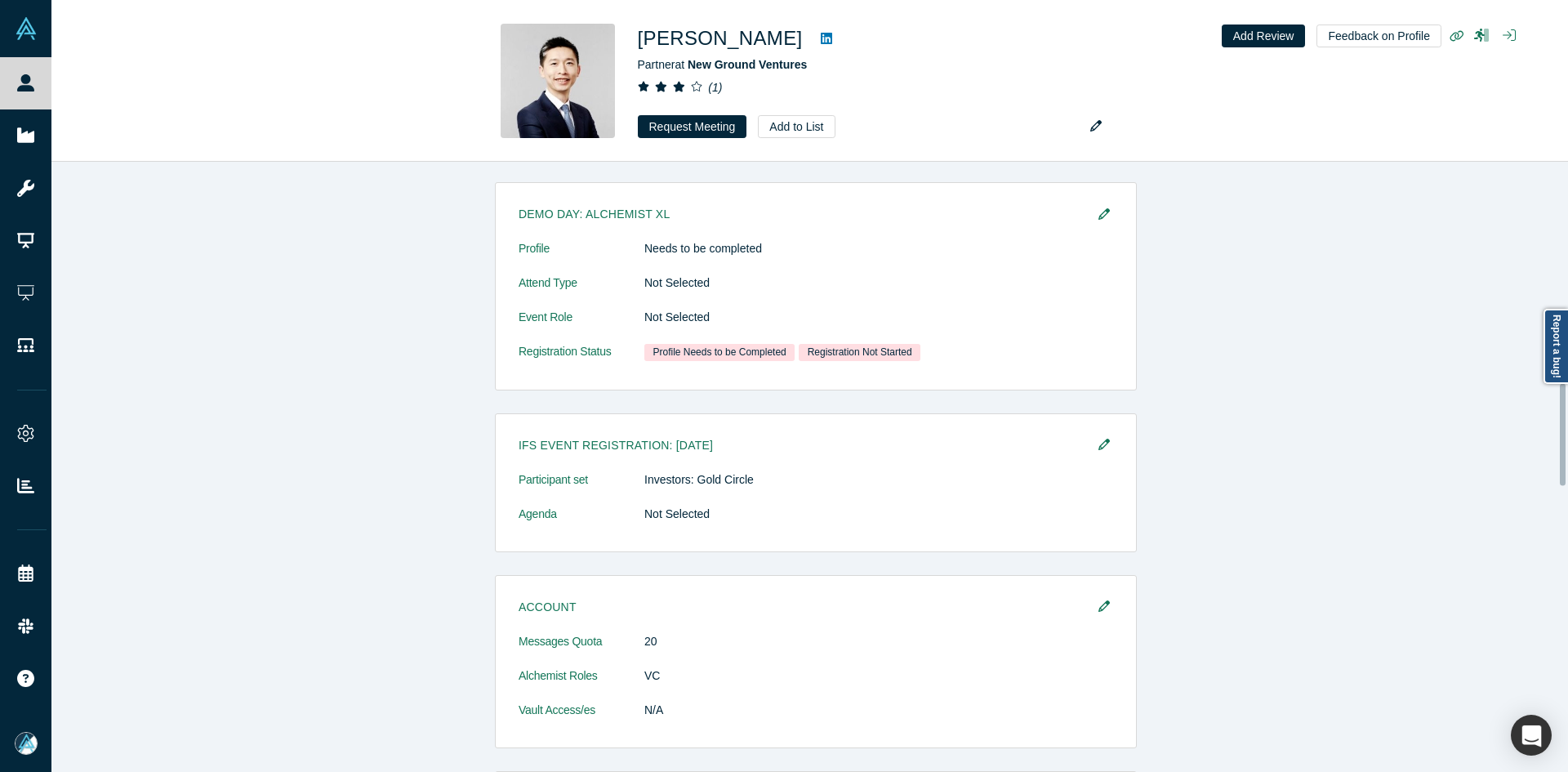
scroll to position [1322, 0]
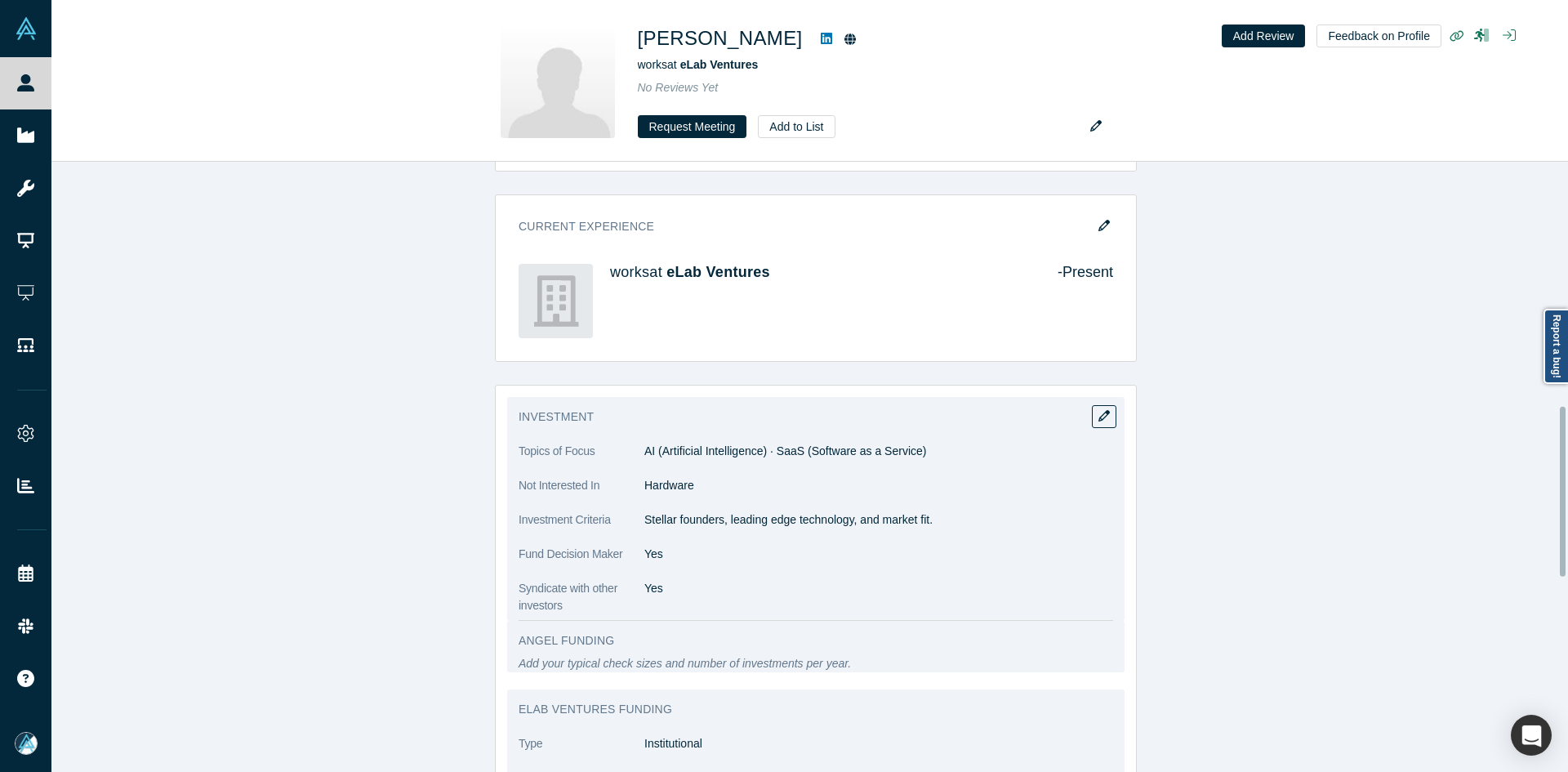
scroll to position [899, 0]
